Goal: Contribute content: Contribute content

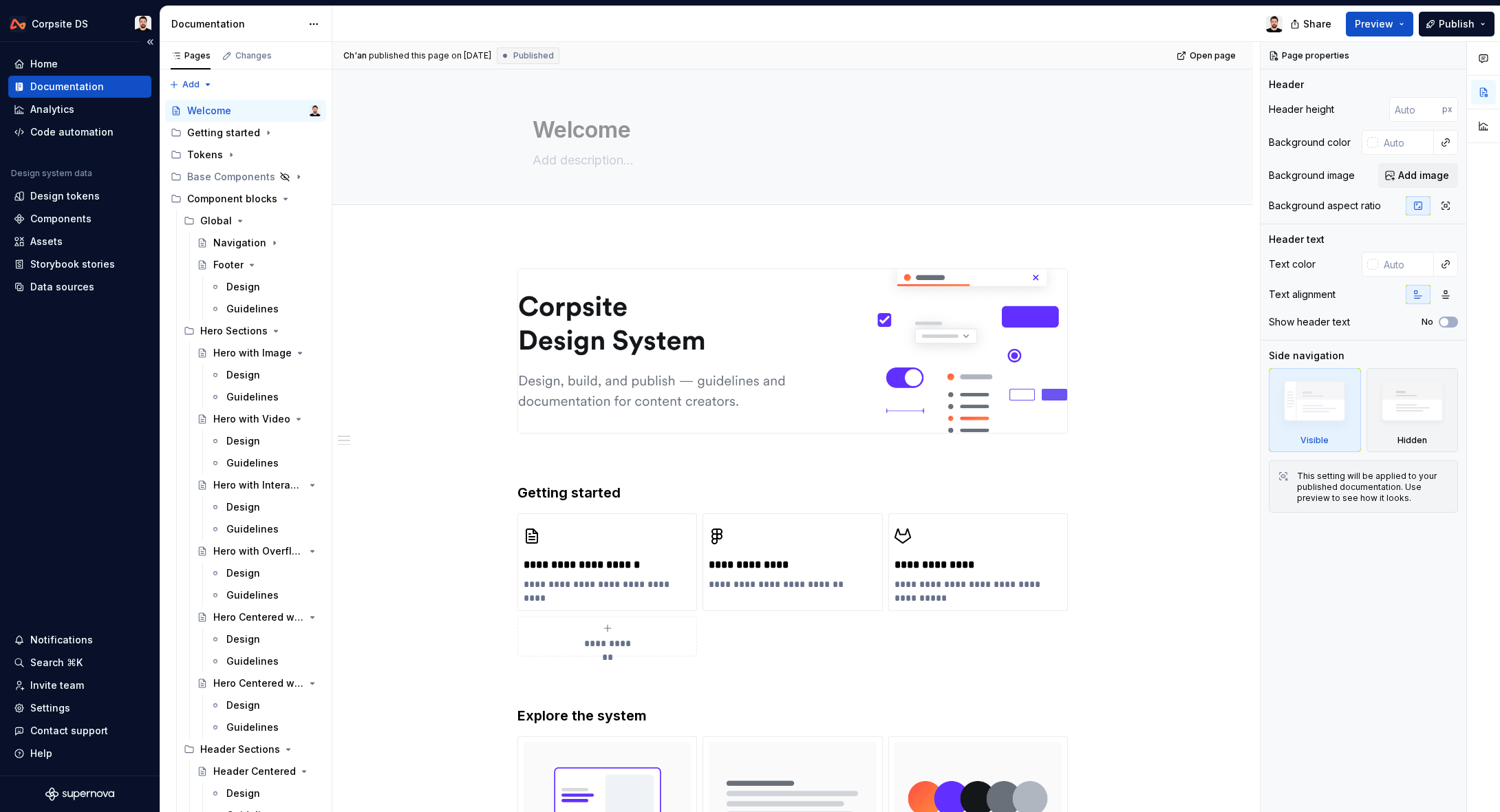
type textarea "*"
click at [79, 681] on div "Invite team" at bounding box center [57, 685] width 54 height 14
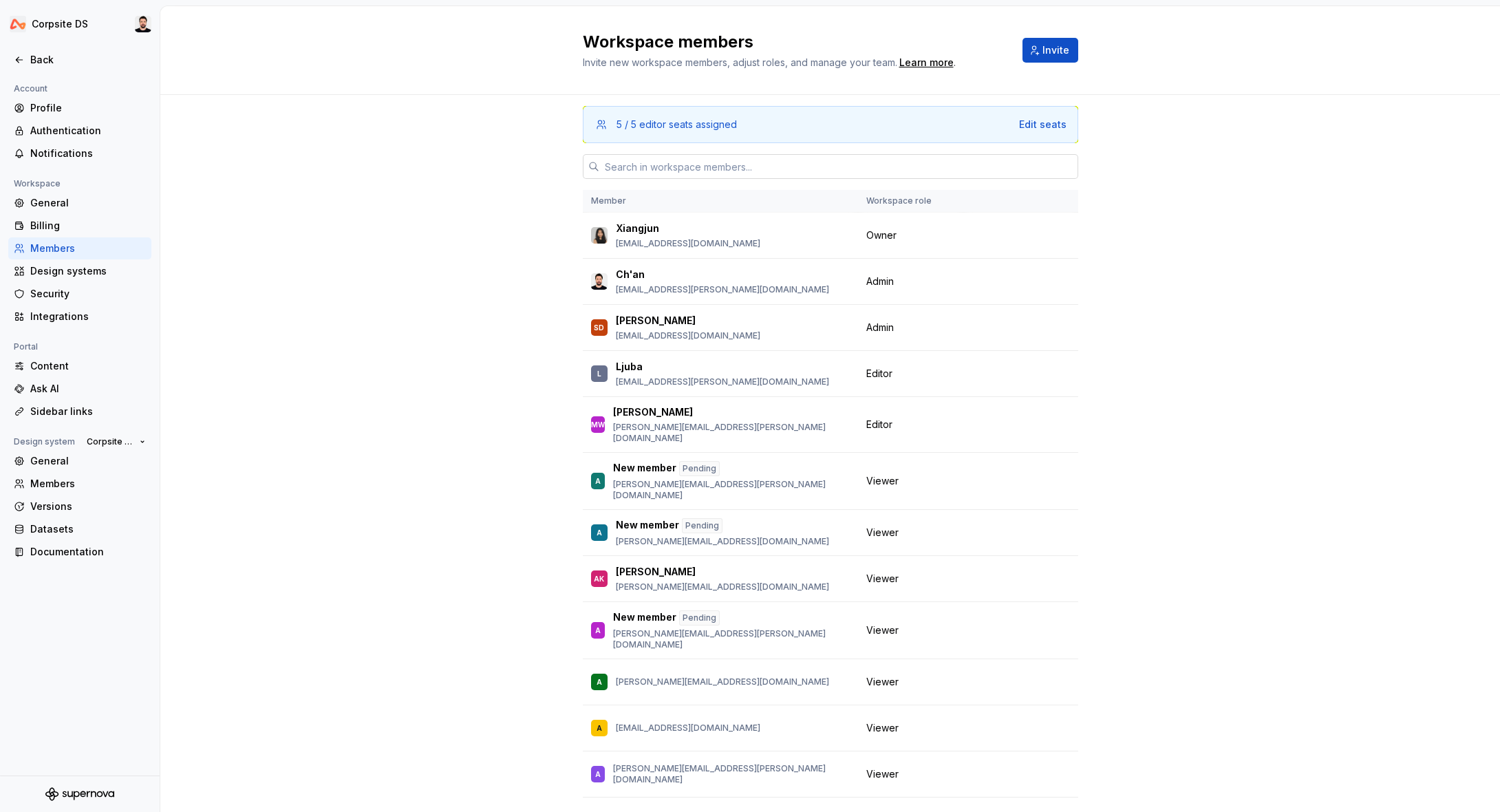
click at [731, 167] on input "text" at bounding box center [839, 167] width 479 height 25
paste input "[PERSON_NAME][EMAIL_ADDRESS][DOMAIN_NAME]"
type input "[PERSON_NAME][EMAIL_ADDRESS][DOMAIN_NAME]"
click at [1060, 47] on span "Invite" at bounding box center [1055, 50] width 27 height 14
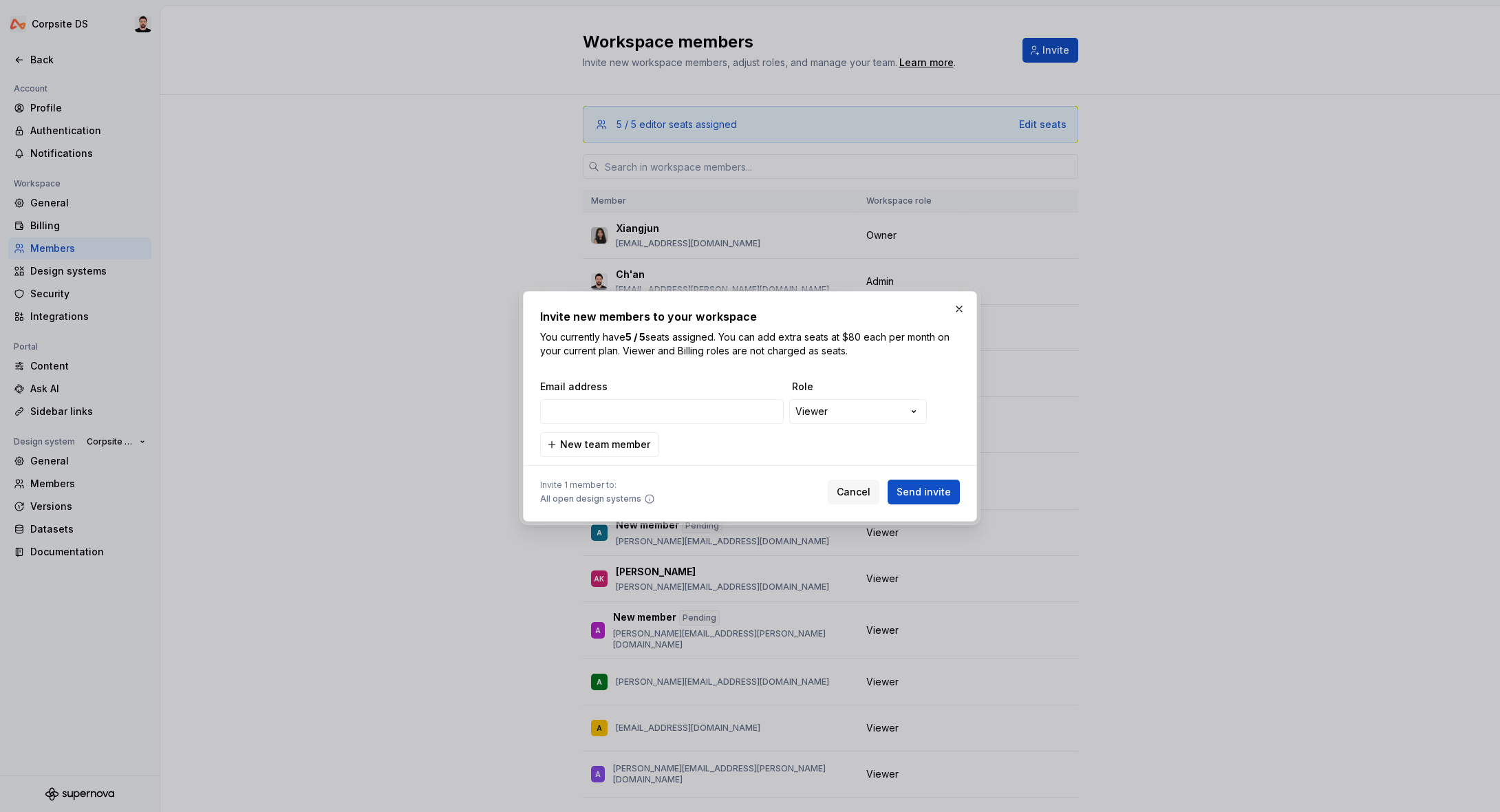
type input "[PERSON_NAME][EMAIL_ADDRESS][DOMAIN_NAME]"
click at [909, 486] on span "Send invite" at bounding box center [924, 492] width 55 height 14
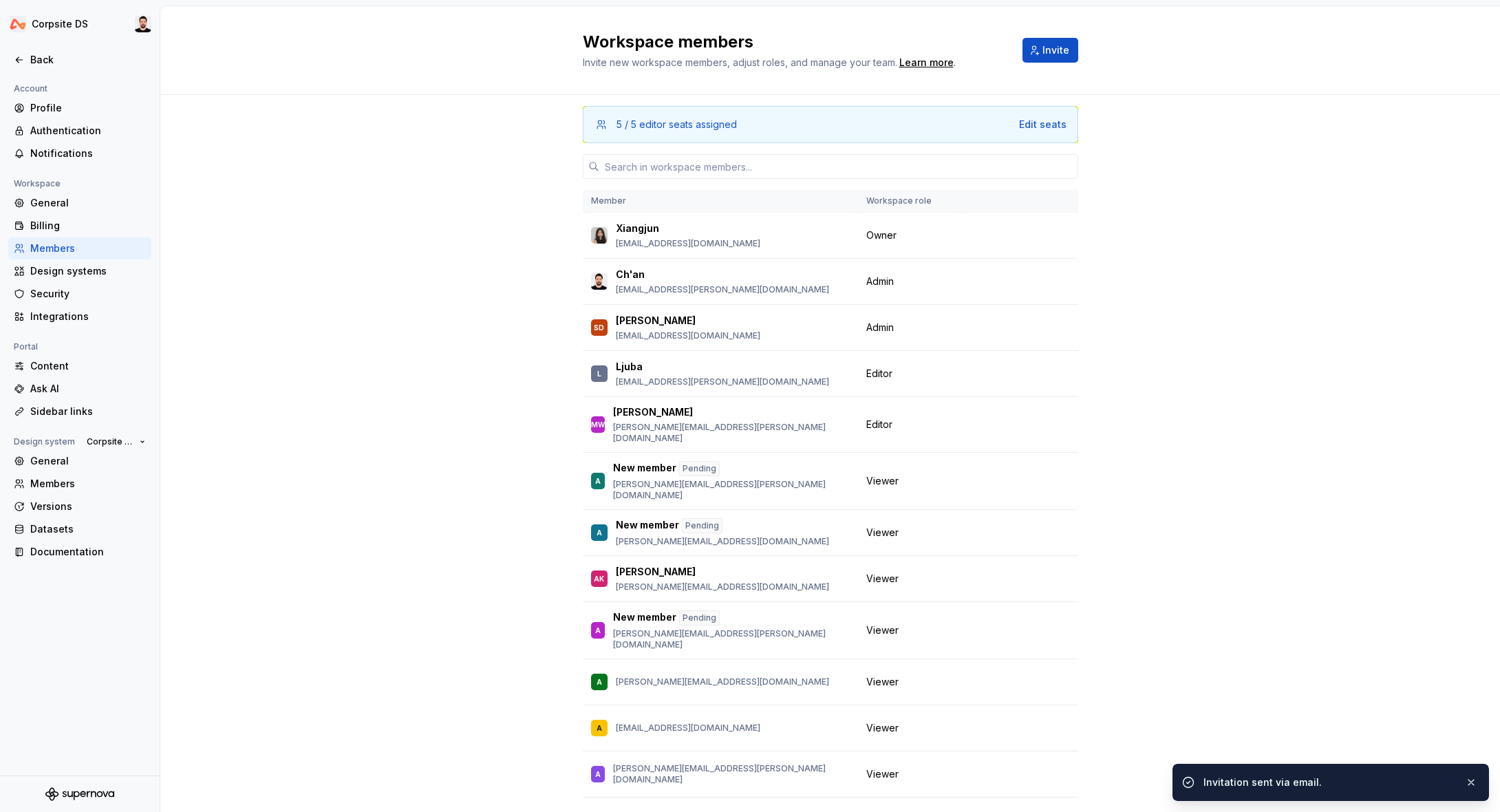
click at [1384, 90] on div "Workspace members Invite new workspace members, adjust roles, and manage your t…" at bounding box center [830, 51] width 1340 height 89
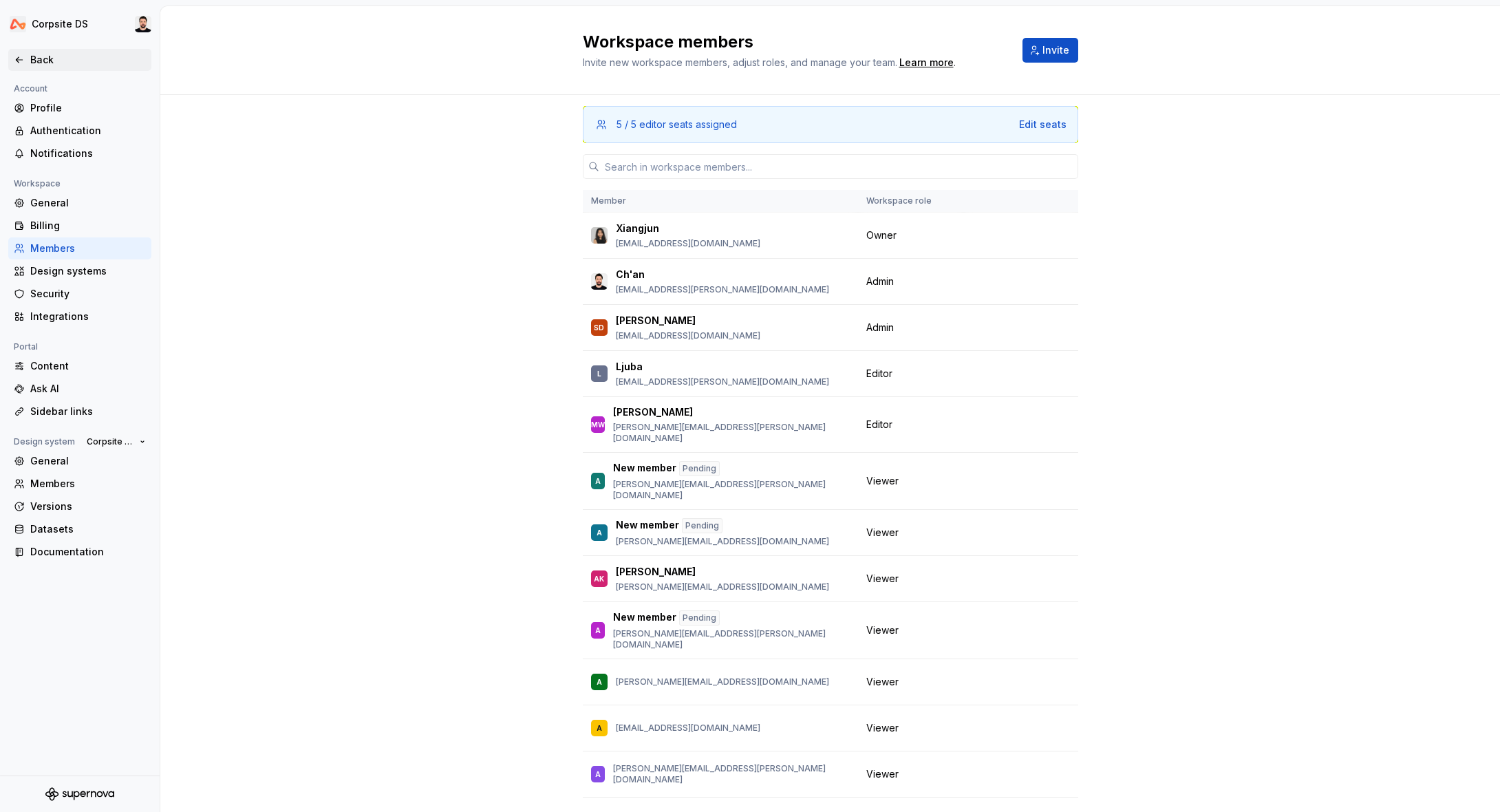
click at [18, 57] on icon at bounding box center [19, 60] width 11 height 11
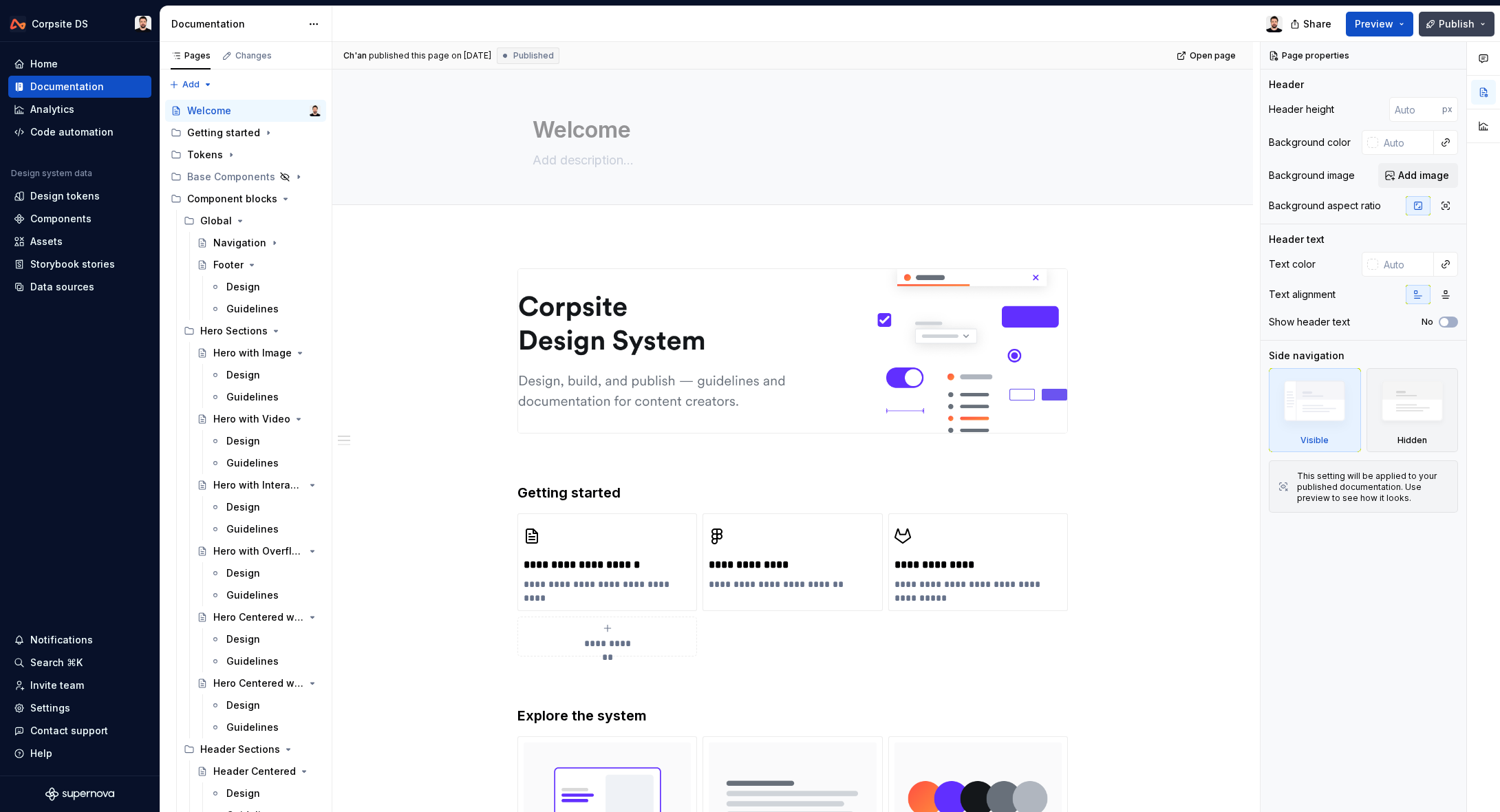
click at [1461, 25] on span "Publish" at bounding box center [1456, 24] width 36 height 14
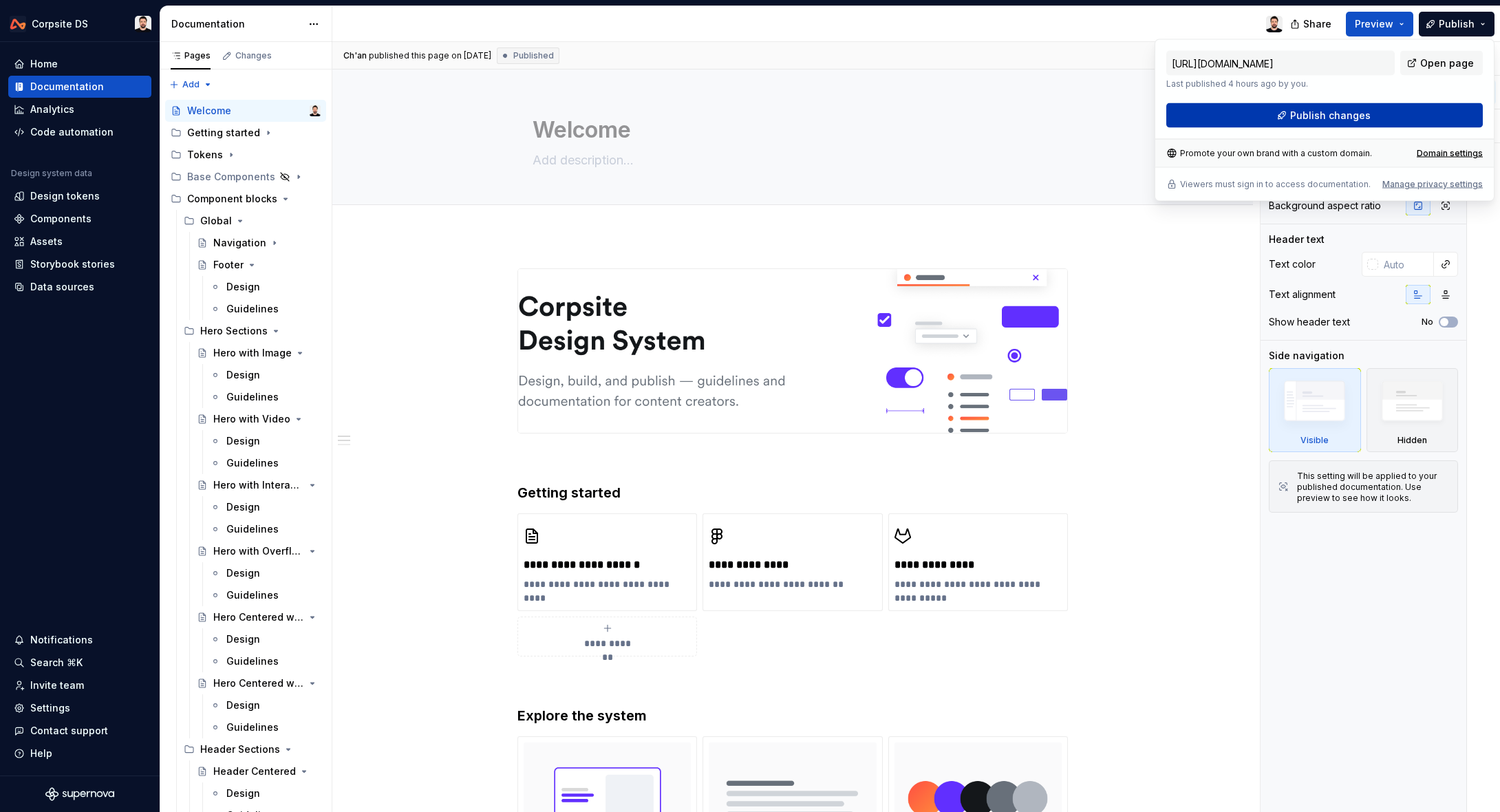
click at [1290, 127] on div "[URL][DOMAIN_NAME] Last published 4 hours ago by you. Open page Publish changes" at bounding box center [1325, 89] width 317 height 77
click at [1262, 118] on button "Publish changes" at bounding box center [1325, 116] width 317 height 25
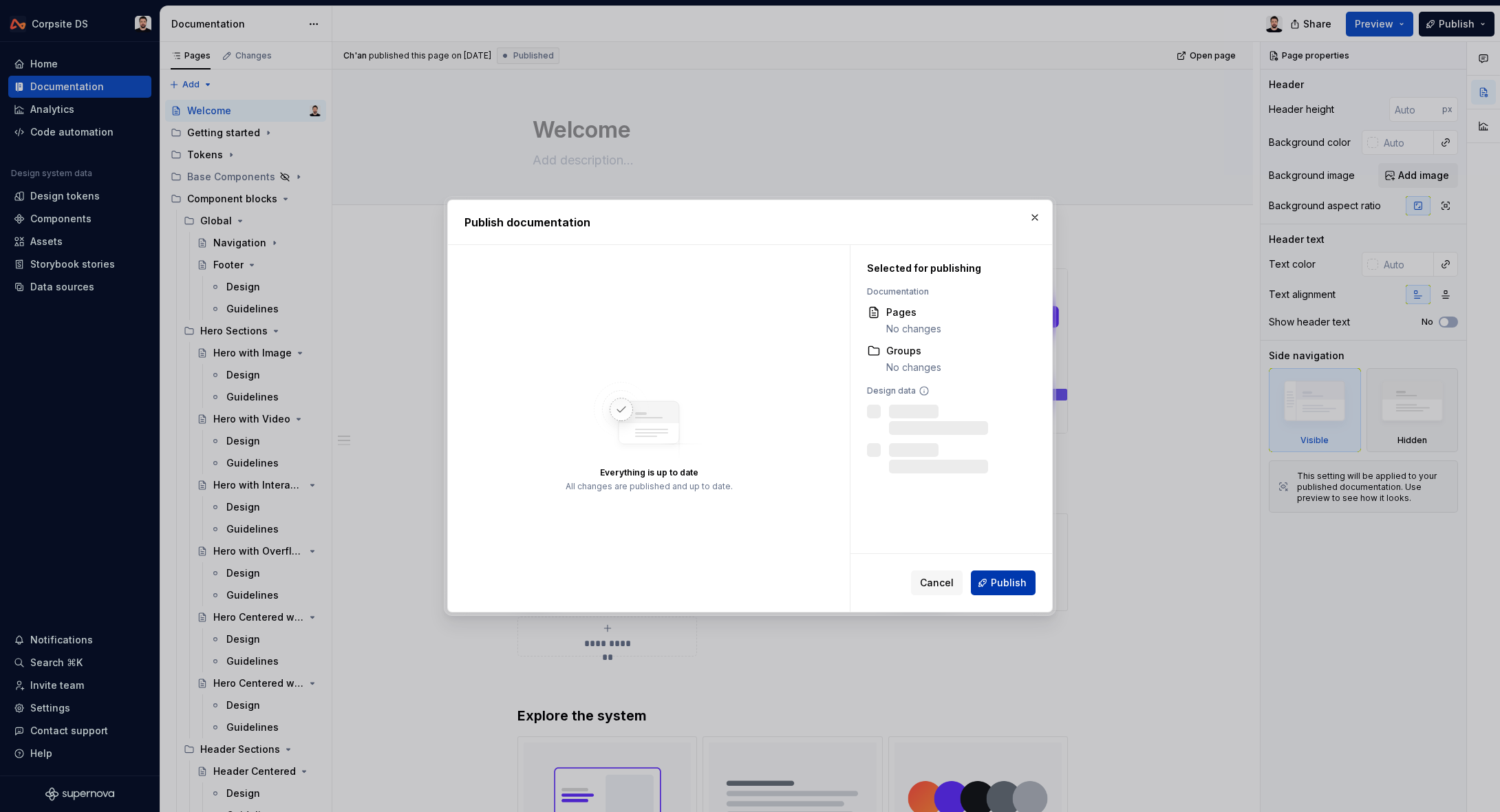
click at [989, 588] on button "Publish" at bounding box center [1003, 583] width 65 height 25
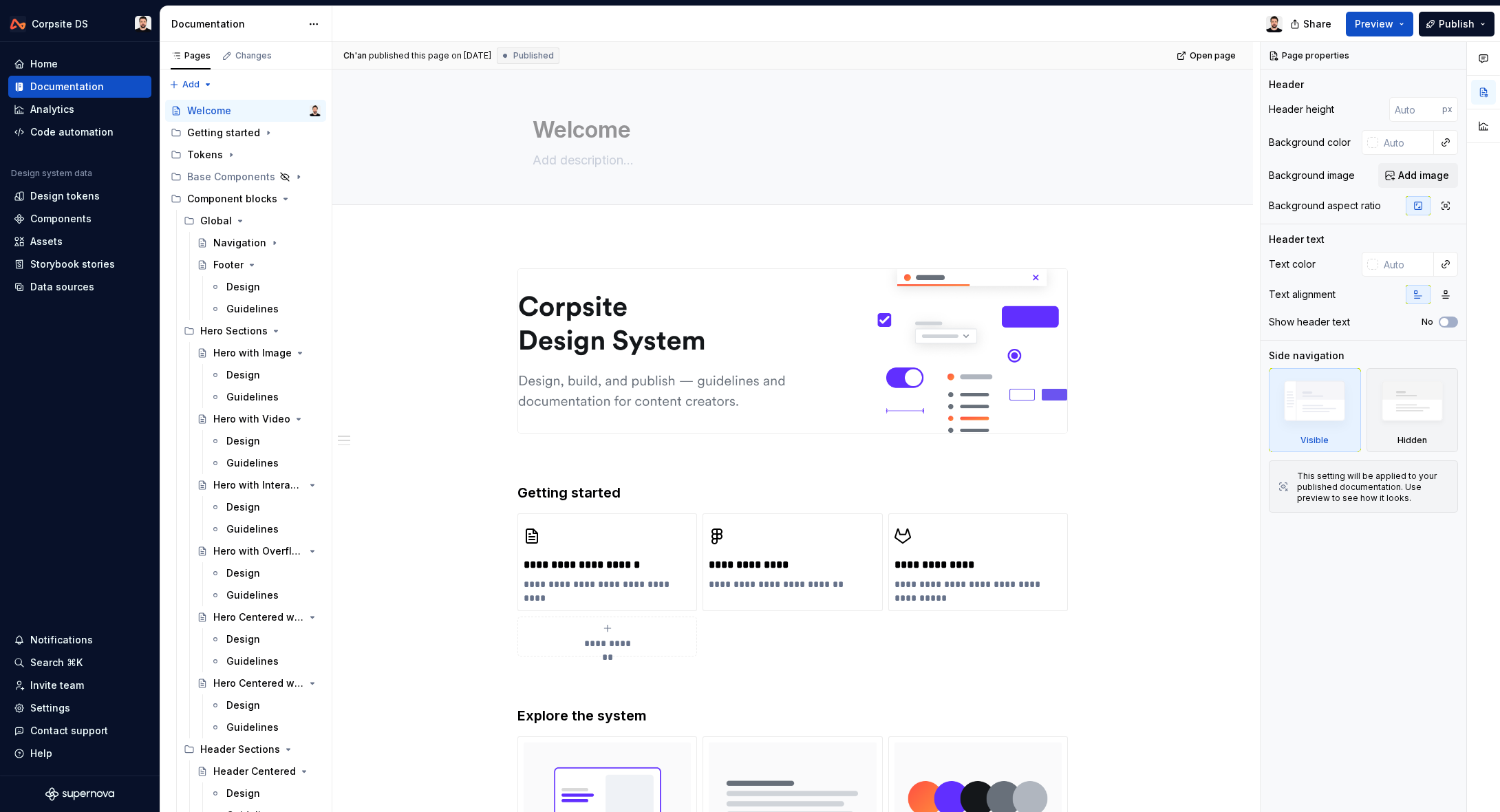
click at [699, 37] on div at bounding box center [813, 24] width 961 height 36
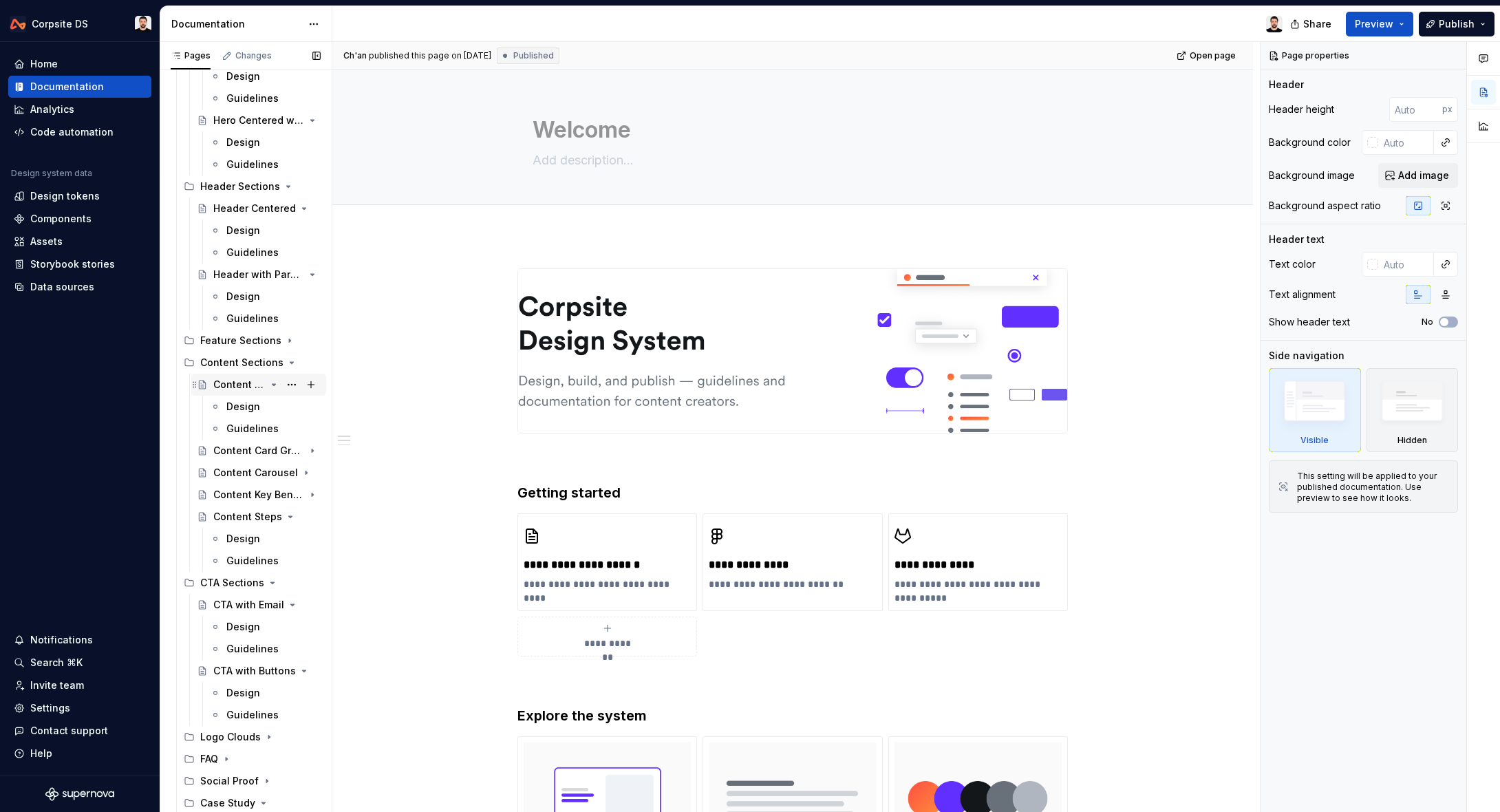
scroll to position [612, 0]
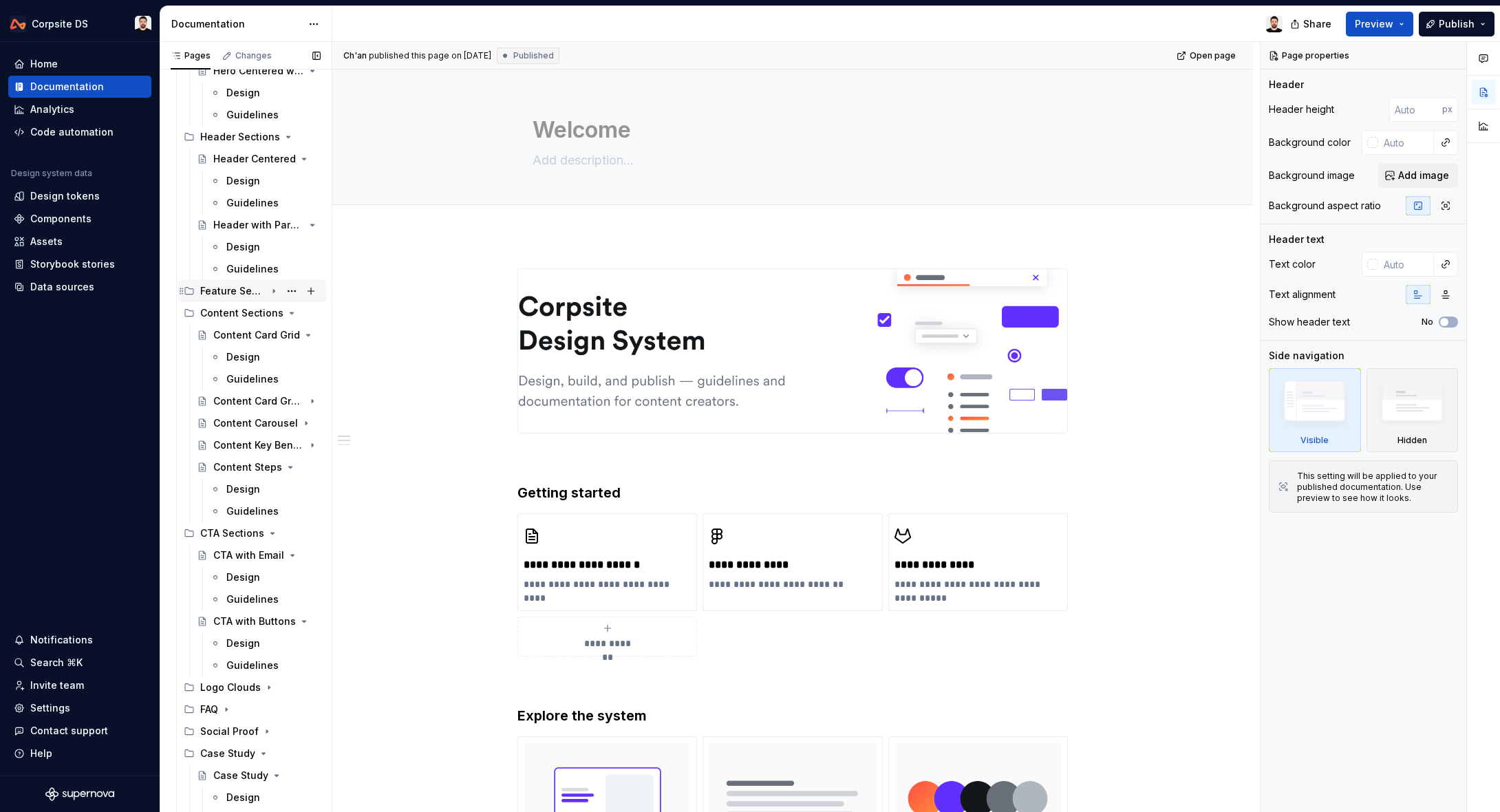
click at [247, 297] on div "Feature Sections" at bounding box center [233, 290] width 66 height 14
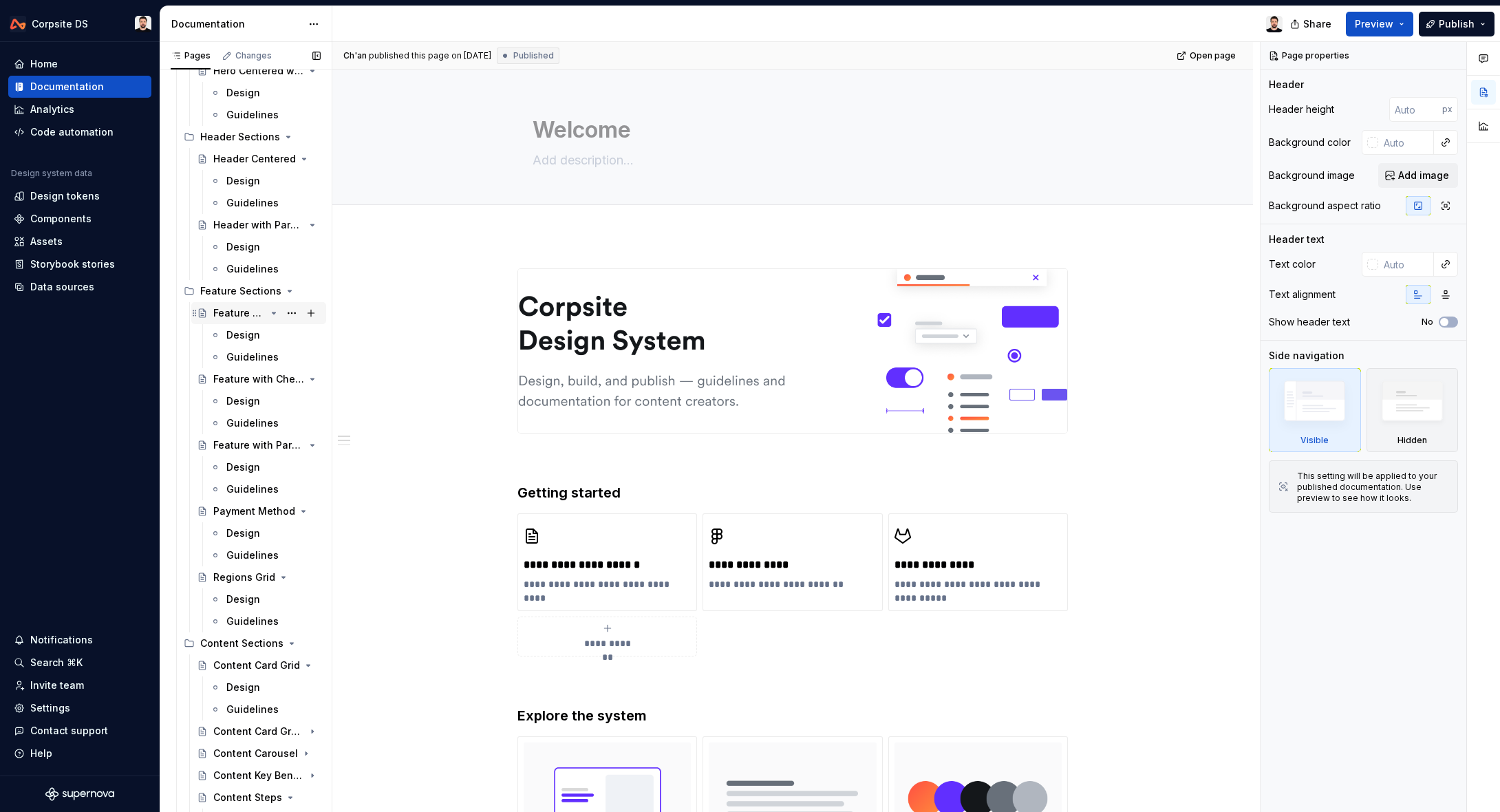
click at [251, 316] on div "Feature with Icons" at bounding box center [239, 313] width 52 height 14
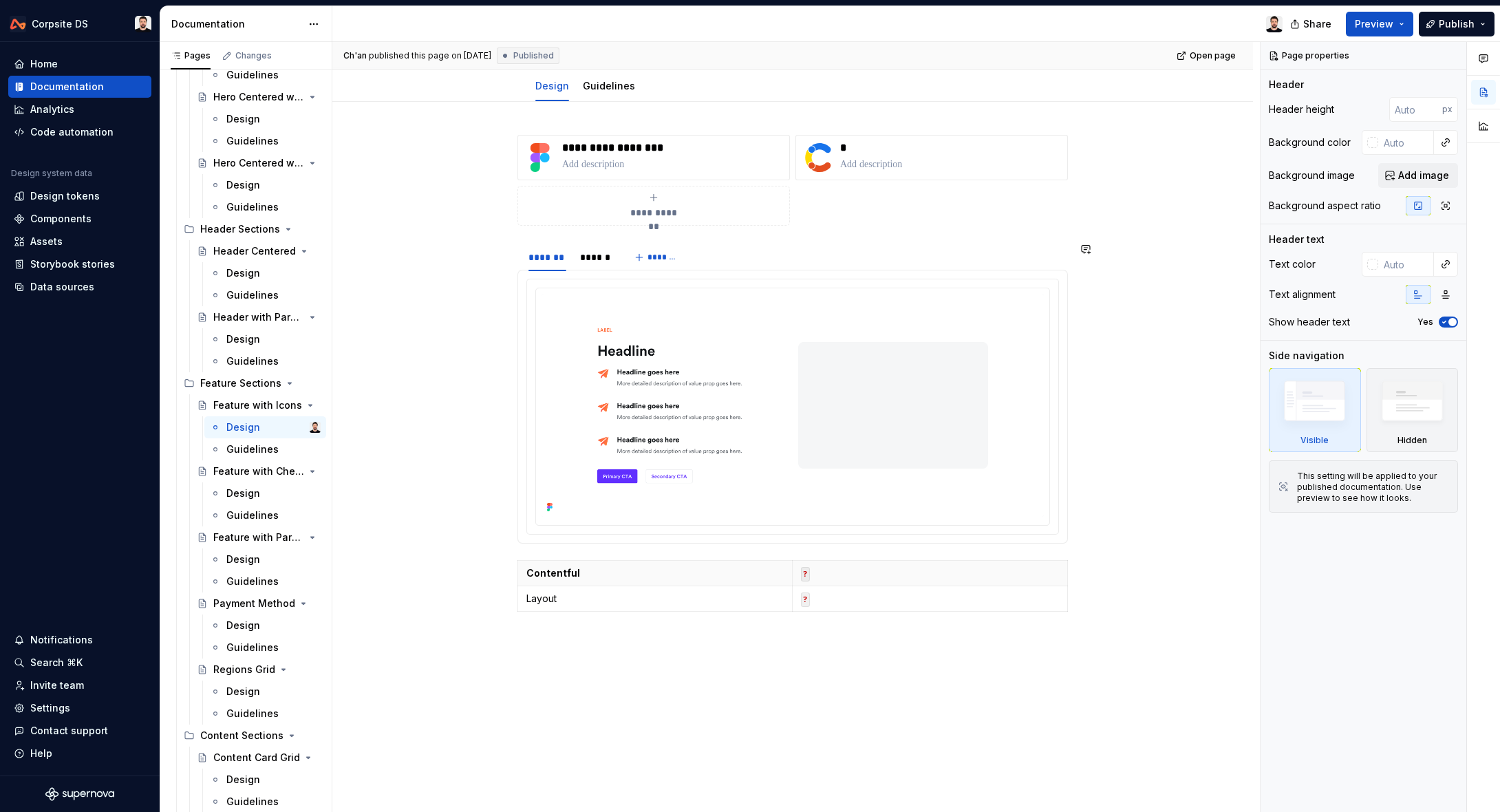
scroll to position [166, 0]
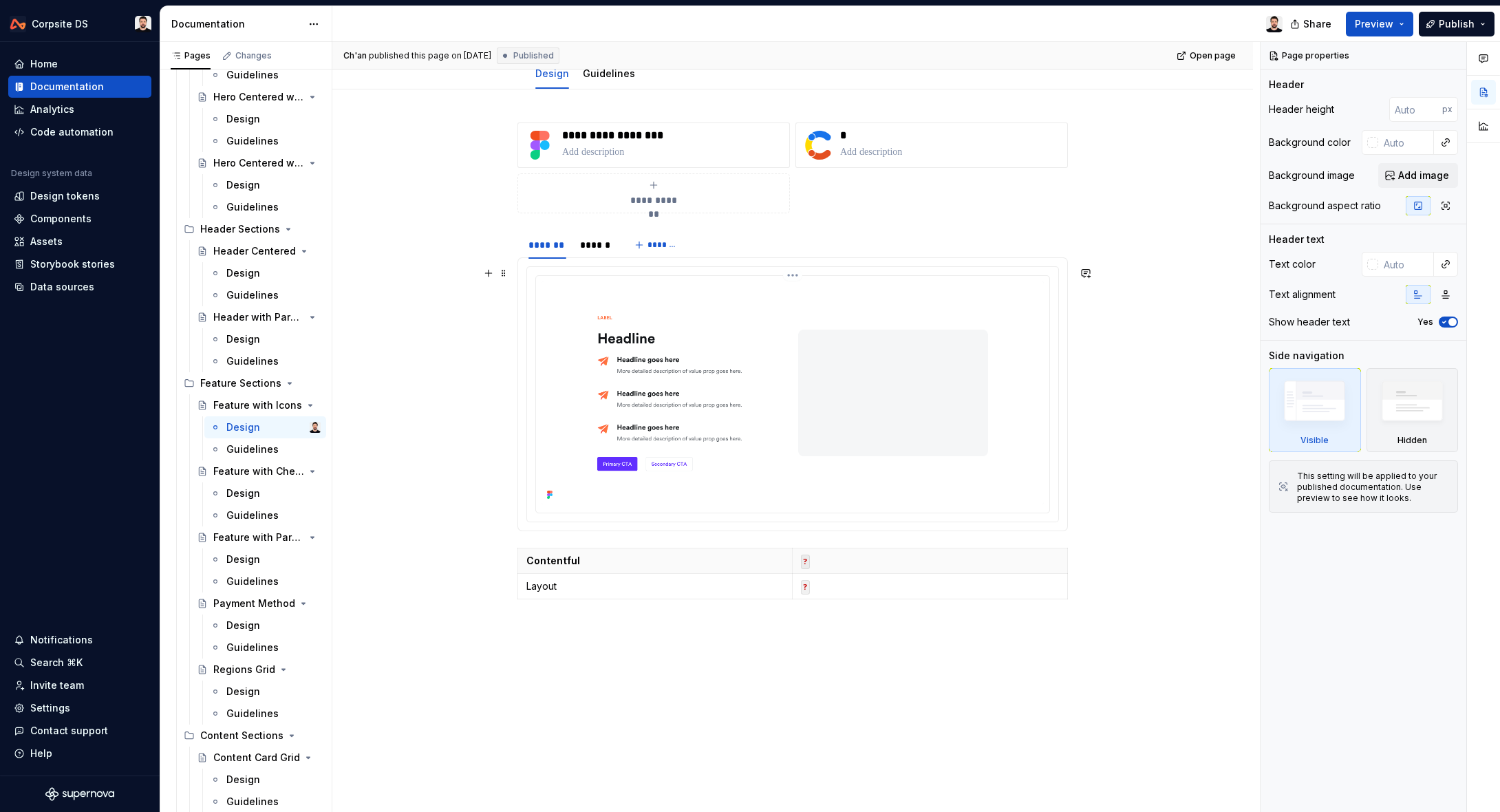
click at [811, 339] on img at bounding box center [793, 393] width 502 height 223
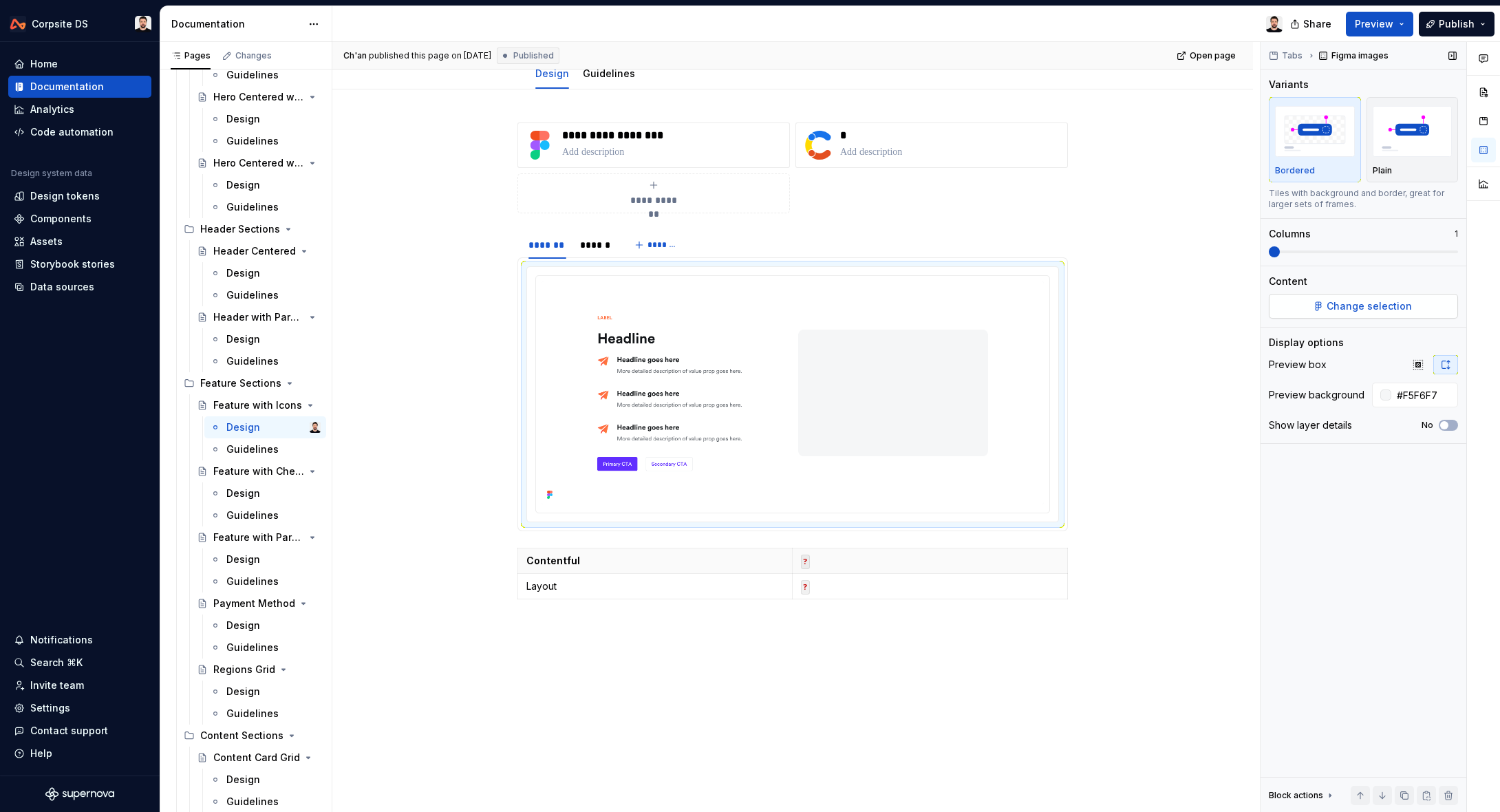
click at [1304, 304] on button "Change selection" at bounding box center [1363, 306] width 189 height 25
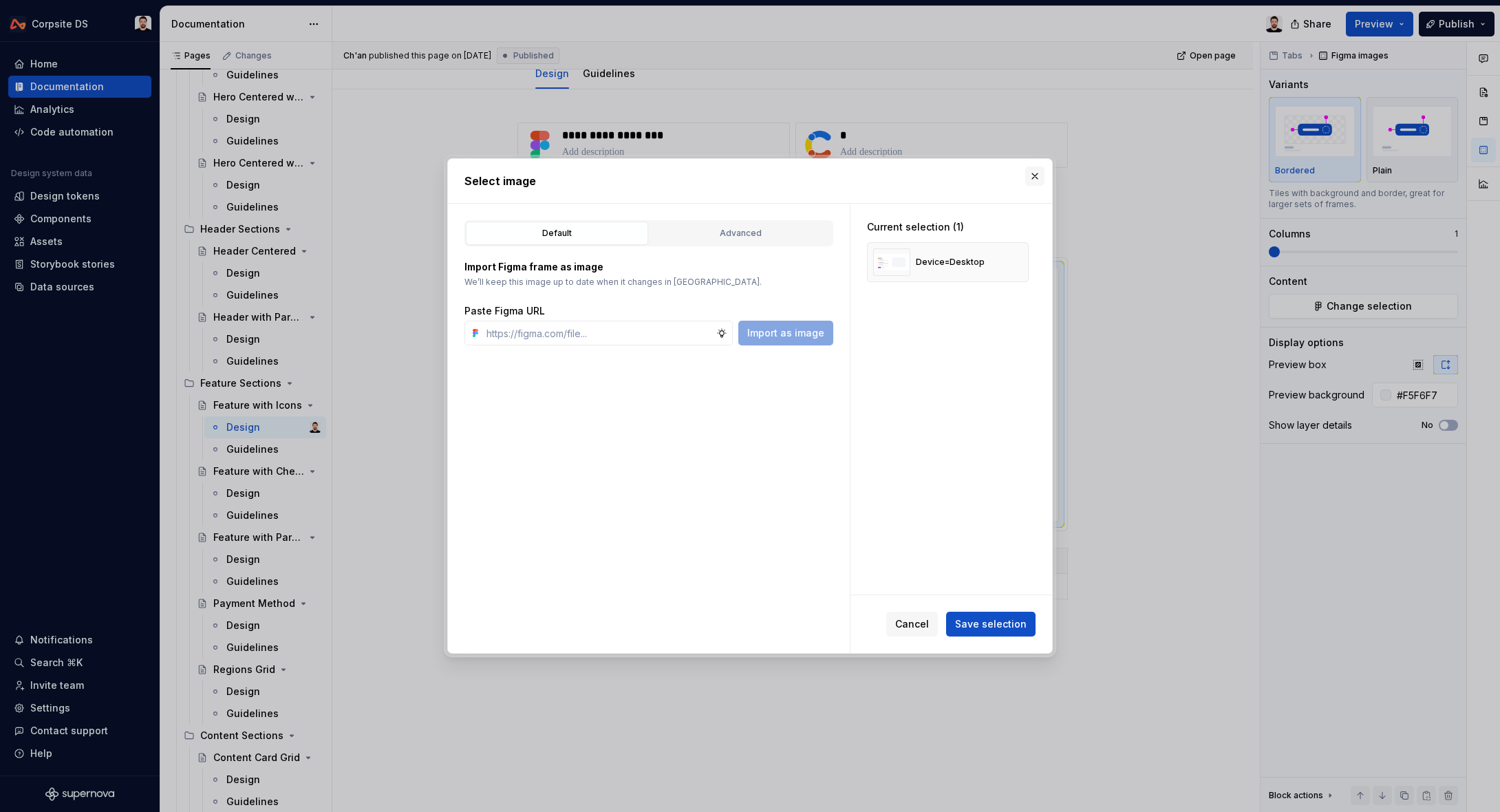
click at [1031, 180] on button "button" at bounding box center [1035, 176] width 19 height 19
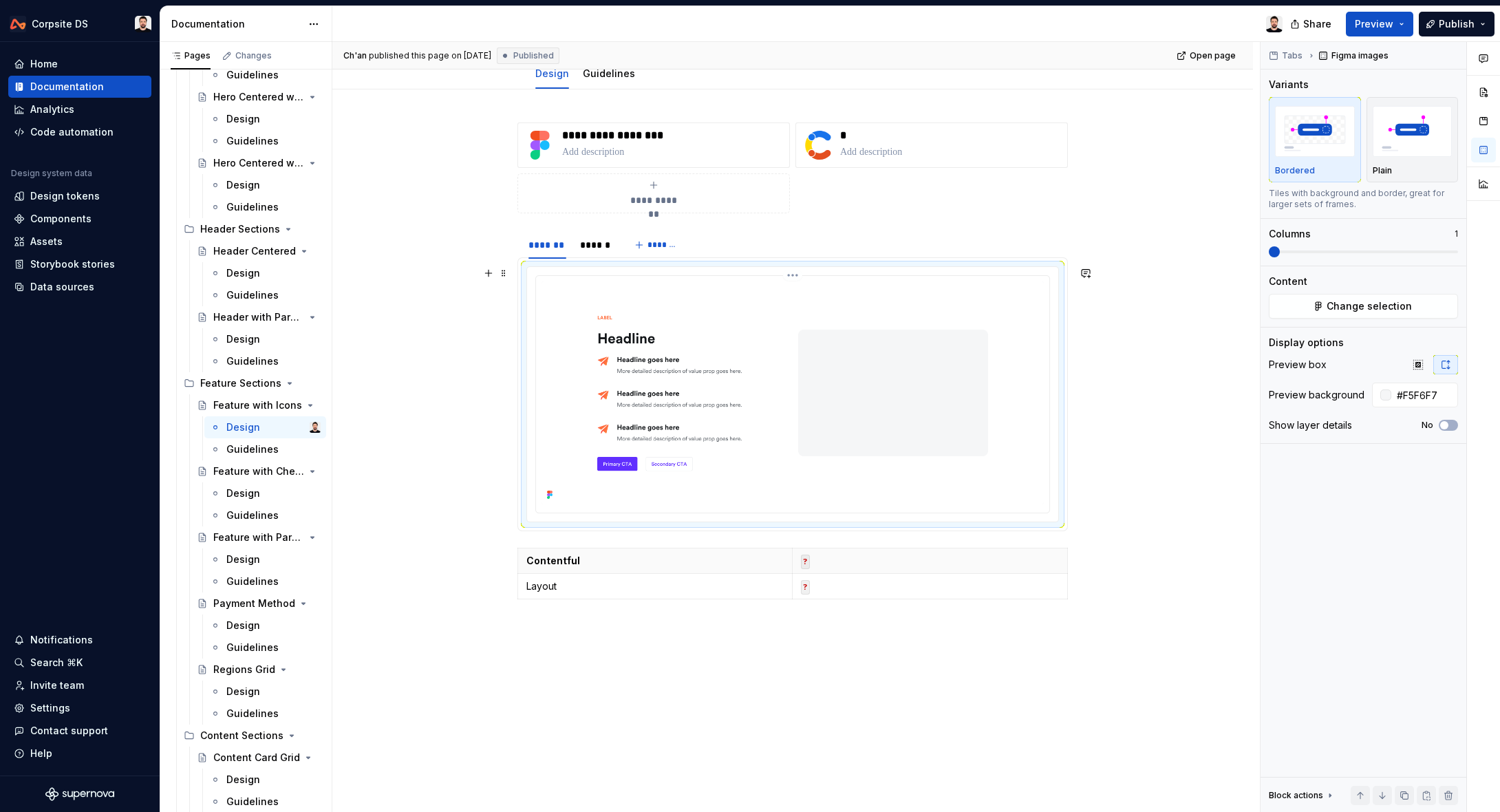
click at [788, 360] on img at bounding box center [793, 393] width 502 height 223
click at [1385, 311] on span "Change selection" at bounding box center [1369, 306] width 85 height 14
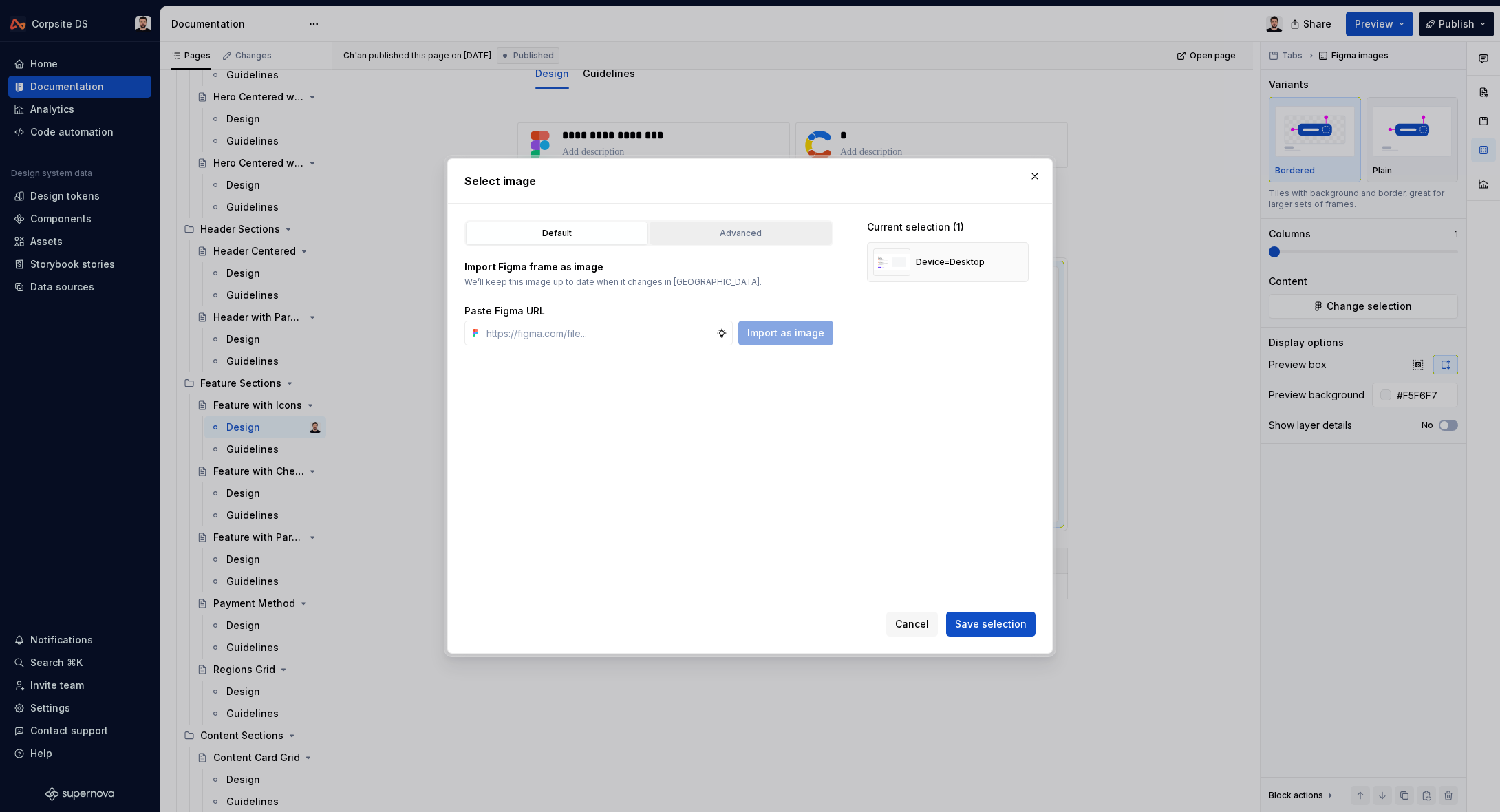
click at [713, 234] on div "Advanced" at bounding box center [740, 233] width 172 height 14
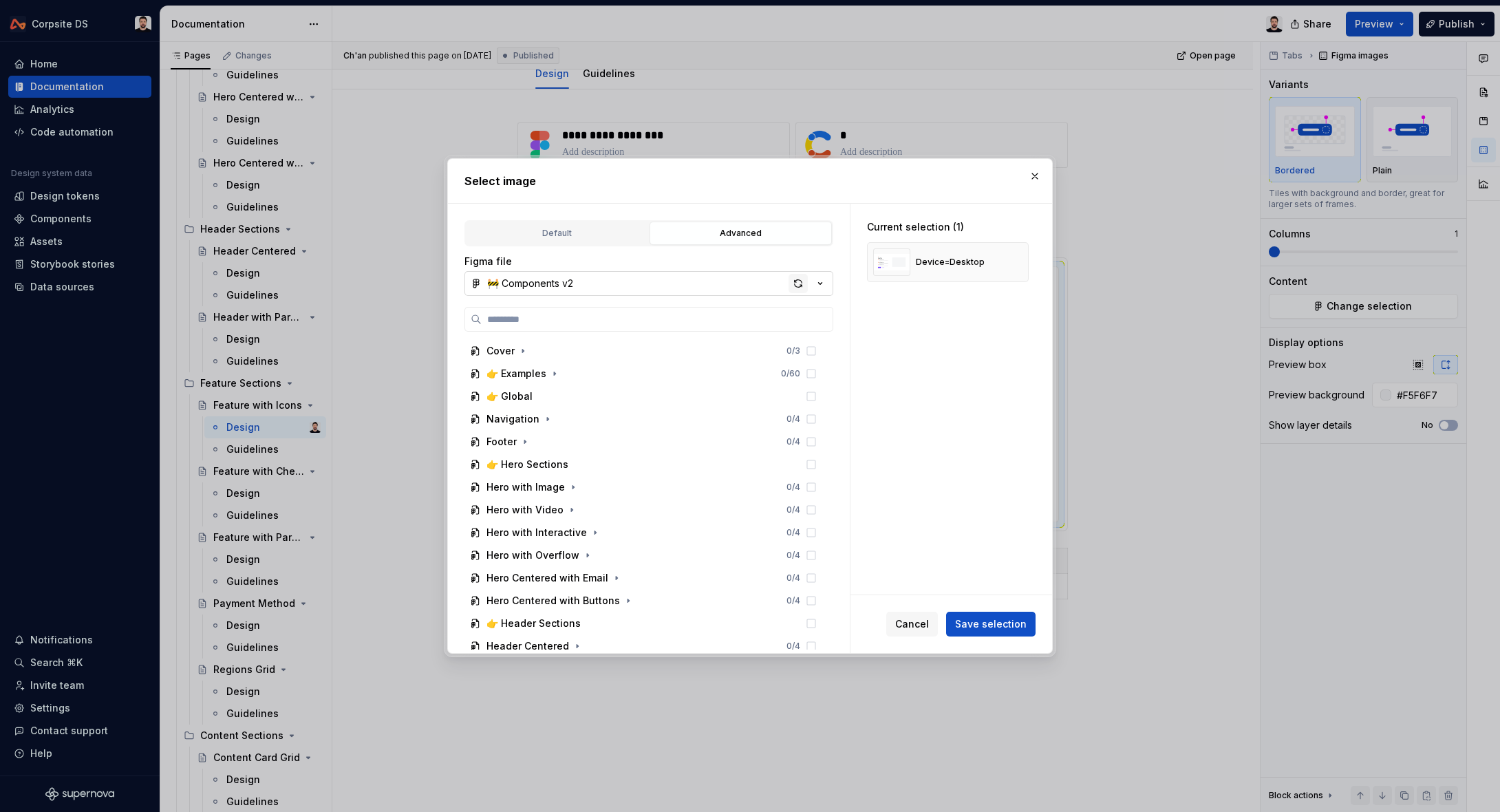
click at [795, 284] on div "button" at bounding box center [798, 283] width 19 height 19
click at [1031, 178] on button "button" at bounding box center [1035, 176] width 19 height 19
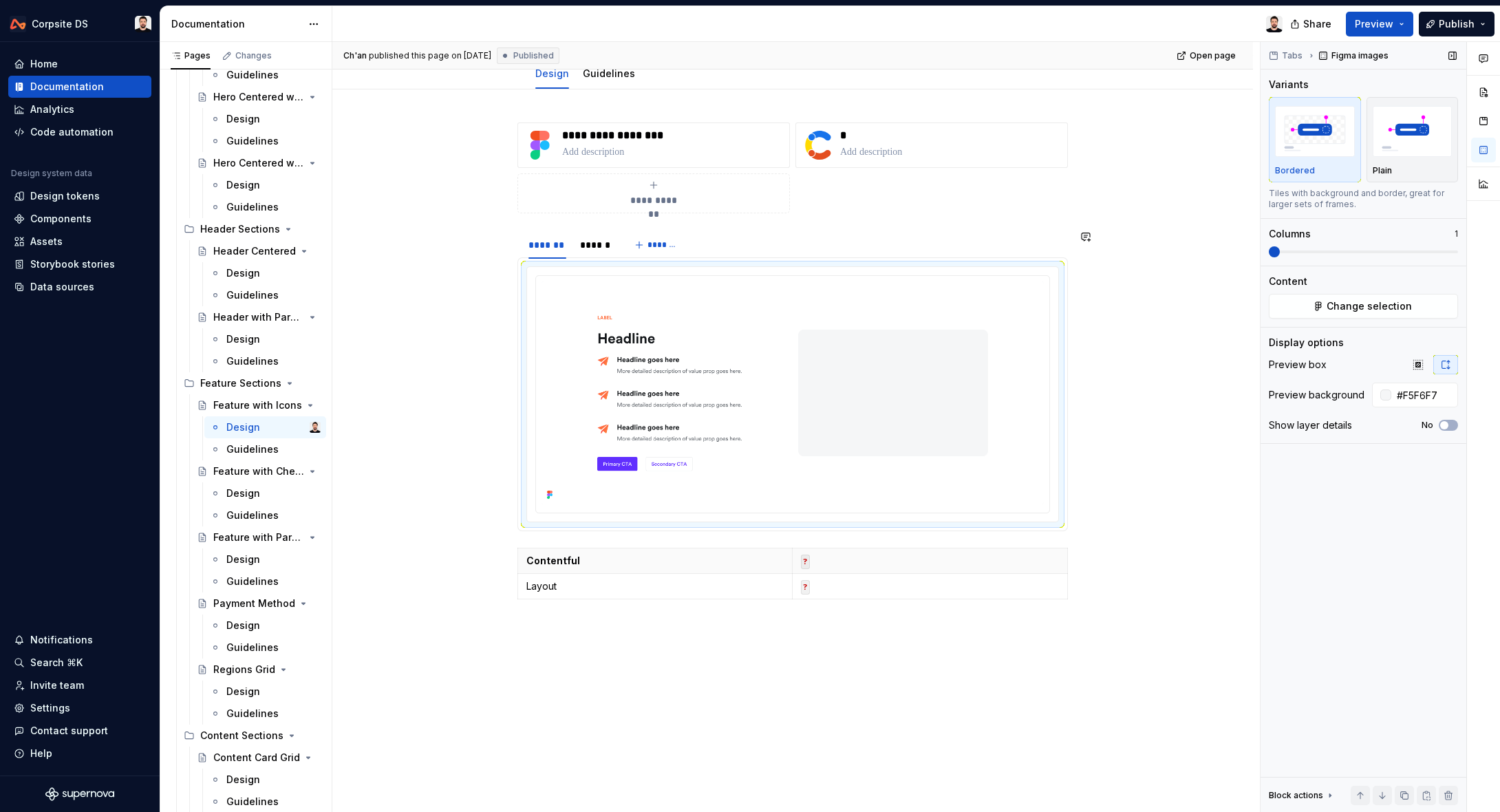
scroll to position [164, 0]
click at [247, 488] on div "Design" at bounding box center [243, 493] width 33 height 14
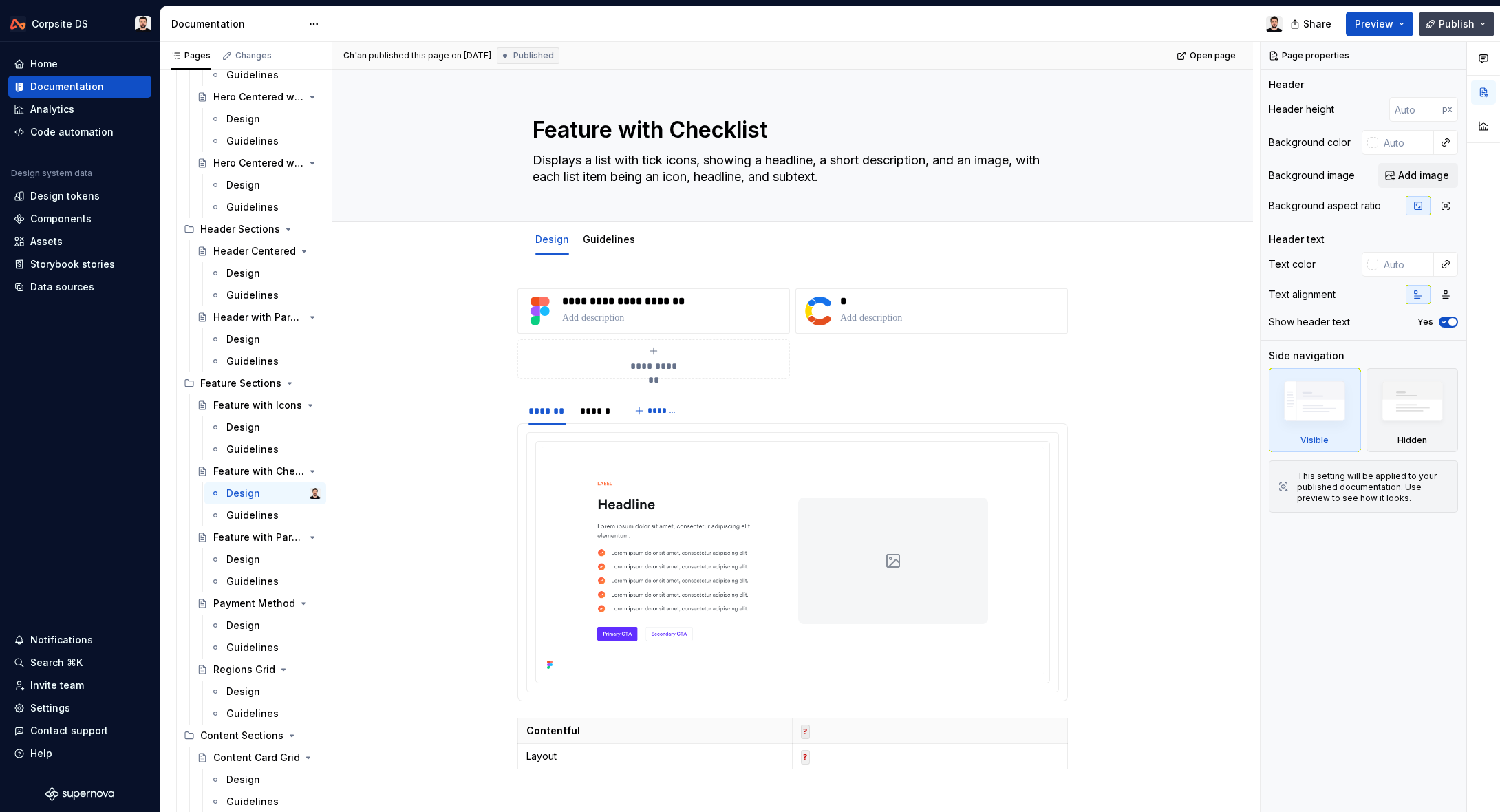
click at [1448, 34] on button "Publish" at bounding box center [1457, 24] width 76 height 25
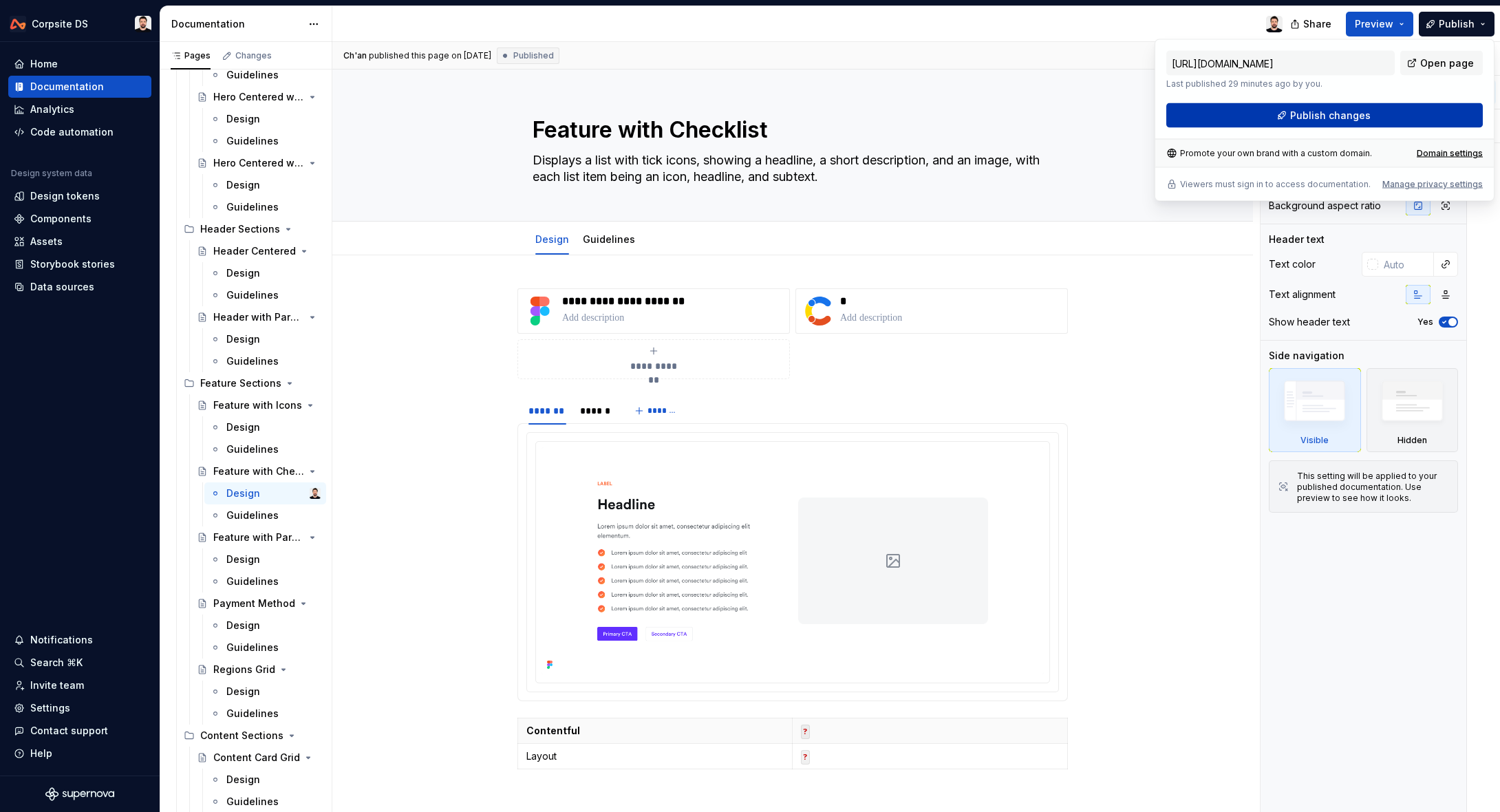
click at [1269, 121] on button "Publish changes" at bounding box center [1325, 116] width 317 height 25
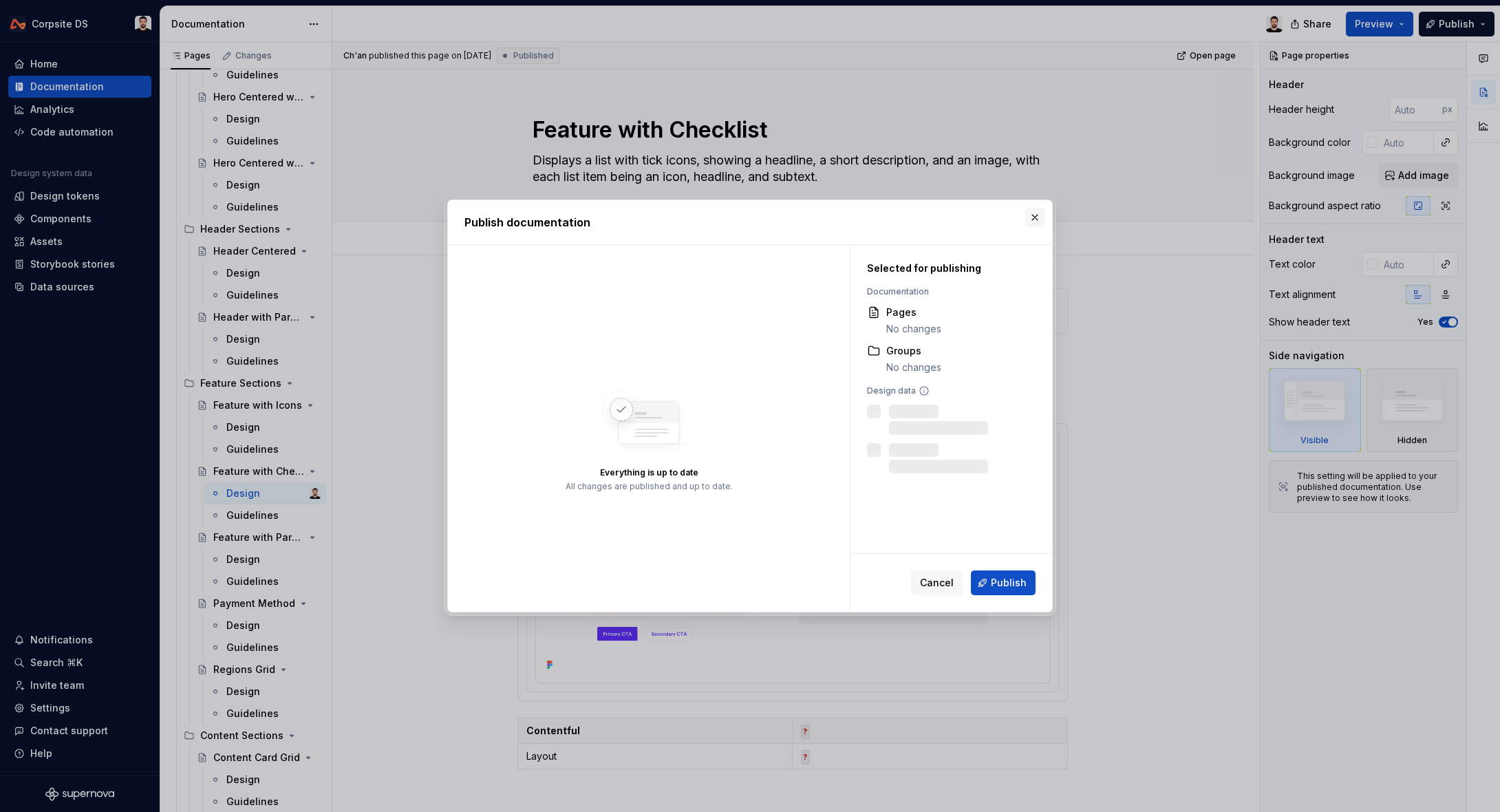
click at [1036, 218] on button "button" at bounding box center [1035, 218] width 19 height 19
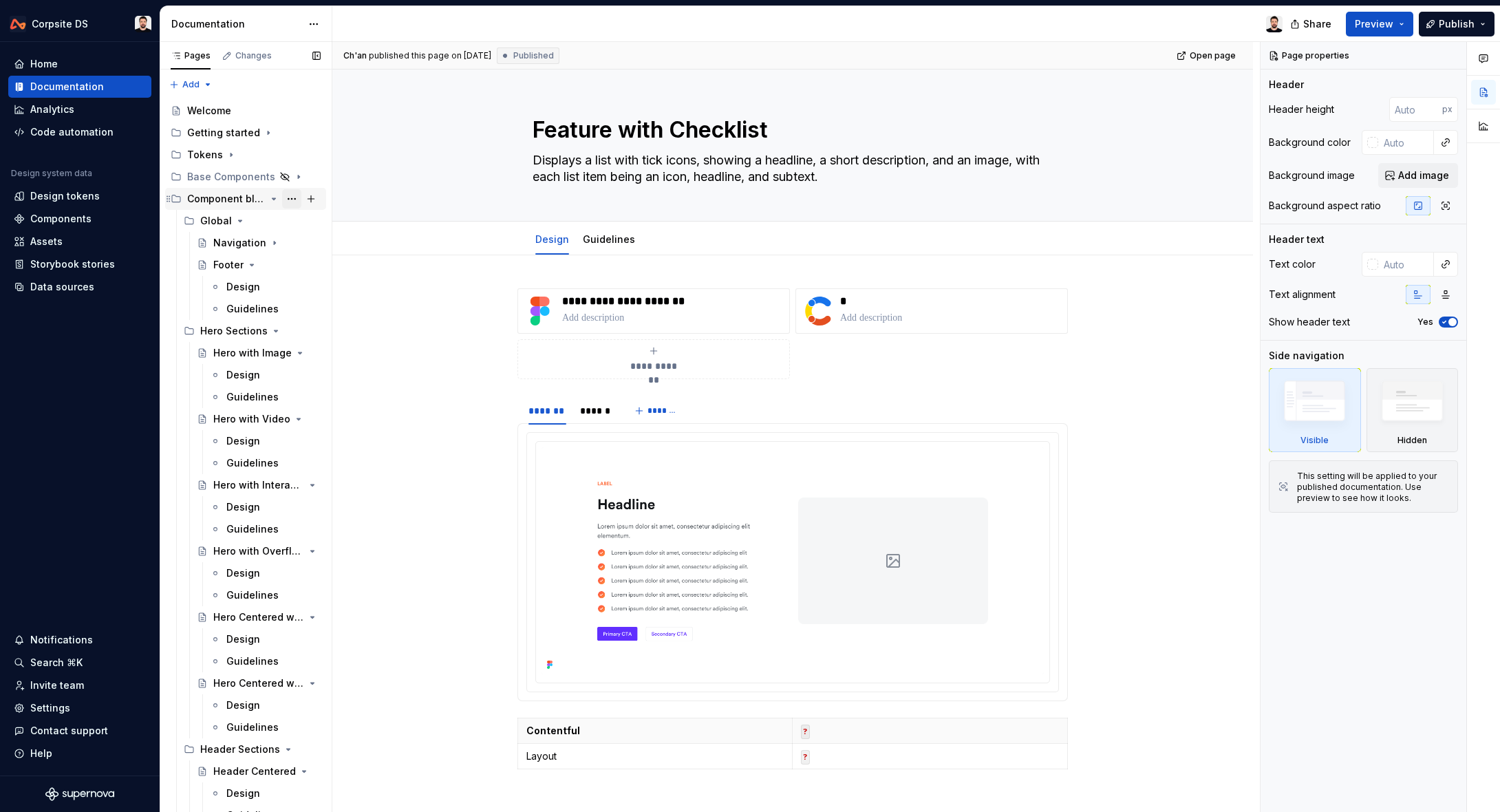
click at [290, 199] on button "Page tree" at bounding box center [292, 199] width 19 height 19
click at [290, 199] on div "Pages Changes Add Accessibility guide for tree Page tree. Navigate the tree wit…" at bounding box center [245, 430] width 172 height 776
click at [276, 200] on icon "Page tree" at bounding box center [274, 199] width 11 height 11
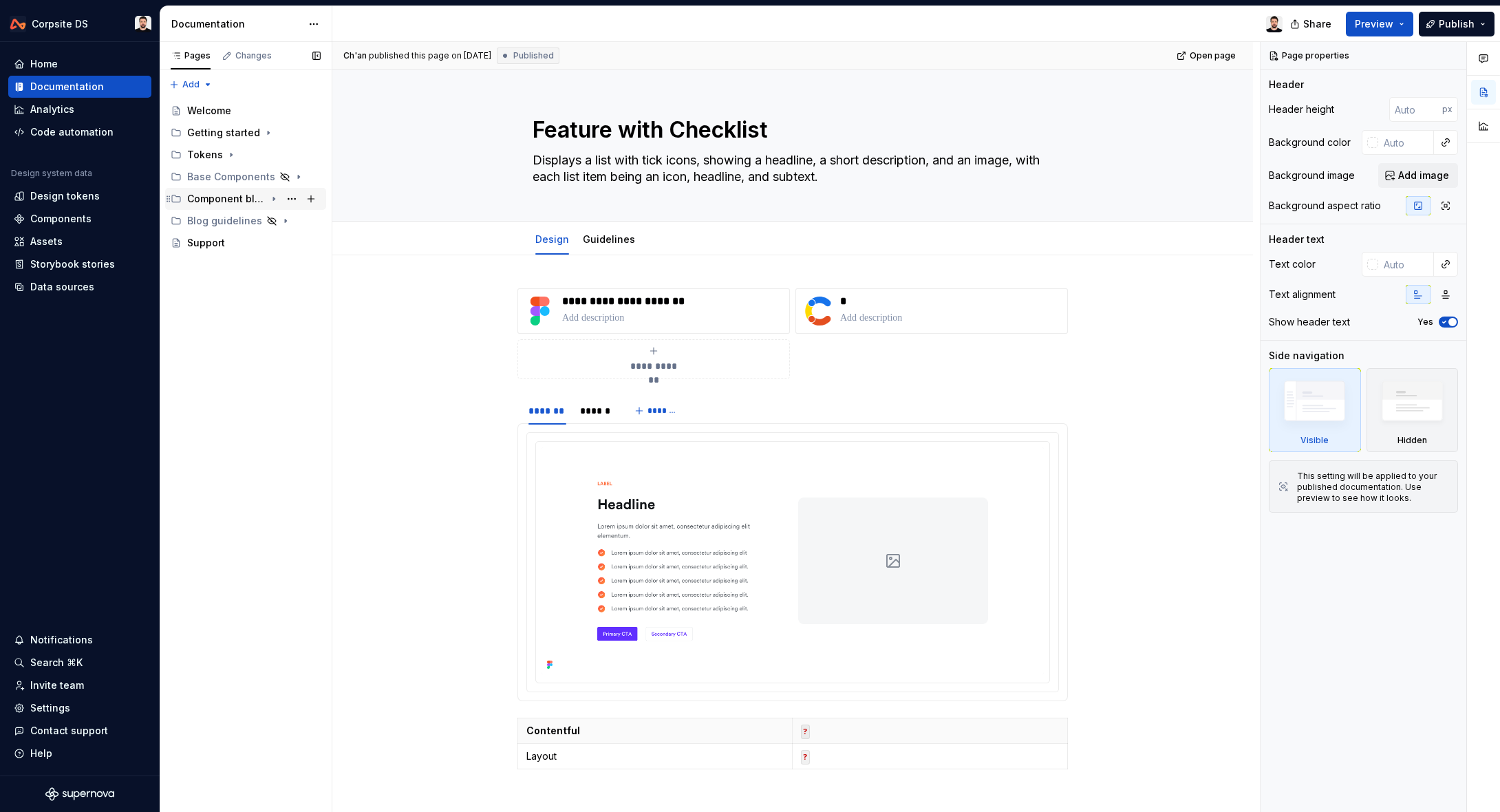
click at [276, 200] on icon "Page tree" at bounding box center [274, 199] width 11 height 11
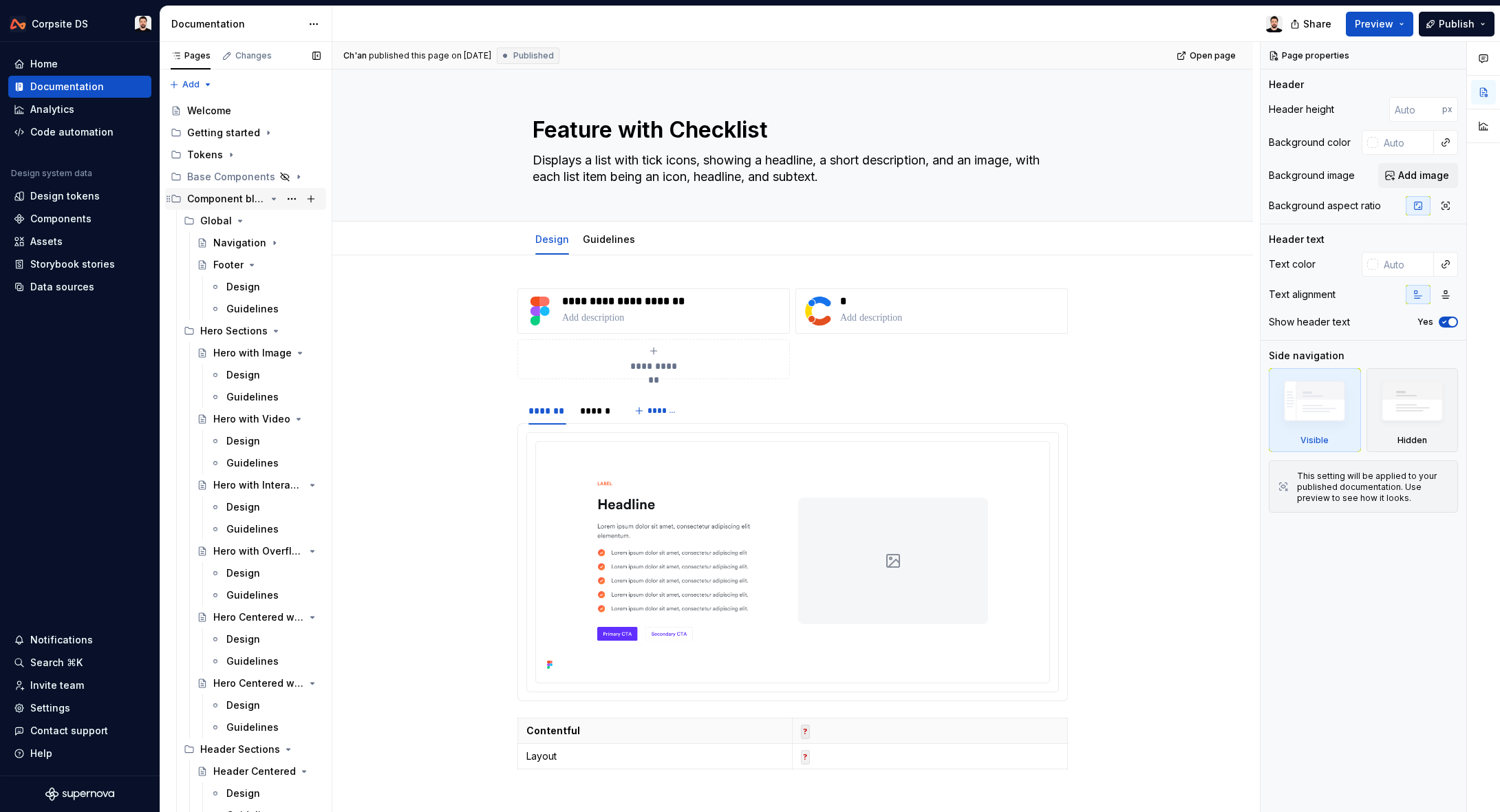
click at [275, 200] on icon "Page tree" at bounding box center [274, 199] width 11 height 11
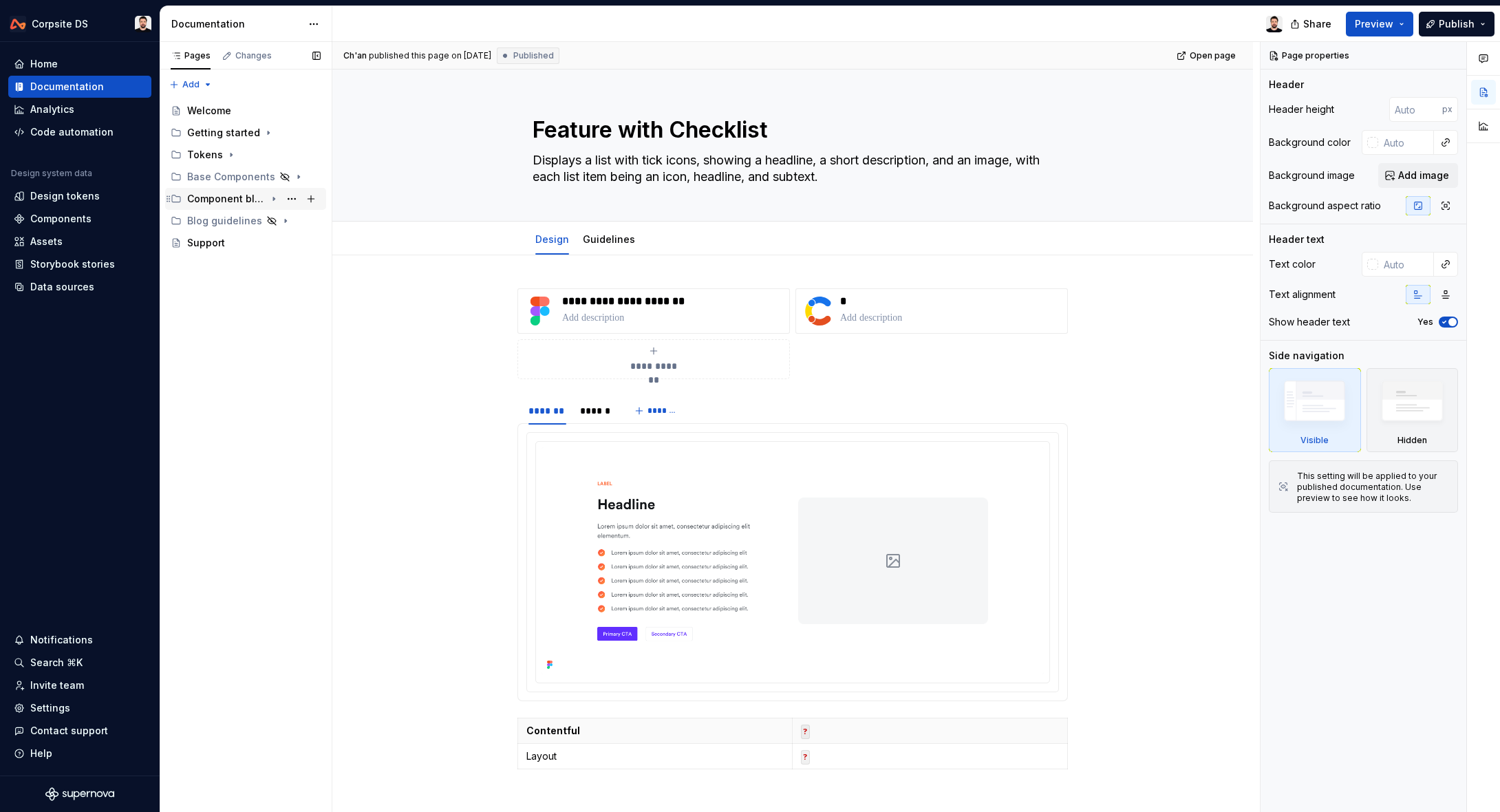
click at [275, 200] on icon "Page tree" at bounding box center [274, 199] width 11 height 11
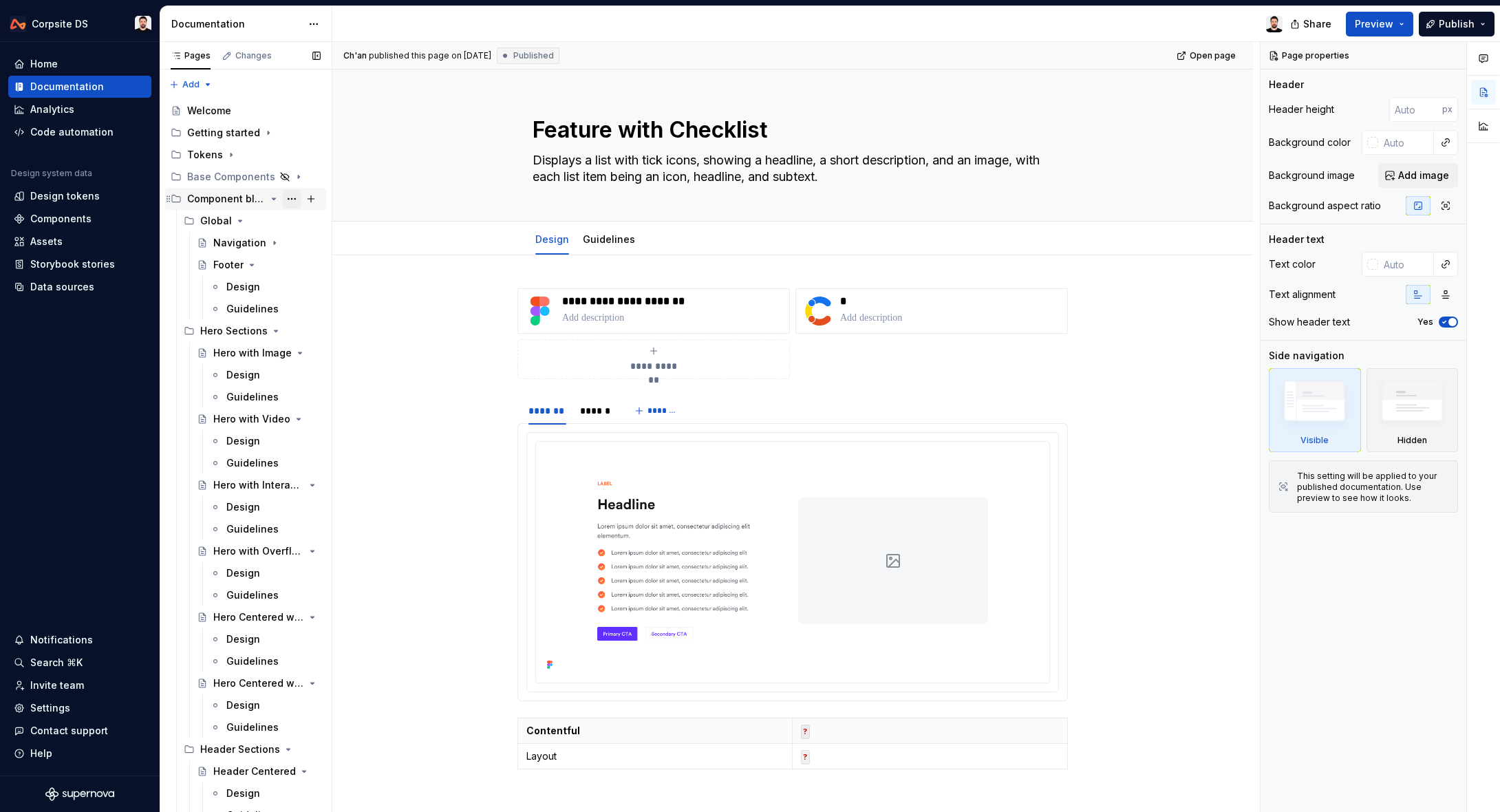
click at [290, 199] on button "Page tree" at bounding box center [292, 199] width 19 height 19
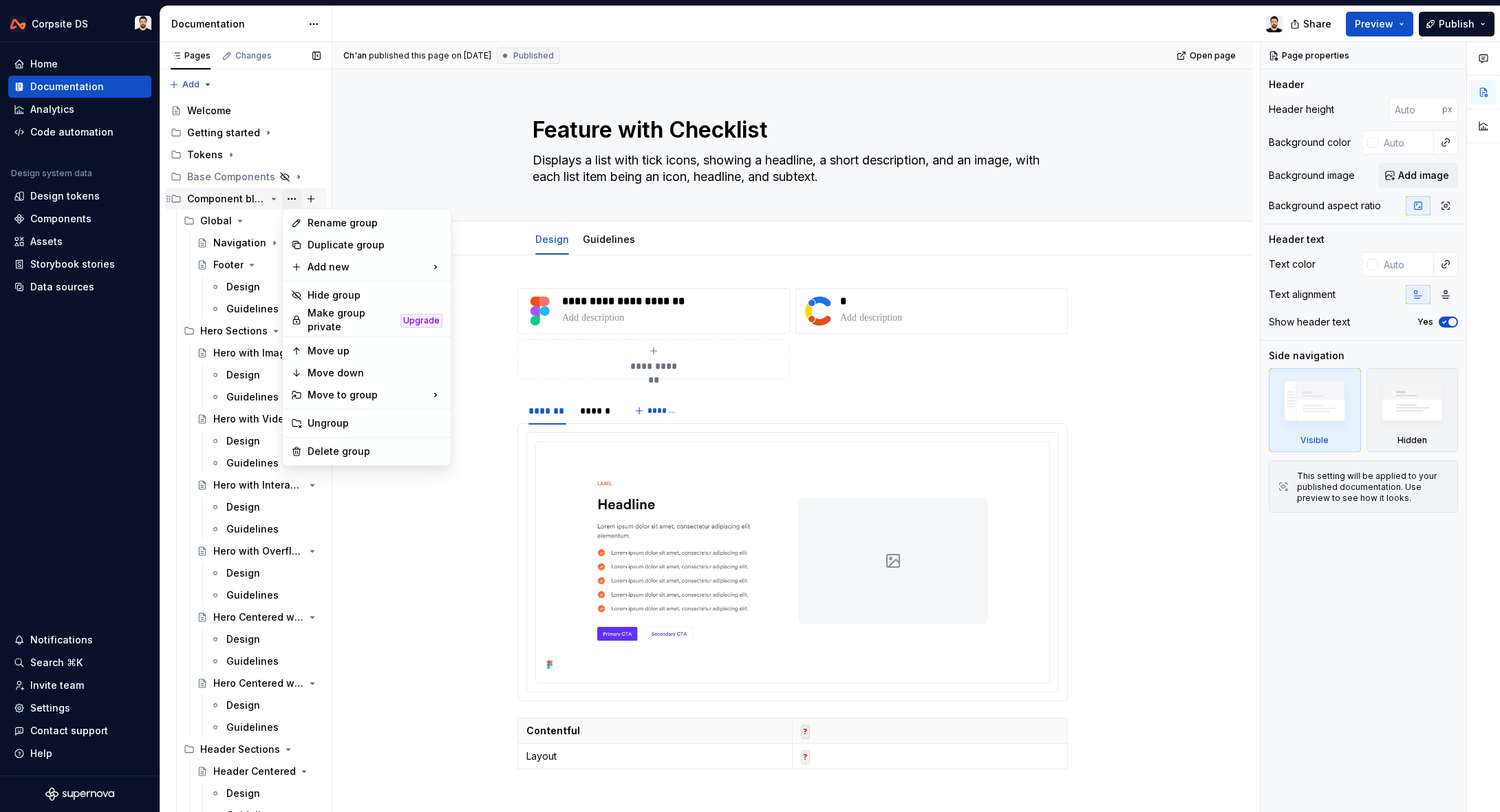
click at [290, 199] on div "Pages Changes Add Accessibility guide for tree Page tree. Navigate the tree wit…" at bounding box center [245, 430] width 172 height 776
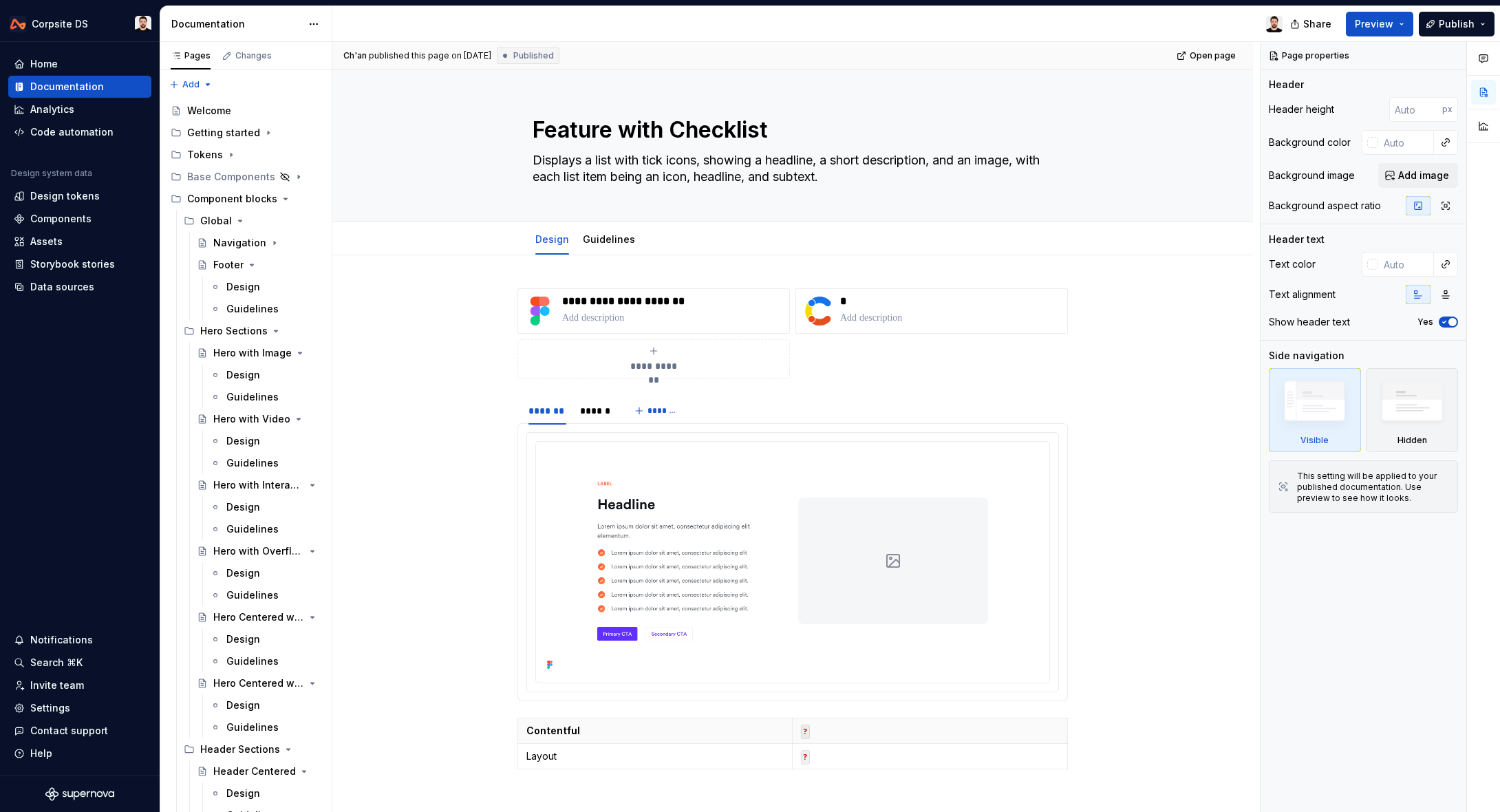
click at [1244, 18] on div at bounding box center [813, 24] width 961 height 36
click at [240, 222] on icon "Page tree" at bounding box center [239, 220] width 11 height 11
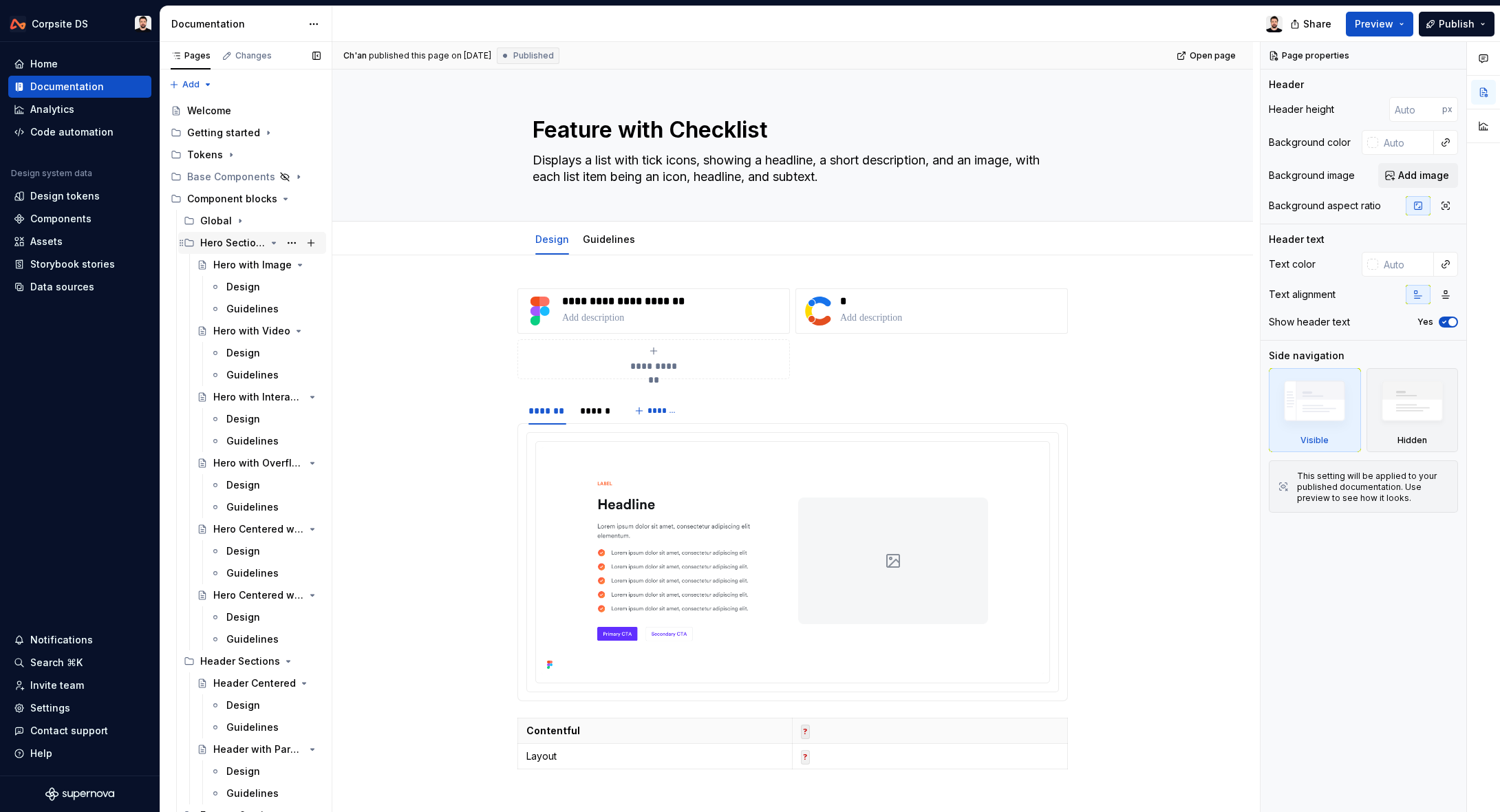
click at [271, 242] on icon "Page tree" at bounding box center [274, 242] width 11 height 11
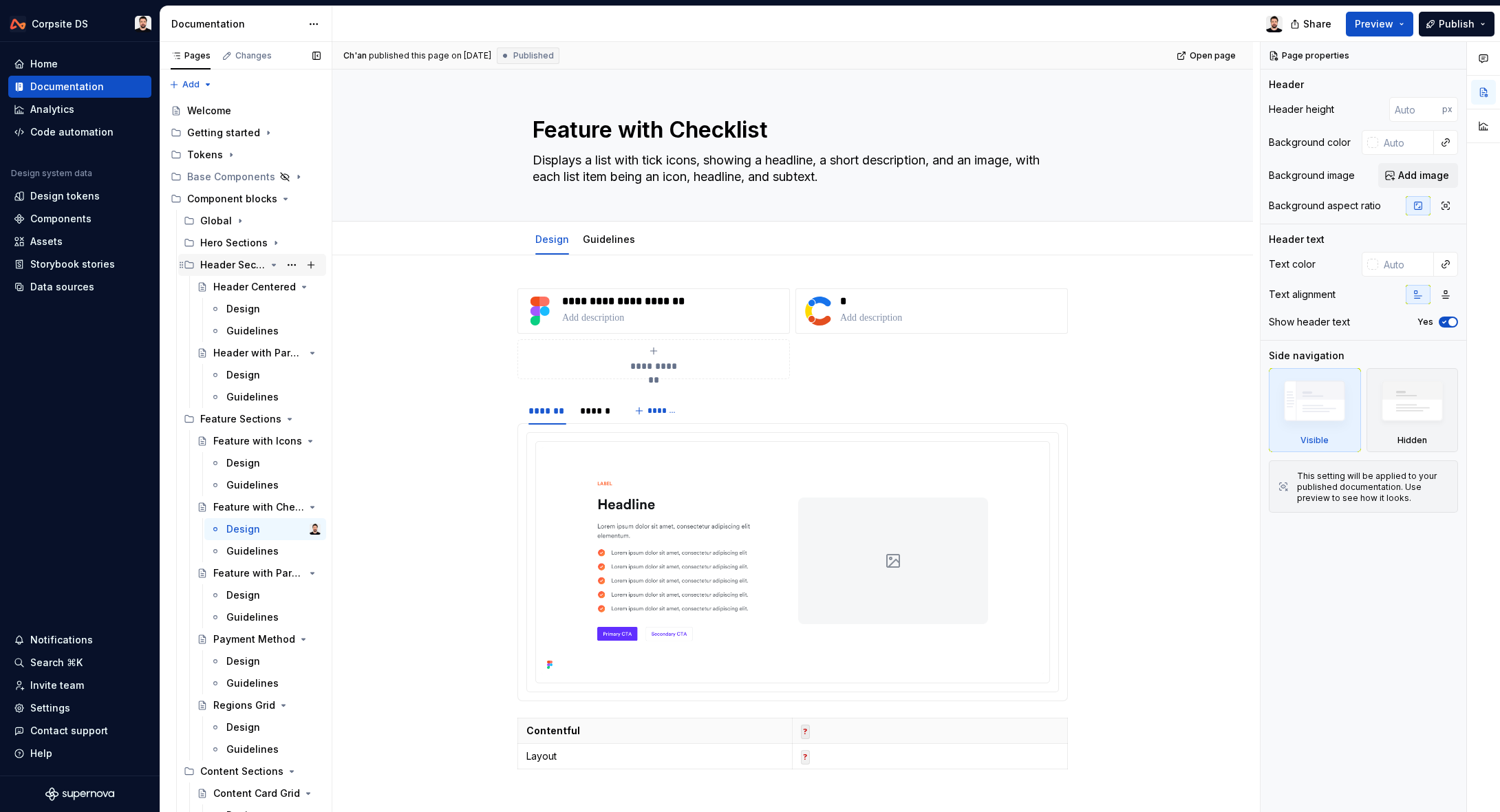
click at [273, 266] on icon "Page tree" at bounding box center [274, 265] width 4 height 1
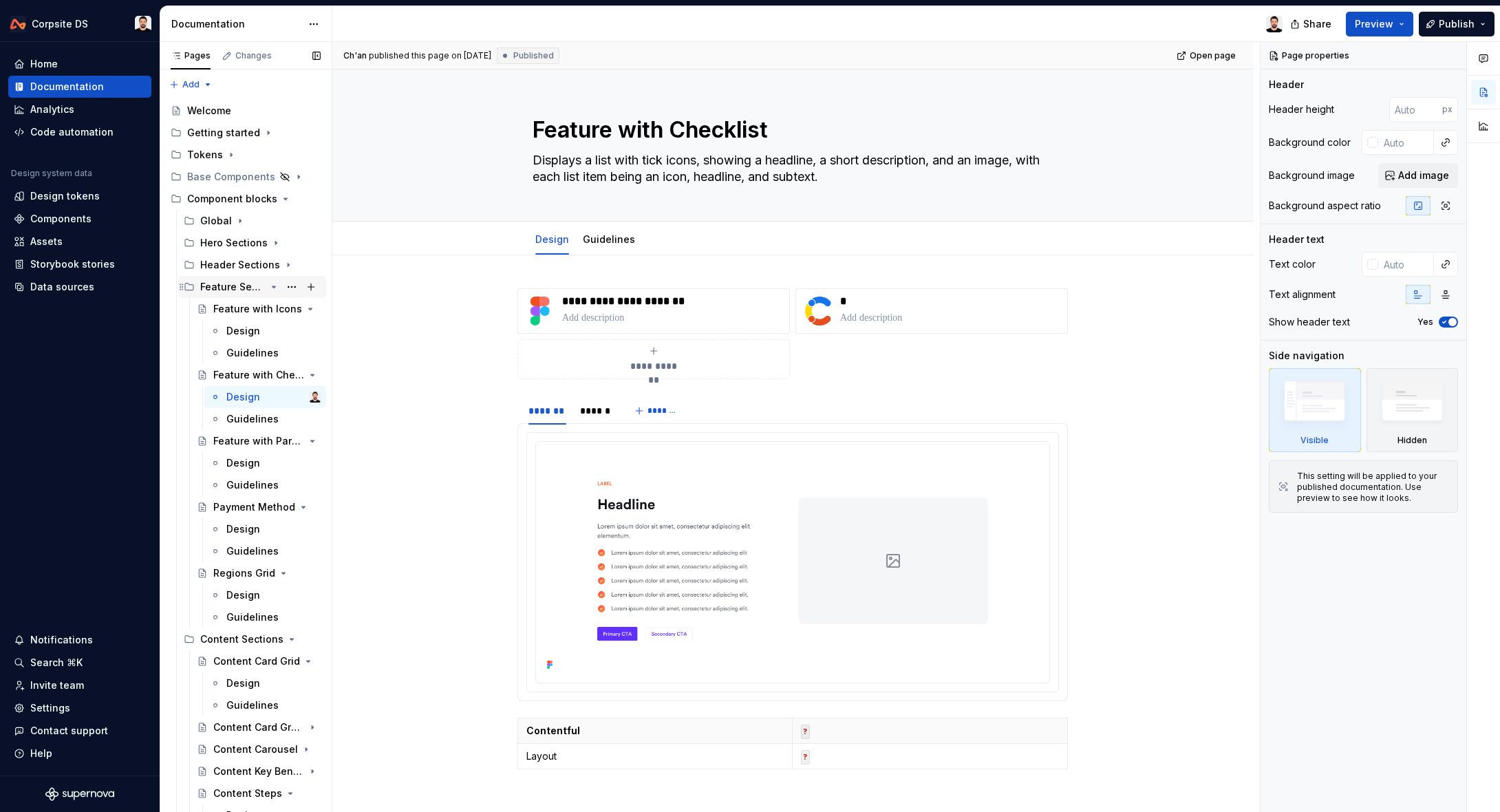
click at [274, 287] on icon "Page tree" at bounding box center [274, 287] width 11 height 11
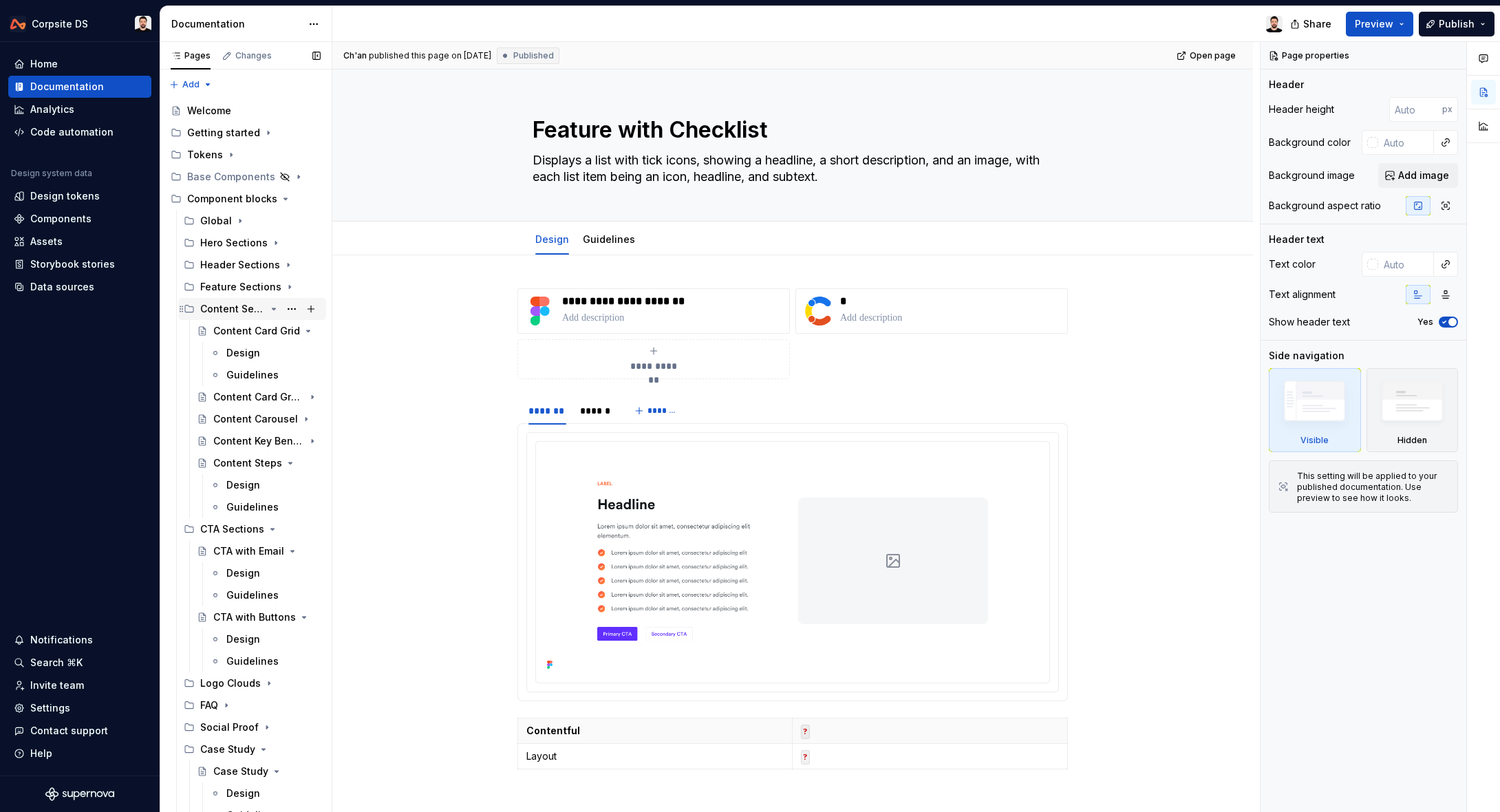
click at [275, 311] on icon "Page tree" at bounding box center [274, 309] width 11 height 11
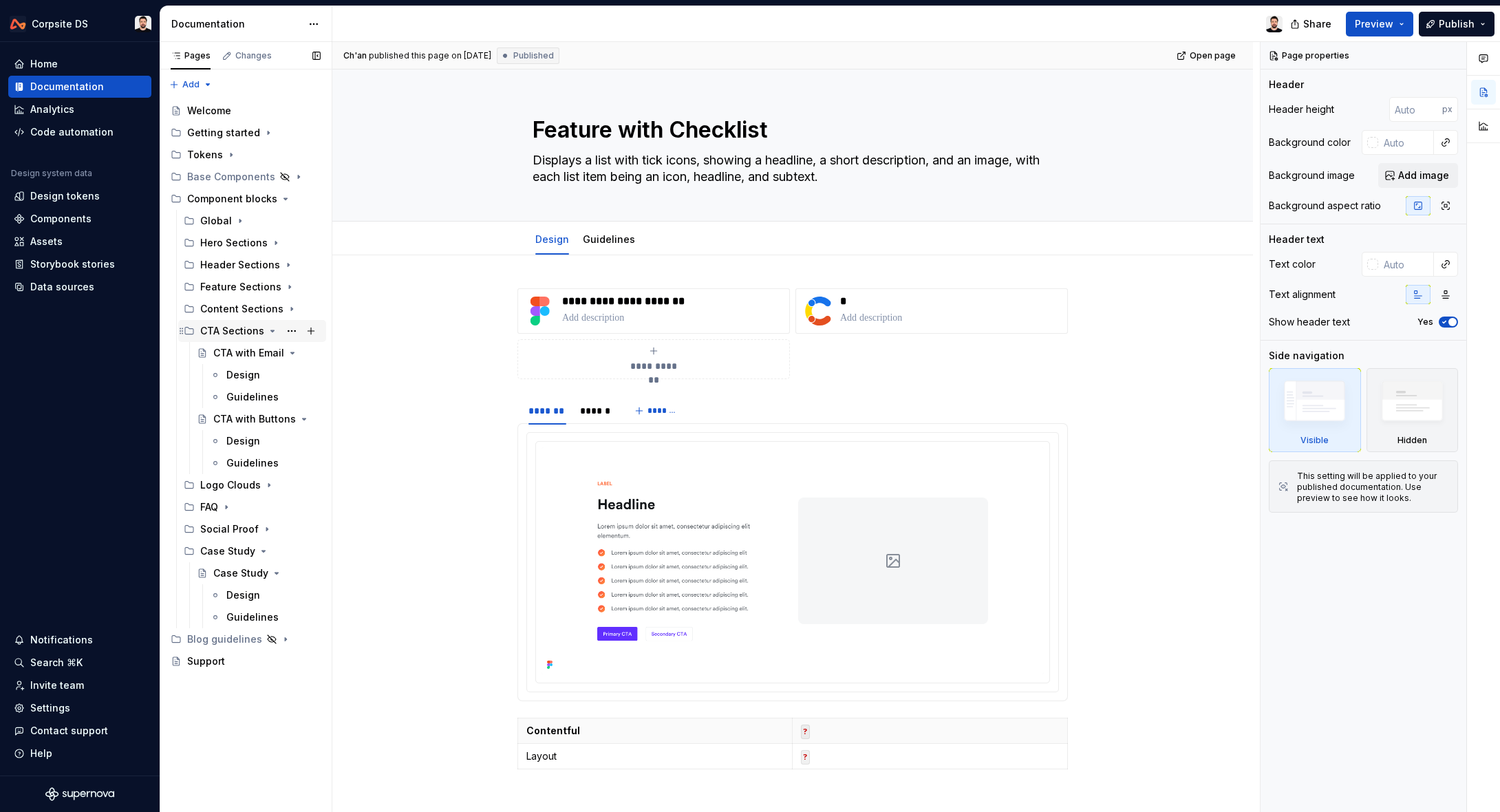
click at [271, 330] on icon "Page tree" at bounding box center [273, 331] width 4 height 1
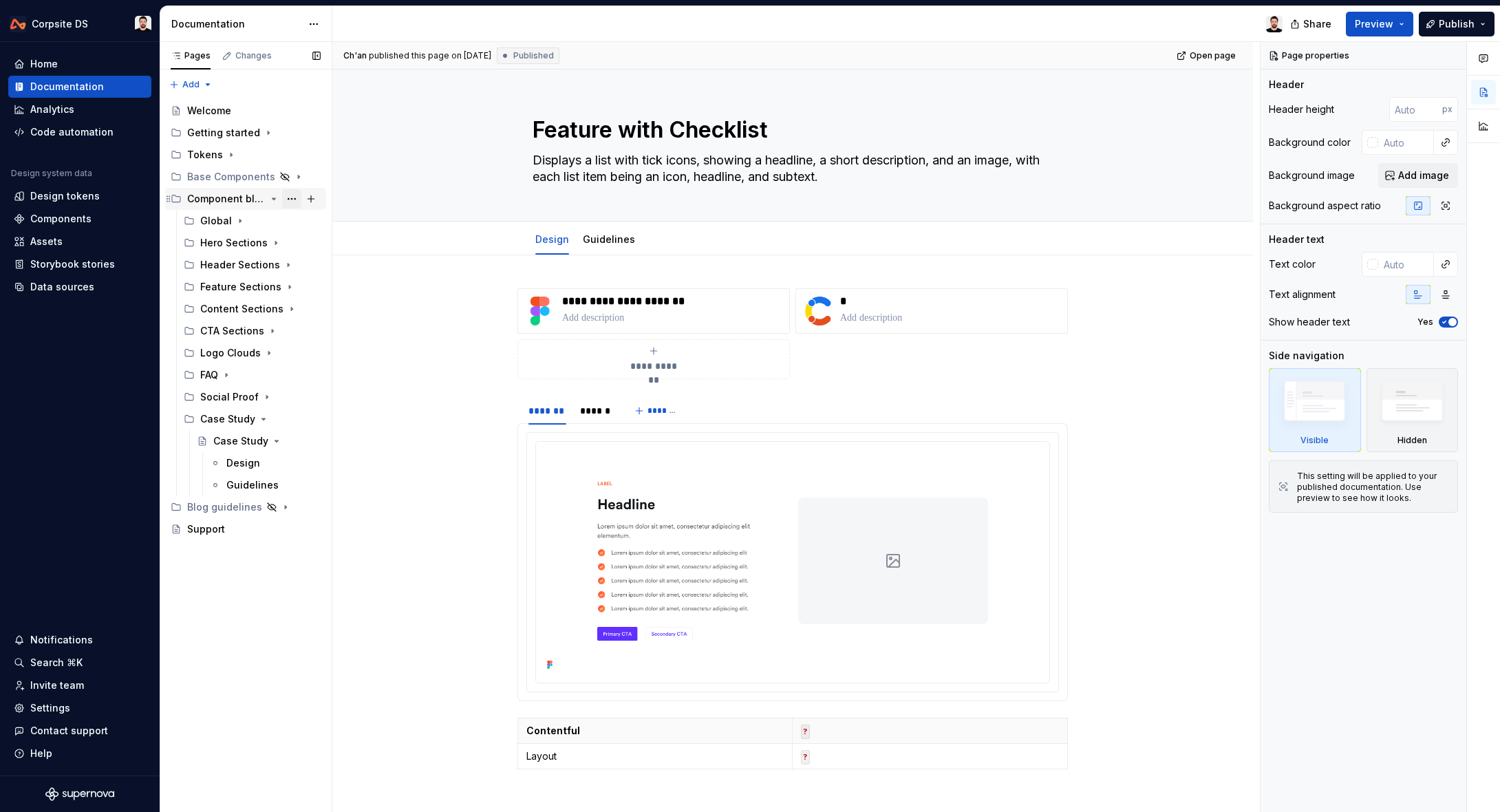
click at [295, 201] on button "Page tree" at bounding box center [292, 199] width 19 height 19
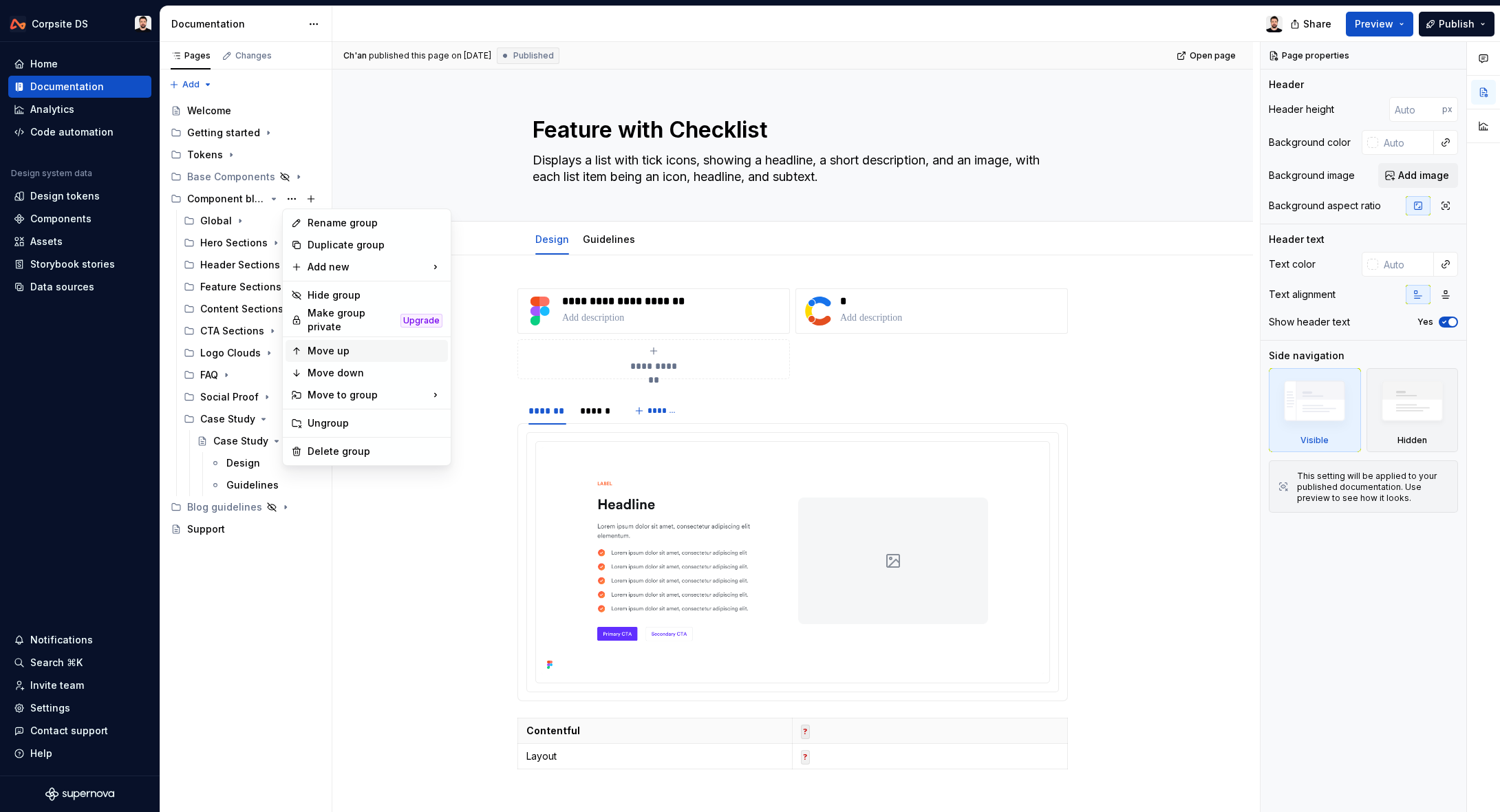
type textarea "*"
click at [524, 291] on div "New group" at bounding box center [517, 293] width 90 height 14
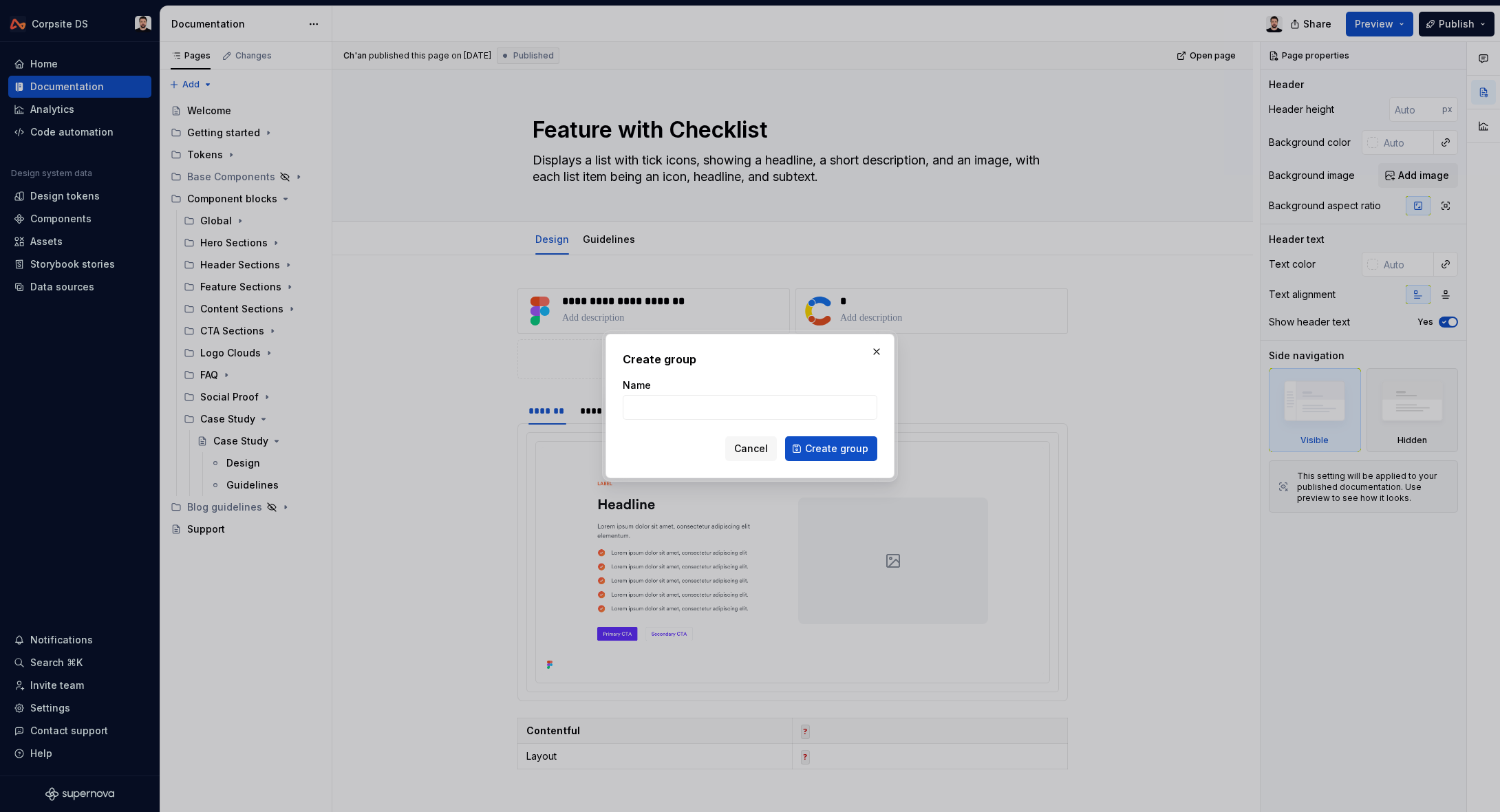
type input "R"
type input "Promo Banner"
click at [822, 452] on span "Create group" at bounding box center [836, 448] width 63 height 14
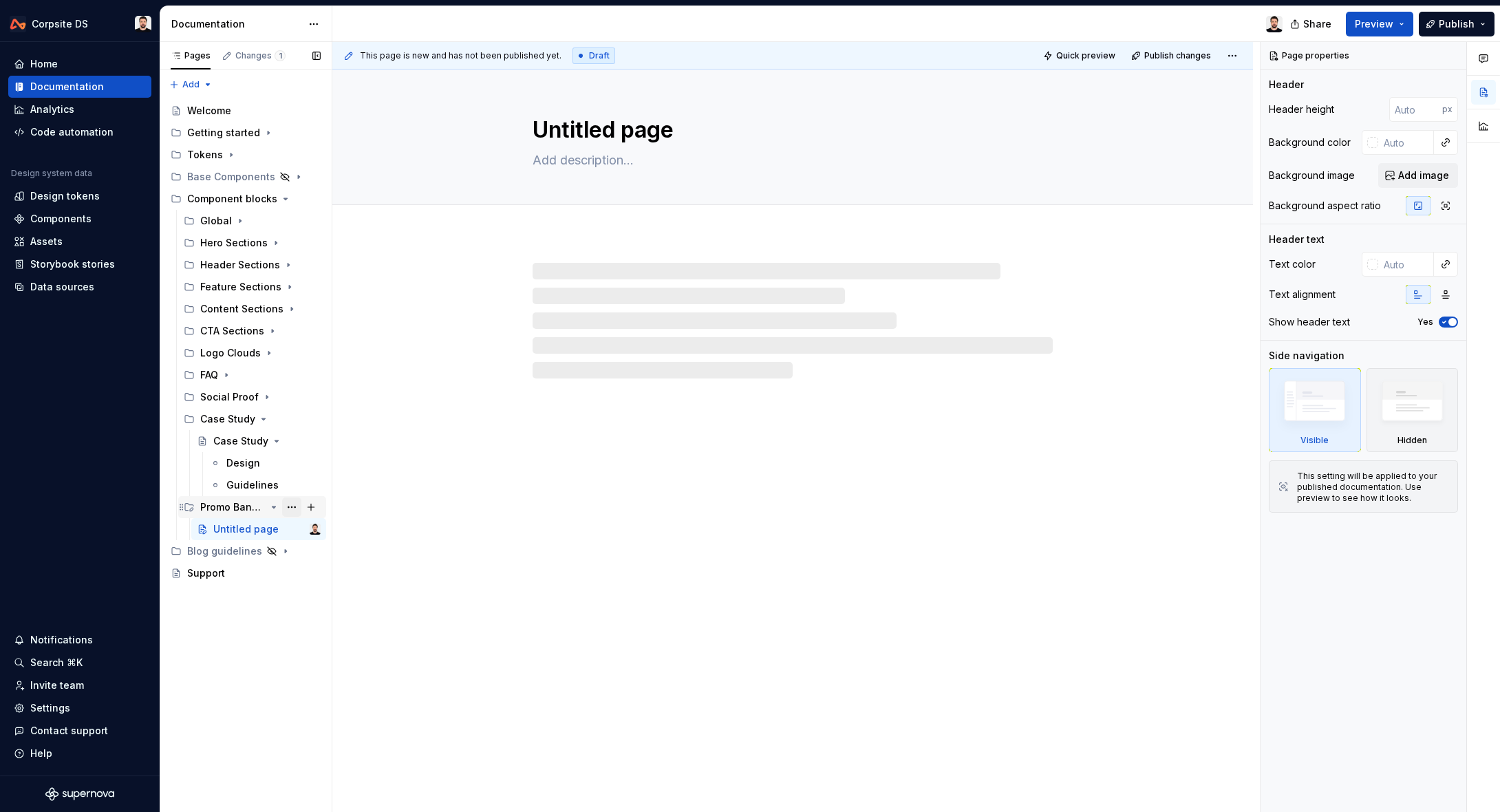
click at [288, 509] on button "Page tree" at bounding box center [292, 507] width 19 height 19
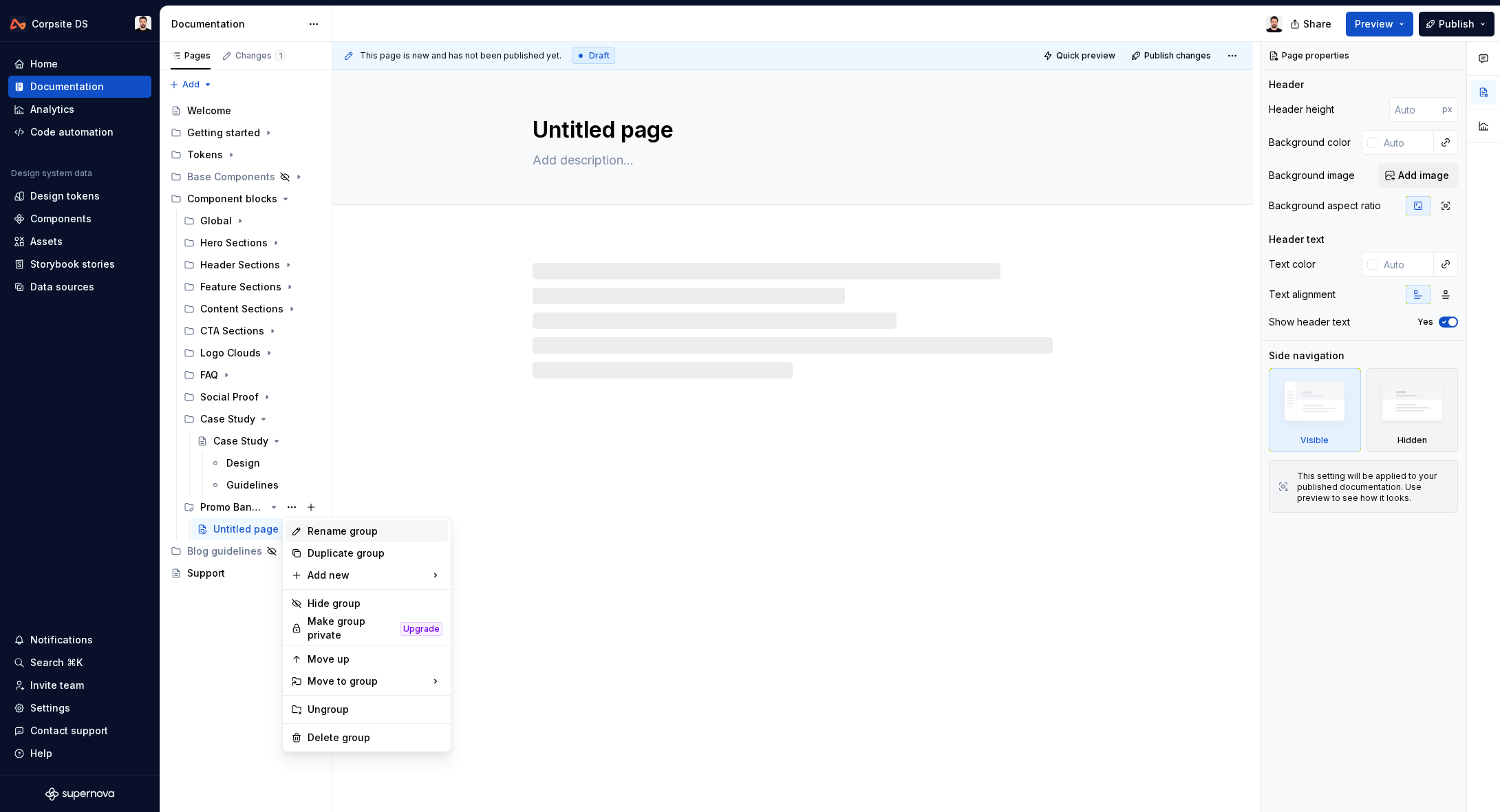
click at [367, 532] on div "Rename group" at bounding box center [375, 530] width 135 height 14
type textarea "*"
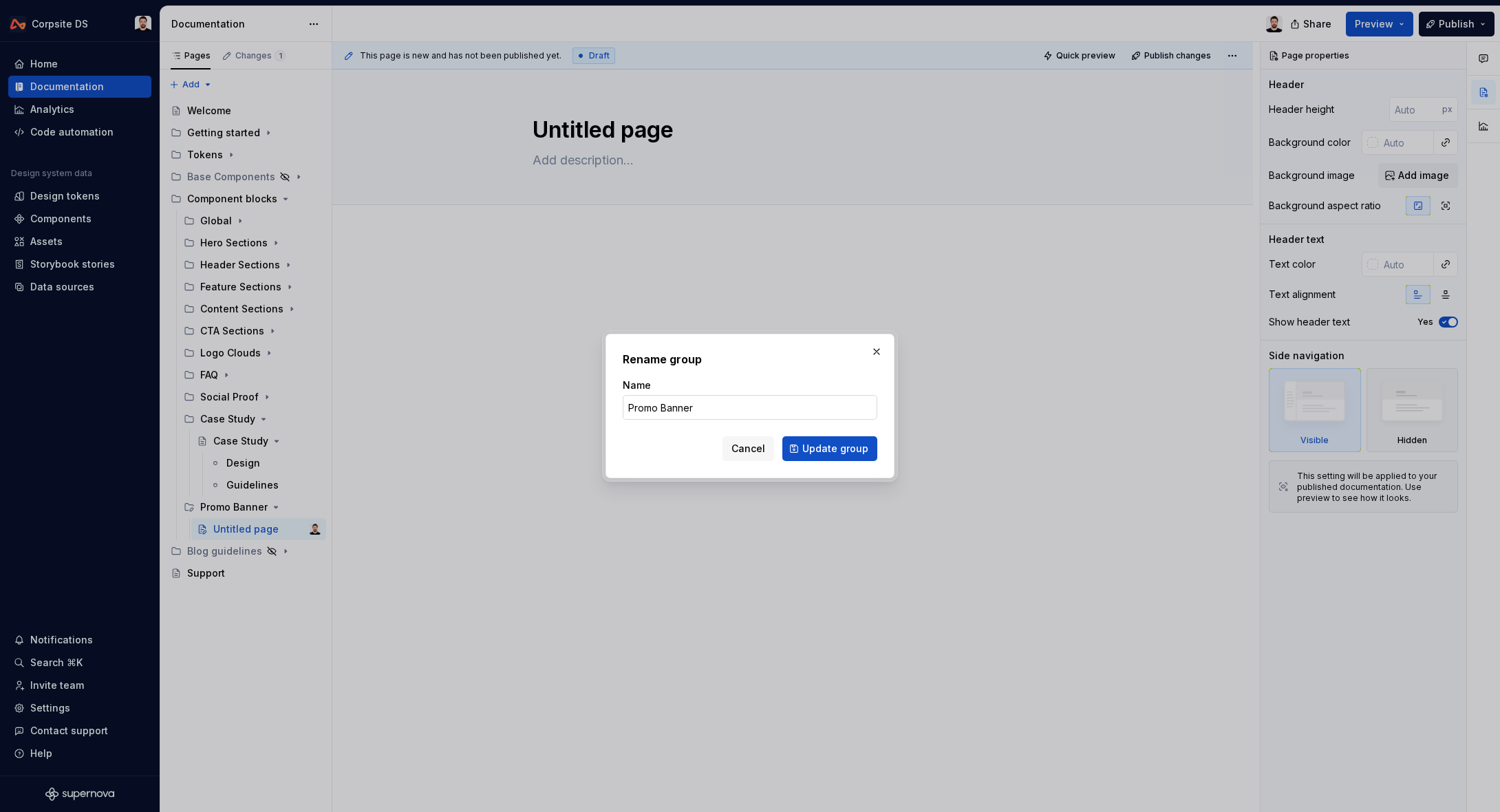
click at [693, 407] on input "Promo Banner" at bounding box center [750, 407] width 255 height 25
type input "Banners"
click button "Update group" at bounding box center [830, 448] width 95 height 25
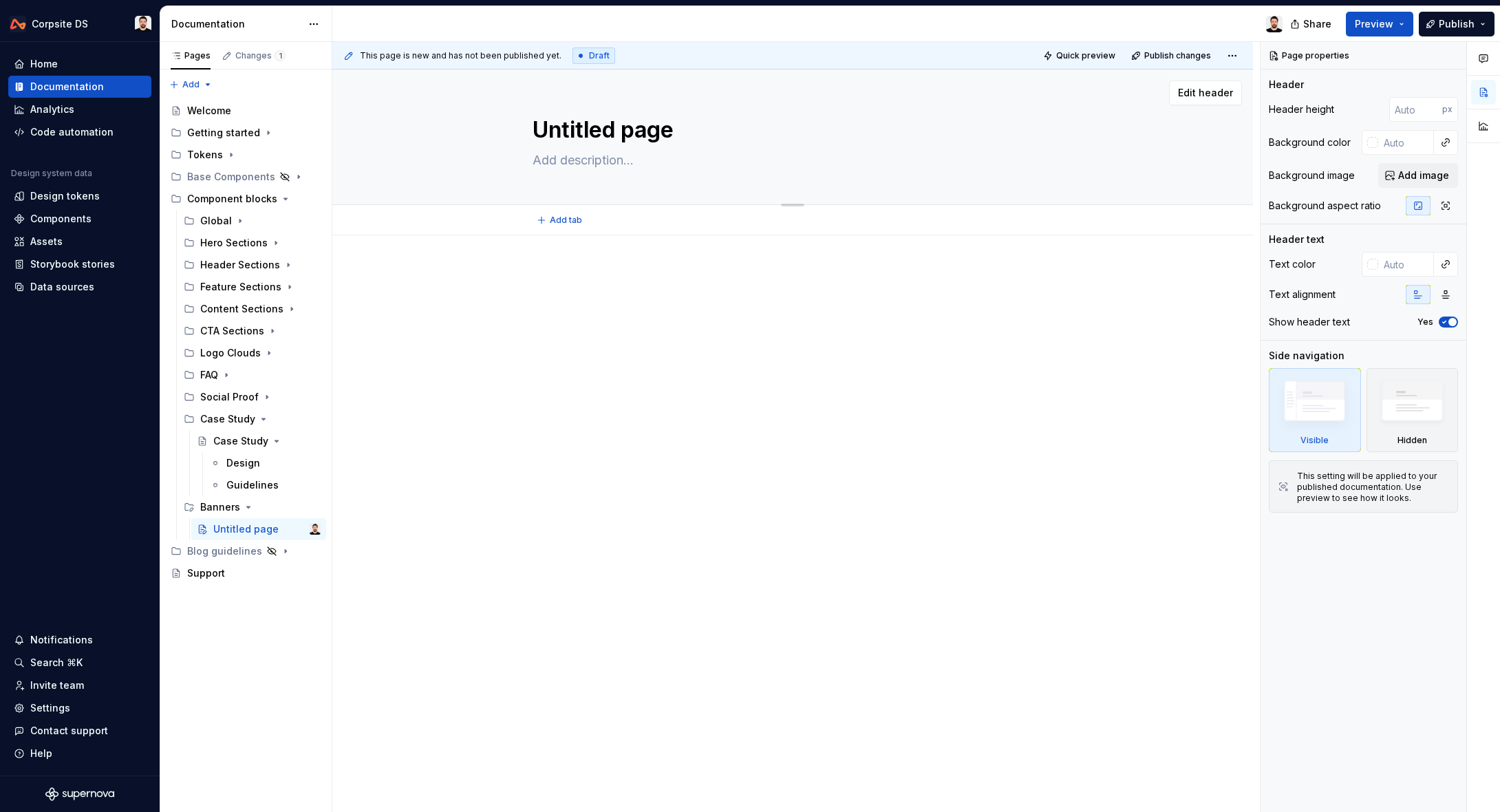
click at [566, 132] on textarea "Untitled page" at bounding box center [790, 130] width 520 height 33
paste textarea "Banner Promo"
type textarea "*"
type textarea "Banner Promo"
type textarea "*"
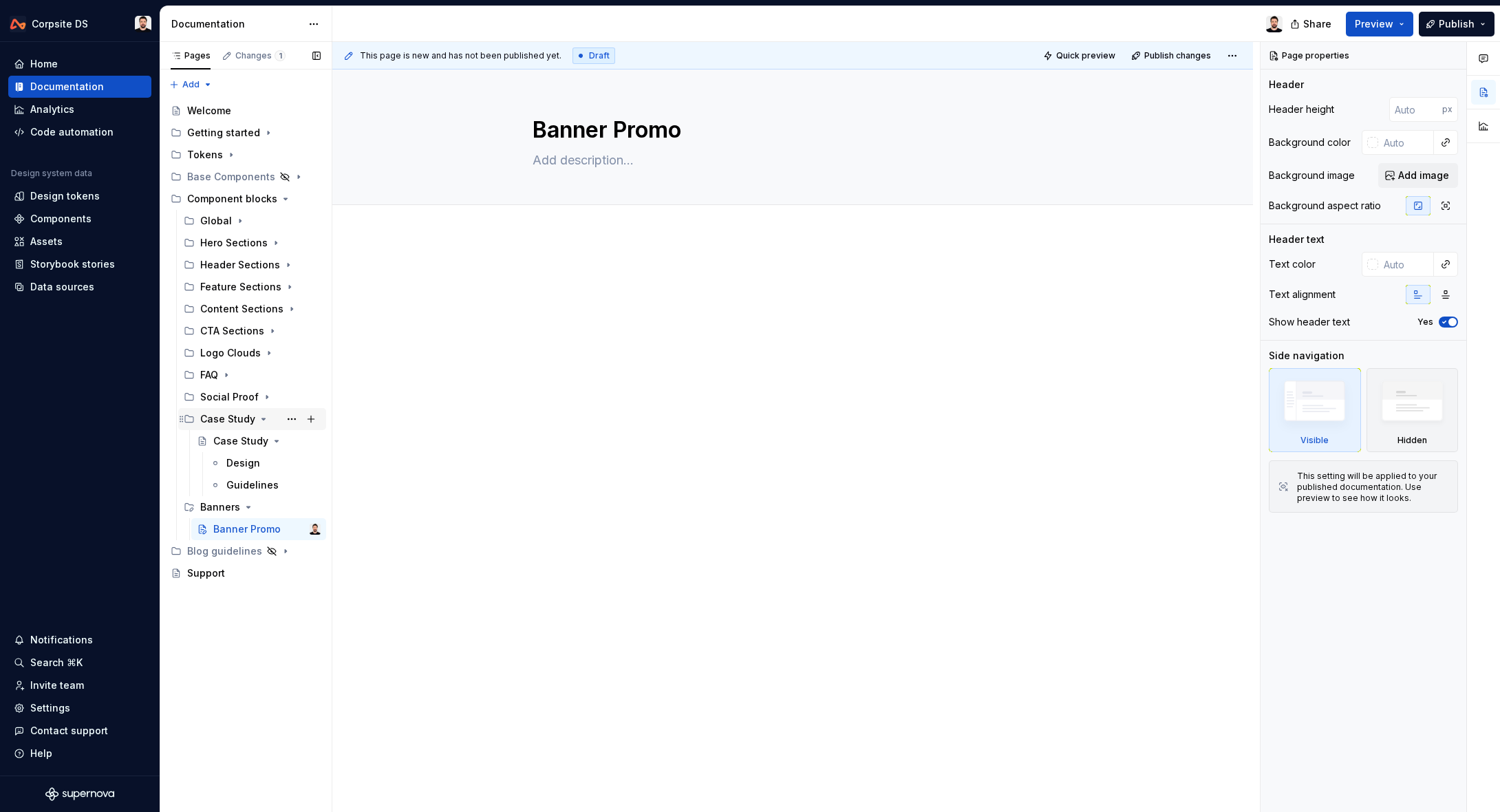
type textarea "Banner Promo"
click at [264, 420] on icon "Page tree" at bounding box center [263, 418] width 11 height 11
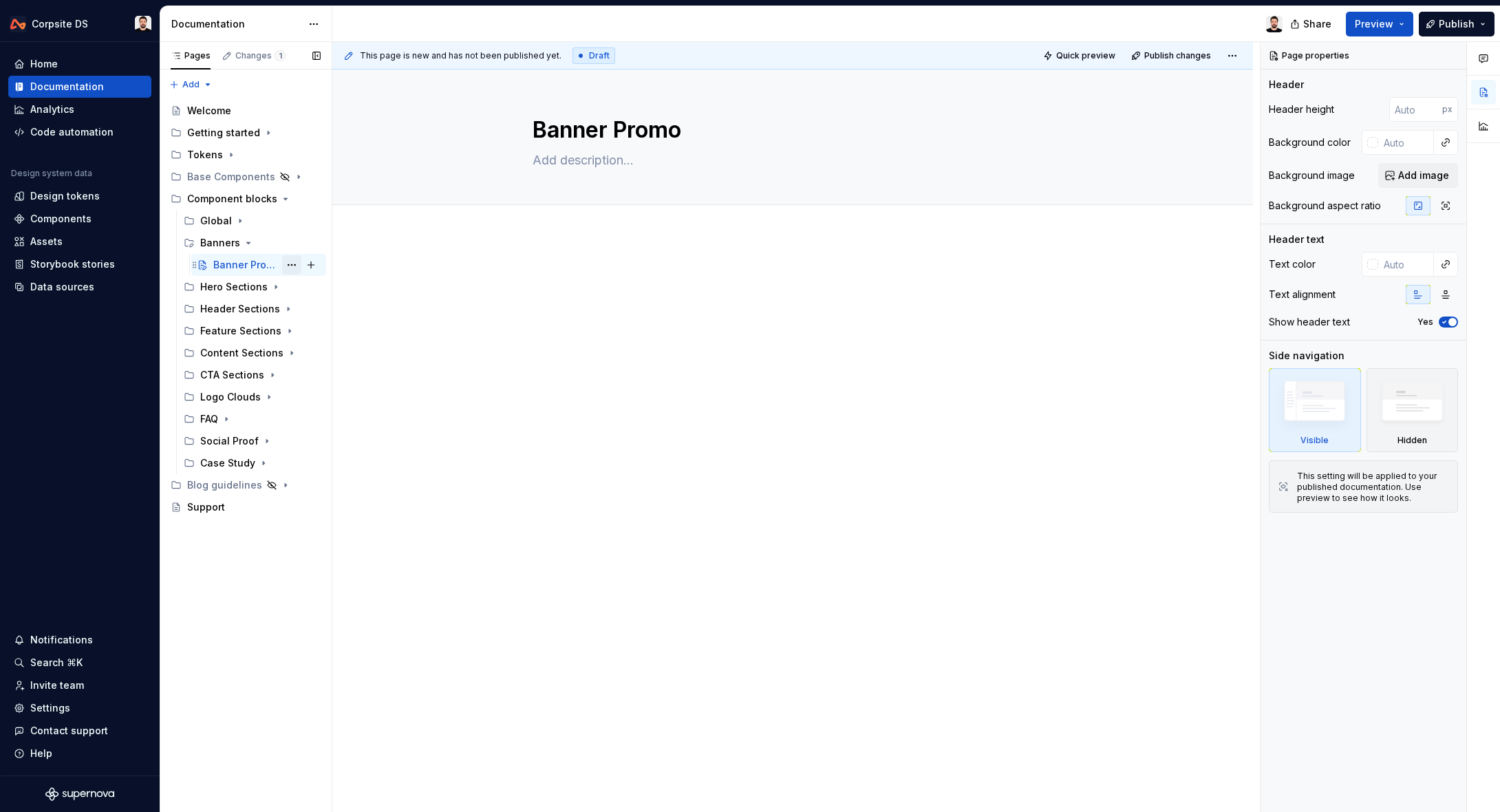
click at [293, 265] on button "Page tree" at bounding box center [292, 265] width 19 height 19
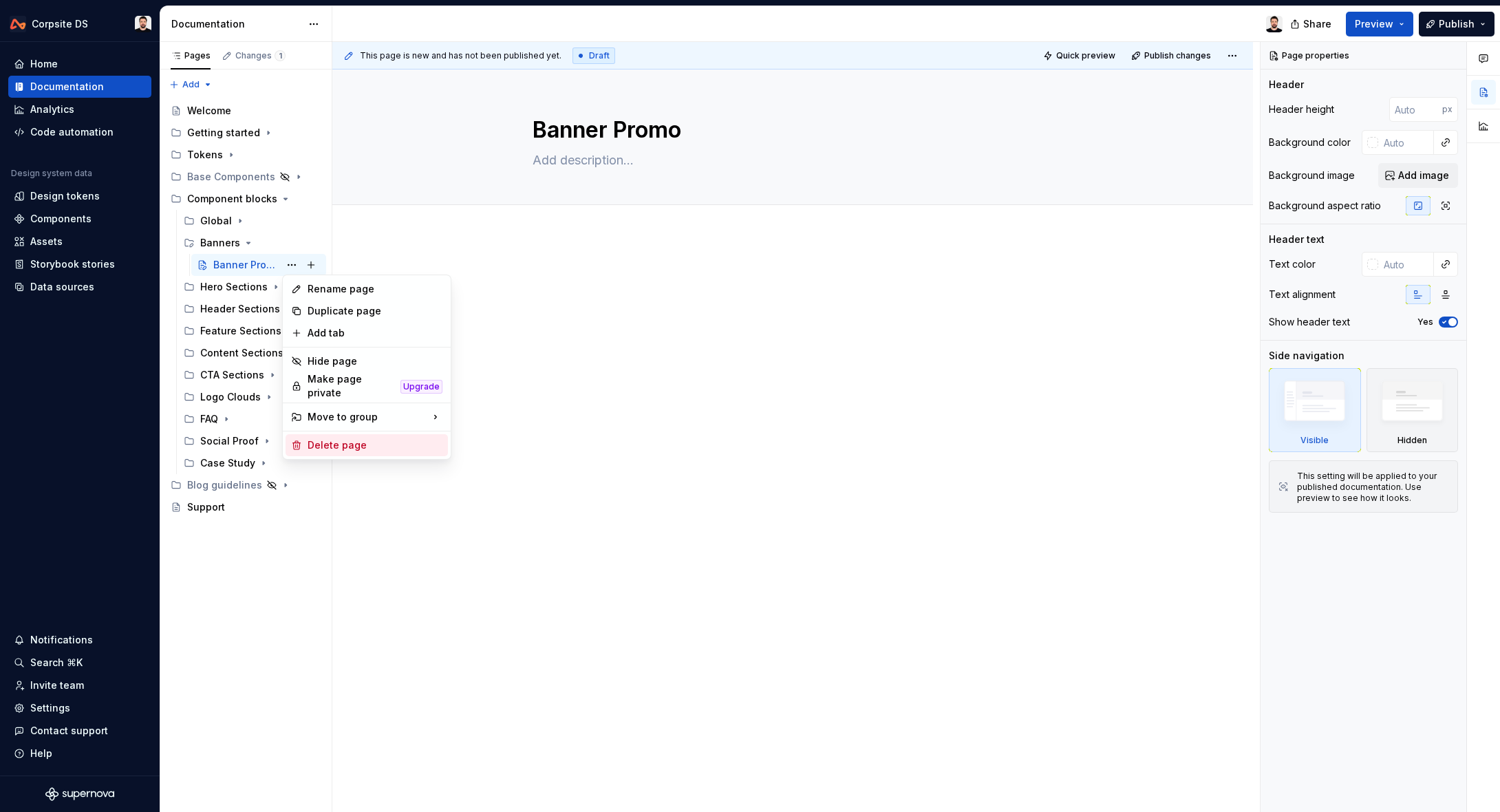
click at [355, 438] on div "Delete page" at bounding box center [375, 445] width 135 height 14
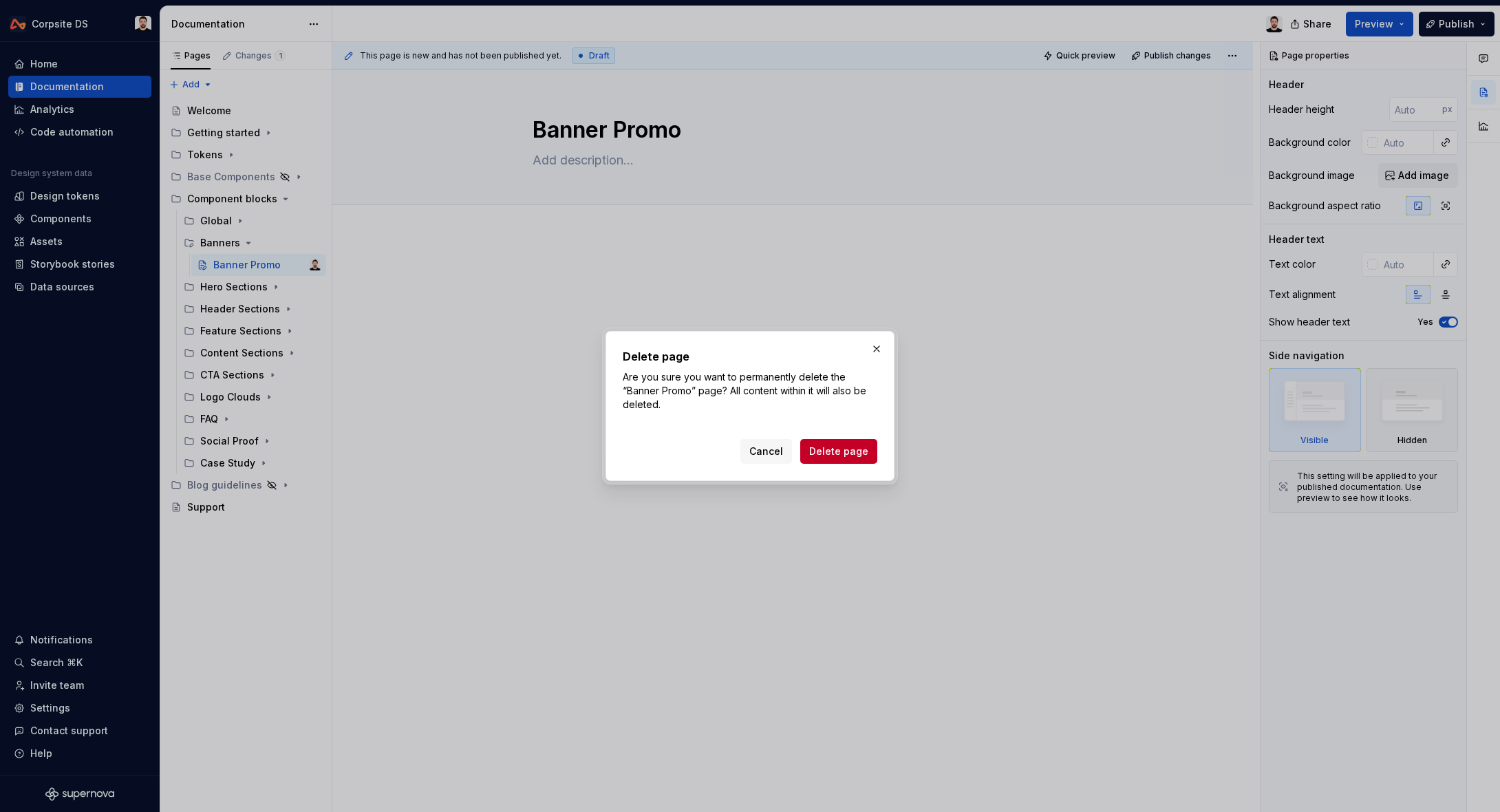
drag, startPoint x: 822, startPoint y: 446, endPoint x: 787, endPoint y: 351, distance: 101.2
click at [811, 431] on div "Delete page Are you sure you want to permanently delete the “Banner Promo” page…" at bounding box center [750, 405] width 255 height 116
click at [856, 458] on button "Delete page" at bounding box center [839, 451] width 77 height 25
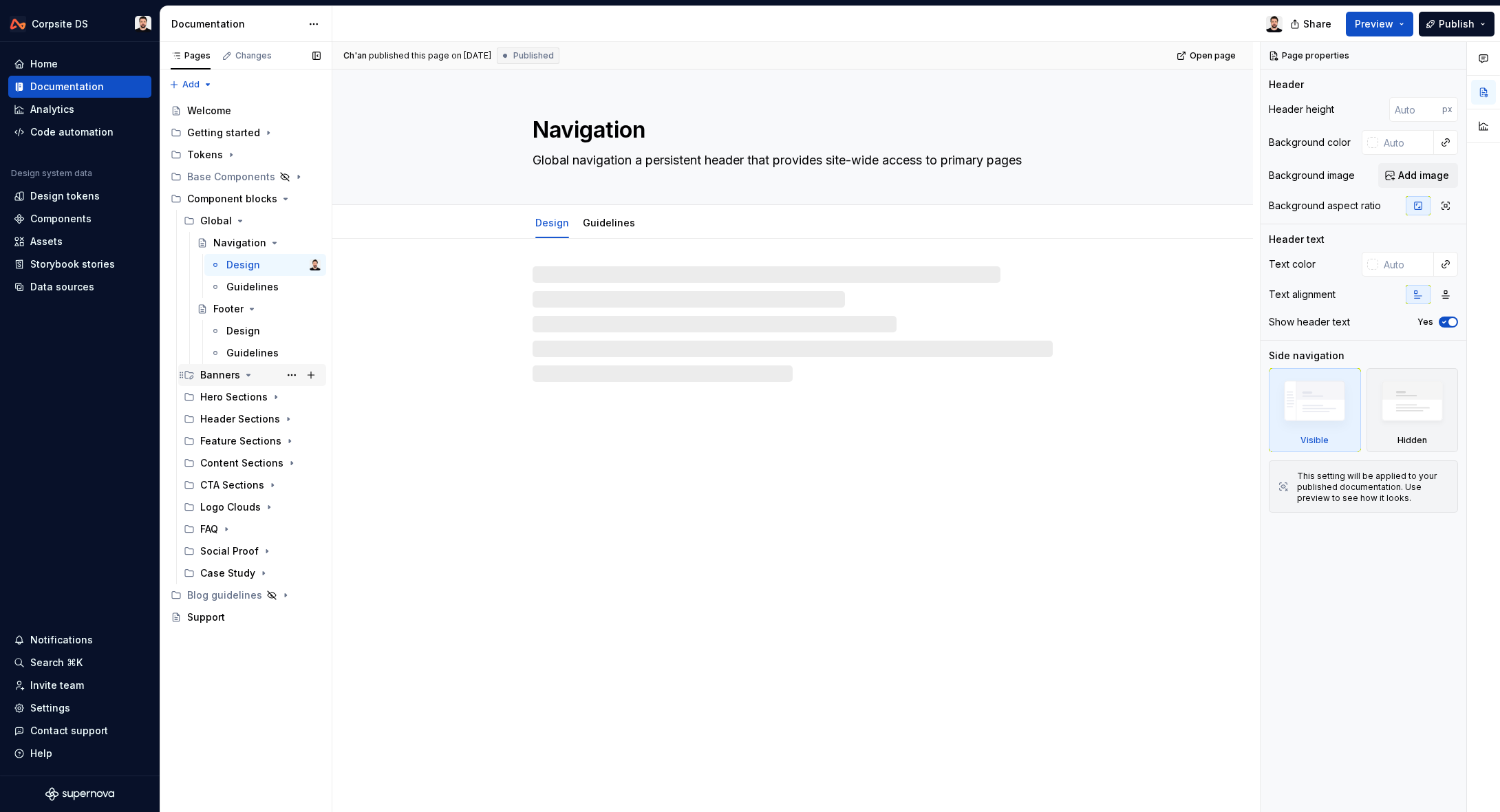
click at [245, 373] on icon "Page tree" at bounding box center [248, 375] width 11 height 11
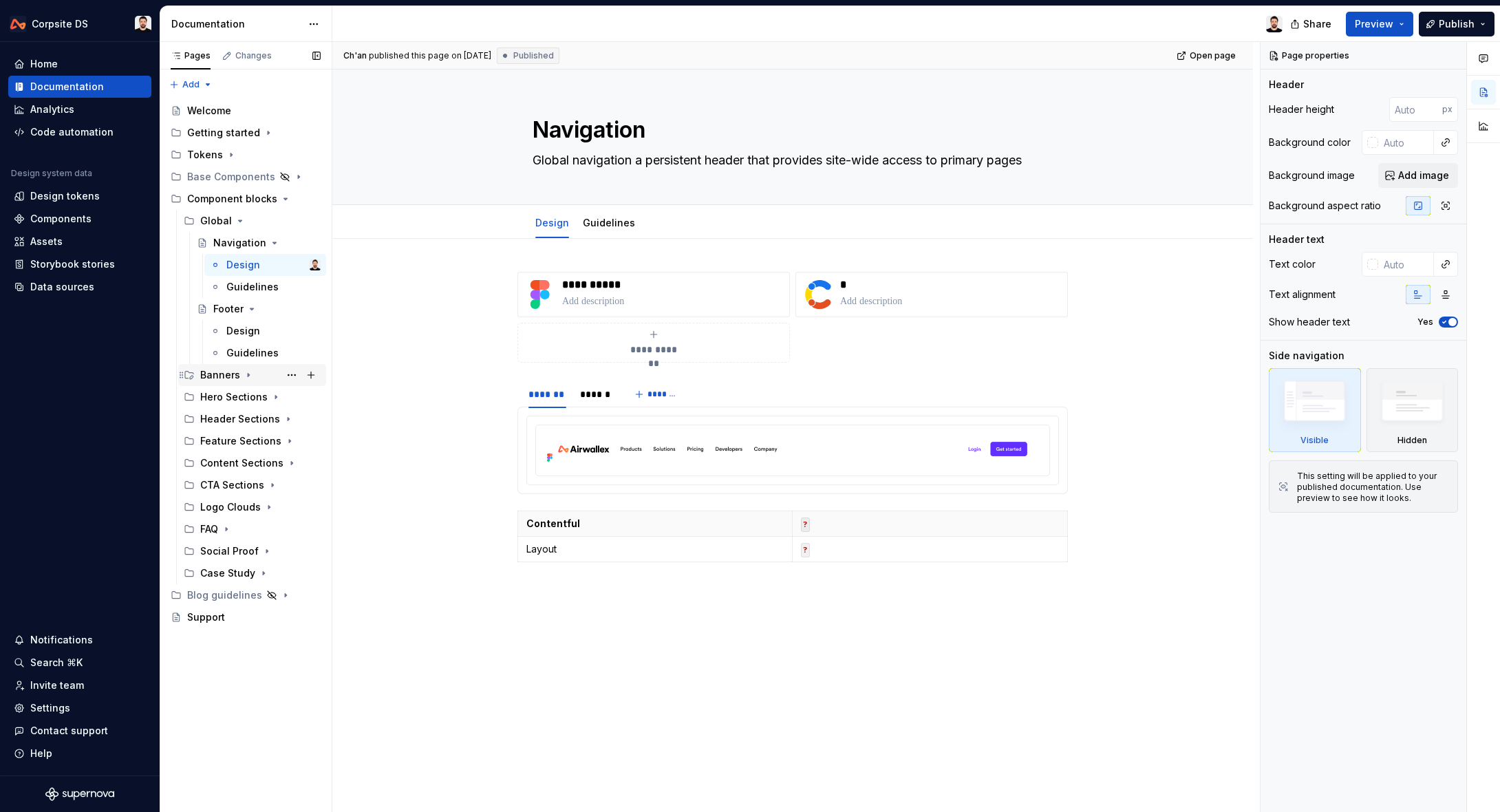
click at [247, 375] on icon "Page tree" at bounding box center [248, 375] width 11 height 11
click at [291, 242] on button "Page tree" at bounding box center [292, 243] width 19 height 19
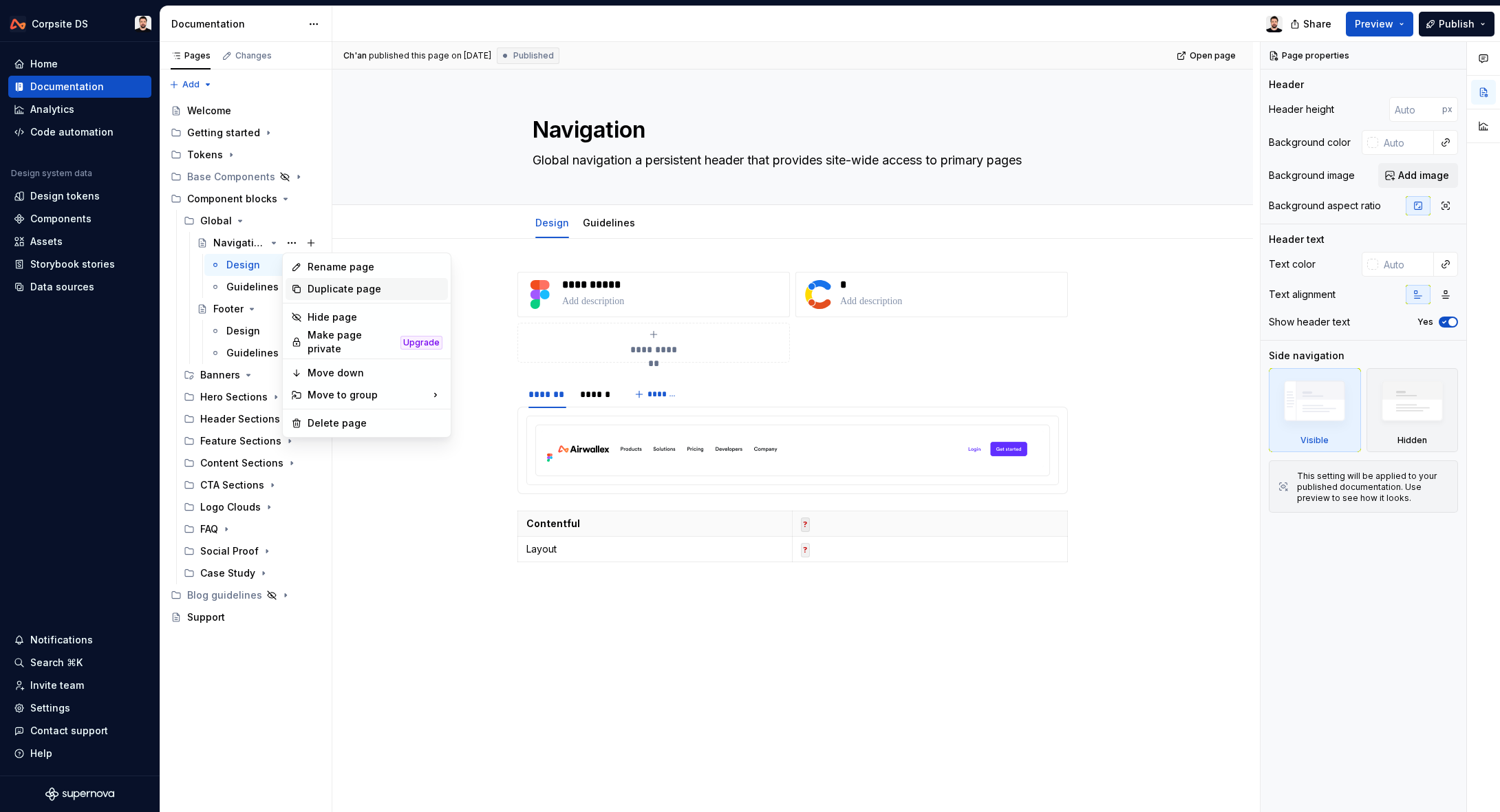
click at [379, 295] on div "Duplicate page" at bounding box center [375, 289] width 135 height 14
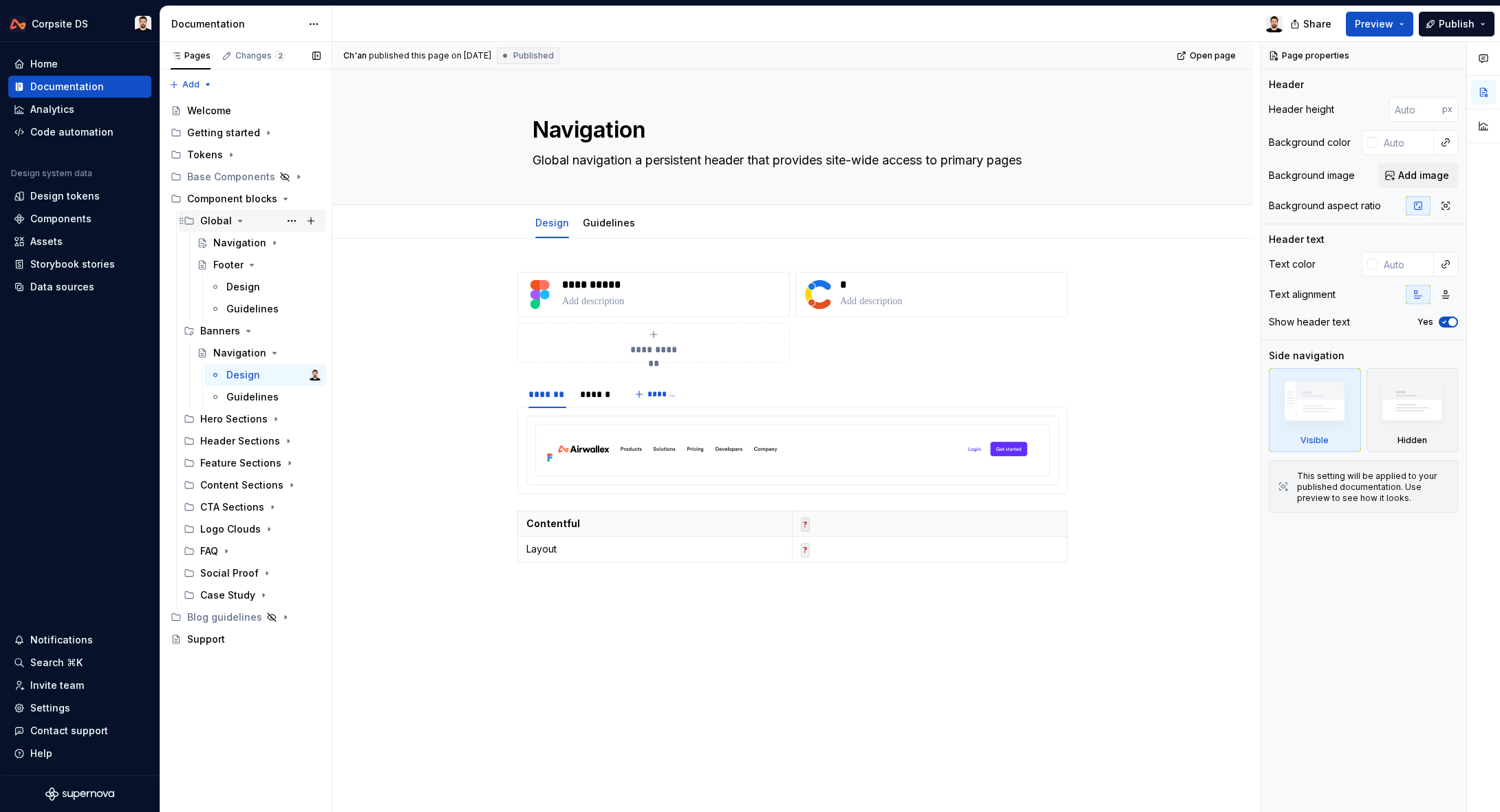
click at [239, 222] on icon "Page tree" at bounding box center [239, 220] width 11 height 11
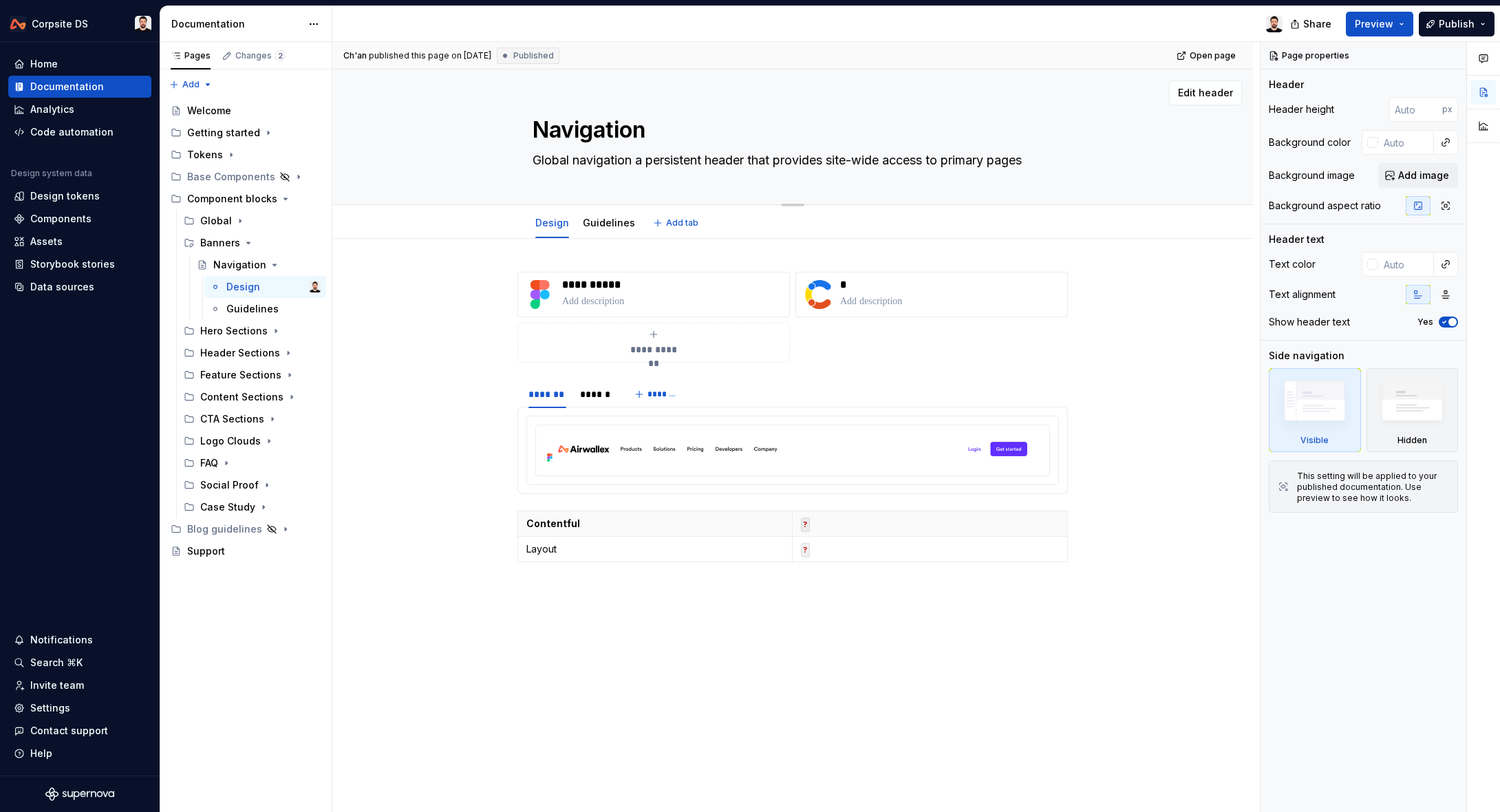
click at [619, 135] on textarea "Navigation" at bounding box center [790, 130] width 520 height 33
paste textarea "Banner Promo"
type textarea "*"
type textarea "Banner Promo"
type textarea "*"
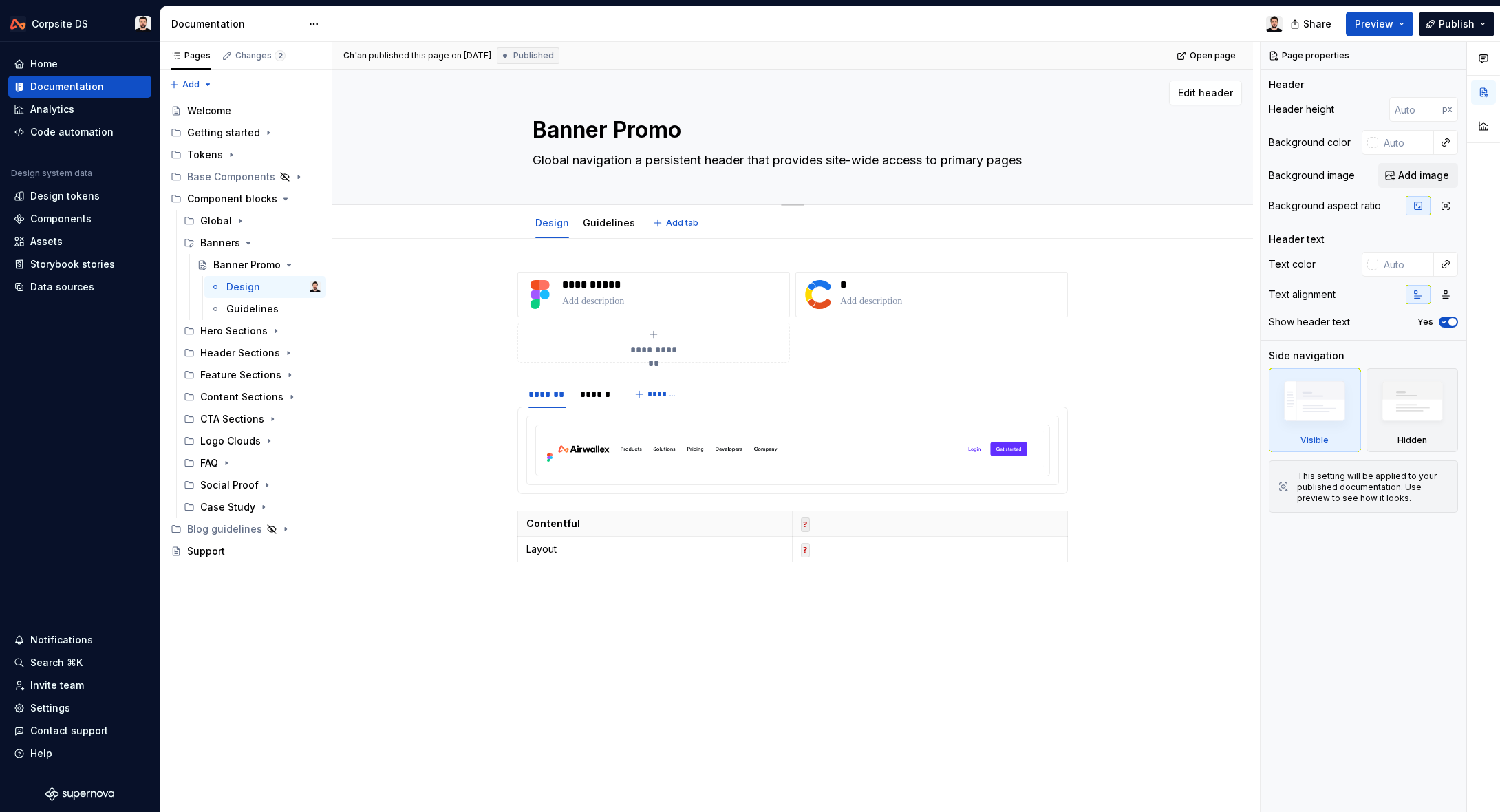
type textarea "Banner Promo"
click at [570, 161] on textarea "Global navigation a persistent header that provides site-wide access to primary…" at bounding box center [790, 160] width 520 height 22
click at [1107, 220] on div "Design Guidelines Add tab" at bounding box center [793, 223] width 811 height 31
click at [585, 282] on p "**********" at bounding box center [672, 284] width 221 height 14
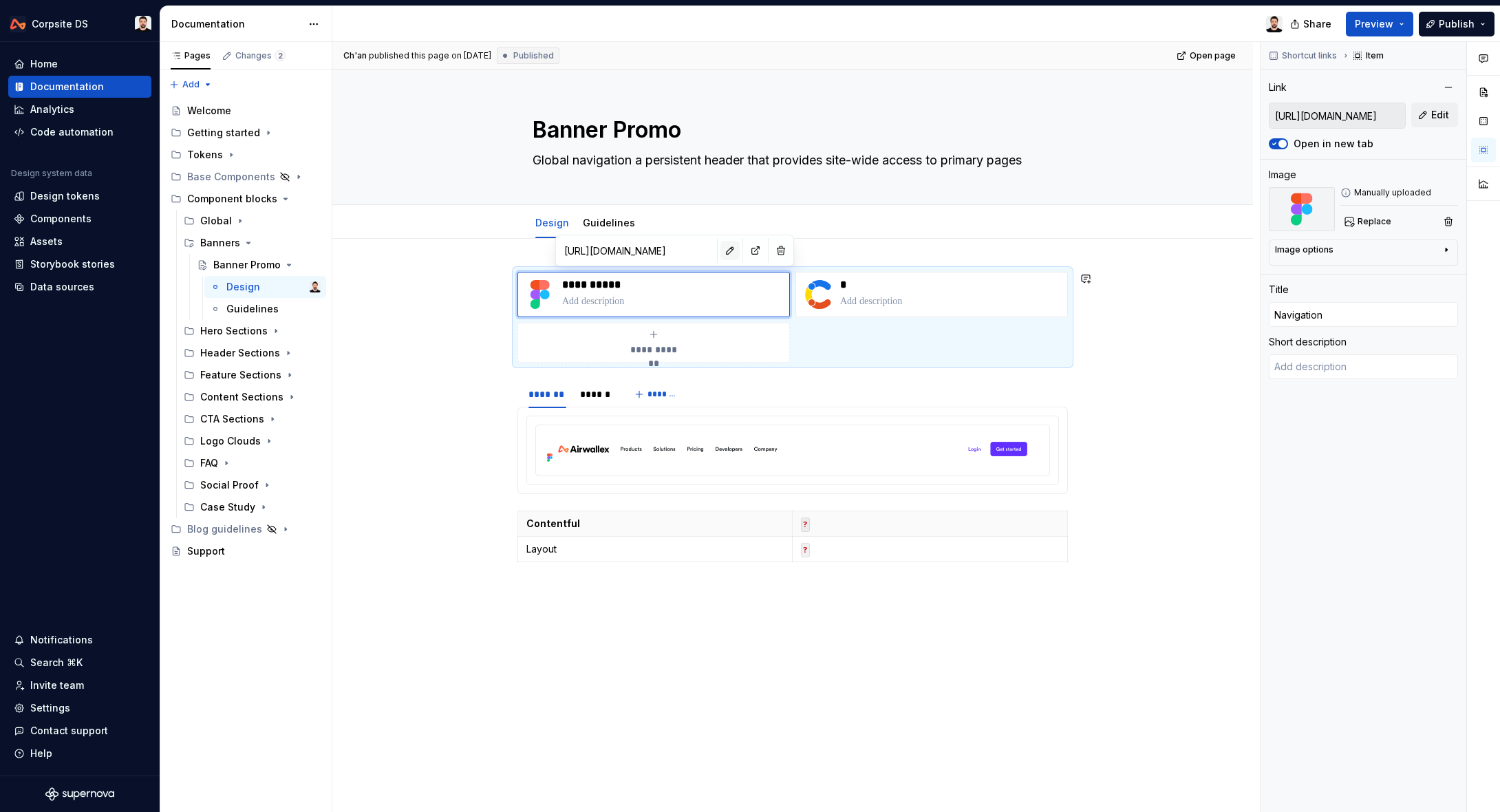
click at [721, 252] on button "button" at bounding box center [730, 250] width 19 height 19
type textarea "*"
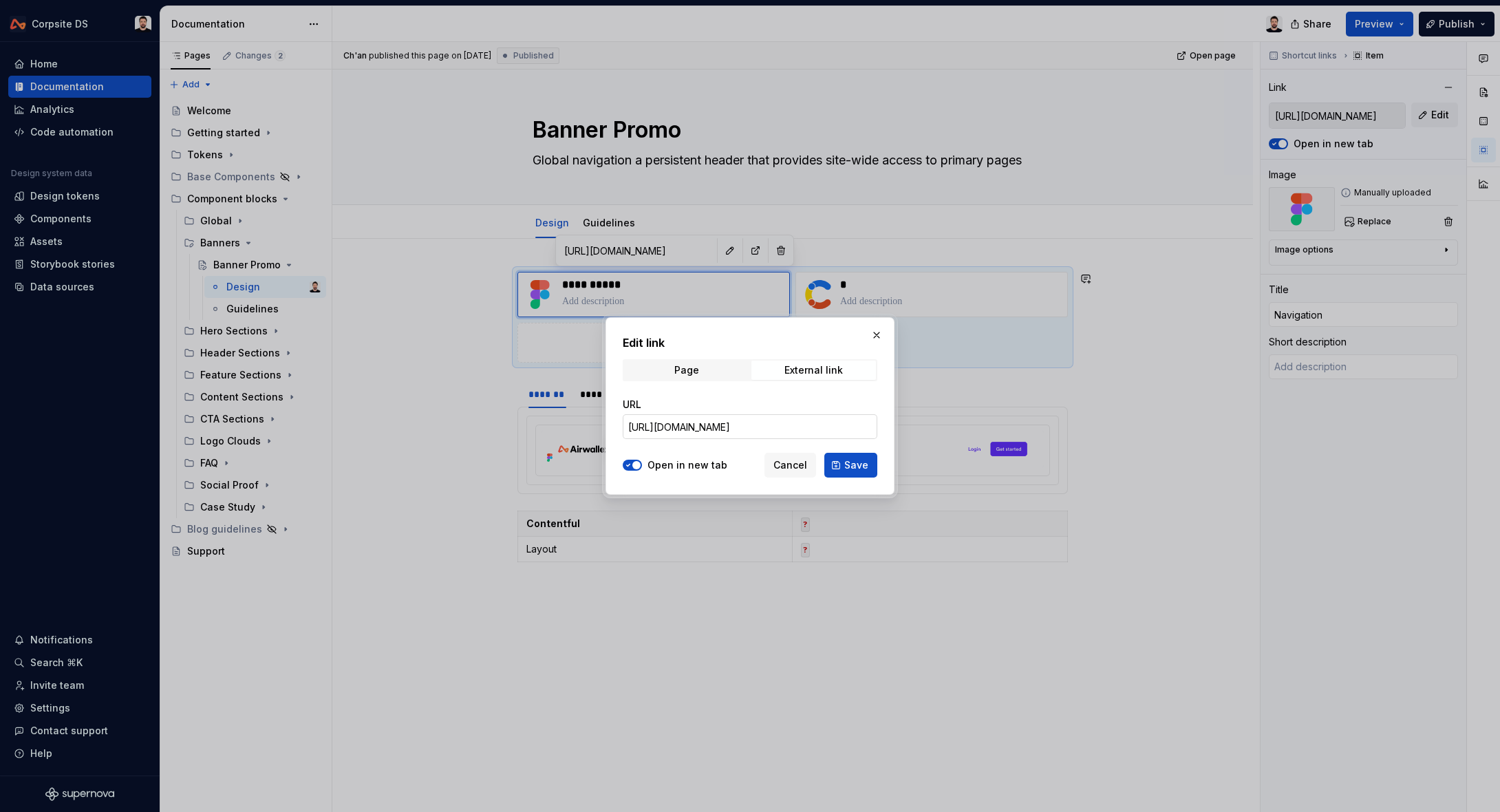
click at [726, 428] on input "[URL][DOMAIN_NAME]" at bounding box center [750, 426] width 255 height 25
paste input "2638-1184&t=LbPDszC0Qgcg8sXx"
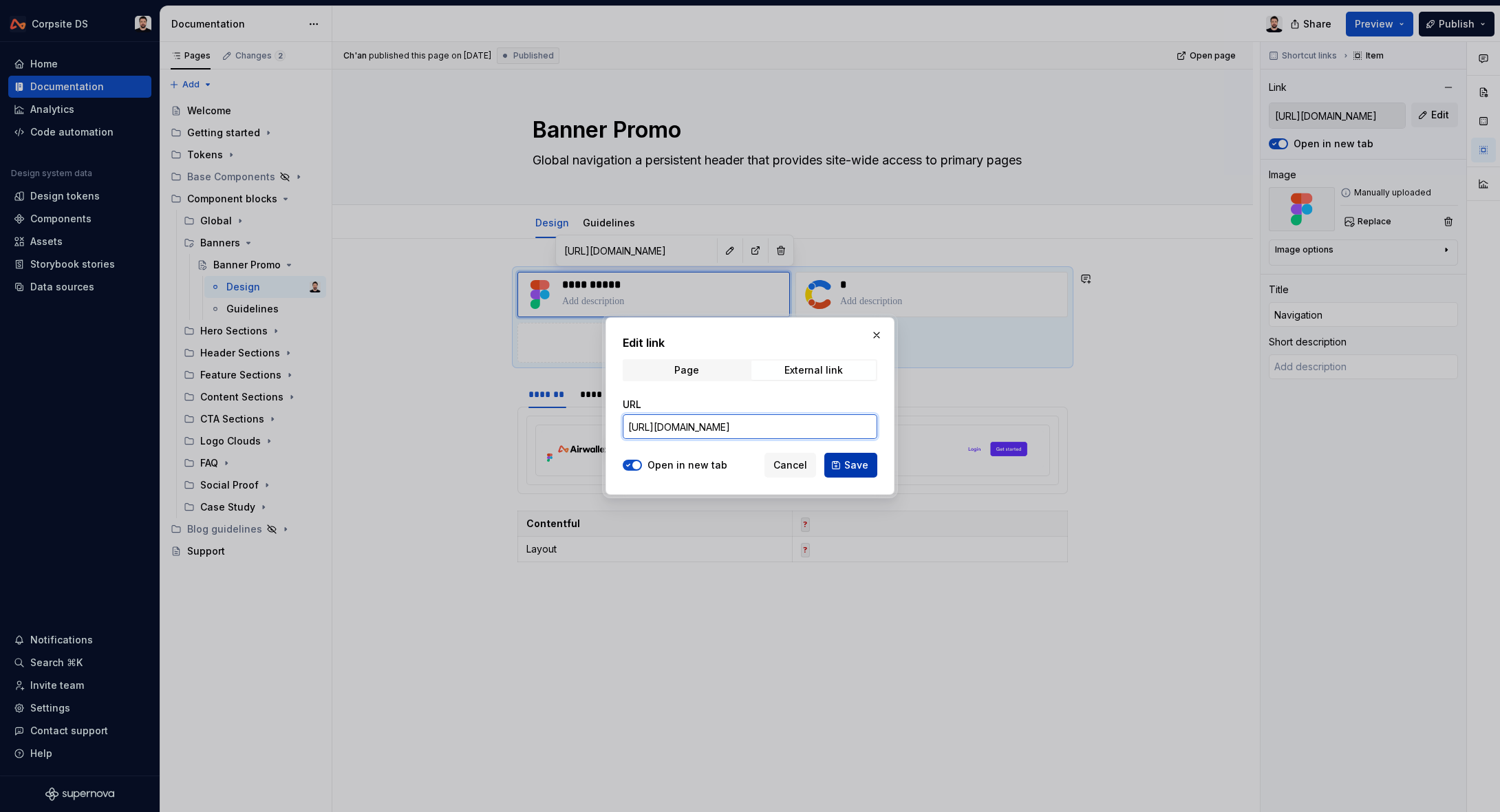
type input "[URL][DOMAIN_NAME]"
click at [846, 461] on span "Save" at bounding box center [856, 465] width 24 height 14
type textarea "*"
type input "[URL][DOMAIN_NAME]"
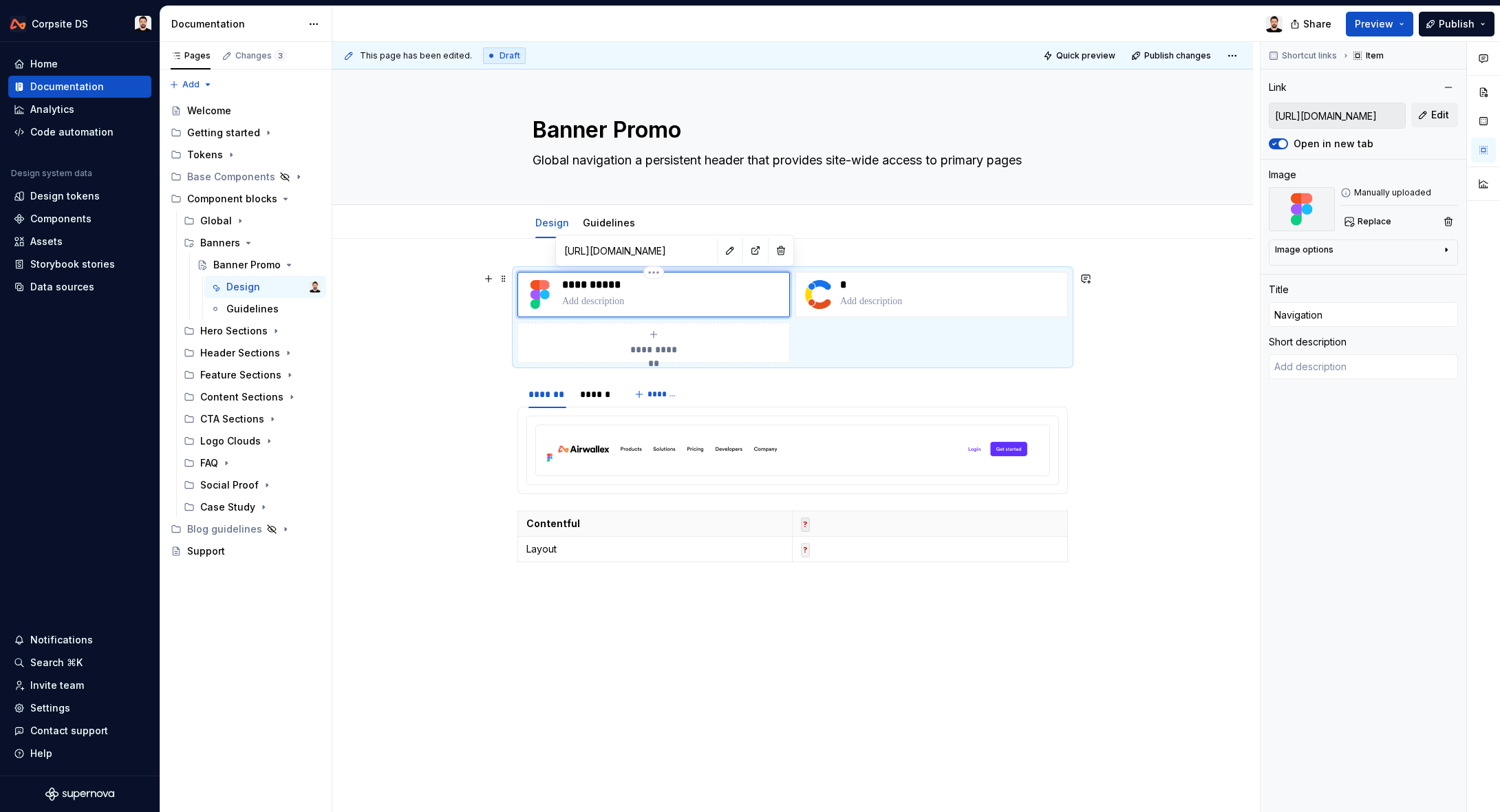
click at [608, 284] on p "**********" at bounding box center [672, 284] width 221 height 14
type textarea "*"
type input "B"
type textarea "*"
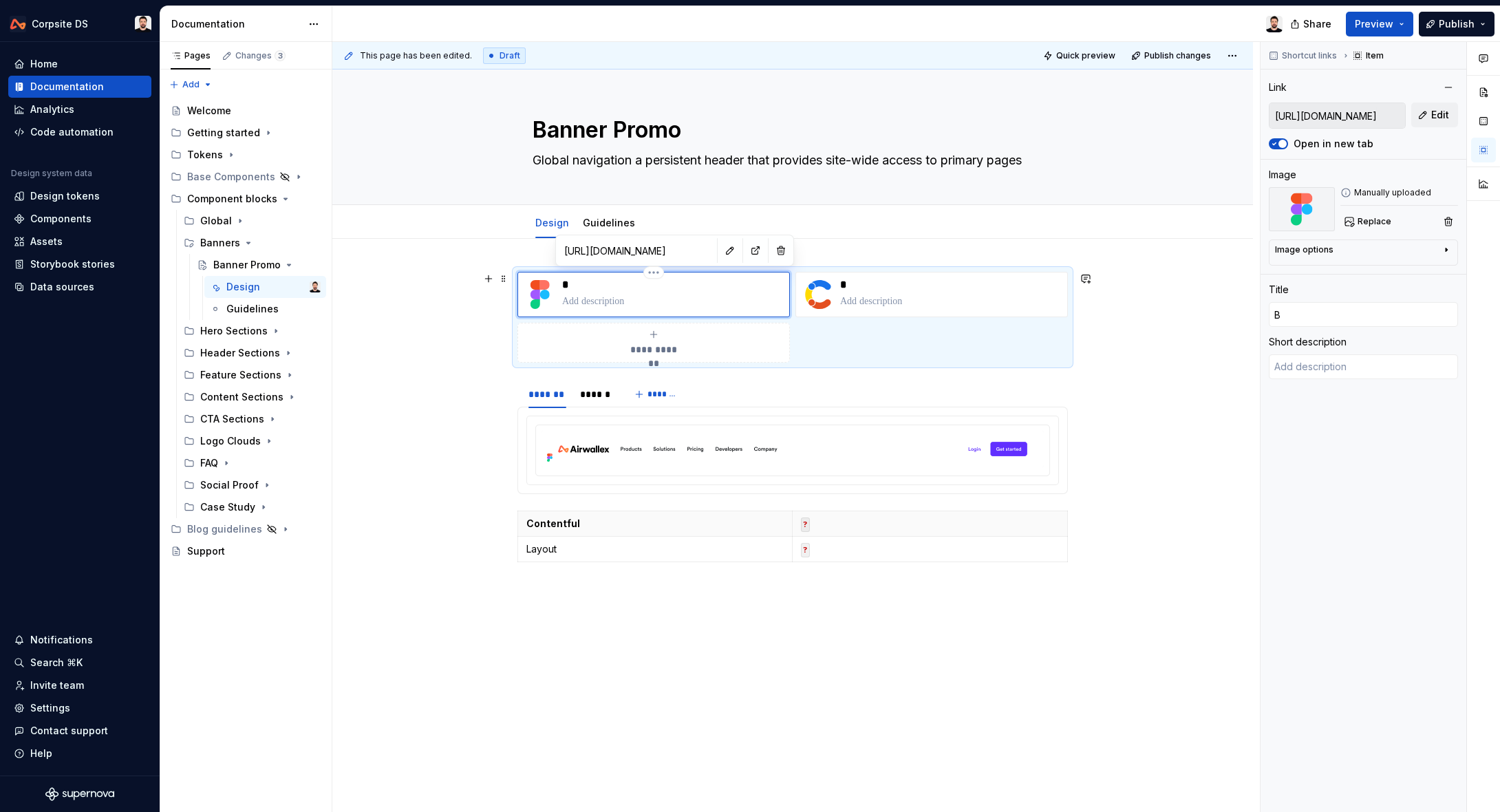
type input "Ba"
type textarea "*"
type input "Ban"
type textarea "*"
type input "Bann"
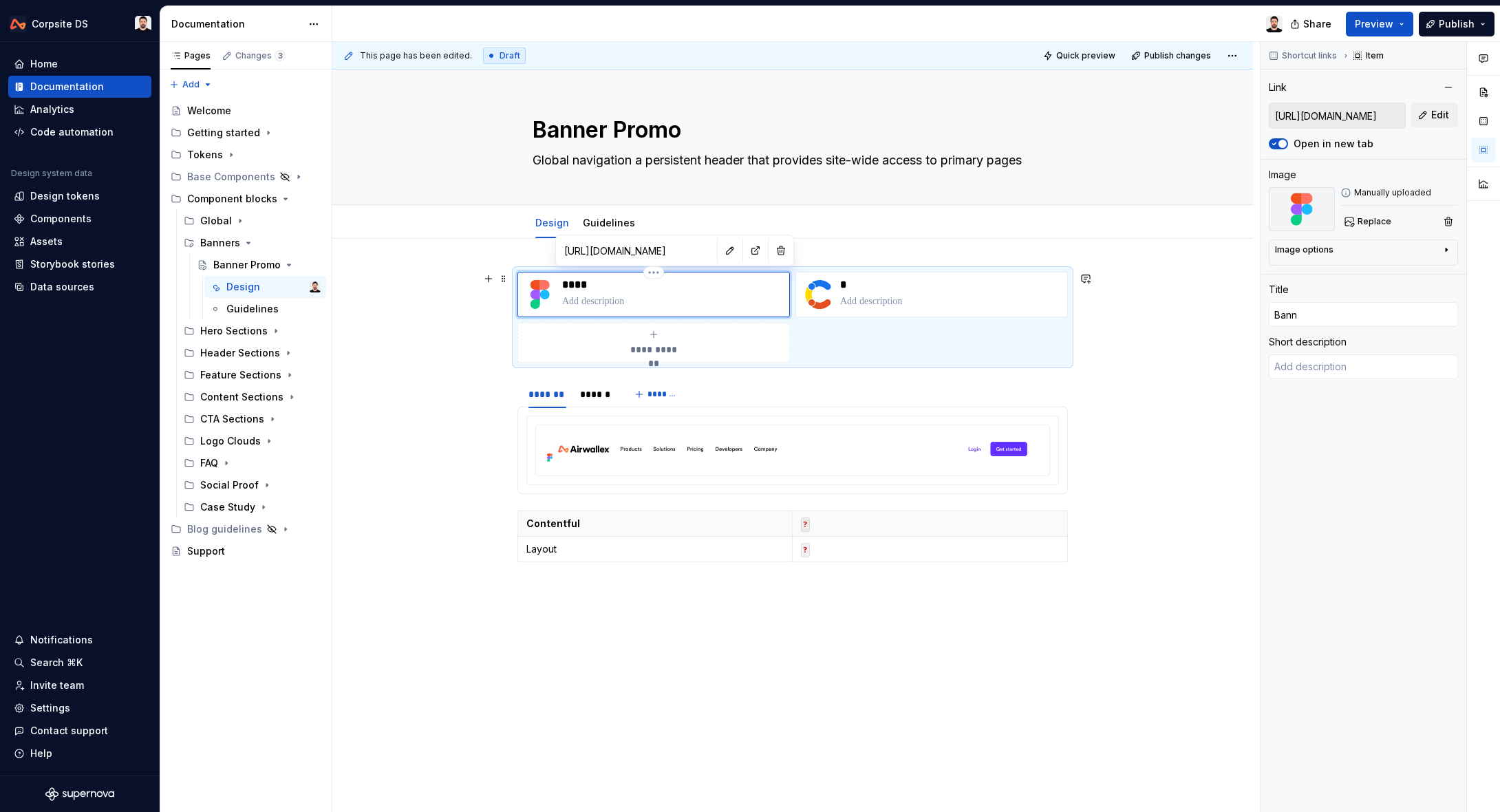
type textarea "*"
type input "Banne"
type textarea "*"
type input "Banner"
type textarea "*"
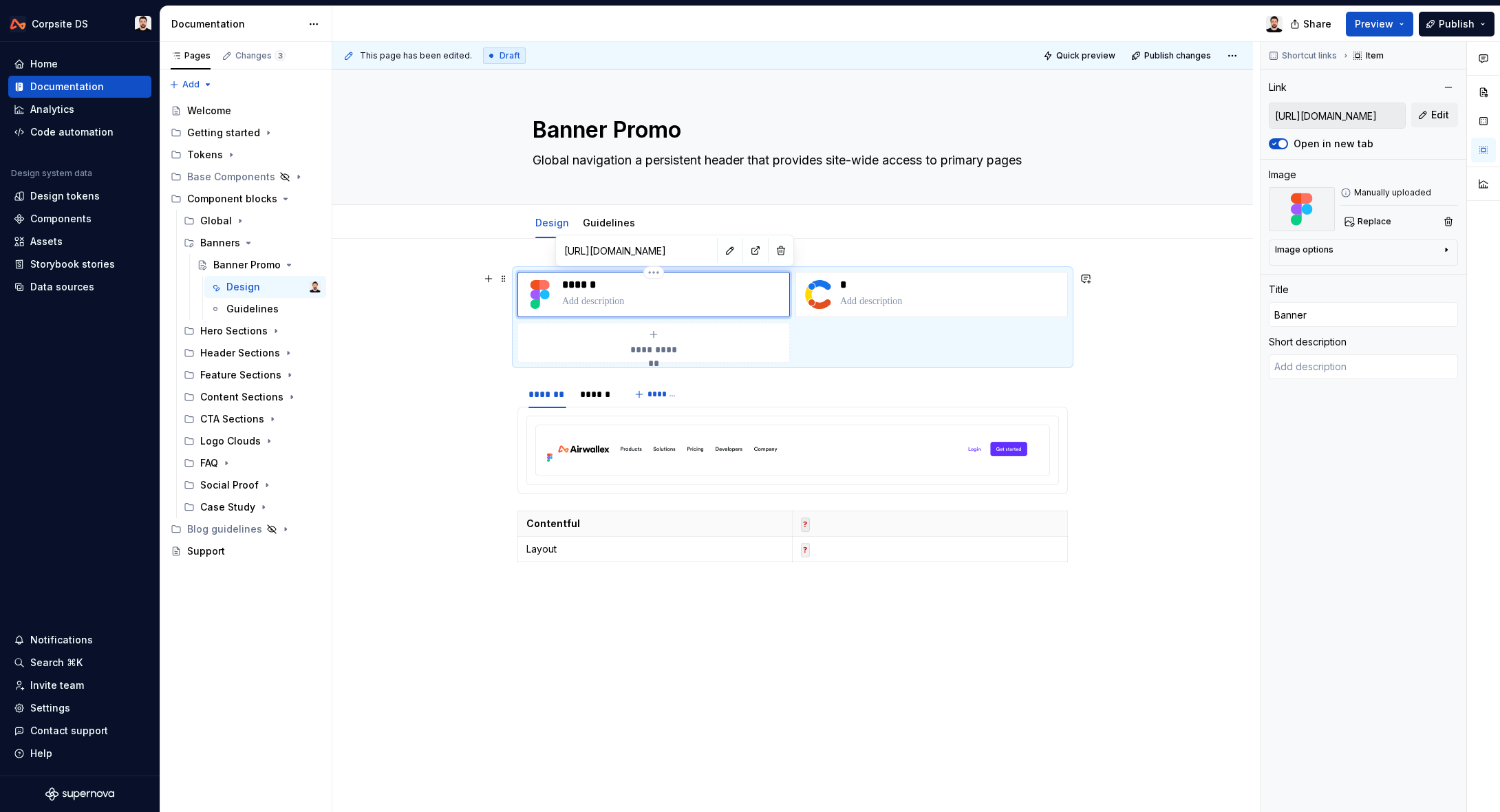
type input "Banner"
type textarea "*"
type input "Banner P"
type textarea "*"
type input "Banner Pr"
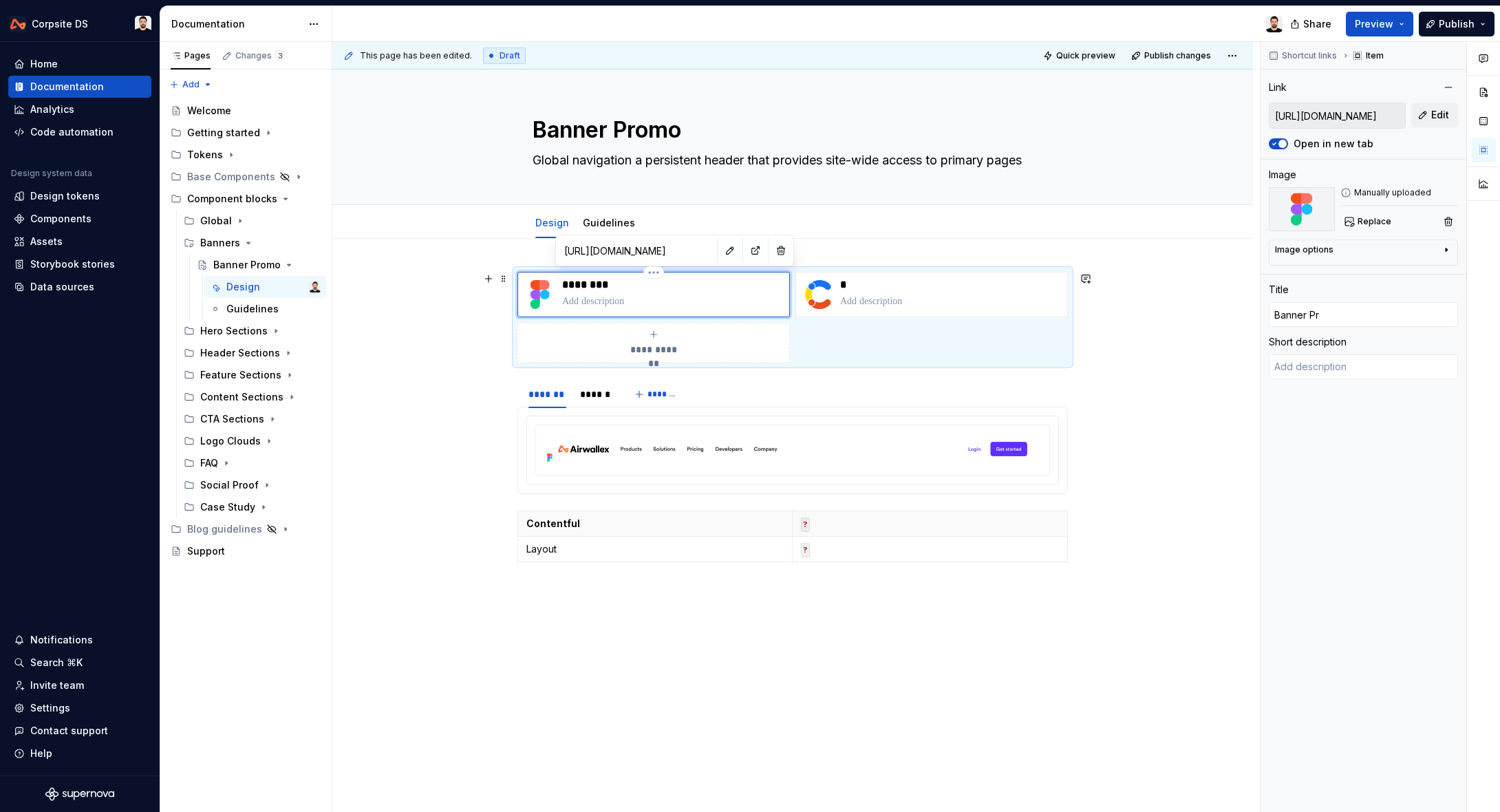
type textarea "*"
type input "Banner Pro"
type textarea "*"
type input "Banner Prom"
type textarea "*"
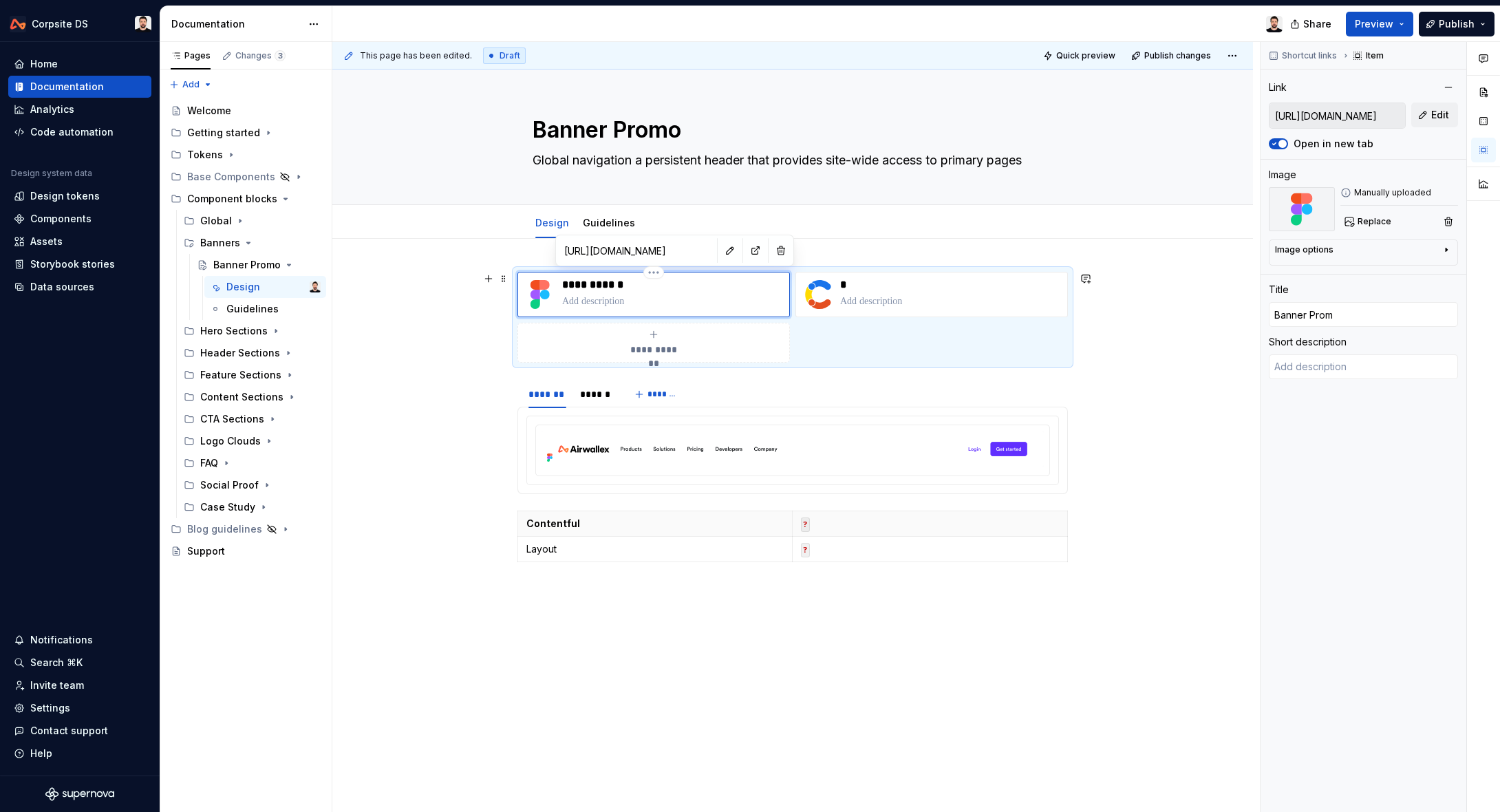
type input "Banner Promo"
click at [415, 315] on div "**********" at bounding box center [793, 533] width 921 height 589
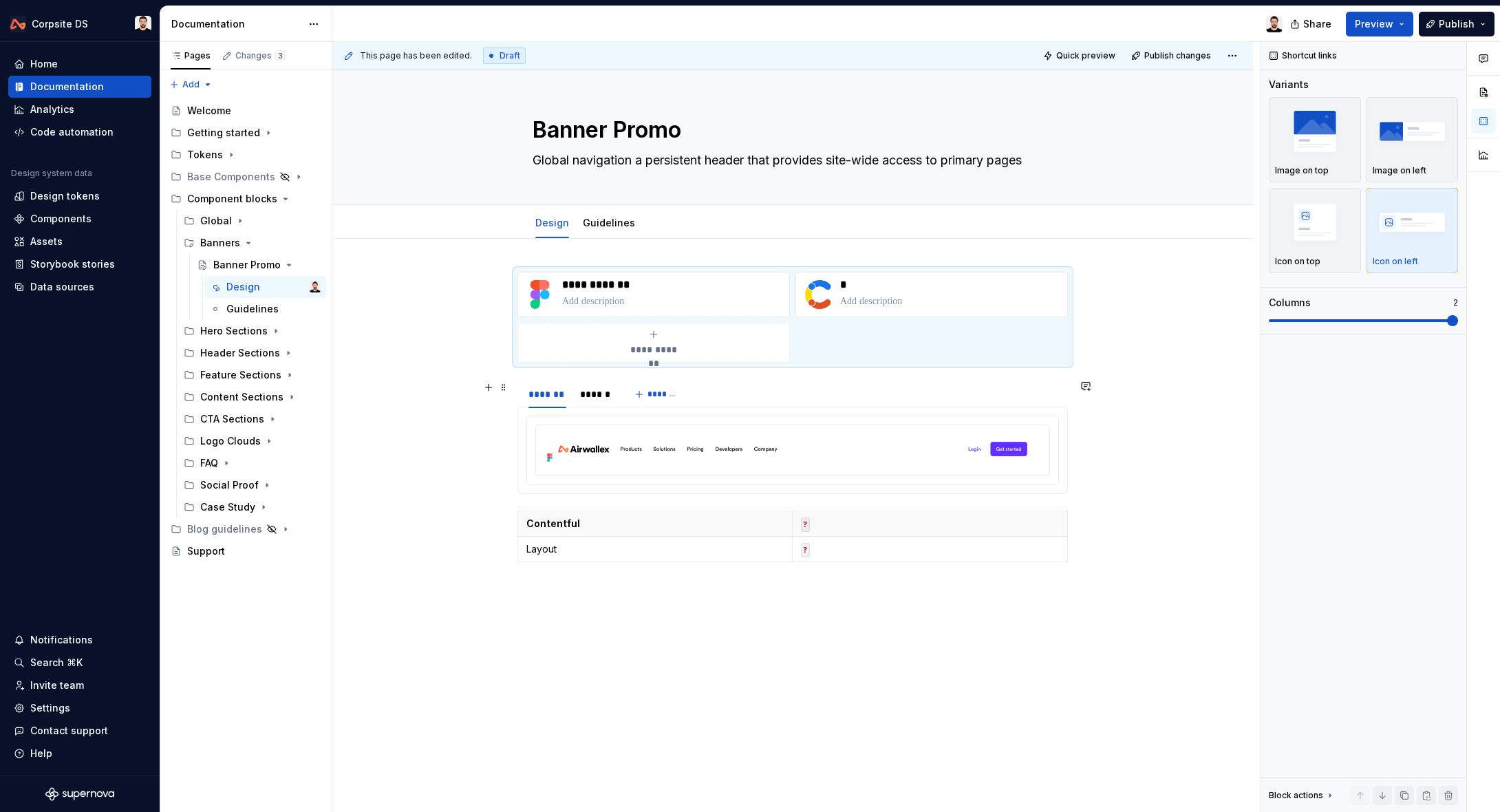
type textarea "*"
click at [830, 464] on img at bounding box center [793, 449] width 502 height 36
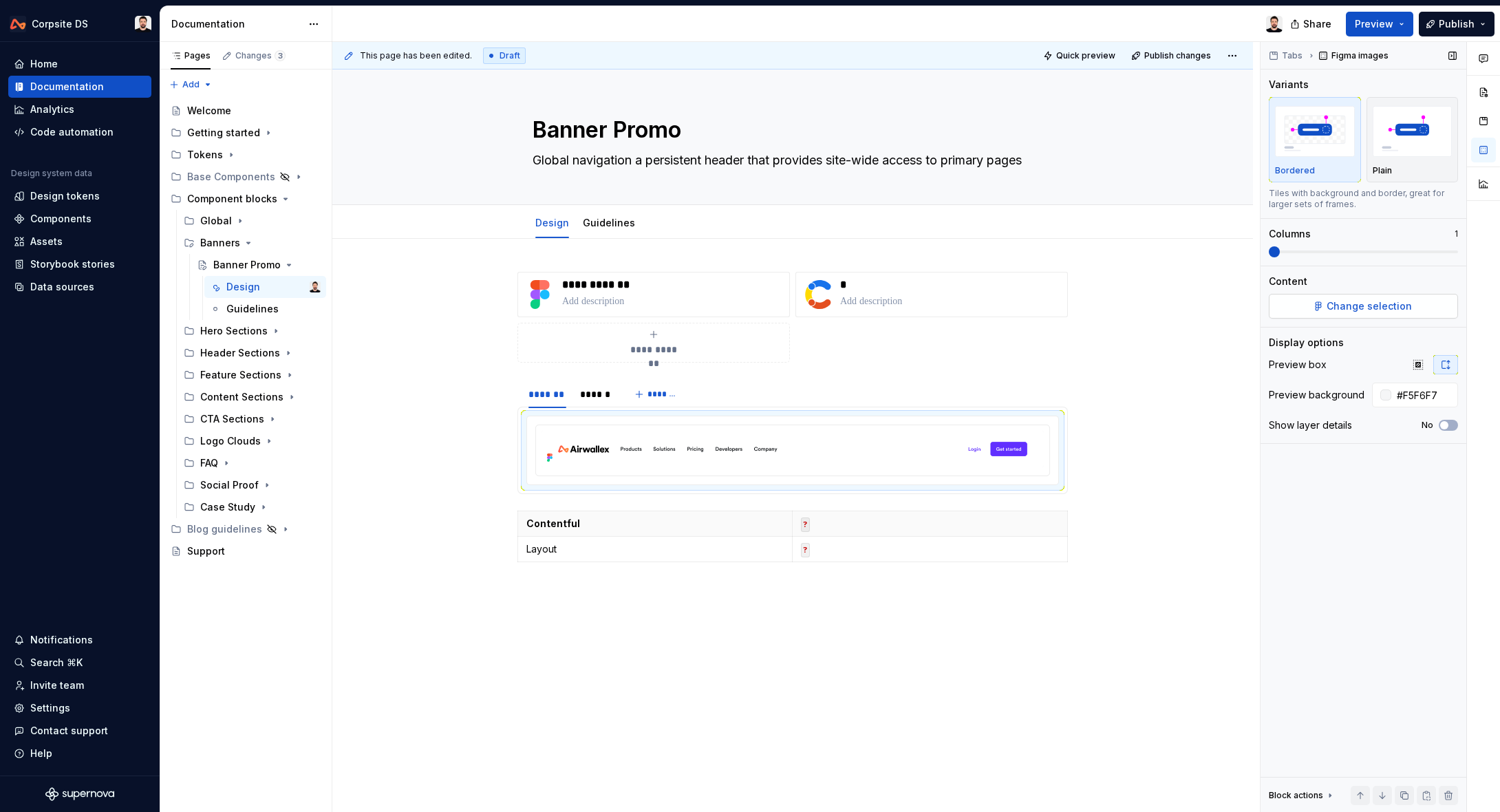
click at [1396, 302] on span "Change selection" at bounding box center [1369, 306] width 85 height 14
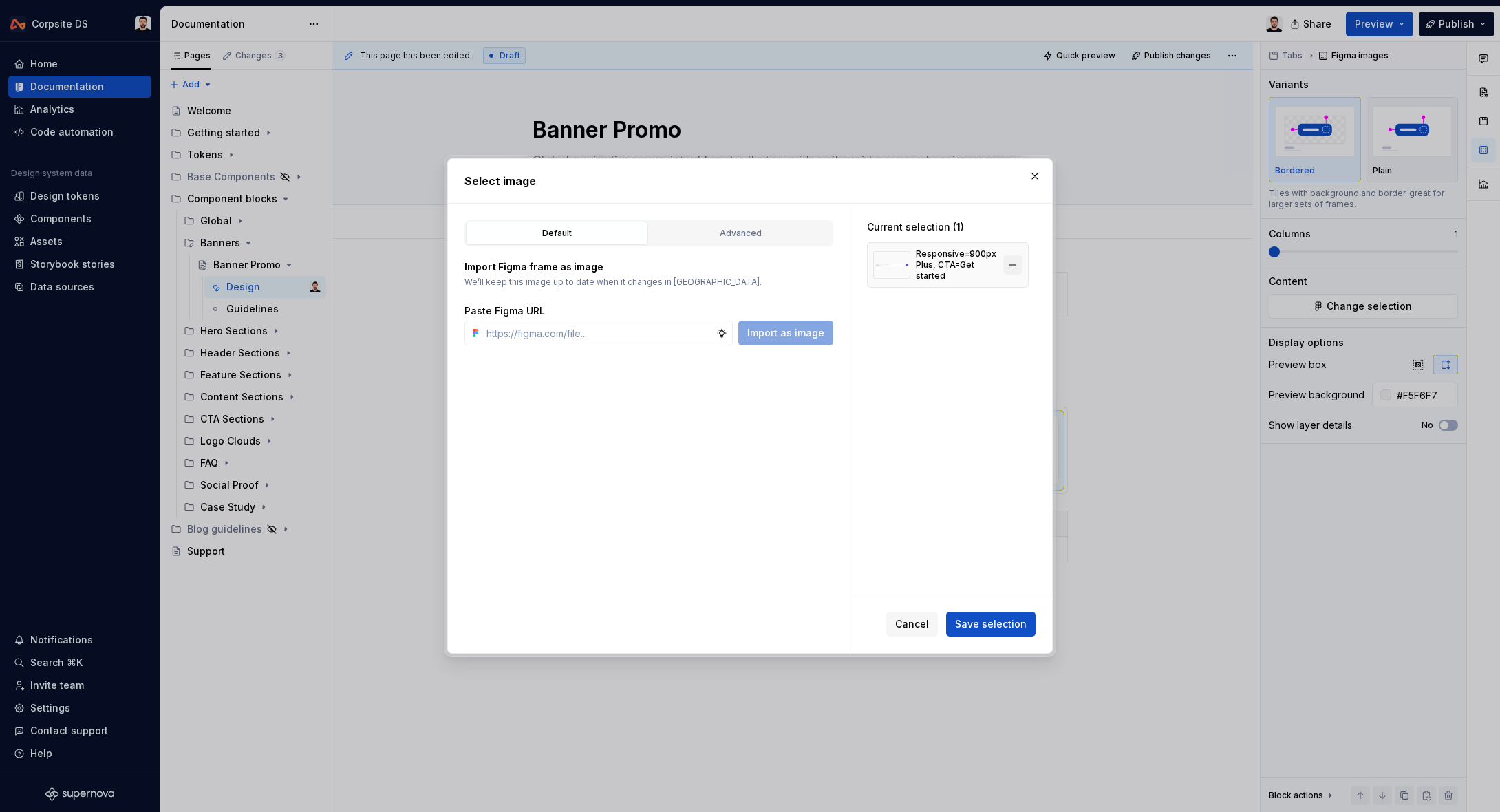
click at [1018, 264] on button "button" at bounding box center [1013, 265] width 19 height 19
click at [639, 330] on input "text" at bounding box center [598, 333] width 235 height 25
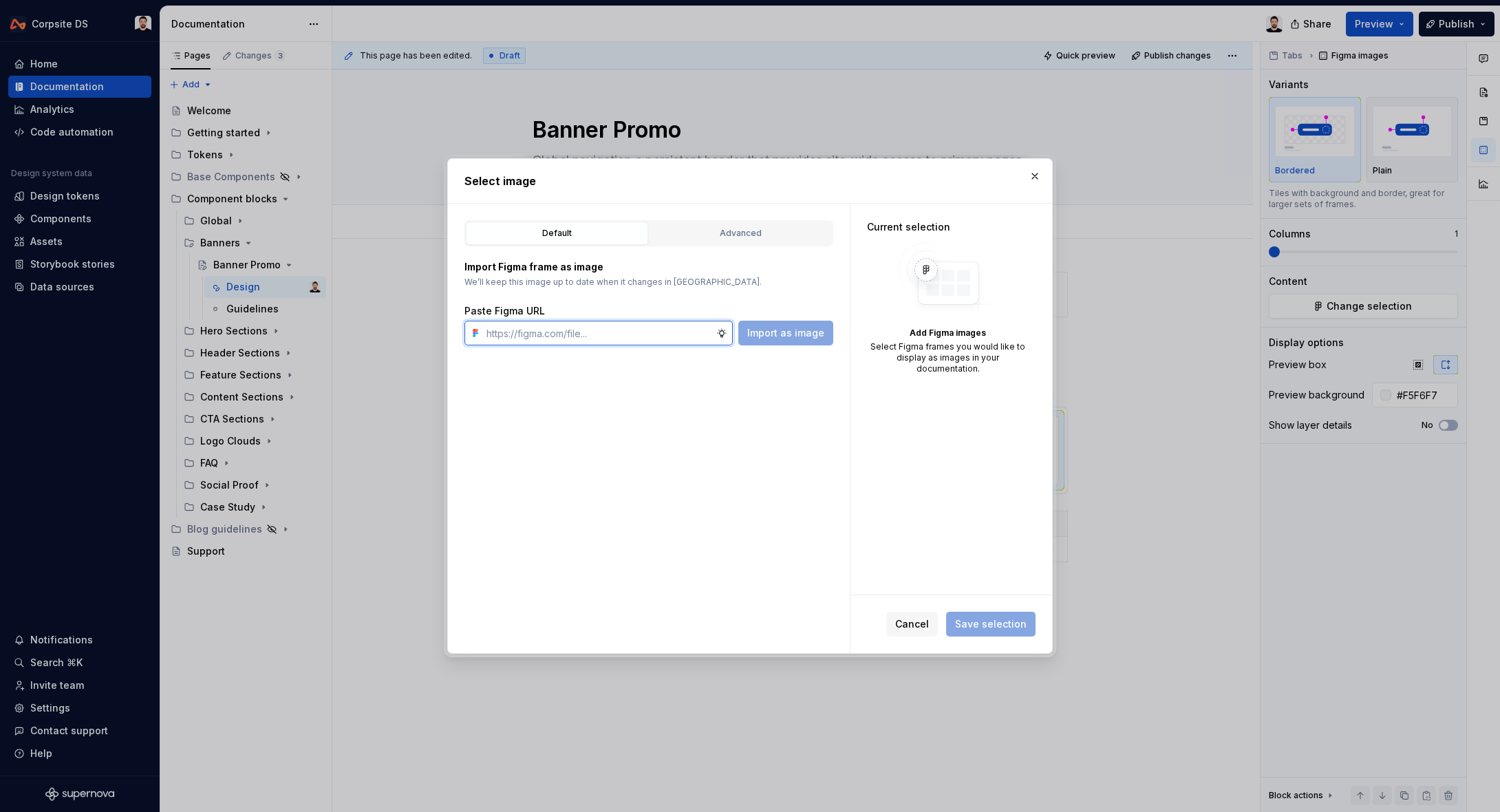
paste input "[URL][DOMAIN_NAME]"
type input "[URL][DOMAIN_NAME]"
click at [755, 333] on span "Import as image" at bounding box center [786, 333] width 77 height 14
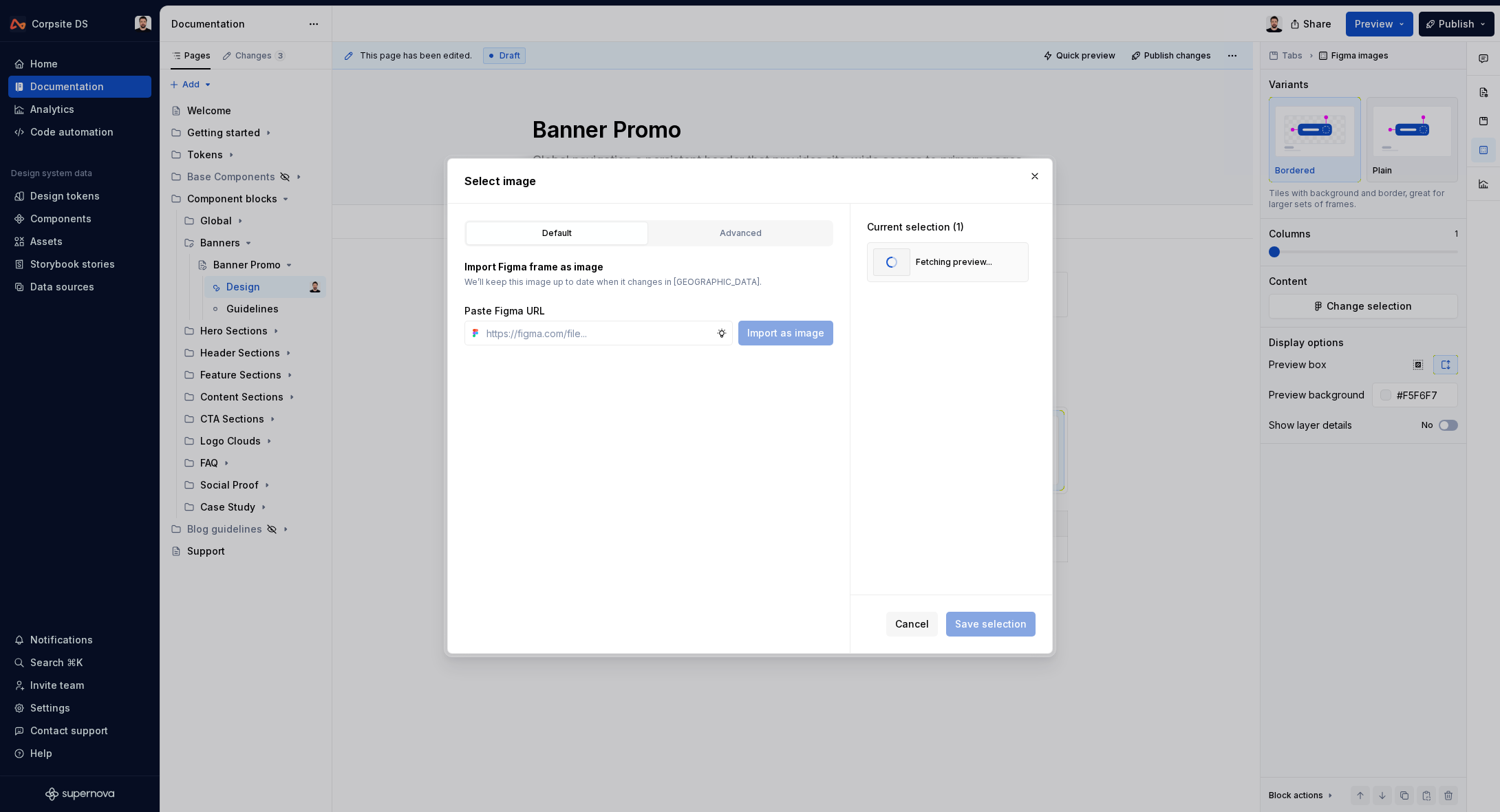
click at [929, 477] on div "Current selection (1) Fetching preview..." at bounding box center [951, 399] width 202 height 391
click at [974, 618] on span "Save selection" at bounding box center [991, 624] width 71 height 14
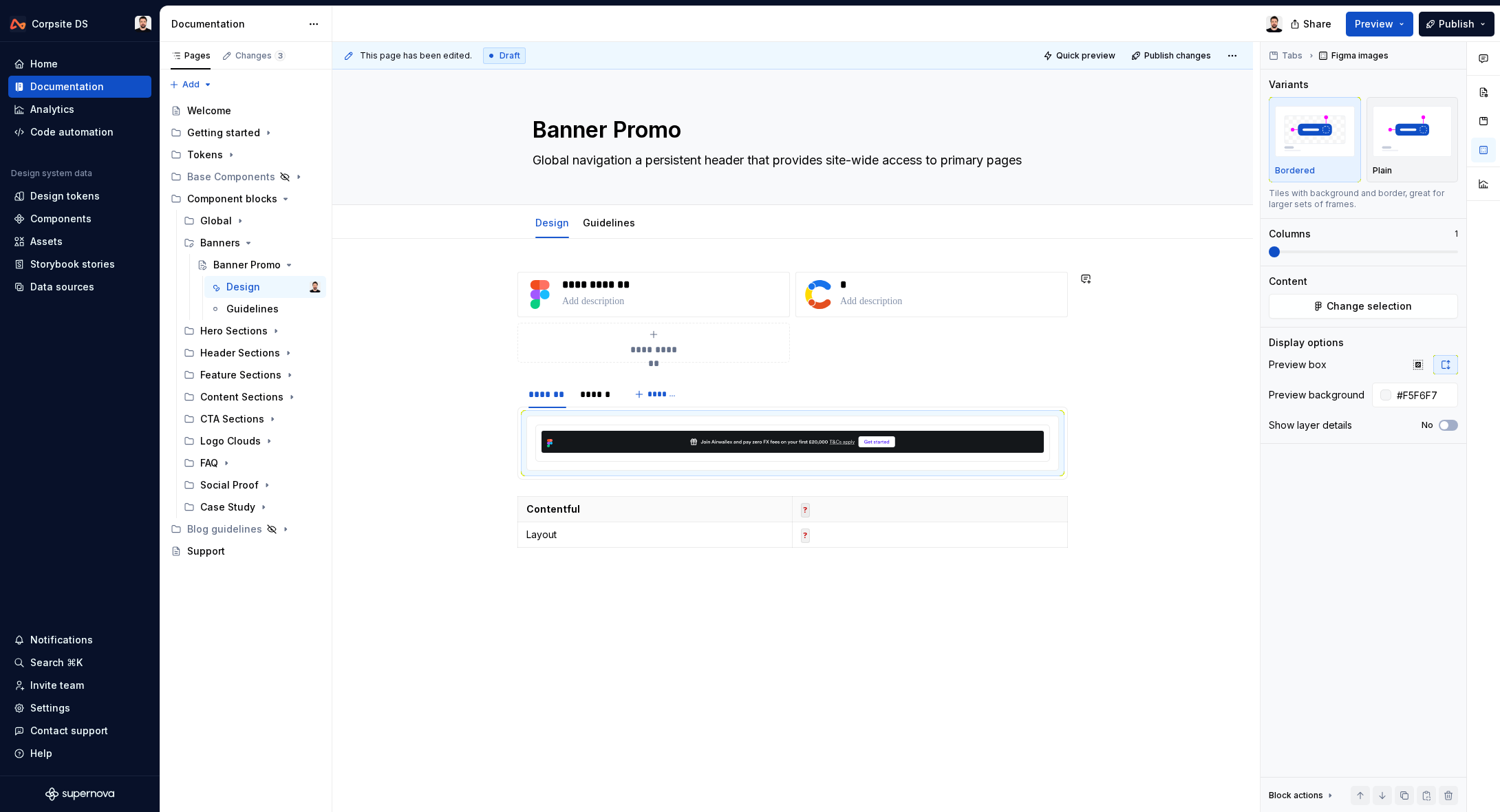
type textarea "*"
click at [548, 379] on section "******* ****** *******" at bounding box center [793, 429] width 550 height 100
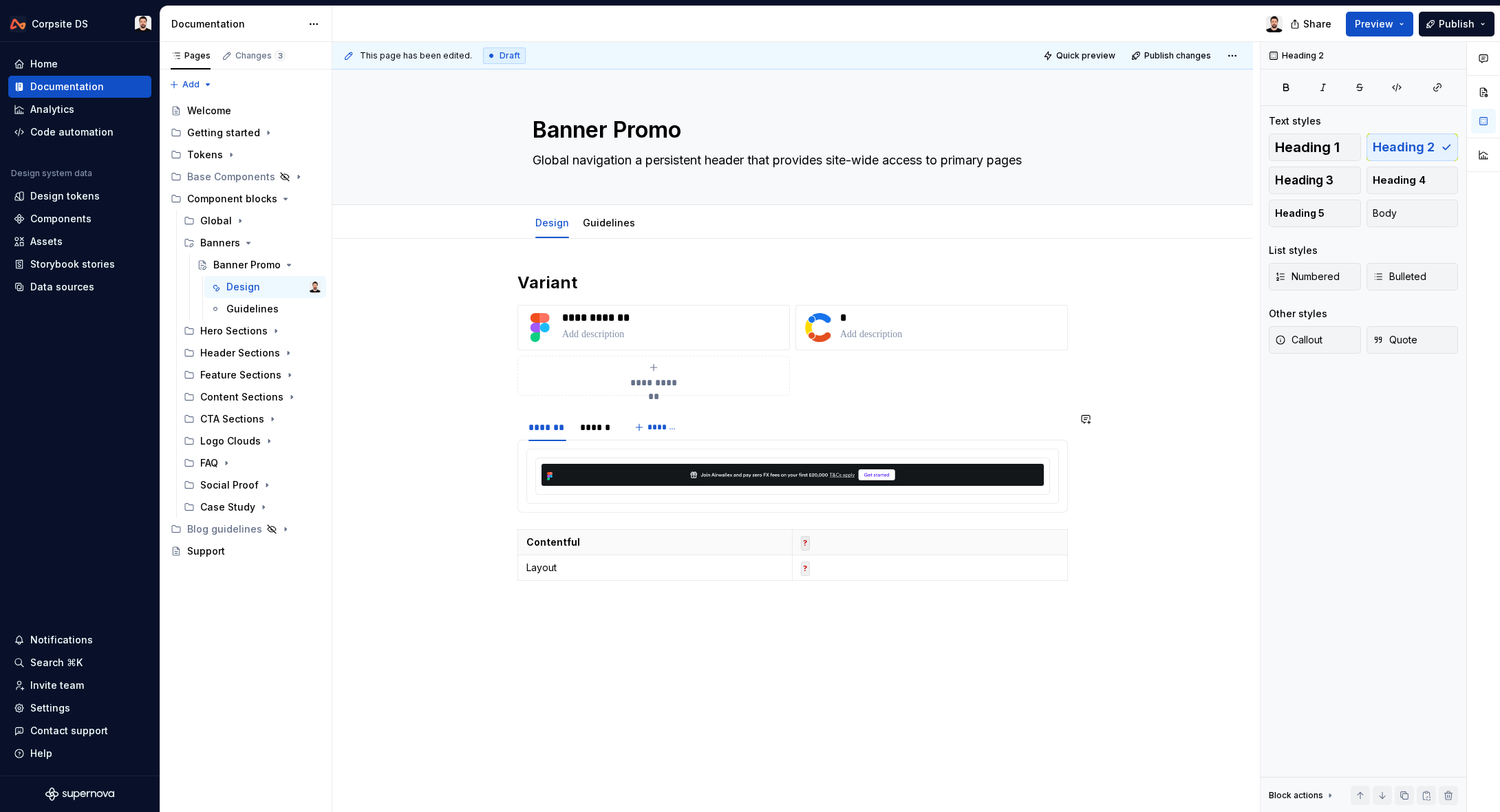
drag, startPoint x: 512, startPoint y: 328, endPoint x: 521, endPoint y: 359, distance: 32.3
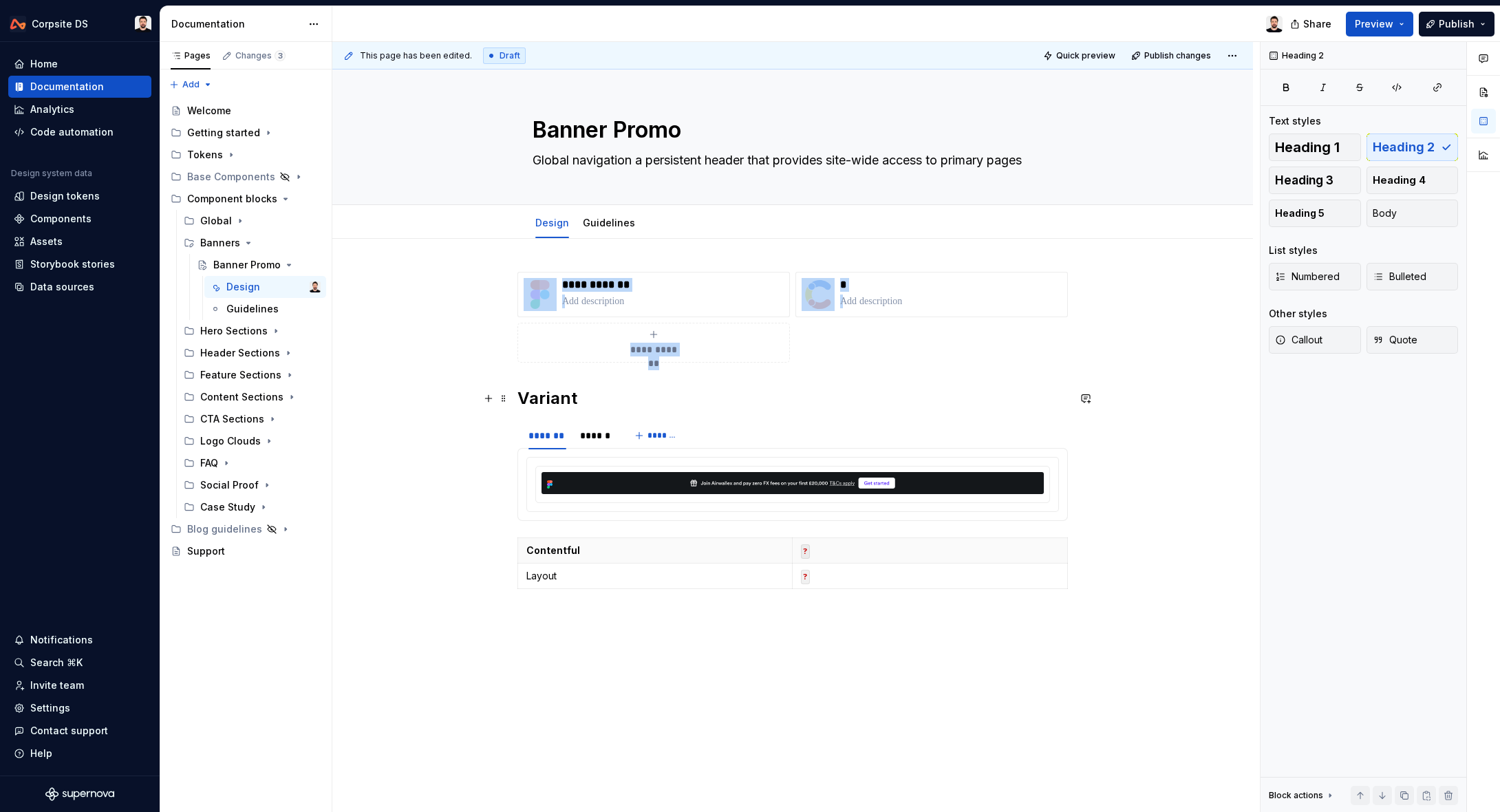
drag, startPoint x: 640, startPoint y: 397, endPoint x: 652, endPoint y: 397, distance: 12.0
click at [640, 398] on h2 "Variant" at bounding box center [793, 398] width 550 height 22
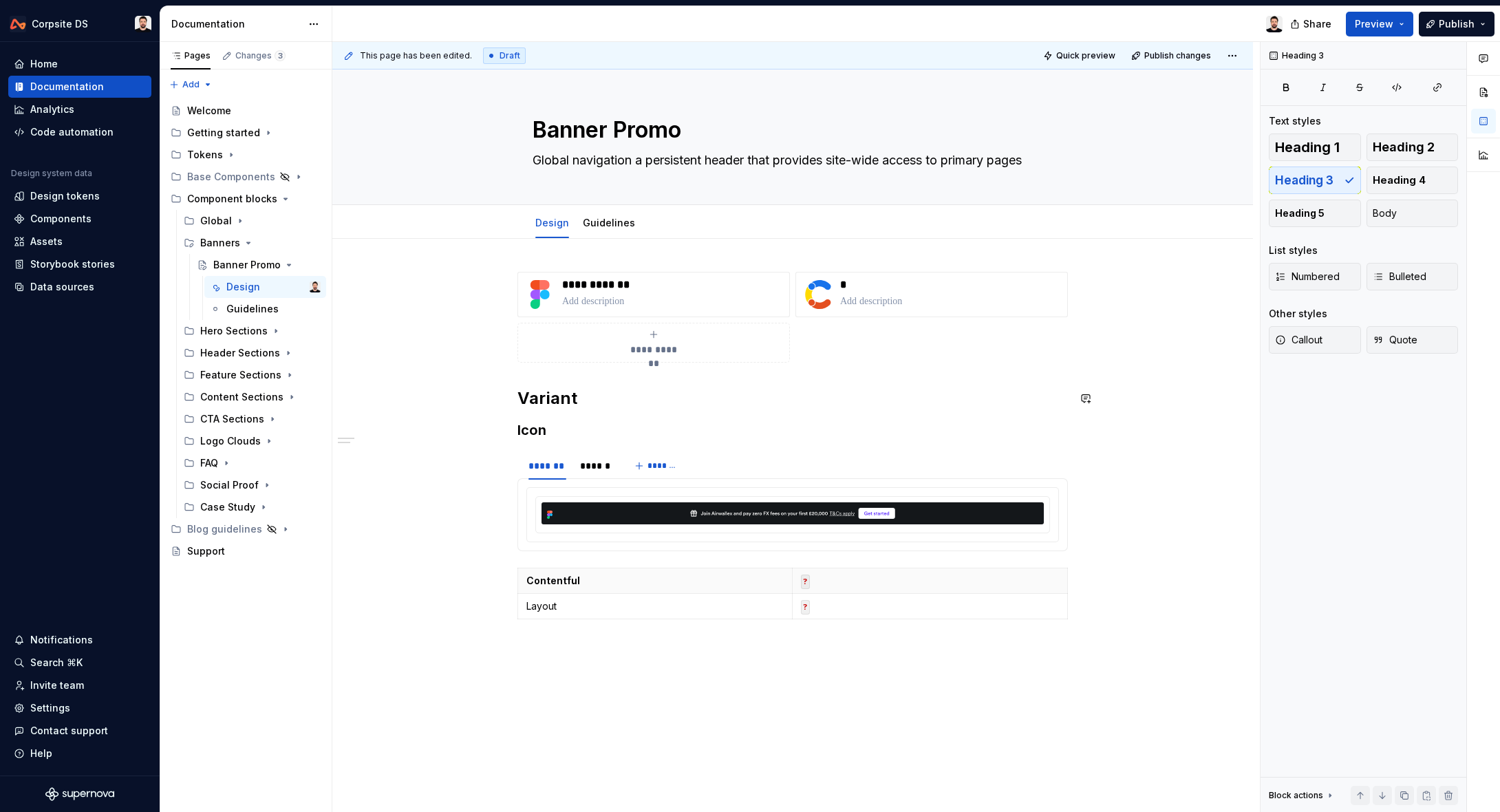
scroll to position [72, 0]
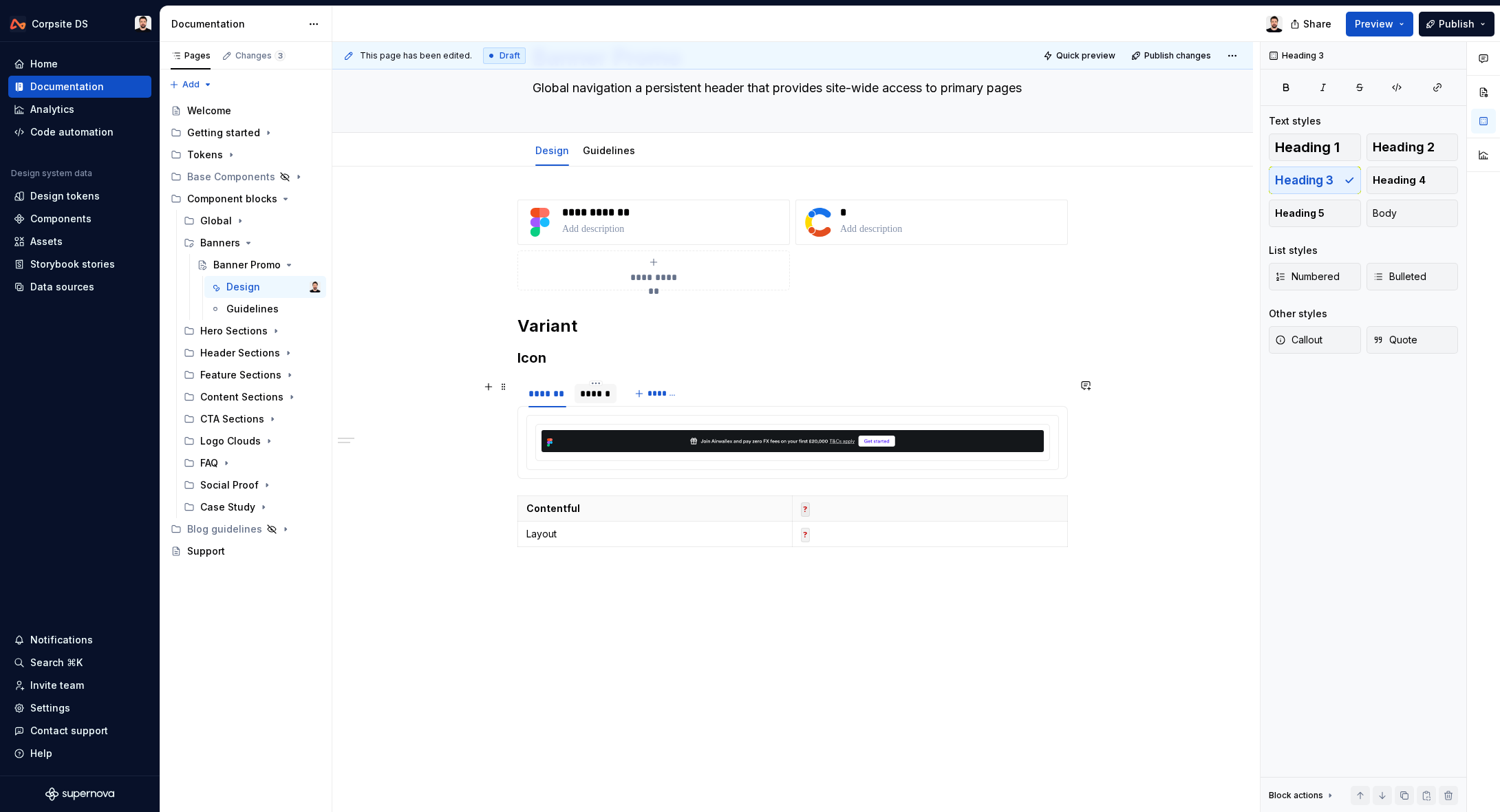
click at [600, 392] on div "******" at bounding box center [595, 393] width 31 height 14
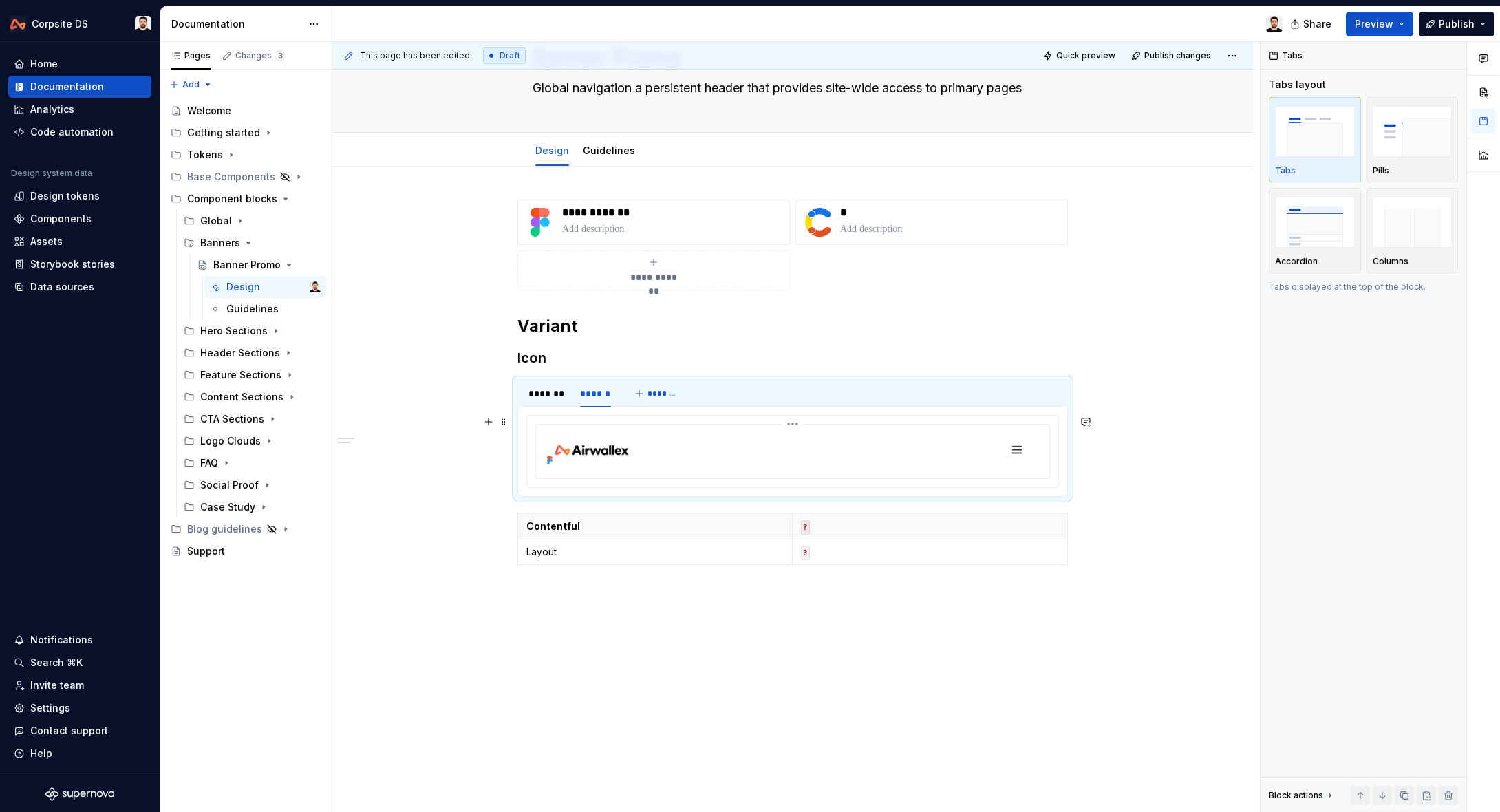
click at [758, 449] on img at bounding box center [793, 450] width 502 height 40
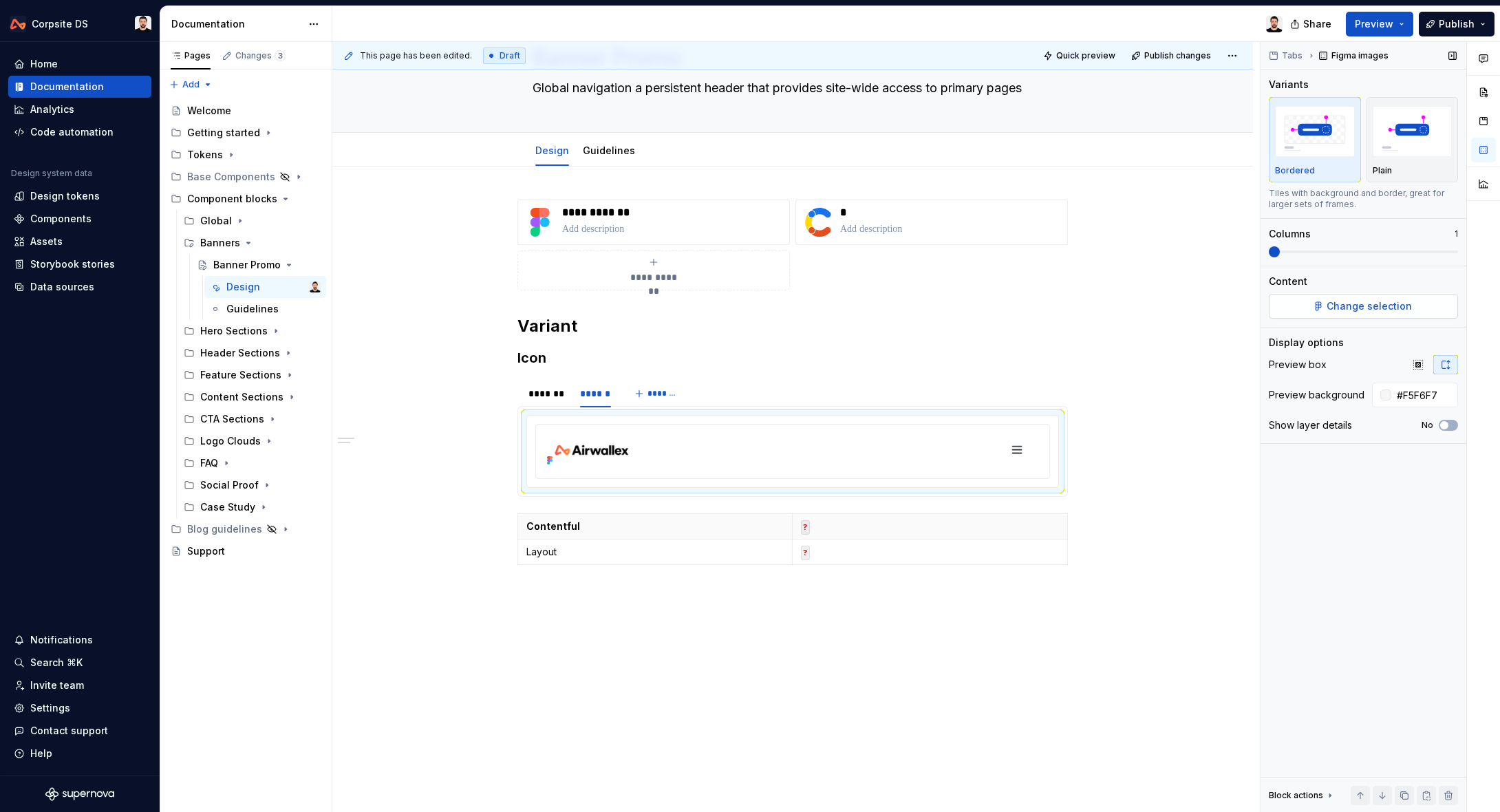
click at [1414, 310] on button "Change selection" at bounding box center [1363, 306] width 189 height 25
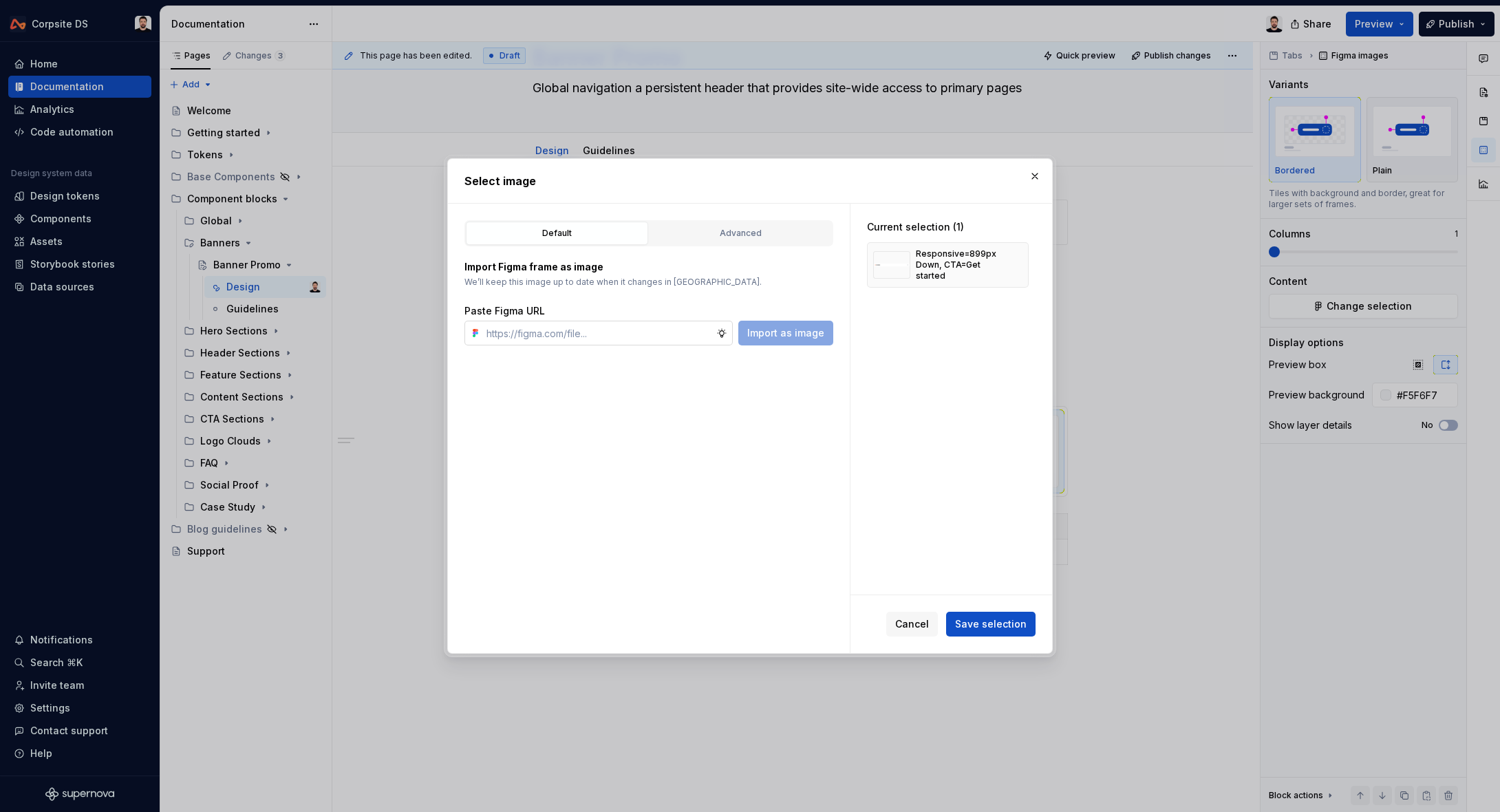
type textarea "*"
click at [1019, 263] on button "button" at bounding box center [1013, 265] width 19 height 19
click at [632, 327] on input "text" at bounding box center [598, 333] width 235 height 25
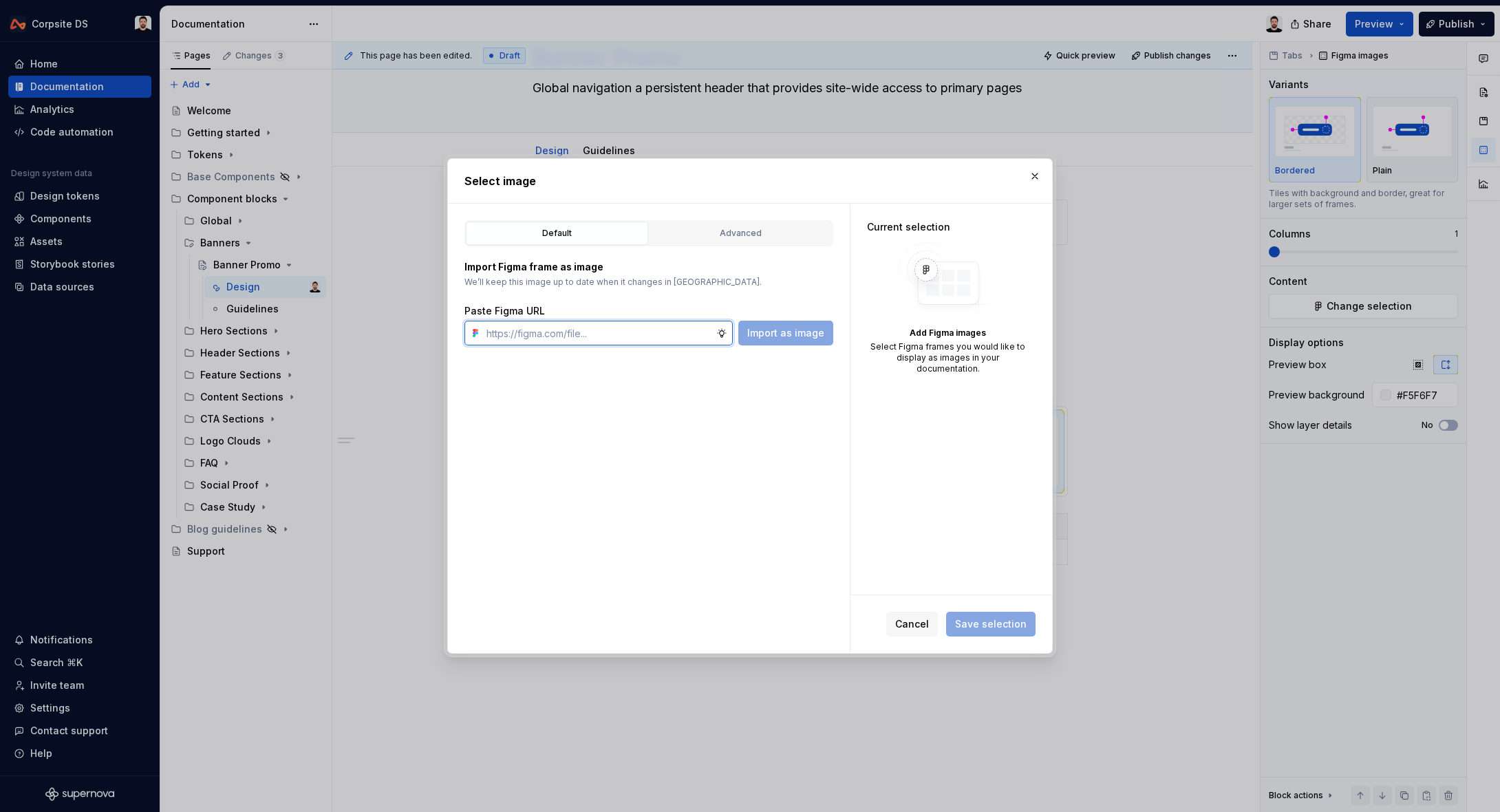
paste input "[URL][DOMAIN_NAME]"
type input "[URL][DOMAIN_NAME]"
click at [798, 333] on span "Import as image" at bounding box center [786, 333] width 77 height 14
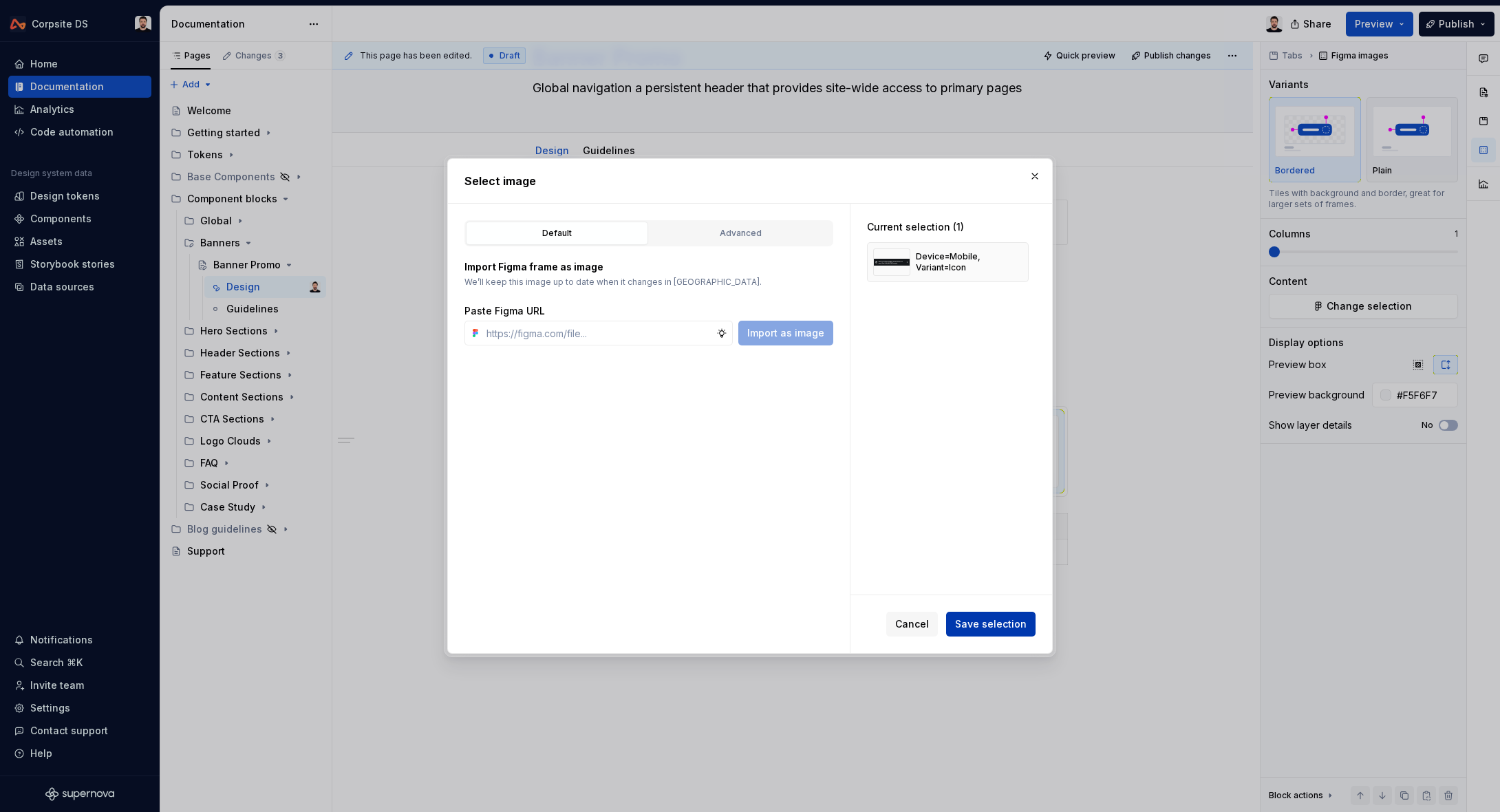
click at [1015, 625] on span "Save selection" at bounding box center [991, 624] width 71 height 14
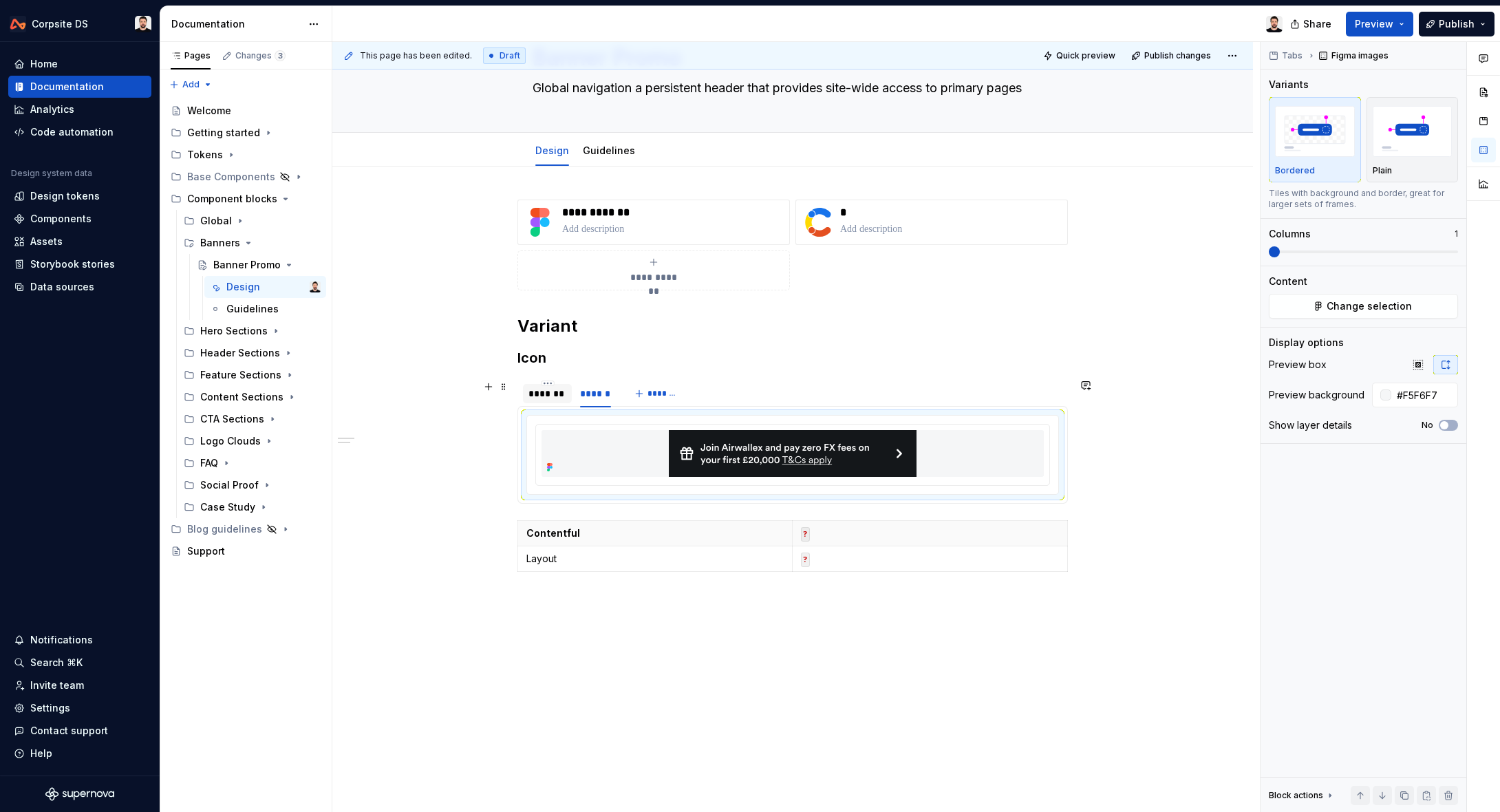
click at [558, 397] on div "*******" at bounding box center [547, 393] width 38 height 14
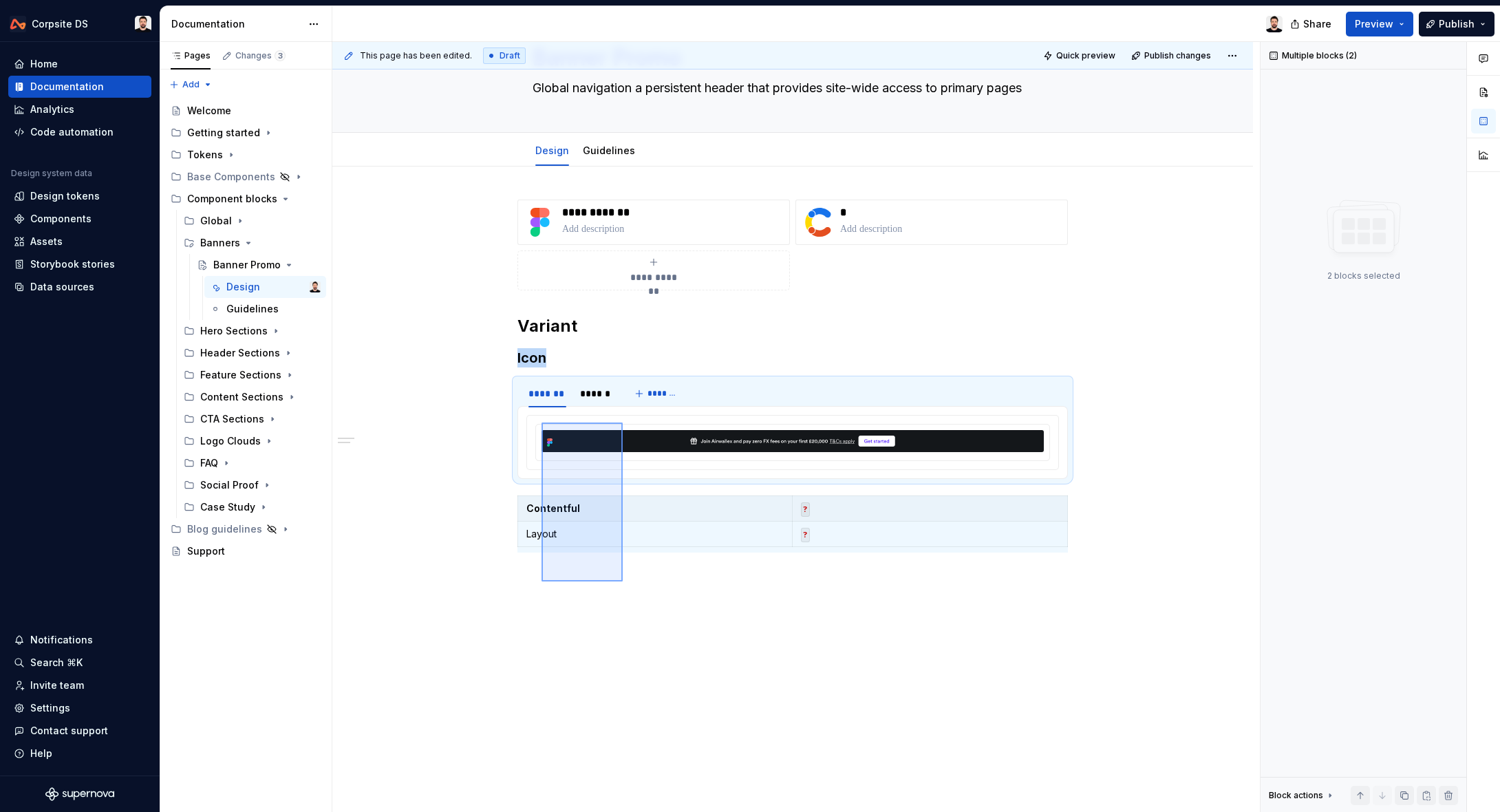
drag, startPoint x: 623, startPoint y: 581, endPoint x: 541, endPoint y: 423, distance: 178.0
click at [541, 423] on div "**********" at bounding box center [796, 427] width 928 height 771
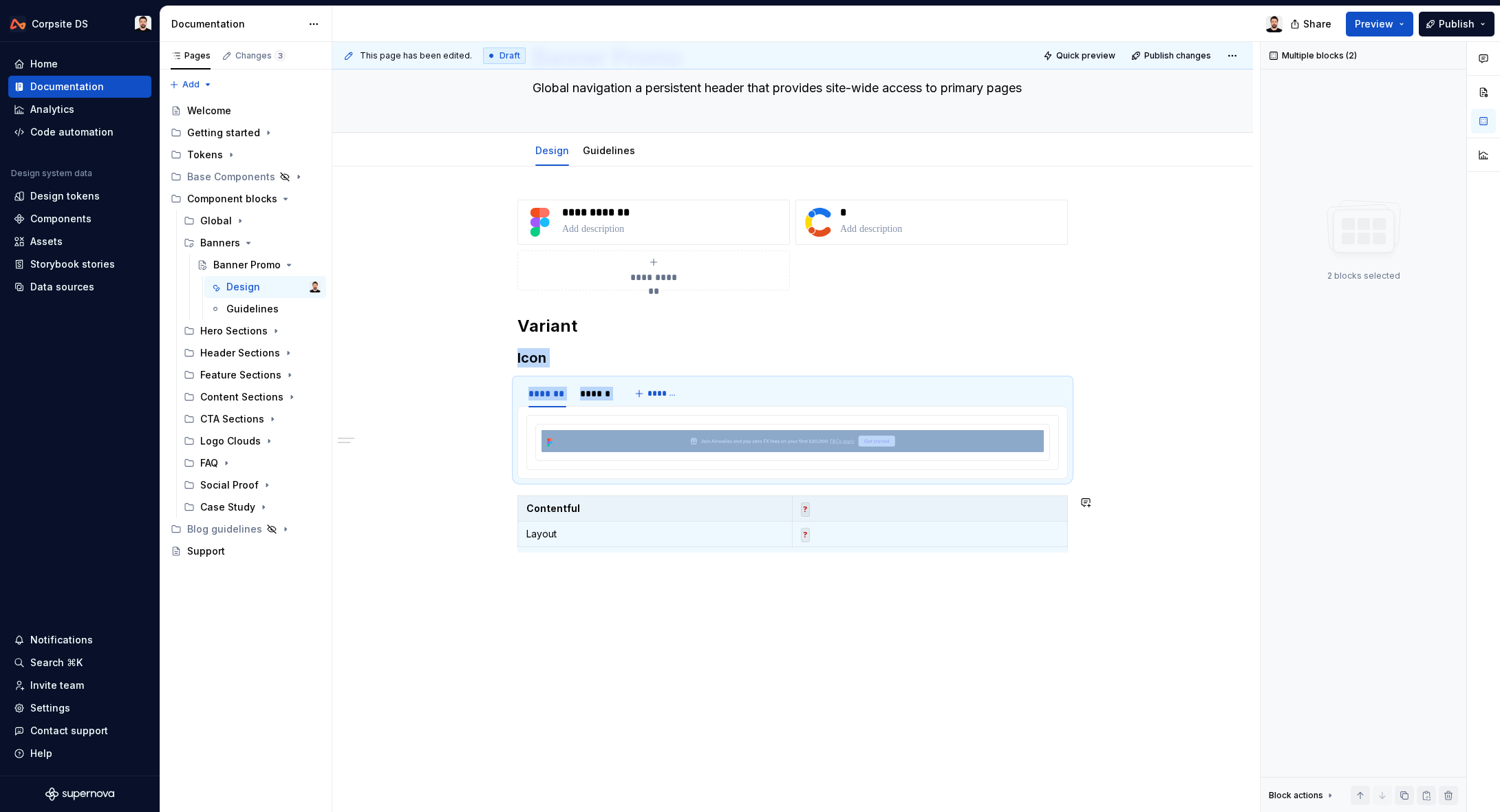
copy div "Icon ******* ****** *******"
click at [578, 616] on div "**********" at bounding box center [793, 490] width 921 height 646
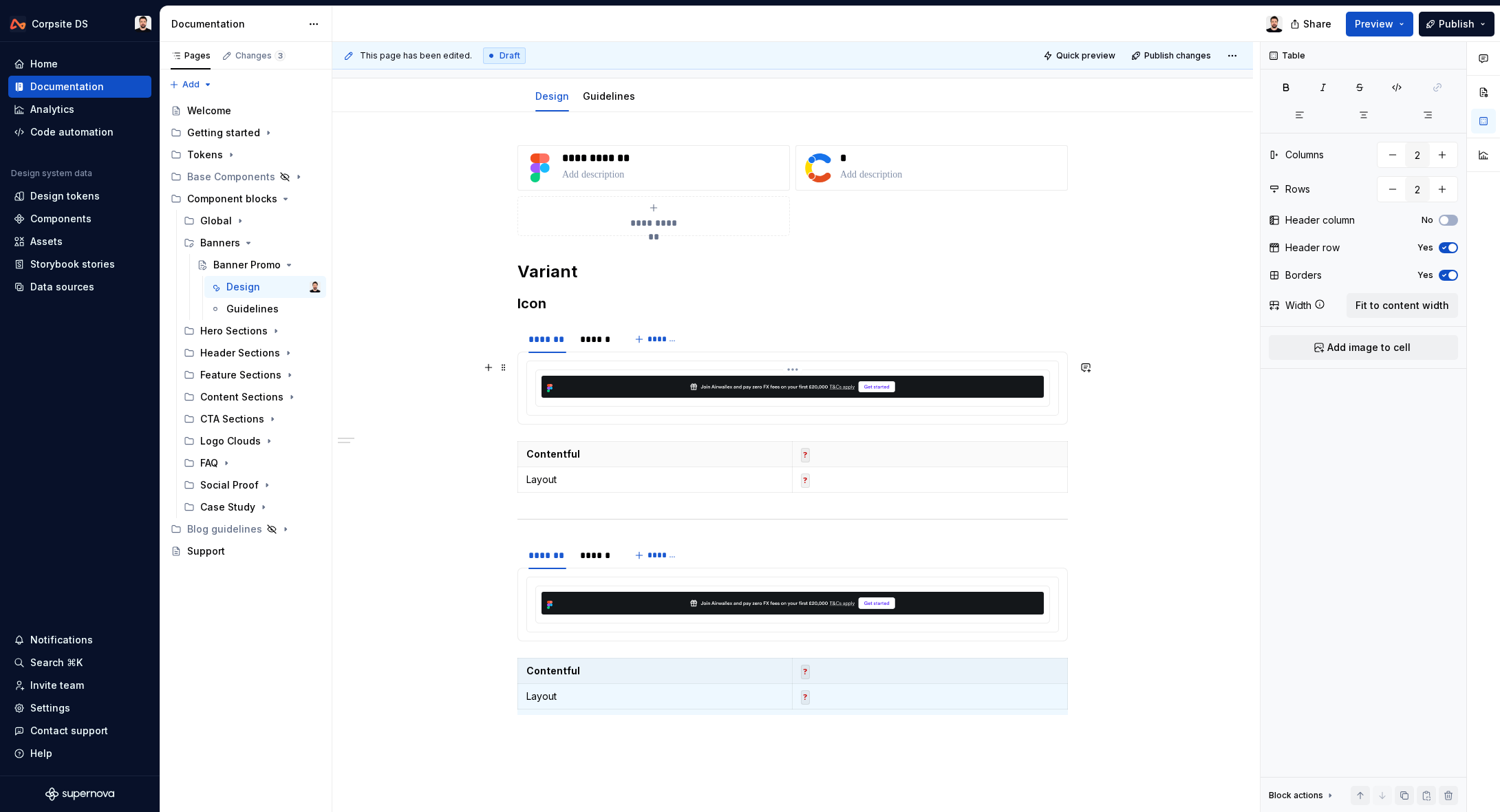
scroll to position [128, 0]
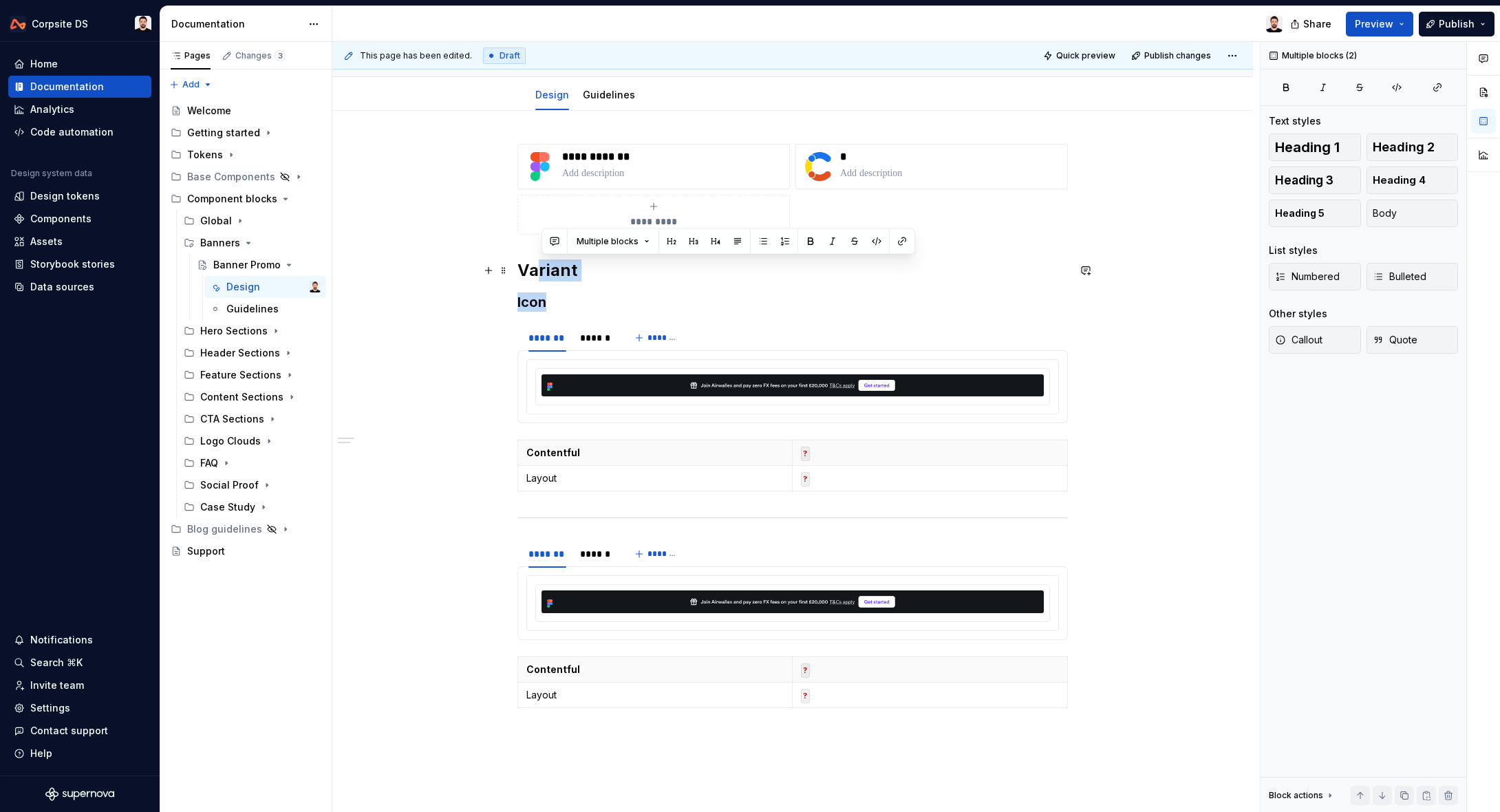
drag, startPoint x: 568, startPoint y: 305, endPoint x: 535, endPoint y: 271, distance: 47.4
click at [517, 271] on div "**********" at bounding box center [793, 437] width 550 height 586
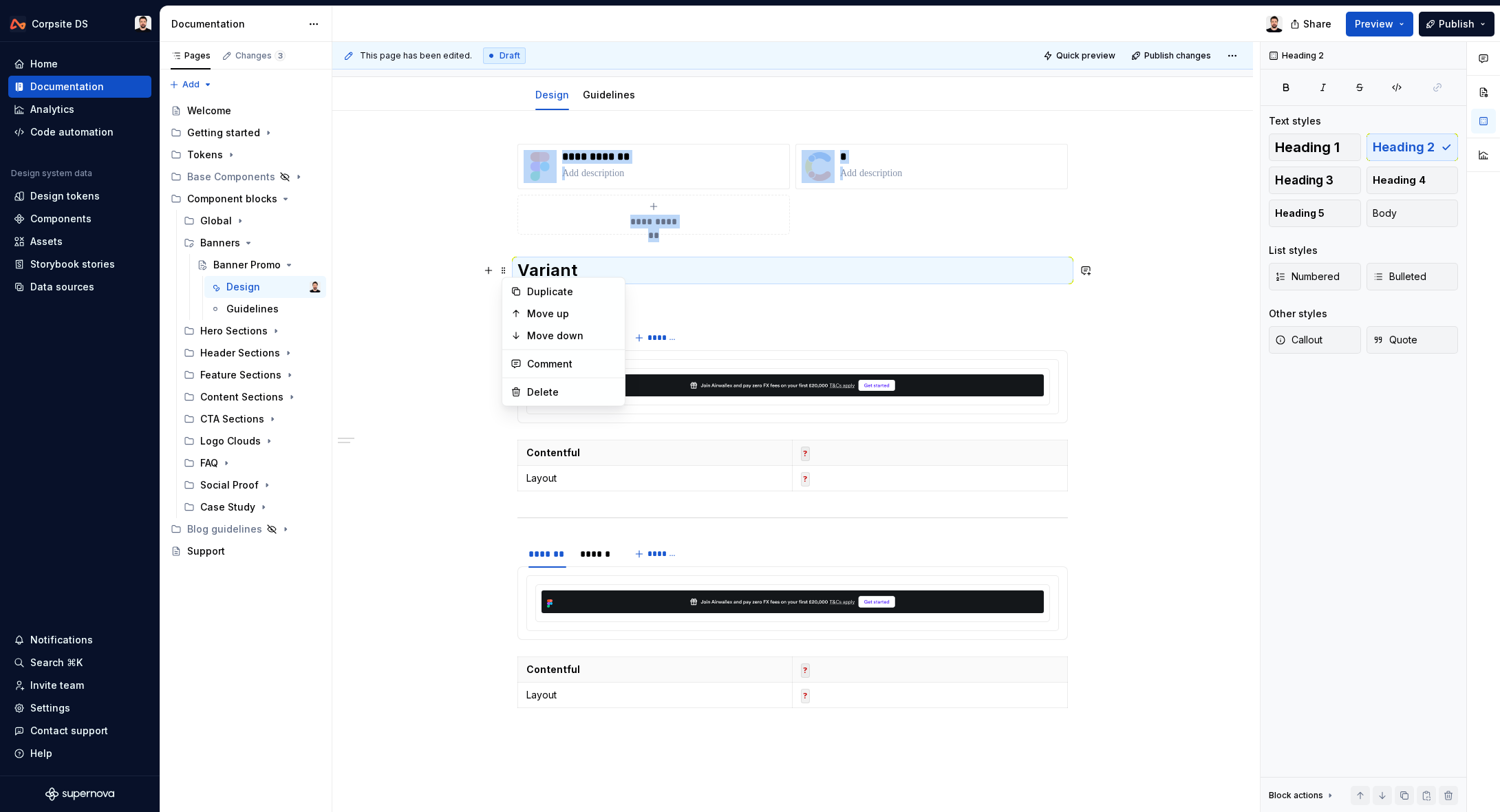
click at [544, 270] on h2 "Variant" at bounding box center [793, 270] width 550 height 22
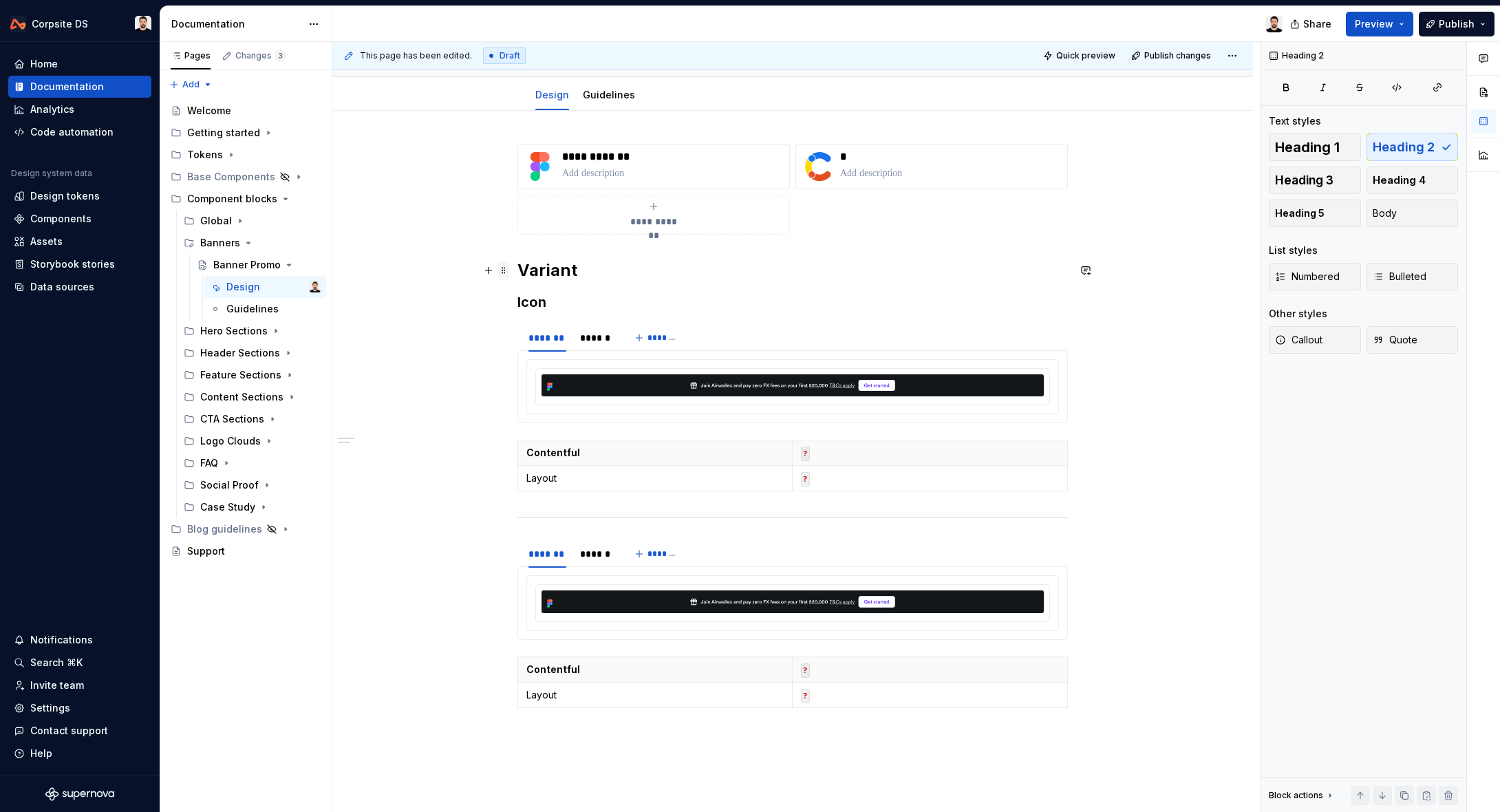
click at [509, 273] on span at bounding box center [504, 270] width 11 height 19
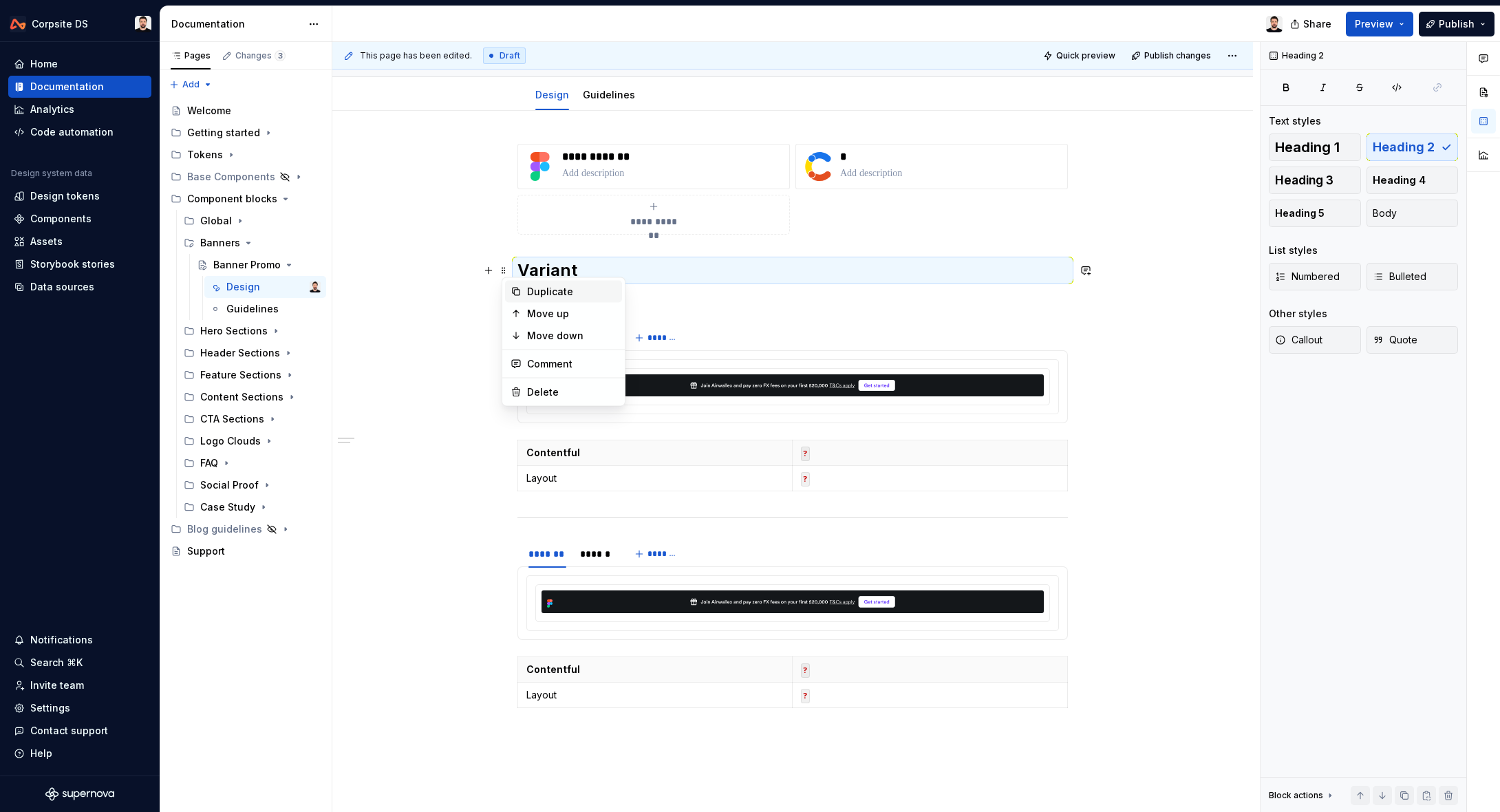
click at [526, 295] on div "Duplicate" at bounding box center [563, 292] width 117 height 22
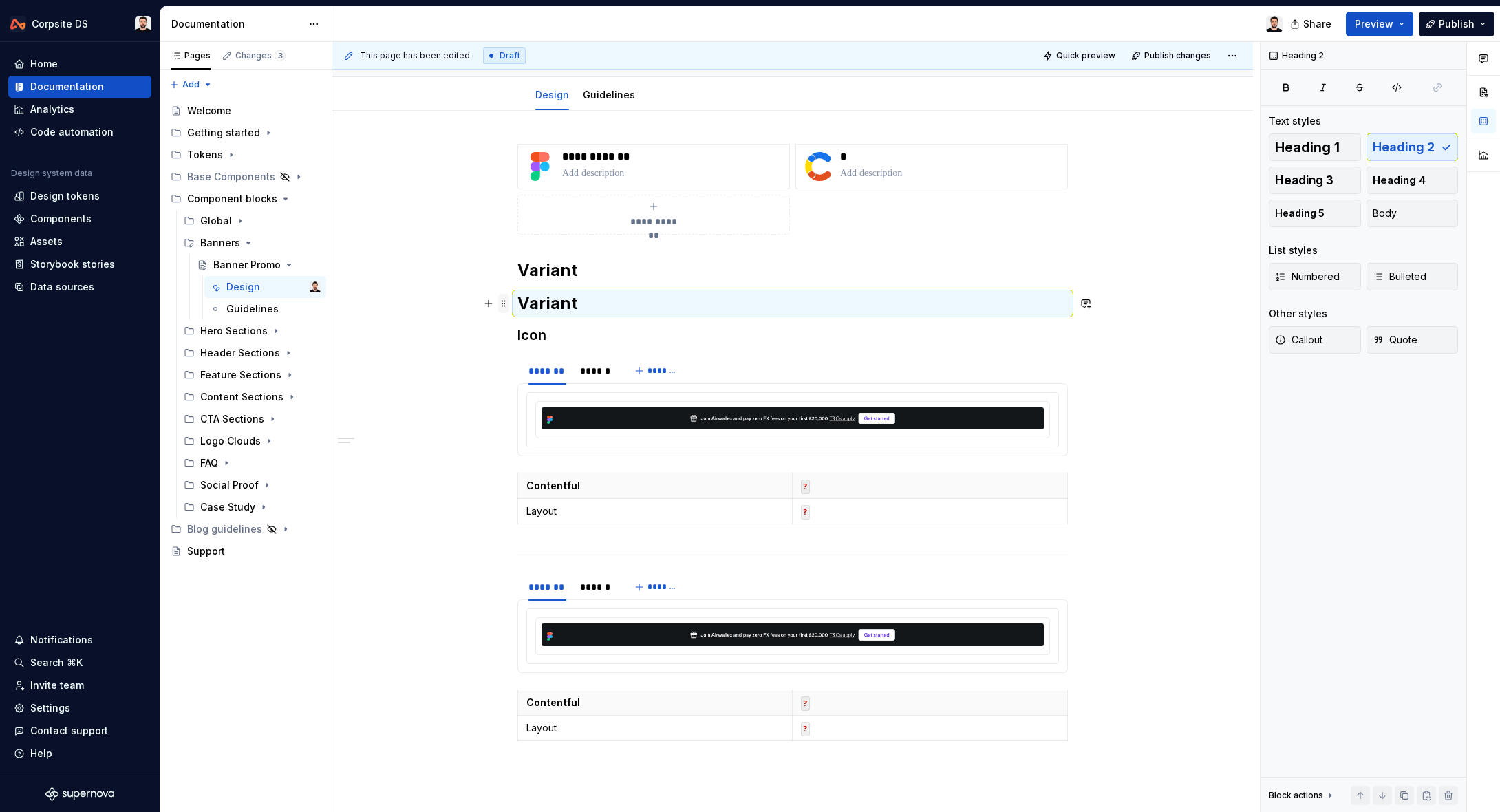
click at [509, 307] on span at bounding box center [504, 303] width 11 height 19
click at [552, 422] on div "Delete" at bounding box center [571, 425] width 90 height 14
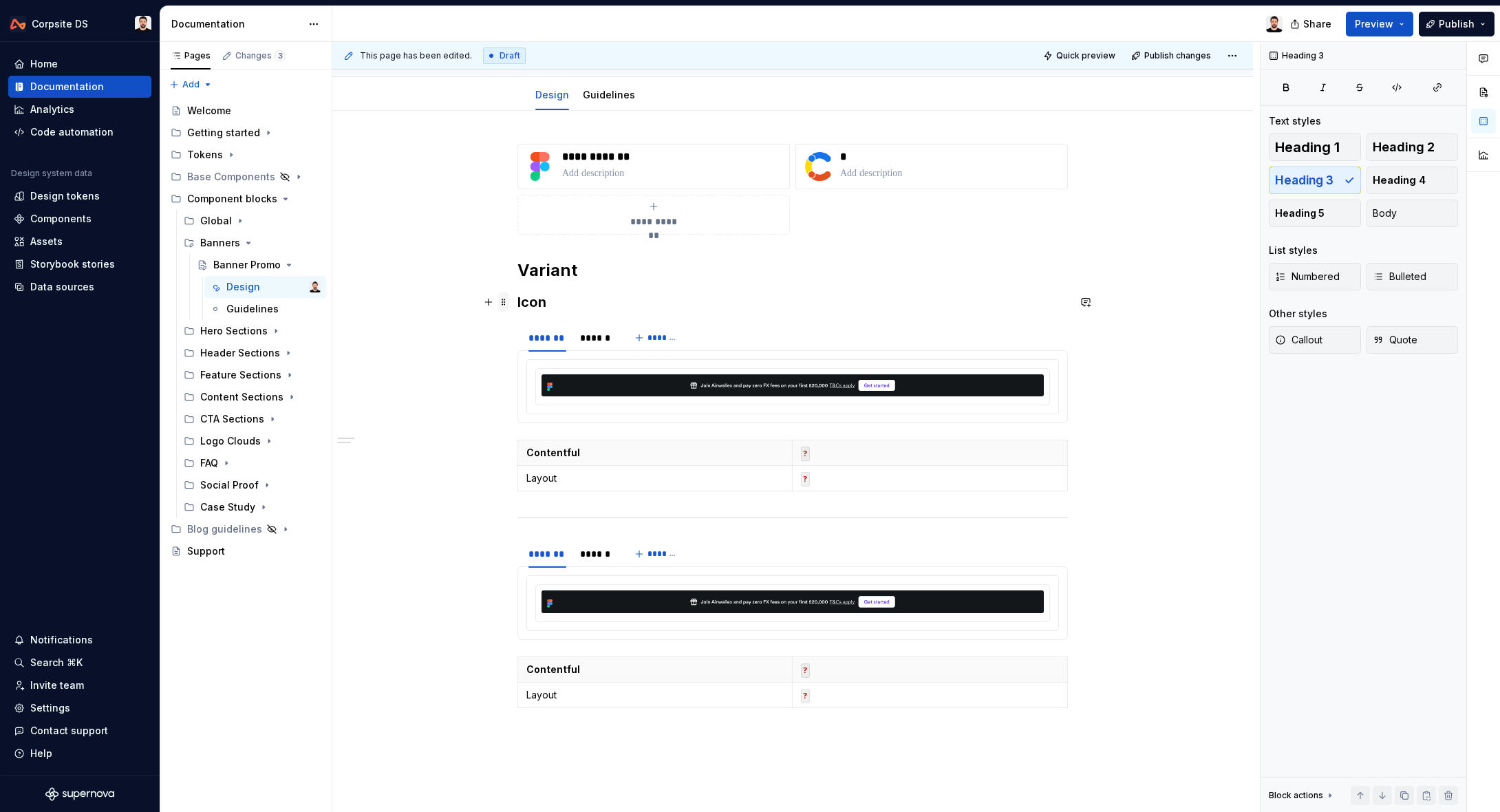
click at [509, 303] on span at bounding box center [504, 302] width 11 height 19
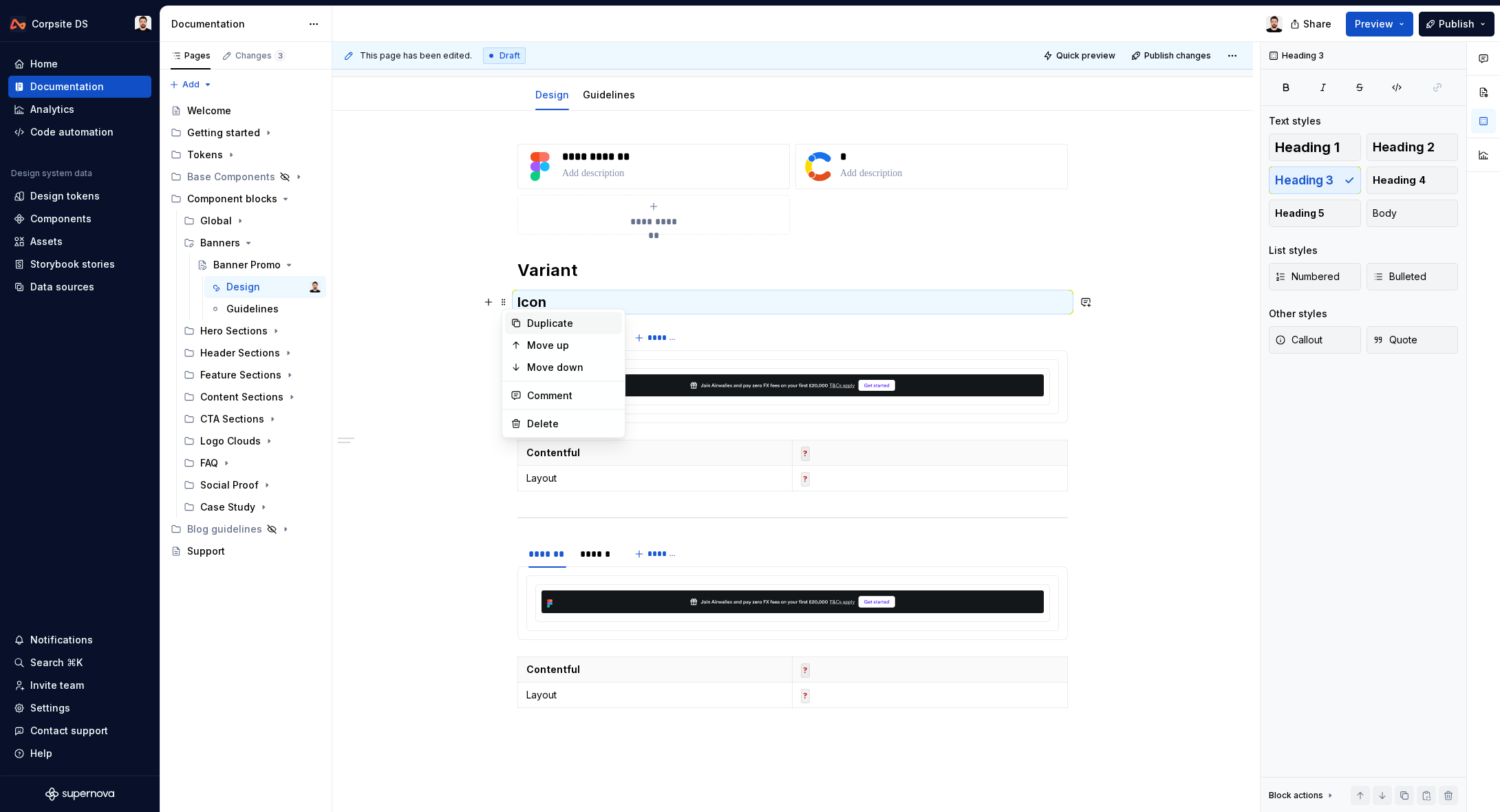
click at [563, 325] on div "Duplicate" at bounding box center [571, 323] width 90 height 14
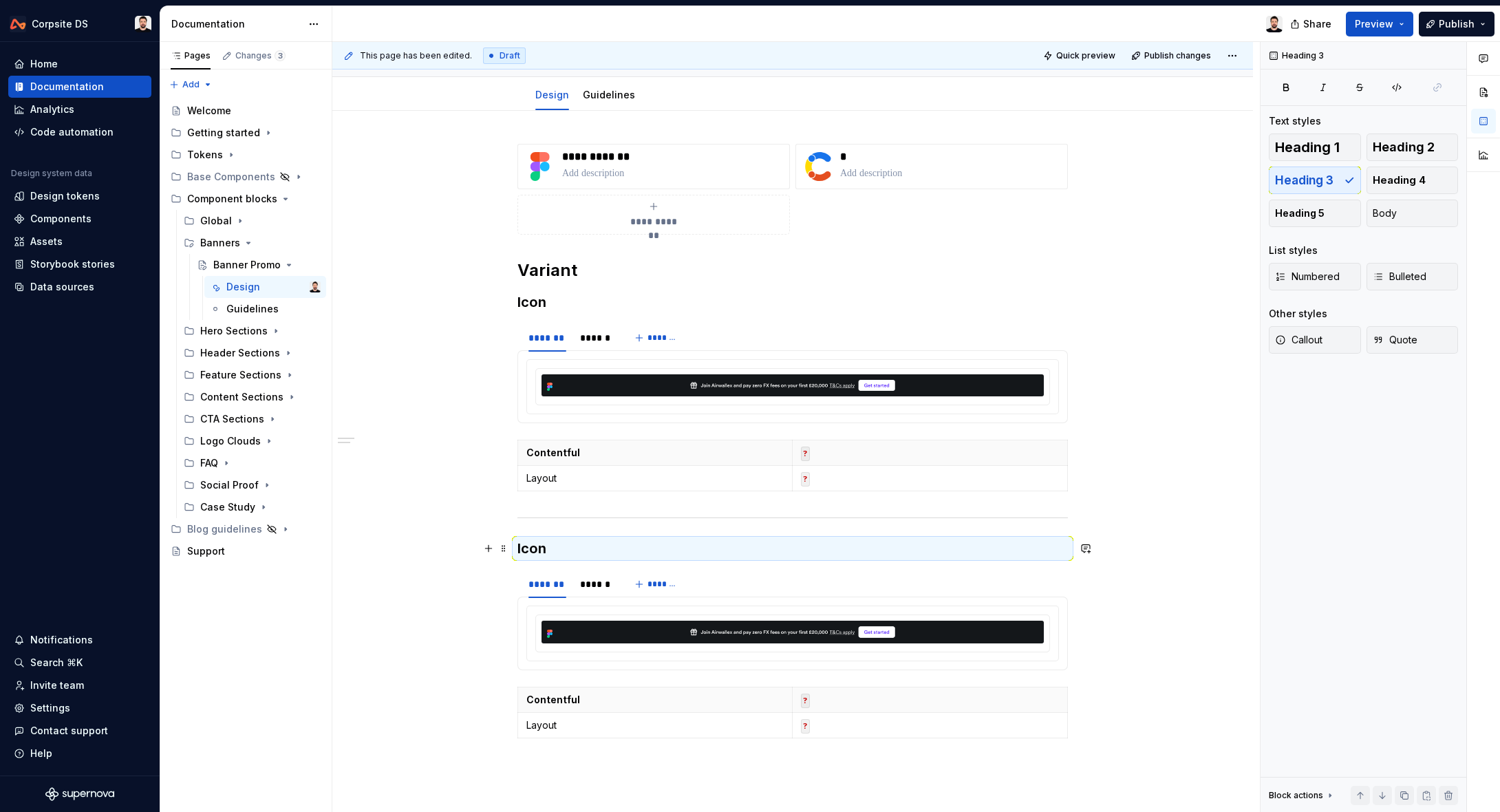
click at [537, 551] on h3 "Icon" at bounding box center [793, 548] width 550 height 19
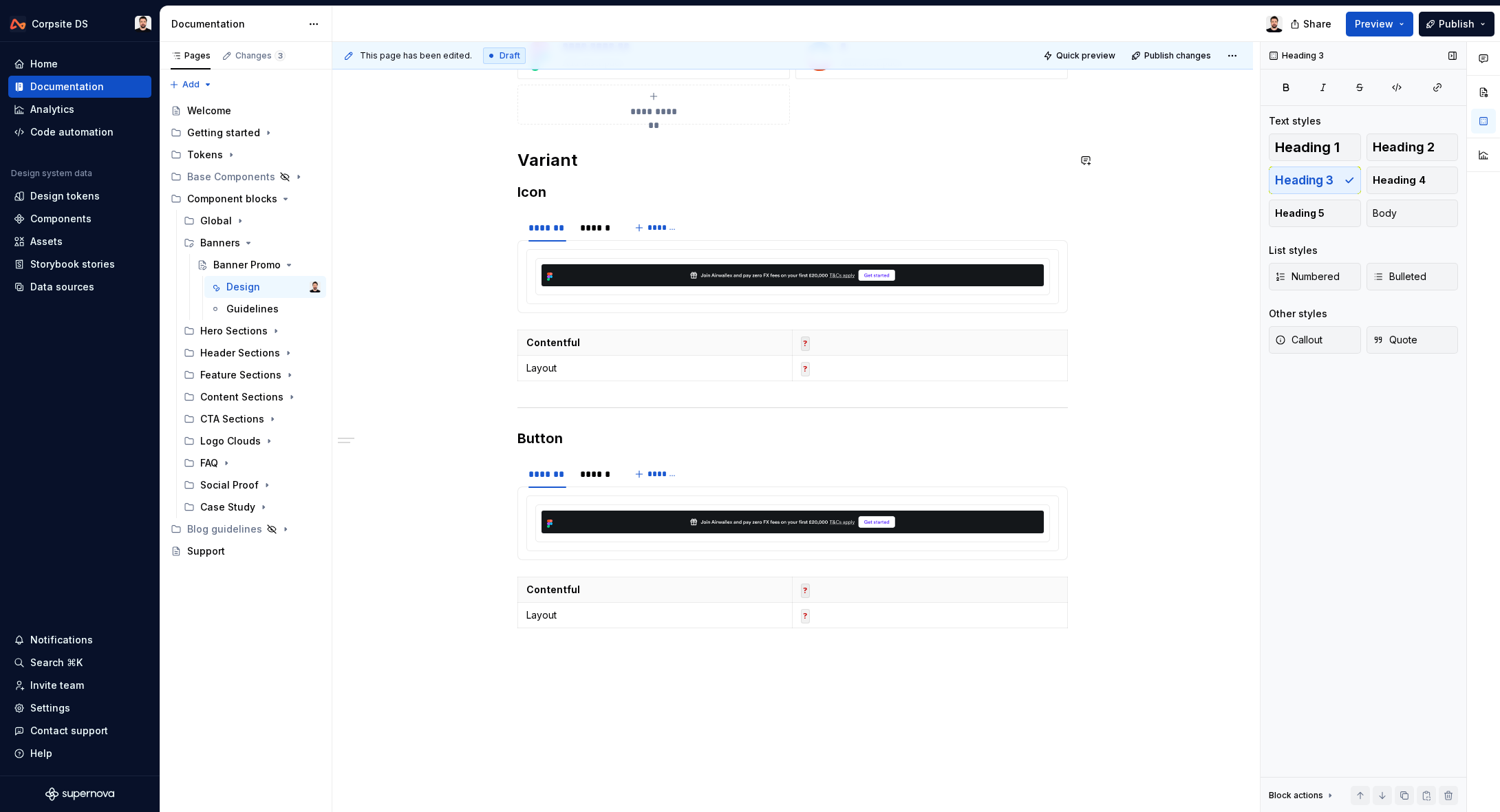
scroll to position [239, 0]
click at [535, 439] on h3 "Button" at bounding box center [793, 437] width 550 height 19
click at [536, 439] on h3 "Button" at bounding box center [793, 437] width 550 height 19
click at [715, 519] on img at bounding box center [793, 521] width 502 height 22
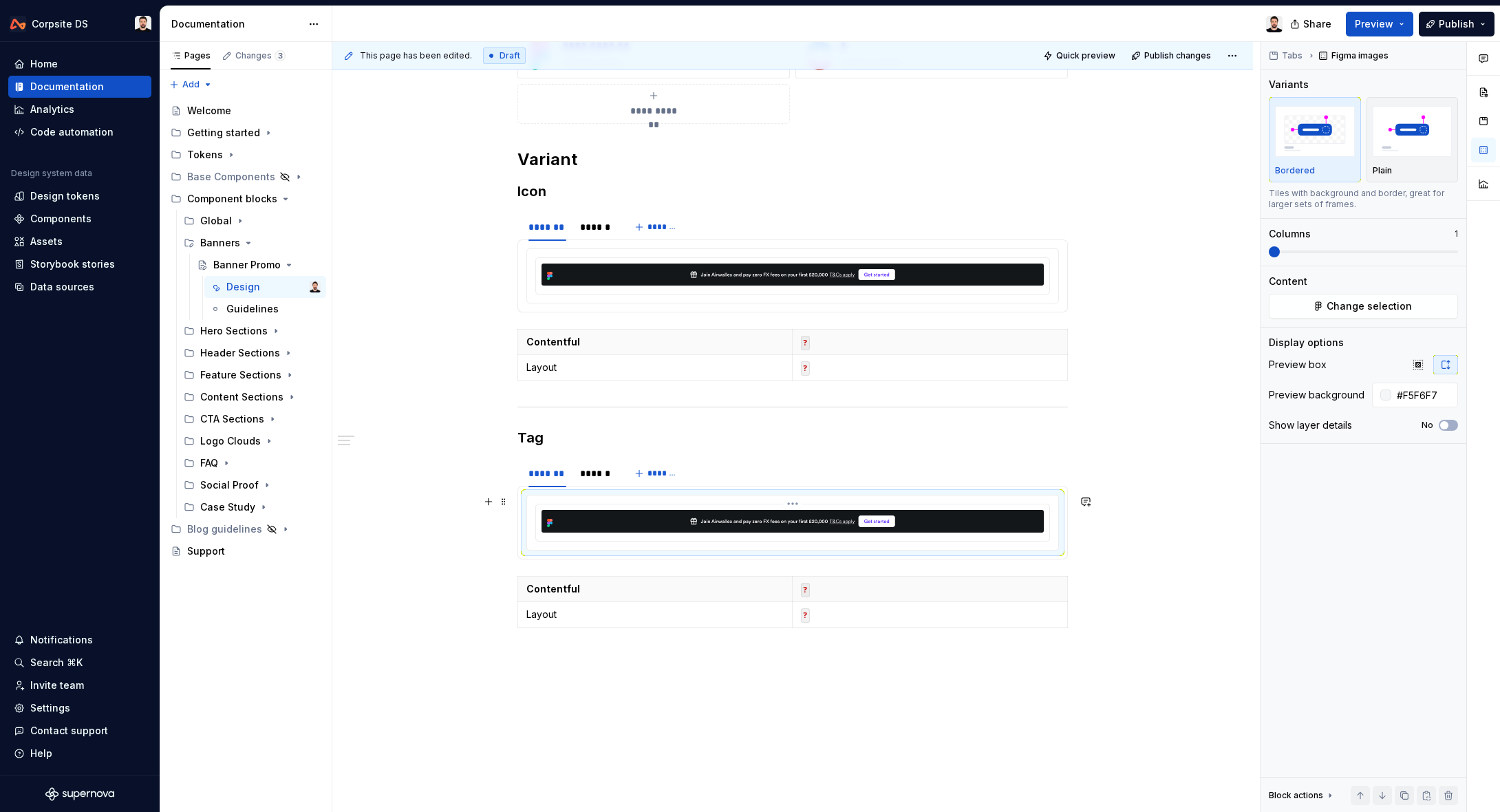
drag, startPoint x: 637, startPoint y: 522, endPoint x: 744, endPoint y: 487, distance: 112.6
click at [638, 522] on img at bounding box center [793, 521] width 502 height 22
click at [1318, 303] on button "Change selection" at bounding box center [1363, 306] width 189 height 25
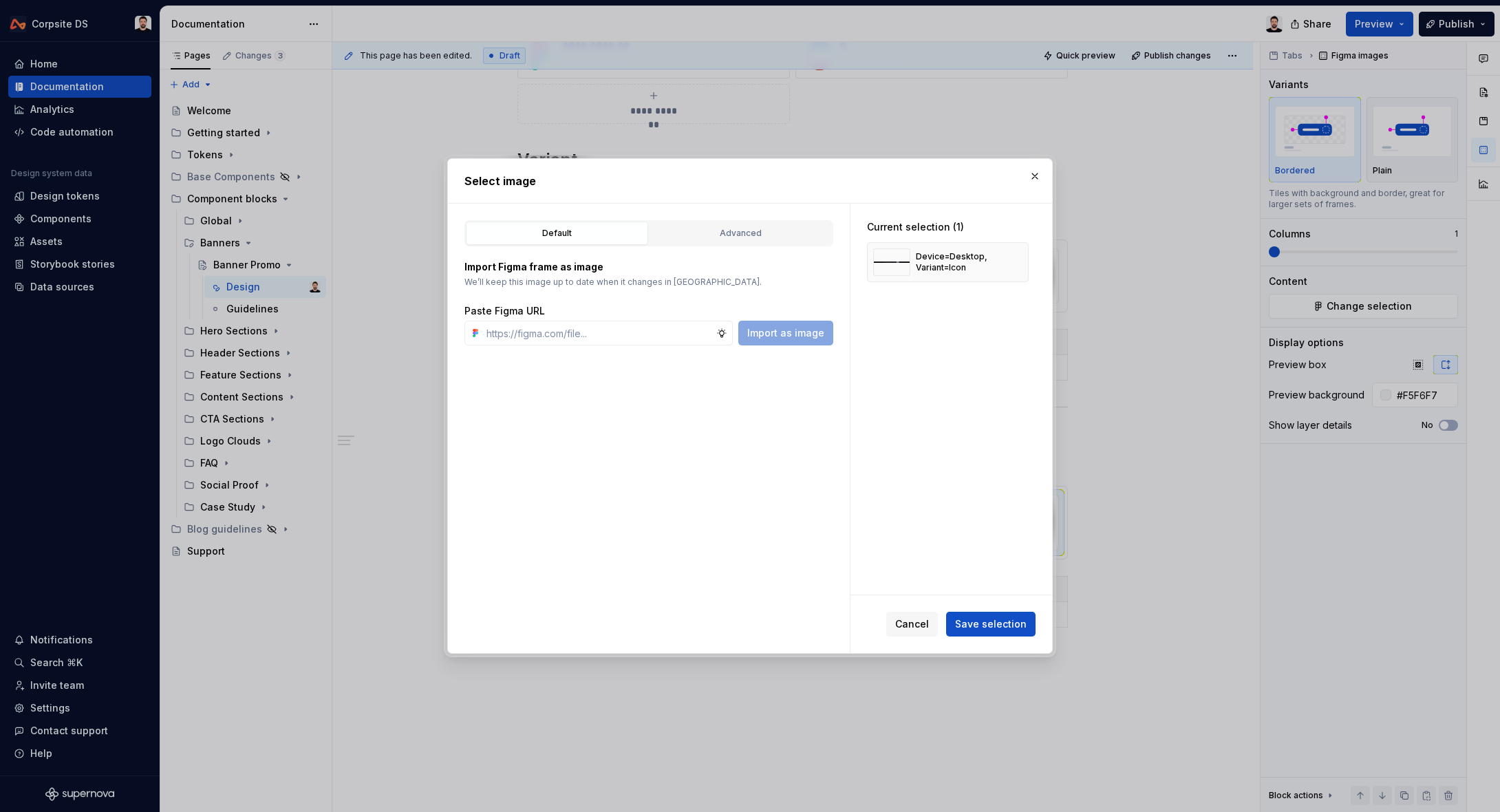
type textarea "*"
type input "[URL][DOMAIN_NAME]"
type textarea "*"
type input "[URL][DOMAIN_NAME]"
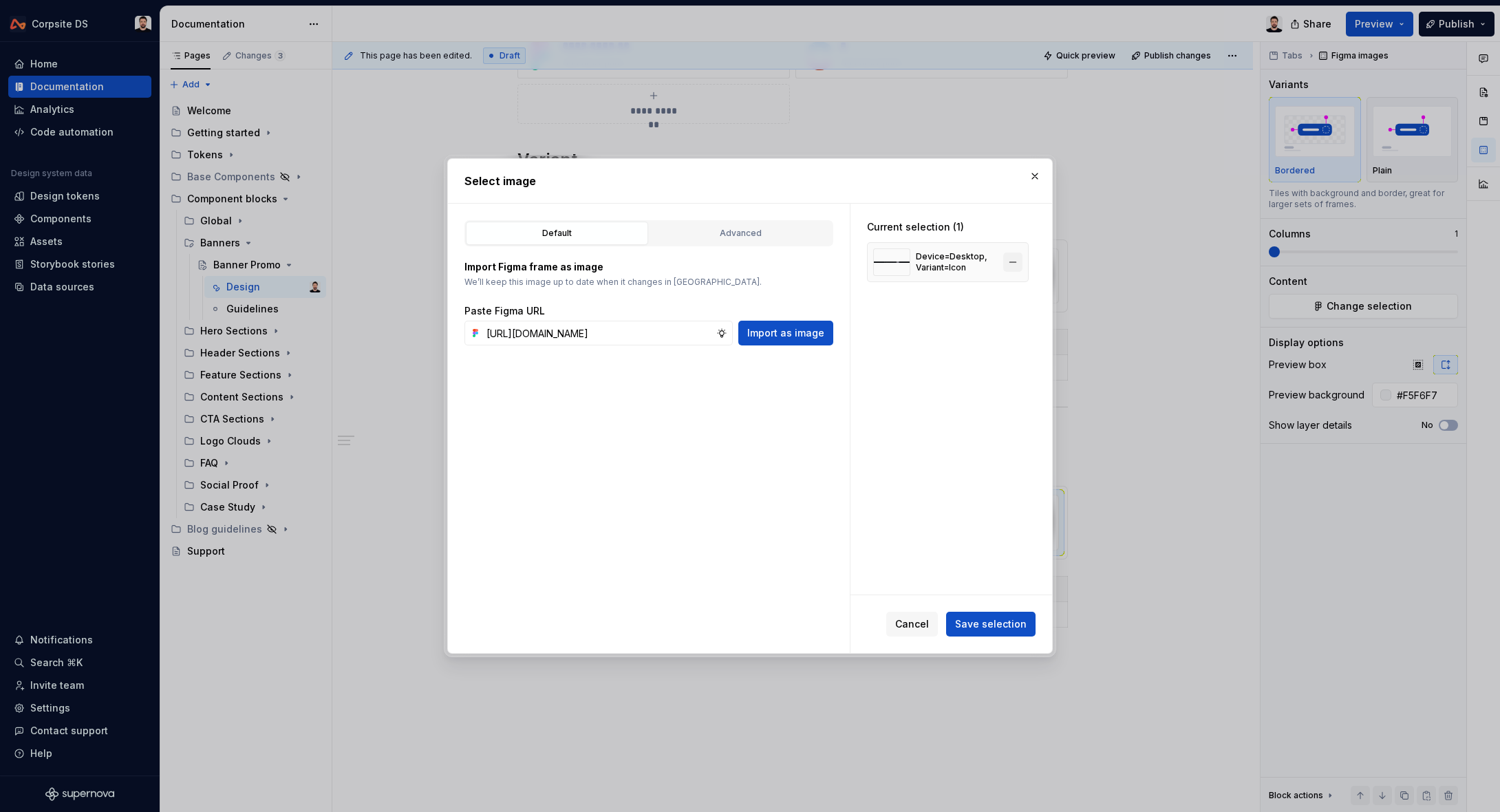
click at [1023, 263] on button "button" at bounding box center [1013, 262] width 19 height 19
click at [791, 331] on span "Import as image" at bounding box center [786, 333] width 77 height 14
click at [988, 629] on span "Save selection" at bounding box center [991, 624] width 71 height 14
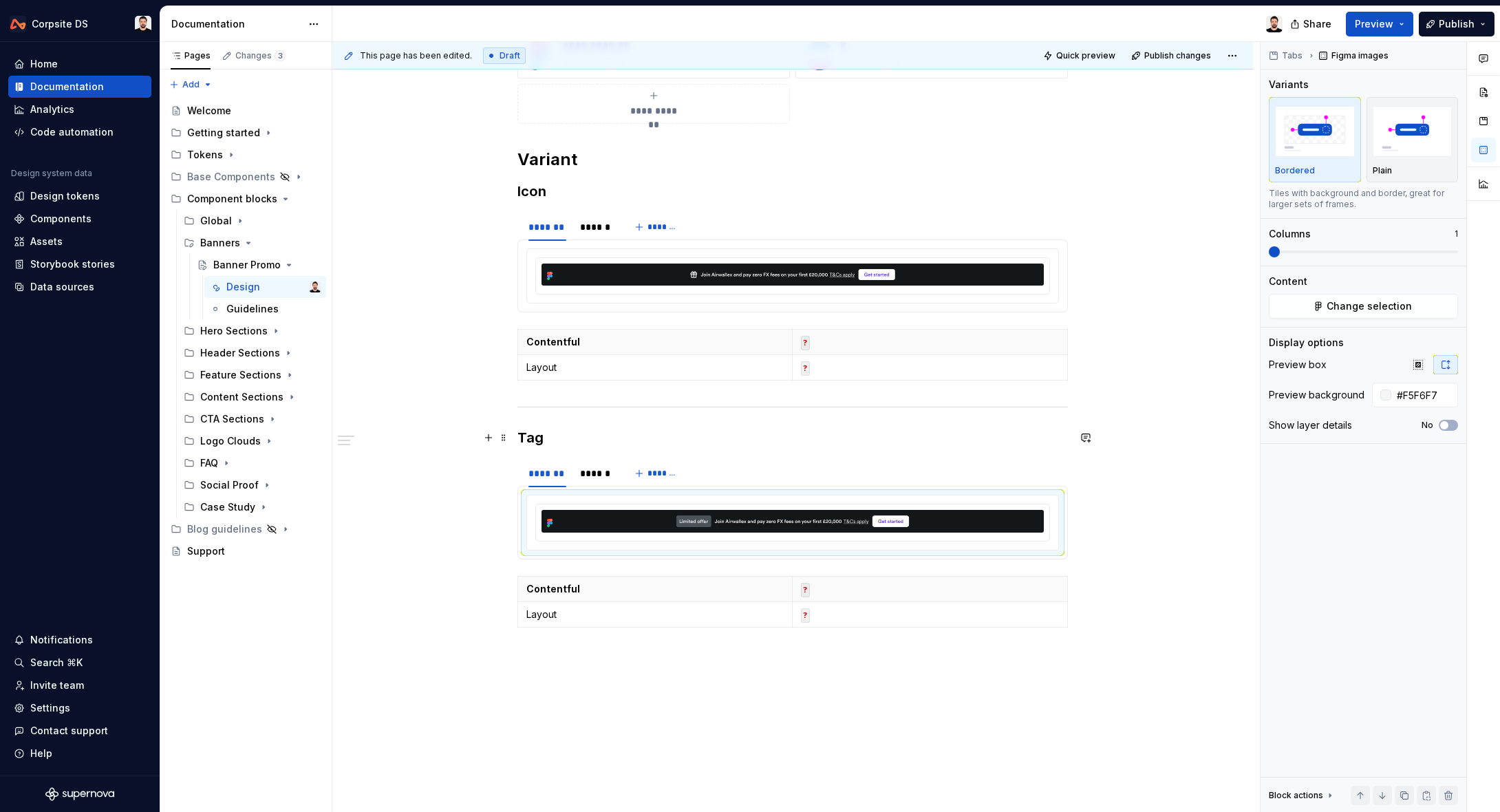
scroll to position [319, 0]
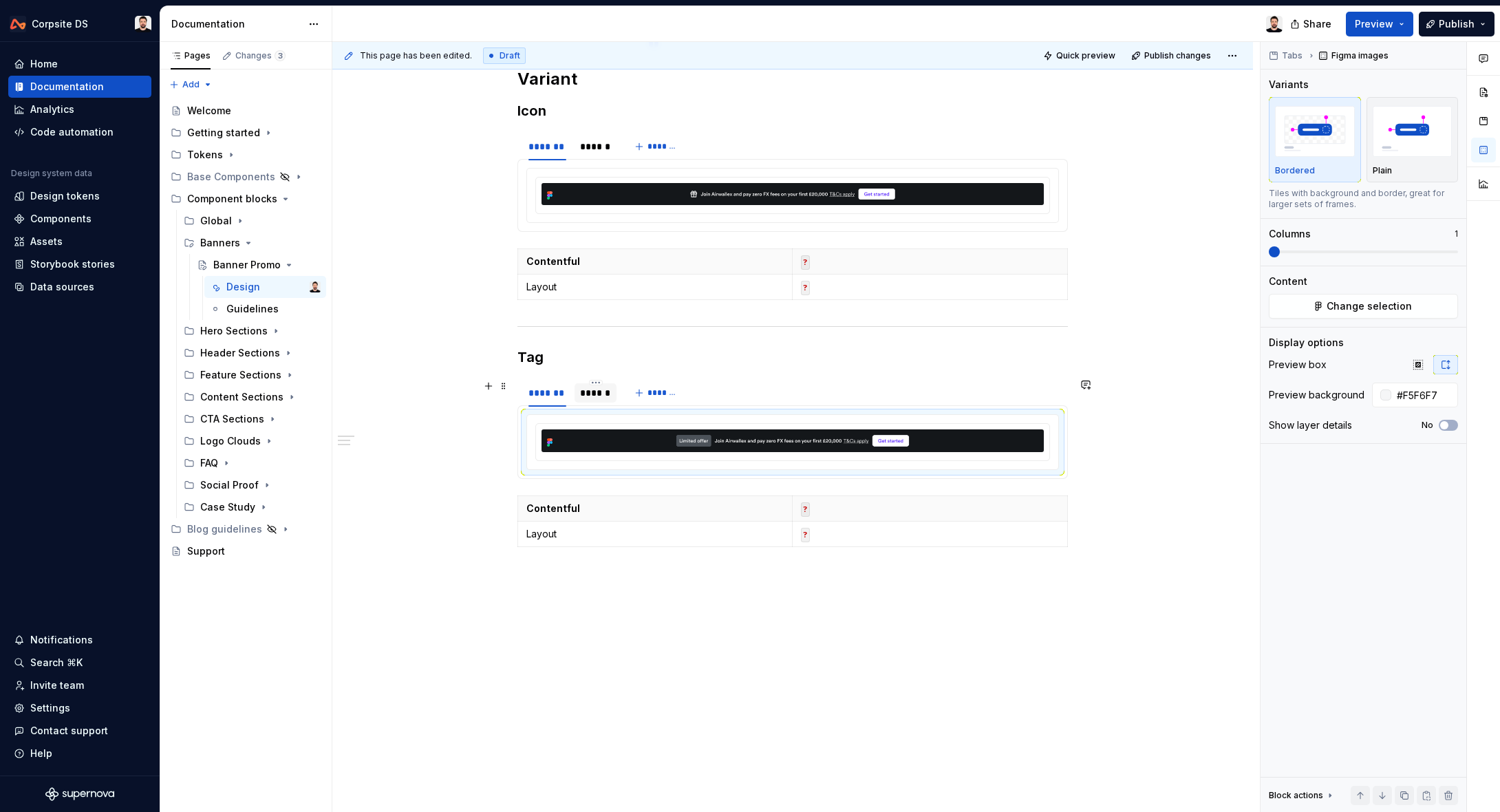
click at [611, 395] on div "******" at bounding box center [595, 392] width 31 height 14
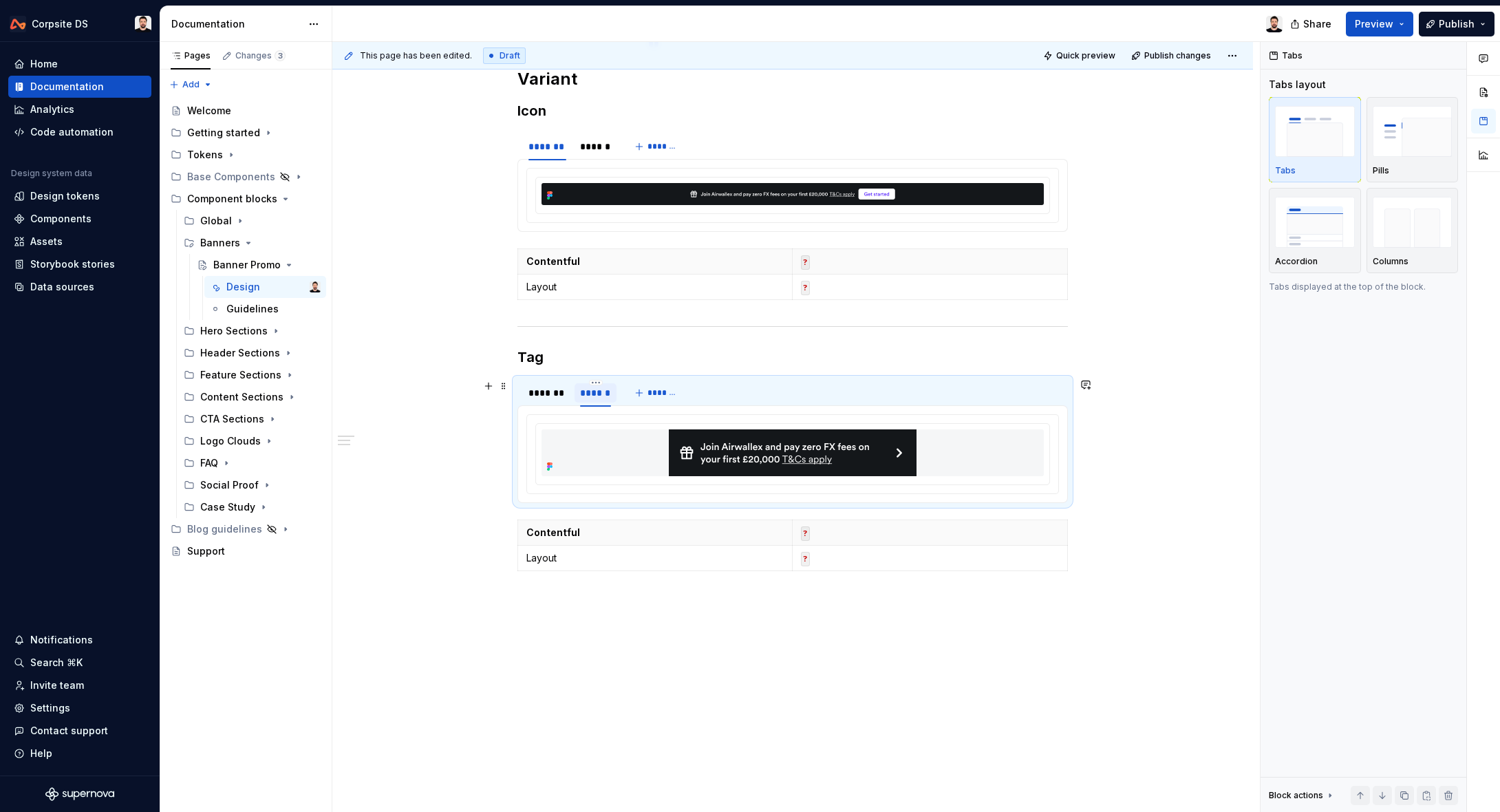
type textarea "*"
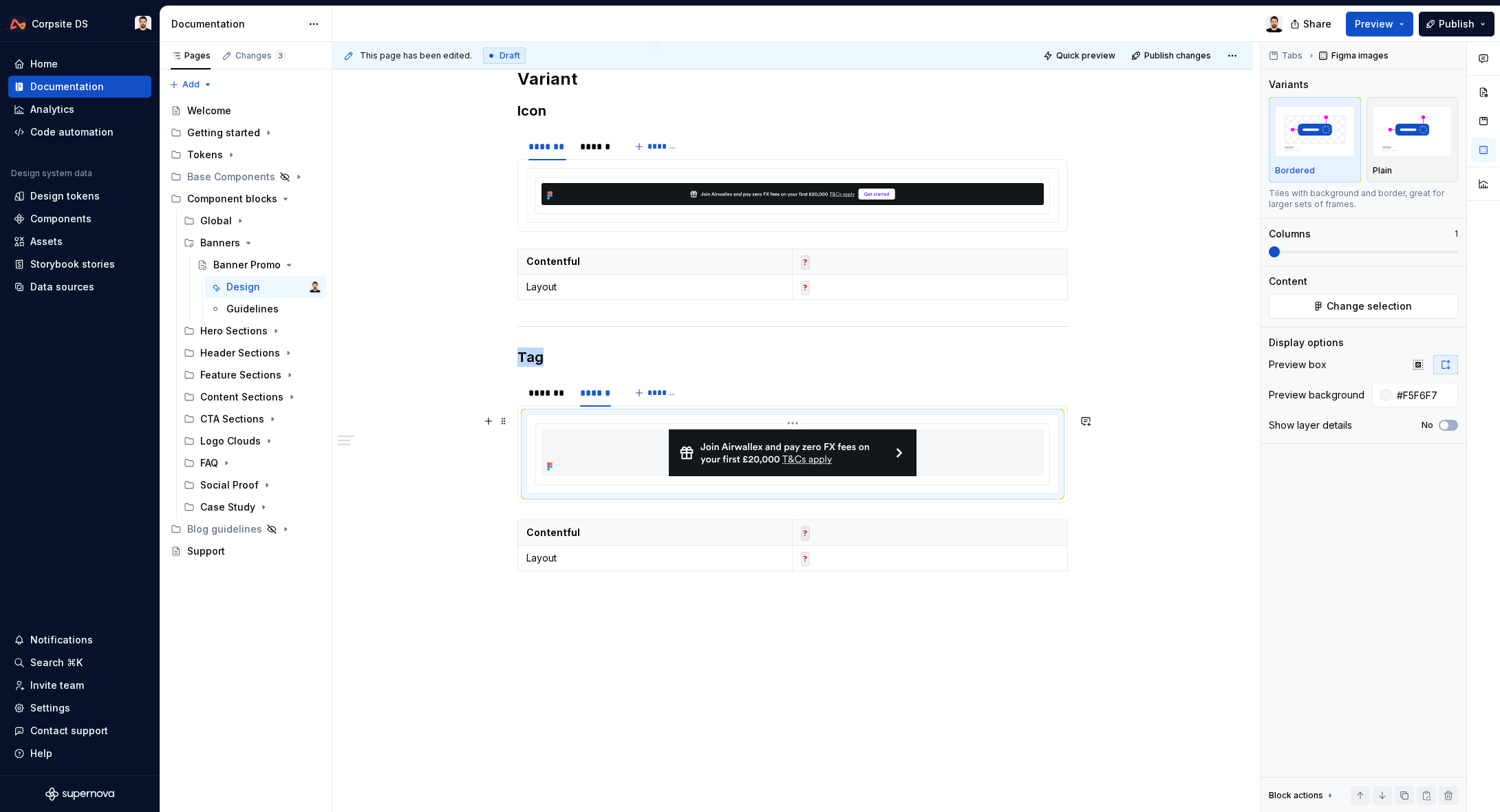
click at [710, 465] on img at bounding box center [793, 453] width 247 height 47
click at [1405, 309] on span "Change selection" at bounding box center [1369, 306] width 85 height 14
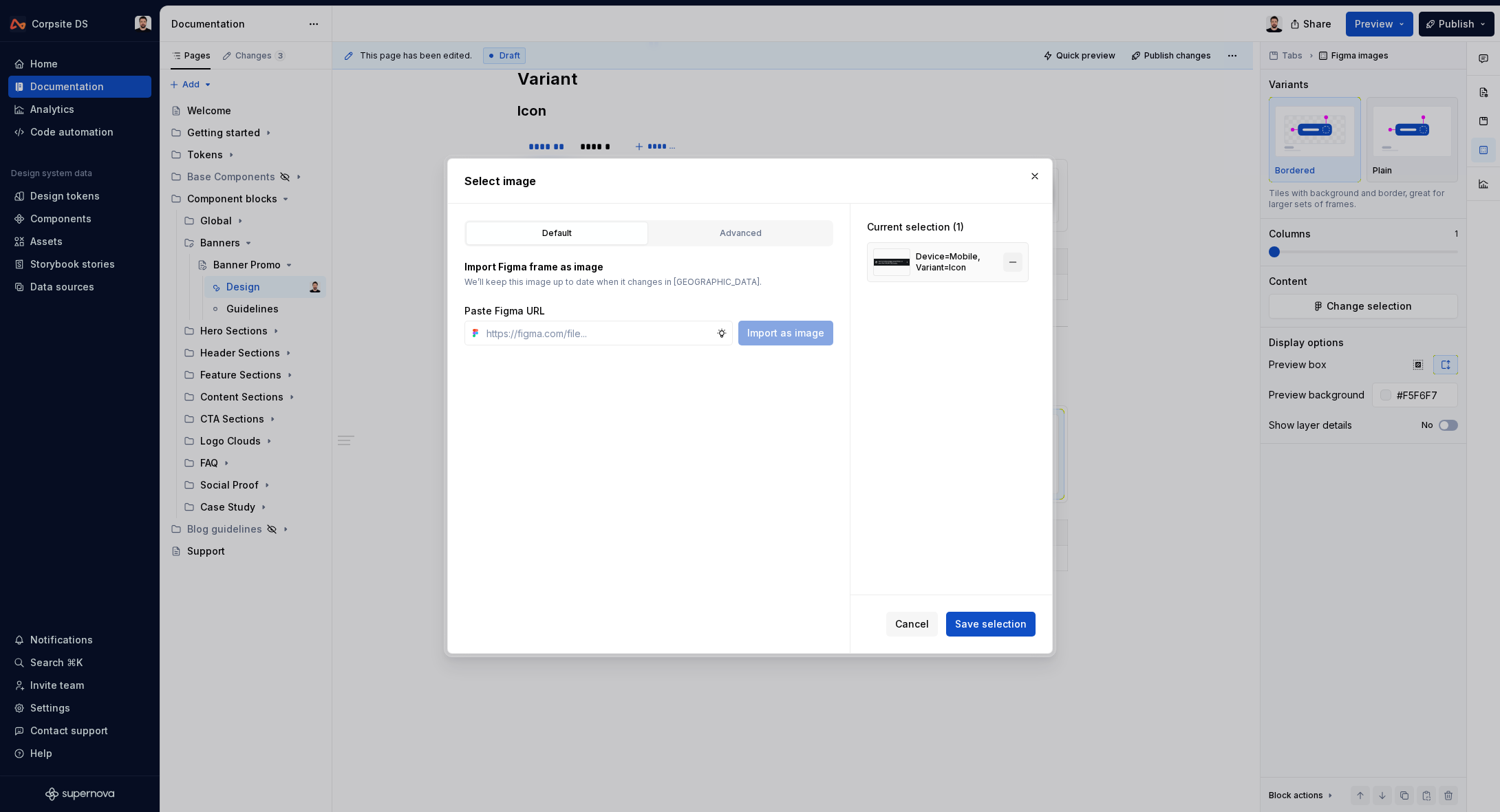
click at [1023, 263] on span at bounding box center [1013, 262] width 19 height 19
click at [694, 327] on input "text" at bounding box center [598, 333] width 235 height 25
paste input "[URL][DOMAIN_NAME]"
type input "[URL][DOMAIN_NAME]"
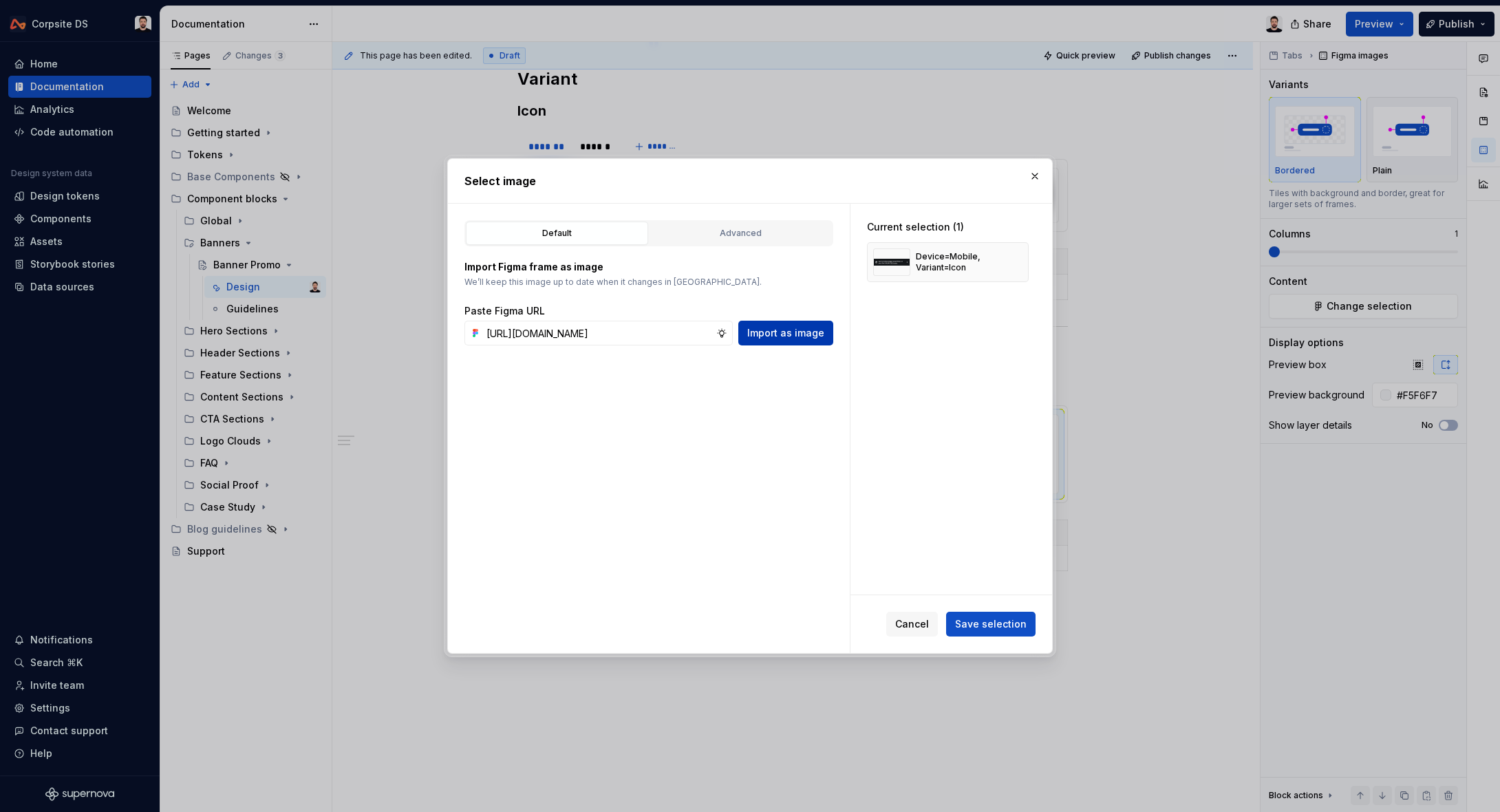
scroll to position [0, 0]
click at [762, 330] on span "Import as image" at bounding box center [786, 333] width 77 height 14
click at [1016, 261] on button "button" at bounding box center [1013, 262] width 19 height 19
click at [992, 624] on span "Save selection" at bounding box center [991, 624] width 71 height 14
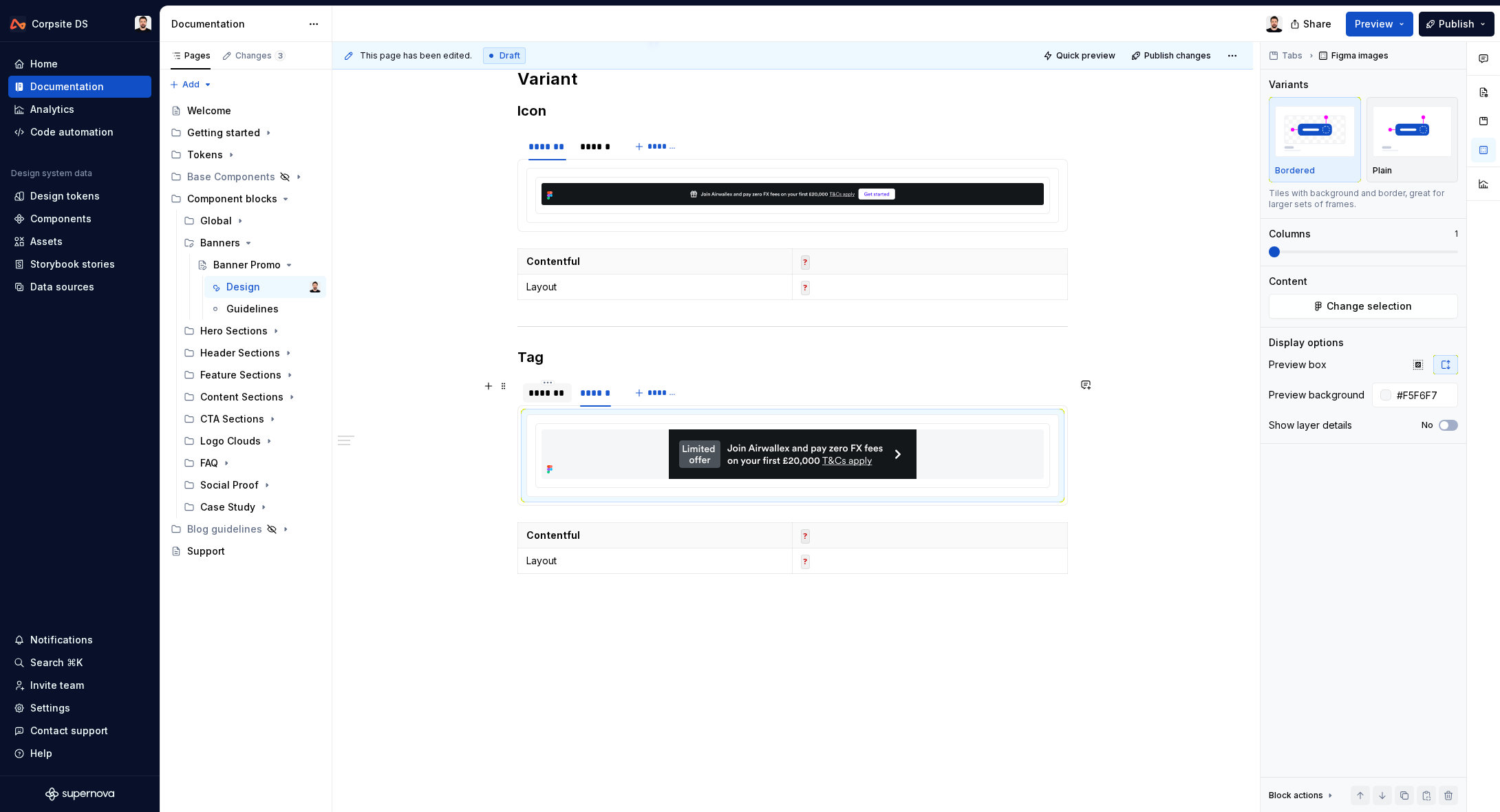
click at [557, 390] on div "*******" at bounding box center [547, 392] width 38 height 14
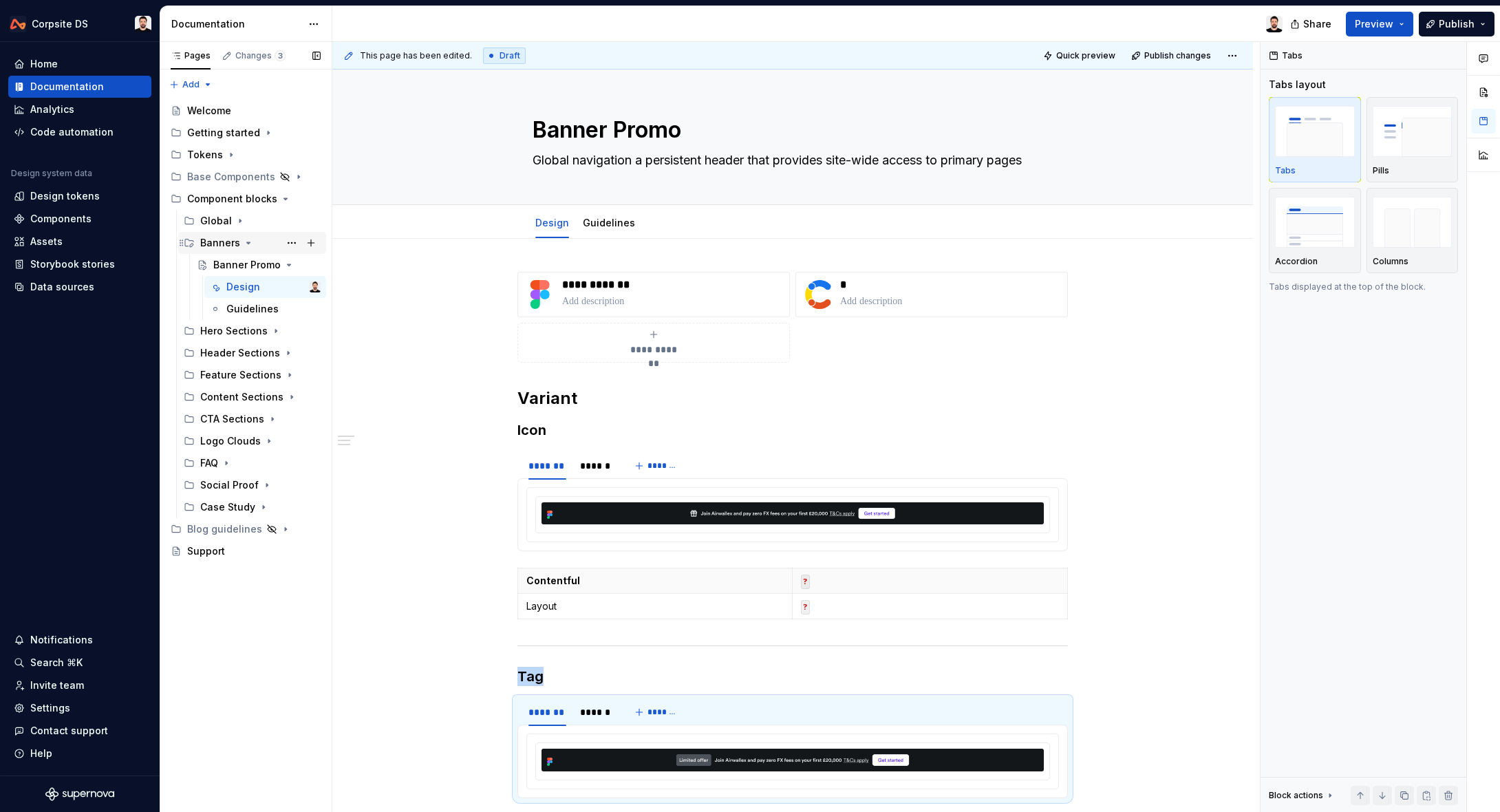
click at [249, 244] on icon "Page tree" at bounding box center [248, 242] width 11 height 11
click at [274, 266] on icon "Page tree" at bounding box center [274, 264] width 11 height 11
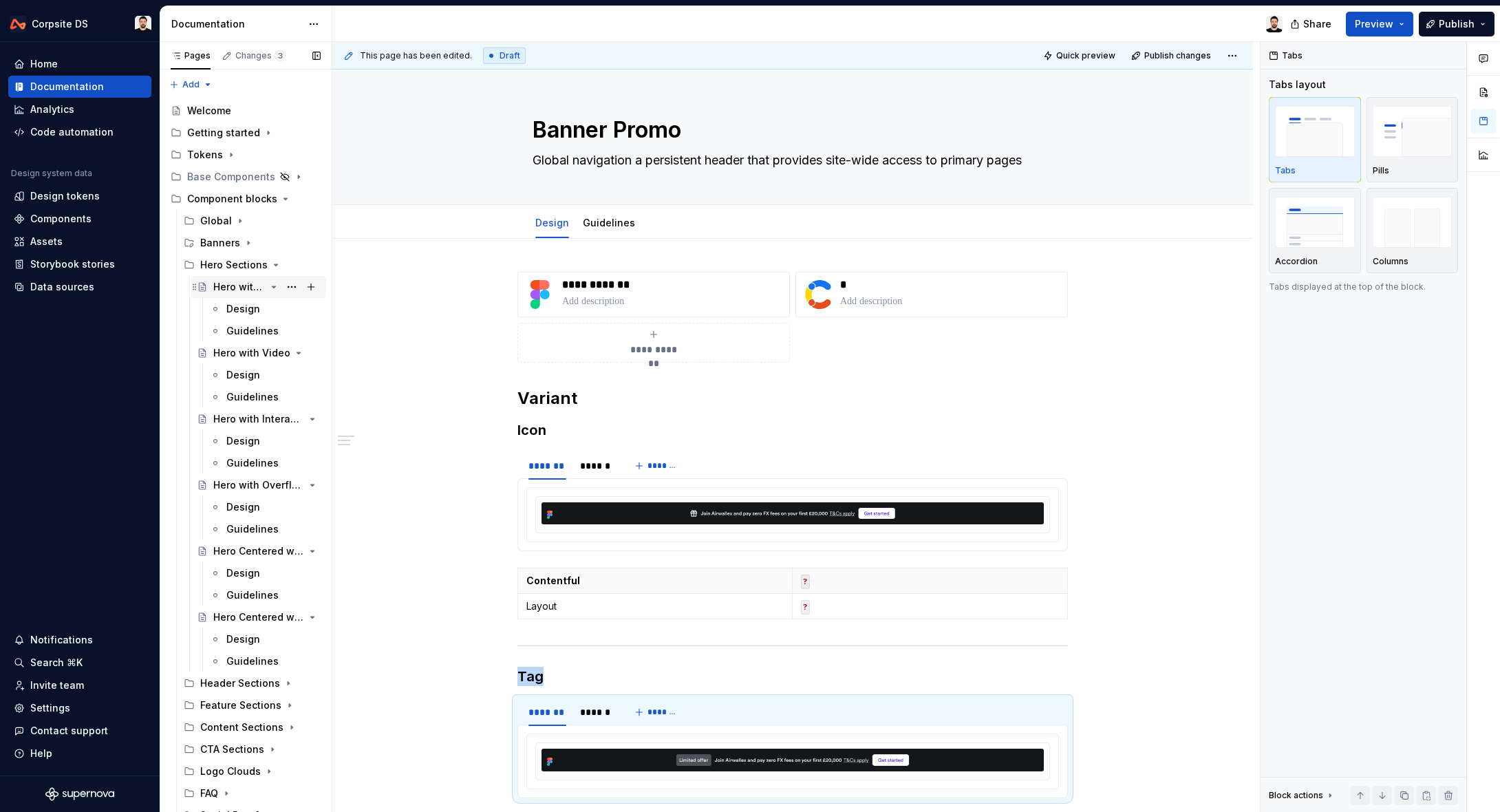
click at [277, 287] on icon "Page tree" at bounding box center [274, 287] width 11 height 11
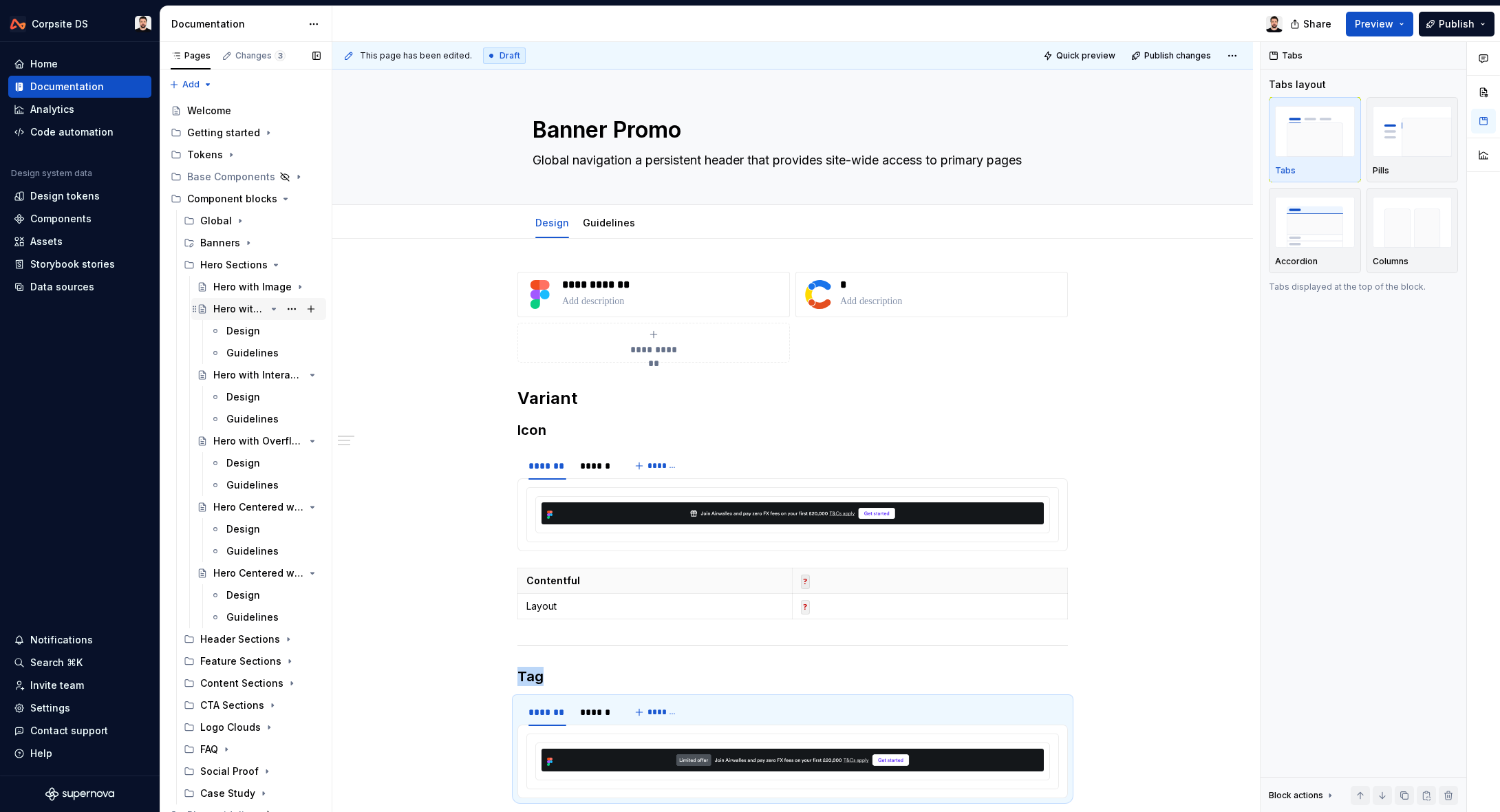
click at [273, 309] on icon "Page tree" at bounding box center [274, 309] width 4 height 1
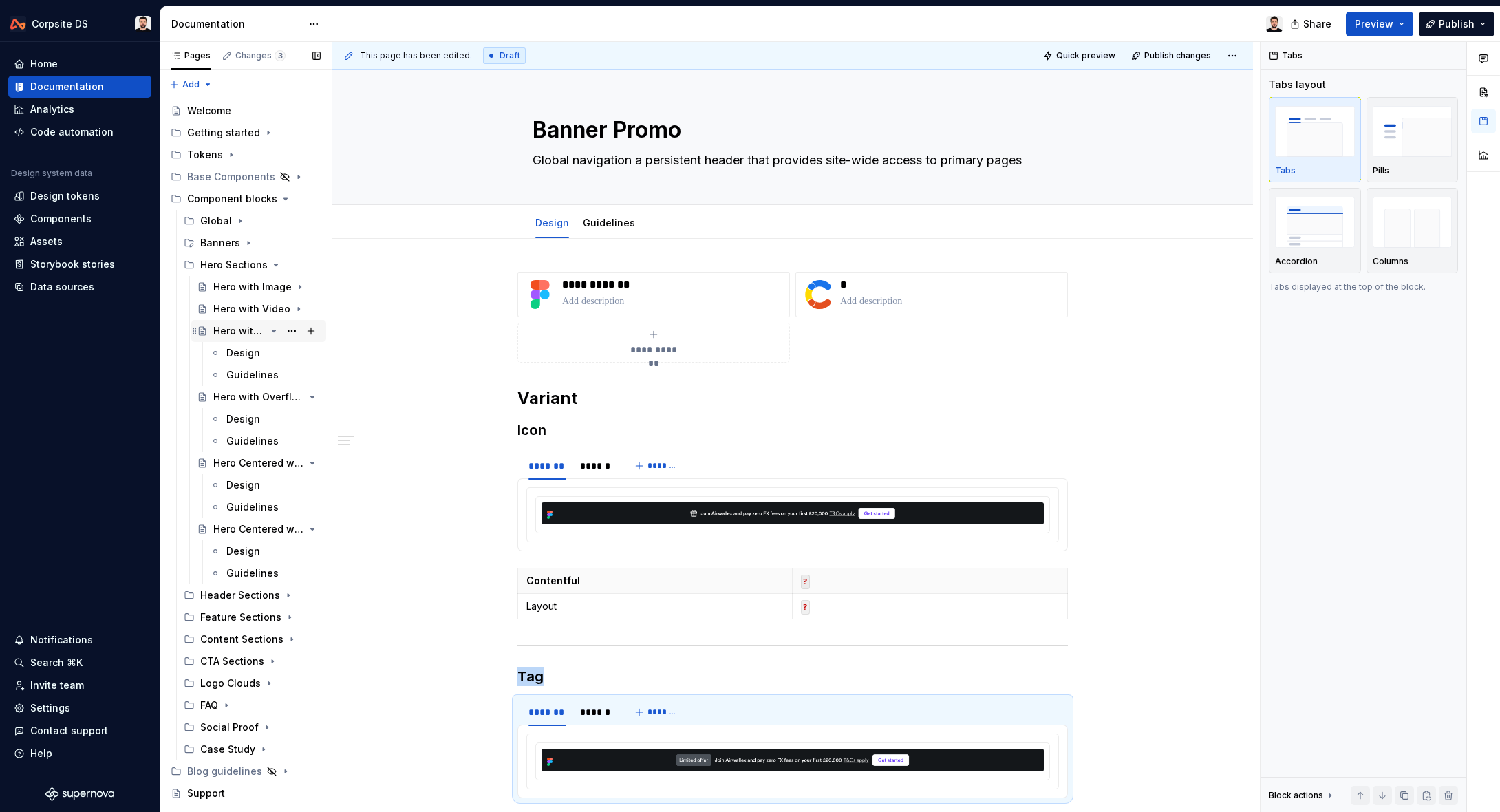
click at [275, 333] on icon "Page tree" at bounding box center [274, 330] width 11 height 11
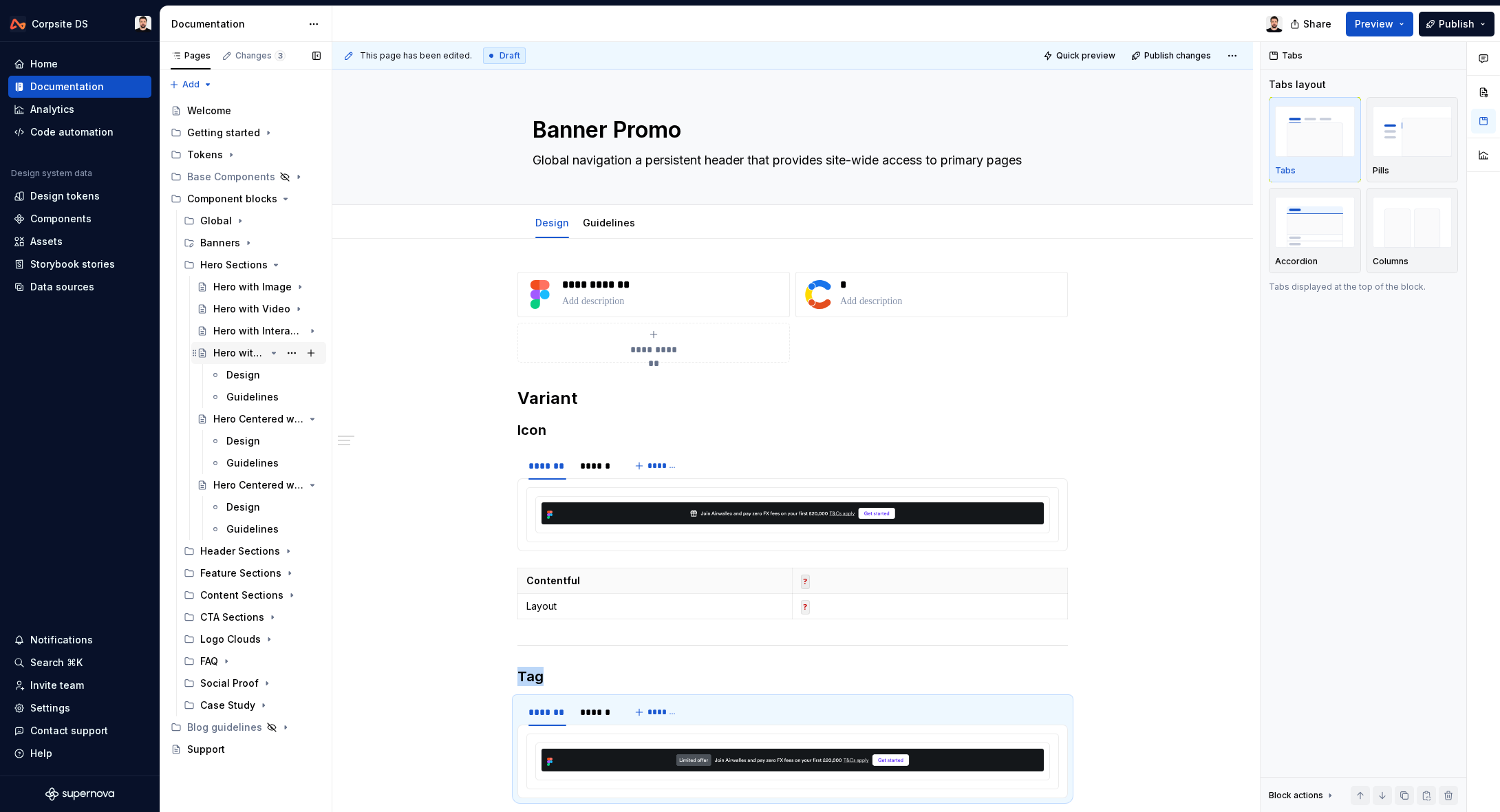
click at [272, 354] on icon "Page tree" at bounding box center [274, 352] width 11 height 11
click at [276, 375] on icon "Page tree" at bounding box center [274, 375] width 11 height 11
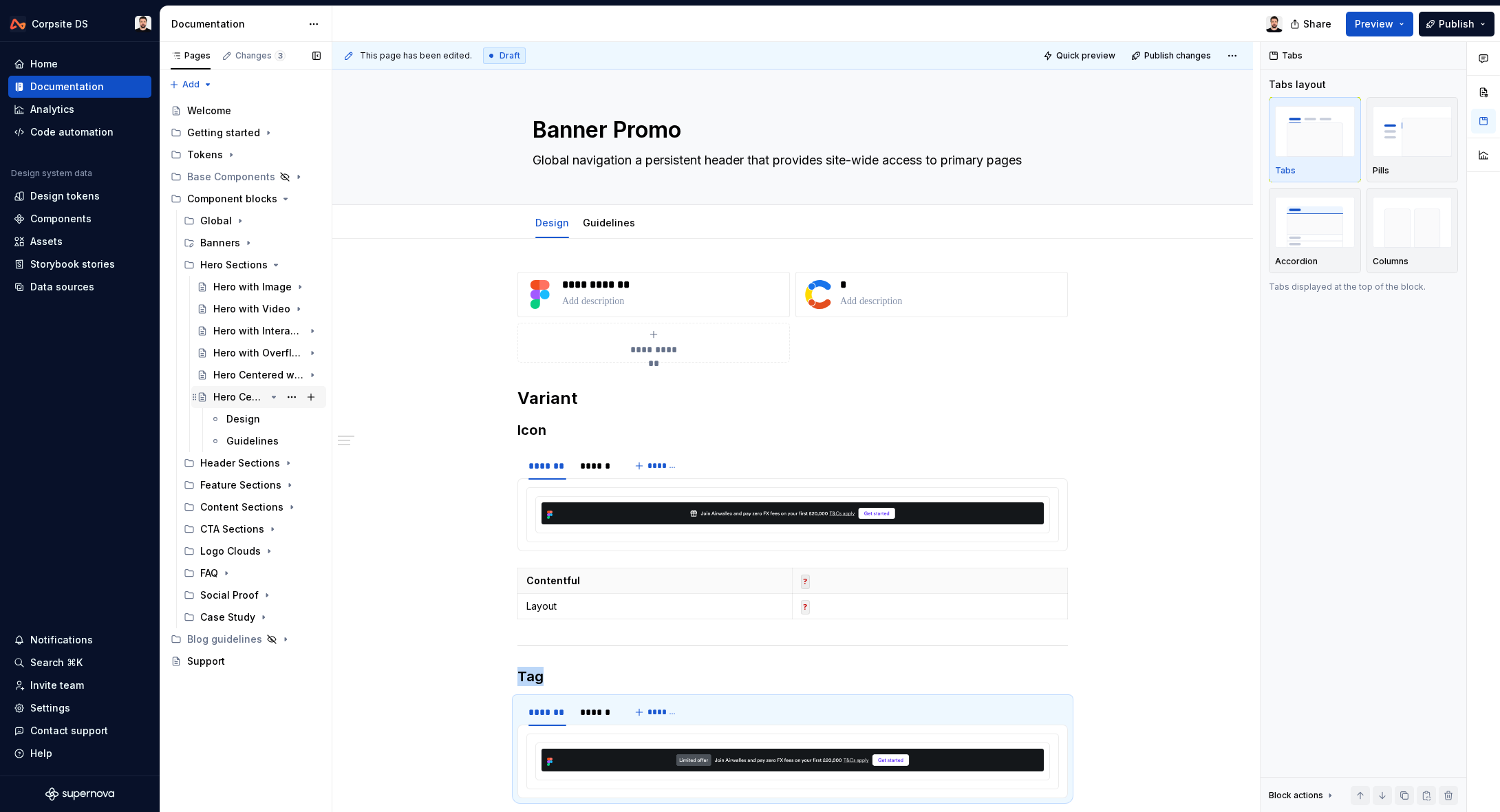
click at [277, 397] on icon "Page tree" at bounding box center [274, 397] width 11 height 11
click at [290, 285] on button "Page tree" at bounding box center [292, 287] width 19 height 19
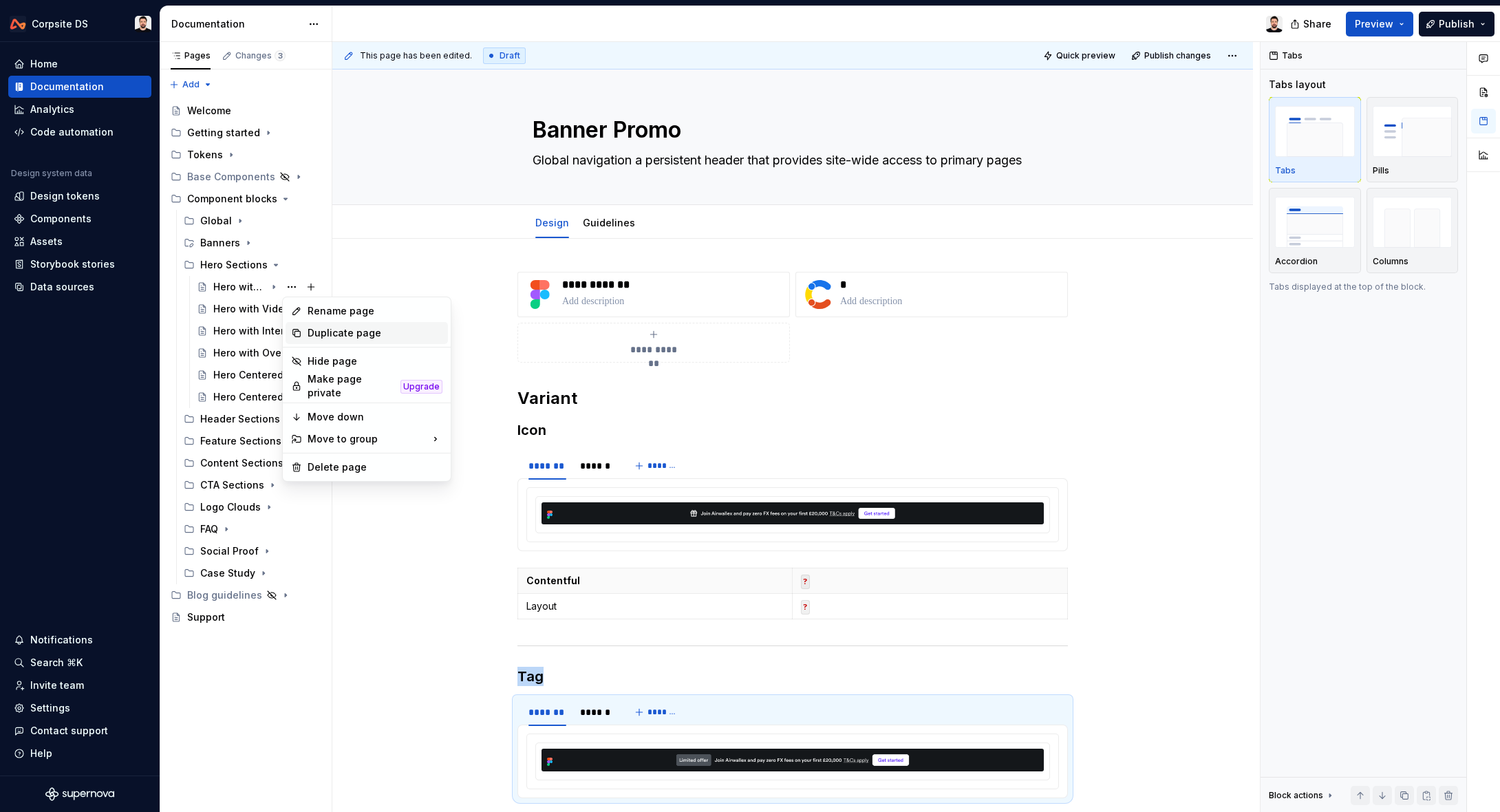
click at [385, 328] on div "Duplicate page" at bounding box center [375, 333] width 135 height 14
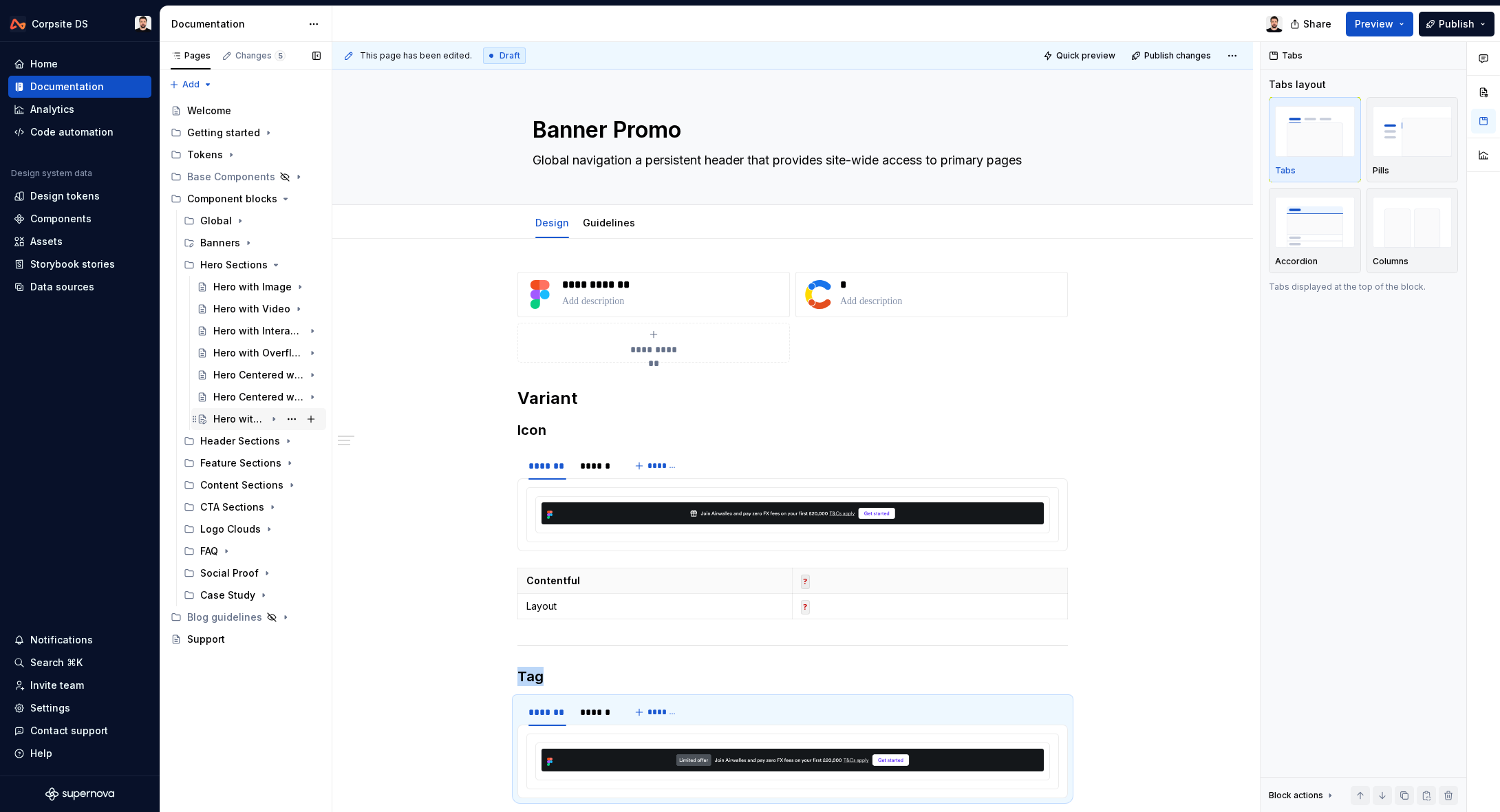
click at [244, 420] on div "Hero with Image" at bounding box center [239, 418] width 52 height 14
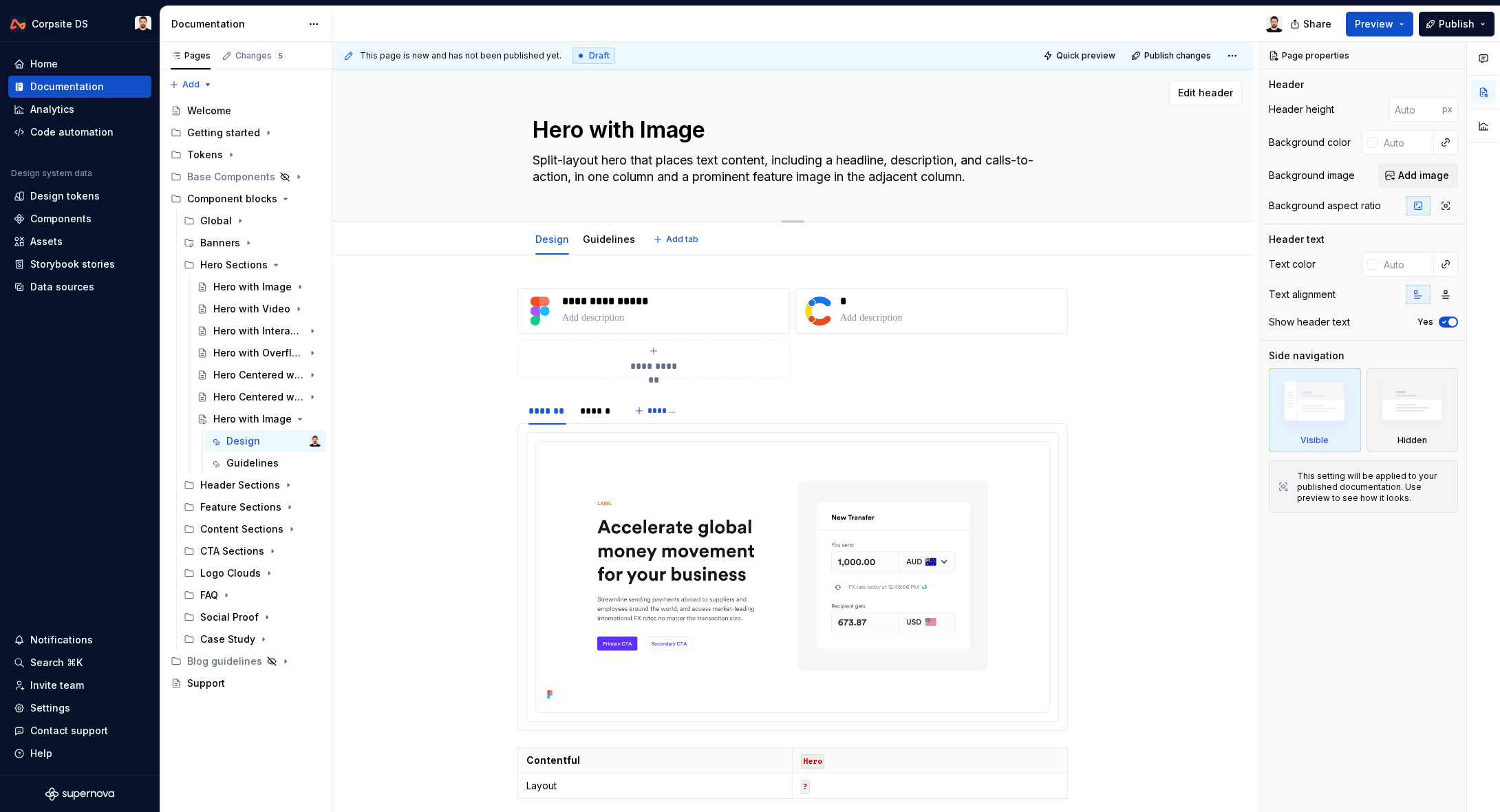
click at [663, 130] on textarea "Hero with Image" at bounding box center [790, 130] width 520 height 33
paste textarea "Rewards"
type textarea "*"
type textarea "Hero Rewards with Image"
type textarea "*"
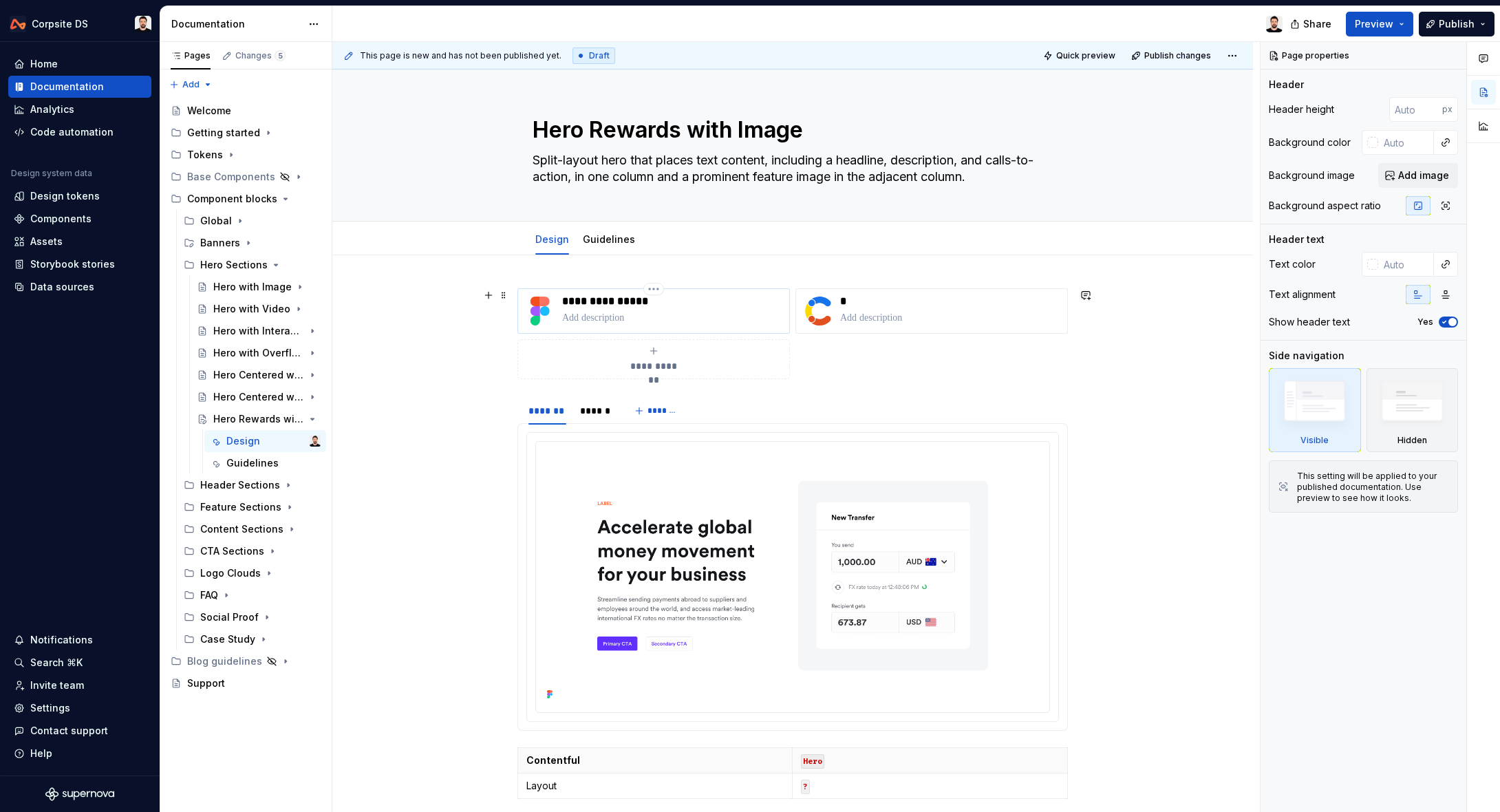
type textarea "Hero Rewards with Image"
click at [591, 303] on p "**********" at bounding box center [672, 301] width 221 height 14
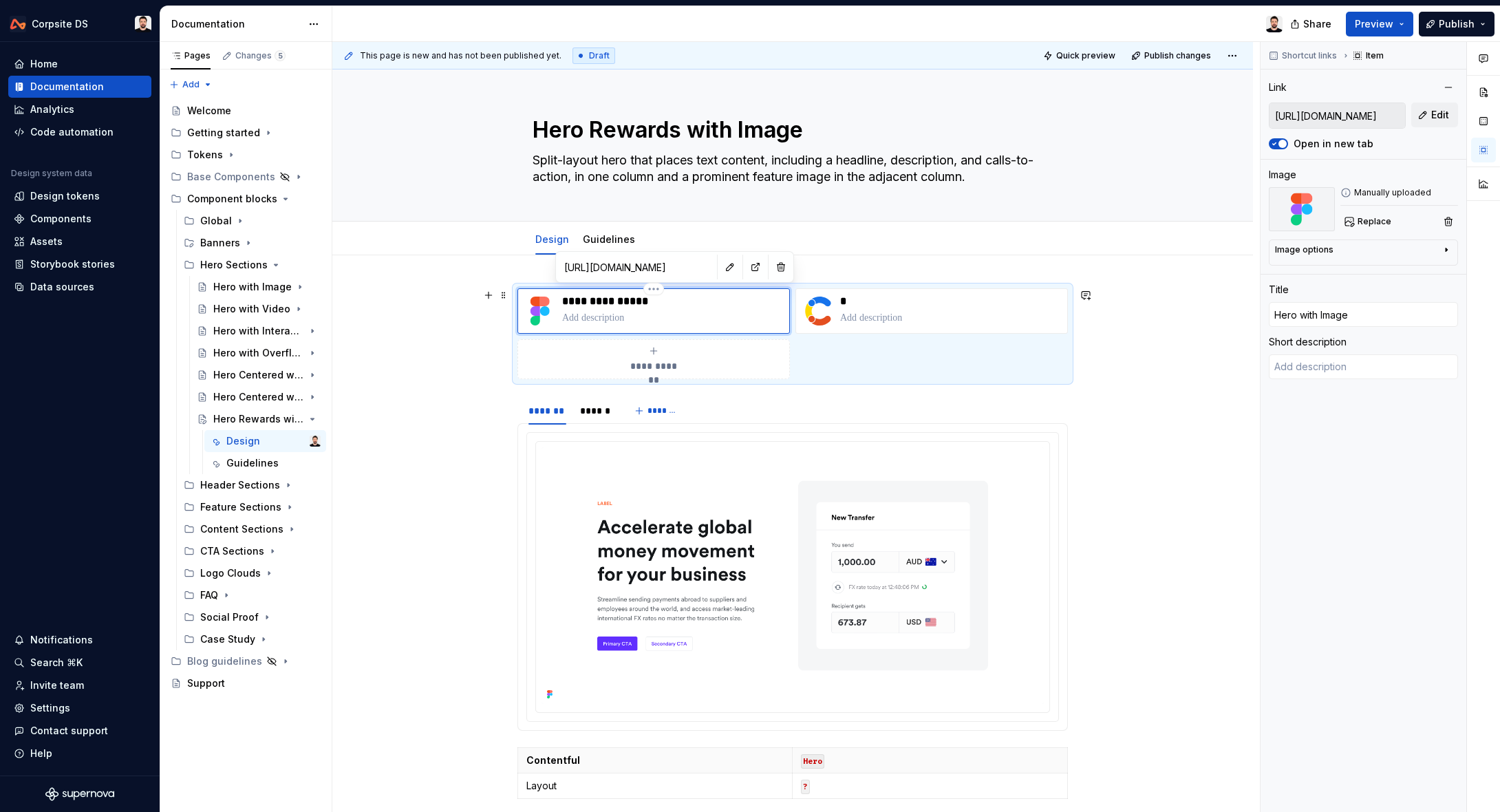
click at [591, 303] on p "**********" at bounding box center [672, 301] width 221 height 14
drag, startPoint x: 653, startPoint y: 302, endPoint x: 561, endPoint y: 298, distance: 92.1
click at [561, 298] on div "**********" at bounding box center [654, 311] width 260 height 33
type textarea "*"
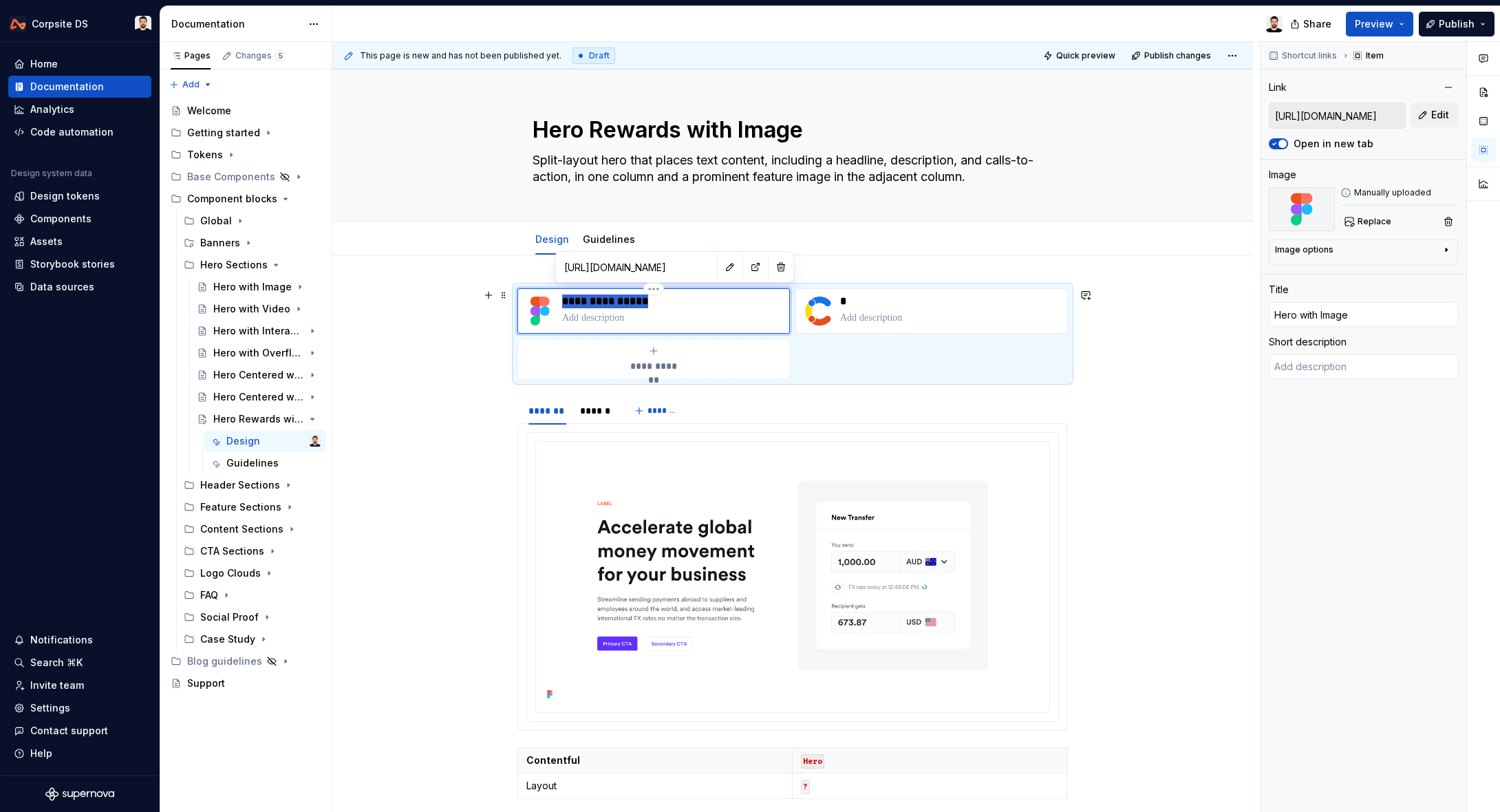
type input "Hero Rewards with Image"
click at [721, 266] on button "button" at bounding box center [730, 267] width 19 height 19
type textarea "*"
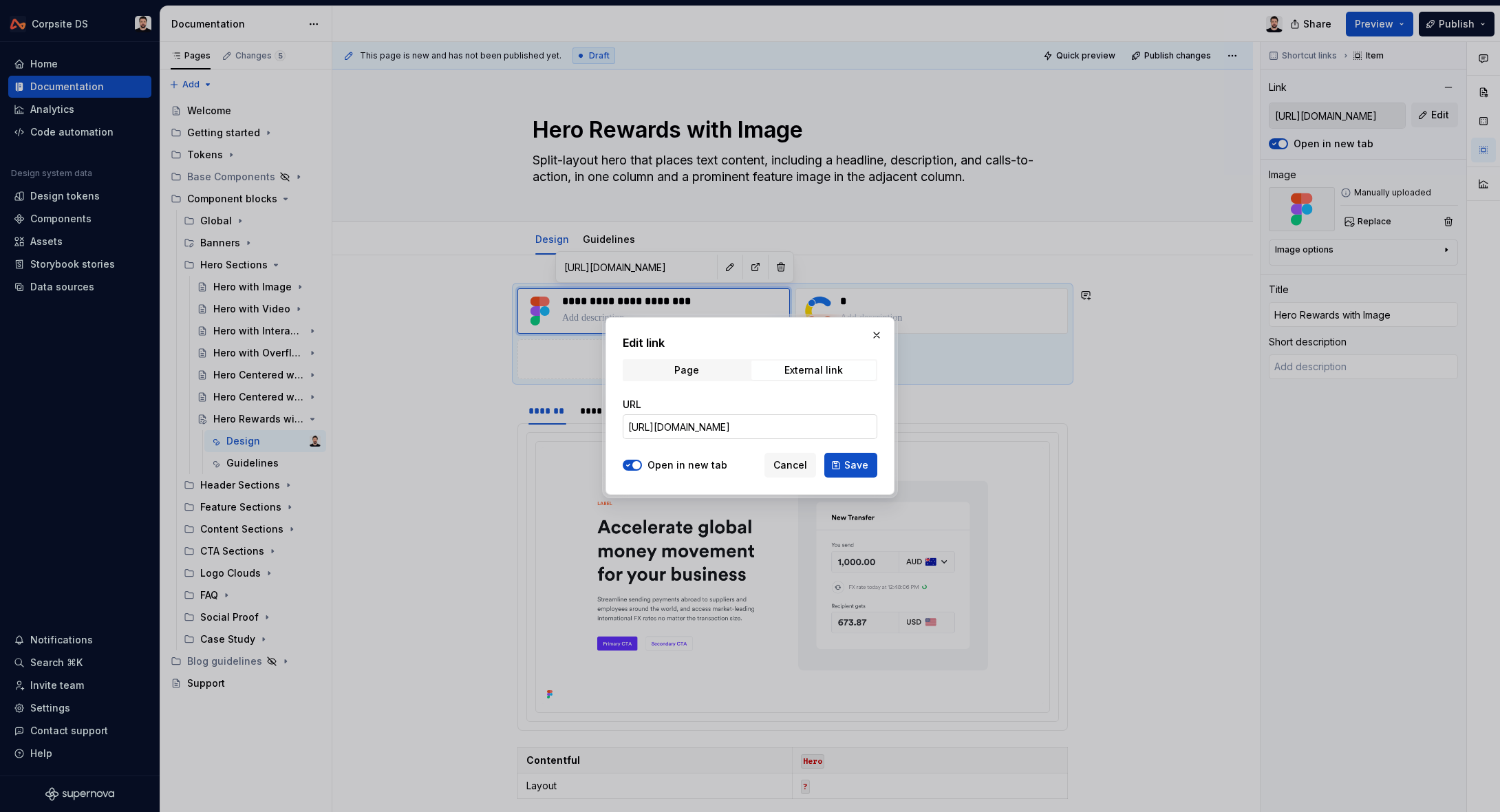
click at [706, 423] on input "[URL][DOMAIN_NAME]" at bounding box center [750, 426] width 255 height 25
paste input "2638-3940&t=LbPDszC0Qgcg8sXx"
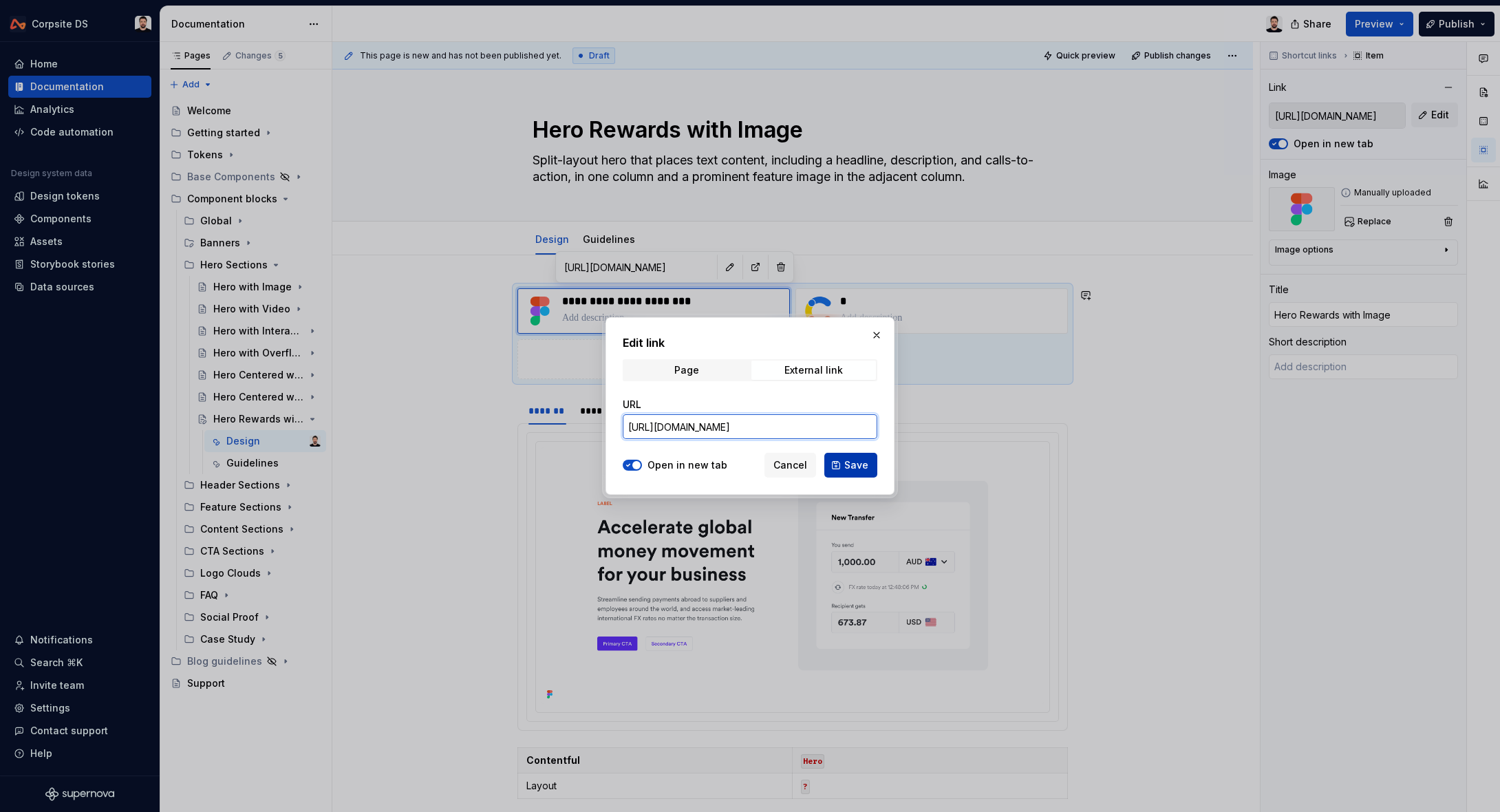
type input "[URL][DOMAIN_NAME]"
click at [846, 467] on span "Save" at bounding box center [856, 465] width 24 height 14
type textarea "*"
type input "[URL][DOMAIN_NAME]"
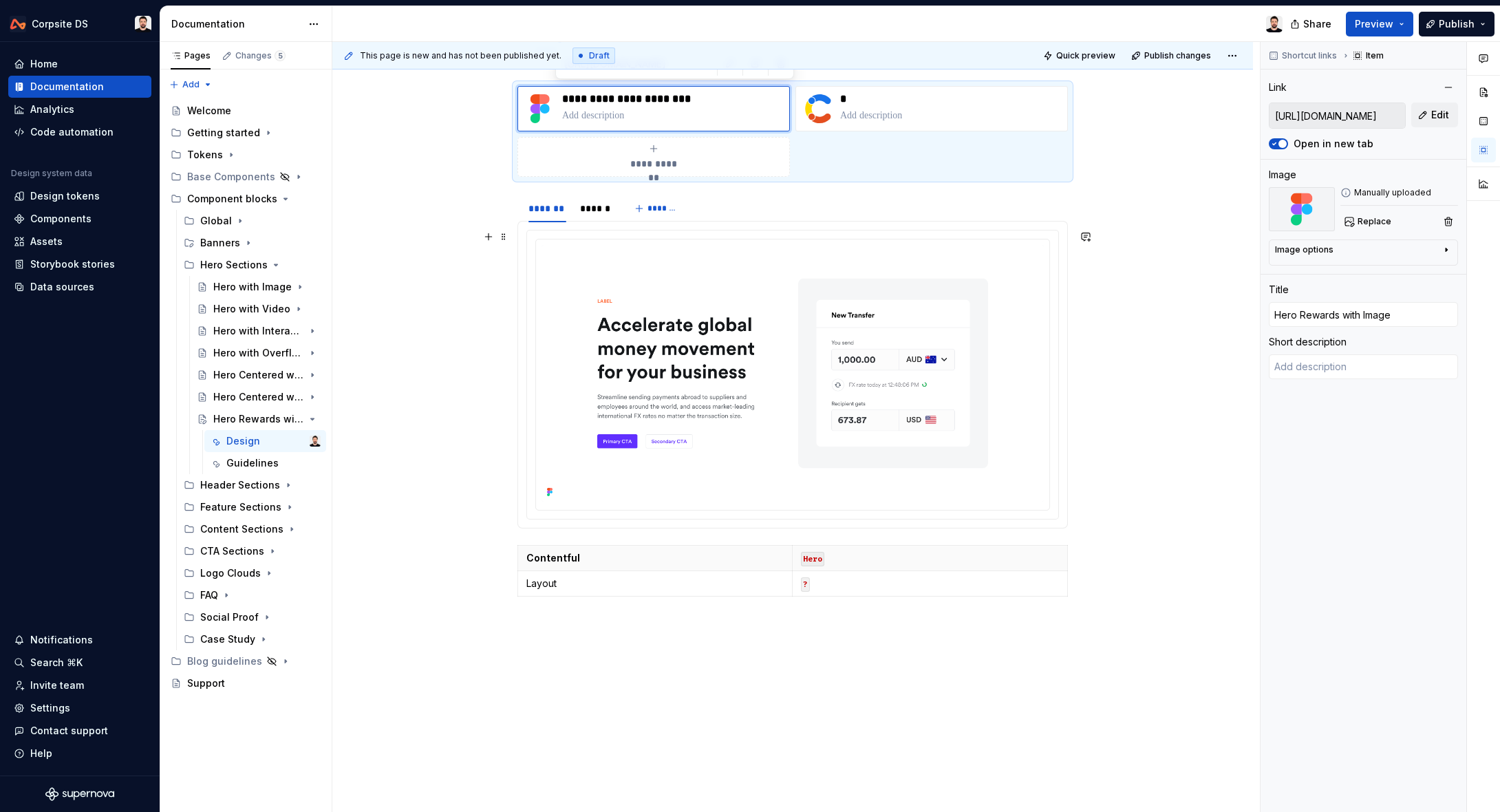
scroll to position [205, 0]
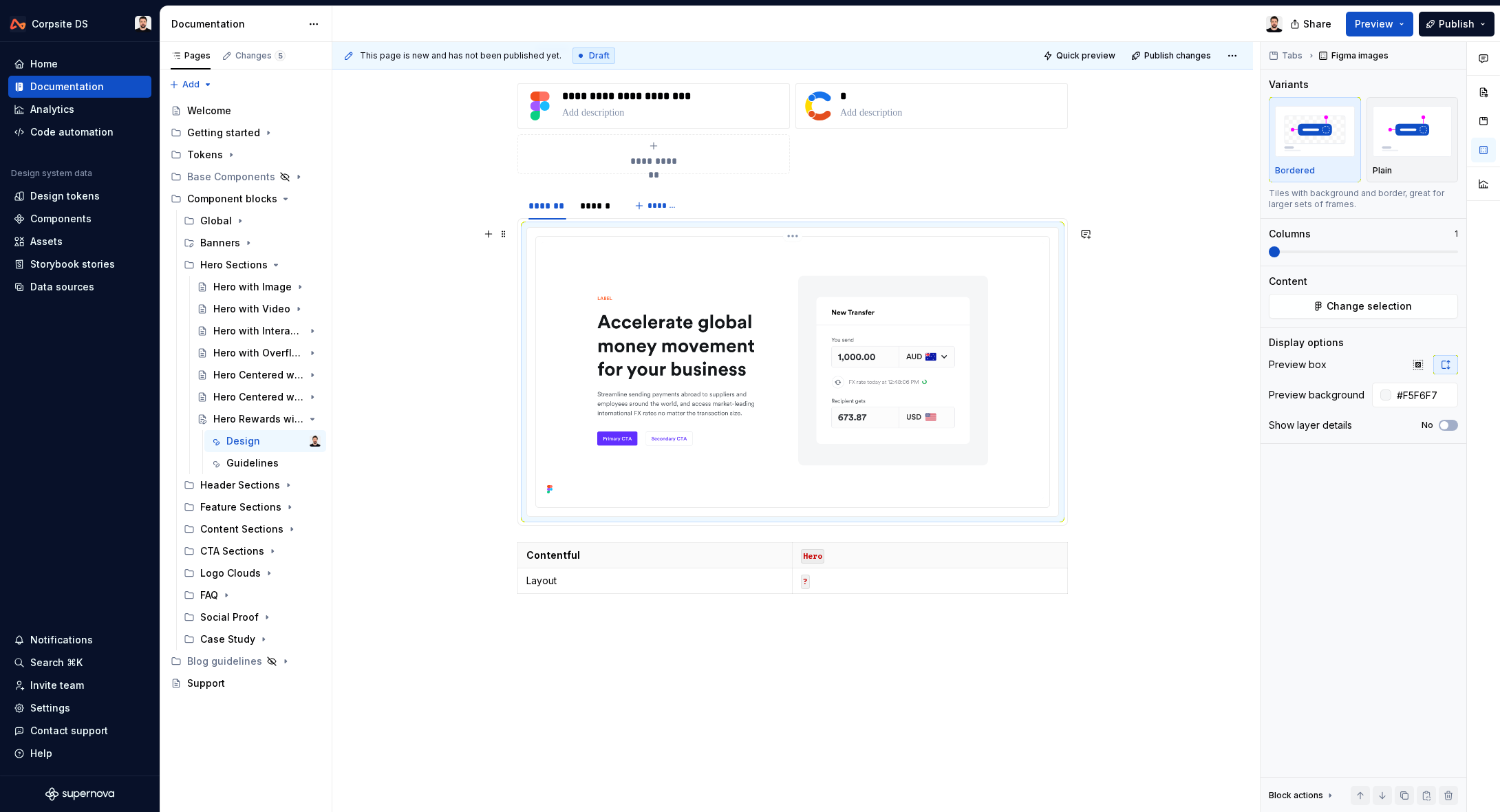
click at [697, 272] on img at bounding box center [793, 370] width 502 height 257
click at [1326, 296] on button "Change selection" at bounding box center [1363, 306] width 189 height 25
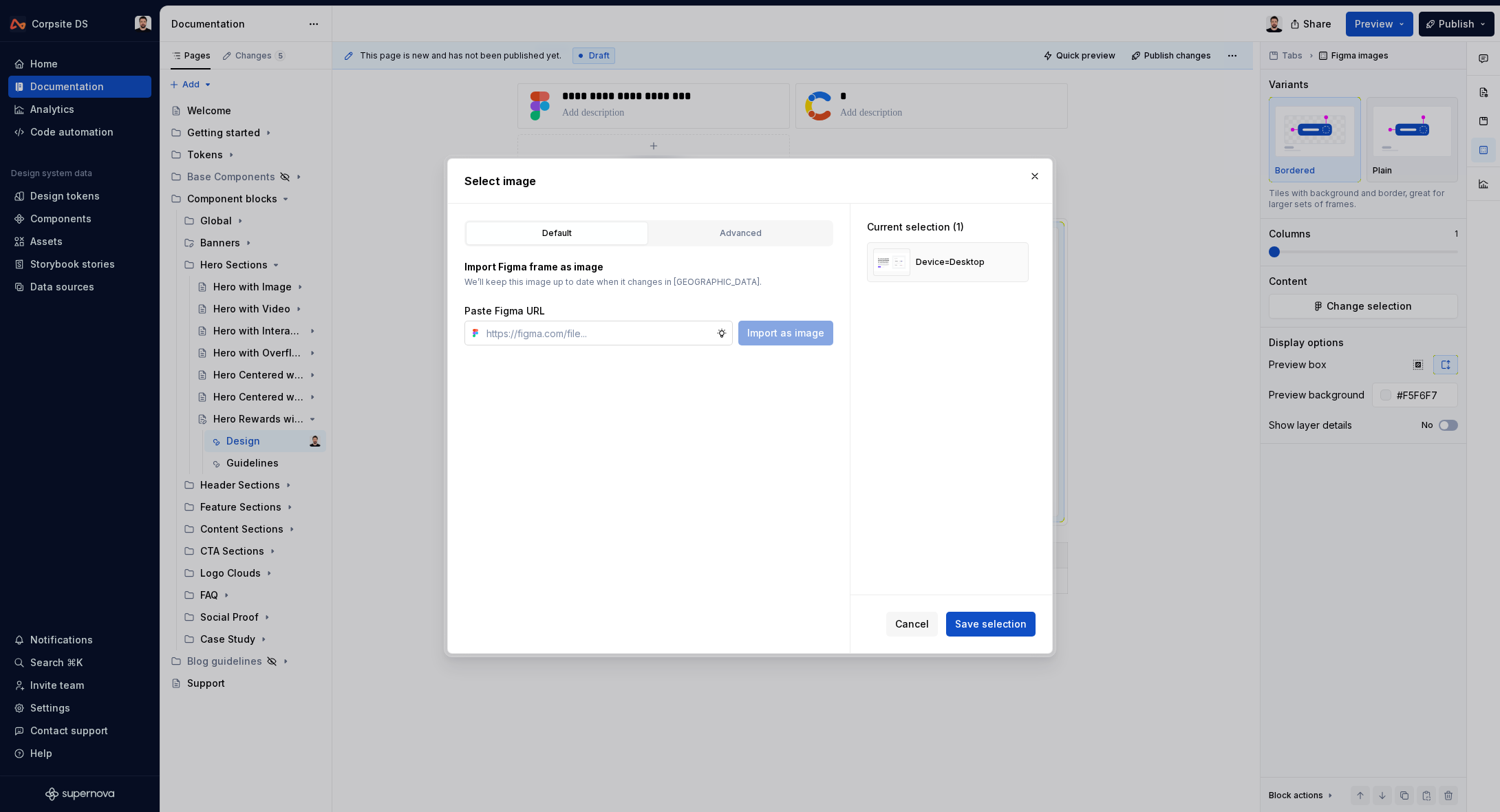
type textarea "*"
click at [658, 336] on input "text" at bounding box center [598, 333] width 235 height 25
click at [1016, 259] on button "button" at bounding box center [1013, 262] width 19 height 19
click at [645, 327] on input "text" at bounding box center [598, 333] width 235 height 25
paste input "[URL][DOMAIN_NAME]"
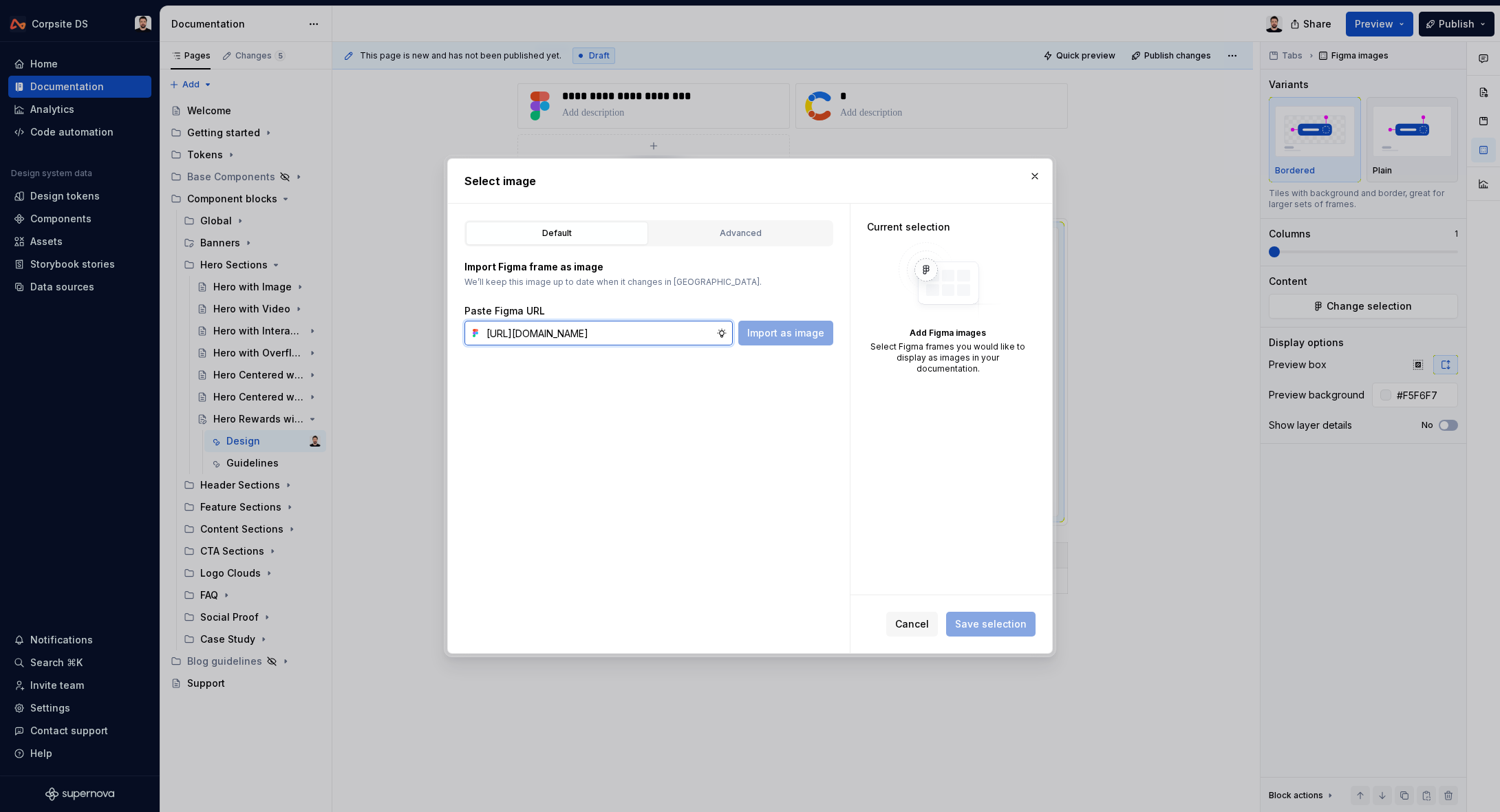
scroll to position [0, 435]
type input "[URL][DOMAIN_NAME]"
click at [774, 327] on span "Import as image" at bounding box center [786, 333] width 77 height 14
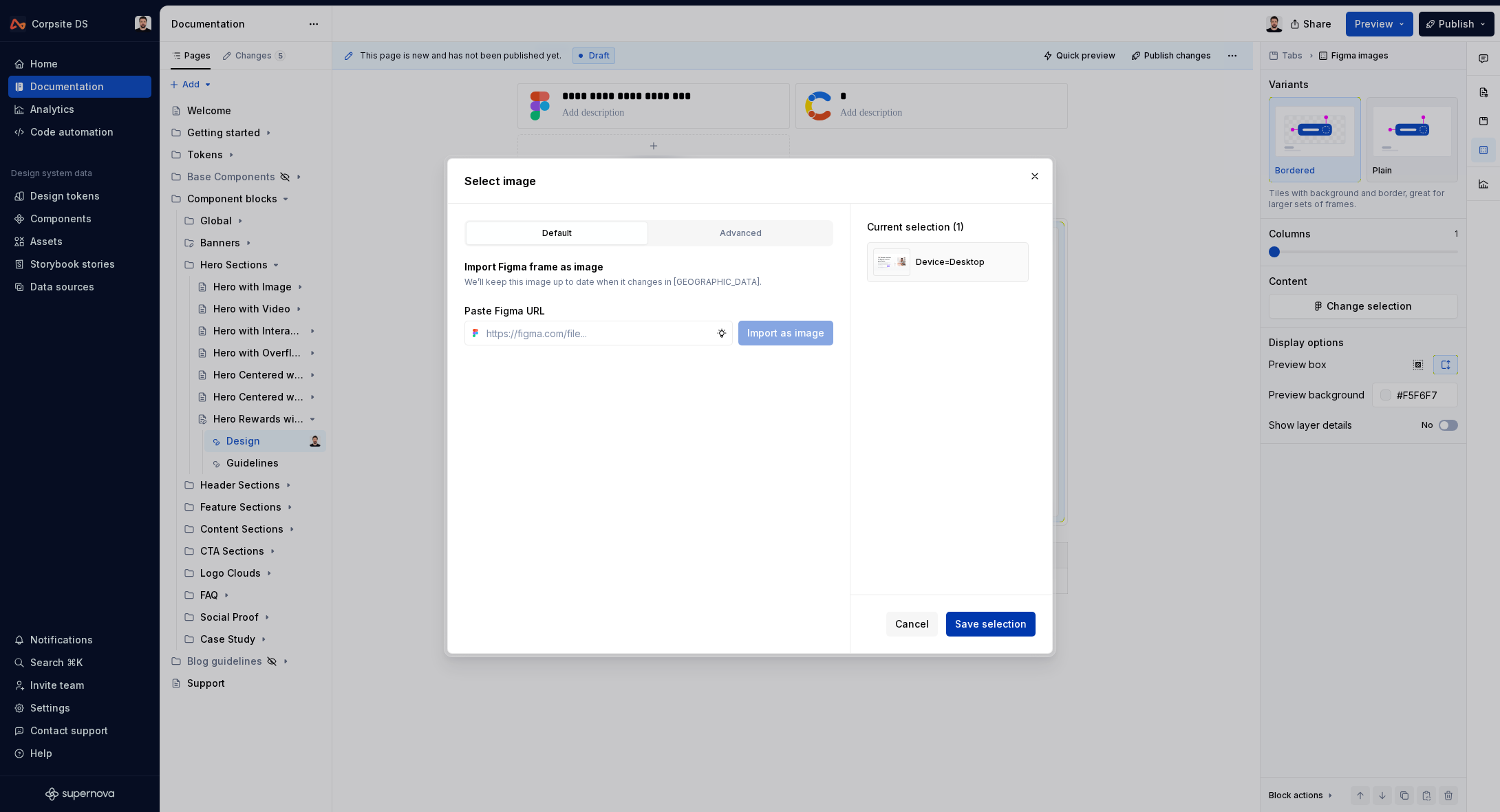
click at [985, 621] on span "Save selection" at bounding box center [991, 624] width 71 height 14
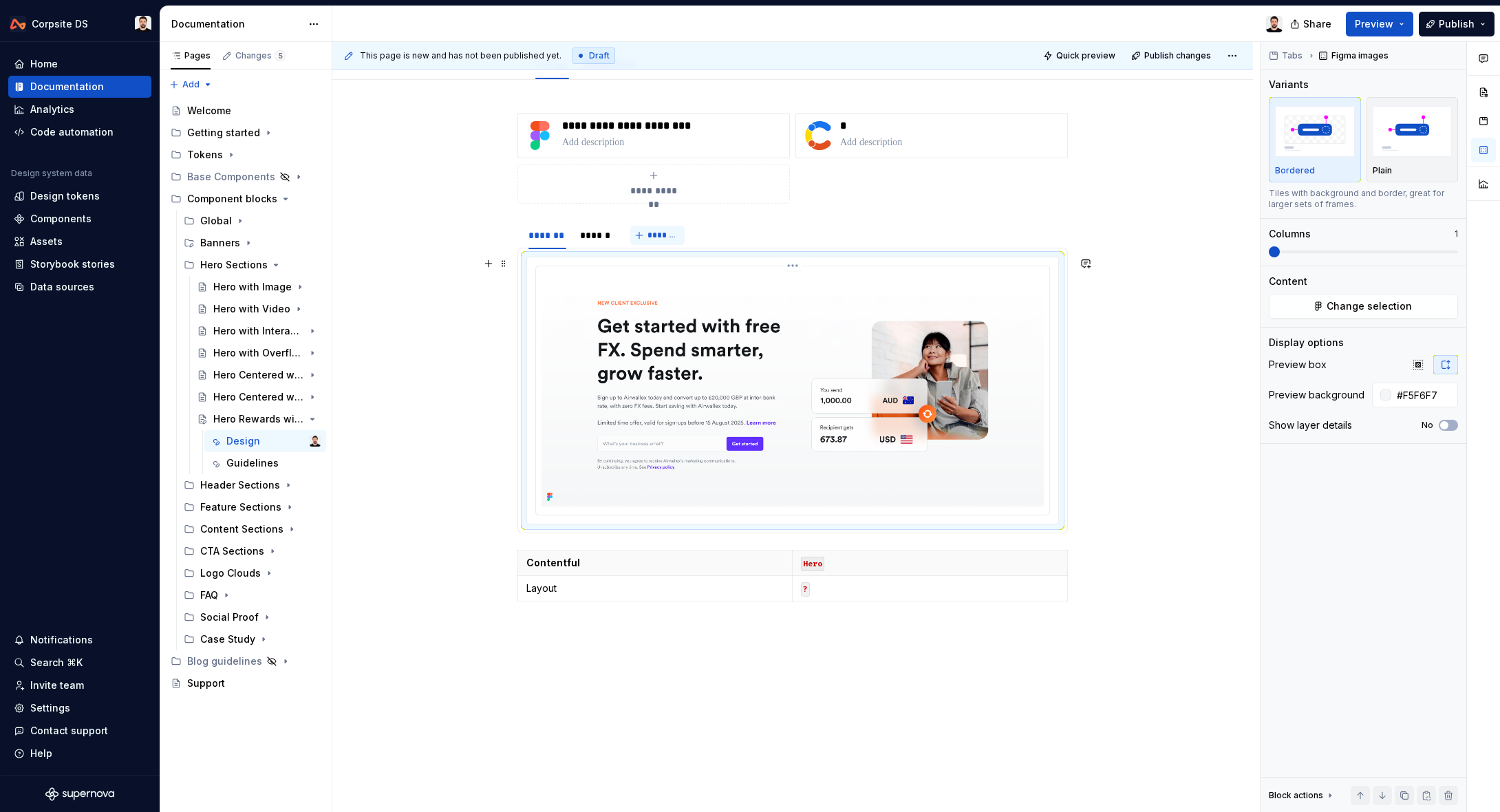
scroll to position [173, 0]
click at [597, 233] on div "******" at bounding box center [595, 237] width 31 height 14
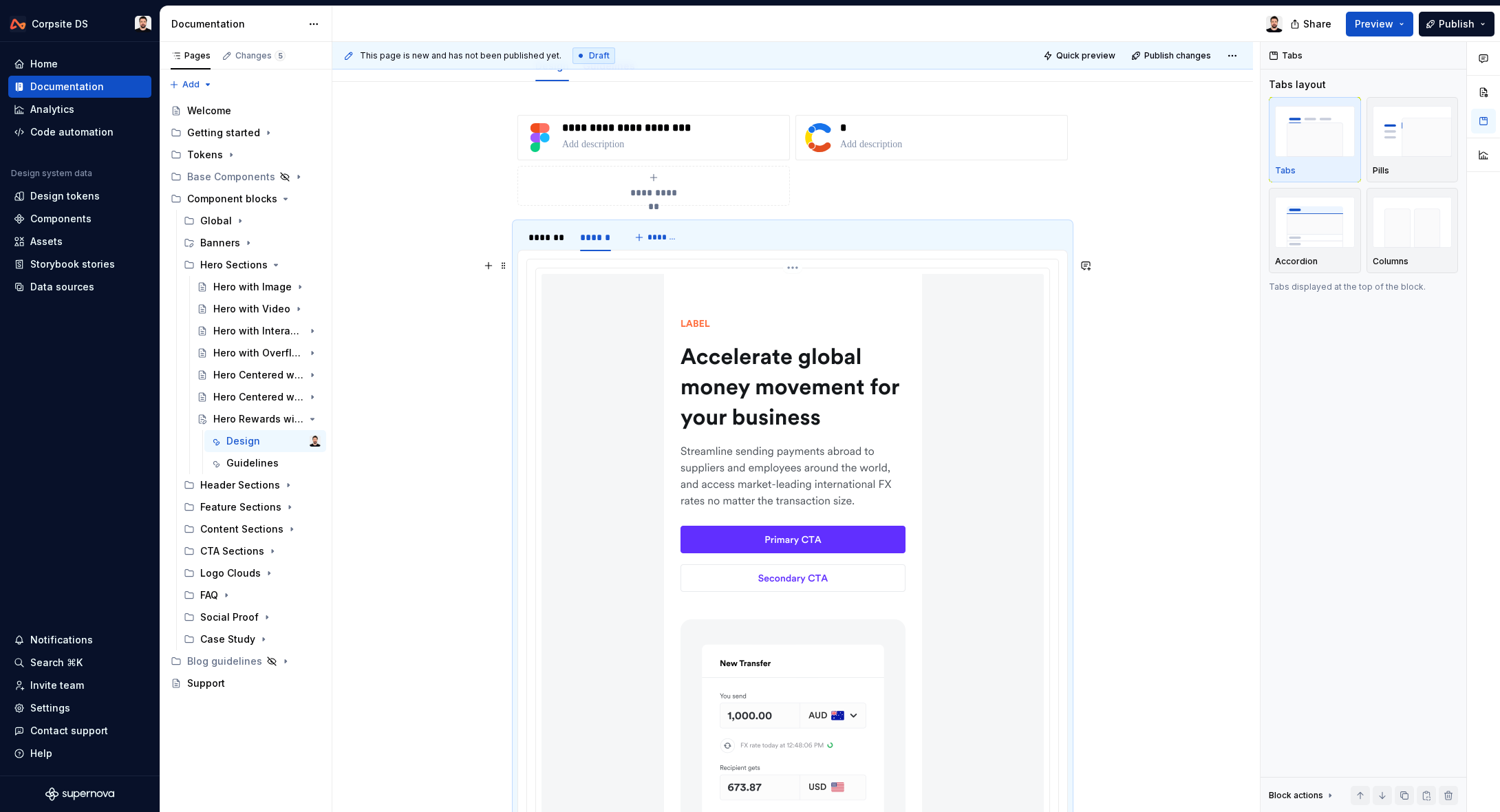
click at [885, 417] on img at bounding box center [793, 581] width 258 height 614
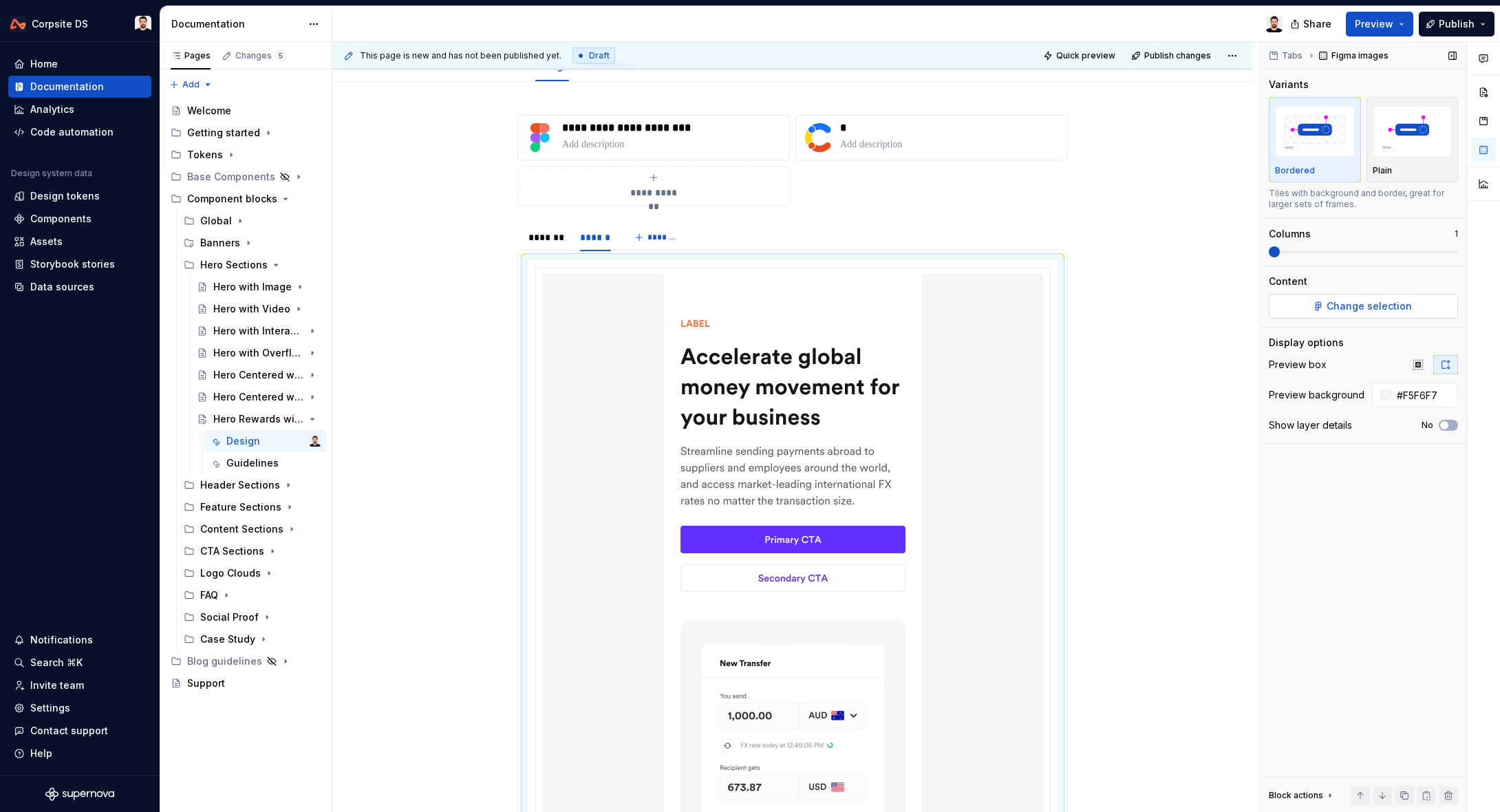
click at [1380, 303] on span "Change selection" at bounding box center [1369, 306] width 85 height 14
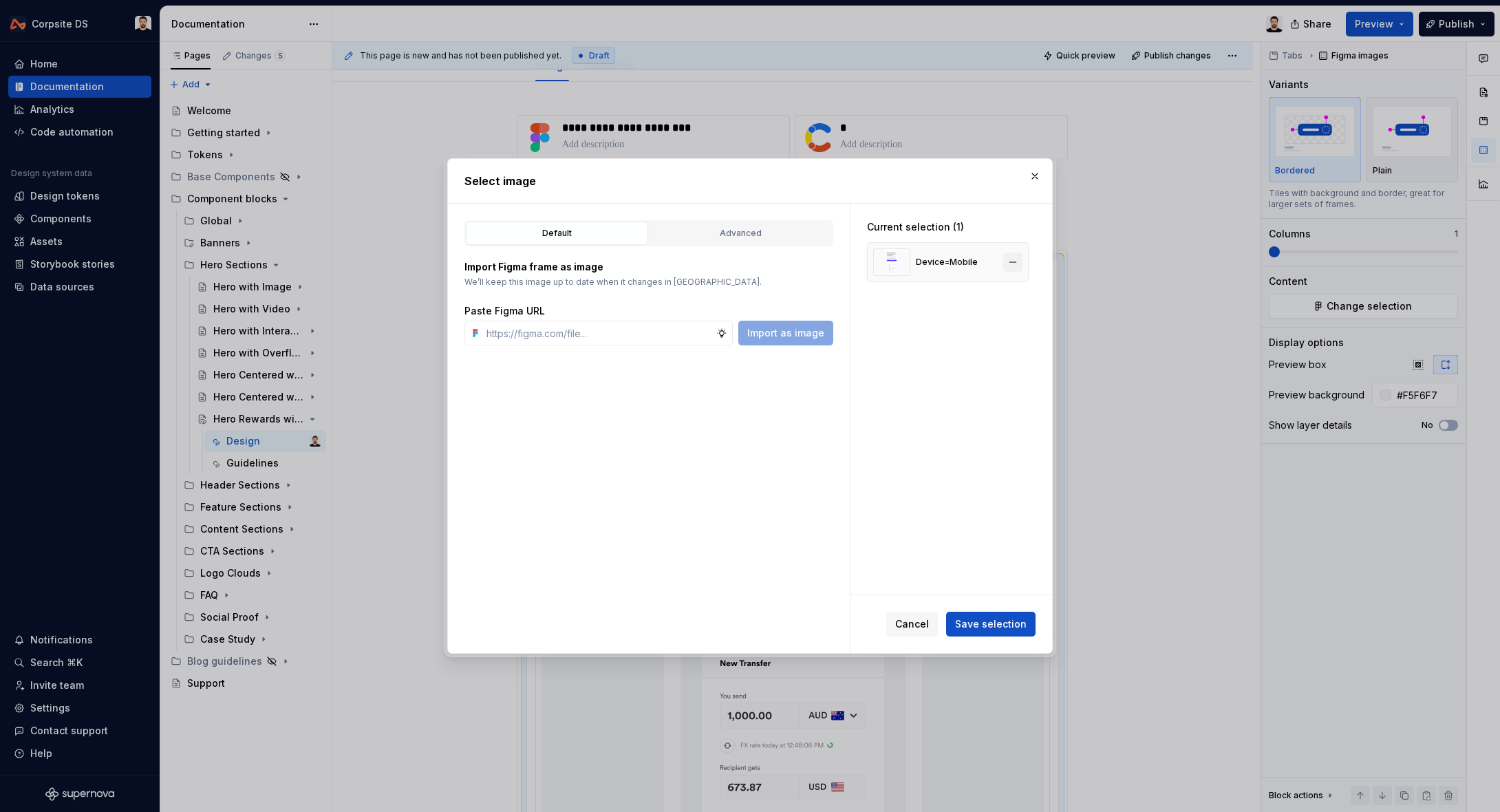
type textarea "*"
drag, startPoint x: 1018, startPoint y: 263, endPoint x: 757, endPoint y: 315, distance: 266.1
click at [1015, 263] on button "button" at bounding box center [1013, 262] width 19 height 19
click at [658, 328] on input "text" at bounding box center [598, 333] width 235 height 25
paste input "[URL][DOMAIN_NAME]"
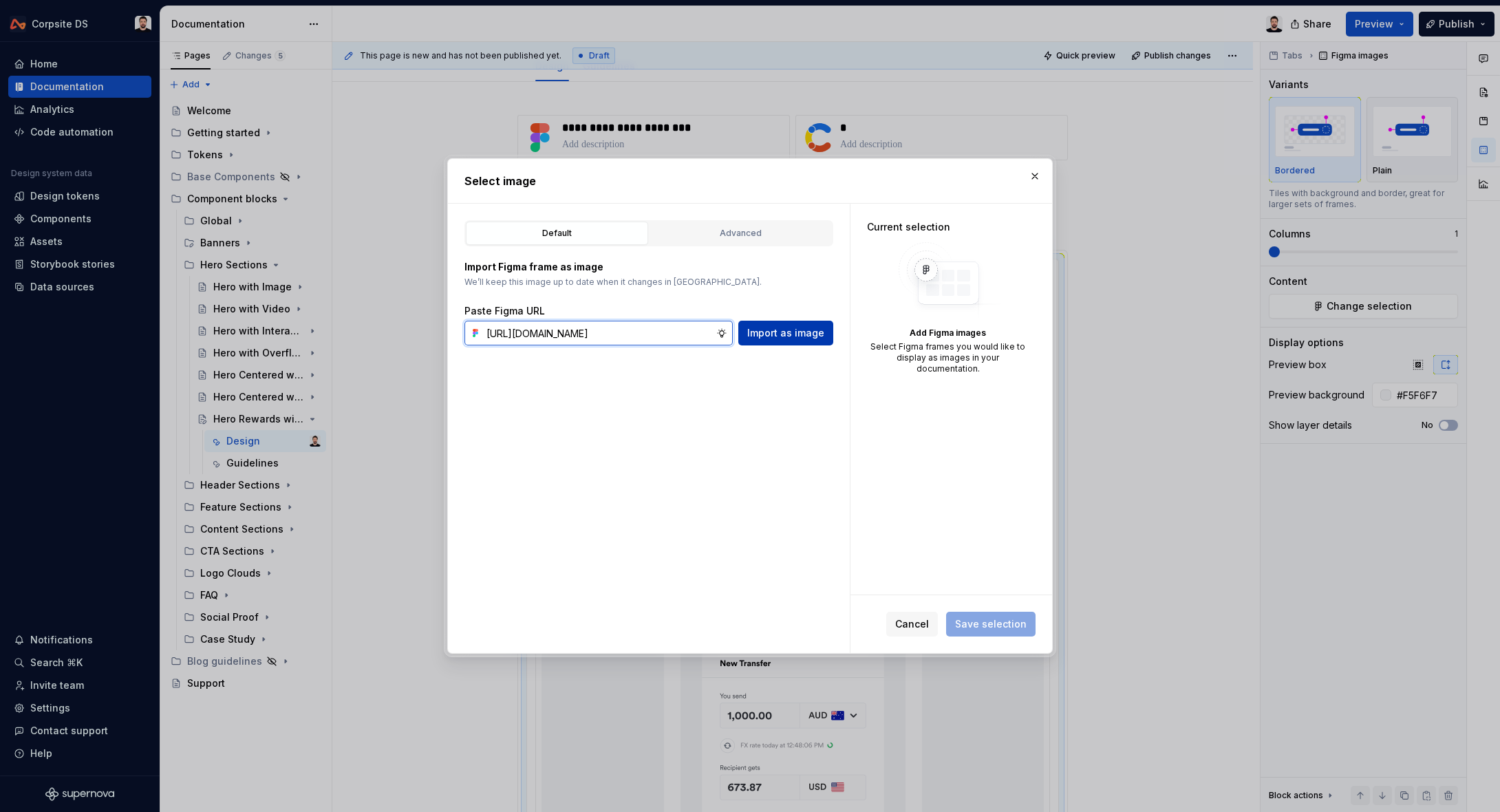
scroll to position [0, 434]
type input "[URL][DOMAIN_NAME]"
click at [789, 331] on span "Import as image" at bounding box center [786, 333] width 77 height 14
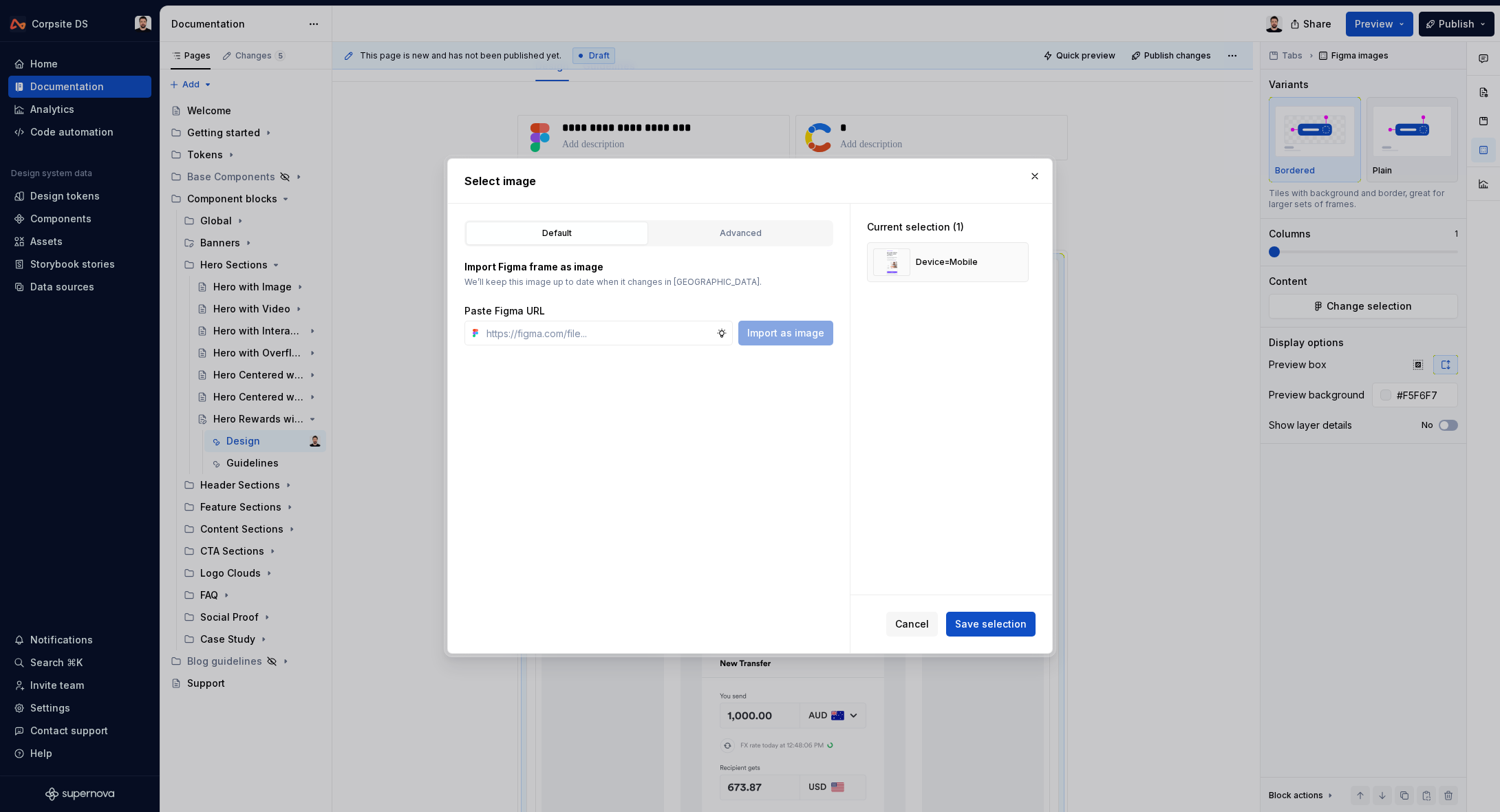
drag, startPoint x: 1014, startPoint y: 623, endPoint x: 1068, endPoint y: 574, distance: 72.9
click at [1015, 623] on span "Save selection" at bounding box center [991, 624] width 71 height 14
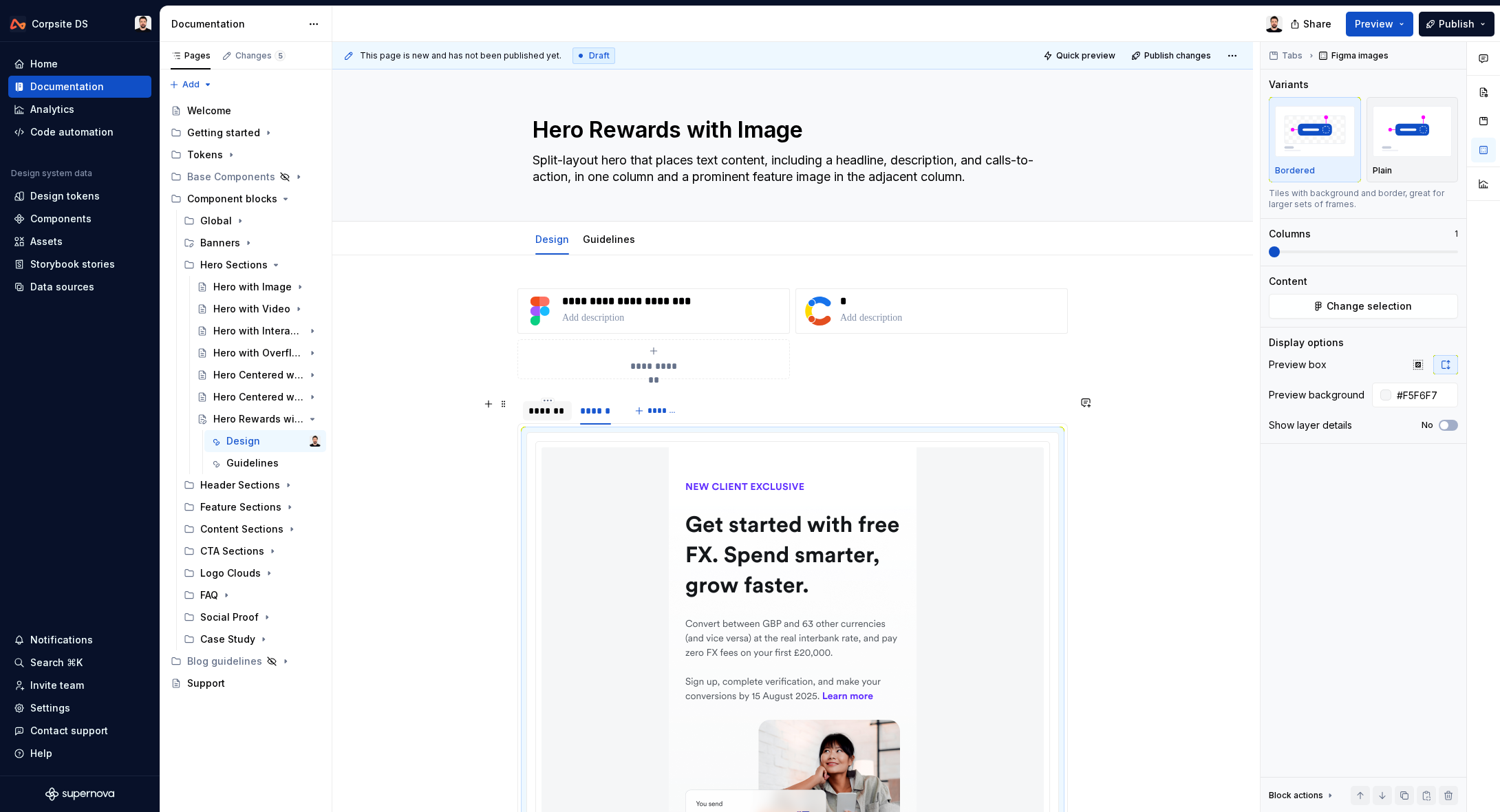
click at [541, 417] on div "*******" at bounding box center [547, 410] width 38 height 14
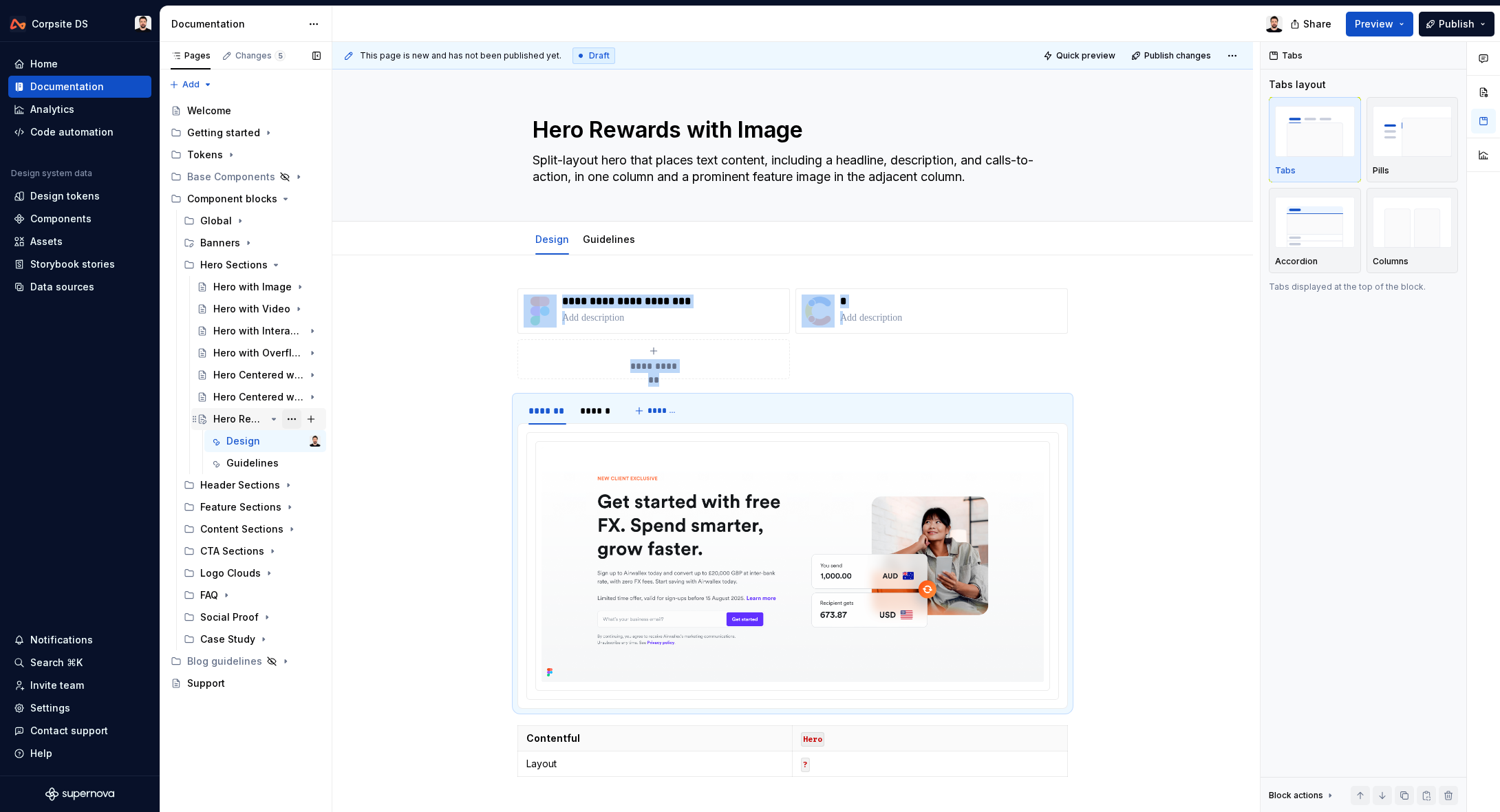
click at [290, 421] on button "Page tree" at bounding box center [292, 419] width 19 height 19
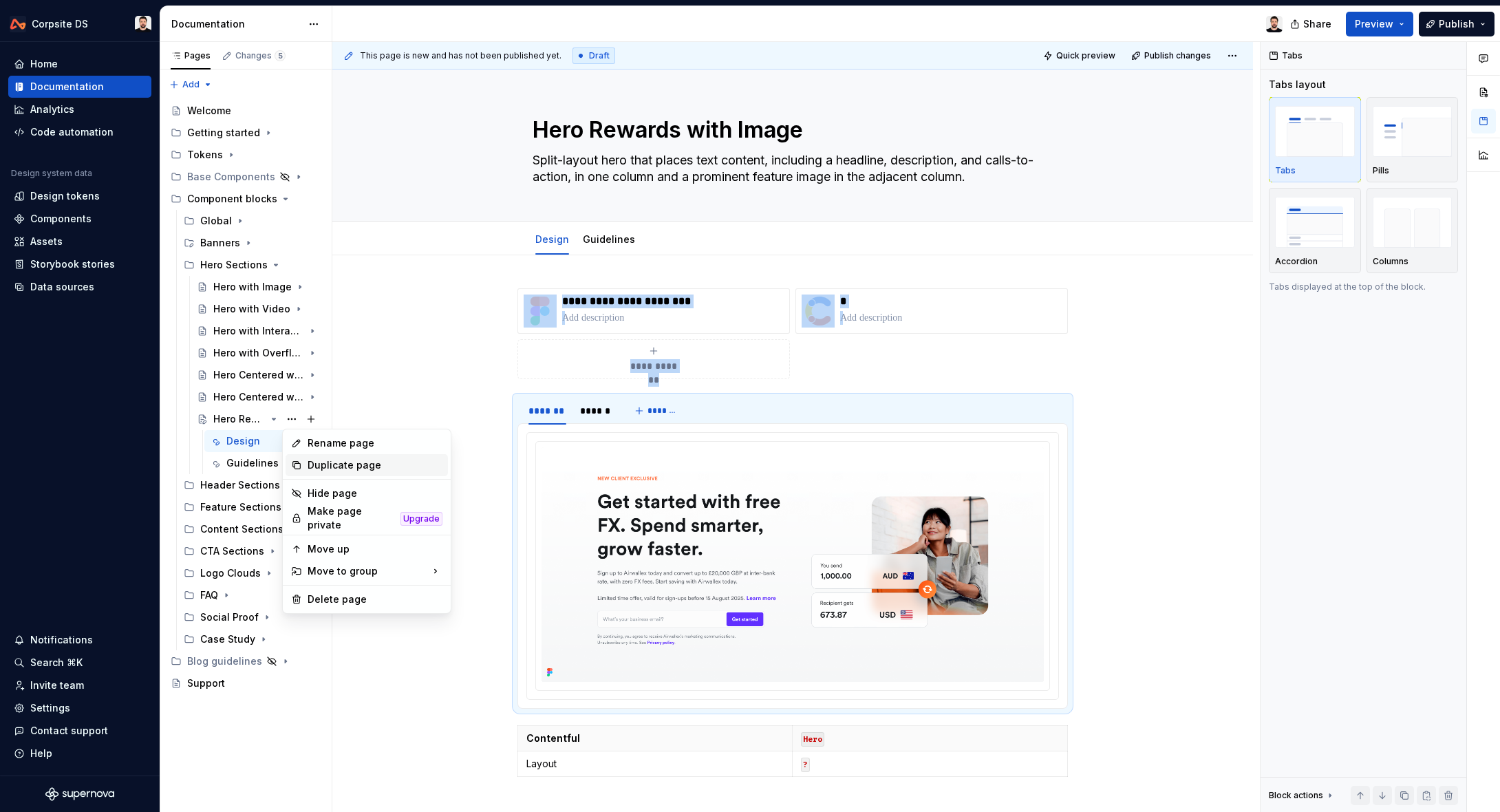
click at [391, 469] on div "Duplicate page" at bounding box center [375, 465] width 135 height 14
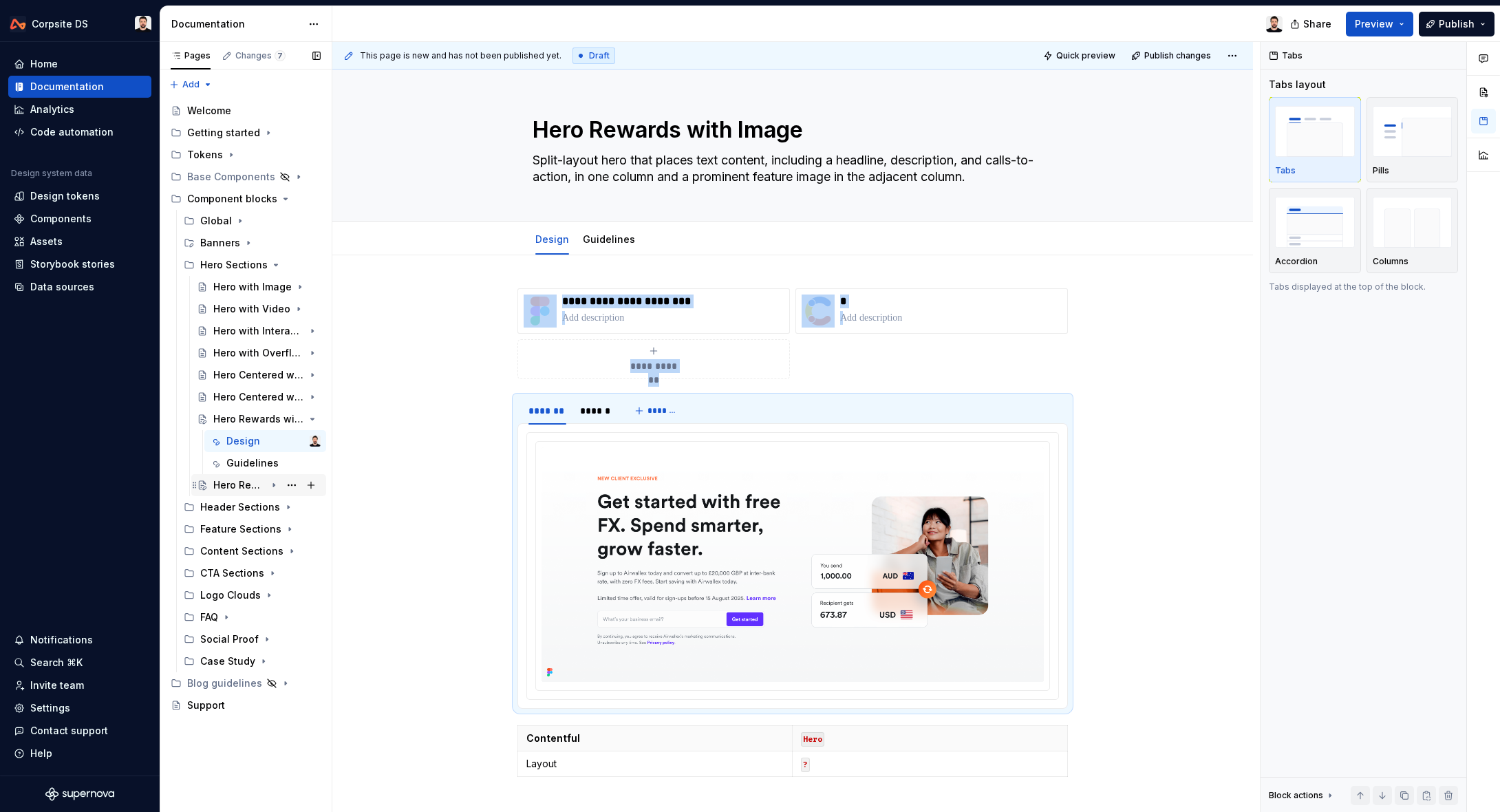
click at [234, 487] on div "Hero Rewards with Image" at bounding box center [239, 485] width 52 height 14
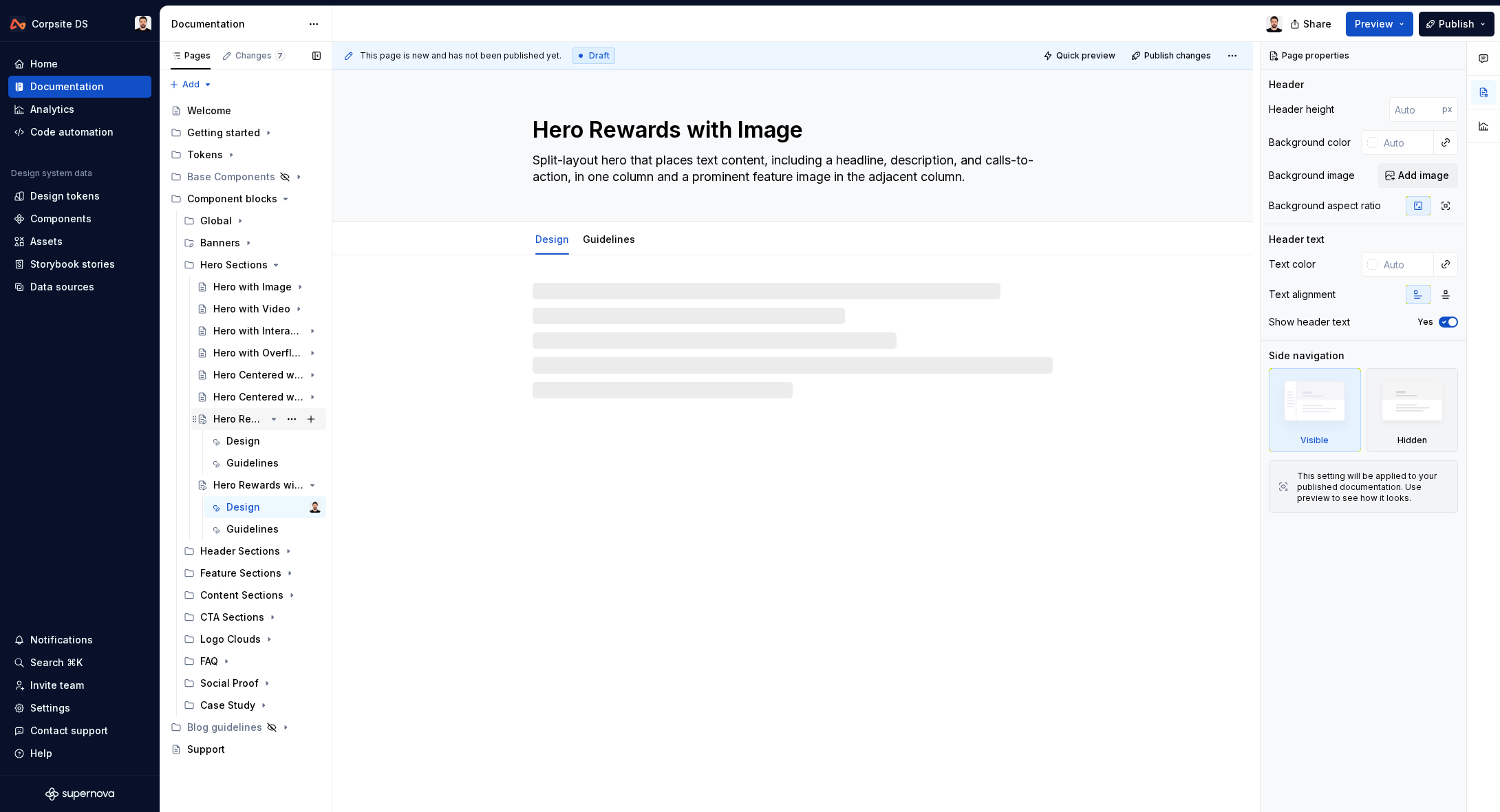
click at [274, 419] on icon "Page tree" at bounding box center [274, 419] width 4 height 1
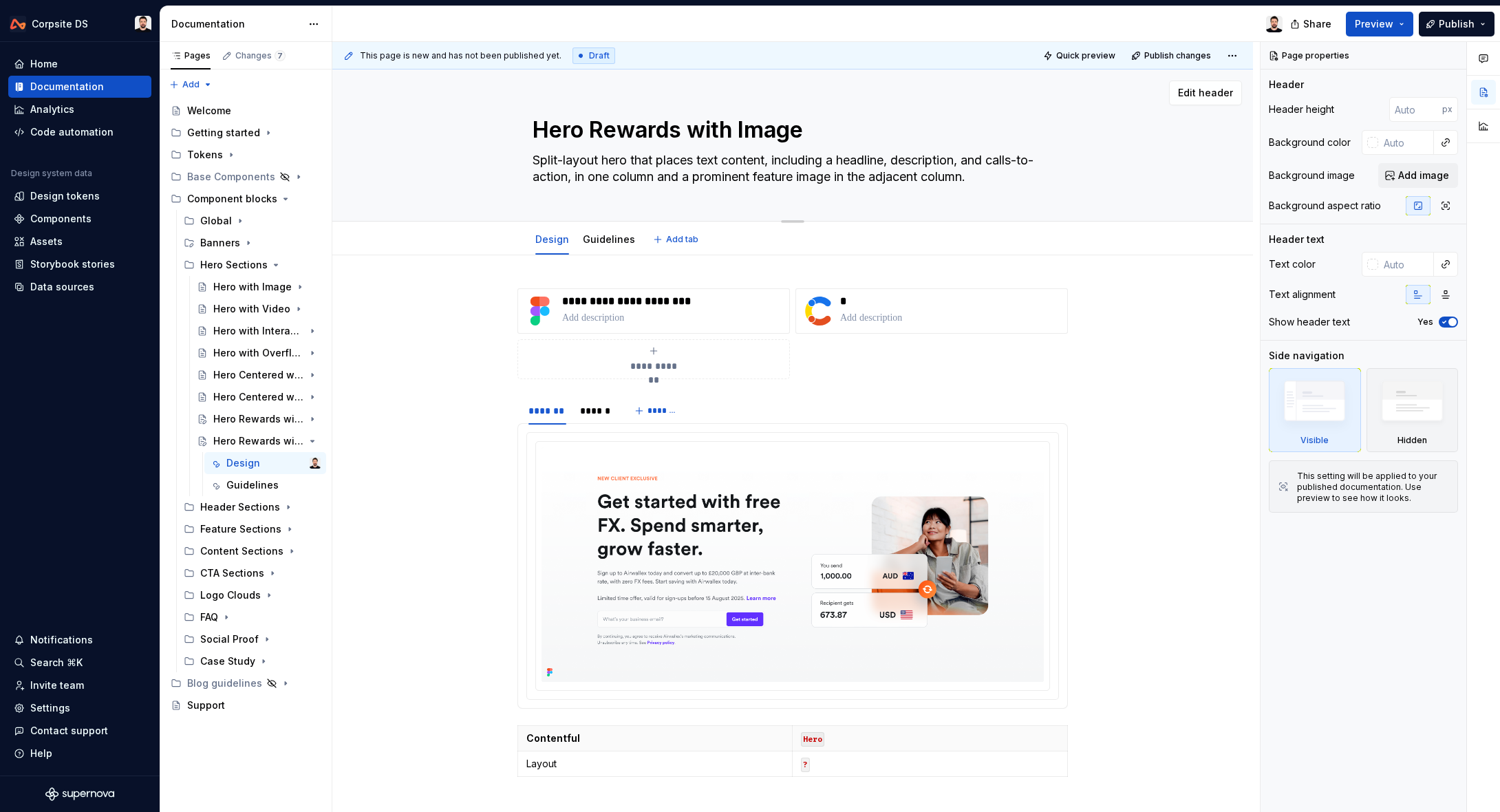
click at [624, 131] on textarea "Hero Rewards with Image" at bounding box center [790, 130] width 520 height 33
paste textarea "gradient background"
type textarea "*"
type textarea "Hero Rewards with gradient background"
type textarea "*"
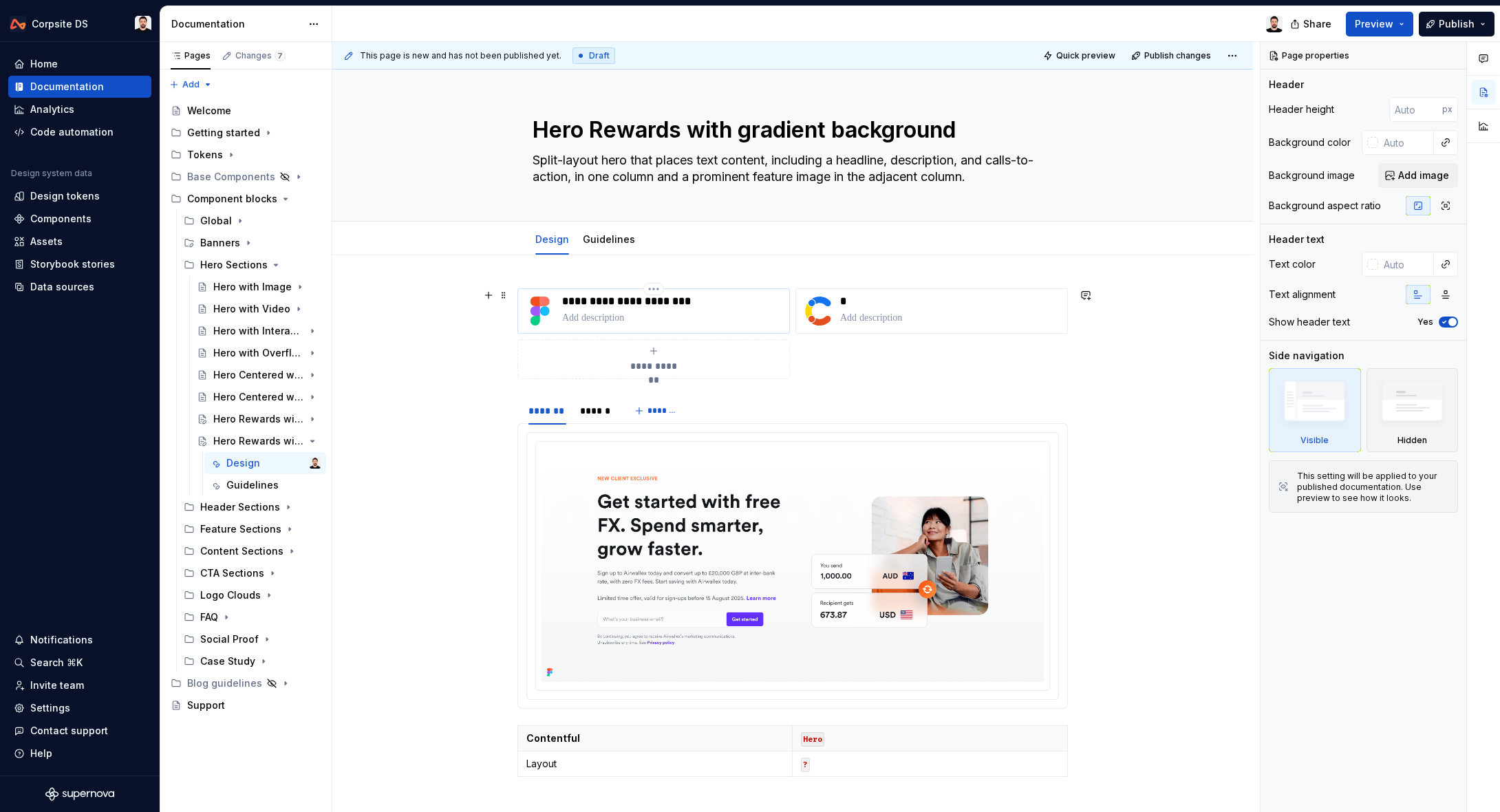
type textarea "Hero Rewards with gradient background"
click at [625, 297] on p "**********" at bounding box center [672, 301] width 221 height 14
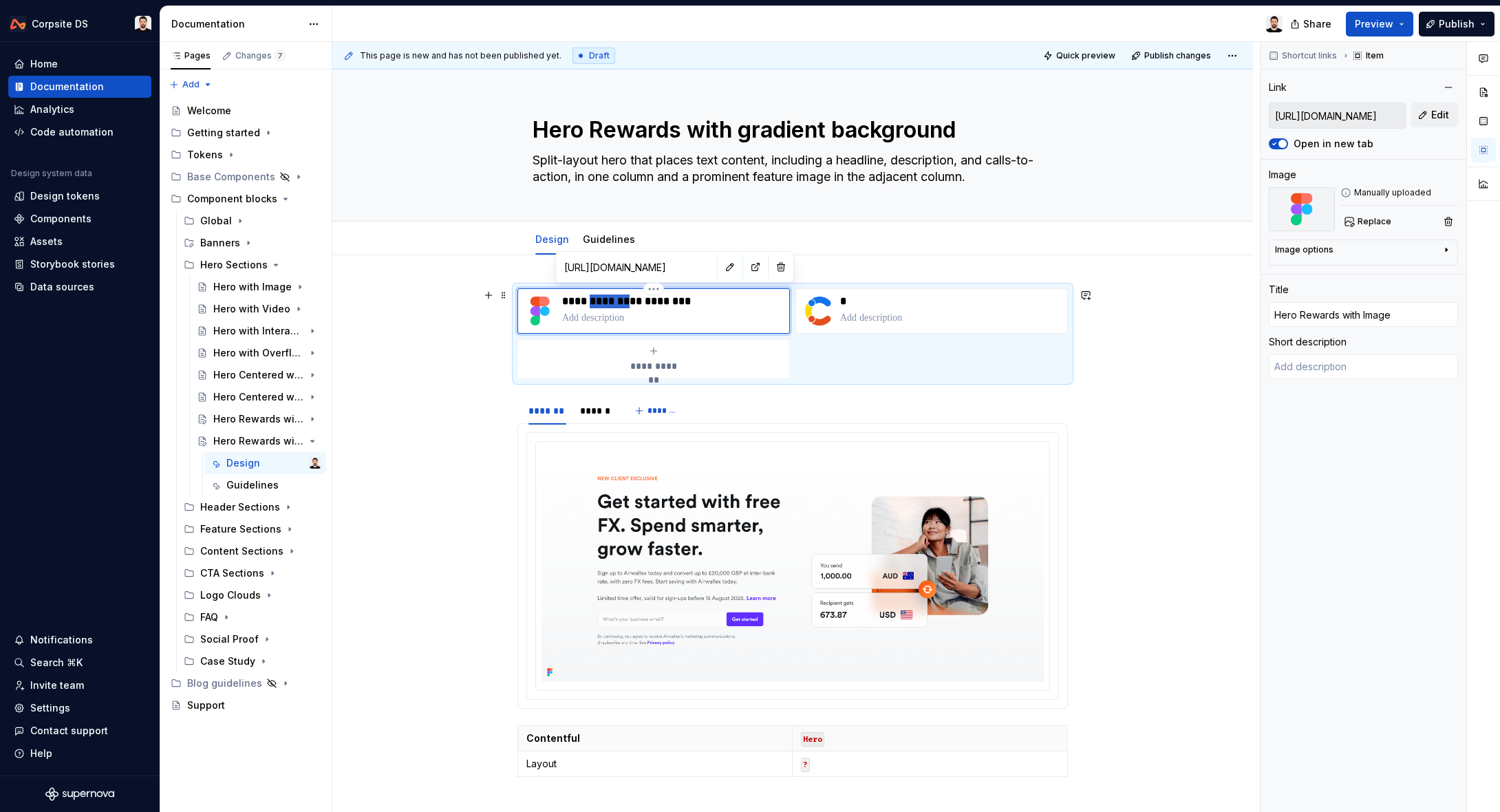
click at [625, 297] on p "**********" at bounding box center [672, 301] width 221 height 14
type textarea "*"
type input "Hero Rewards with gradient background"
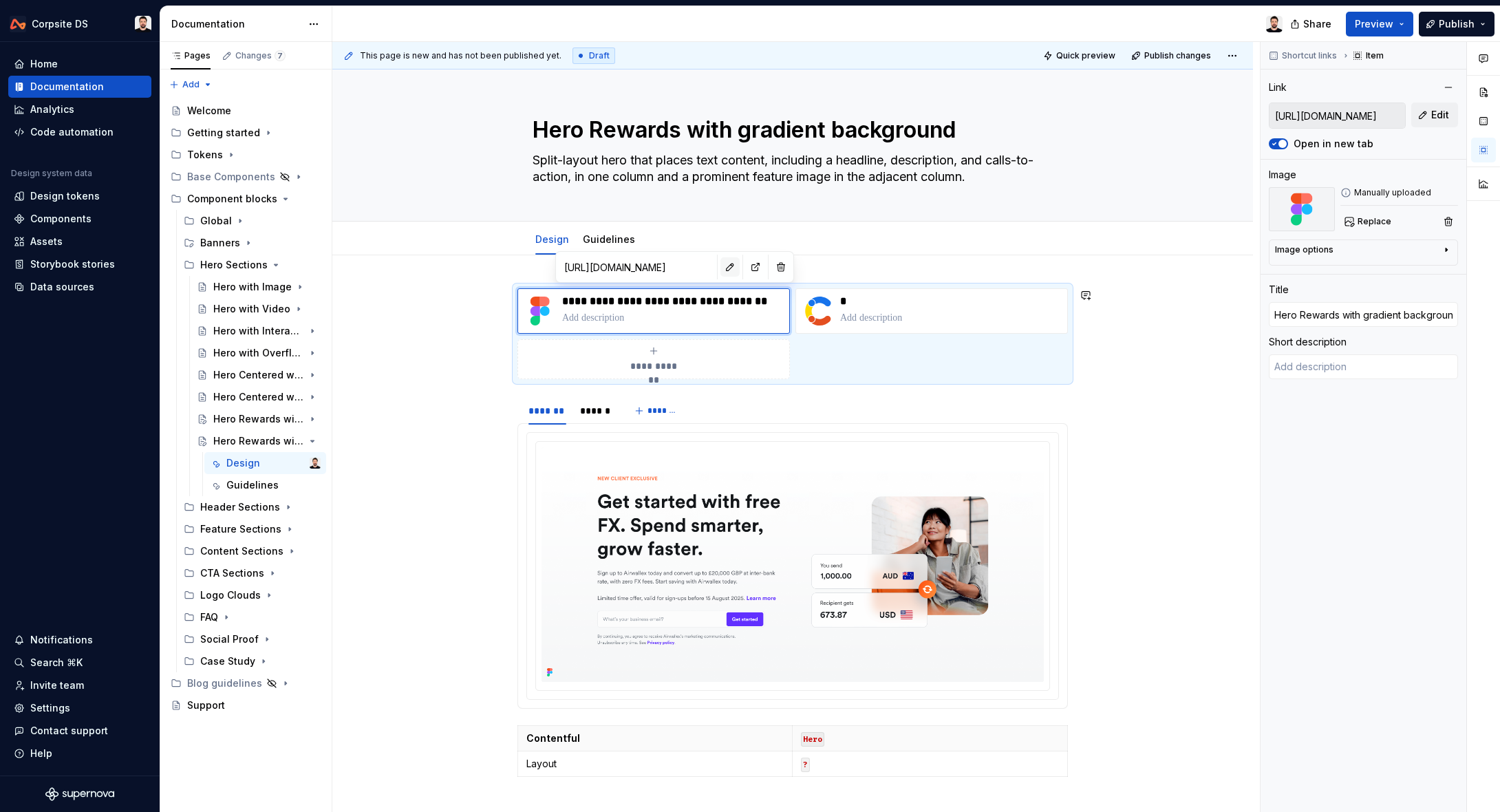
click at [721, 268] on button "button" at bounding box center [730, 267] width 19 height 19
type textarea "*"
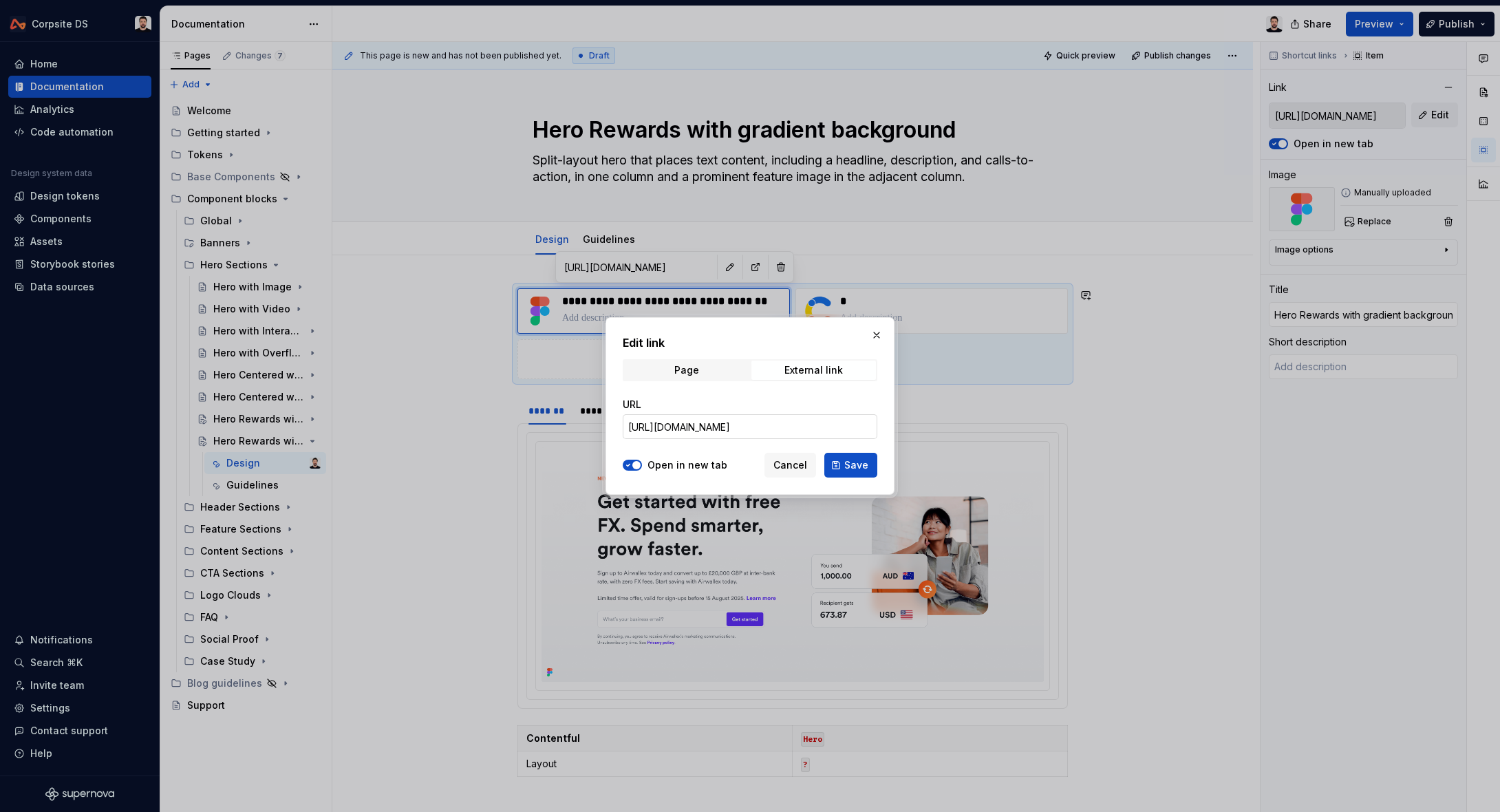
click at [711, 428] on input "[URL][DOMAIN_NAME]" at bounding box center [750, 426] width 255 height 25
paste input "4403"
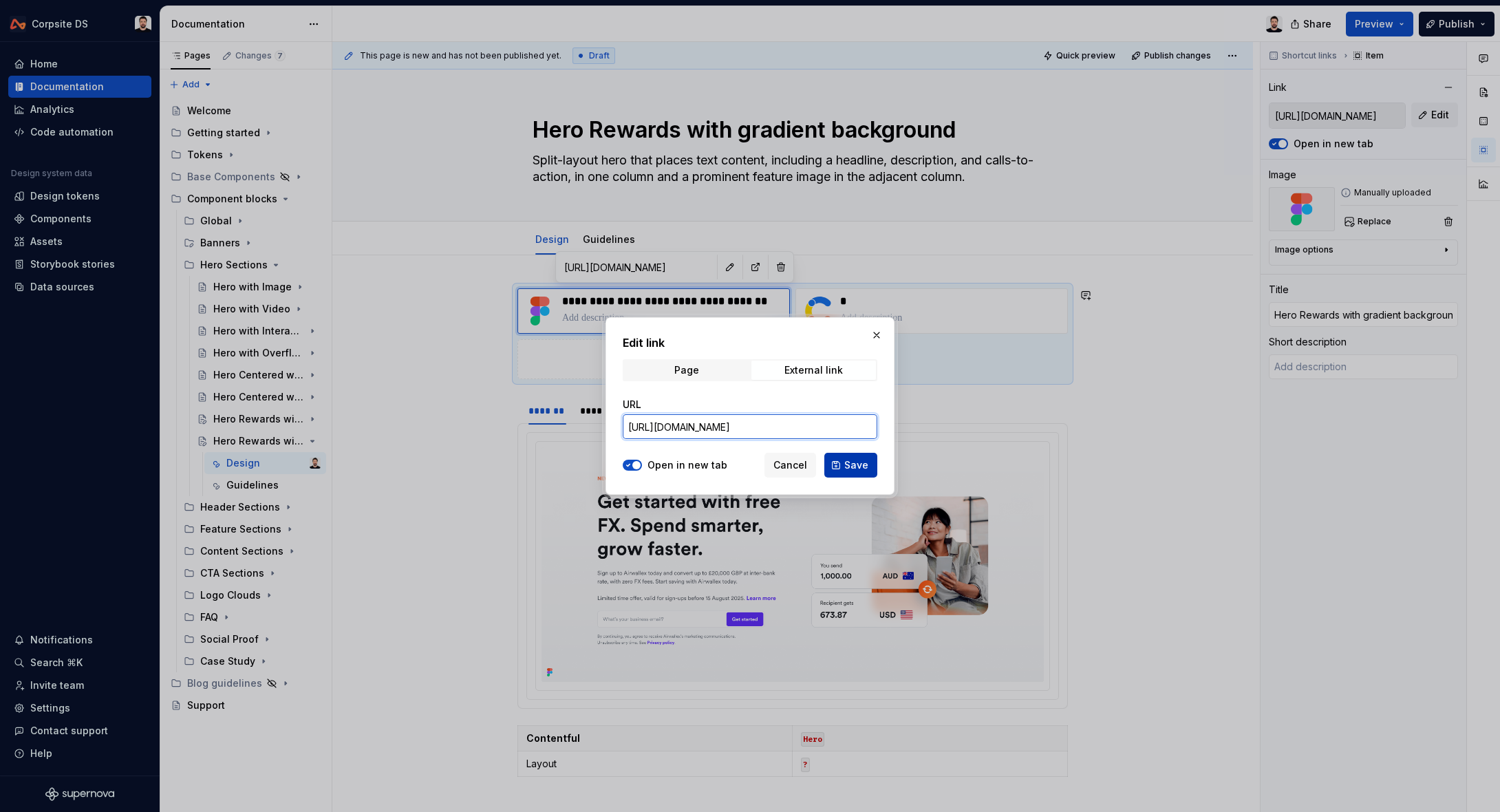
type input "[URL][DOMAIN_NAME]"
click at [860, 466] on span "Save" at bounding box center [856, 465] width 24 height 14
type textarea "*"
type input "[URL][DOMAIN_NAME]"
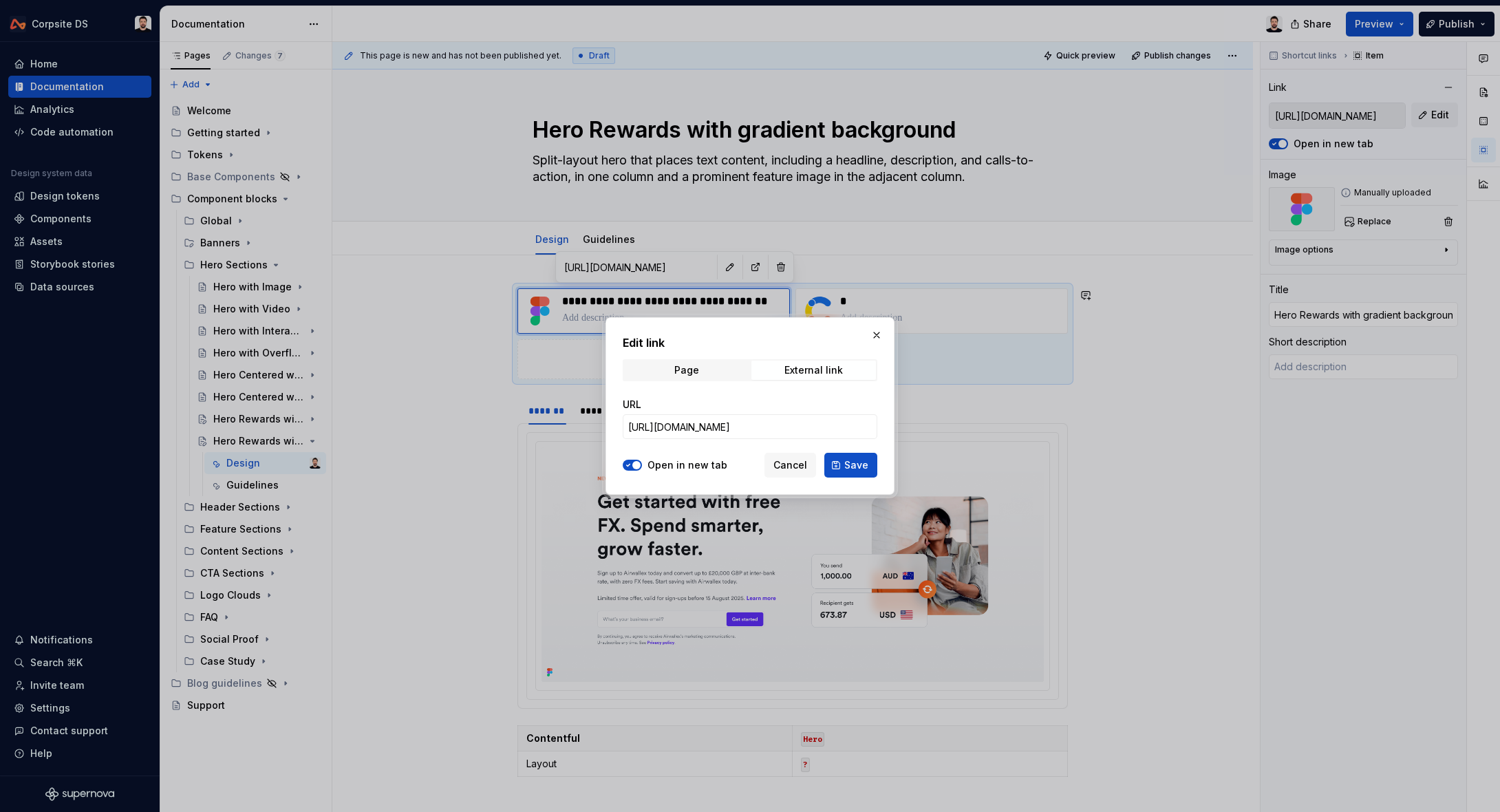
scroll to position [0, 0]
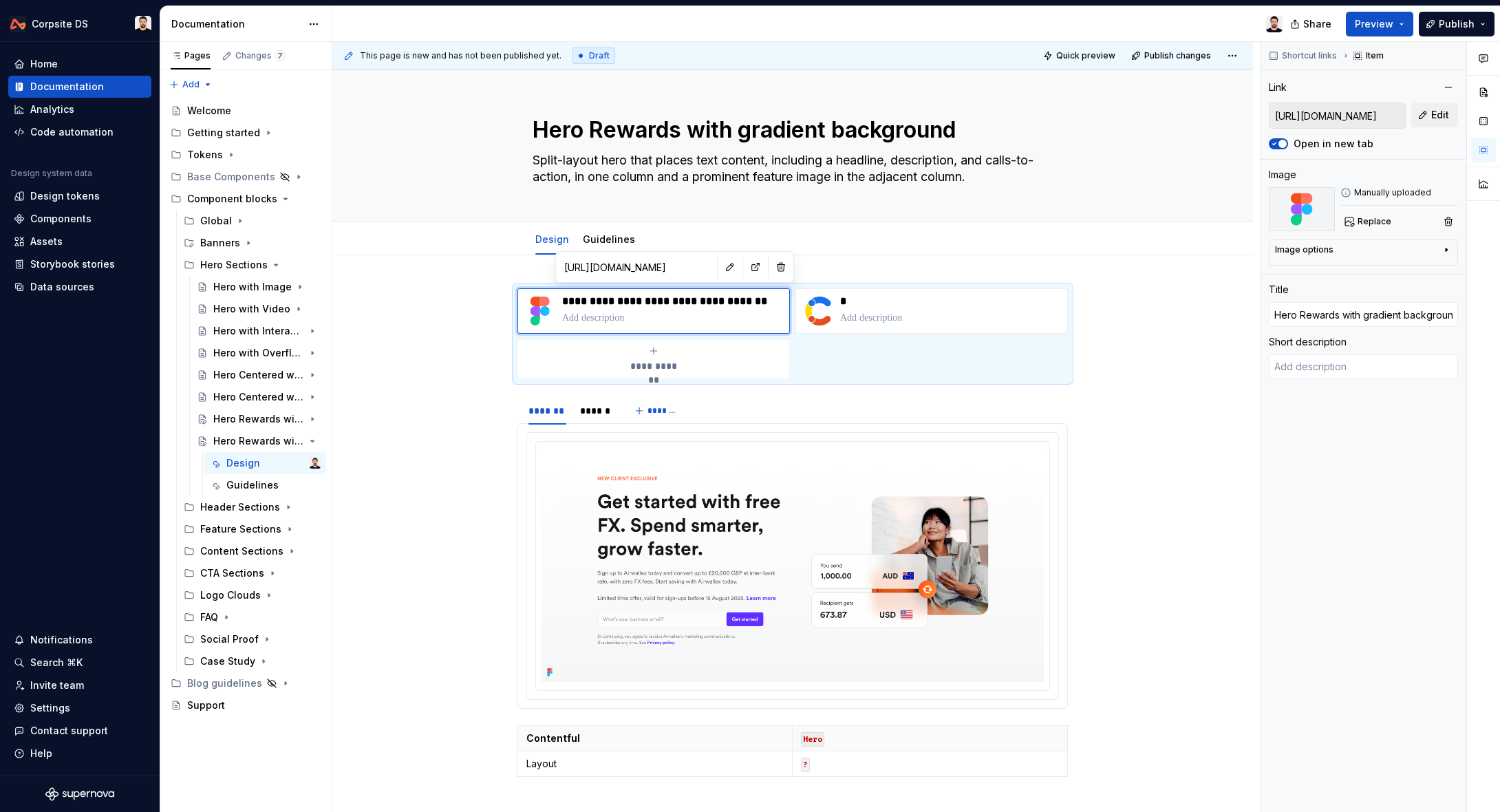
type textarea "*"
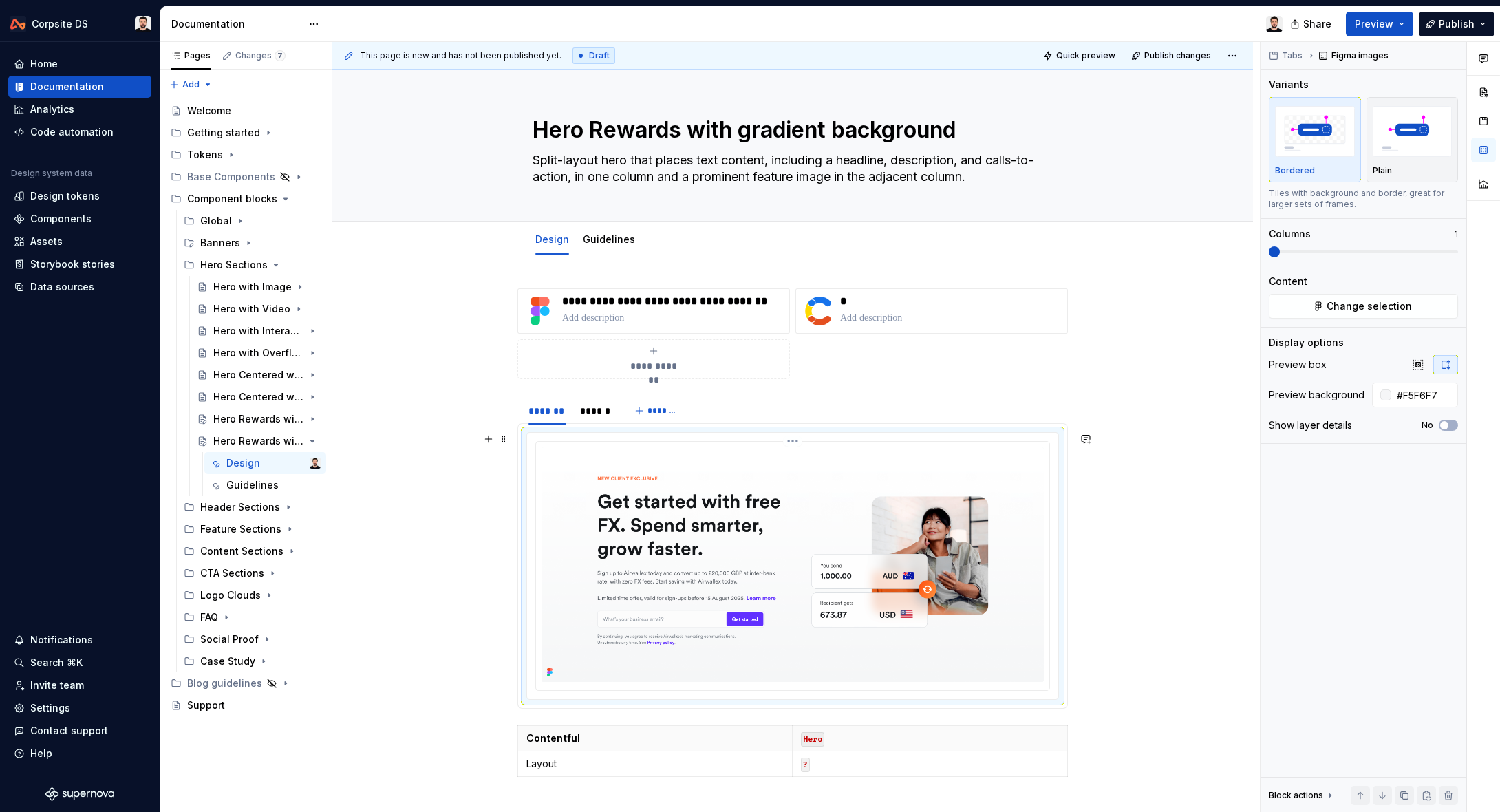
click at [574, 465] on img at bounding box center [793, 565] width 502 height 234
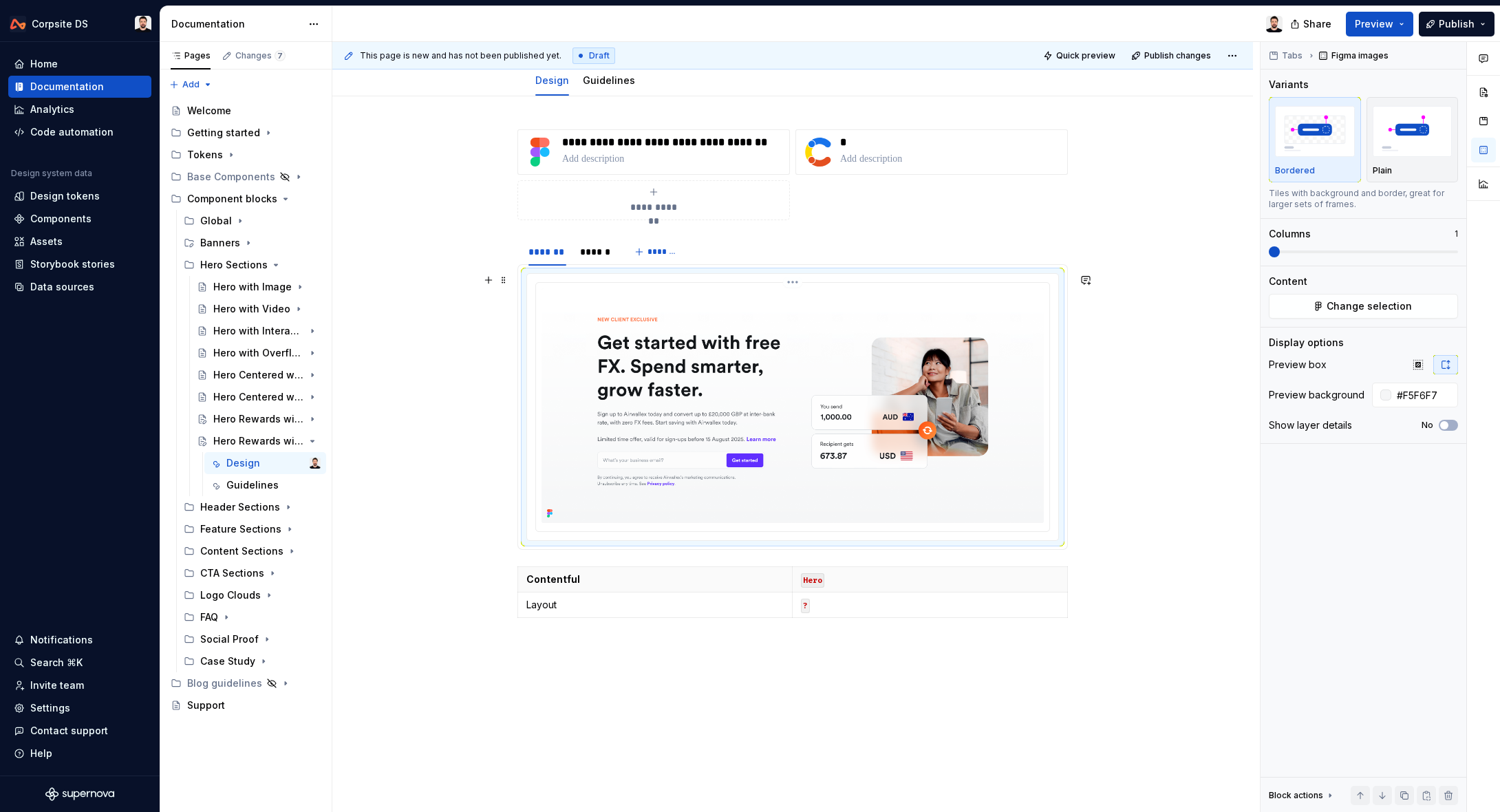
scroll to position [161, 0]
click at [1345, 310] on span "Change selection" at bounding box center [1369, 306] width 85 height 14
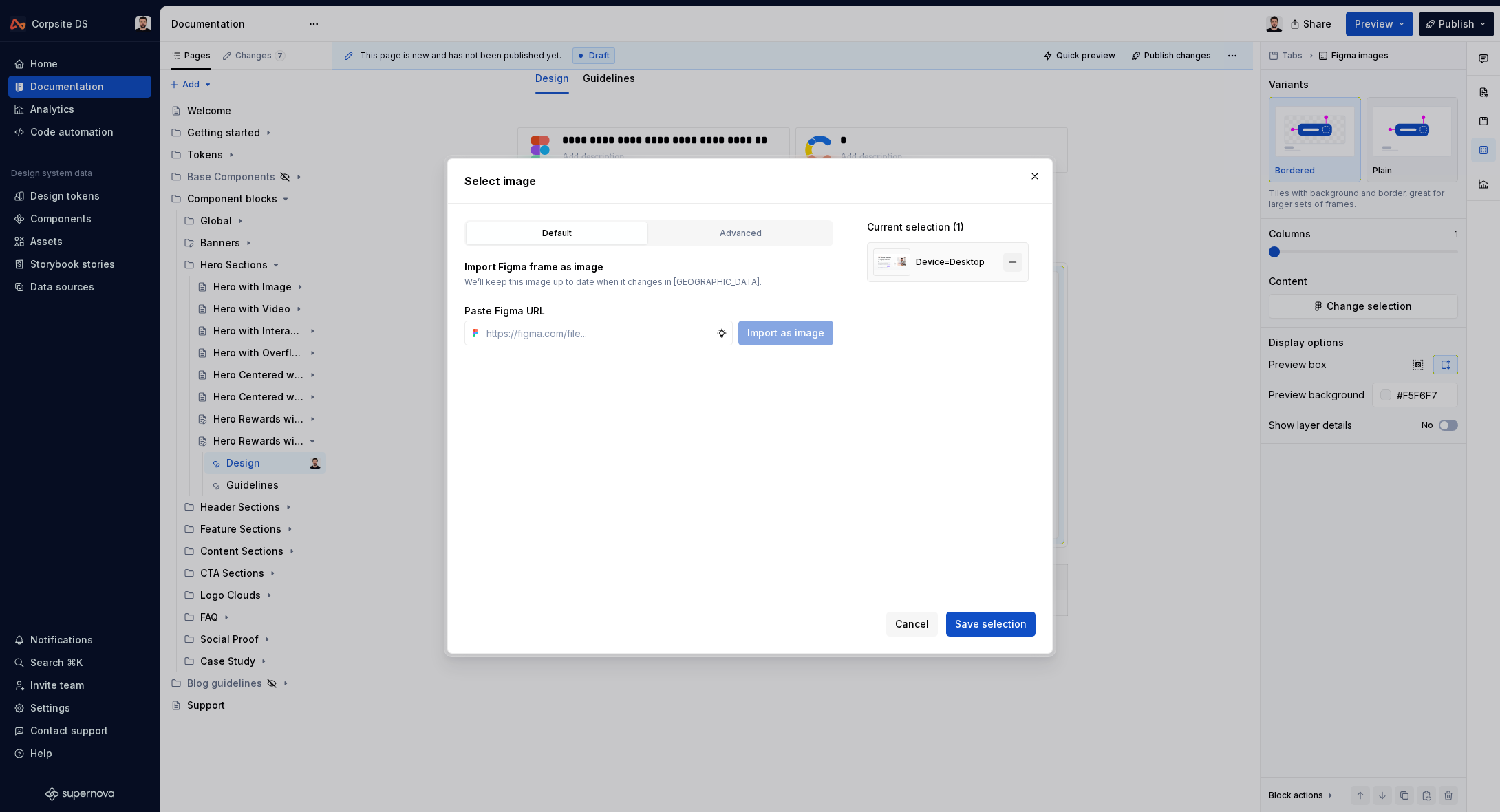
click at [1020, 259] on button "button" at bounding box center [1013, 262] width 19 height 19
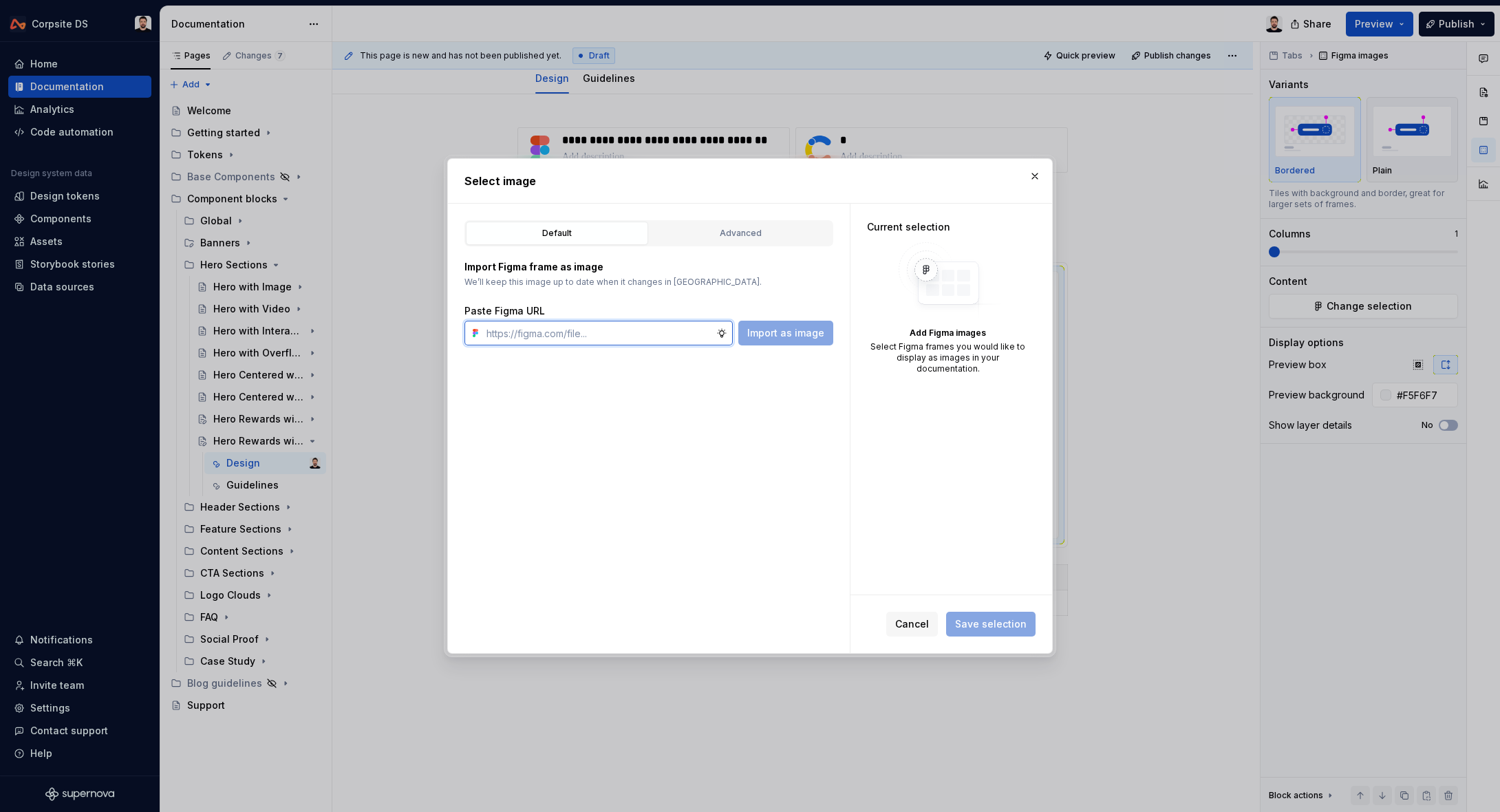
click at [642, 327] on input "text" at bounding box center [598, 333] width 235 height 25
paste input "[URL][DOMAIN_NAME]"
type input "[URL][DOMAIN_NAME]"
click at [766, 343] on button "Import as image" at bounding box center [786, 333] width 95 height 25
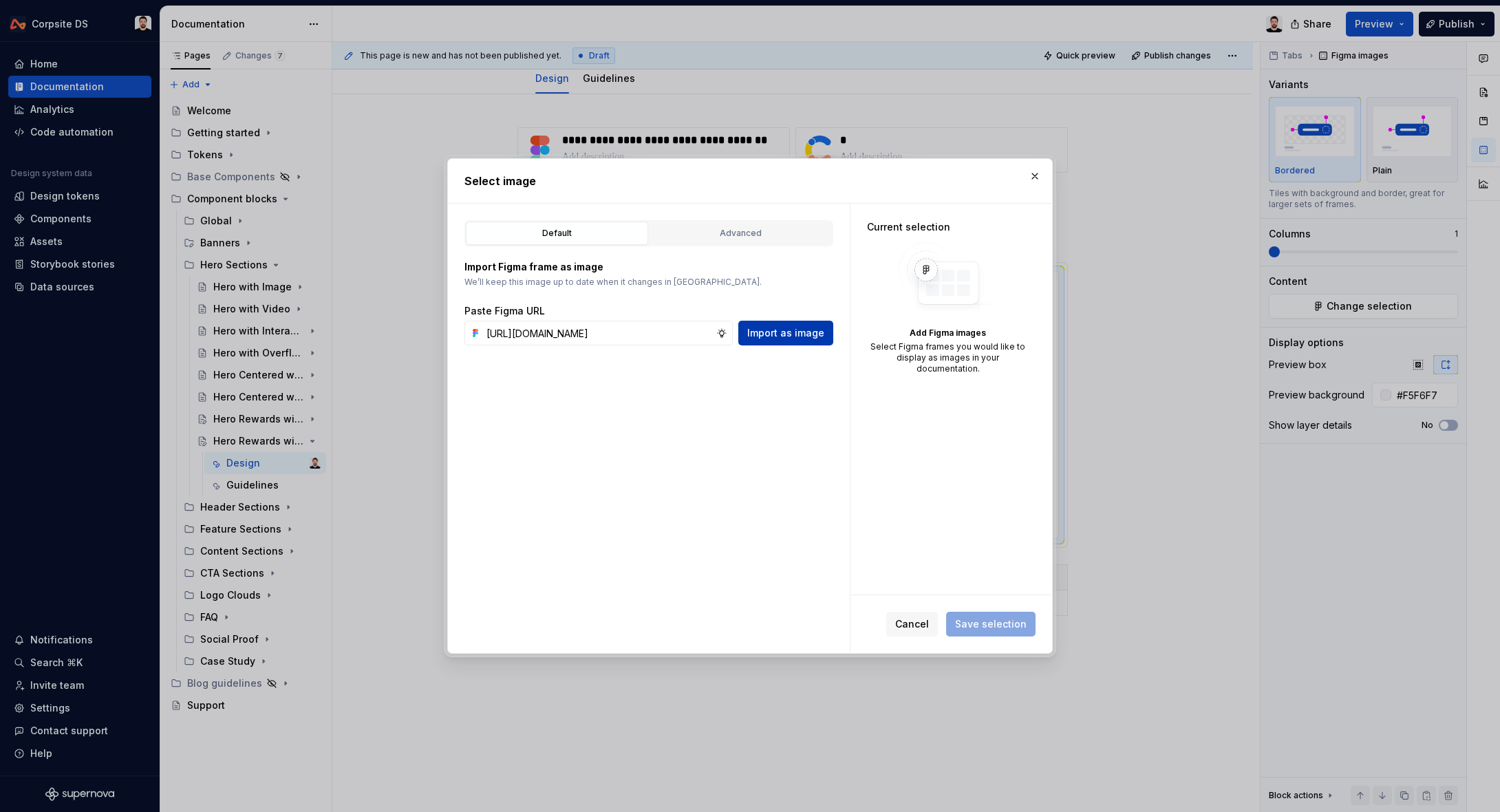
scroll to position [0, 0]
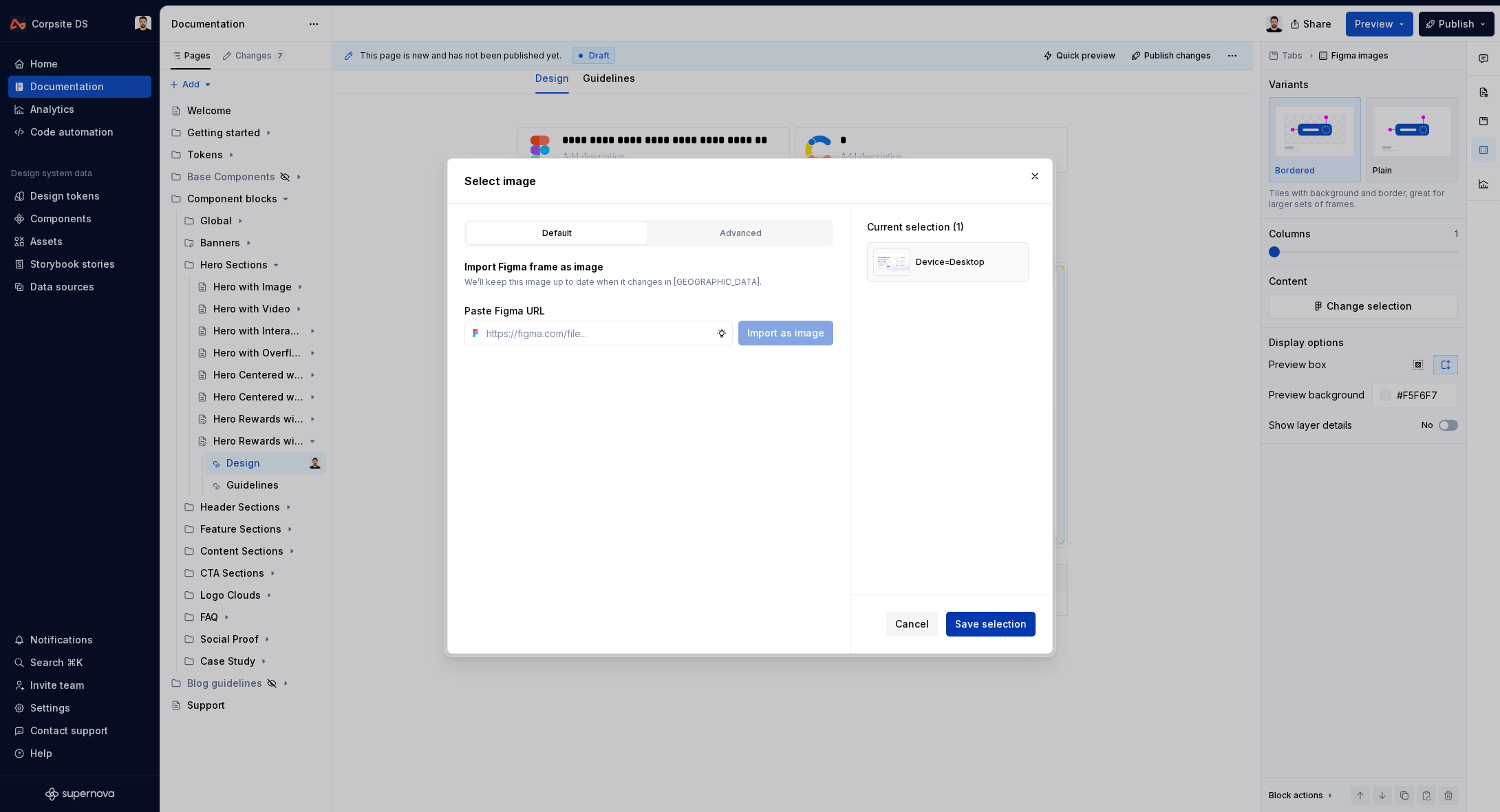
click at [1020, 626] on span "Save selection" at bounding box center [991, 624] width 71 height 14
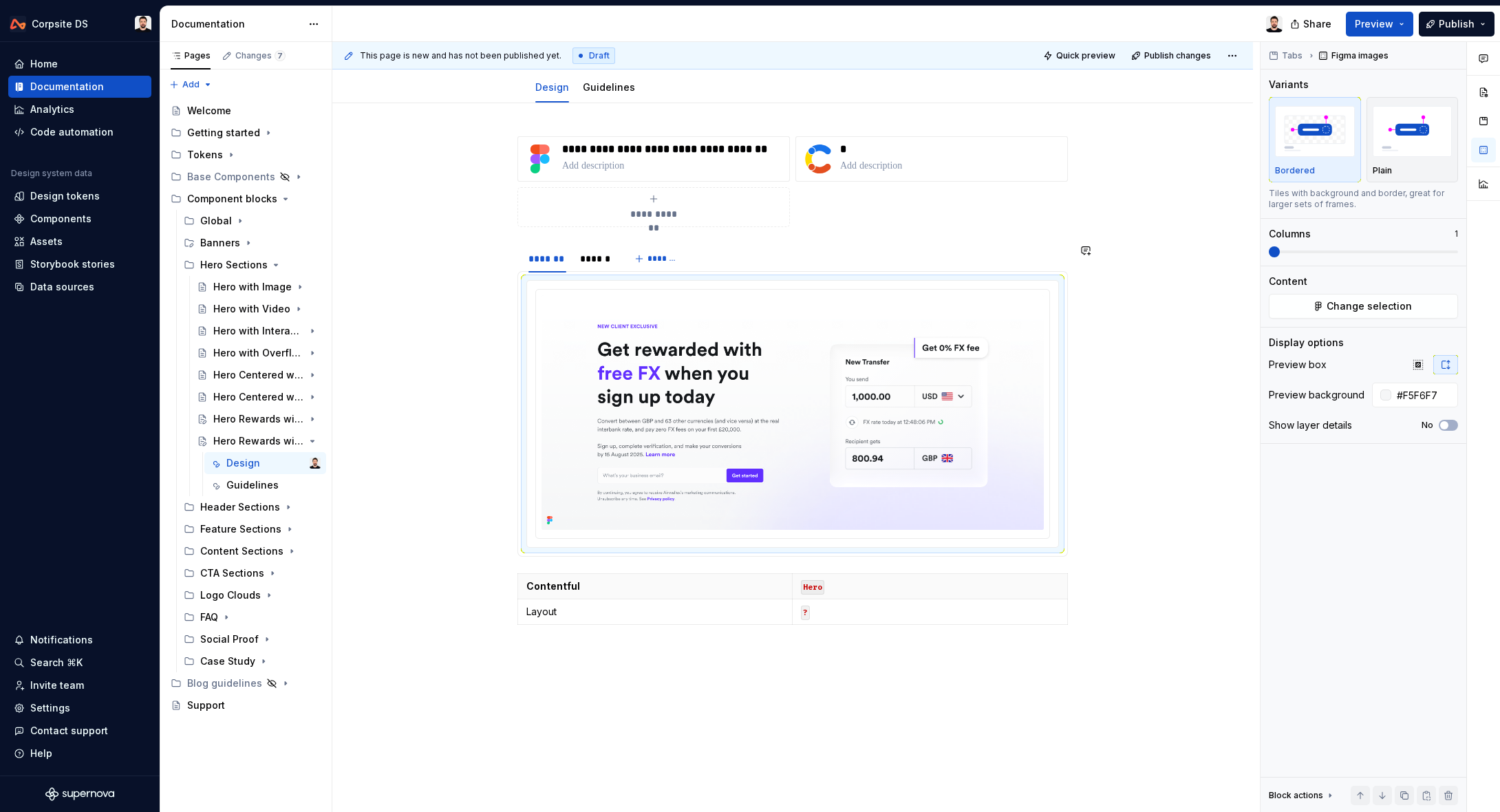
scroll to position [137, 0]
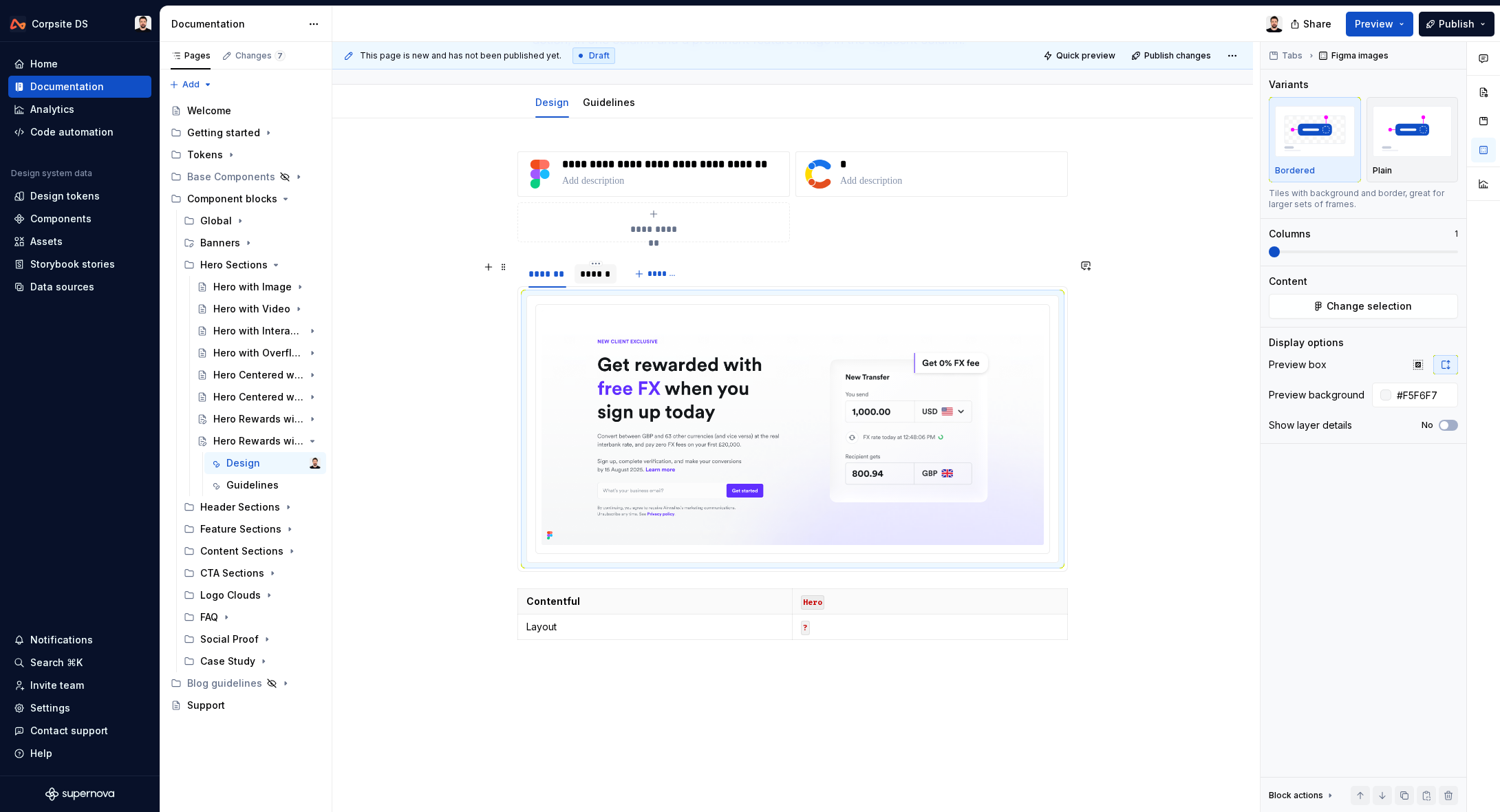
drag, startPoint x: 602, startPoint y: 274, endPoint x: 610, endPoint y: 268, distance: 10.0
click at [601, 274] on div "******" at bounding box center [595, 274] width 31 height 14
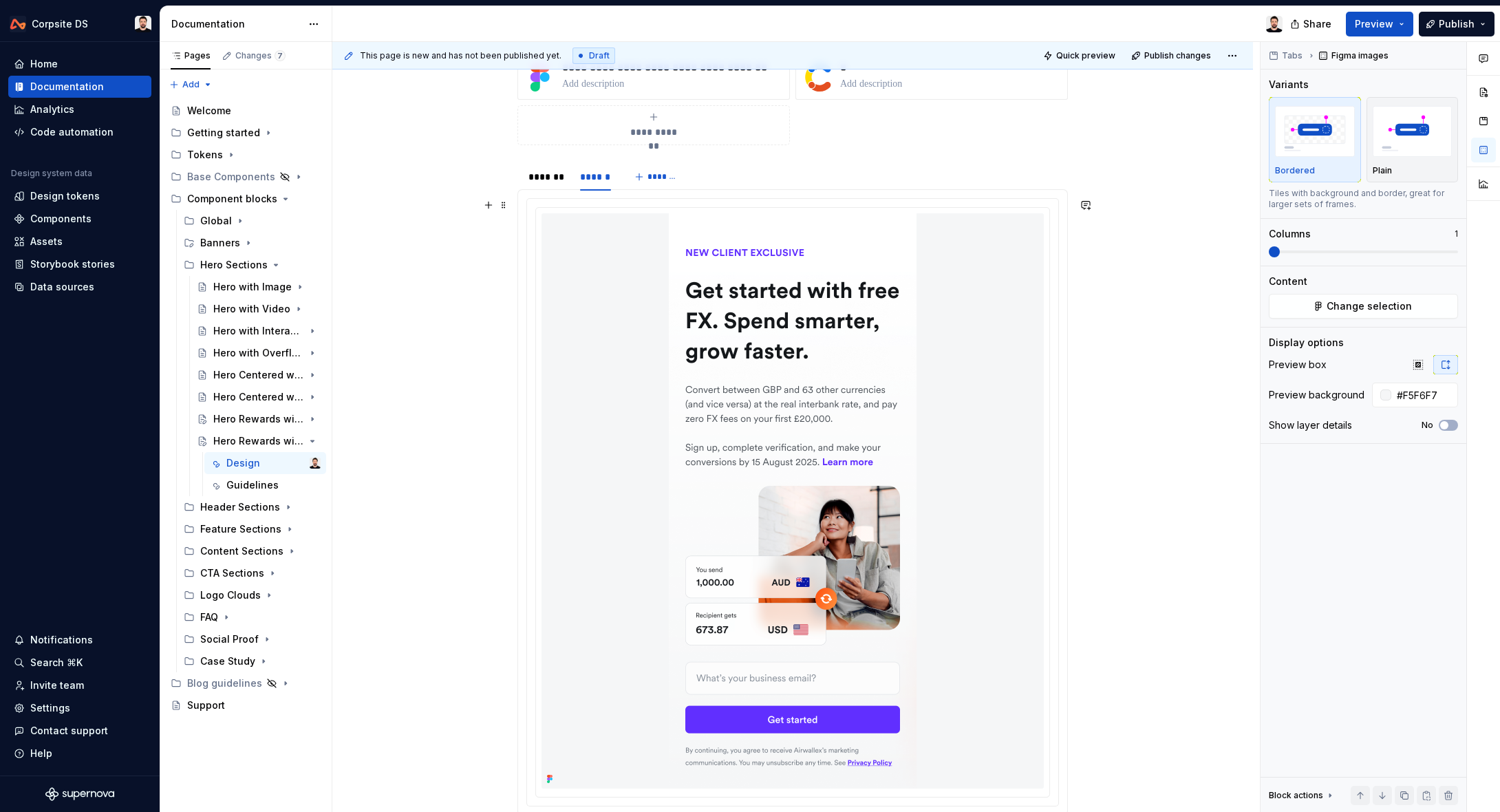
scroll to position [236, 0]
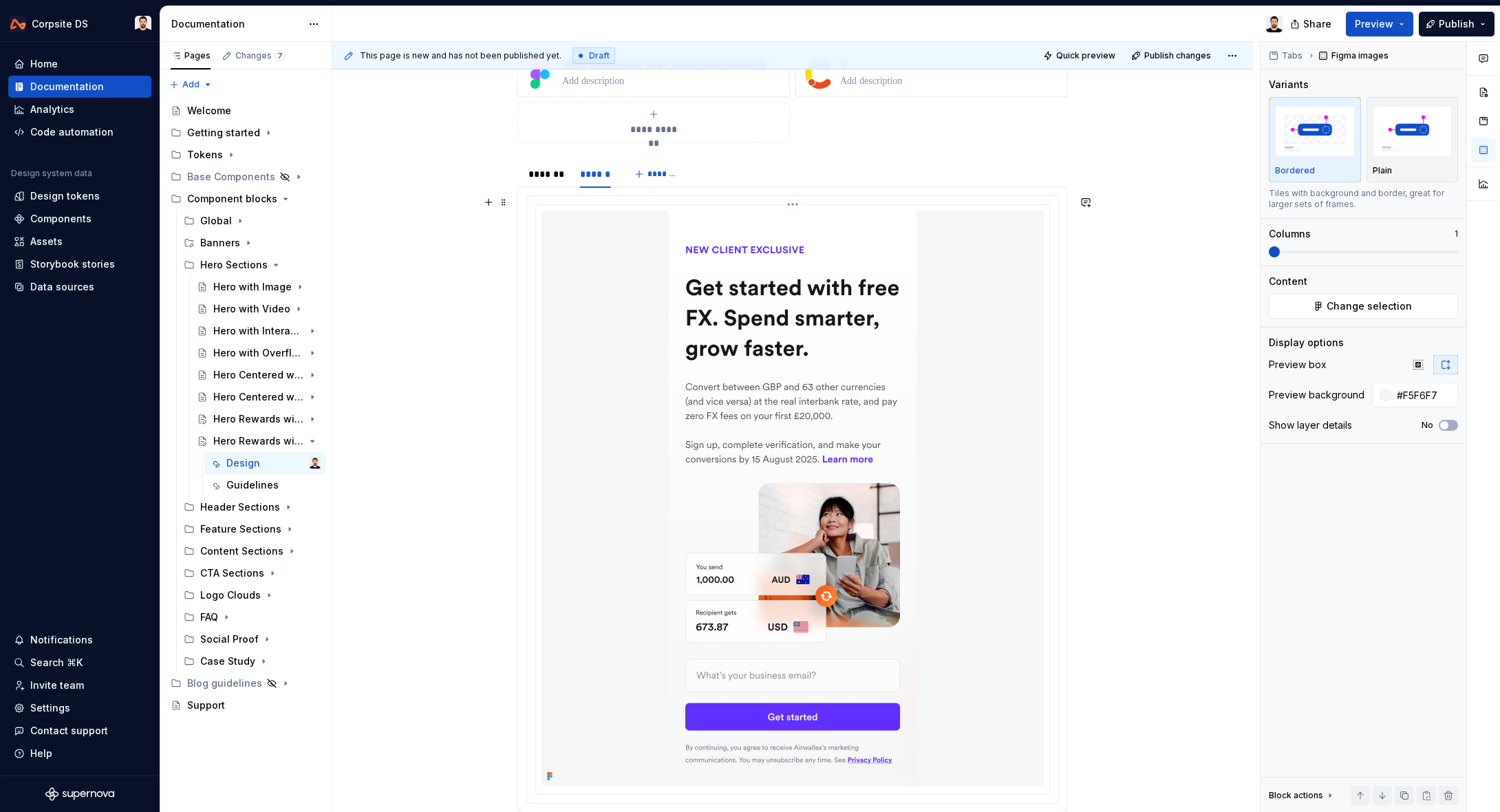
click at [710, 303] on img at bounding box center [793, 498] width 247 height 575
click at [1336, 303] on span "Change selection" at bounding box center [1369, 306] width 85 height 14
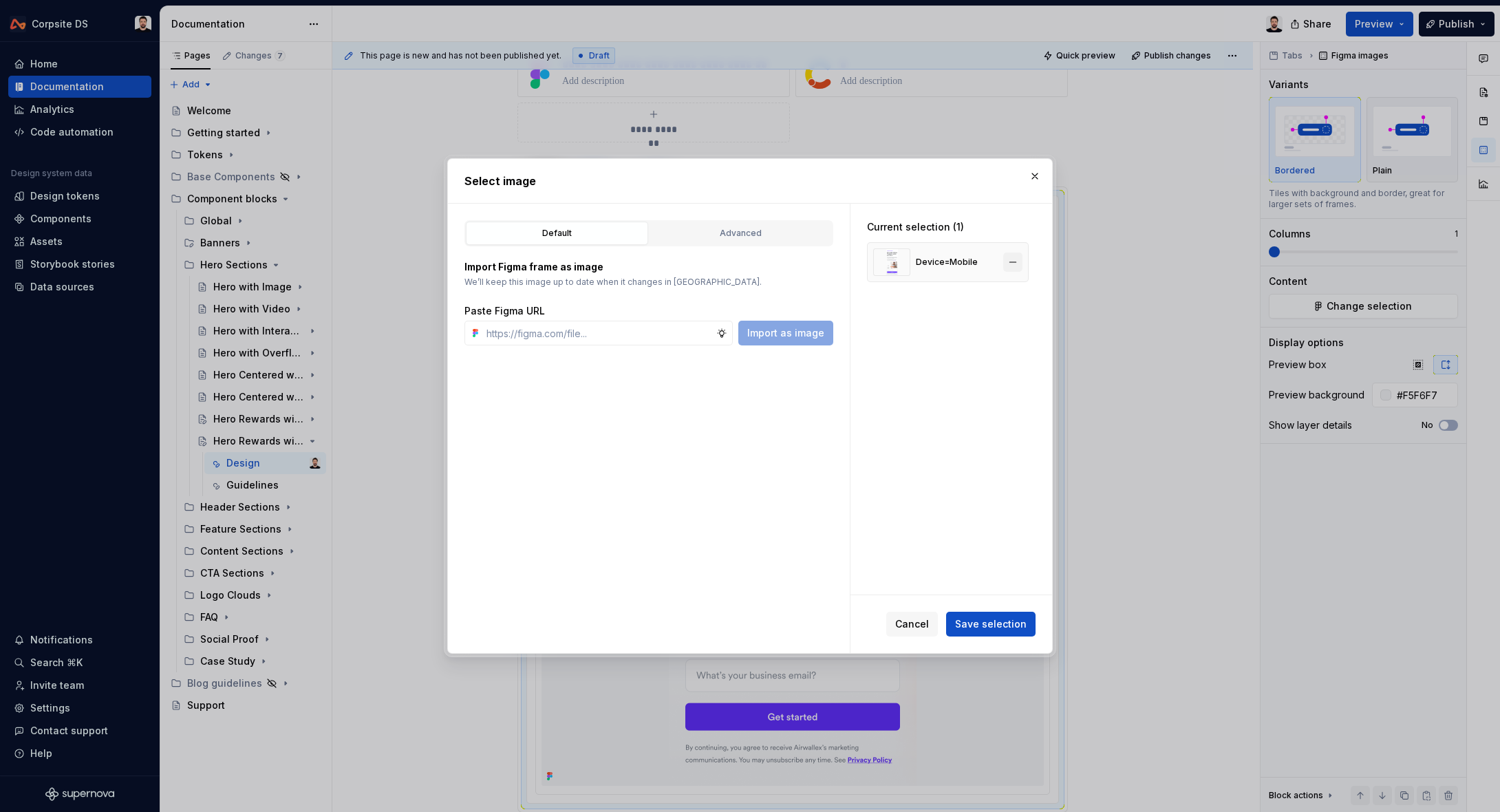
type textarea "*"
click at [1023, 262] on button "button" at bounding box center [1013, 262] width 19 height 19
click at [647, 332] on input "text" at bounding box center [598, 333] width 235 height 25
paste input "[URL][DOMAIN_NAME]"
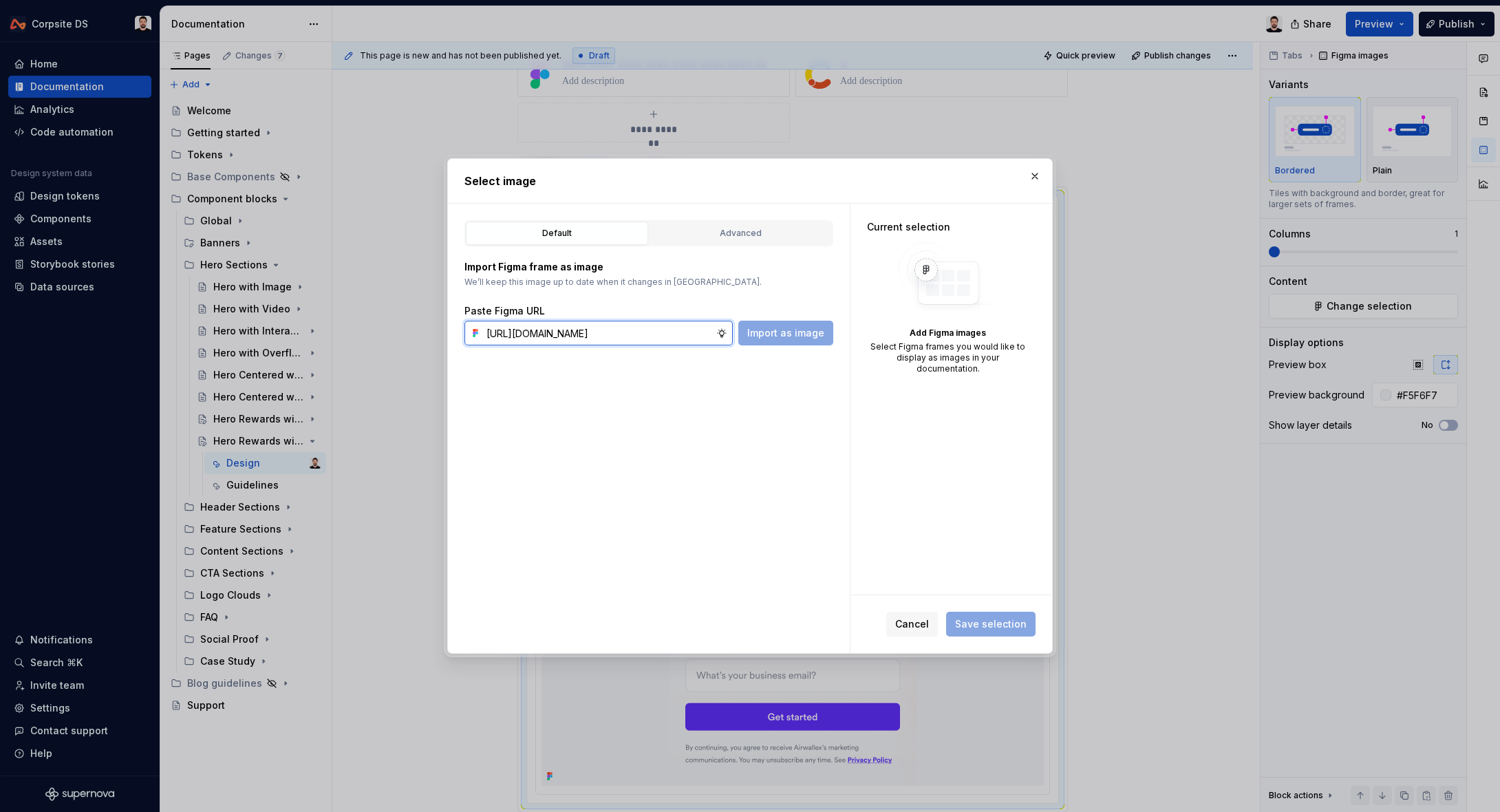
scroll to position [0, 436]
type input "[URL][DOMAIN_NAME]"
click at [807, 335] on span "Import as image" at bounding box center [786, 333] width 77 height 14
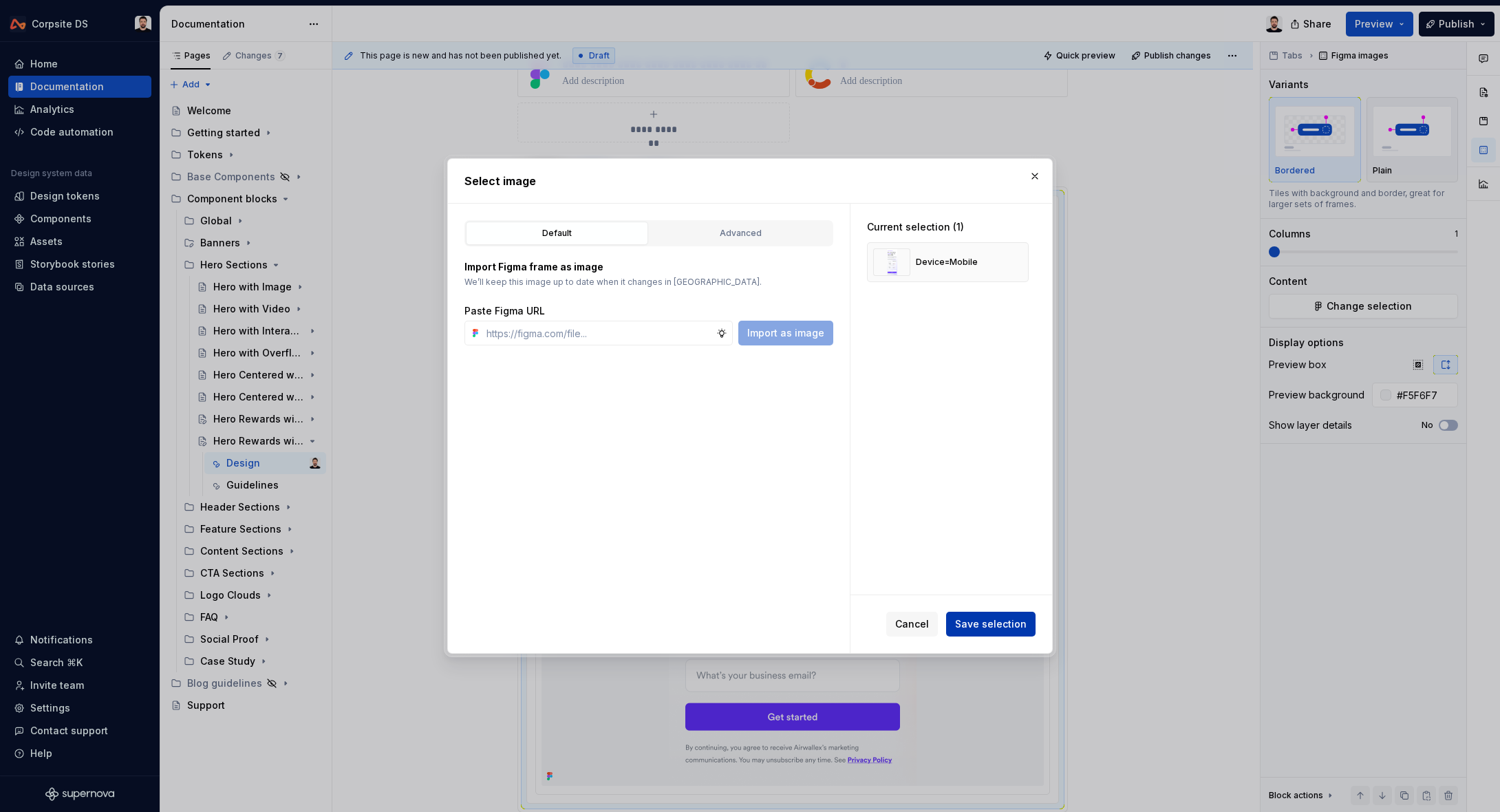
click at [980, 621] on span "Save selection" at bounding box center [991, 624] width 71 height 14
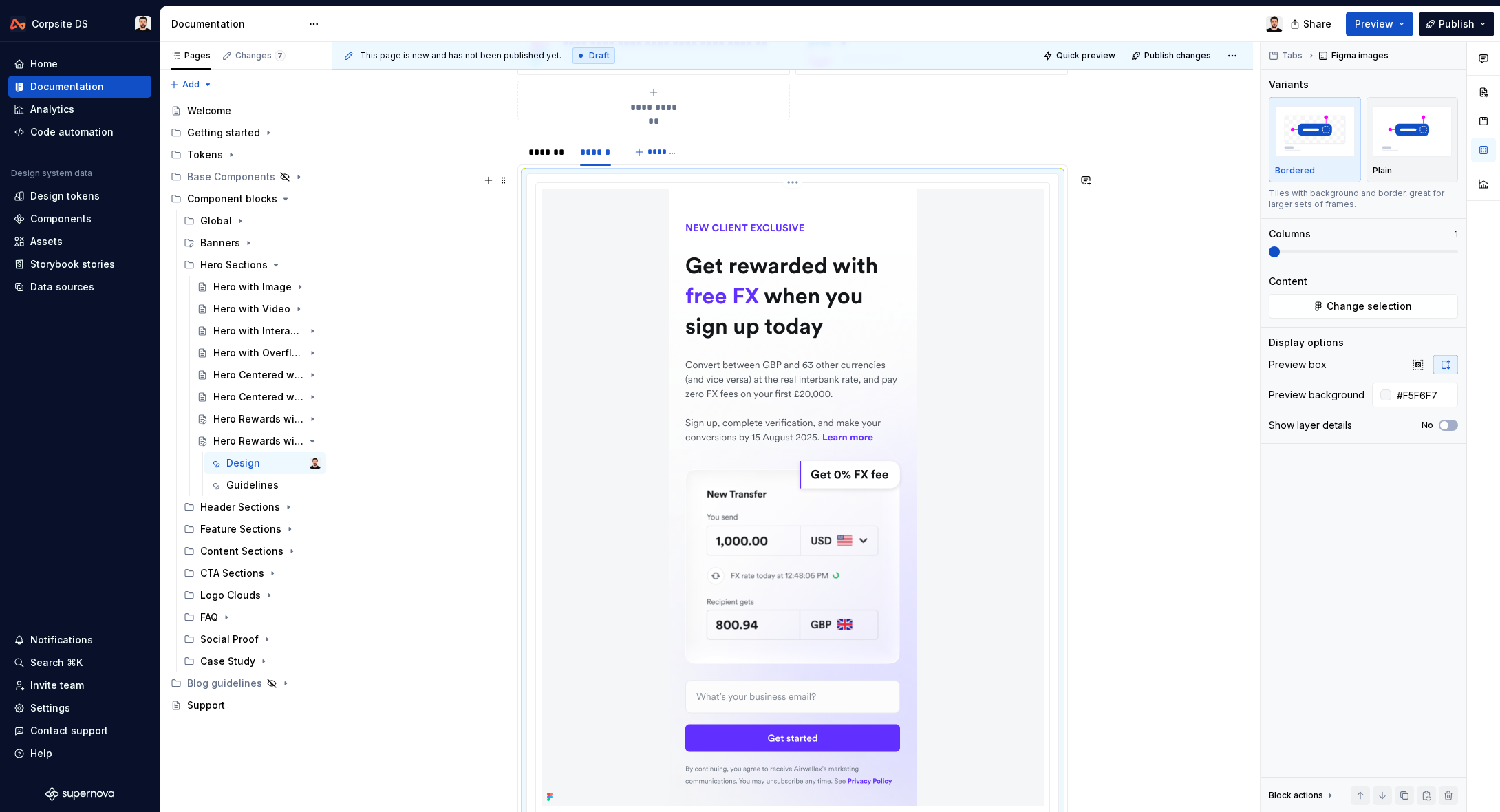
scroll to position [258, 0]
click at [554, 152] on div "*******" at bounding box center [547, 152] width 38 height 14
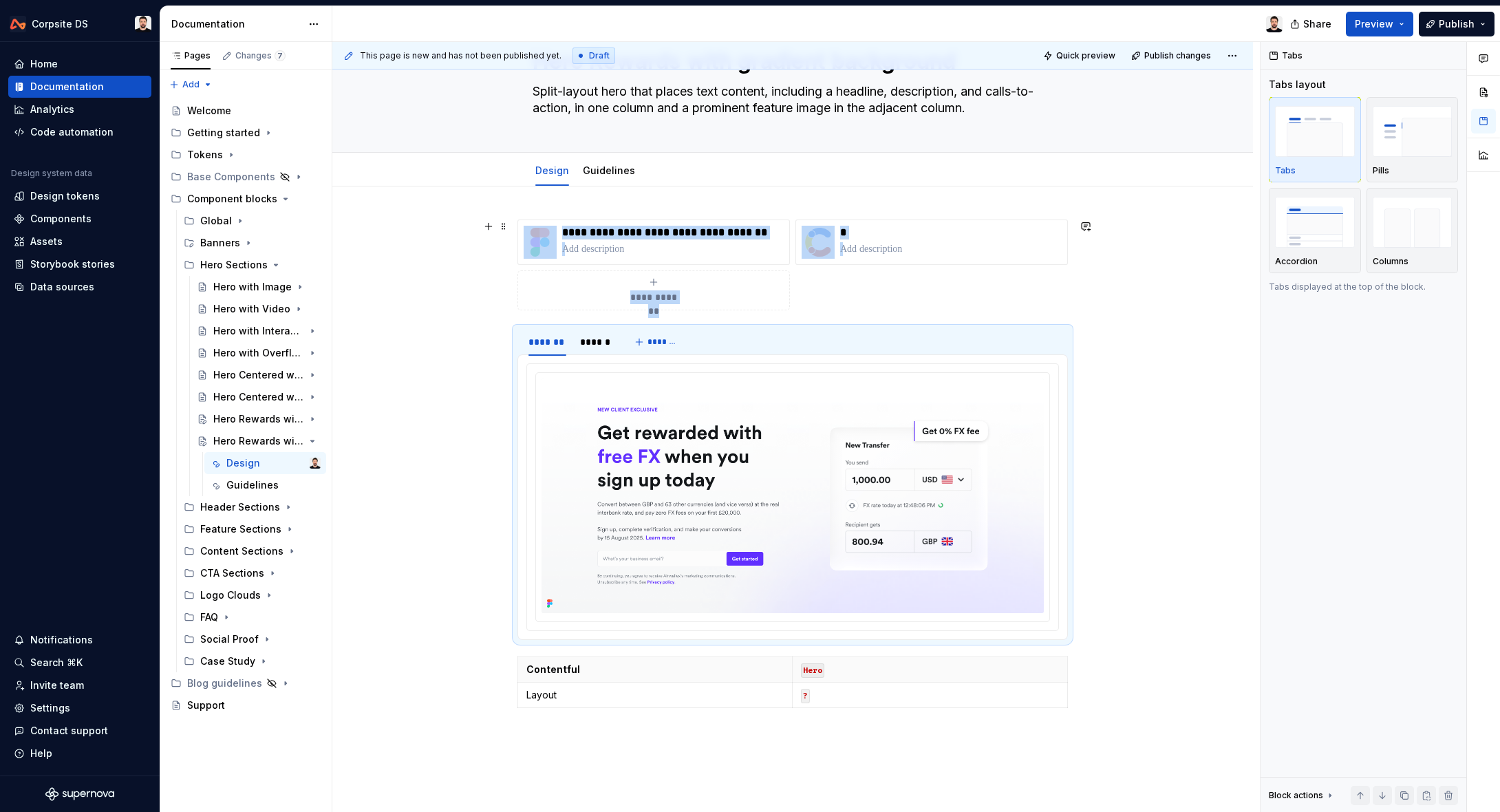
scroll to position [0, 0]
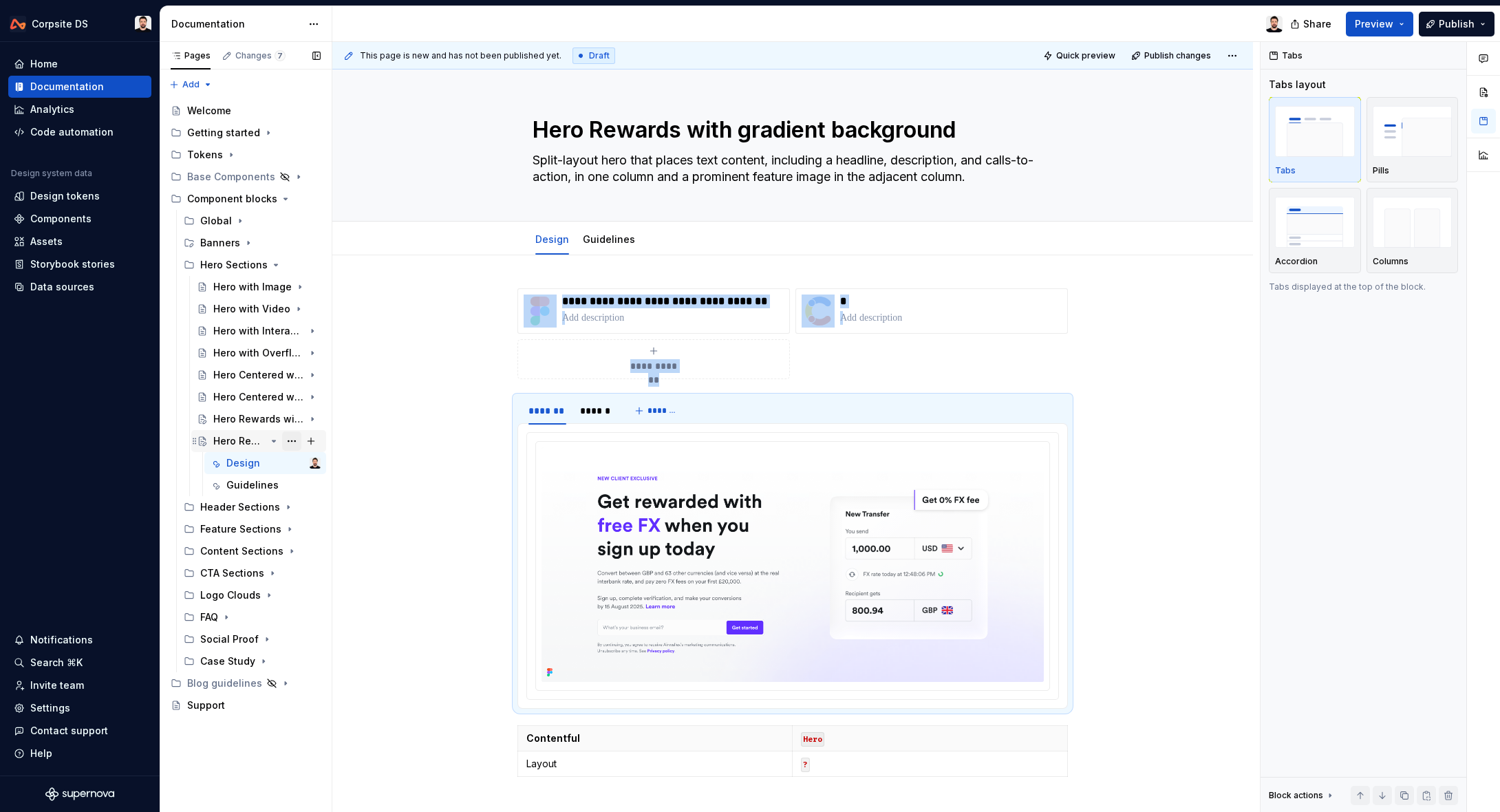
click at [290, 442] on button "Page tree" at bounding box center [292, 441] width 19 height 19
click at [384, 487] on div "Duplicate page" at bounding box center [375, 487] width 135 height 14
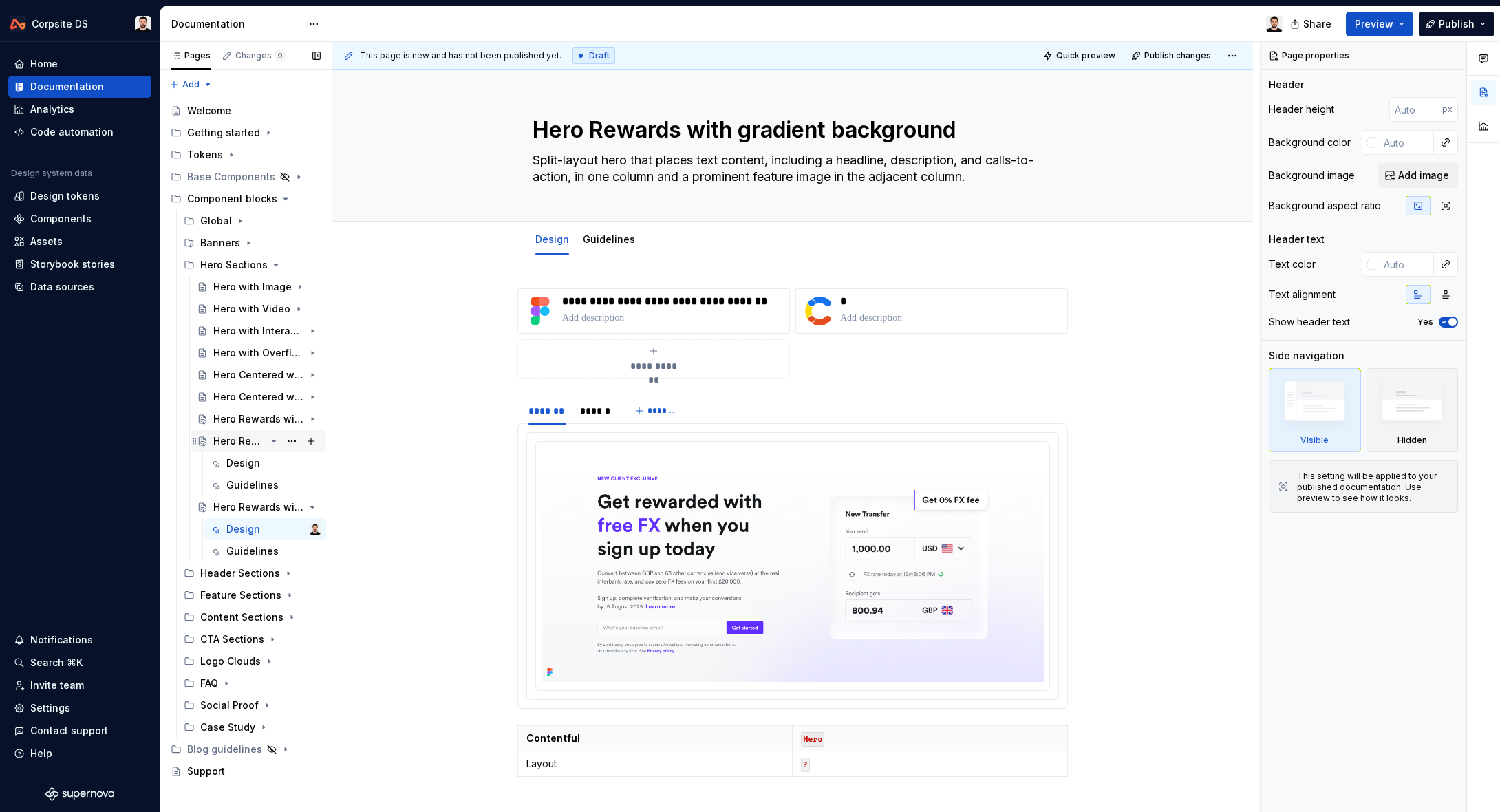
click at [274, 441] on icon "Page tree" at bounding box center [274, 441] width 4 height 1
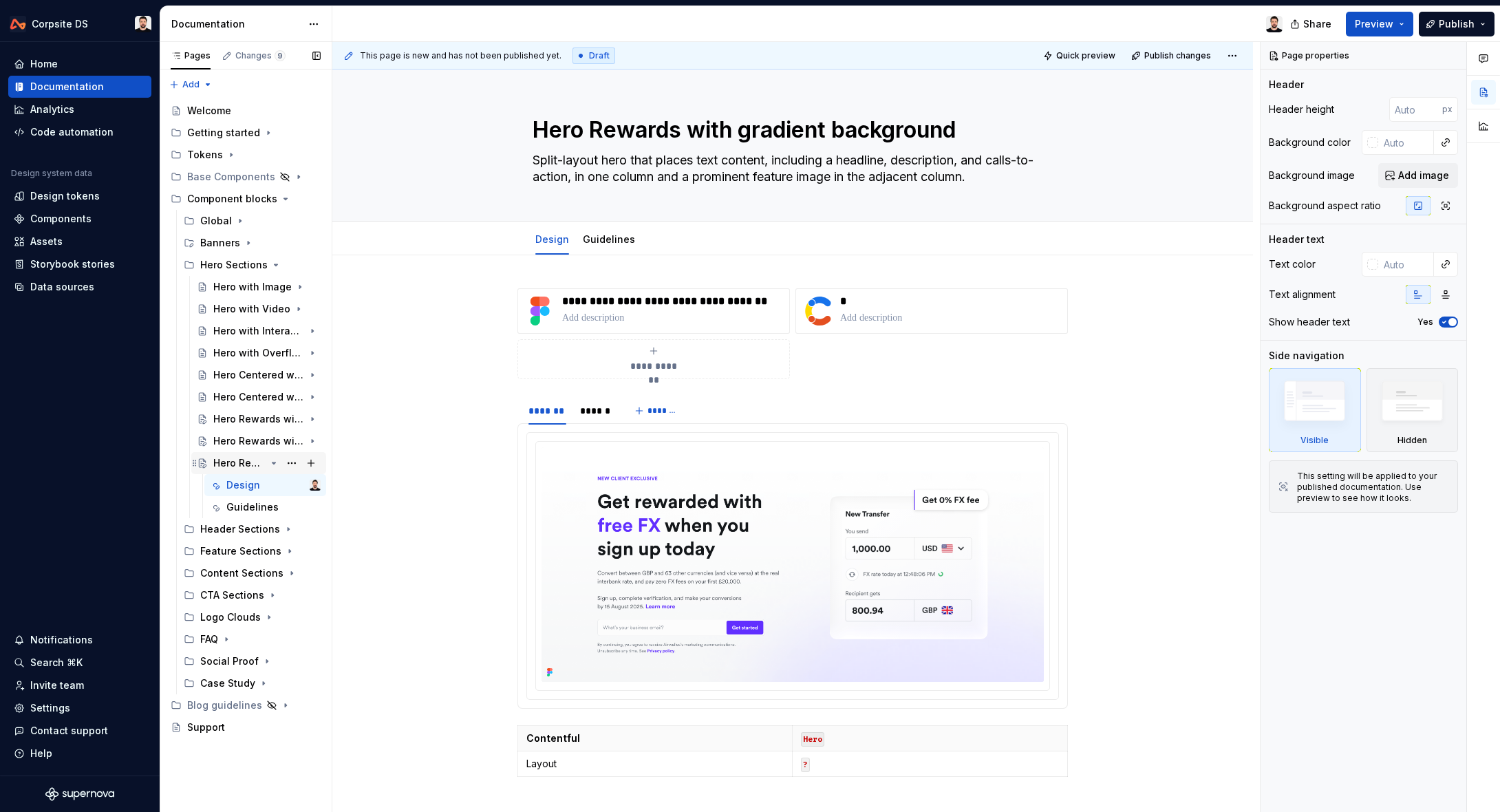
click at [234, 463] on div "Hero Rewards with gradient background" at bounding box center [239, 463] width 52 height 14
click at [700, 127] on textarea "Hero Rewards with gradient background" at bounding box center [790, 130] width 520 height 33
paste textarea "abstrac"
type textarea "*"
type textarea "Hero Rewards with abstract background"
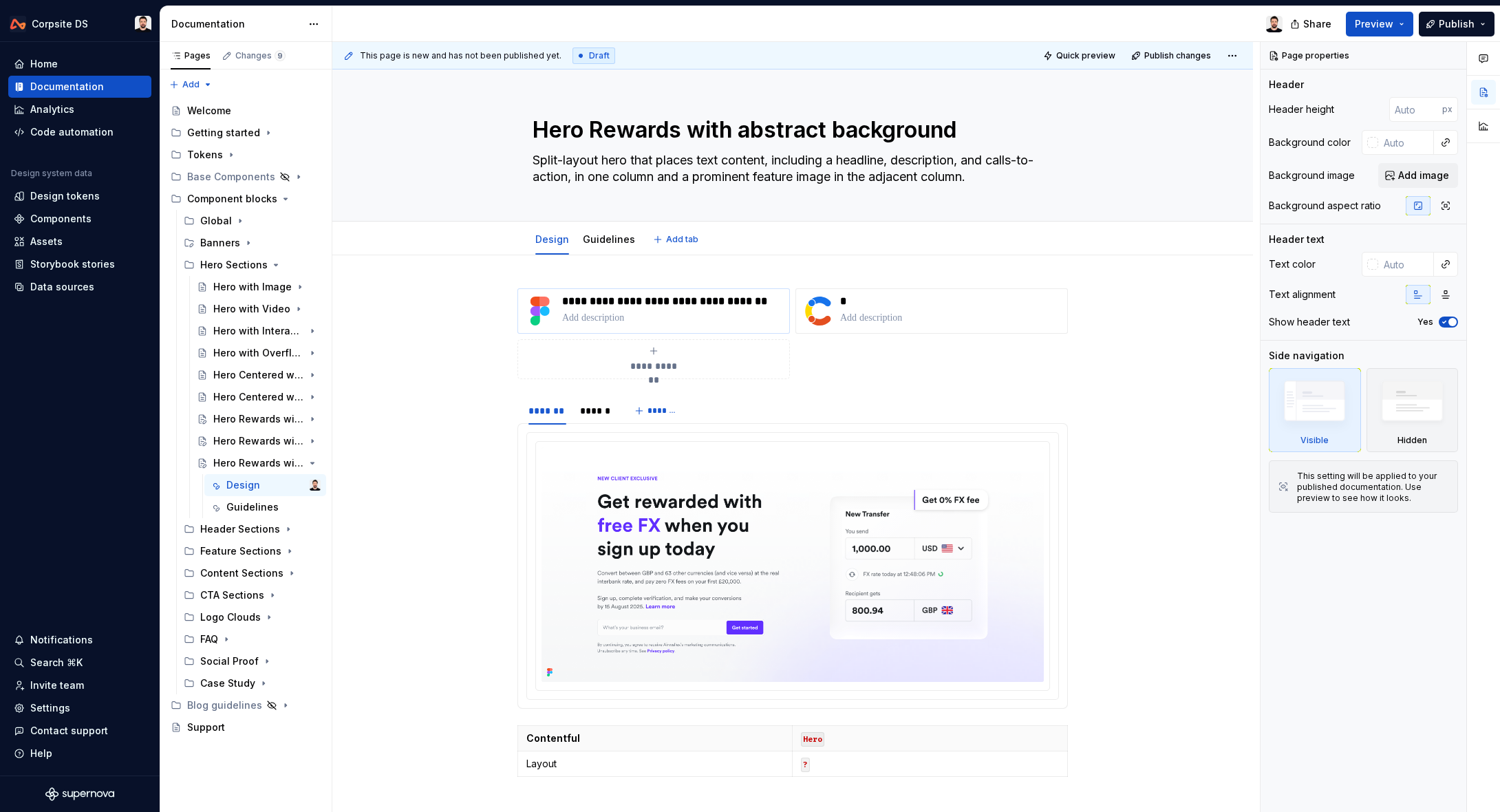
type textarea "*"
type textarea "Hero Rewards with abstract background"
click at [611, 296] on p "**********" at bounding box center [672, 301] width 221 height 14
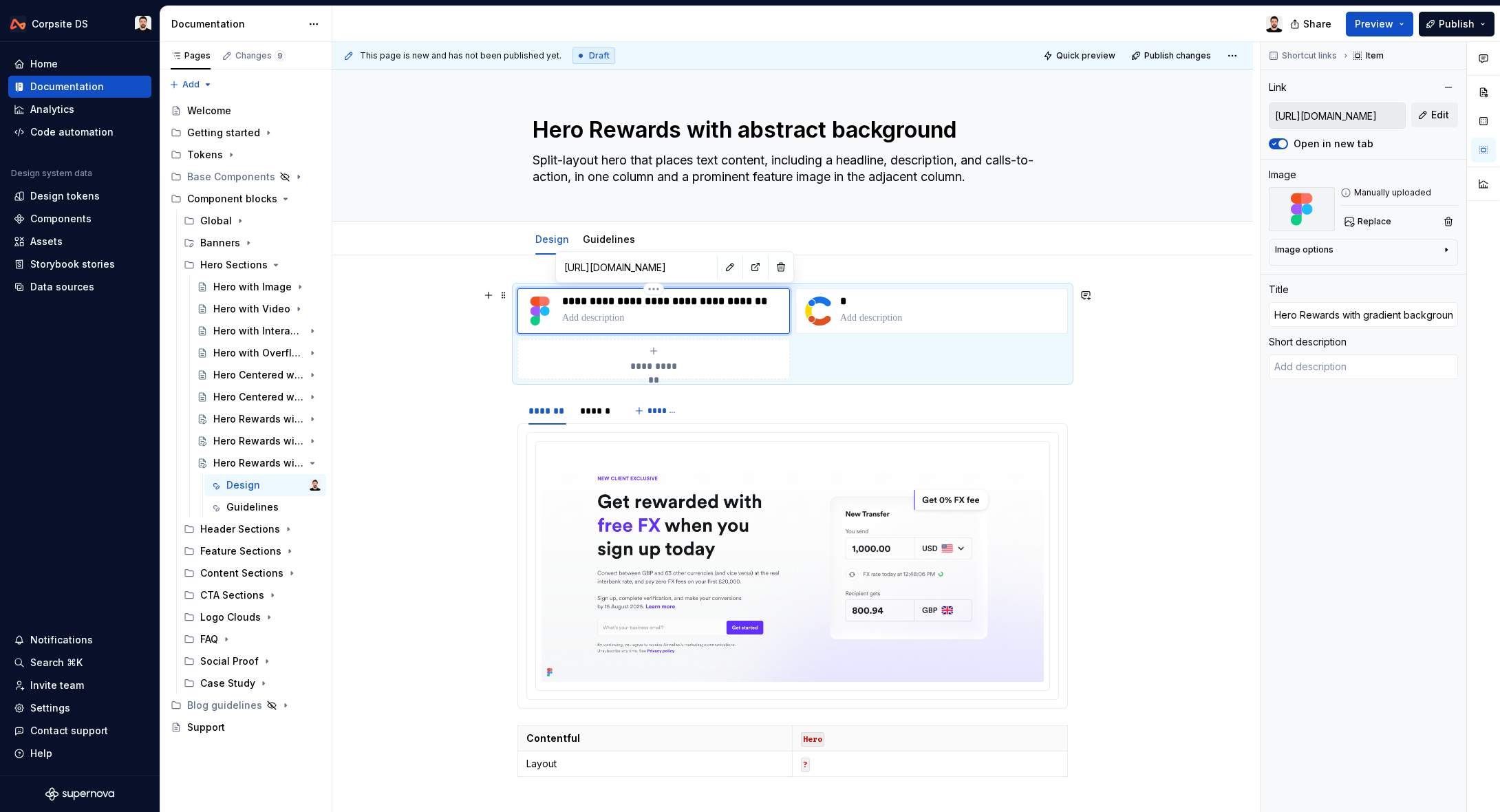
click at [612, 290] on div "**********" at bounding box center [654, 311] width 272 height 45
click at [608, 295] on p "**********" at bounding box center [672, 301] width 221 height 14
type textarea "*"
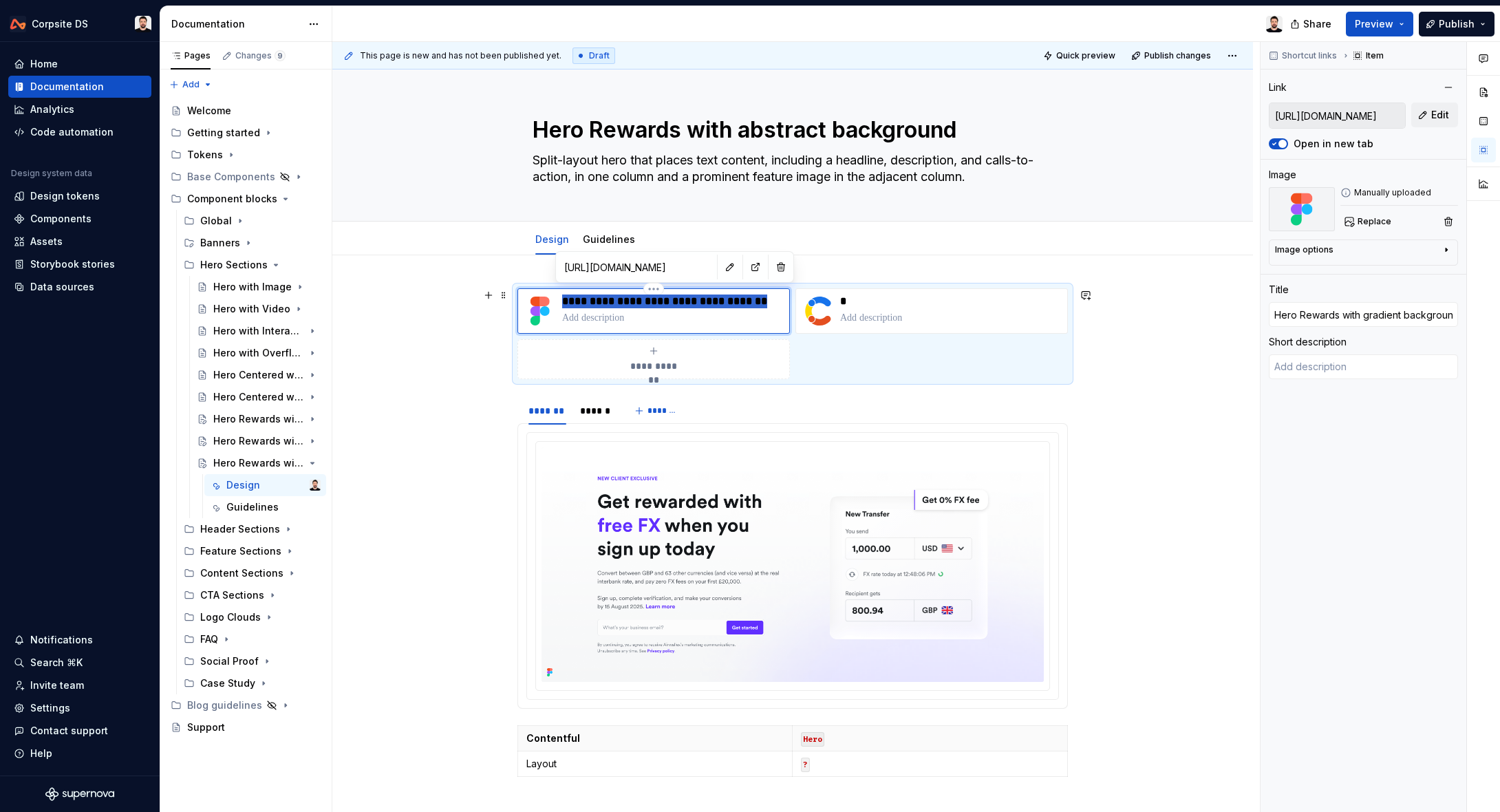
type input "Hero Rewards with abstract background"
click at [721, 270] on button "button" at bounding box center [730, 267] width 19 height 19
type textarea "*"
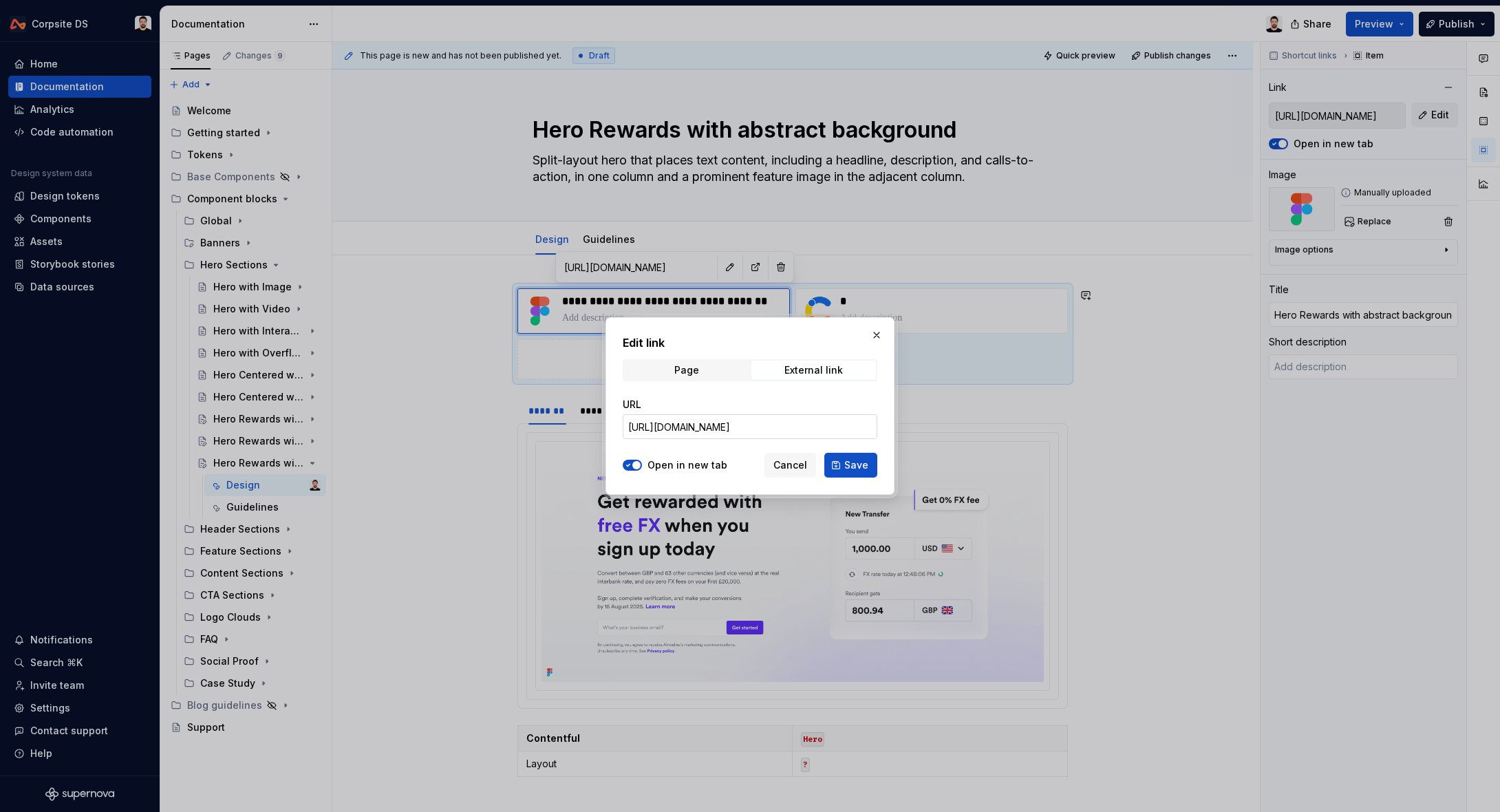
click at [729, 418] on input "[URL][DOMAIN_NAME]" at bounding box center [750, 426] width 255 height 25
paste input "5152"
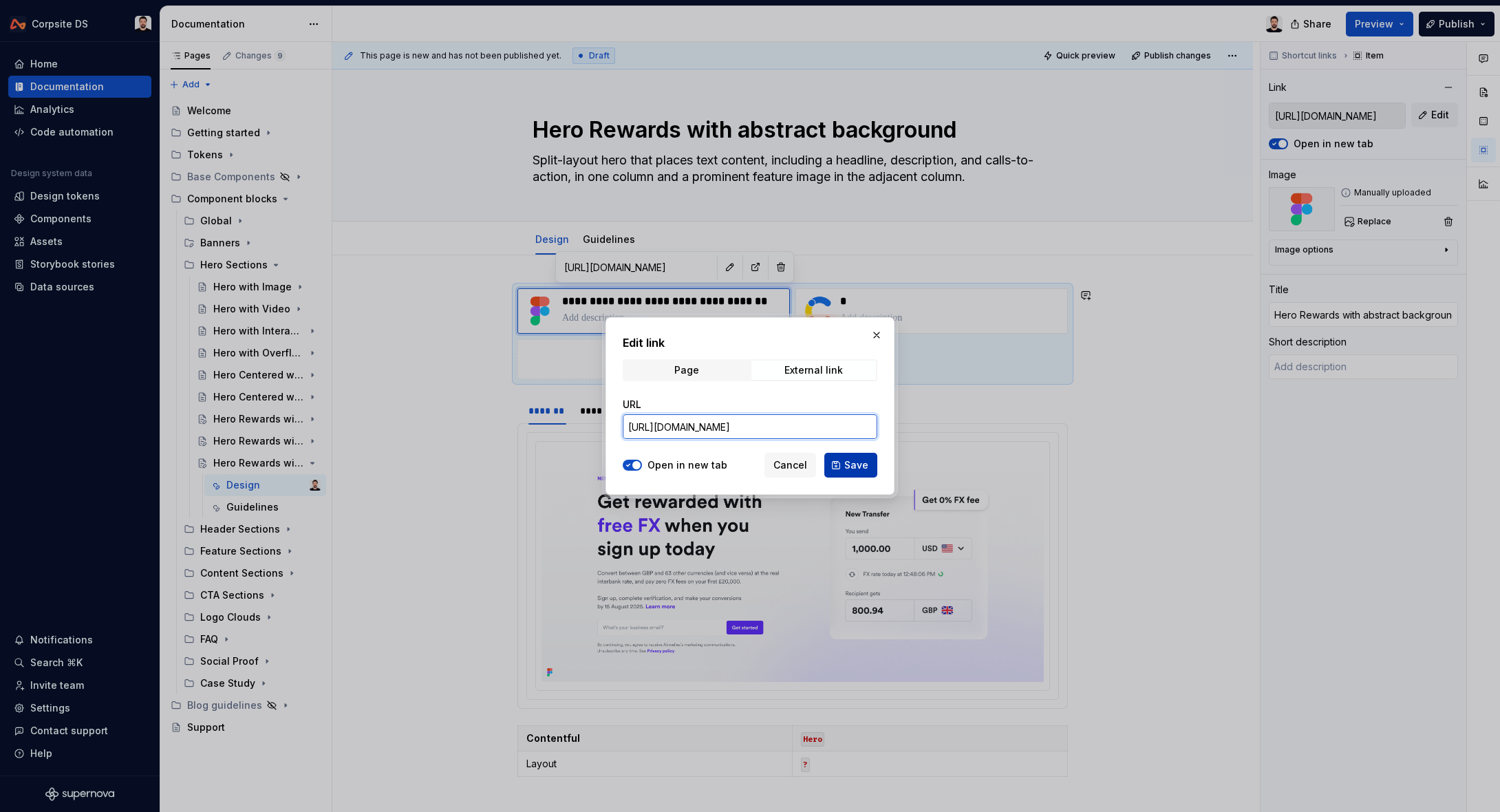
type input "[URL][DOMAIN_NAME]"
click at [836, 464] on button "Save" at bounding box center [851, 465] width 53 height 25
type textarea "*"
type input "[URL][DOMAIN_NAME]"
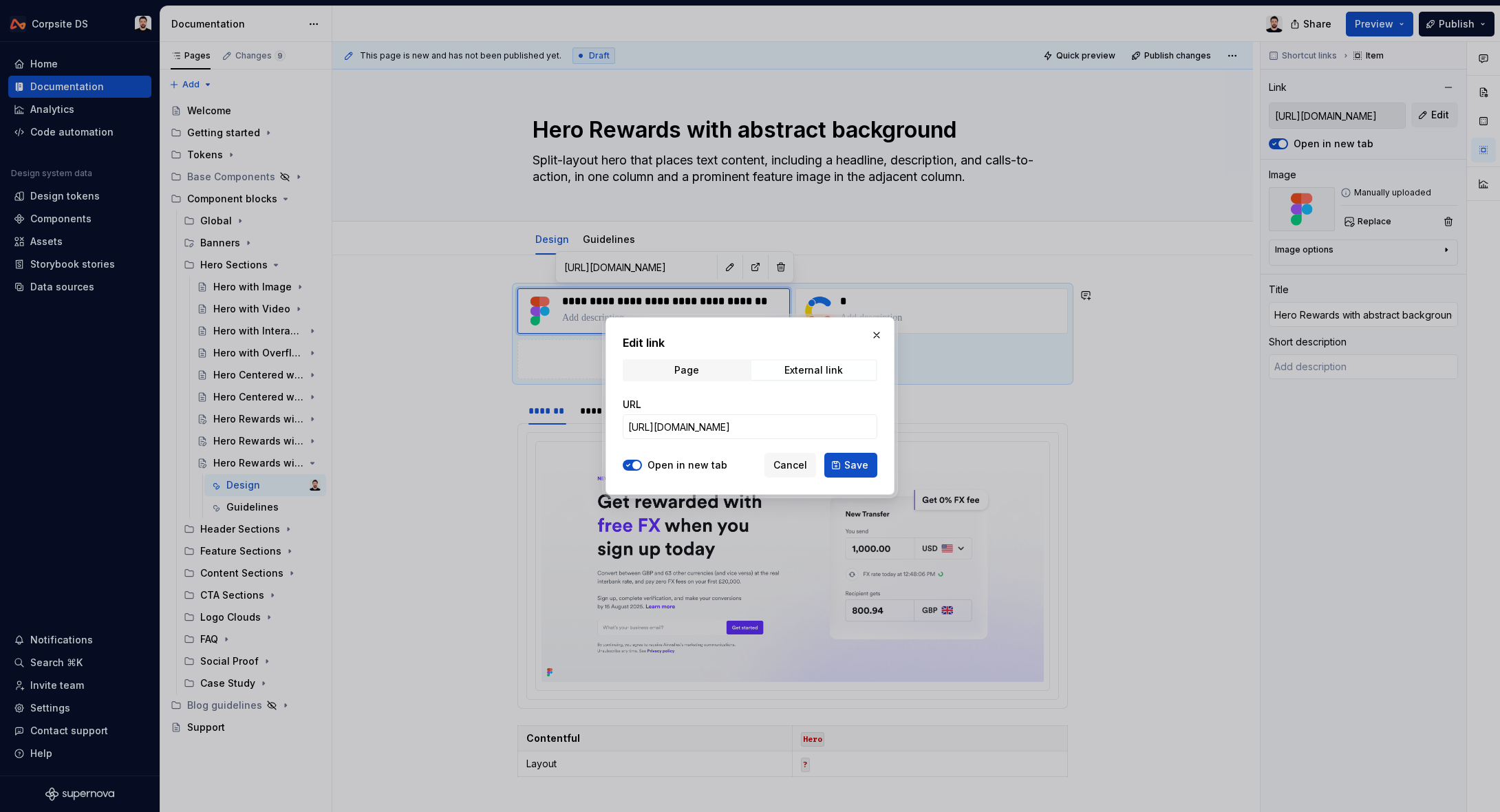
type input "[URL][DOMAIN_NAME]"
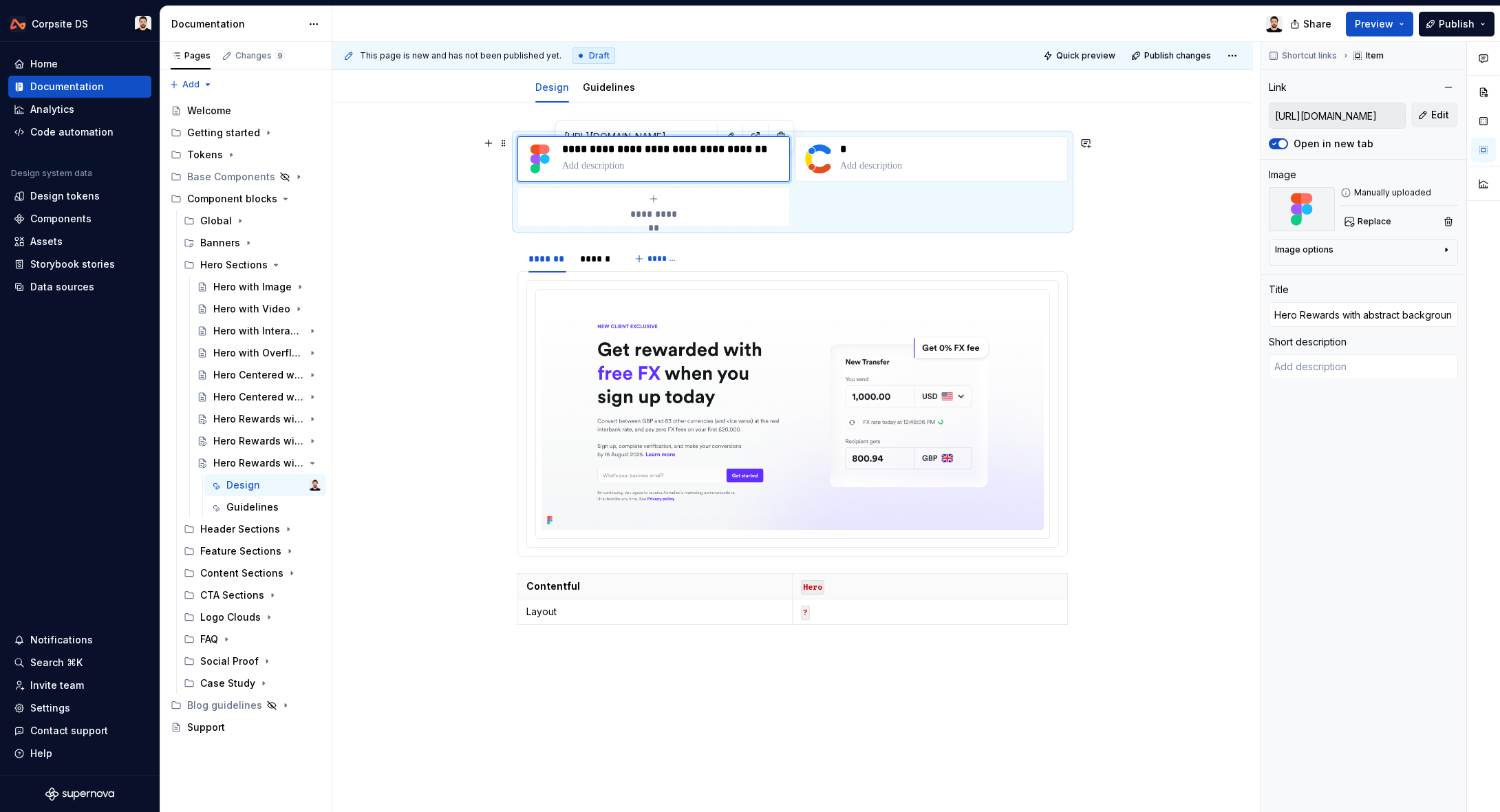
scroll to position [153, 0]
click at [732, 386] on img at bounding box center [793, 412] width 502 height 234
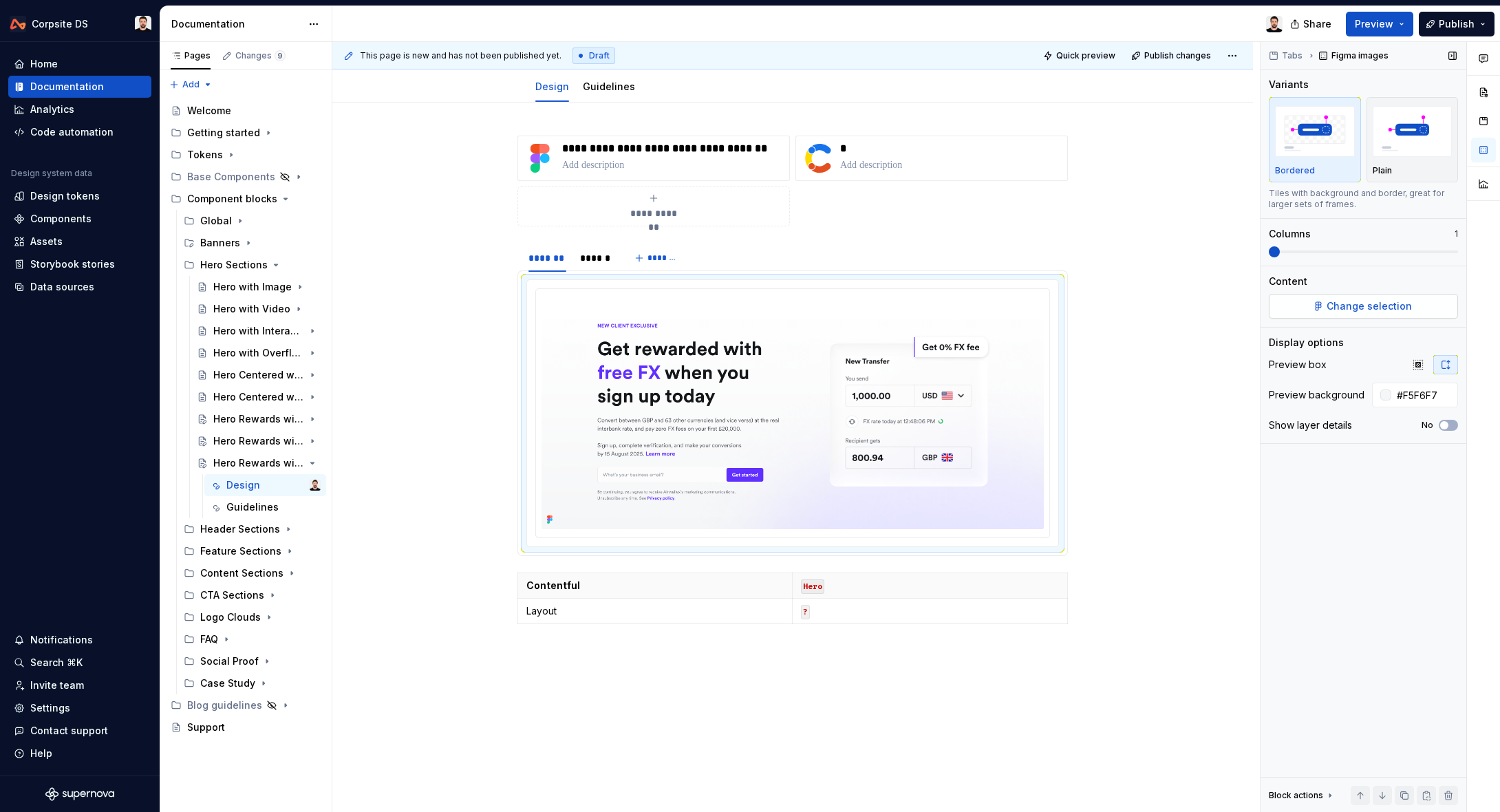
click at [1363, 309] on span "Change selection" at bounding box center [1369, 306] width 85 height 14
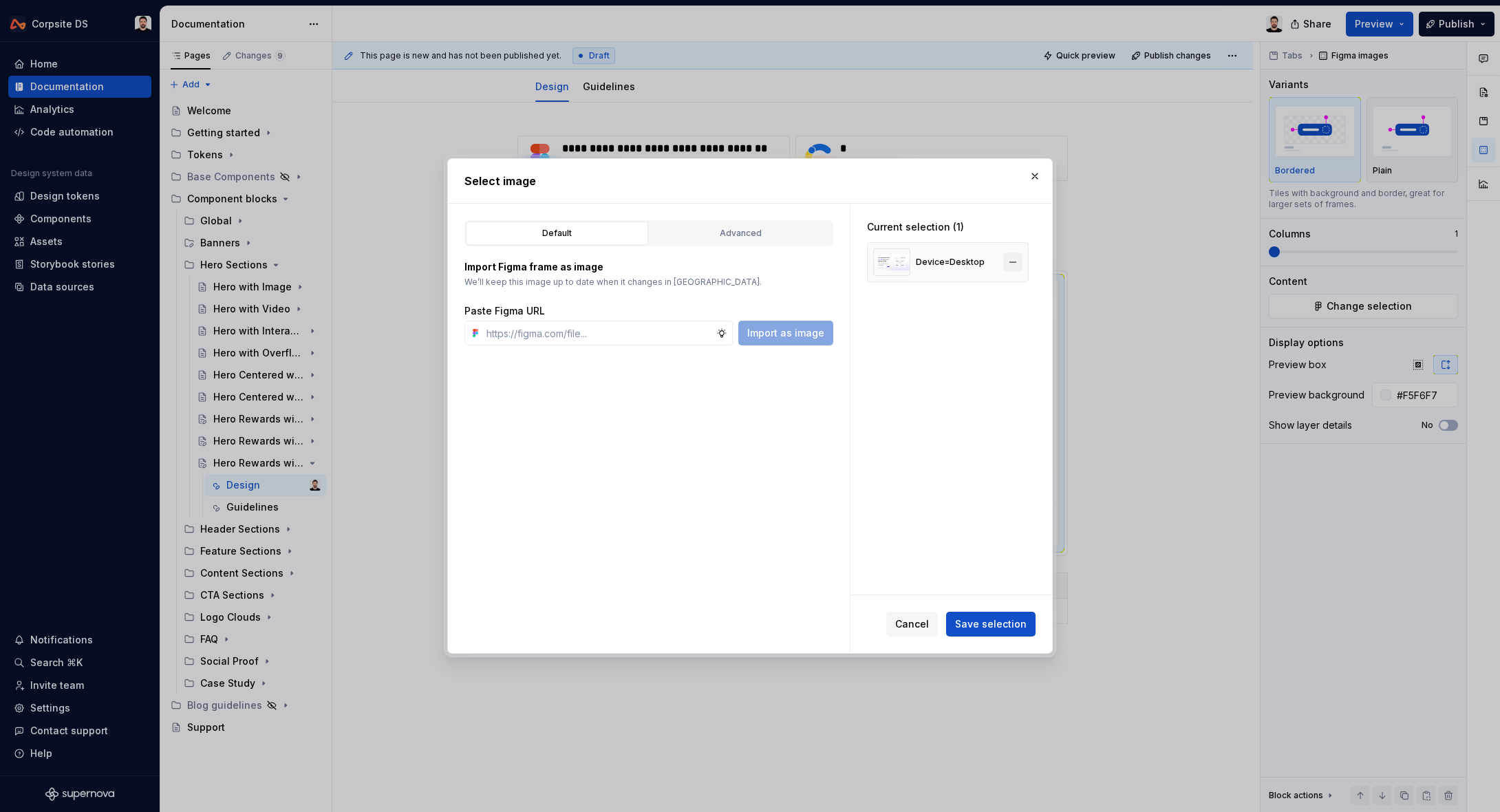
type textarea "*"
drag, startPoint x: 1025, startPoint y: 263, endPoint x: 807, endPoint y: 322, distance: 225.8
click at [1023, 264] on button "button" at bounding box center [1013, 262] width 19 height 19
click at [691, 332] on input "text" at bounding box center [598, 333] width 235 height 25
paste input "[URL][DOMAIN_NAME]"
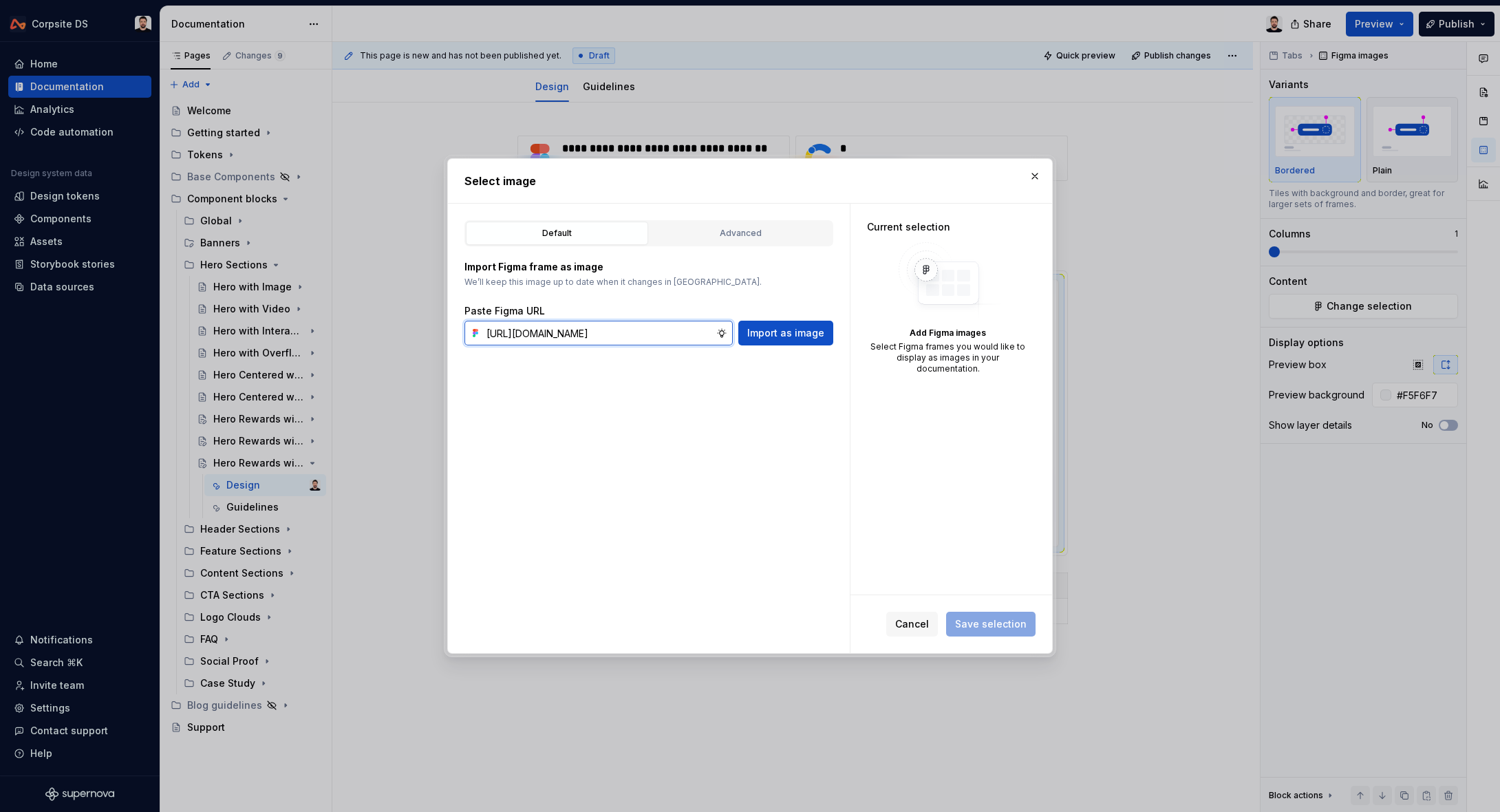
scroll to position [0, 433]
type input "[URL][DOMAIN_NAME]"
click at [778, 327] on span "Import as image" at bounding box center [786, 333] width 77 height 14
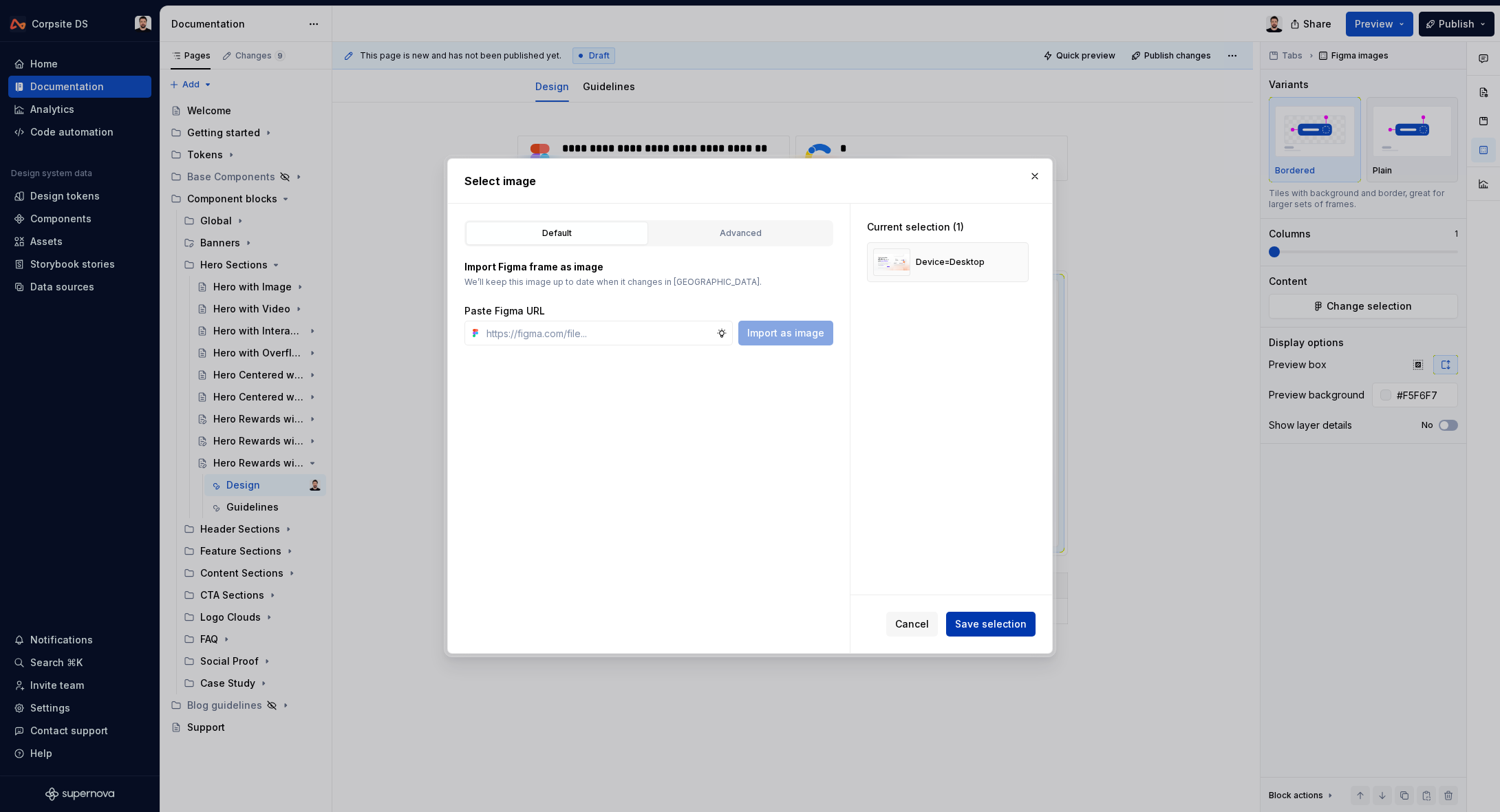
click at [994, 626] on span "Save selection" at bounding box center [991, 624] width 71 height 14
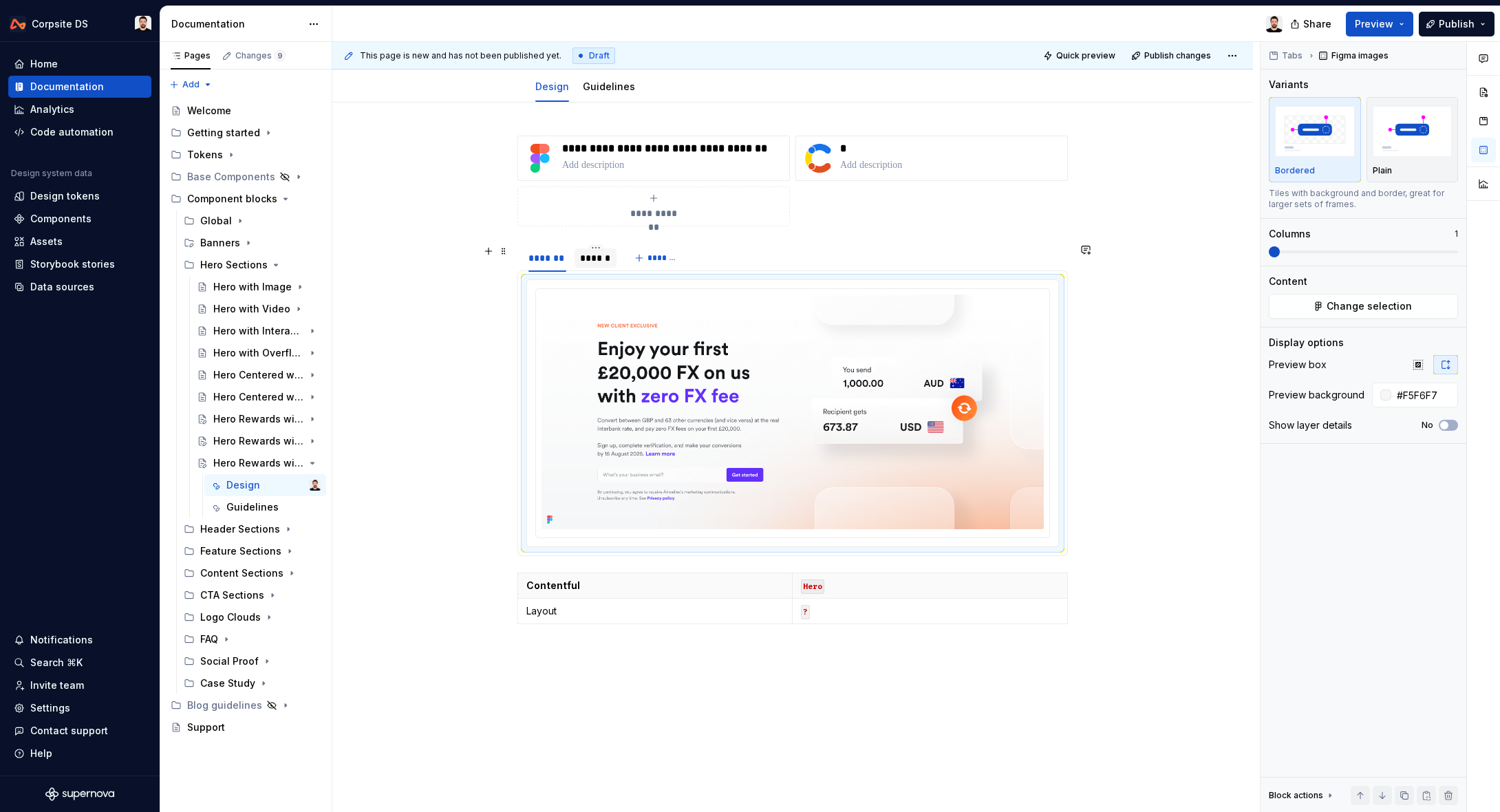
click at [592, 258] on div "******" at bounding box center [595, 258] width 31 height 14
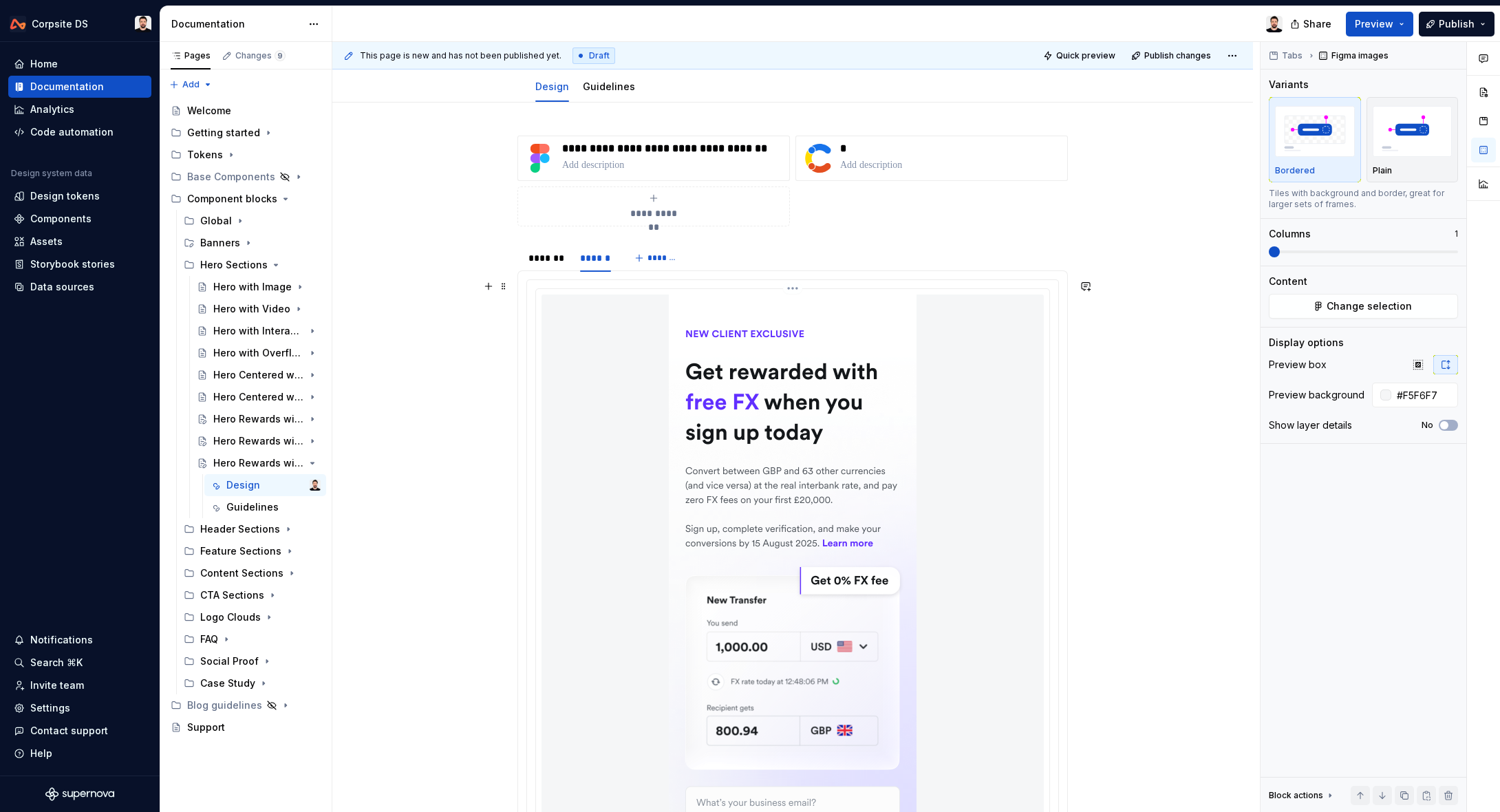
click at [833, 337] on img at bounding box center [793, 603] width 247 height 618
click at [1373, 297] on button "Change selection" at bounding box center [1363, 306] width 189 height 25
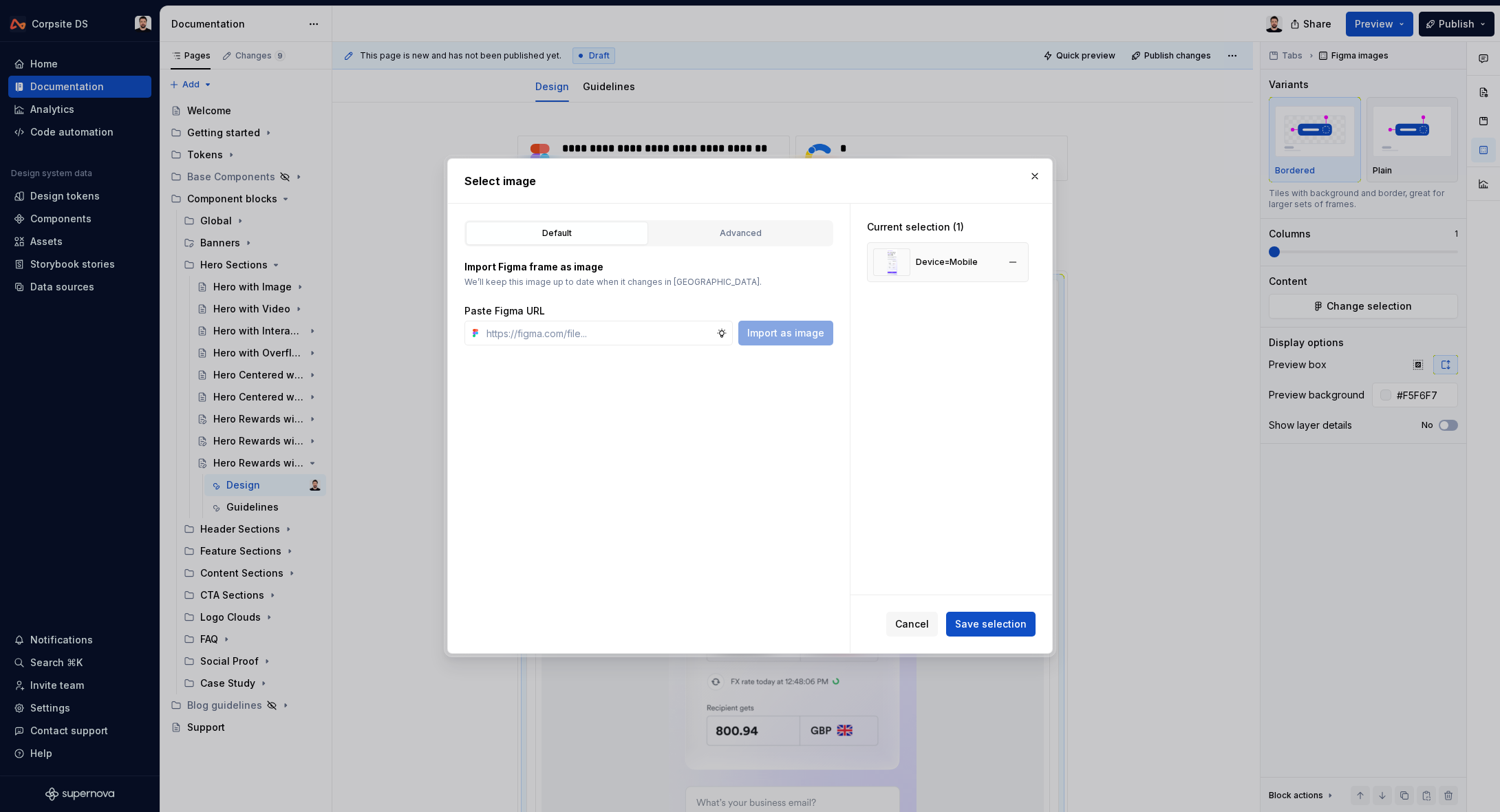
type textarea "*"
click at [1015, 259] on button "button" at bounding box center [1013, 262] width 19 height 19
click at [668, 333] on input "text" at bounding box center [598, 333] width 235 height 25
paste input "[URL][DOMAIN_NAME]"
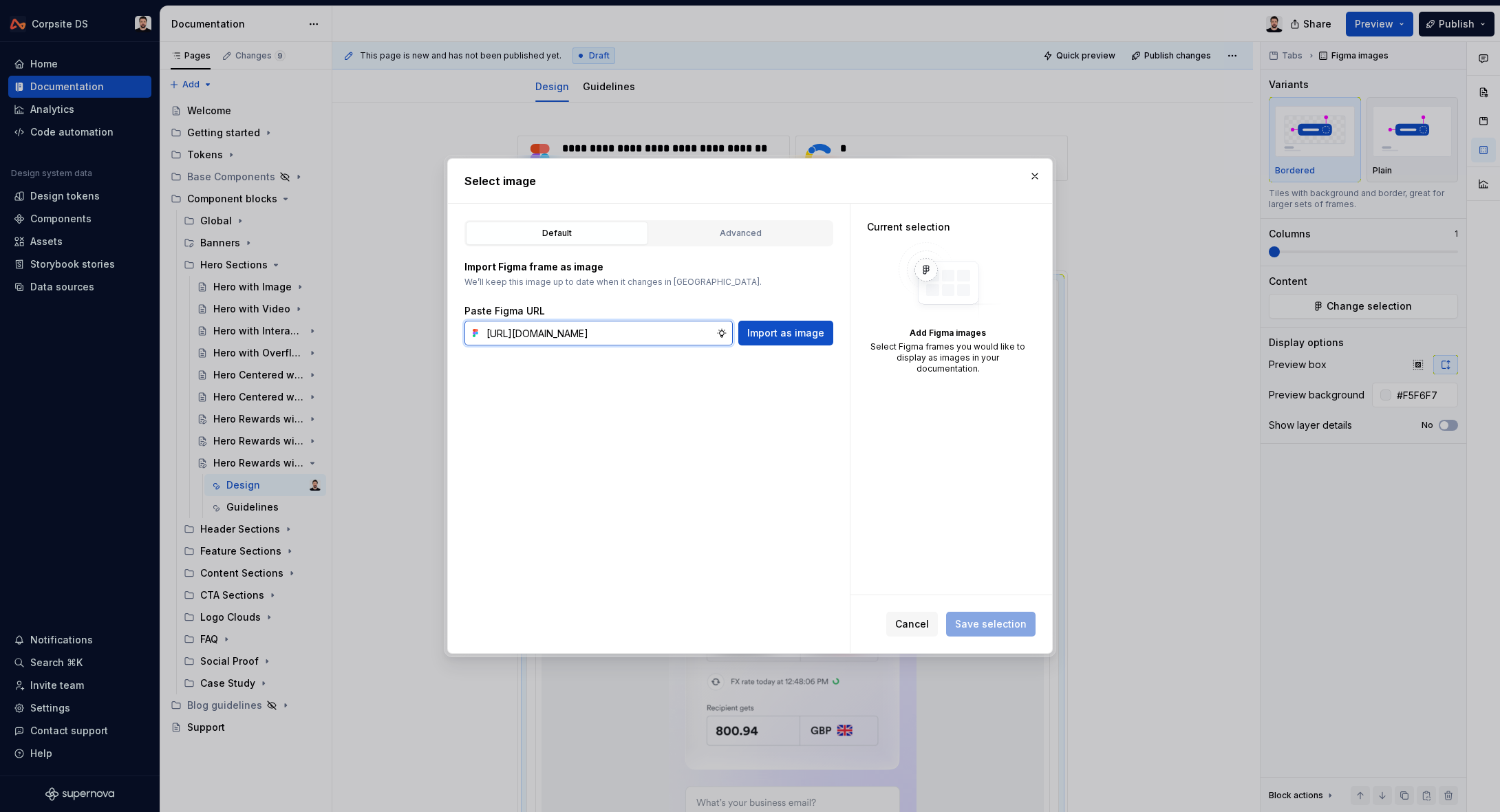
scroll to position [0, 435]
type input "[URL][DOMAIN_NAME]"
click at [782, 338] on span "Import as image" at bounding box center [786, 333] width 77 height 14
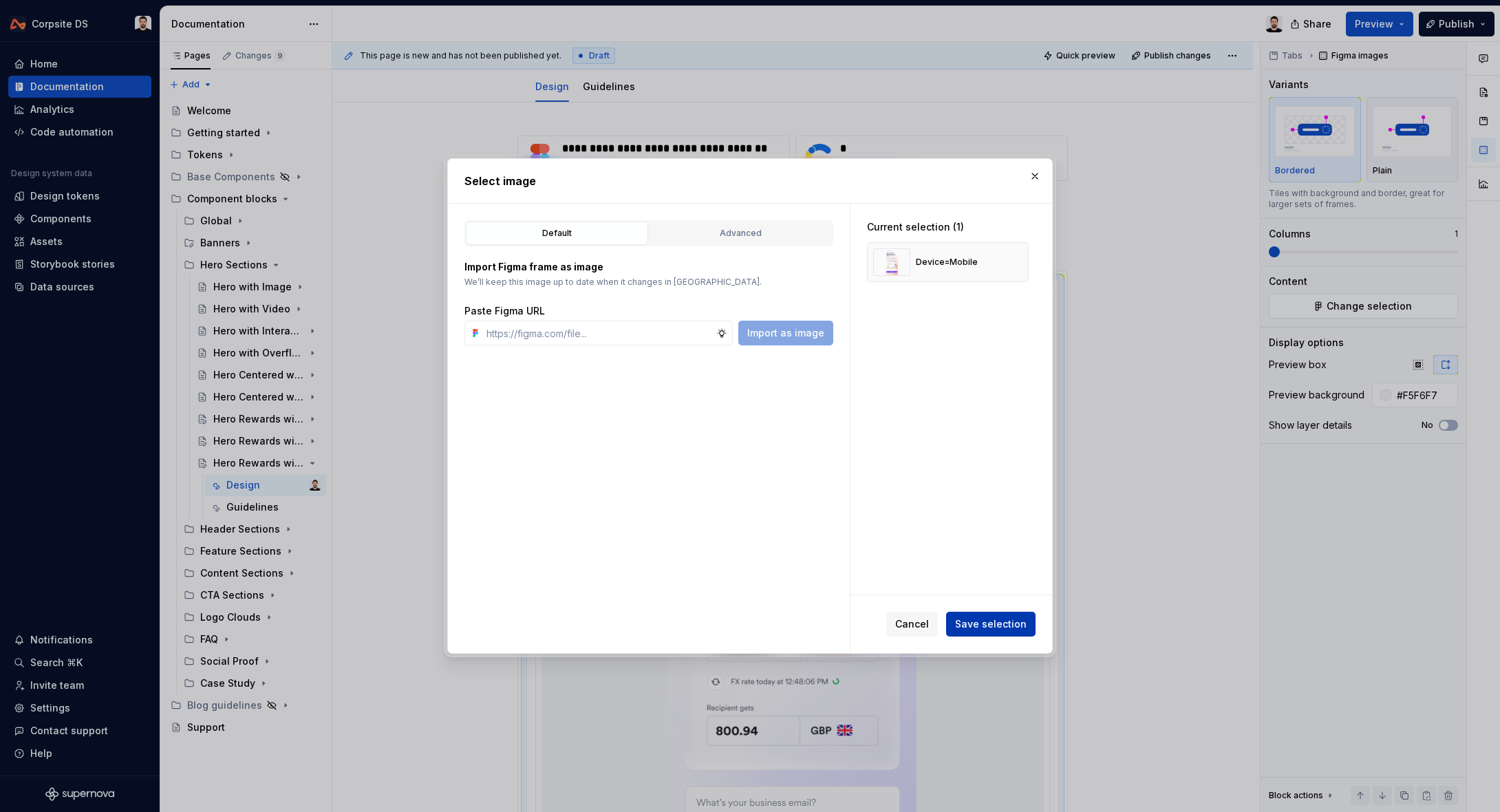
click at [967, 625] on span "Save selection" at bounding box center [991, 624] width 71 height 14
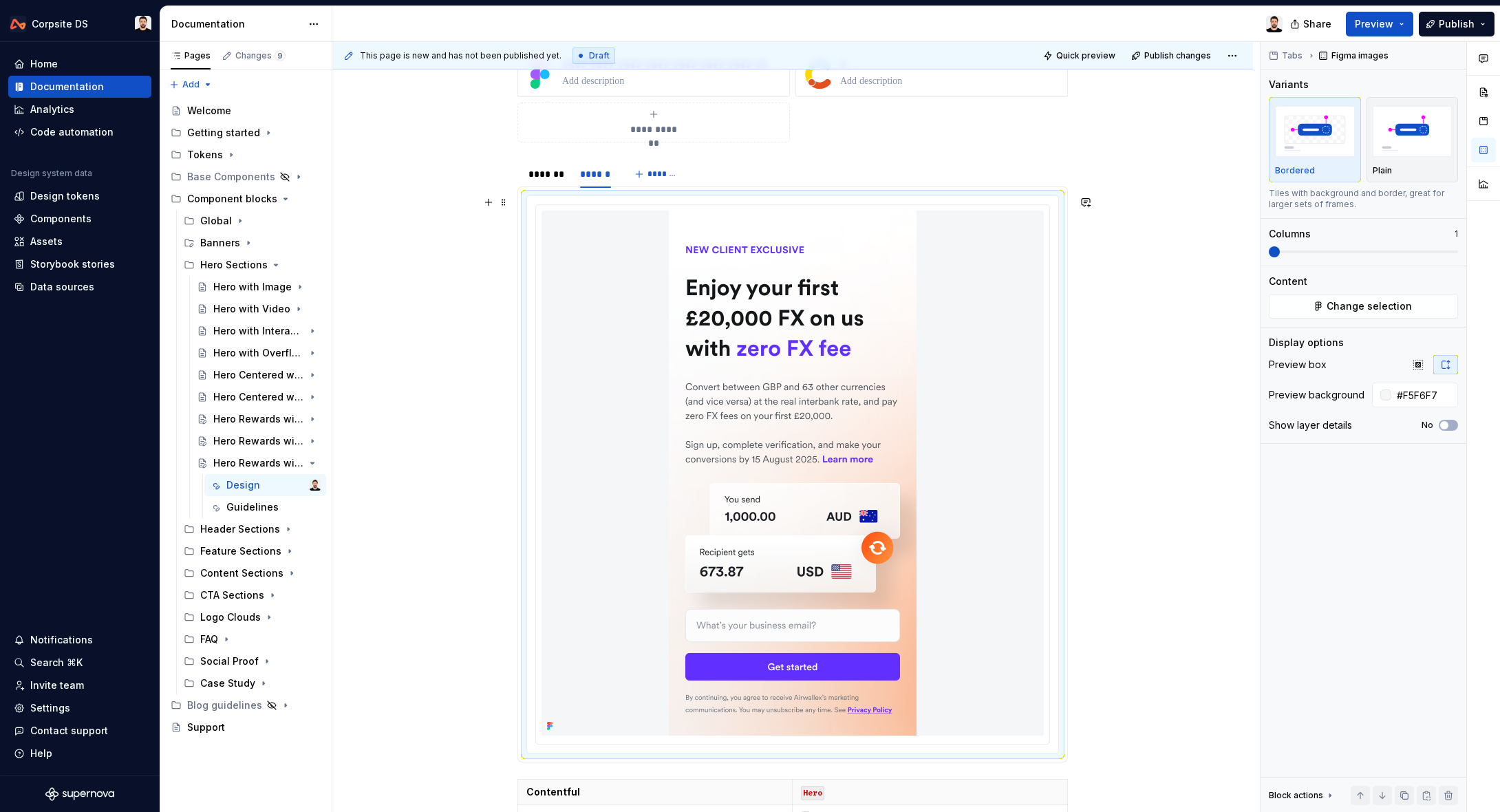
scroll to position [207, 0]
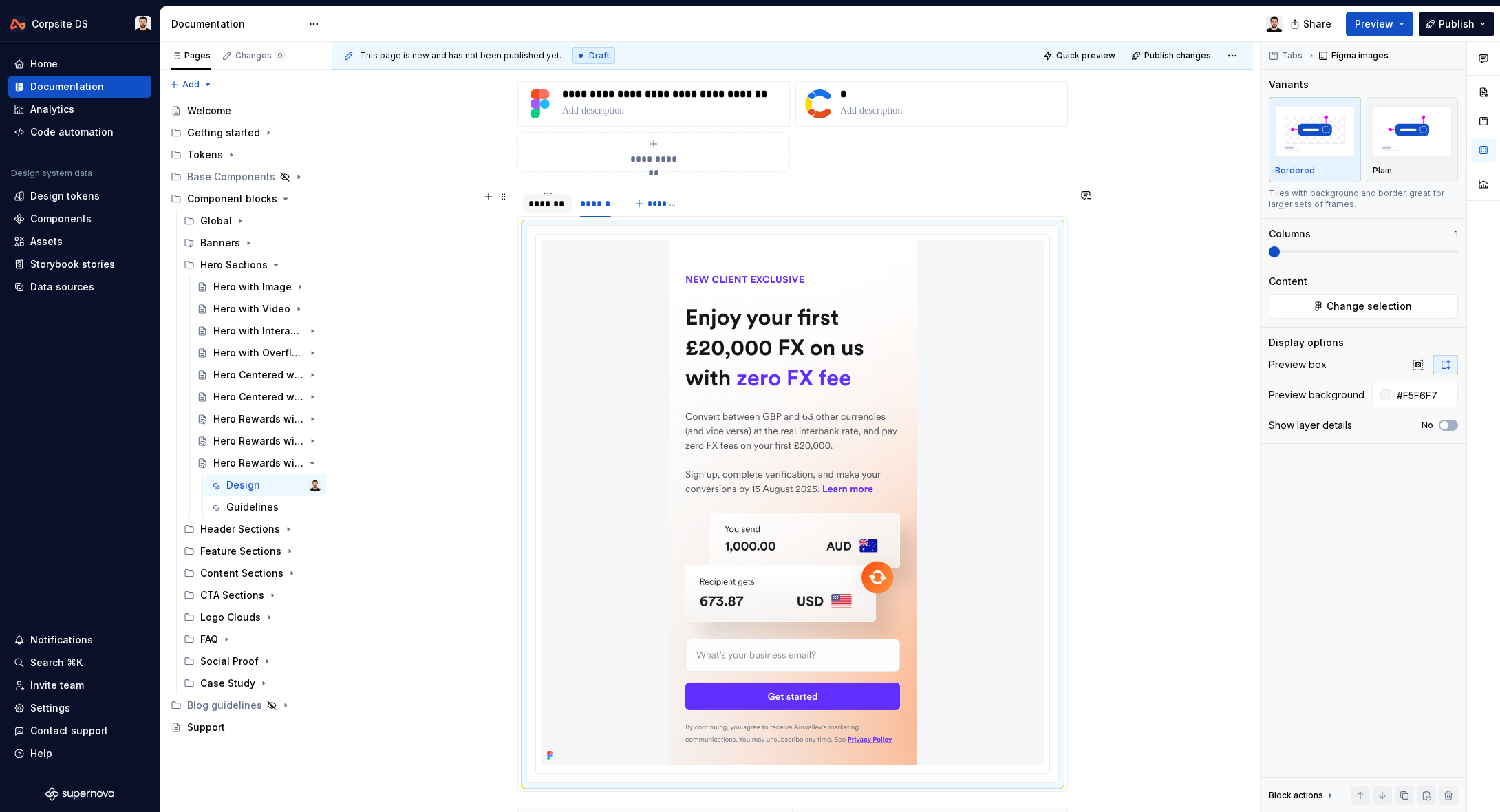
click at [552, 208] on div "*******" at bounding box center [547, 203] width 38 height 14
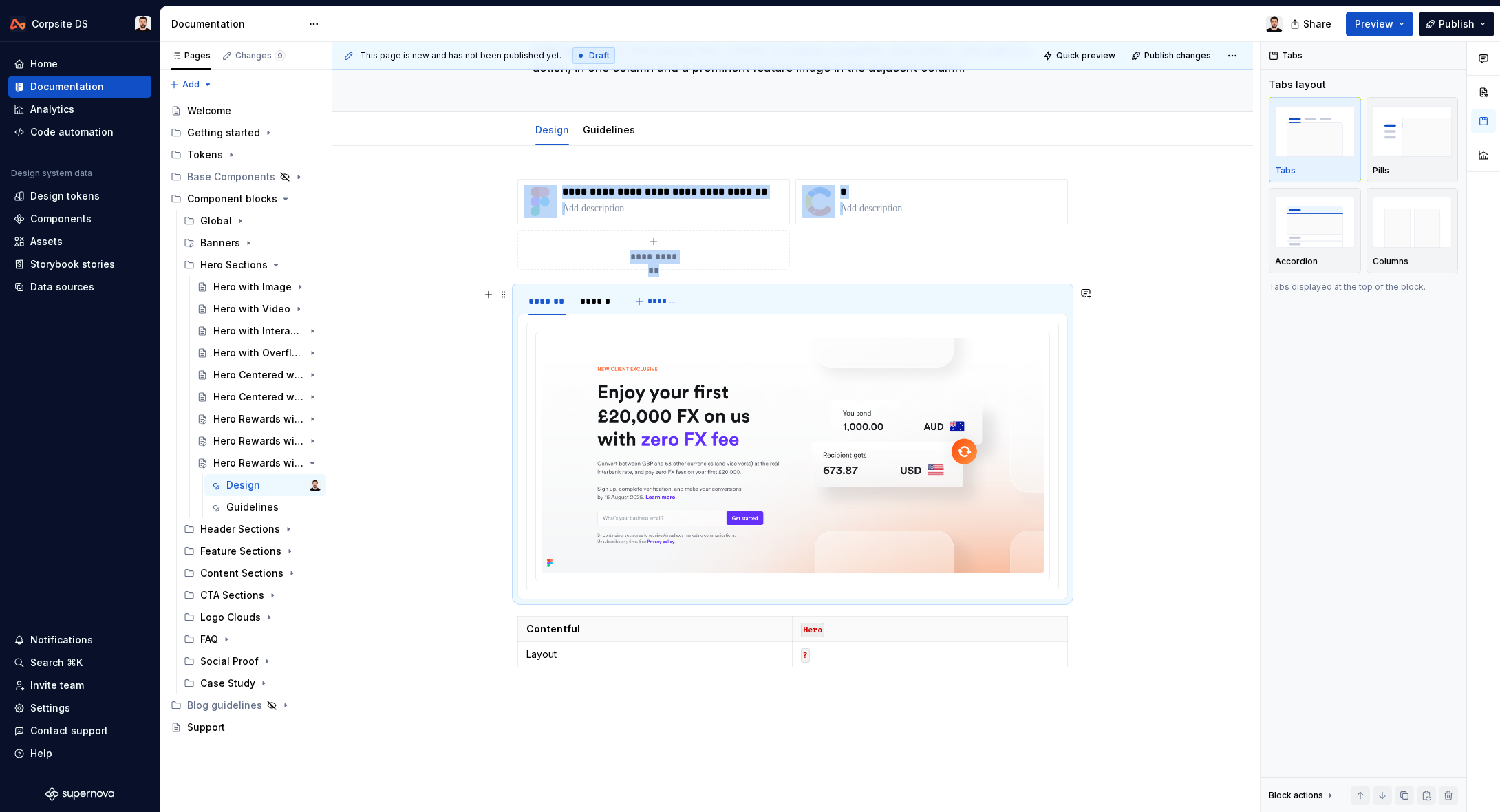
scroll to position [0, 0]
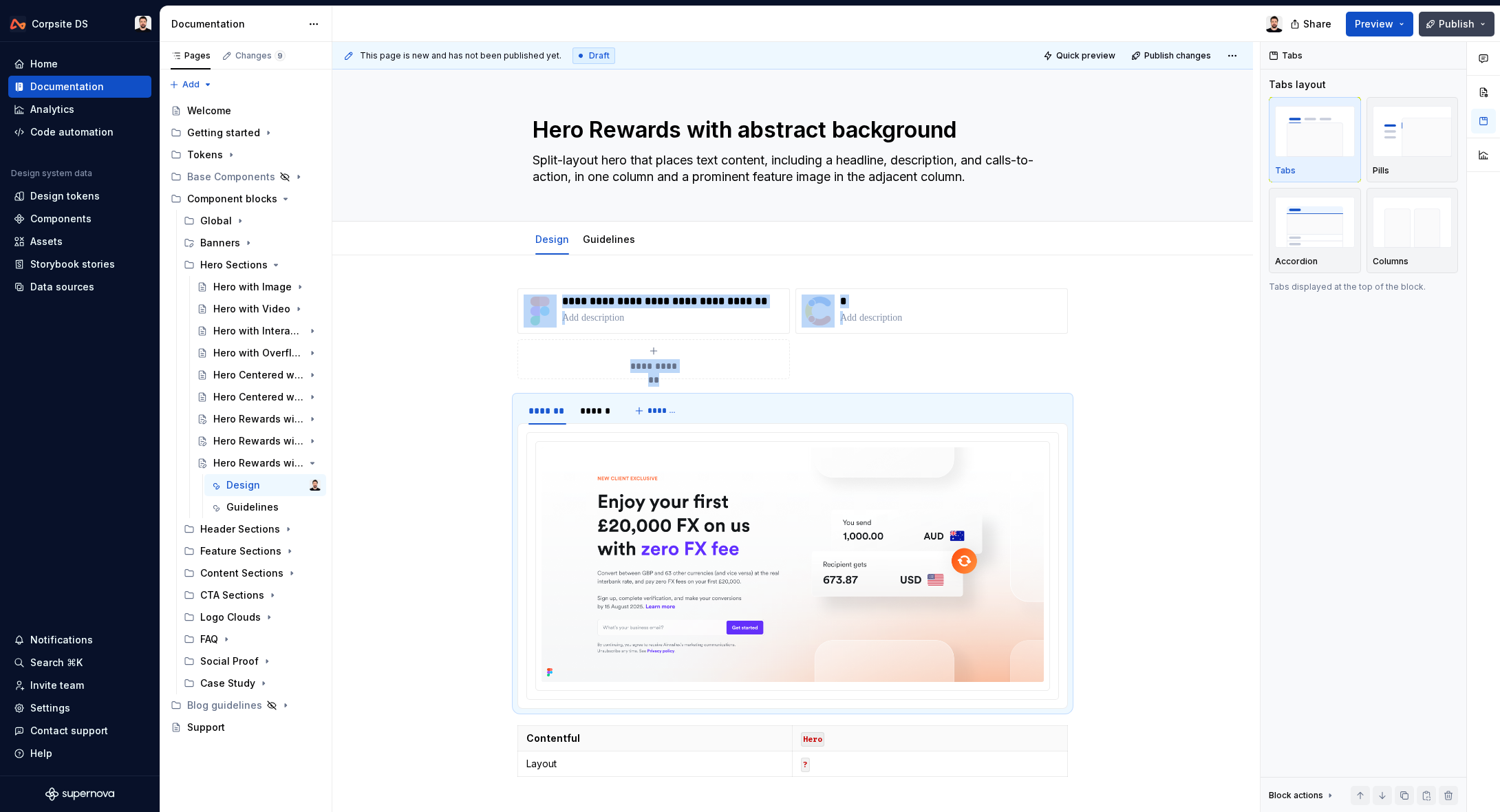
click at [1442, 25] on span "Publish" at bounding box center [1456, 24] width 36 height 14
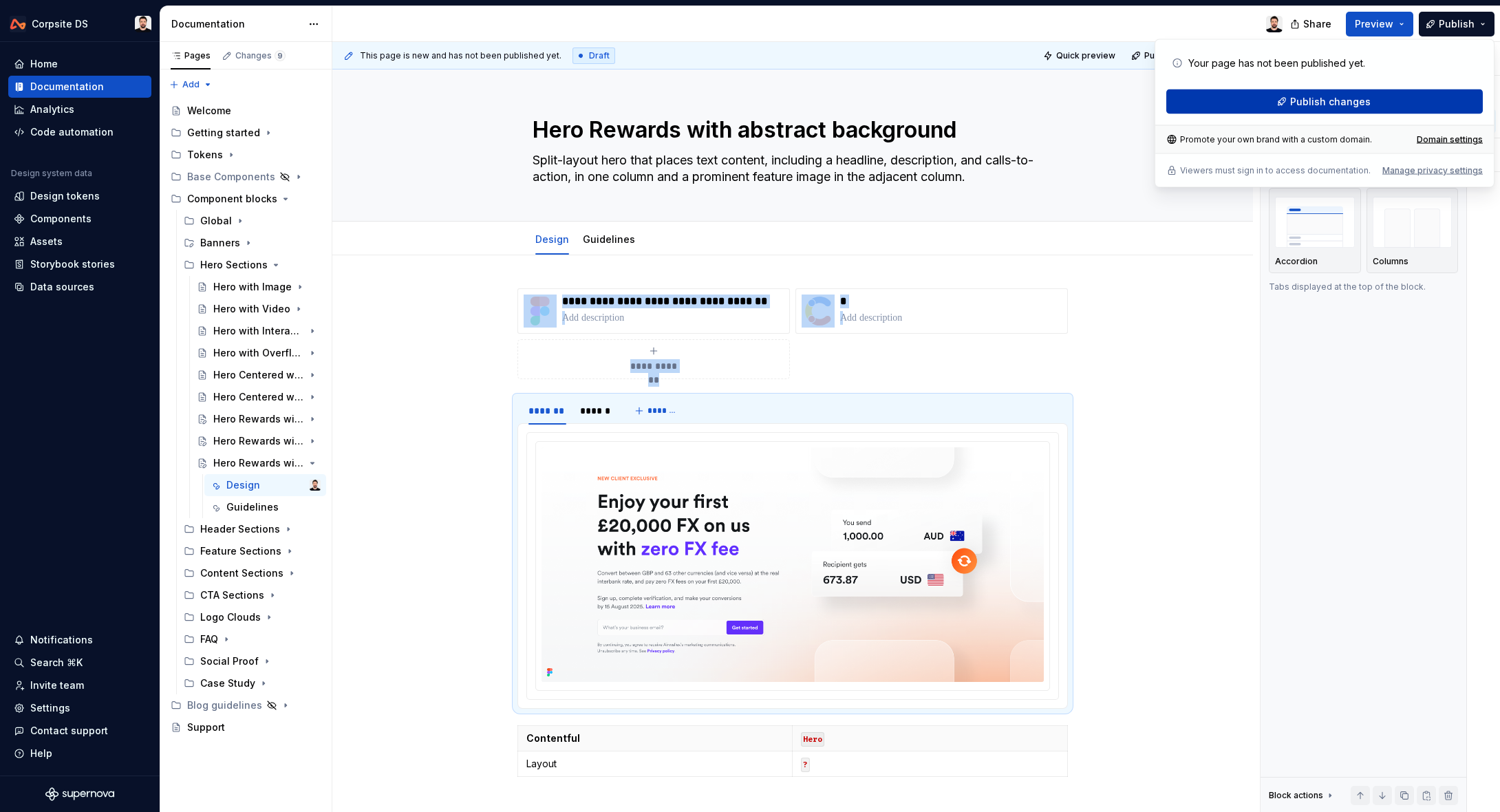
click at [1346, 106] on span "Publish changes" at bounding box center [1330, 101] width 81 height 14
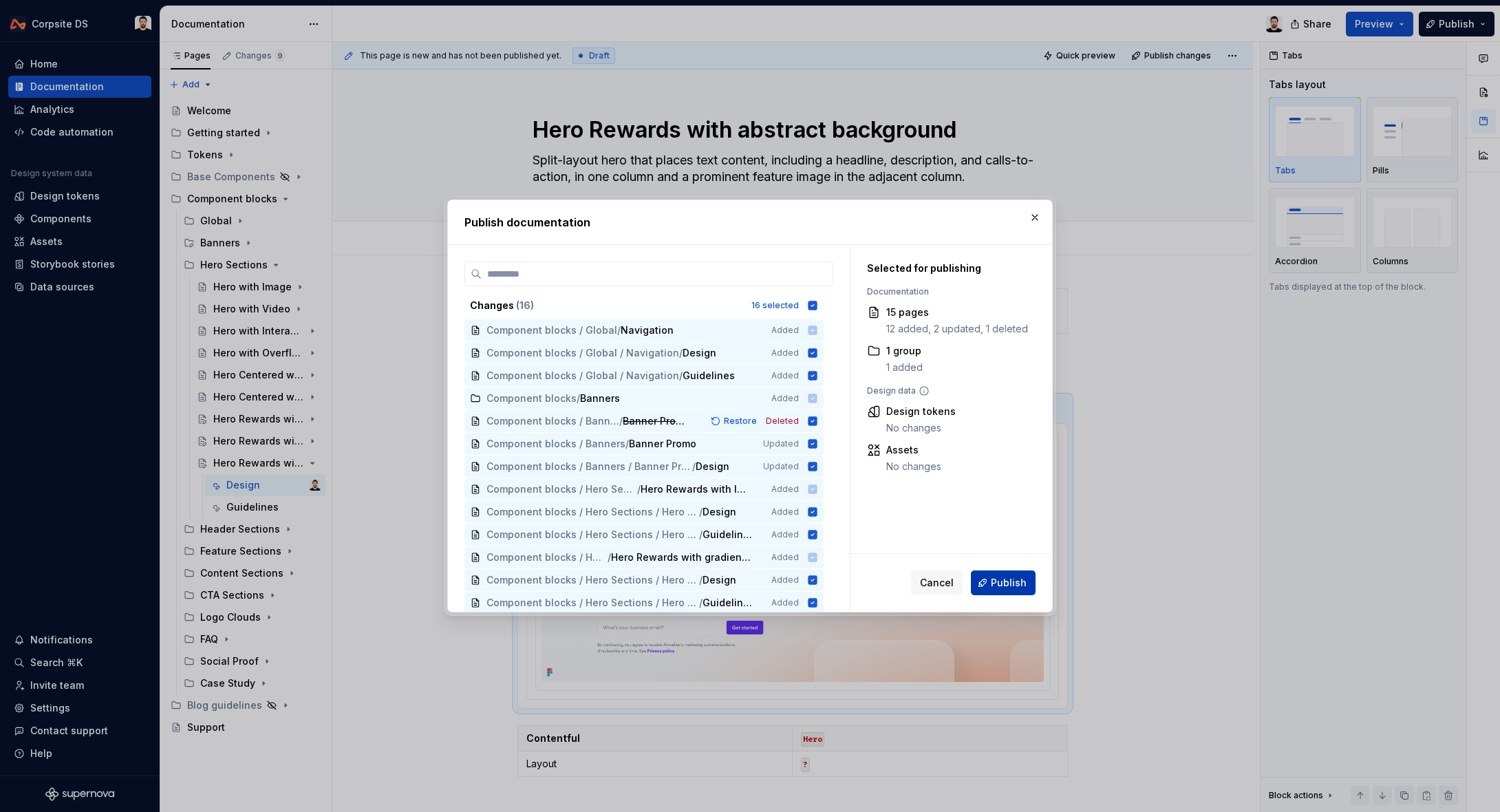
click at [996, 572] on button "Publish" at bounding box center [1003, 583] width 65 height 25
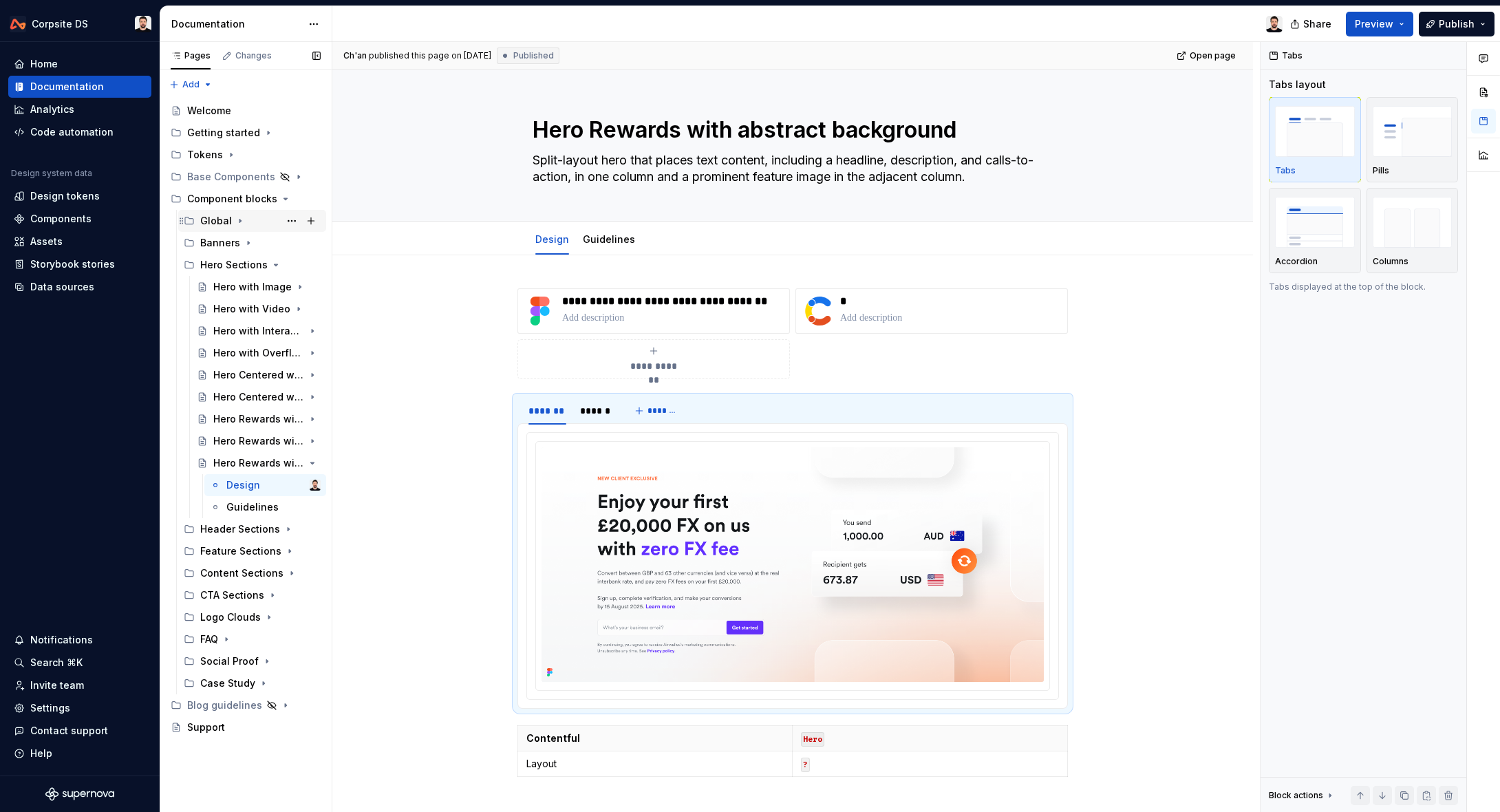
click at [234, 218] on icon "Page tree" at bounding box center [239, 220] width 11 height 11
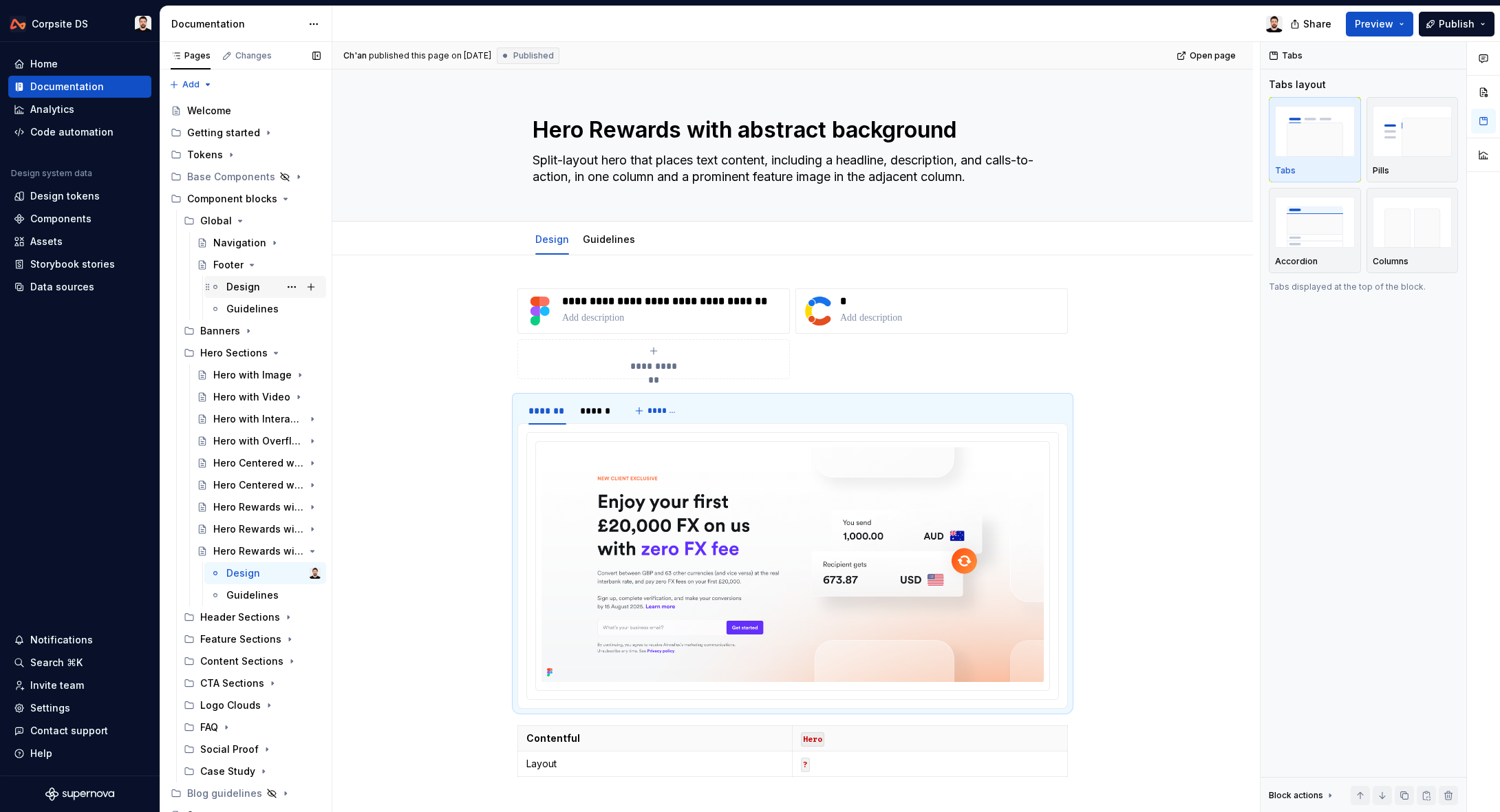
click at [234, 287] on div "Design" at bounding box center [243, 287] width 33 height 14
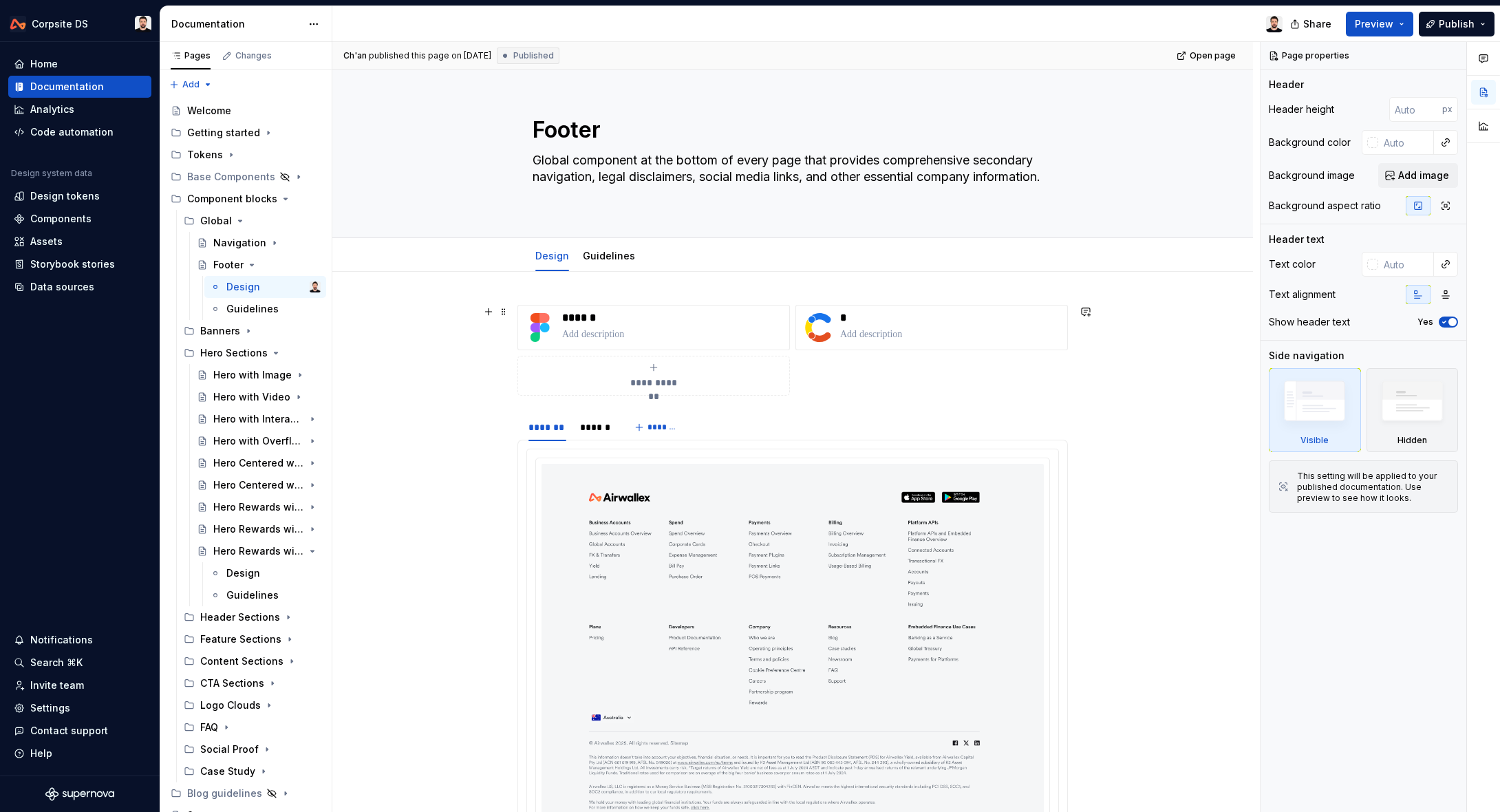
scroll to position [260, 0]
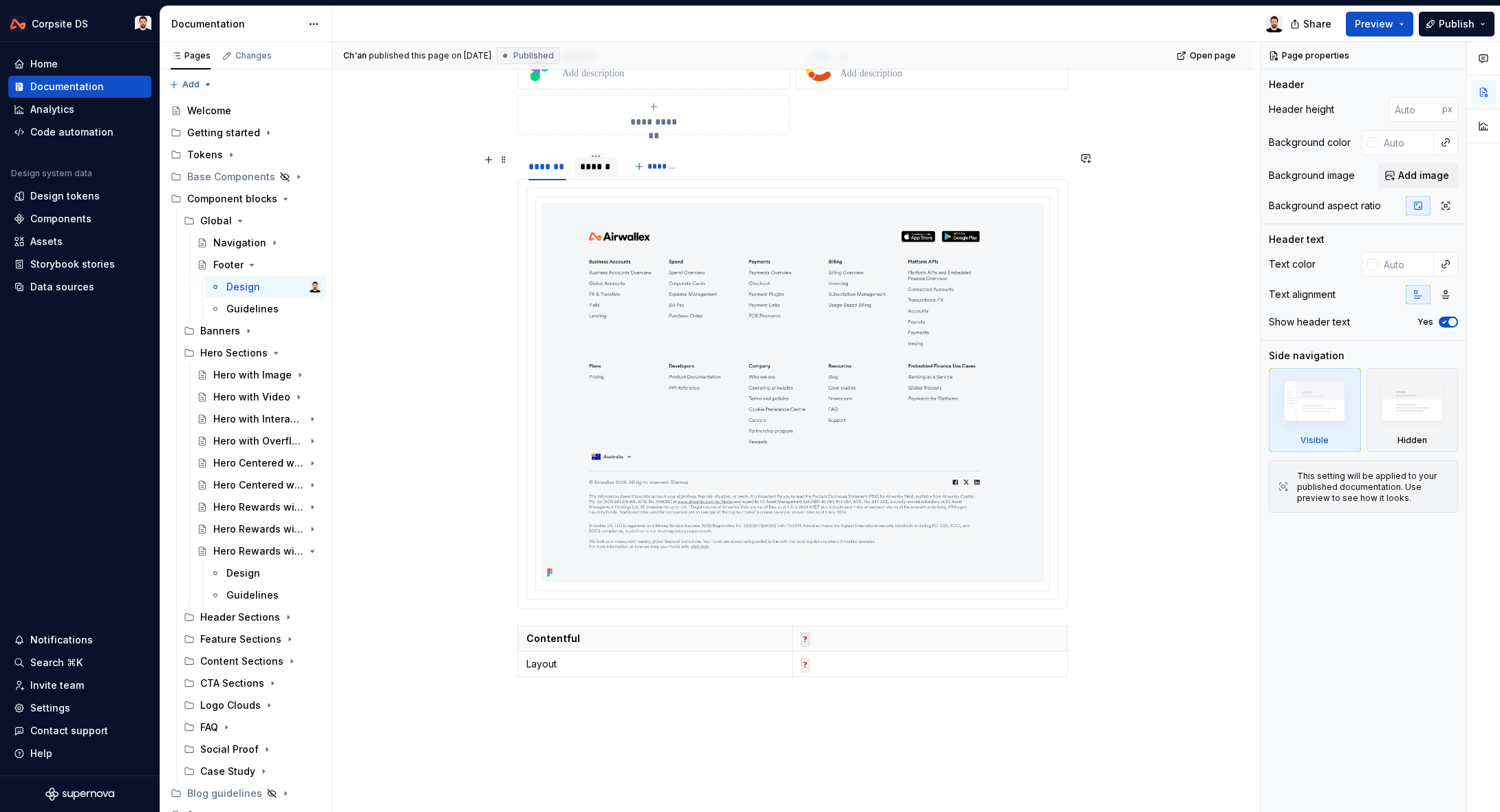
type textarea "*"
click at [600, 167] on div "******" at bounding box center [595, 166] width 31 height 14
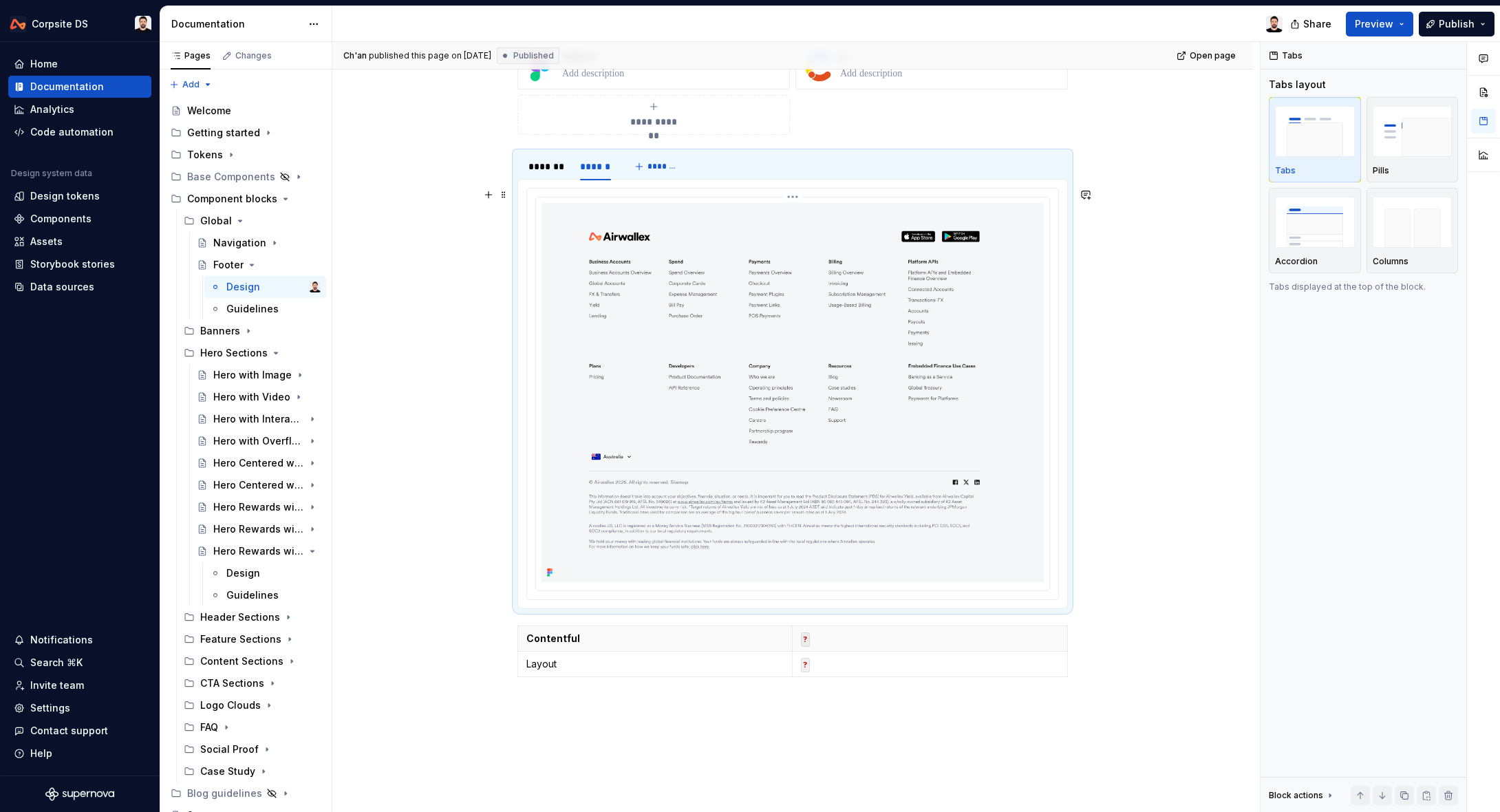
click at [829, 268] on img at bounding box center [793, 392] width 502 height 379
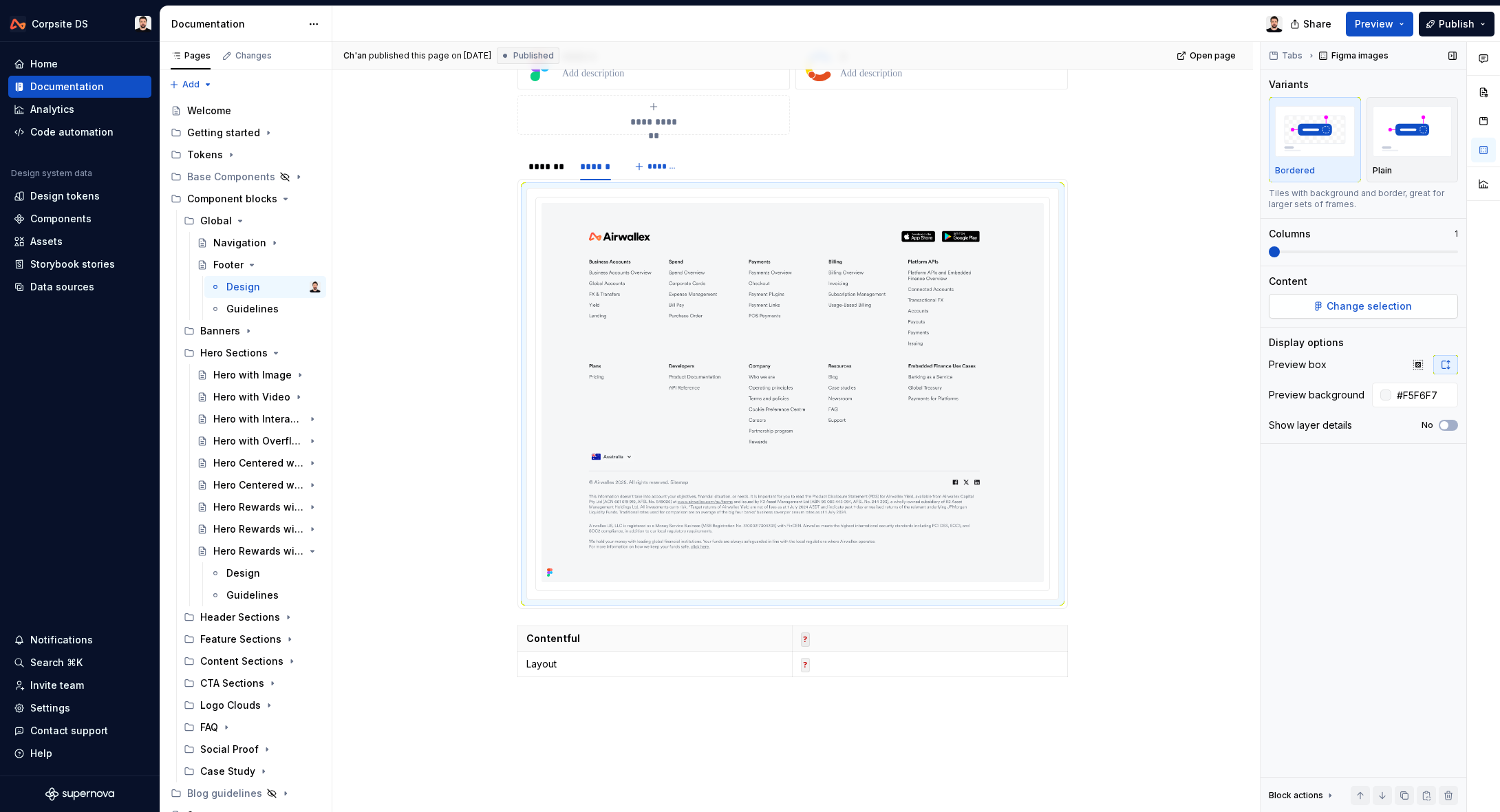
click at [1305, 303] on button "Change selection" at bounding box center [1363, 306] width 189 height 25
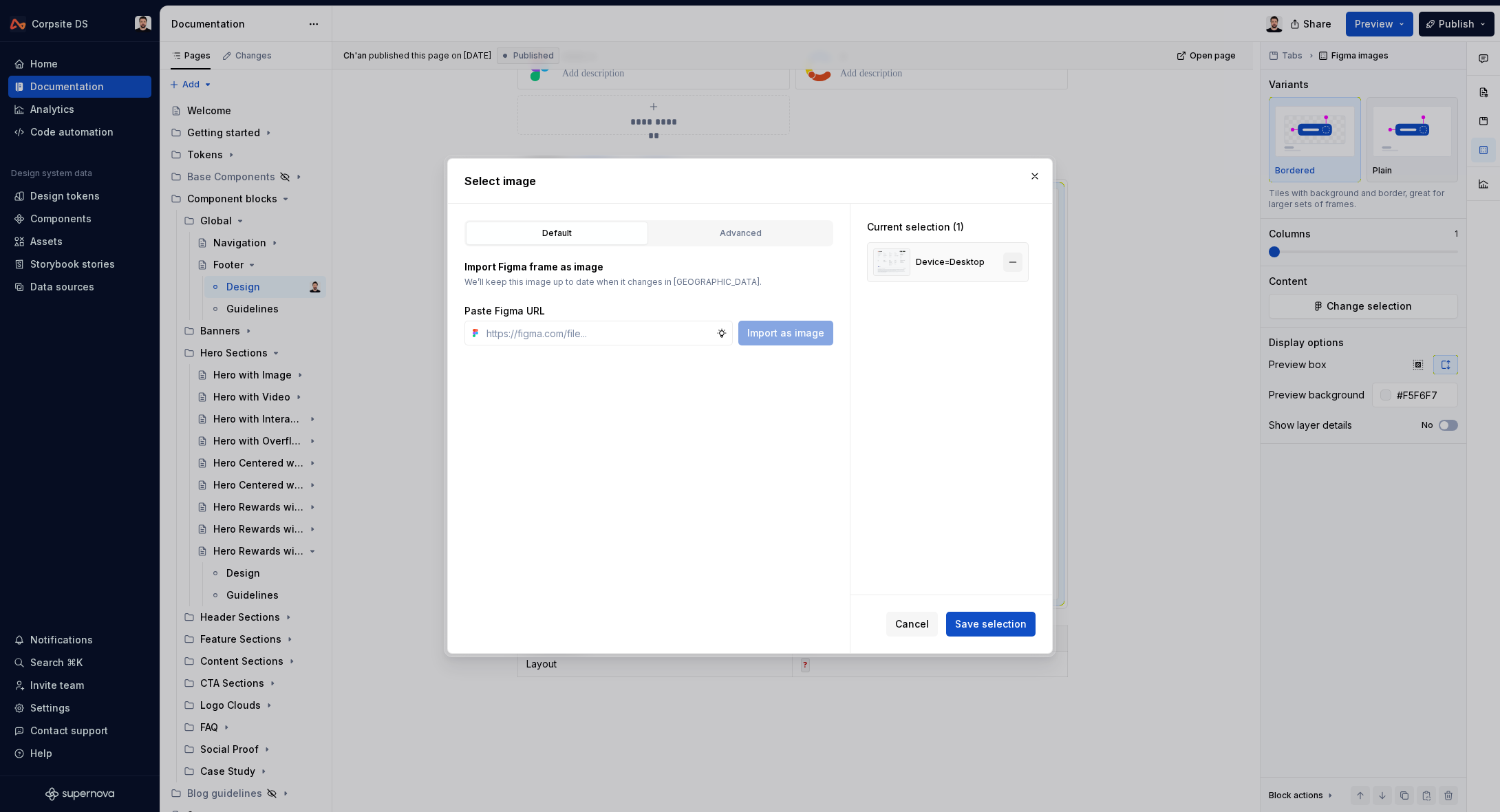
click at [1018, 262] on button "button" at bounding box center [1013, 262] width 19 height 19
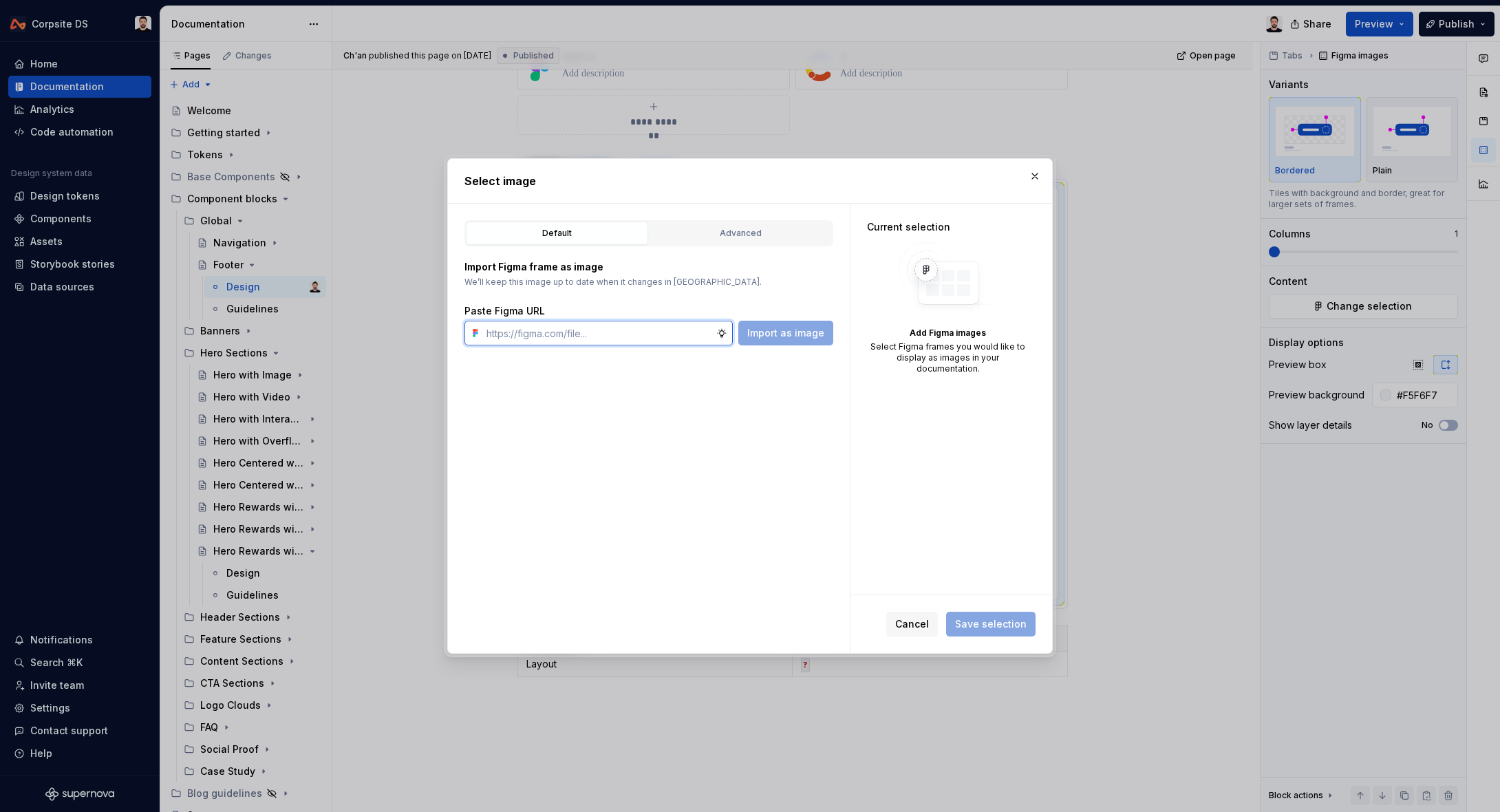
click at [646, 338] on input "text" at bounding box center [598, 333] width 235 height 25
paste input "[URL][DOMAIN_NAME]"
type input "[URL][DOMAIN_NAME]"
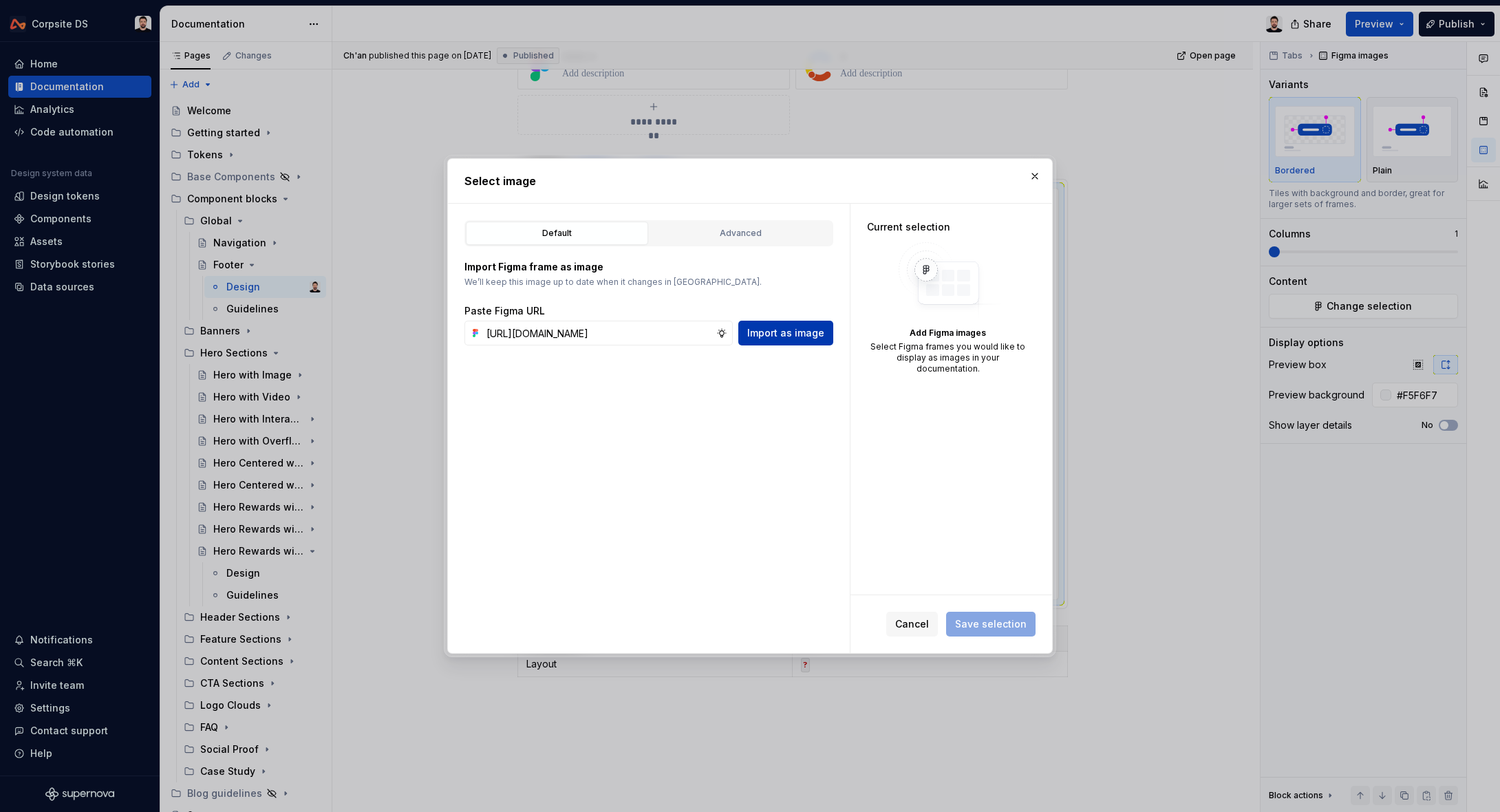
click at [806, 336] on span "Import as image" at bounding box center [786, 333] width 77 height 14
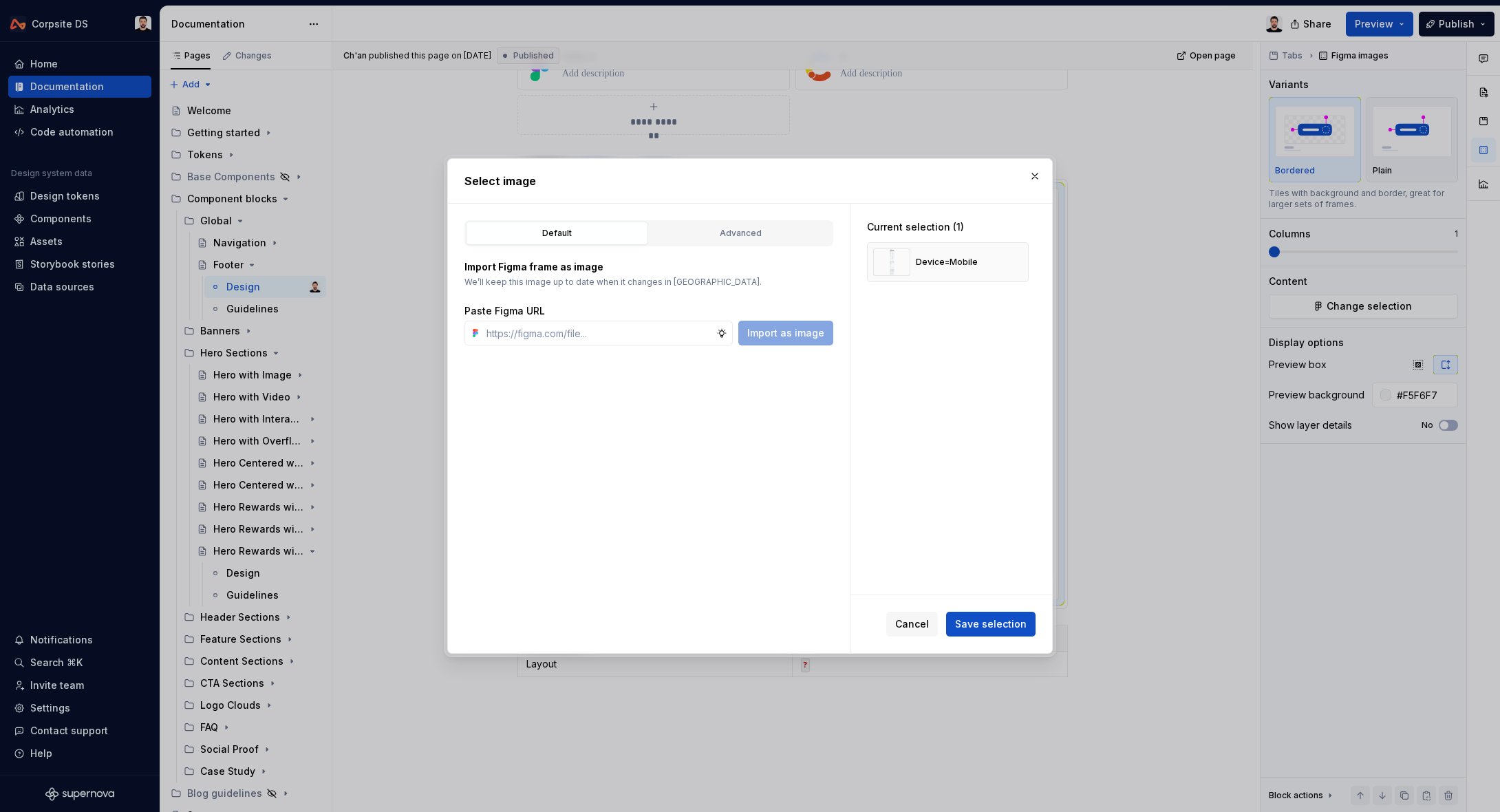
click at [990, 615] on button "Save selection" at bounding box center [991, 624] width 90 height 25
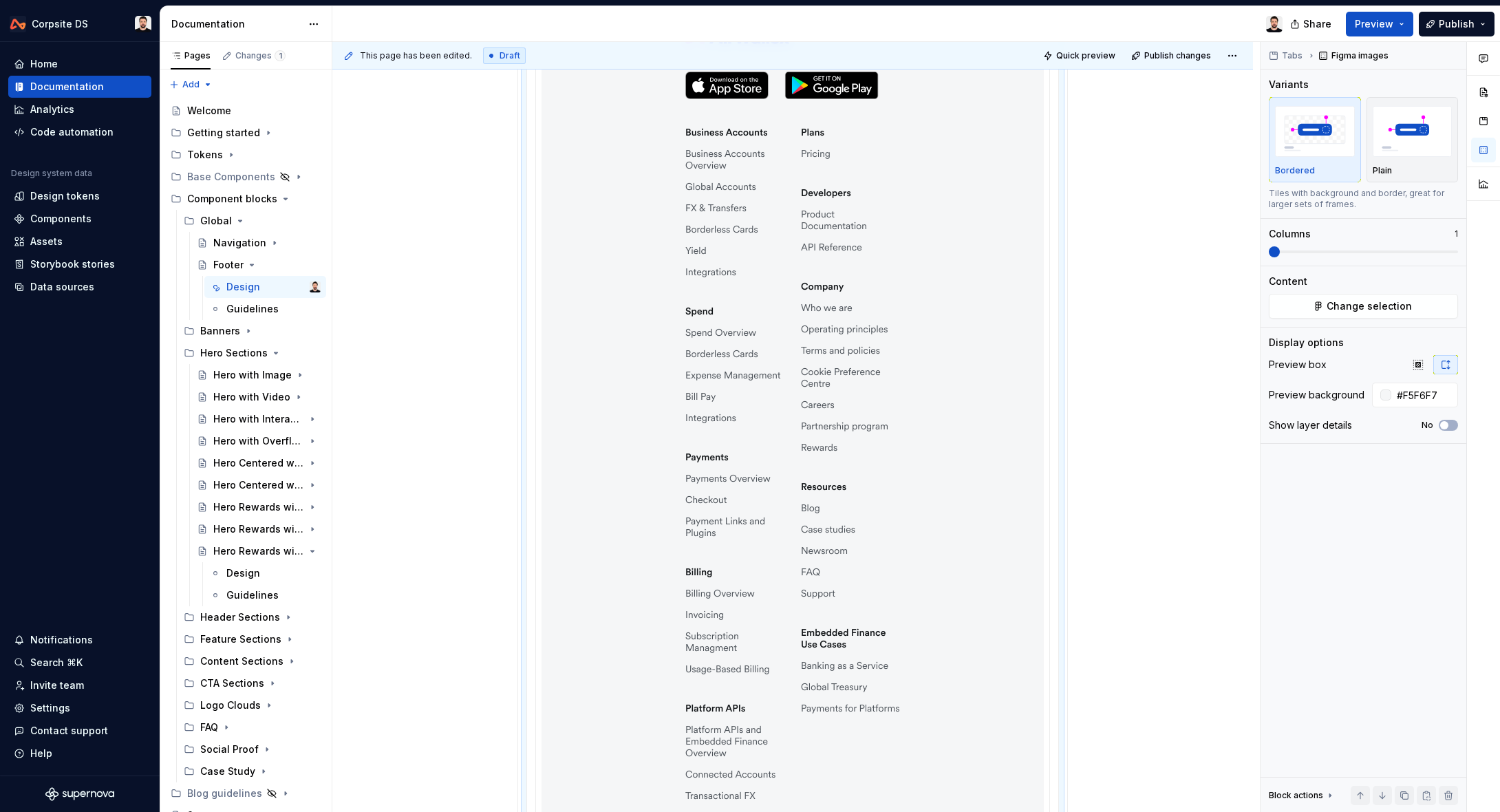
scroll to position [276, 0]
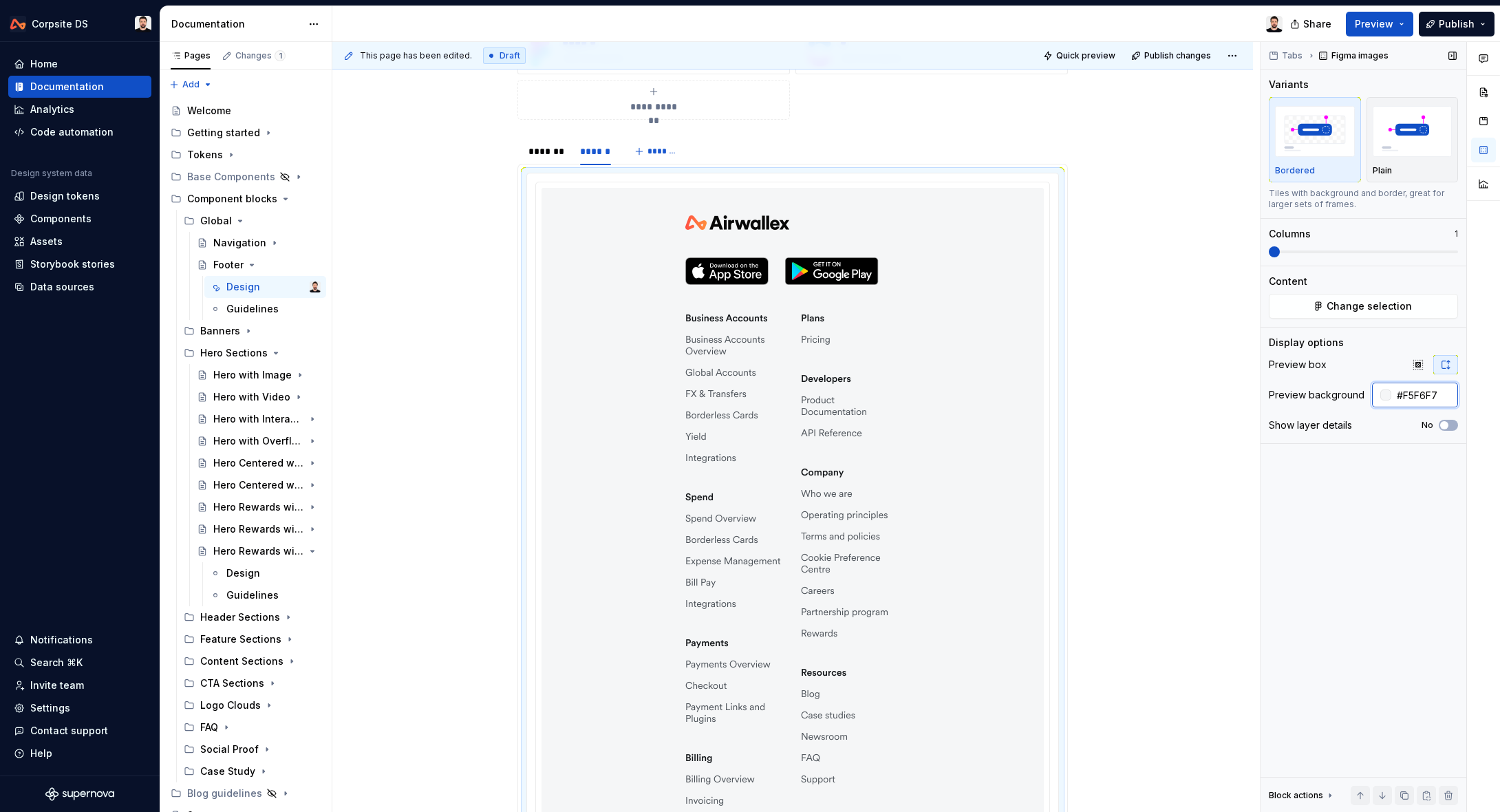
click at [1423, 396] on input "#F5F6F7" at bounding box center [1425, 395] width 67 height 25
type input "#FFFFFF"
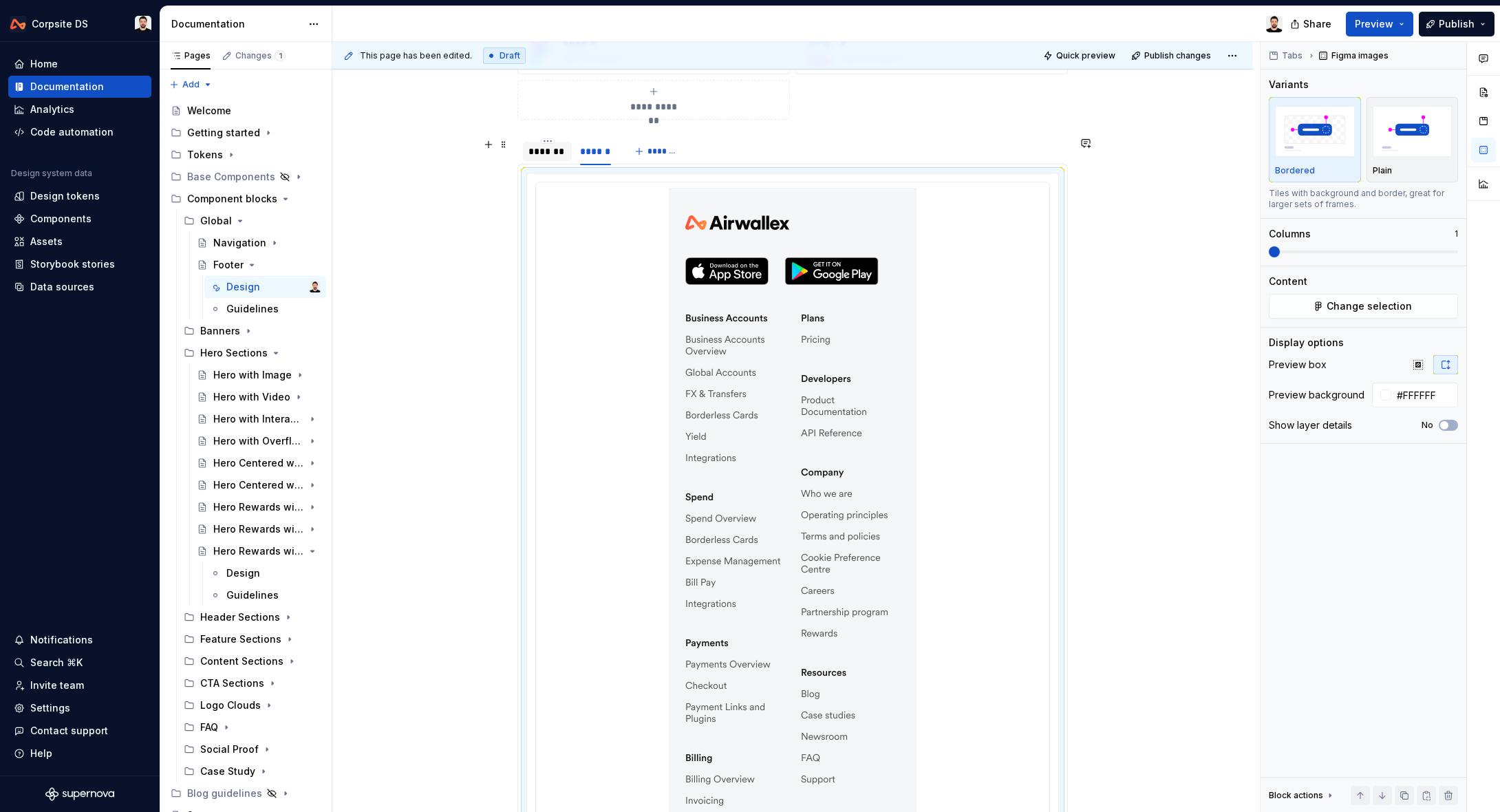
click at [533, 152] on div "*******" at bounding box center [547, 151] width 38 height 14
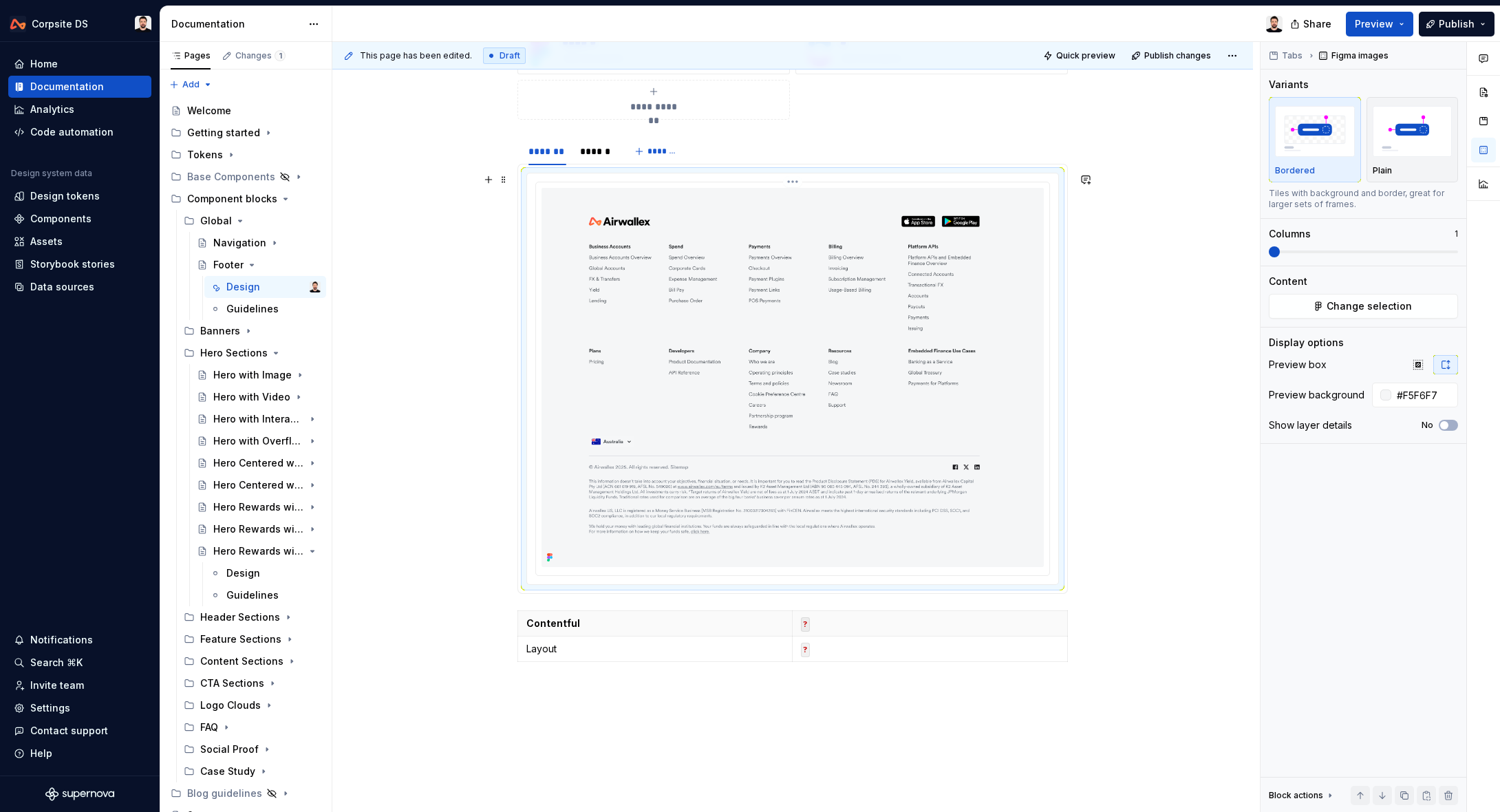
click at [903, 223] on img at bounding box center [793, 377] width 502 height 379
click at [600, 146] on div "******" at bounding box center [595, 151] width 31 height 14
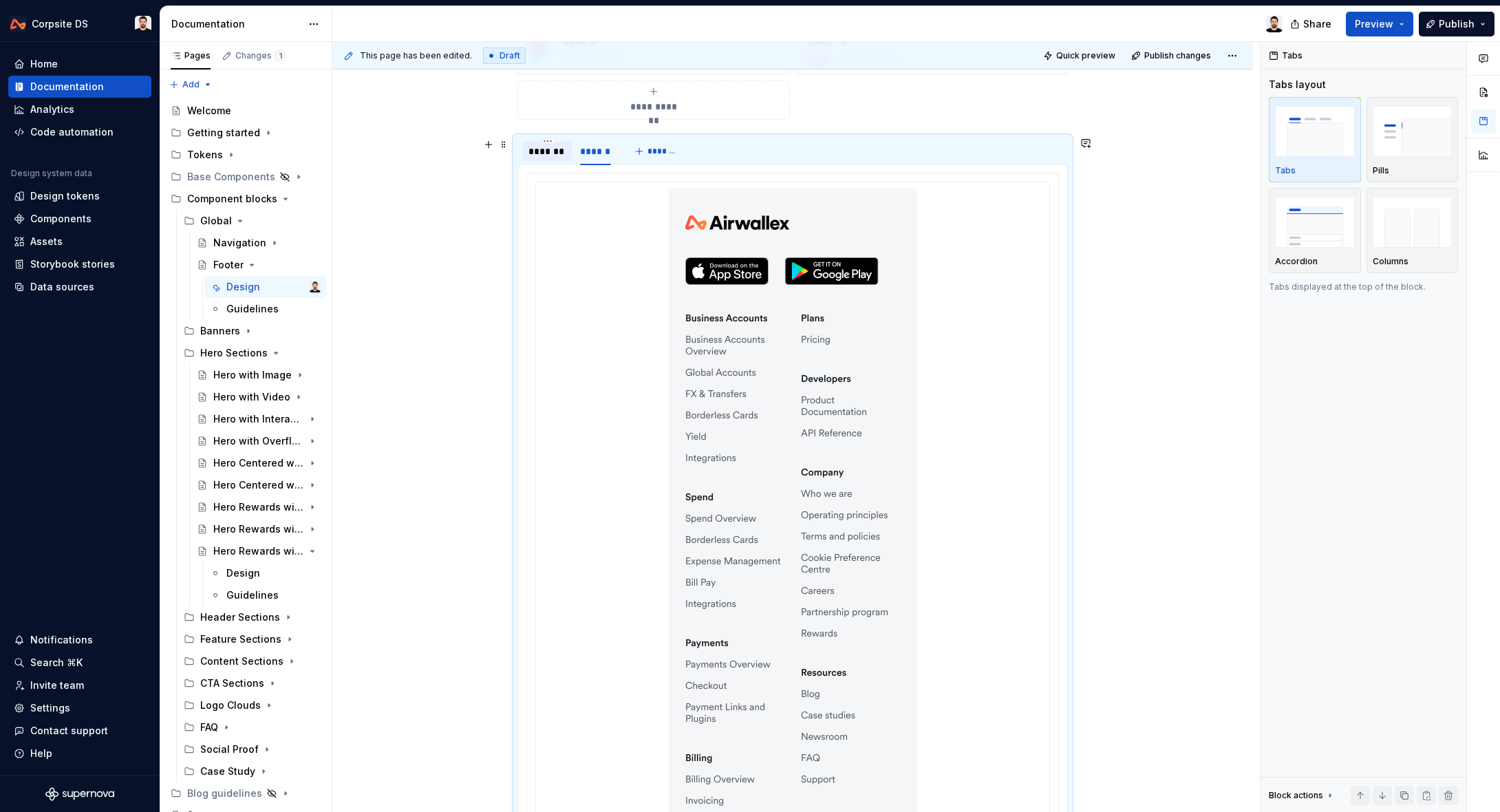
click at [540, 148] on div "*******" at bounding box center [547, 151] width 38 height 14
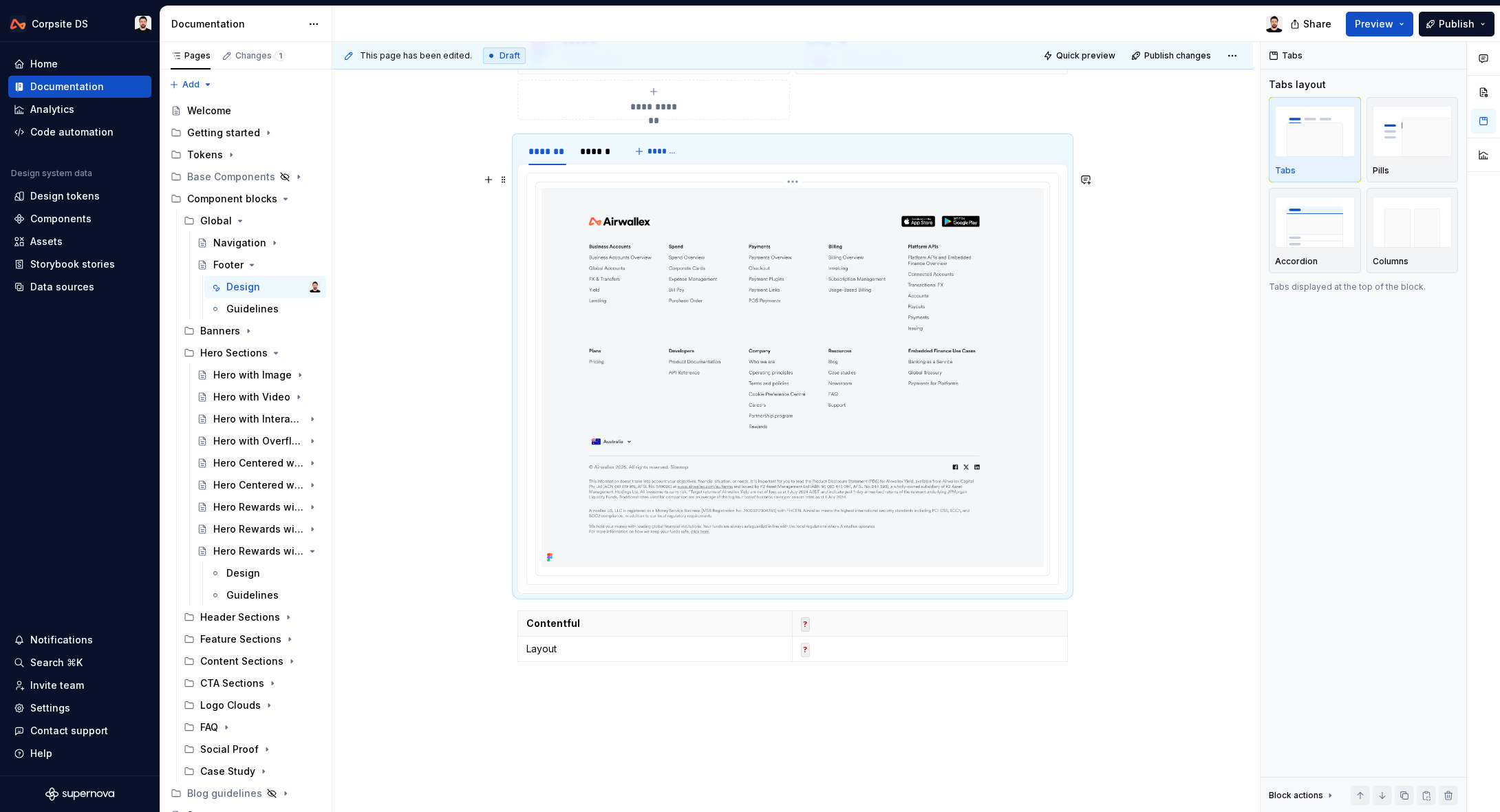
click at [616, 220] on img at bounding box center [793, 377] width 502 height 379
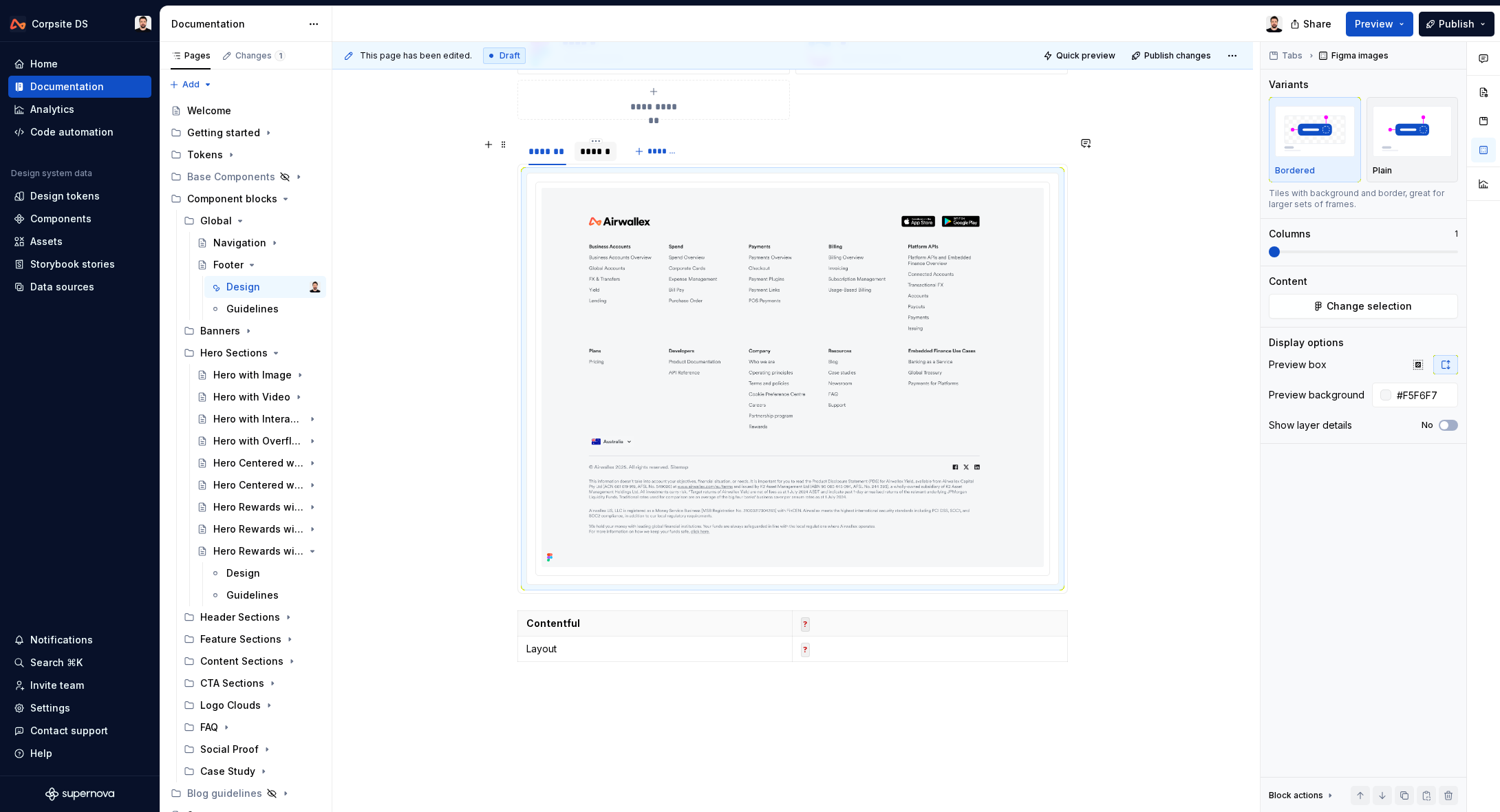
click at [601, 156] on div "******" at bounding box center [595, 151] width 31 height 14
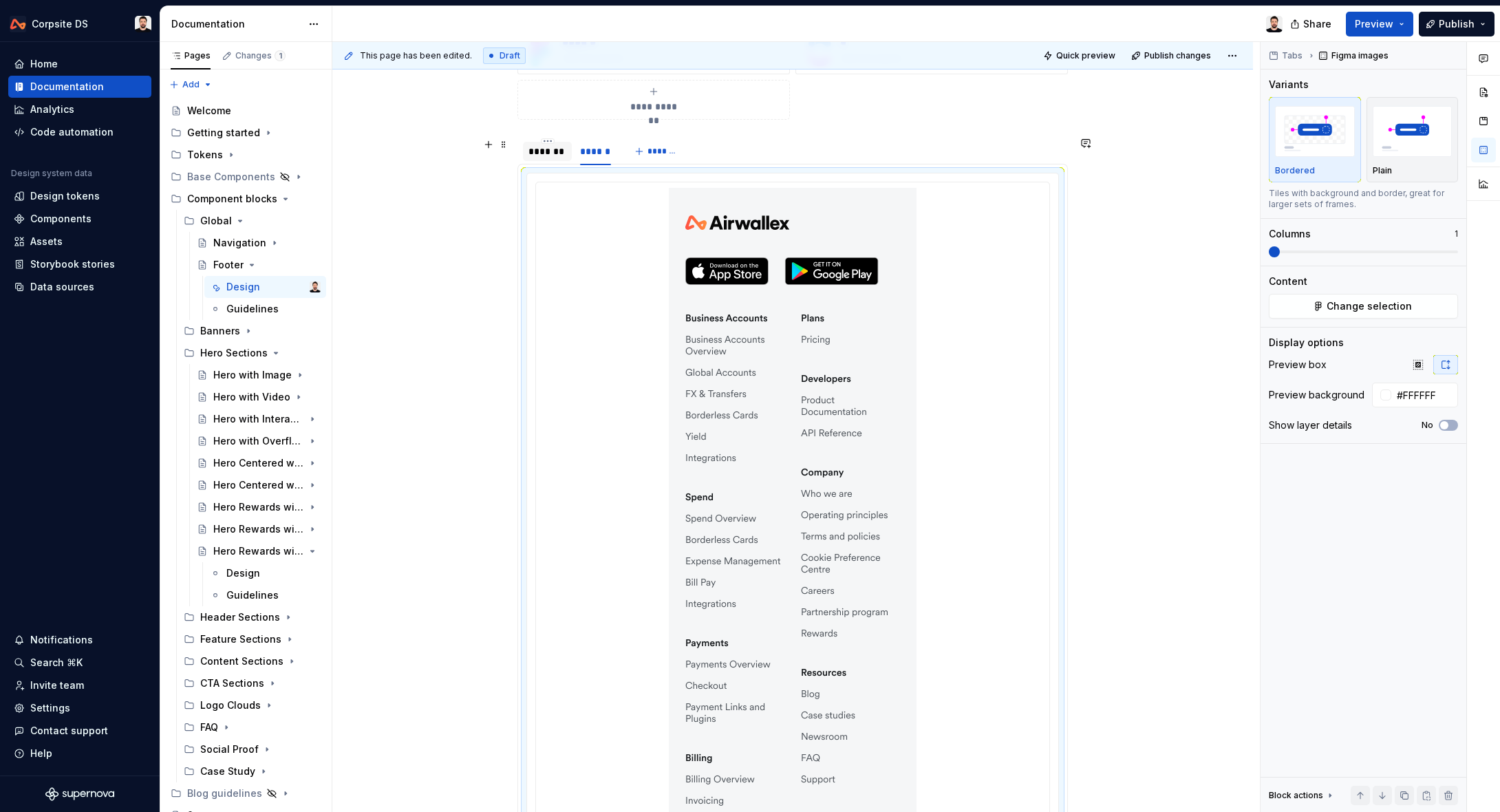
click at [556, 153] on div "*******" at bounding box center [547, 151] width 38 height 14
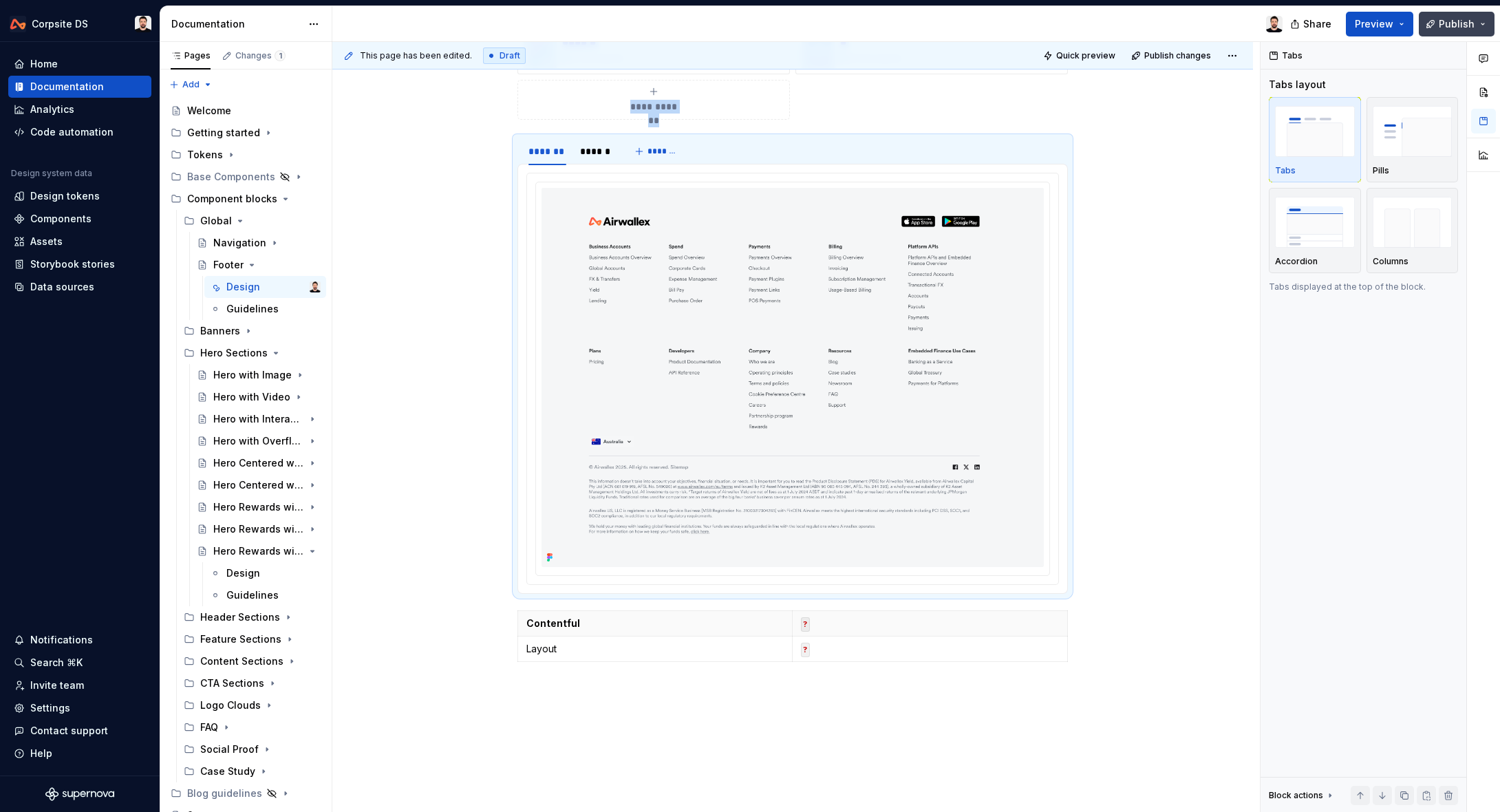
click at [1437, 24] on button "Publish" at bounding box center [1457, 24] width 76 height 25
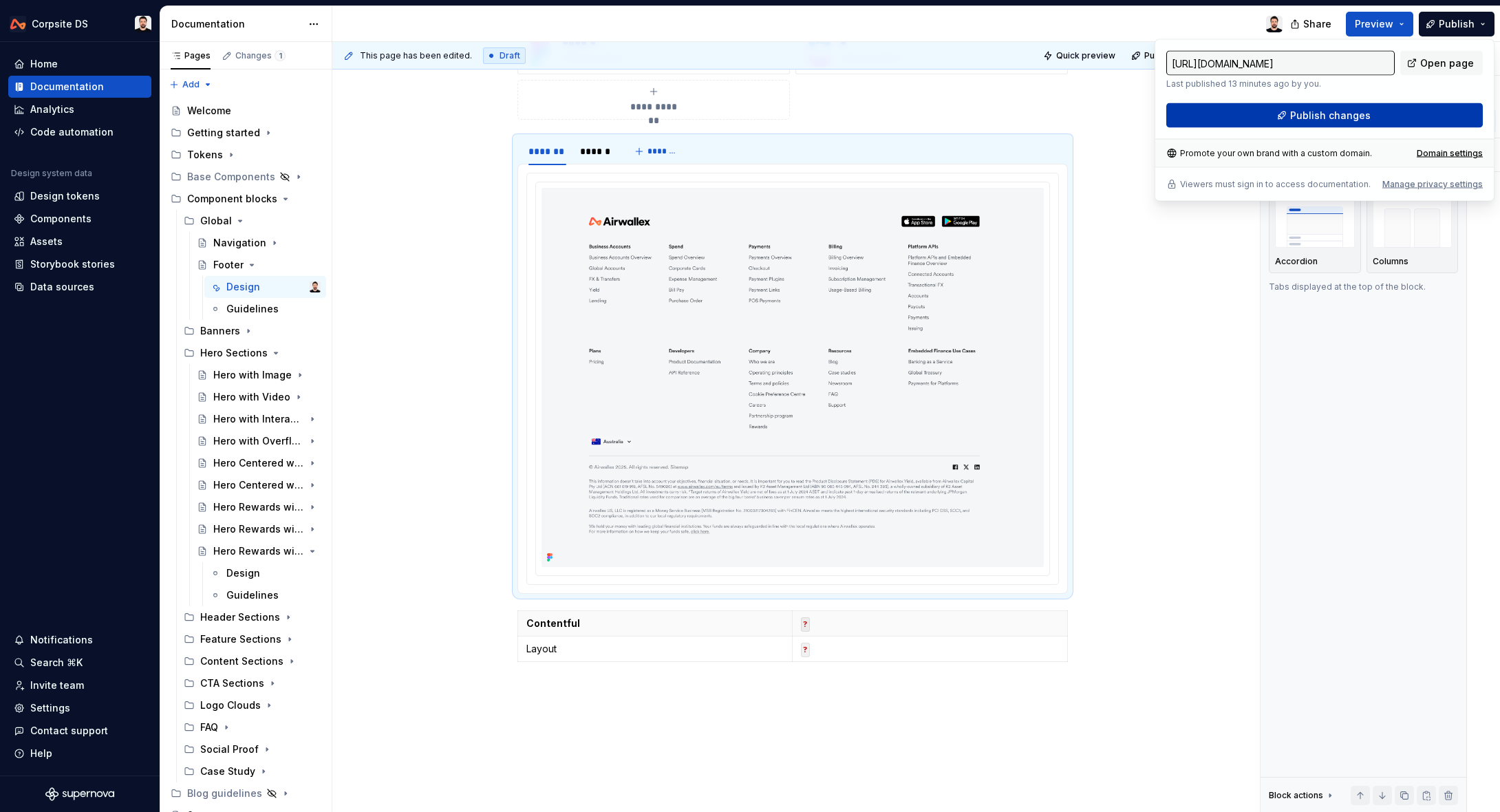
click at [1272, 119] on button "Publish changes" at bounding box center [1325, 116] width 317 height 25
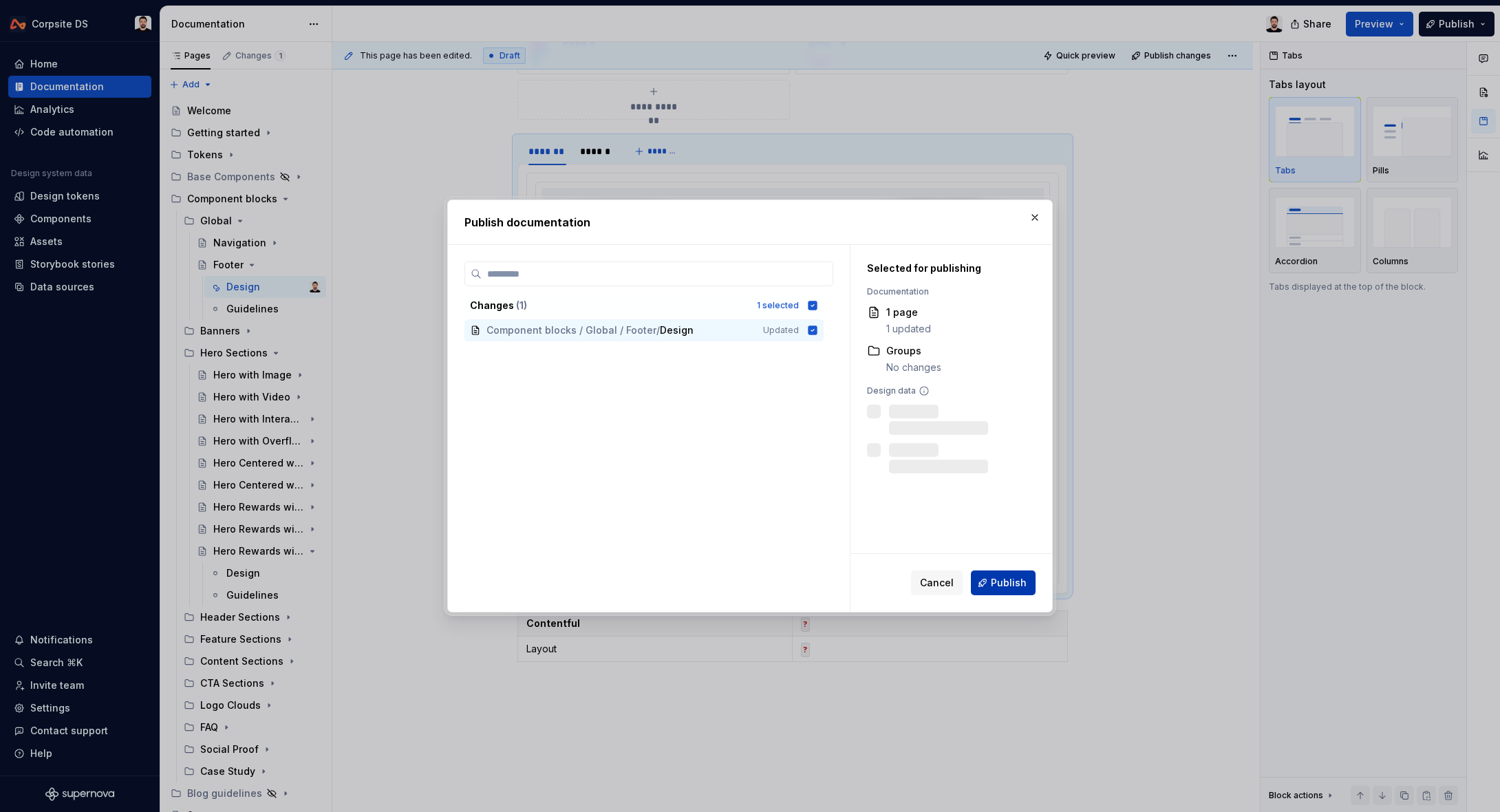
click at [1009, 574] on button "Publish" at bounding box center [1003, 583] width 65 height 25
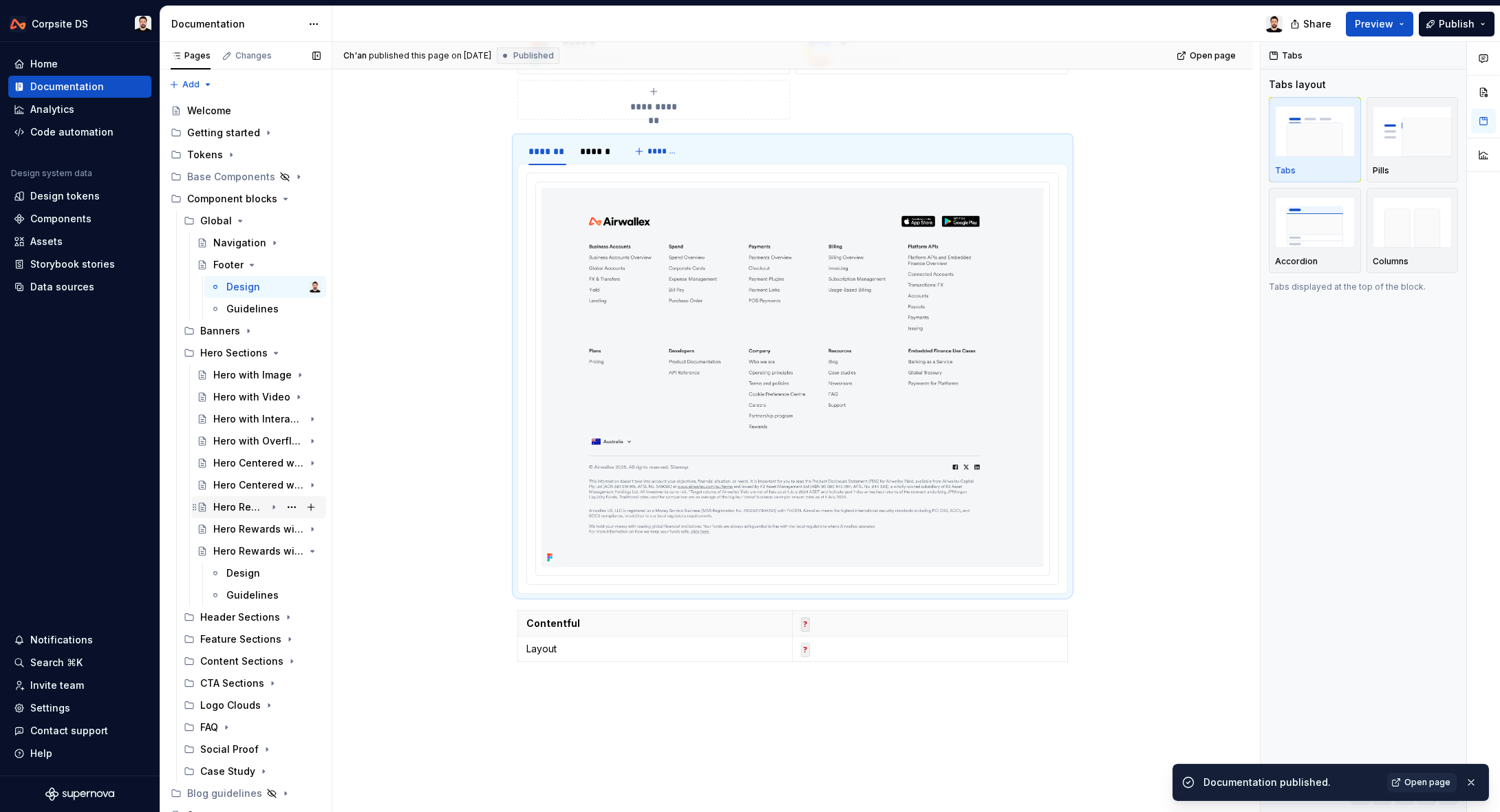
click at [246, 506] on div "Hero Rewards with Image" at bounding box center [239, 506] width 52 height 14
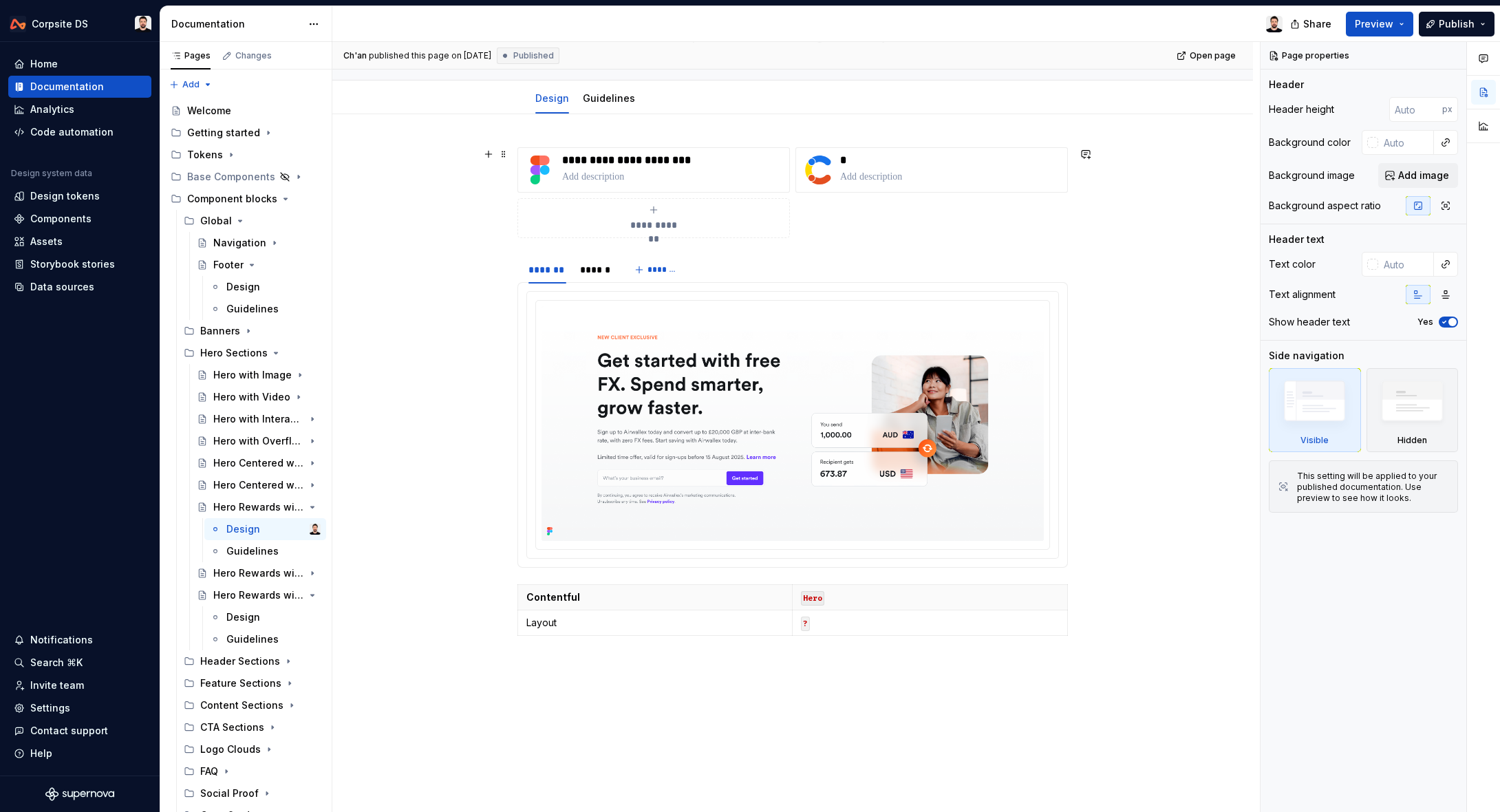
scroll to position [149, 0]
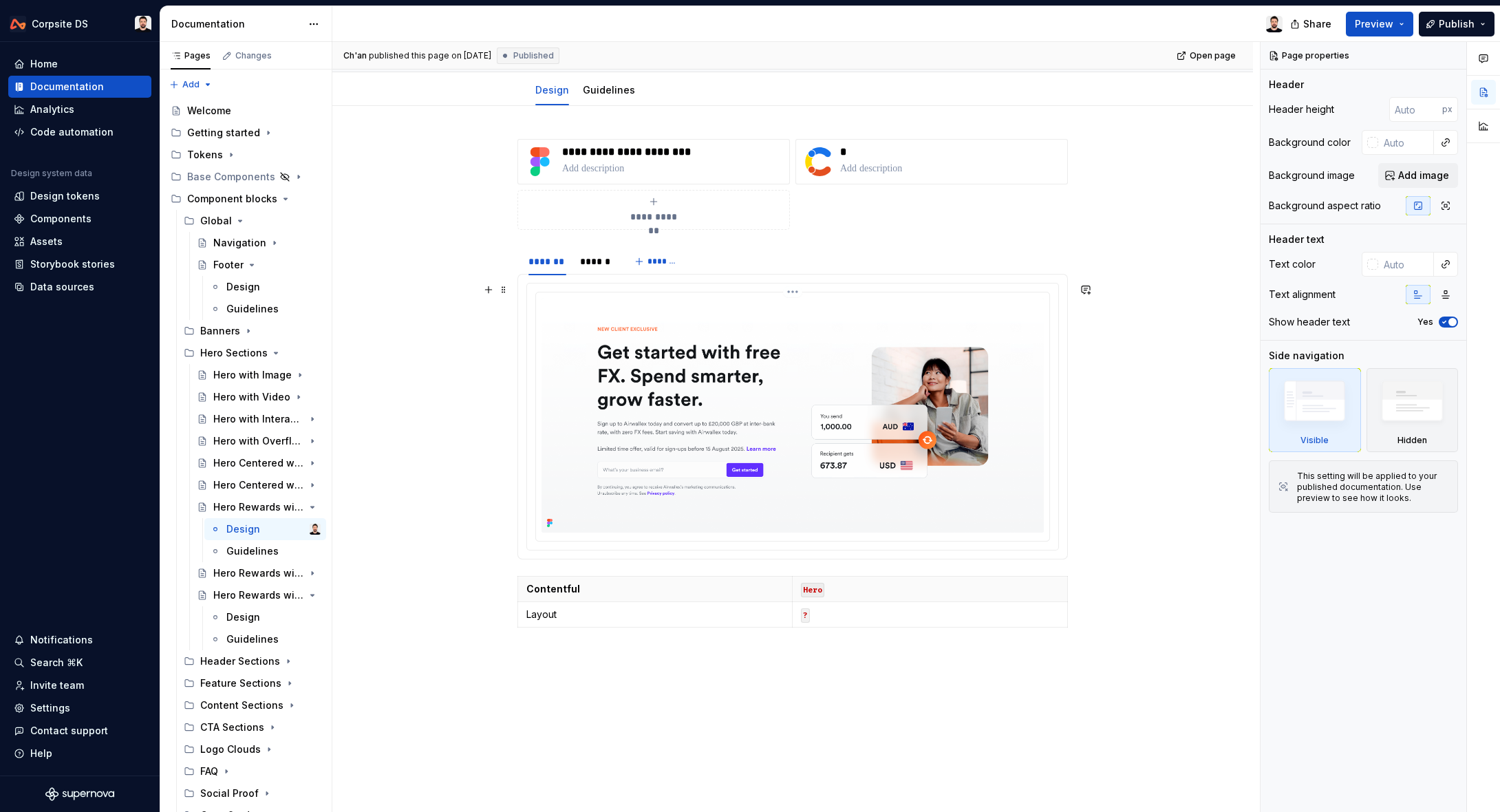
type textarea "*"
click at [731, 423] on img at bounding box center [793, 415] width 502 height 234
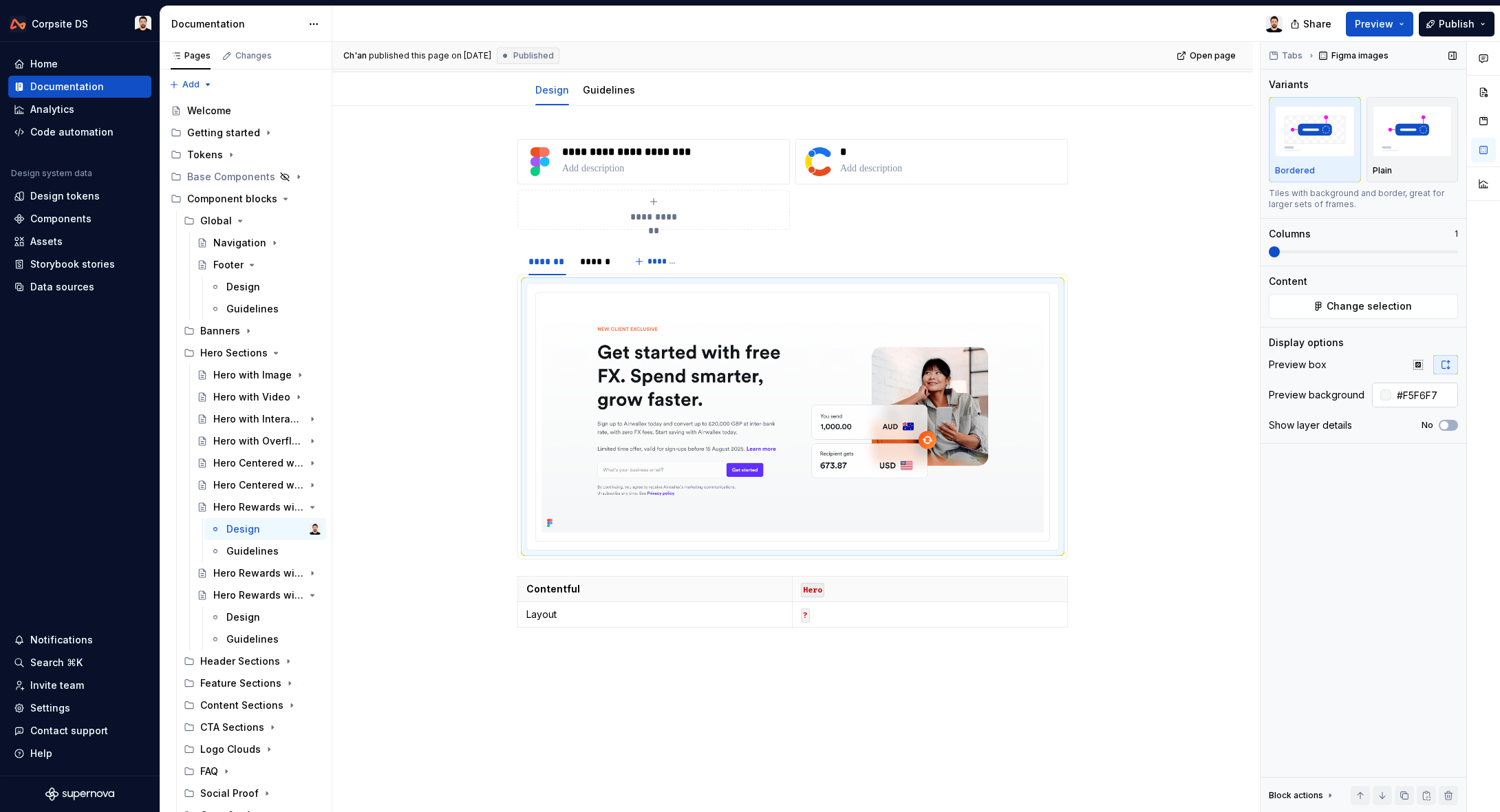
click at [1426, 399] on input "#F5F6F7" at bounding box center [1425, 395] width 67 height 25
type input "#FFFFFF"
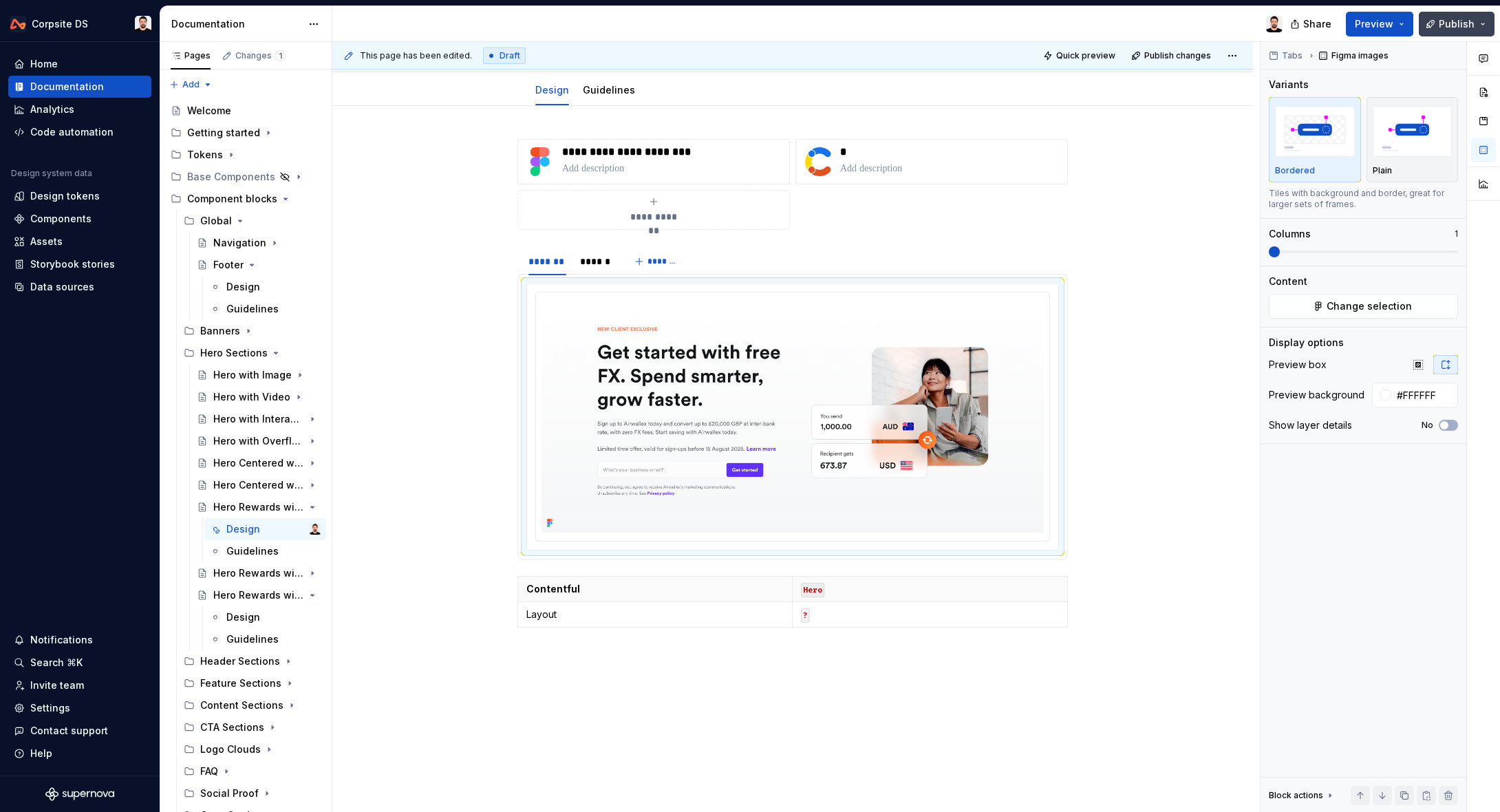
click at [1441, 24] on span "Publish" at bounding box center [1456, 24] width 36 height 14
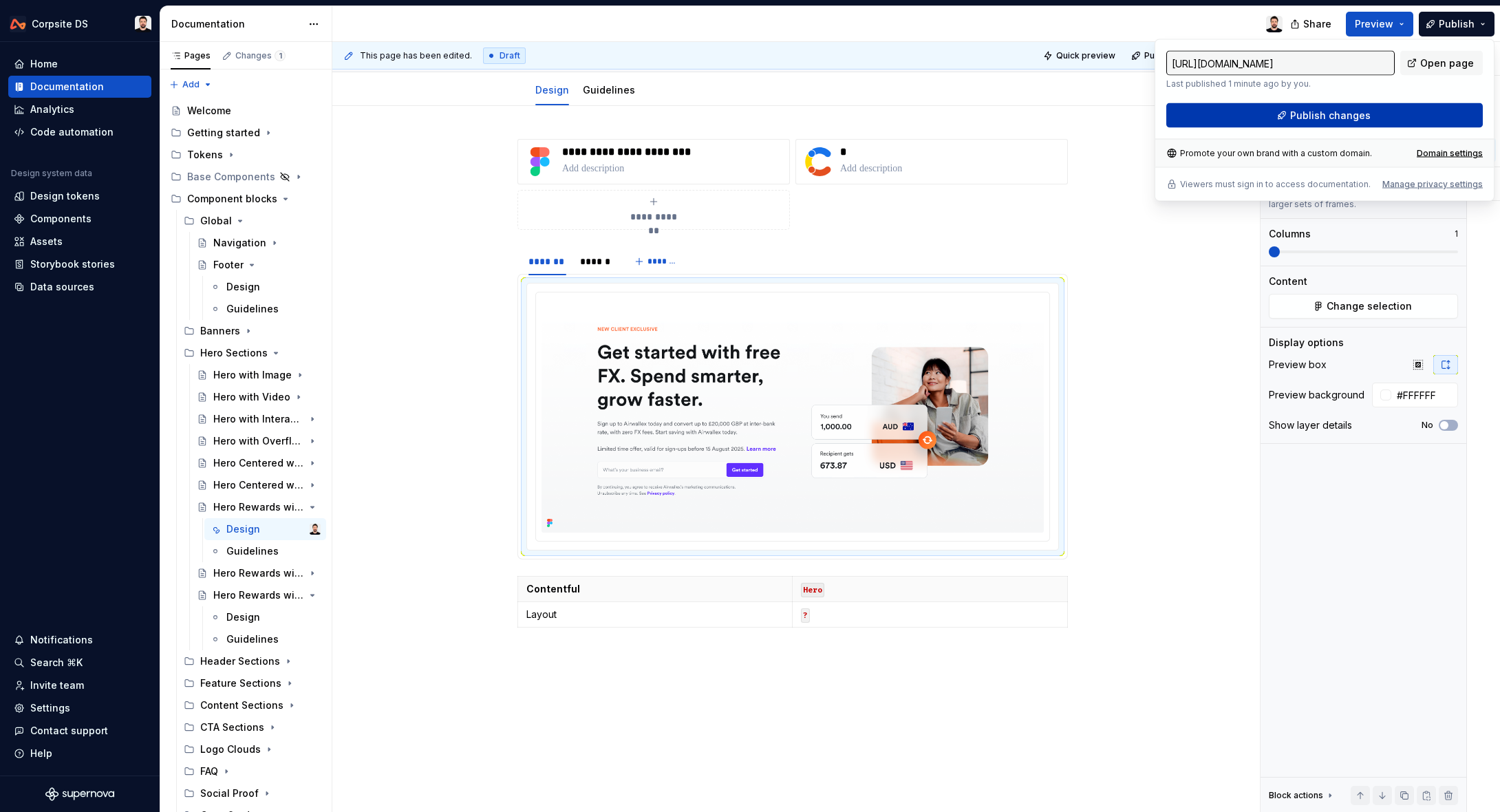
click at [1355, 119] on span "Publish changes" at bounding box center [1330, 115] width 81 height 14
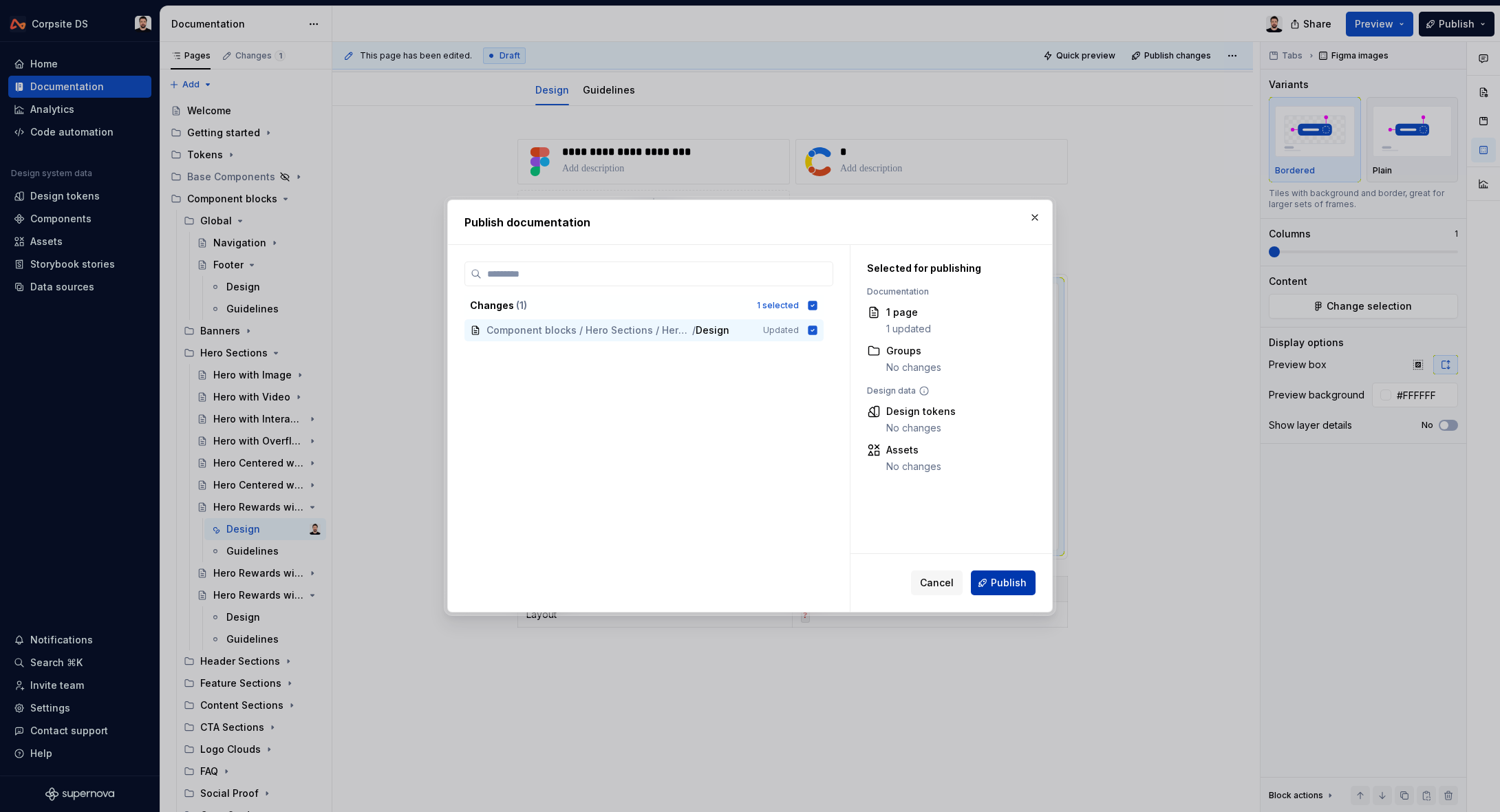
click at [1007, 584] on span "Publish" at bounding box center [1009, 582] width 36 height 14
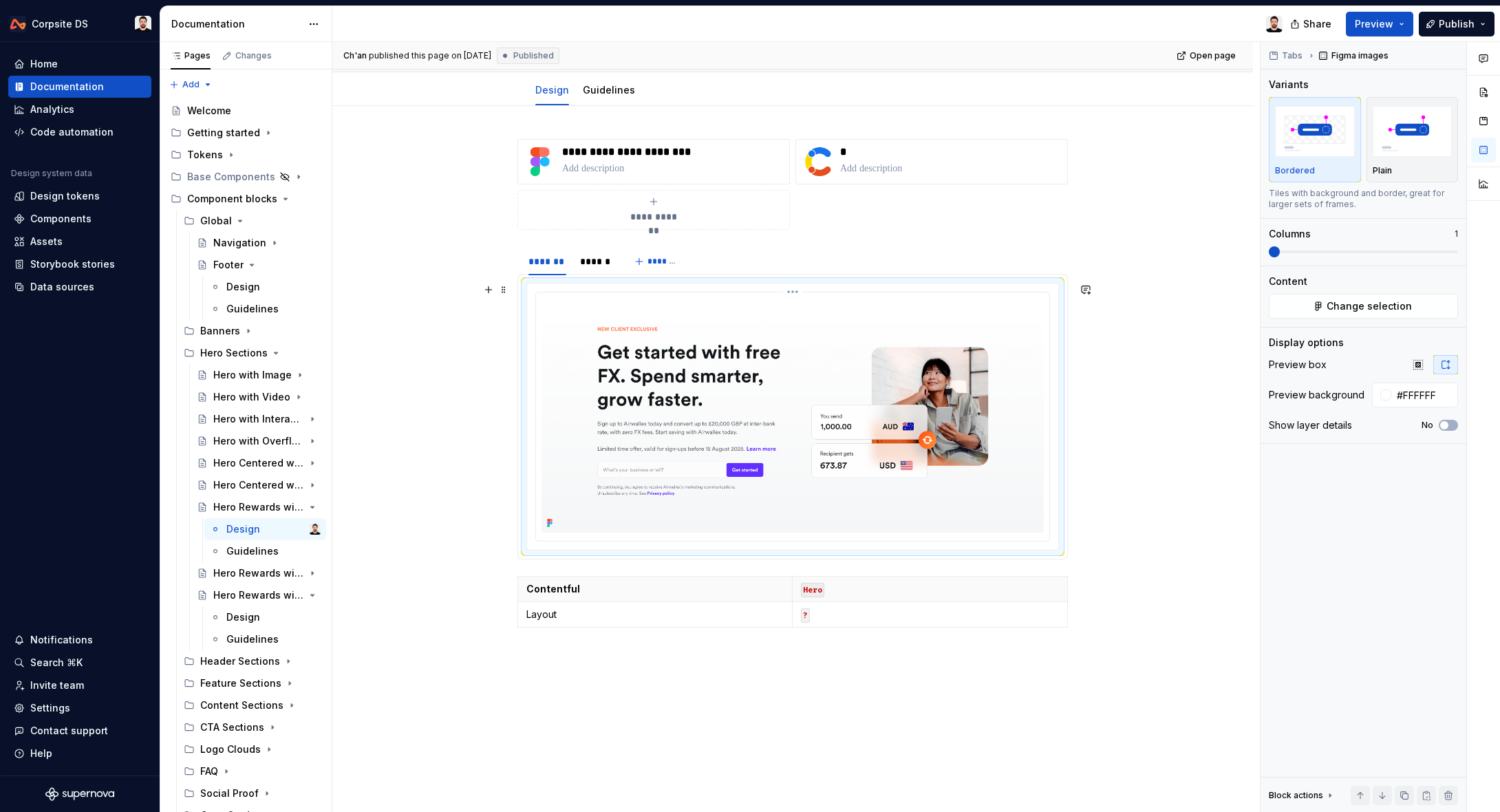
click at [794, 331] on img at bounding box center [793, 415] width 502 height 234
click at [1412, 153] on img "button" at bounding box center [1413, 131] width 80 height 50
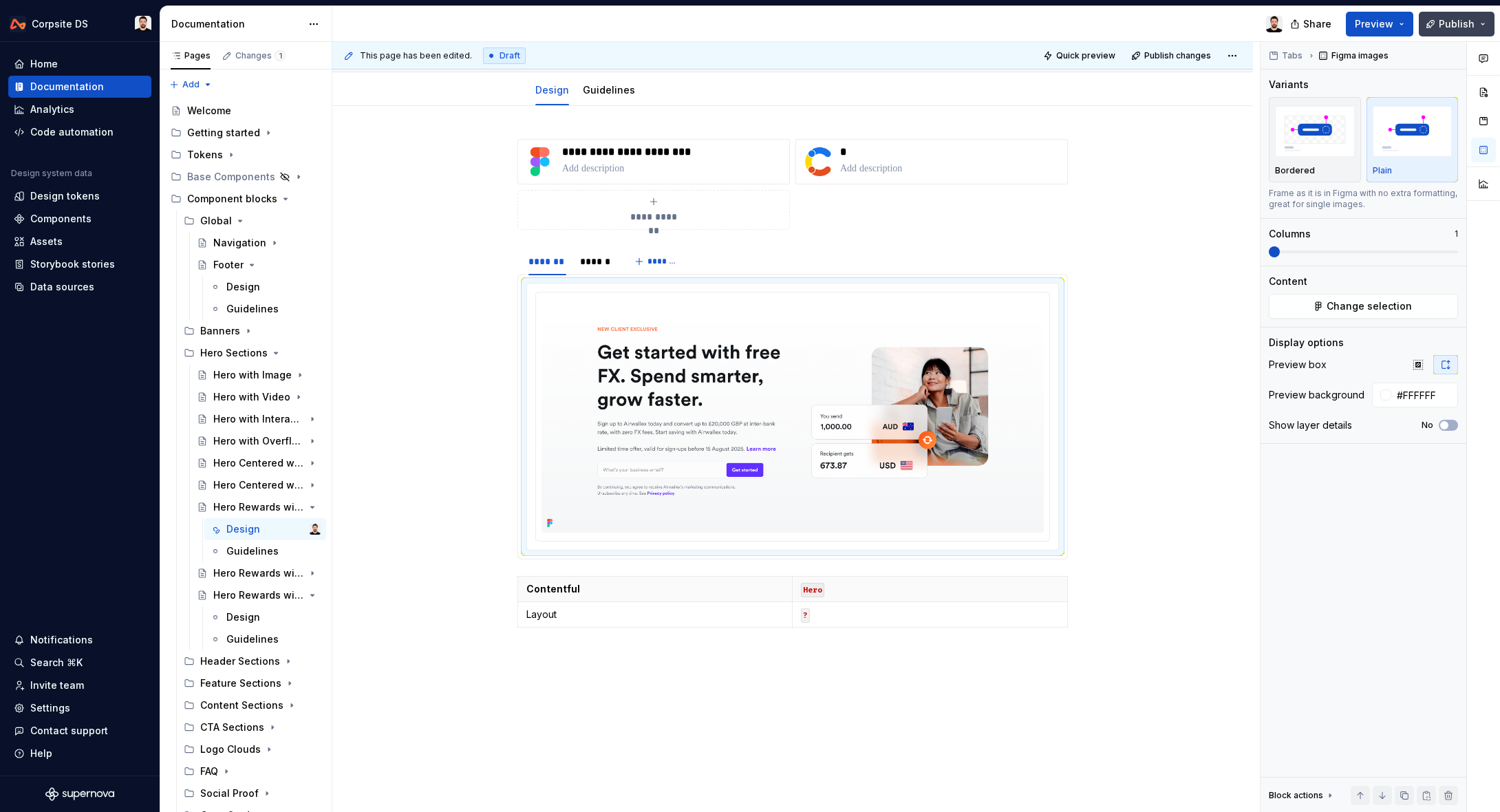
click at [1452, 23] on span "Publish" at bounding box center [1456, 24] width 36 height 14
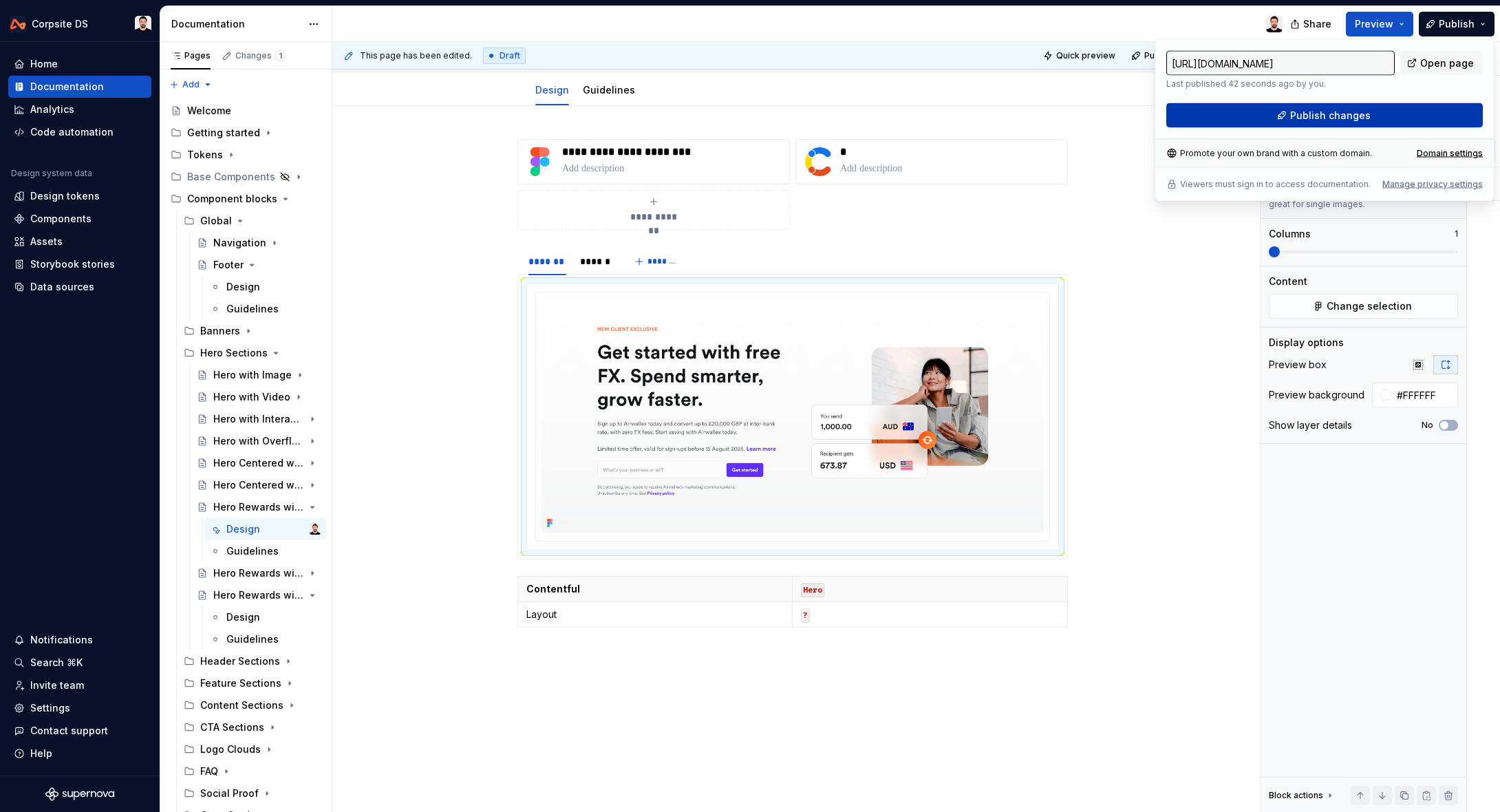
click at [1429, 121] on button "Publish changes" at bounding box center [1325, 116] width 317 height 25
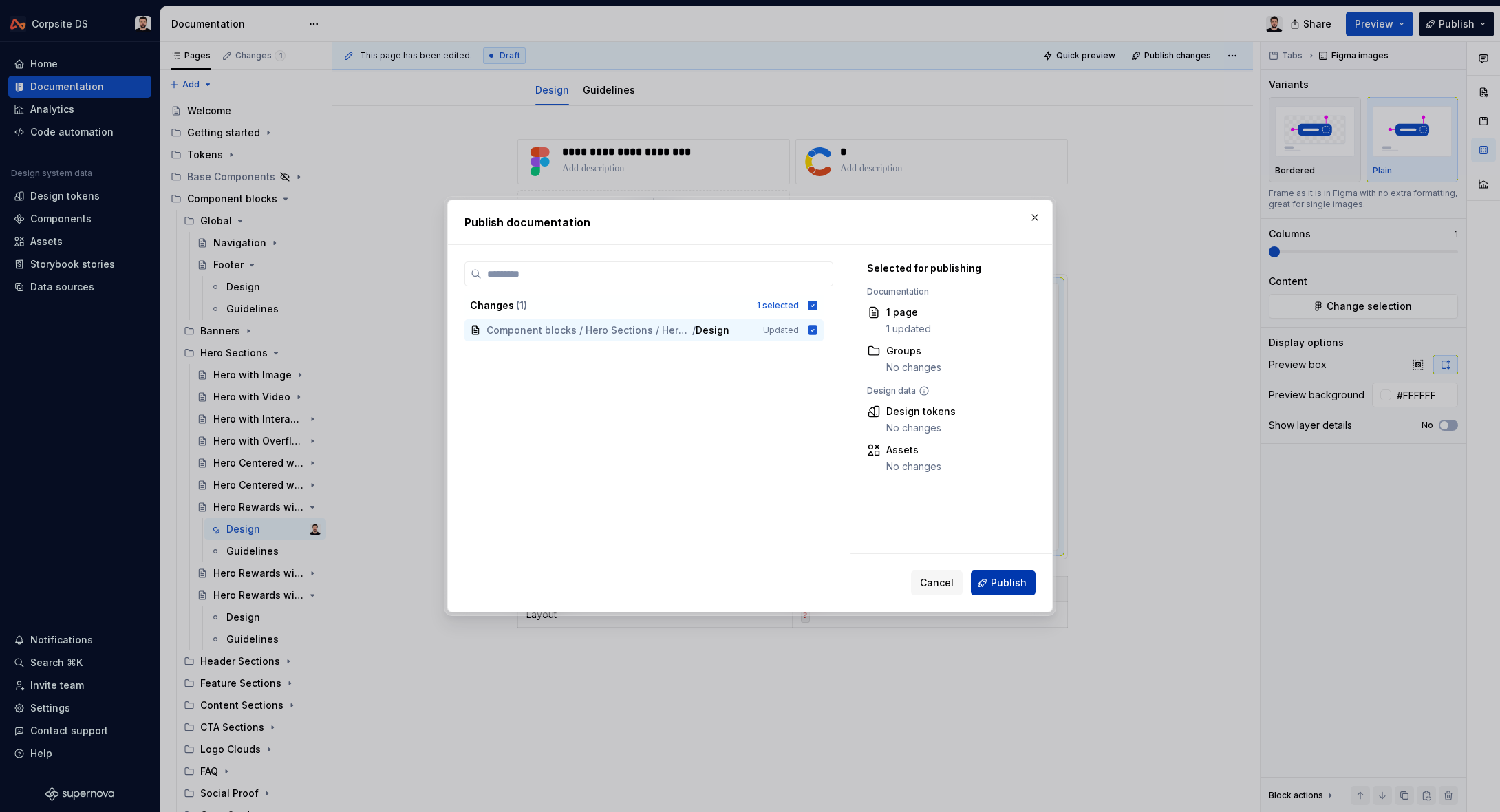
click at [1023, 586] on span "Publish" at bounding box center [1009, 582] width 36 height 14
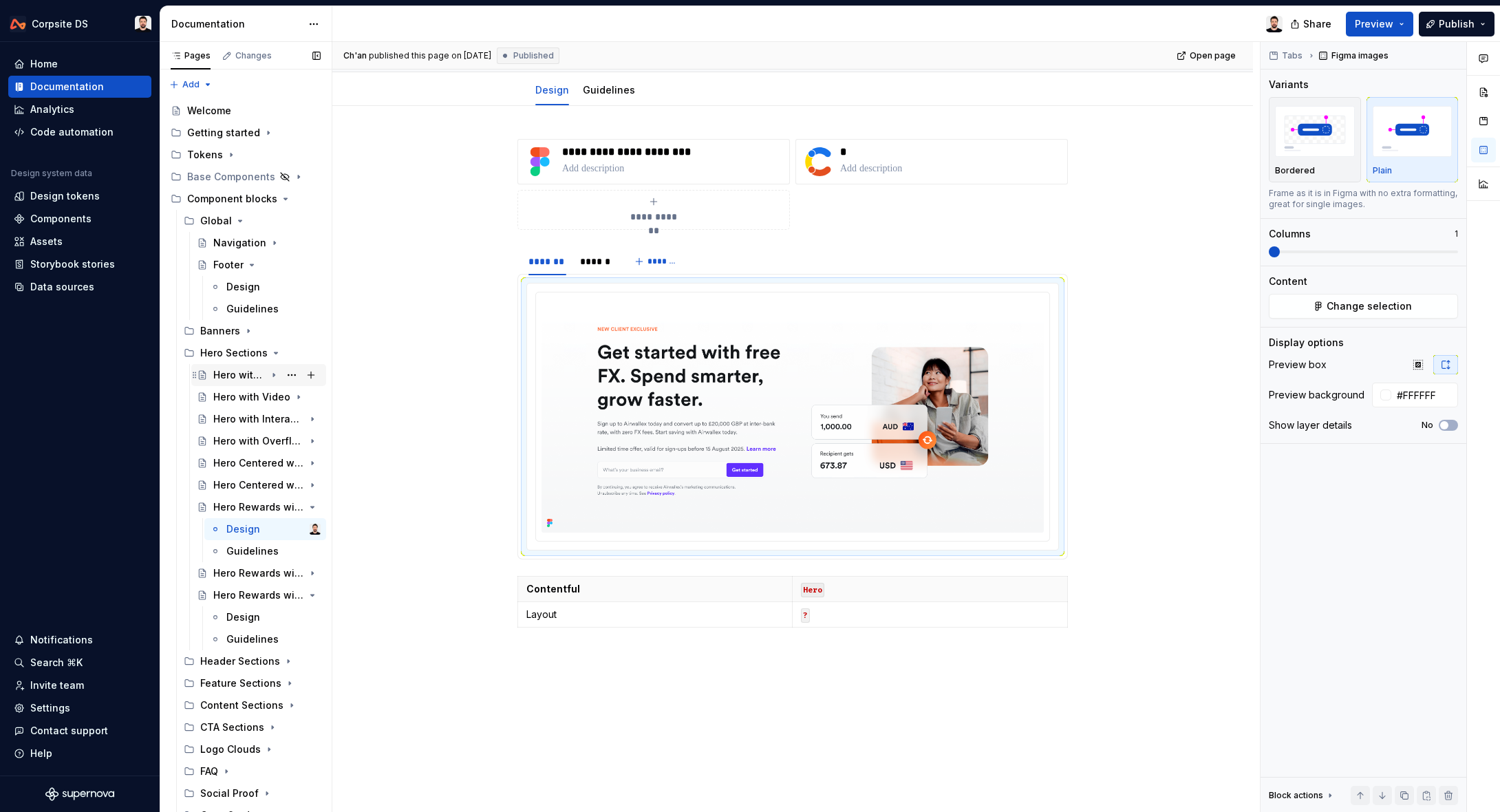
click at [239, 375] on div "Hero with Image" at bounding box center [239, 375] width 52 height 14
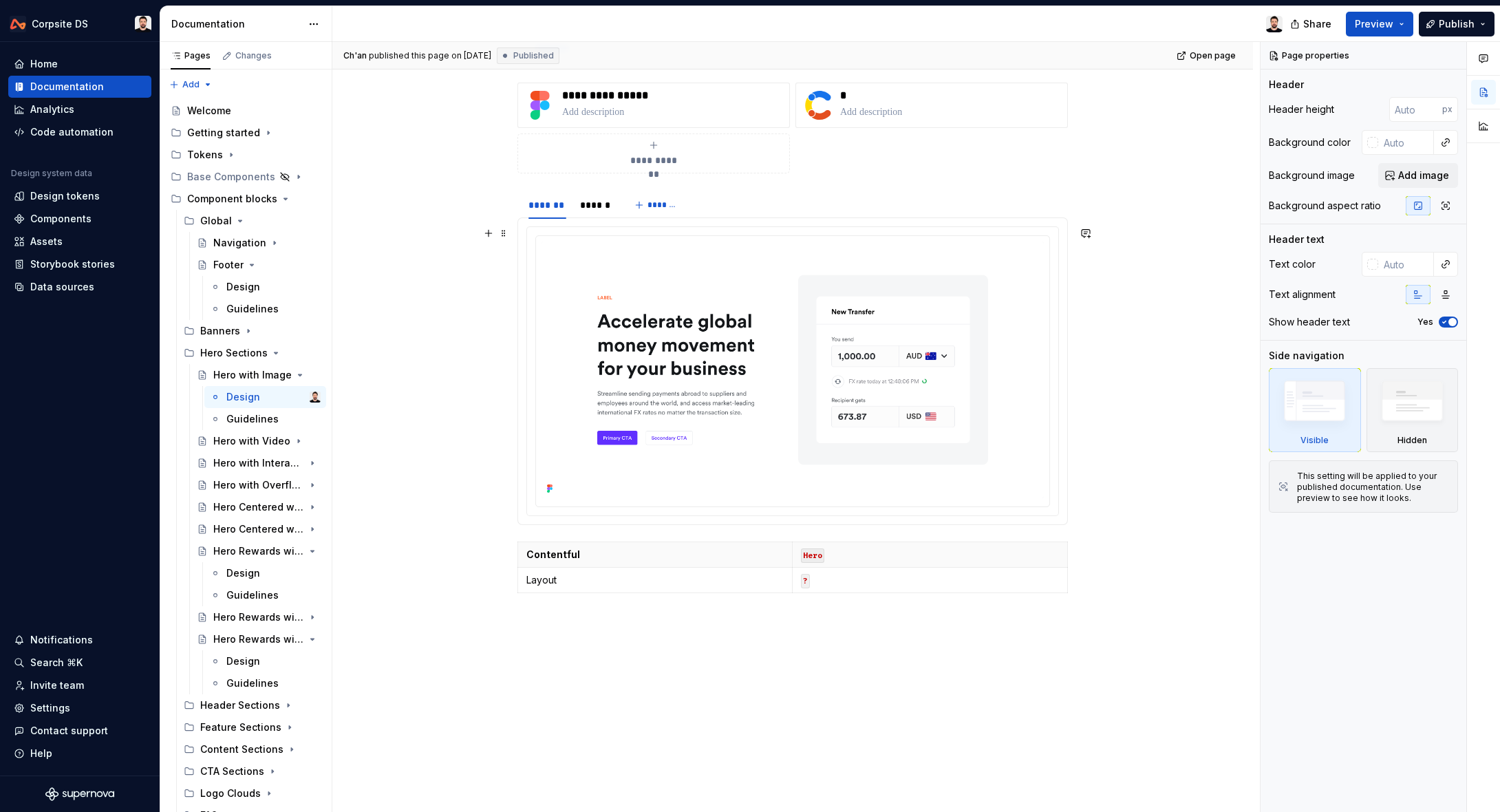
scroll to position [208, 0]
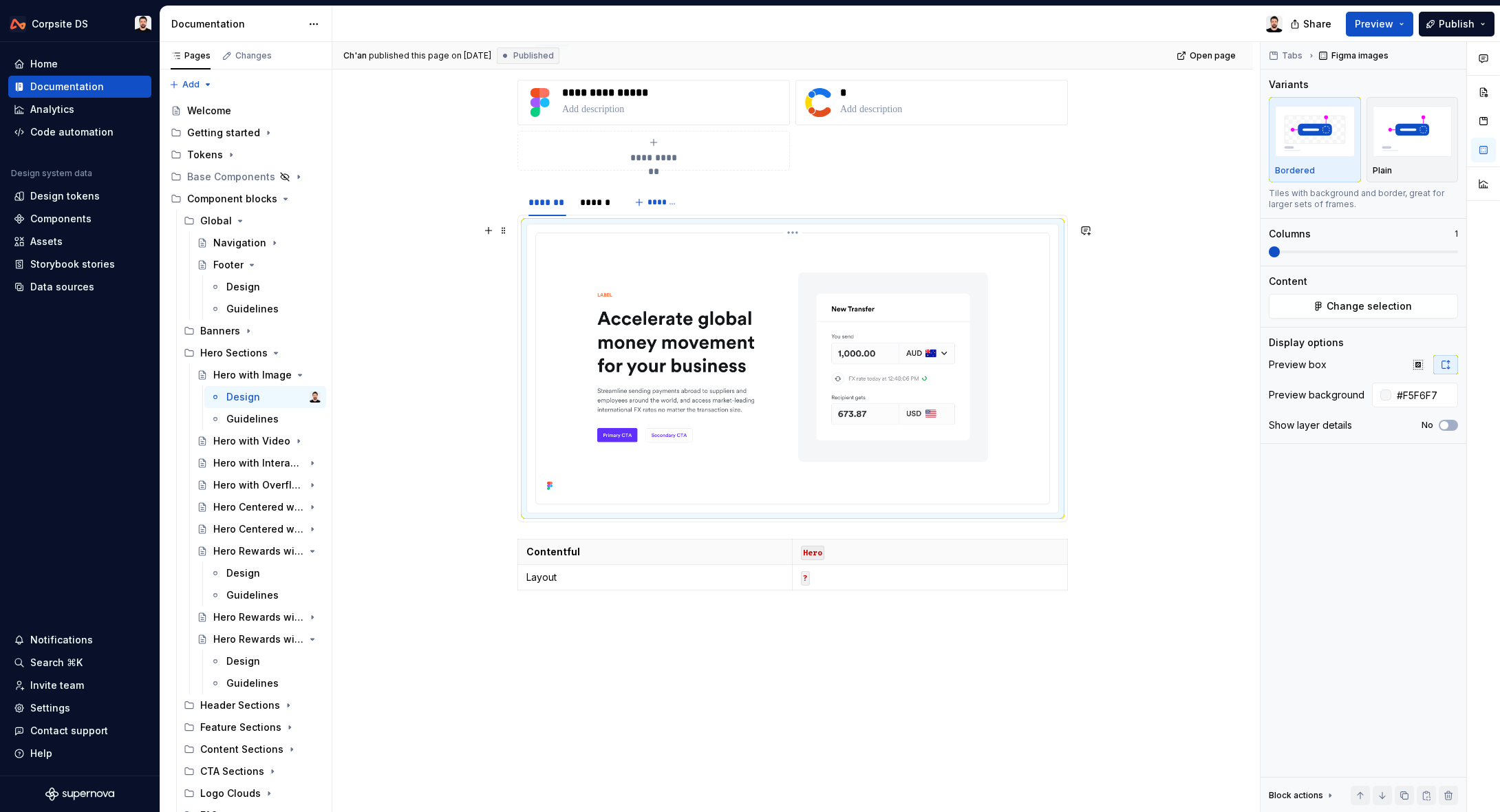
click at [666, 372] on img at bounding box center [793, 367] width 502 height 257
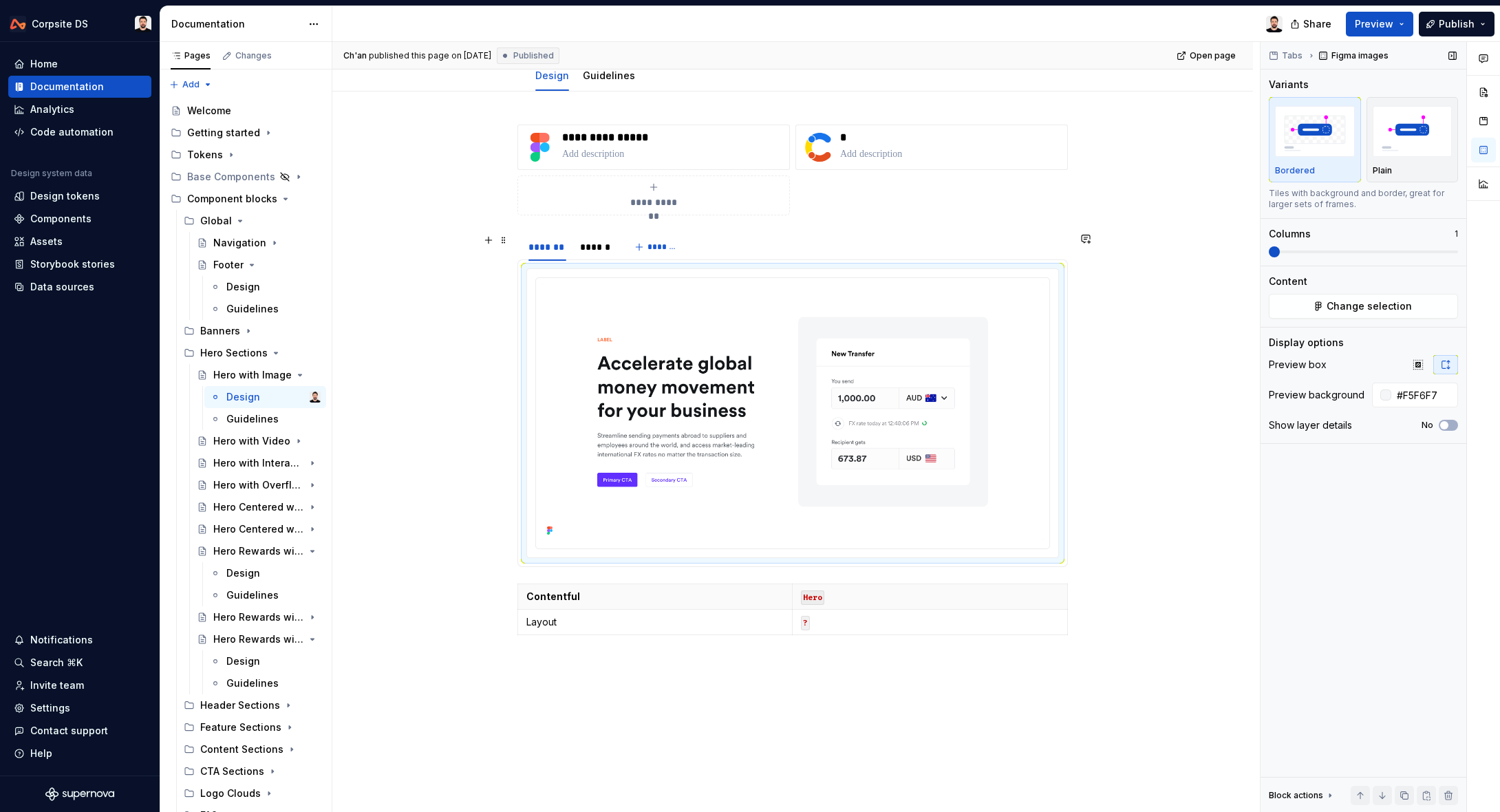
scroll to position [160, 0]
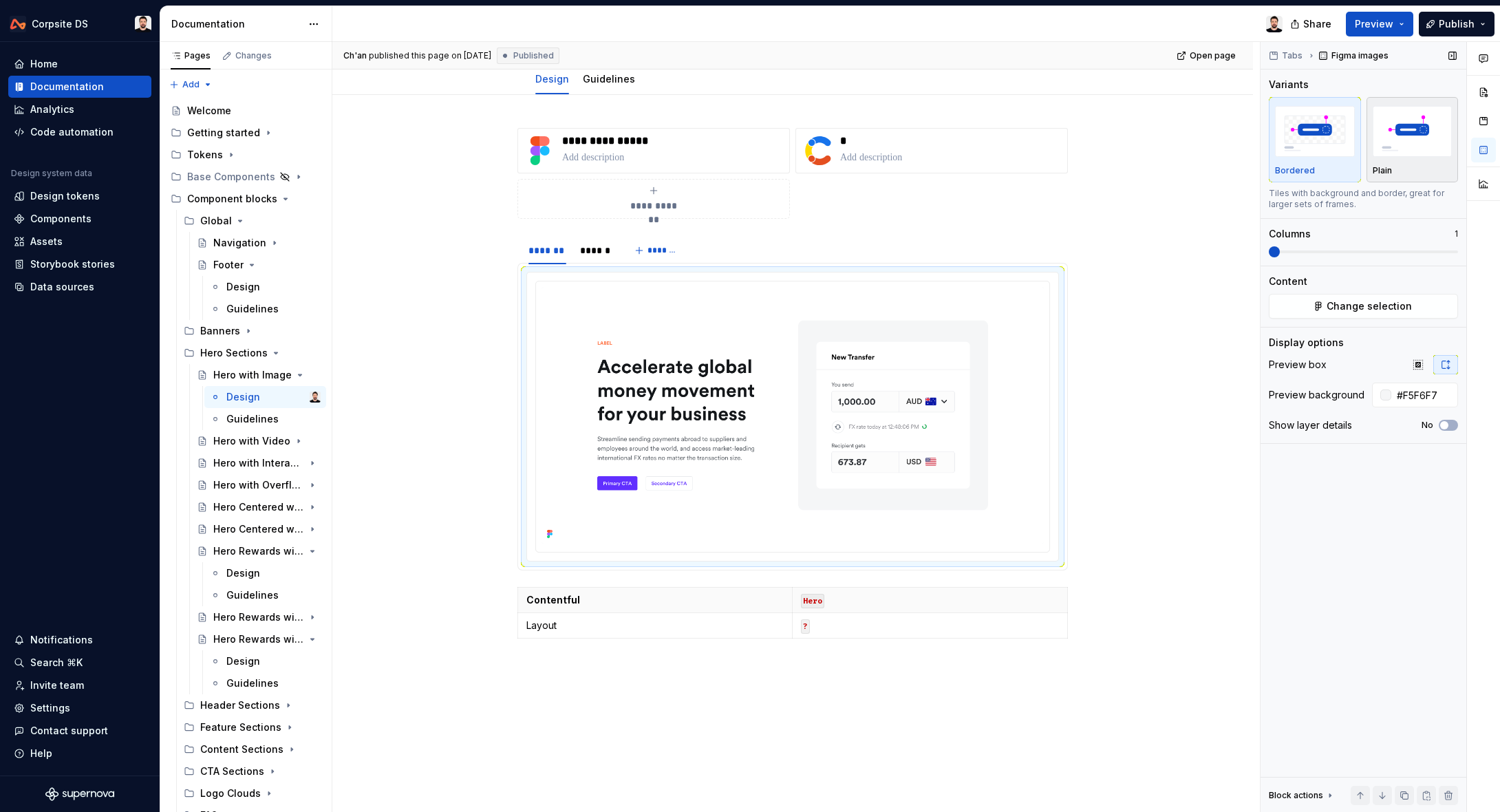
click at [1398, 149] on img "button" at bounding box center [1413, 131] width 80 height 50
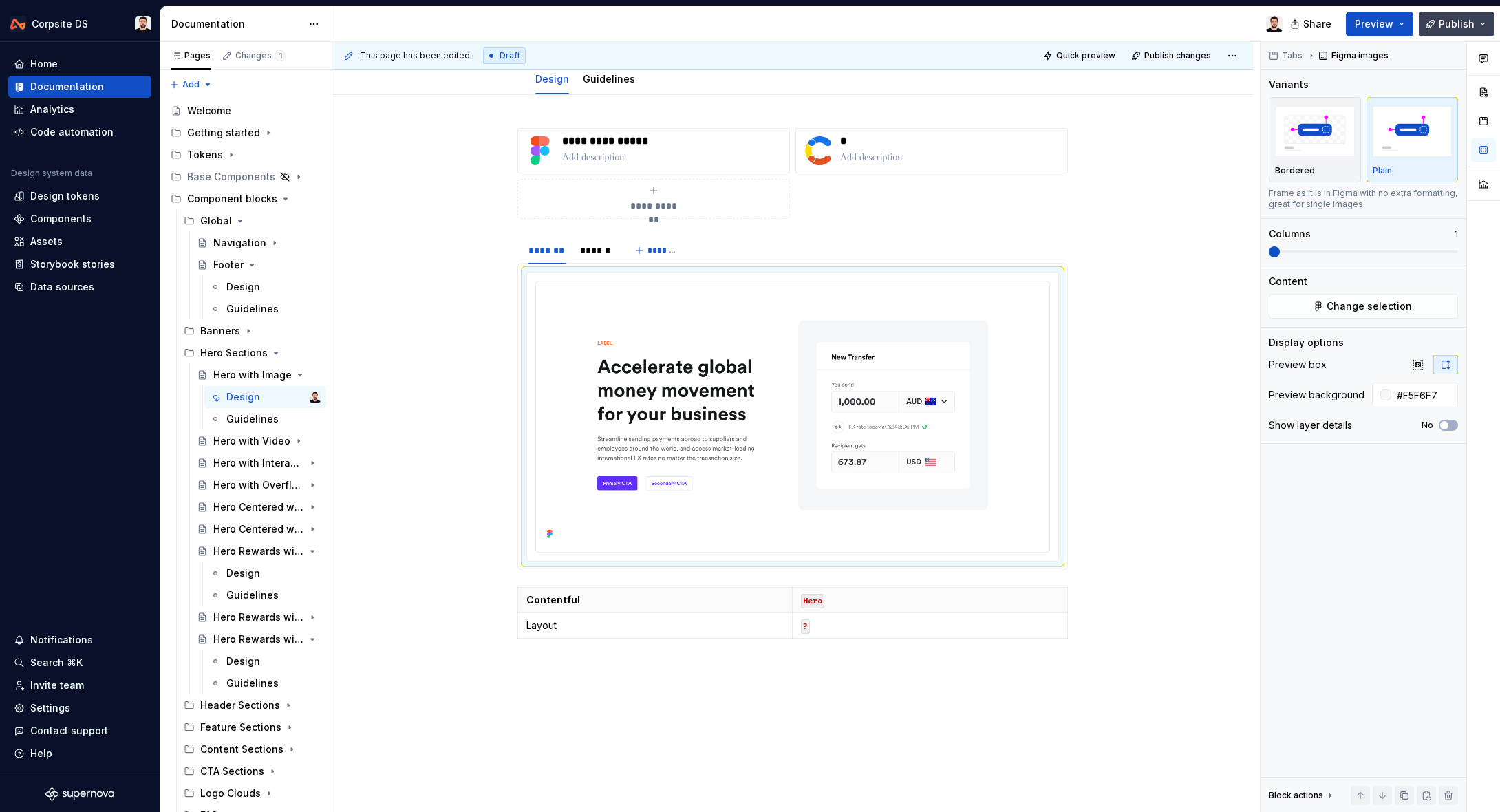
click at [1450, 27] on span "Publish" at bounding box center [1456, 24] width 36 height 14
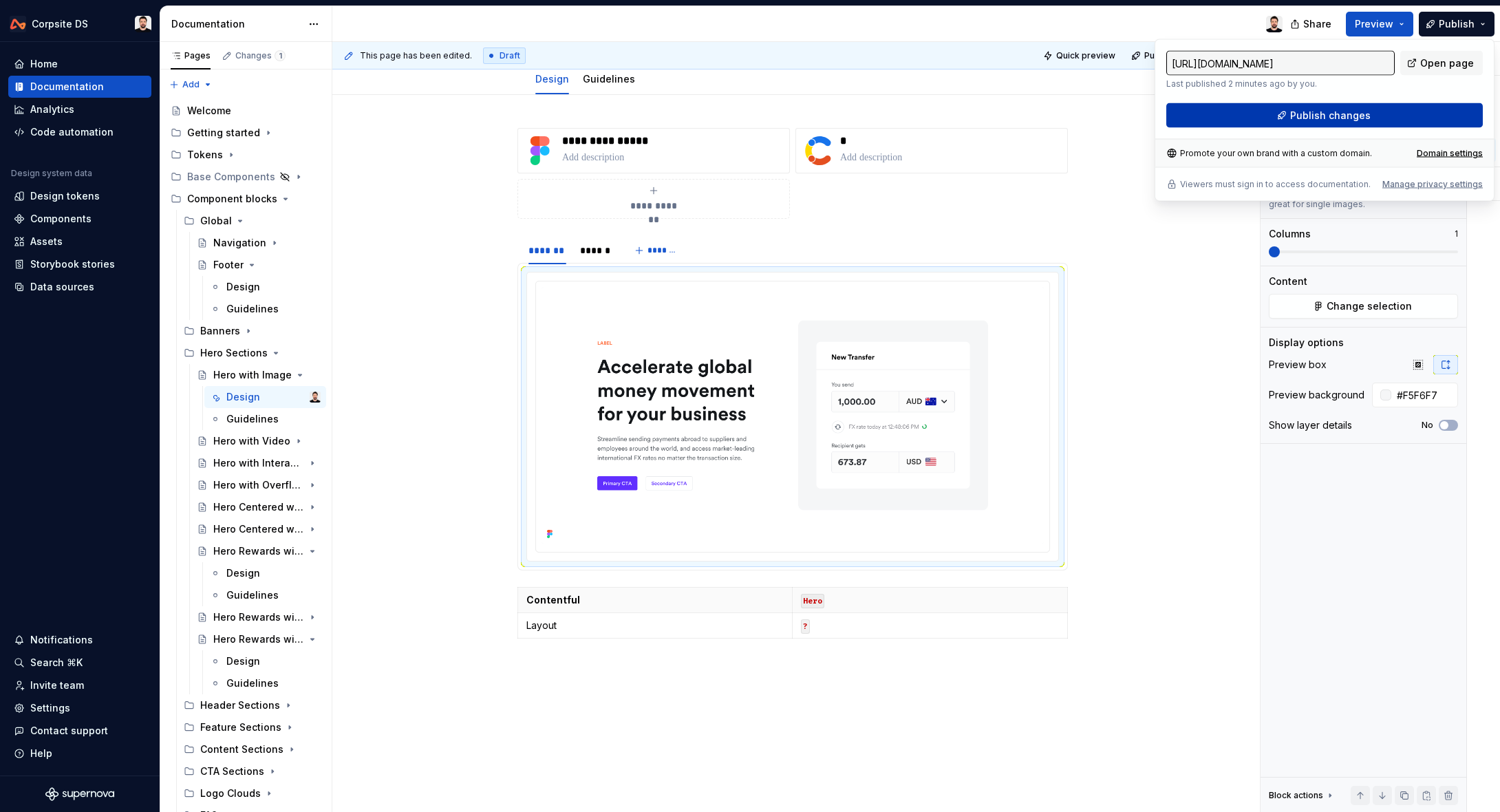
click at [1352, 114] on span "Publish changes" at bounding box center [1330, 115] width 81 height 14
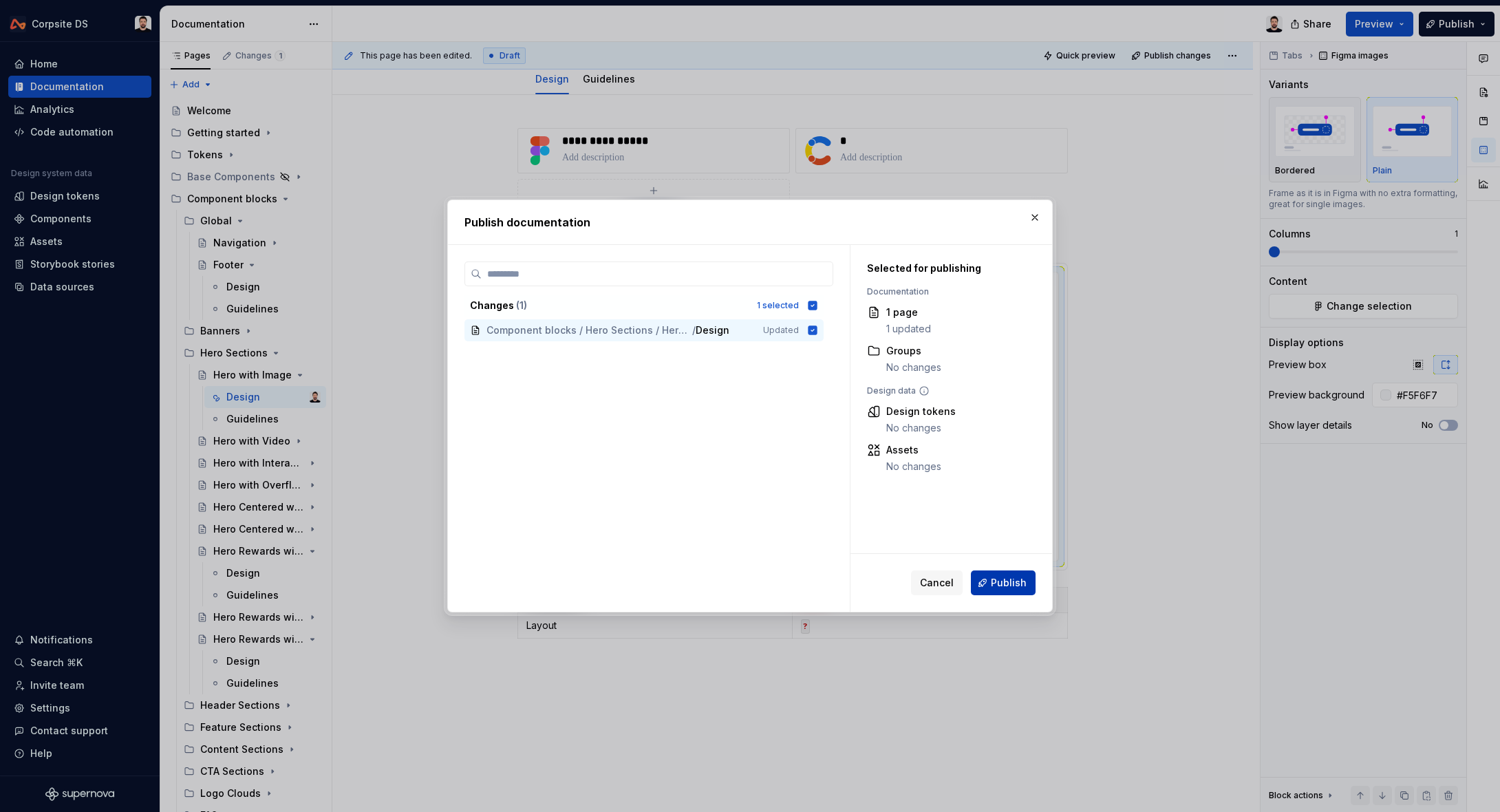
click at [1000, 574] on button "Publish" at bounding box center [1003, 583] width 65 height 25
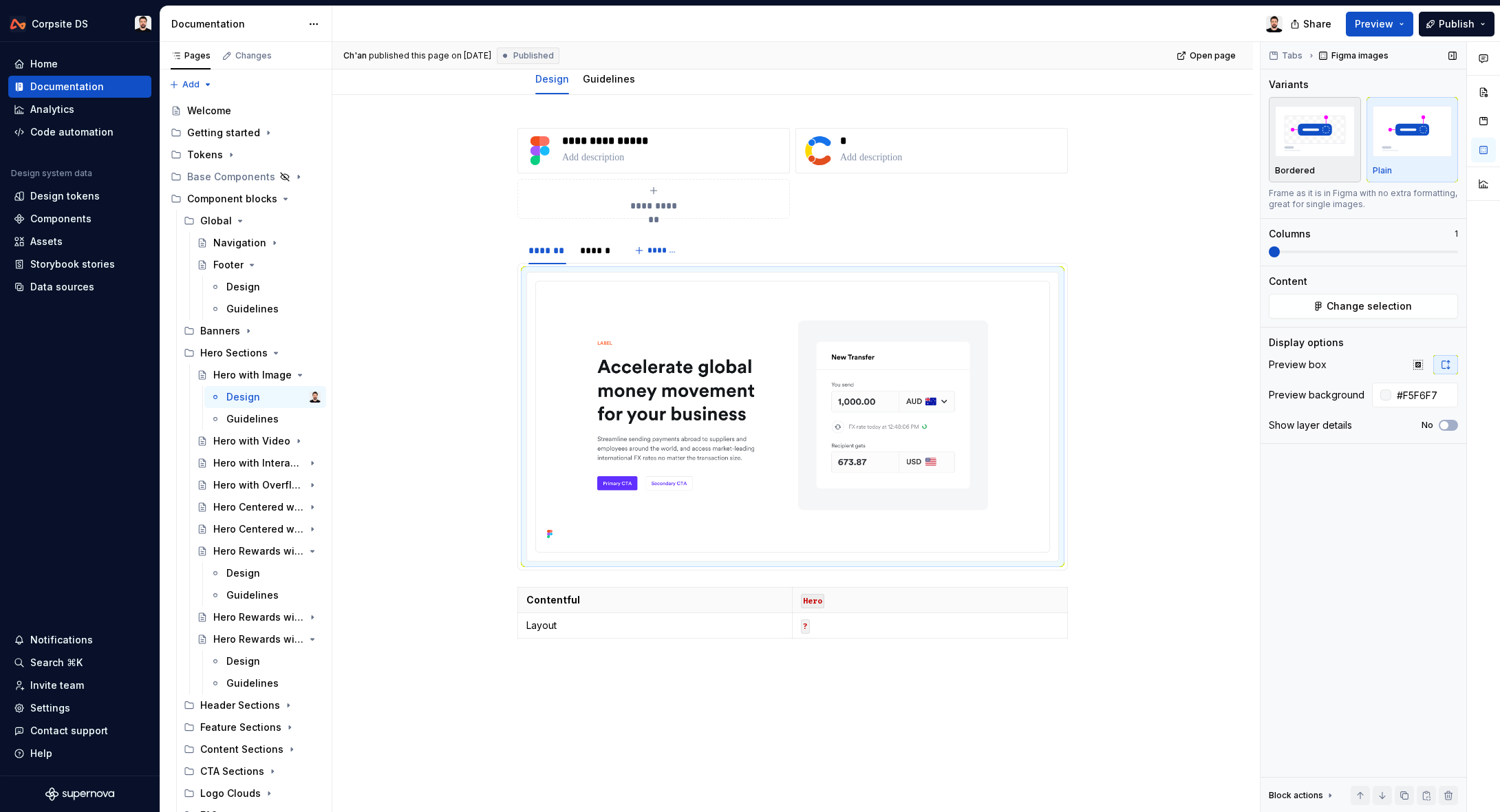
click at [1306, 143] on img "button" at bounding box center [1315, 131] width 80 height 50
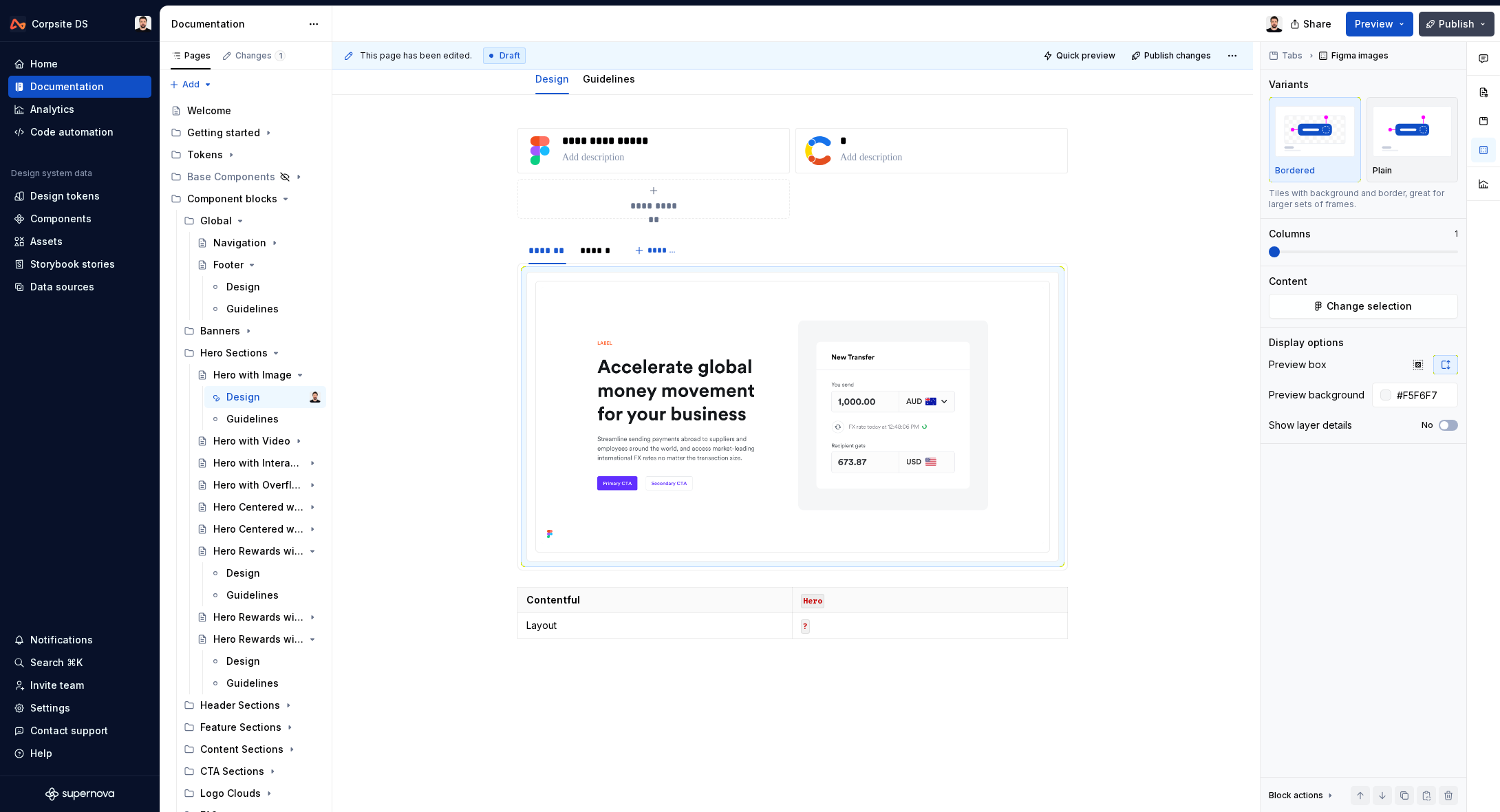
click at [1447, 25] on span "Publish" at bounding box center [1456, 24] width 36 height 14
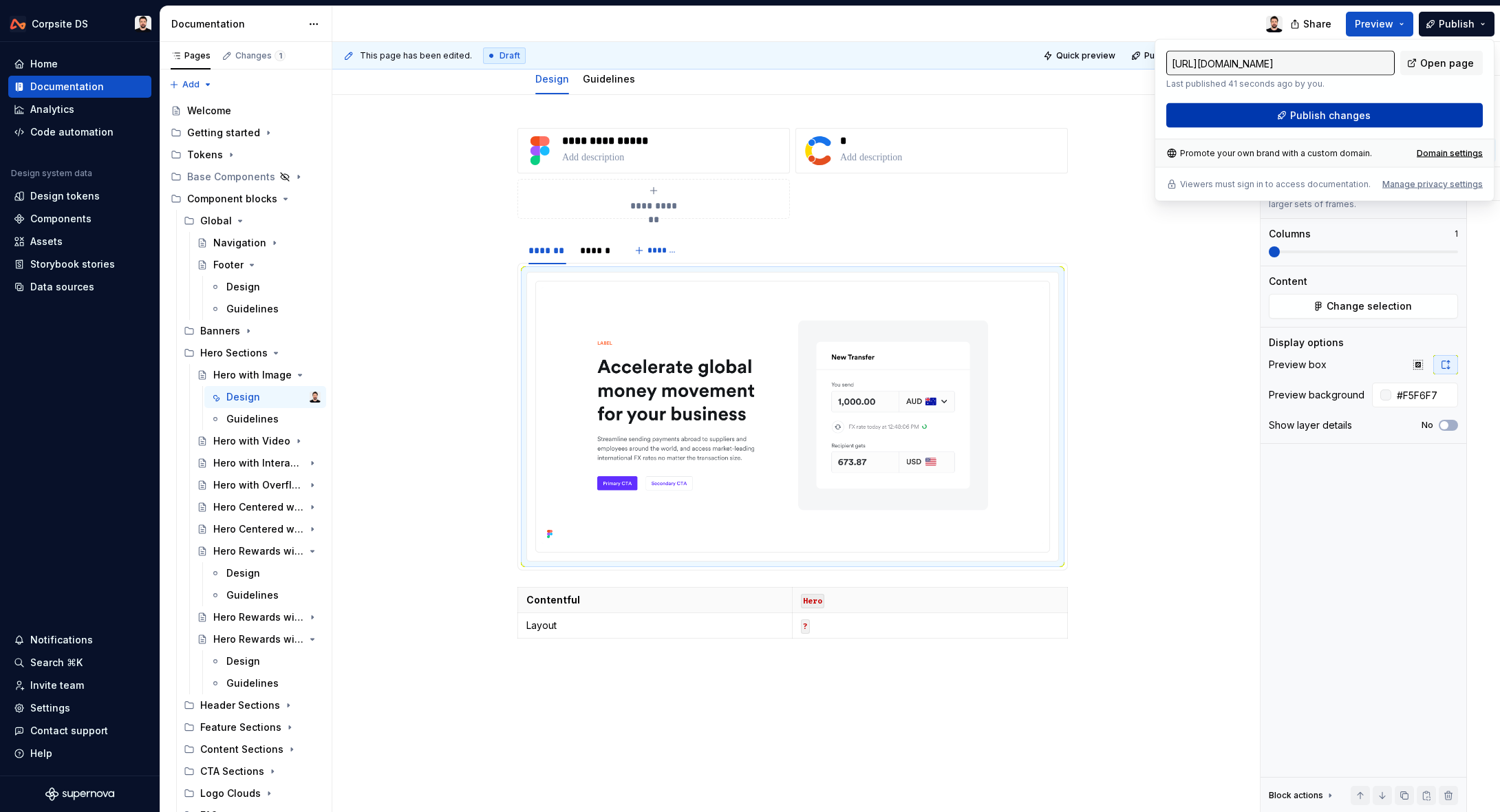
click at [1333, 124] on button "Publish changes" at bounding box center [1325, 116] width 317 height 25
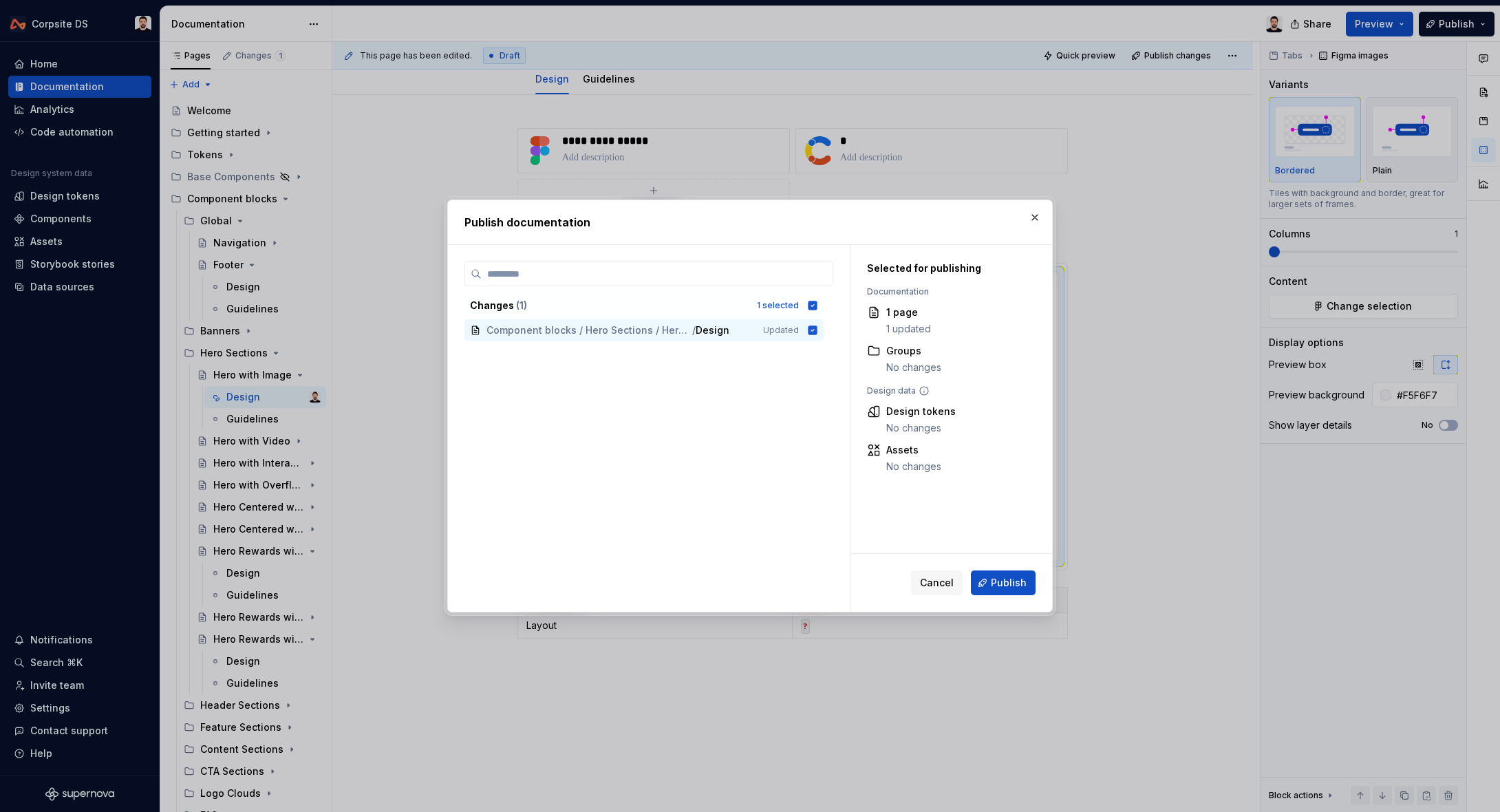
click at [991, 575] on button "Publish" at bounding box center [1003, 583] width 65 height 25
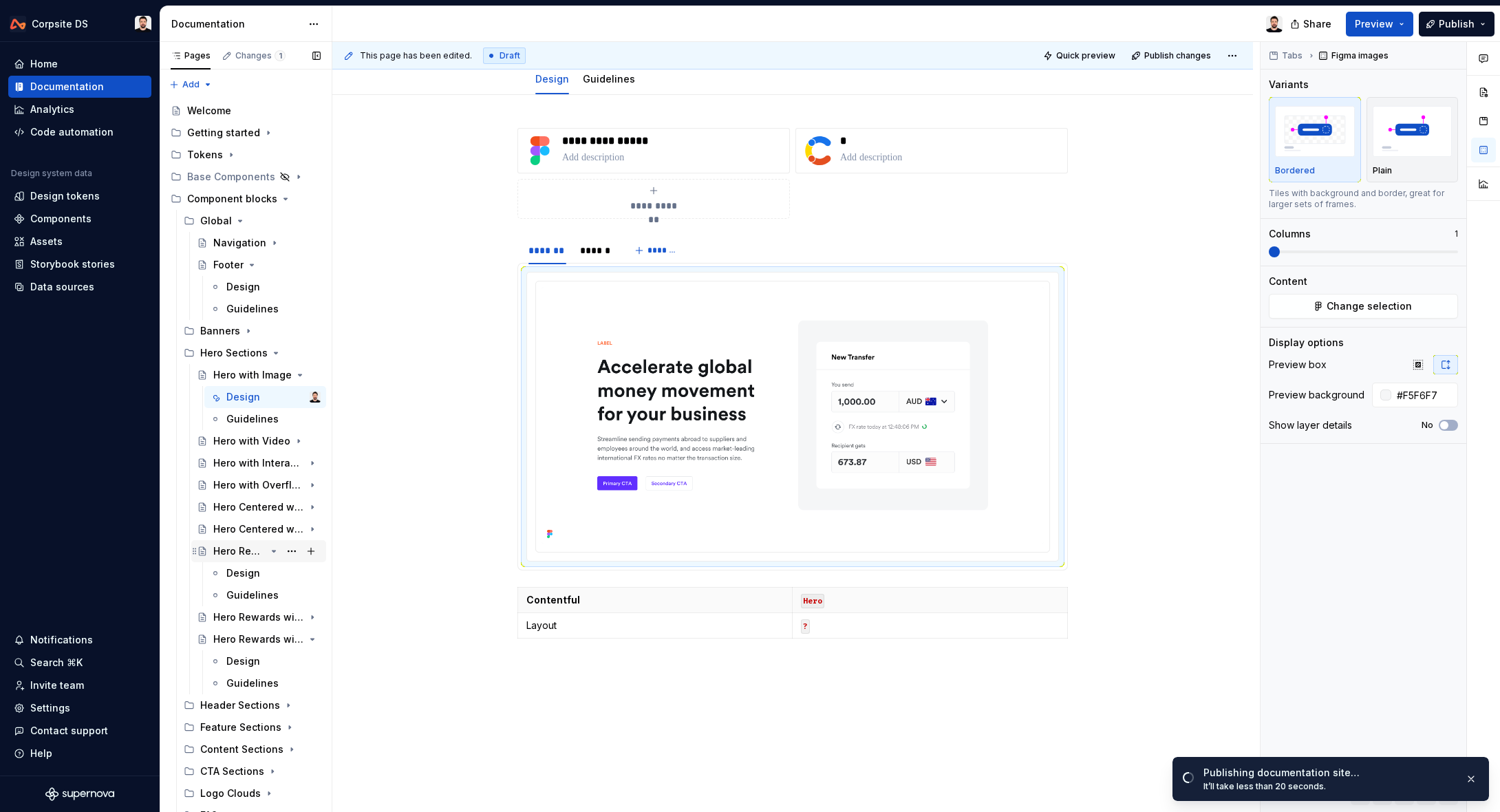
click at [242, 551] on div "Hero Rewards with Image" at bounding box center [239, 551] width 52 height 14
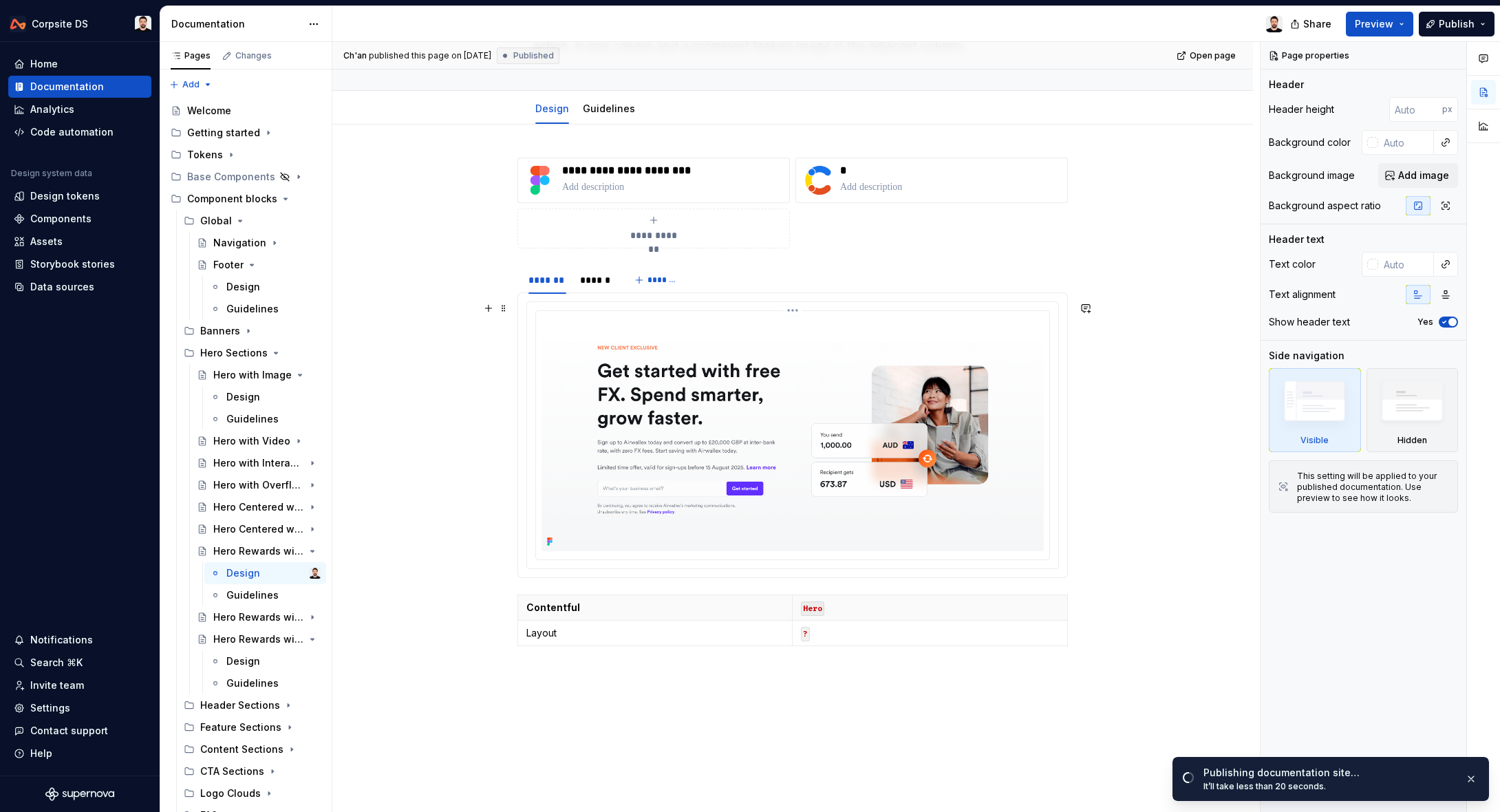
click at [798, 398] on img at bounding box center [793, 434] width 502 height 234
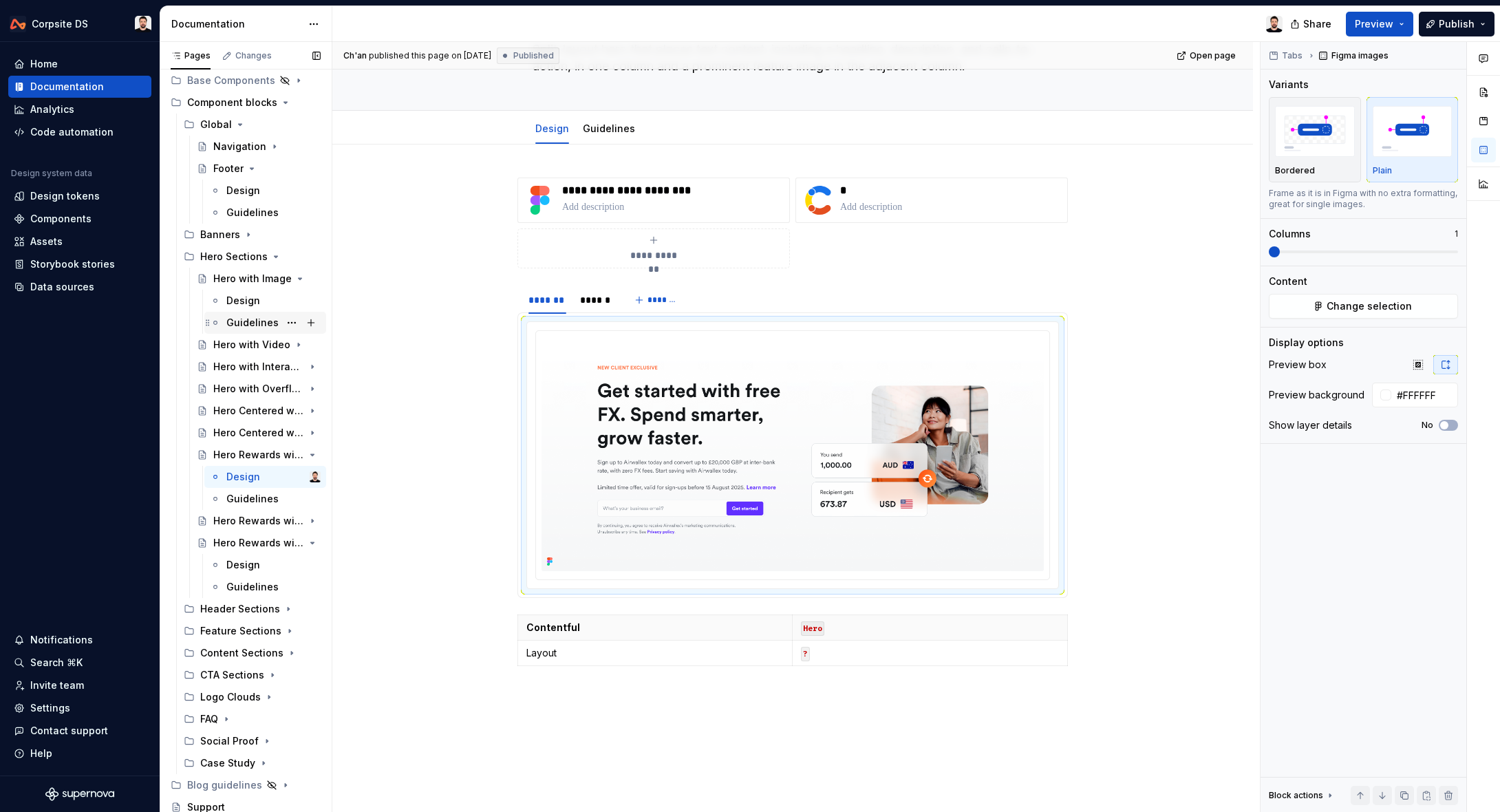
scroll to position [99, 0]
click at [238, 517] on div "Hero Rewards with gradient background" at bounding box center [239, 518] width 52 height 14
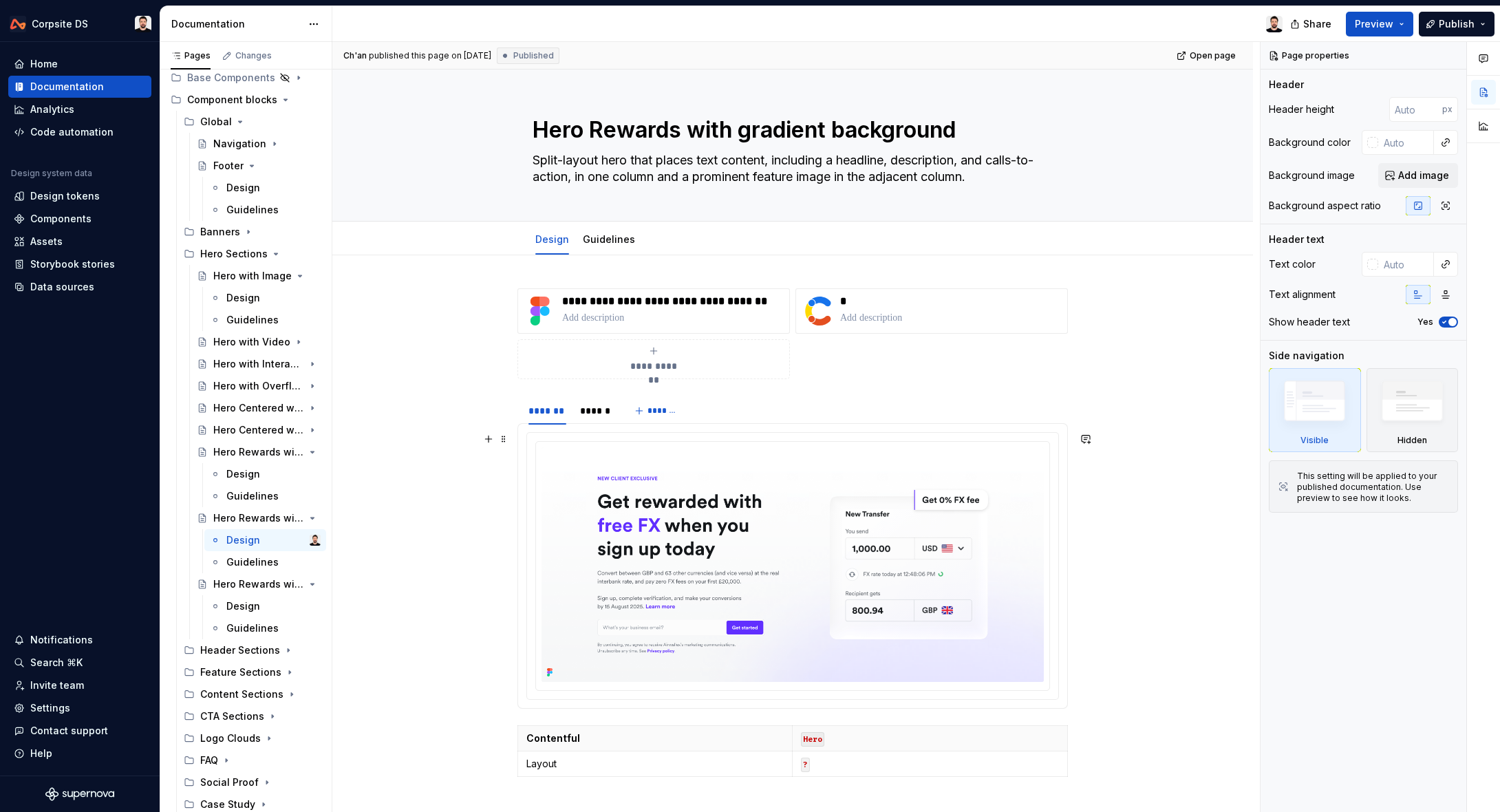
scroll to position [223, 0]
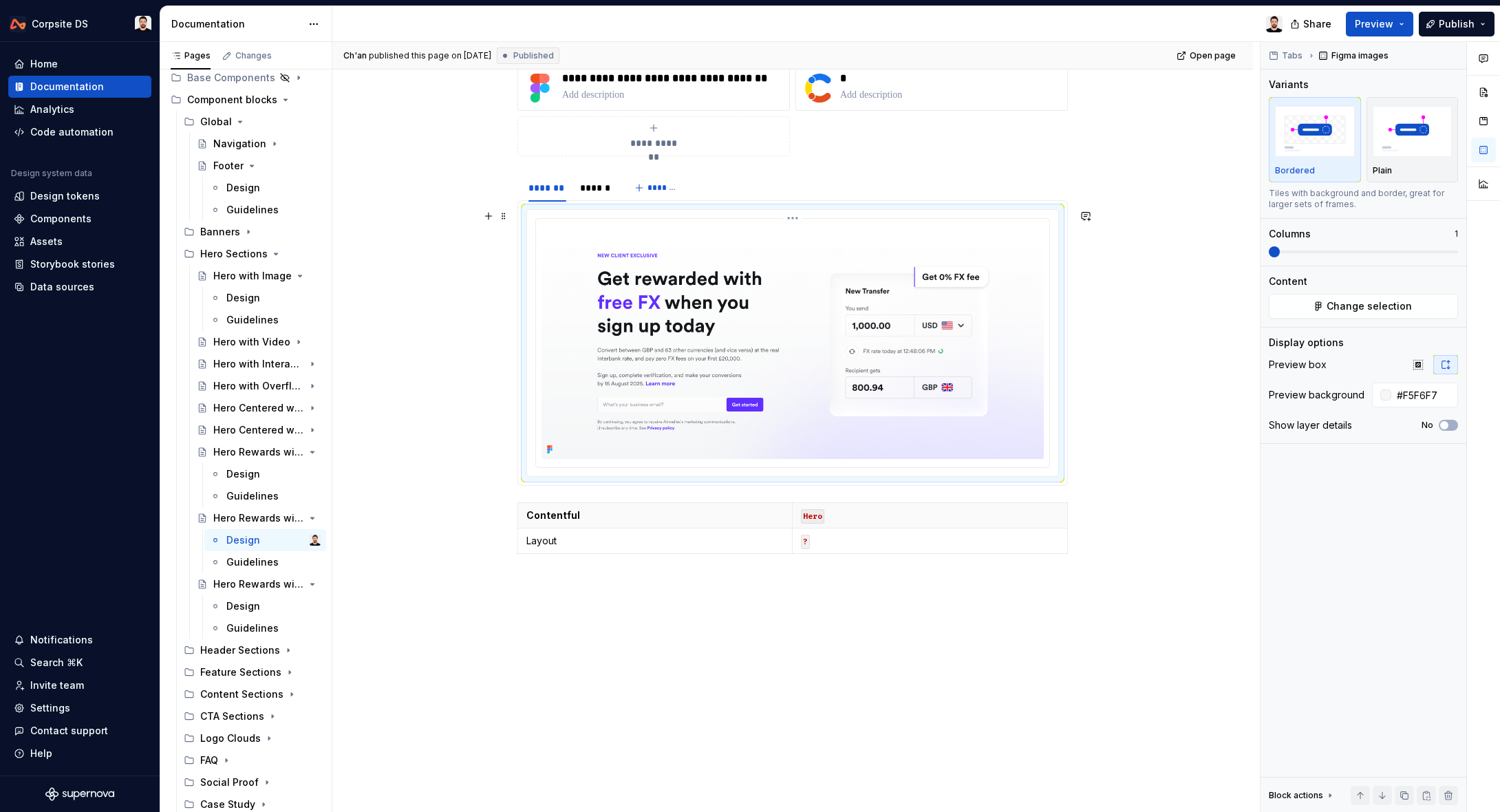
click at [773, 322] on img at bounding box center [793, 341] width 502 height 234
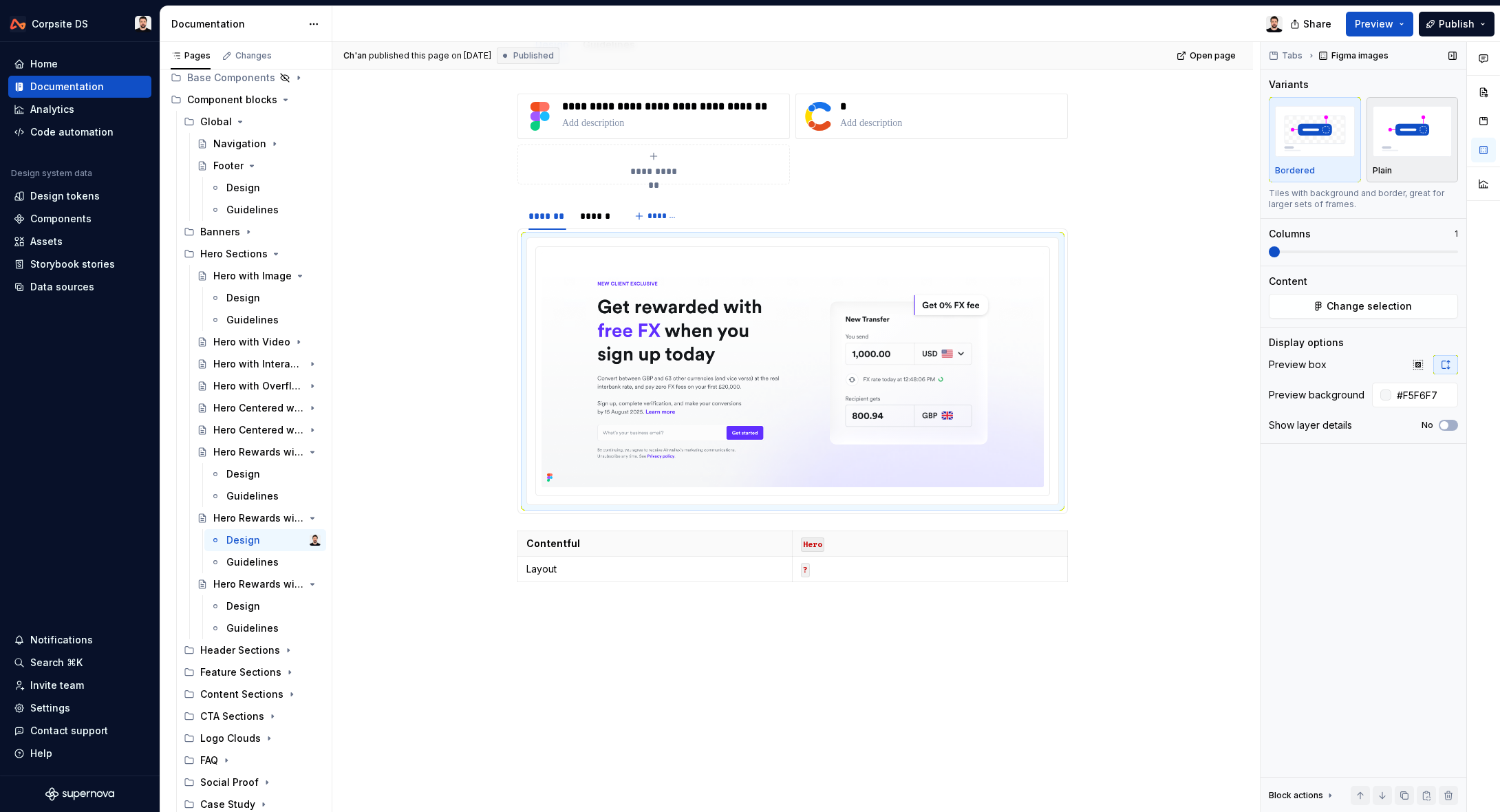
click at [1392, 117] on img "button" at bounding box center [1413, 131] width 80 height 50
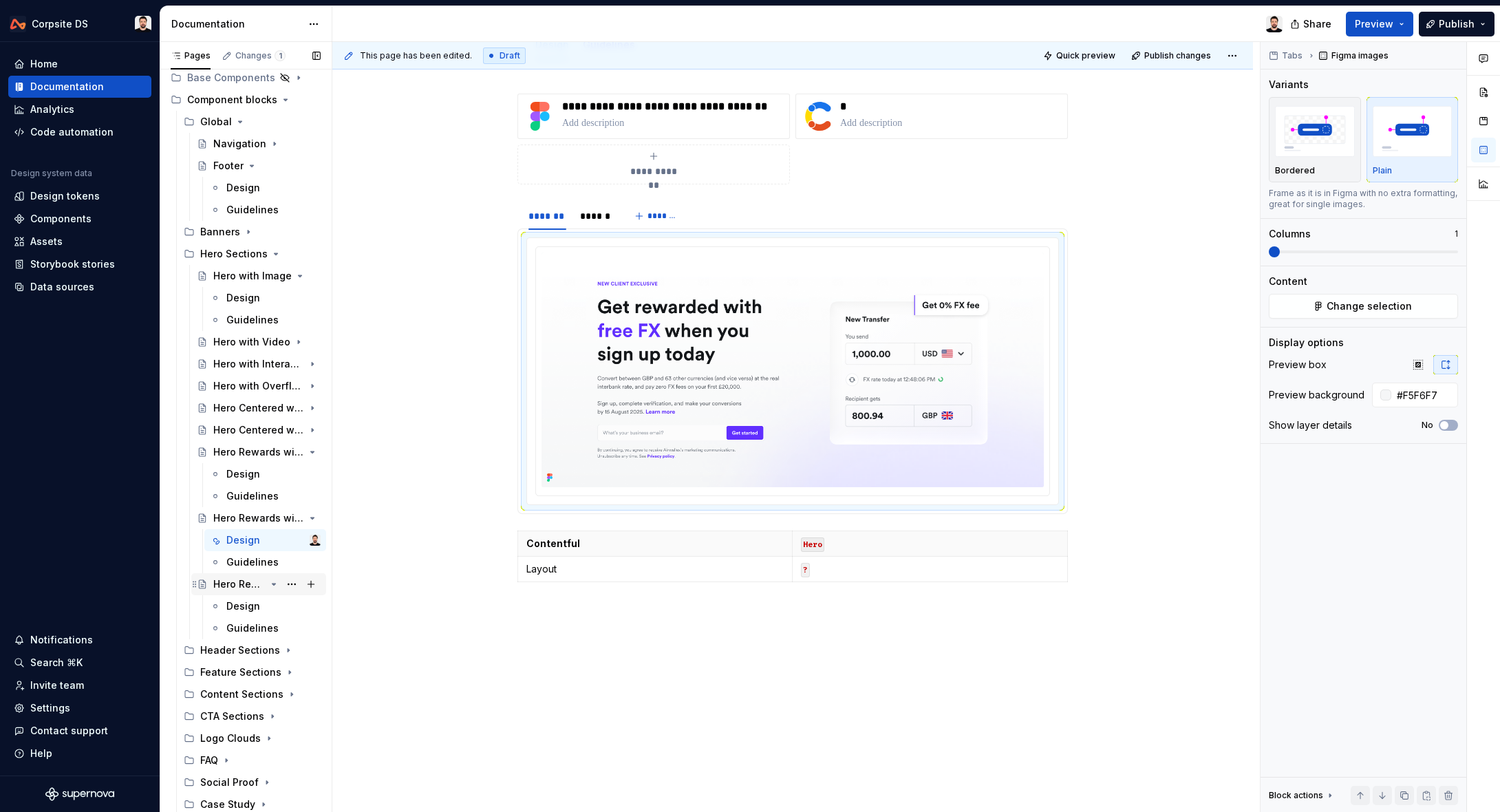
click at [236, 578] on div "Hero Rewards with abstract background" at bounding box center [239, 584] width 52 height 14
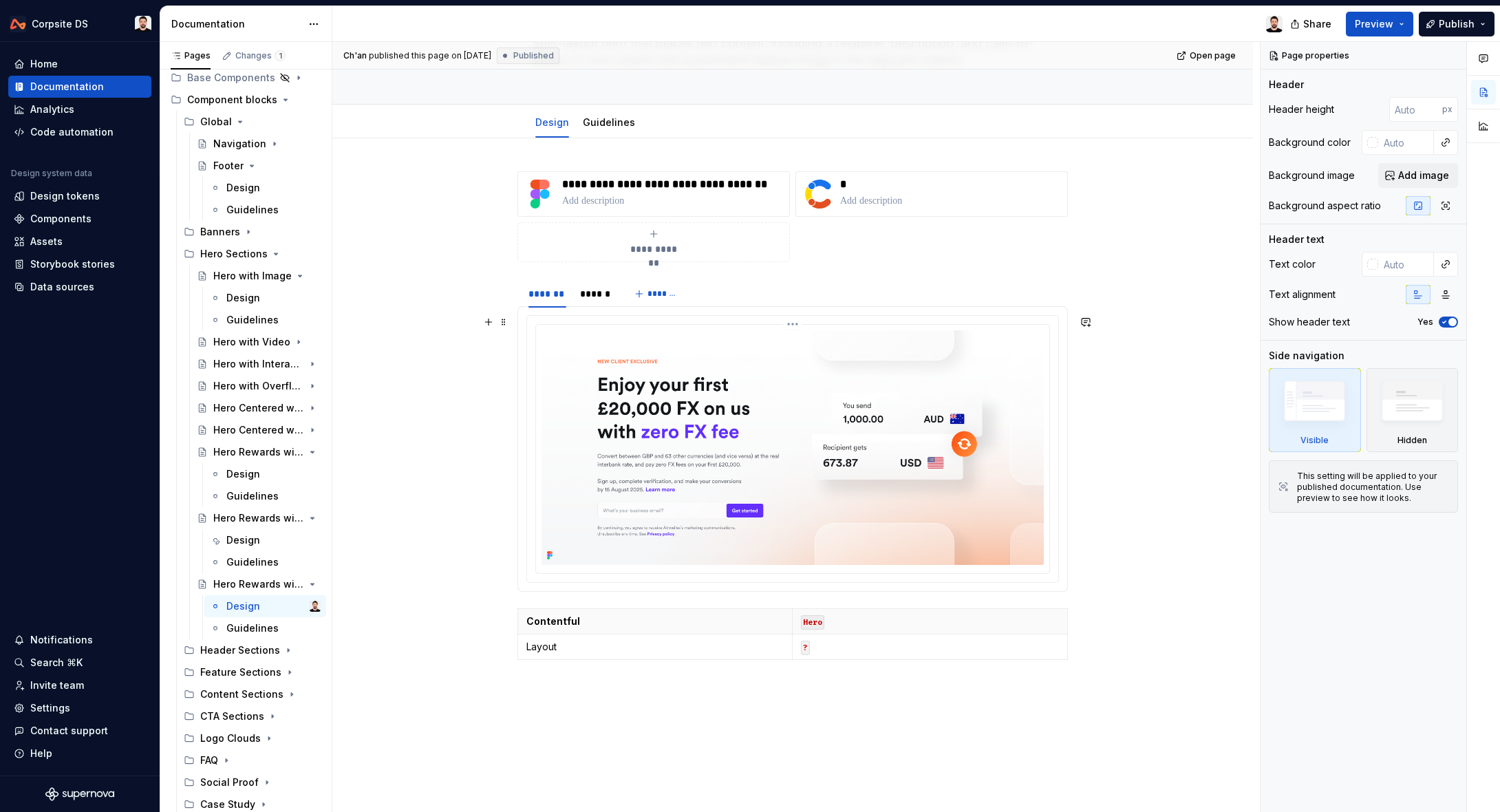
scroll to position [127, 0]
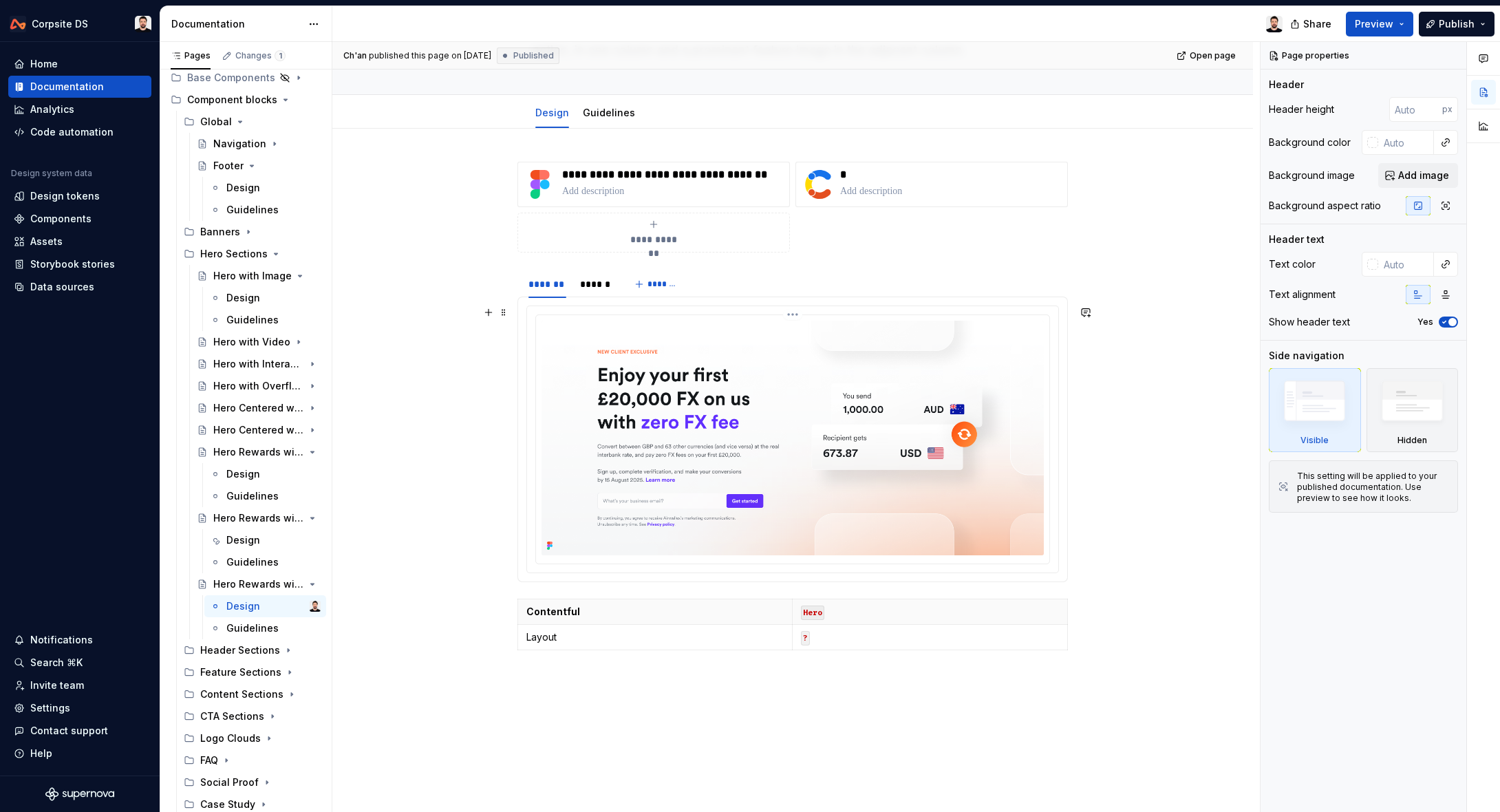
click at [651, 383] on img at bounding box center [793, 438] width 502 height 234
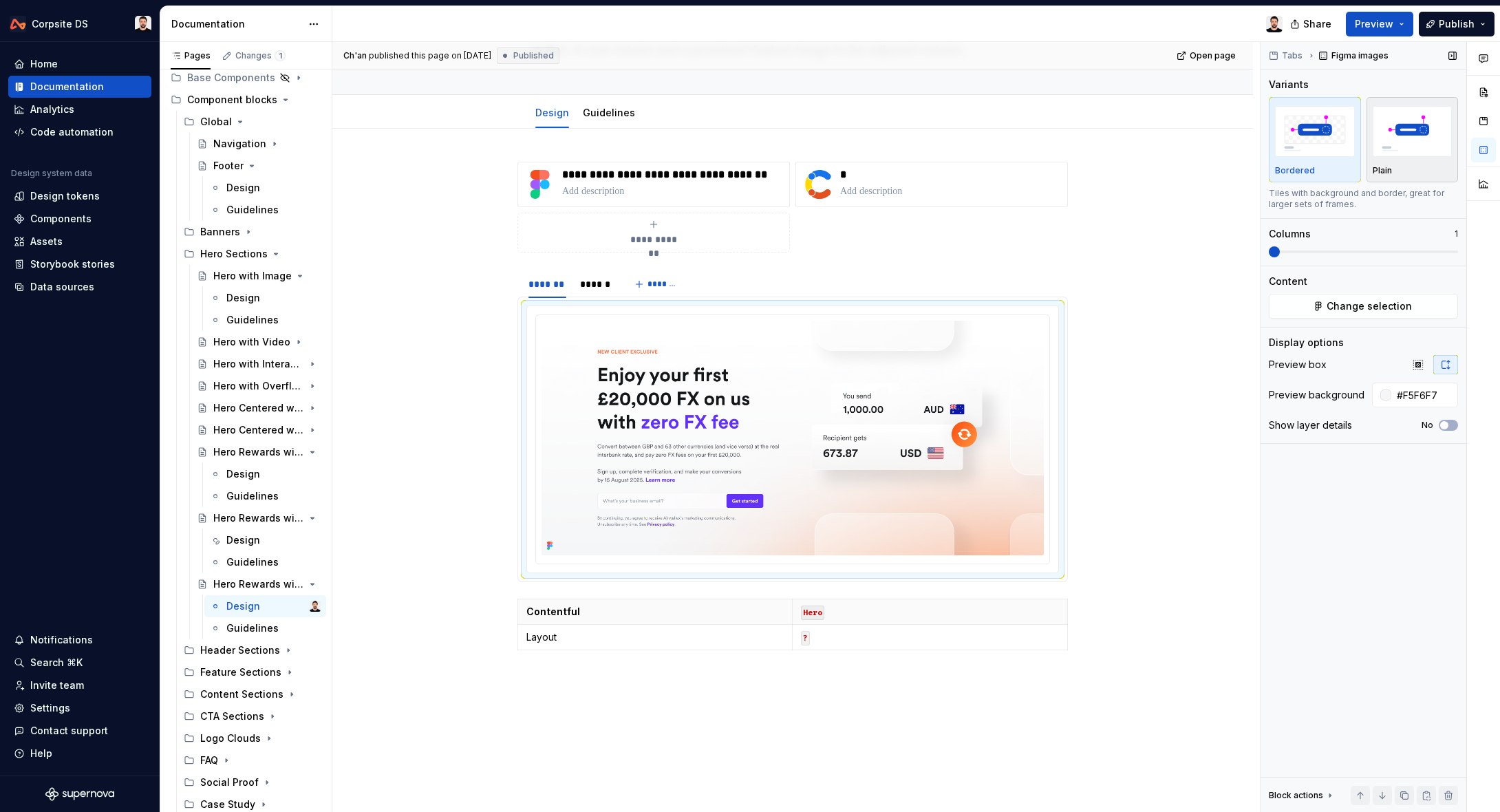
click at [1439, 144] on img "button" at bounding box center [1413, 131] width 80 height 50
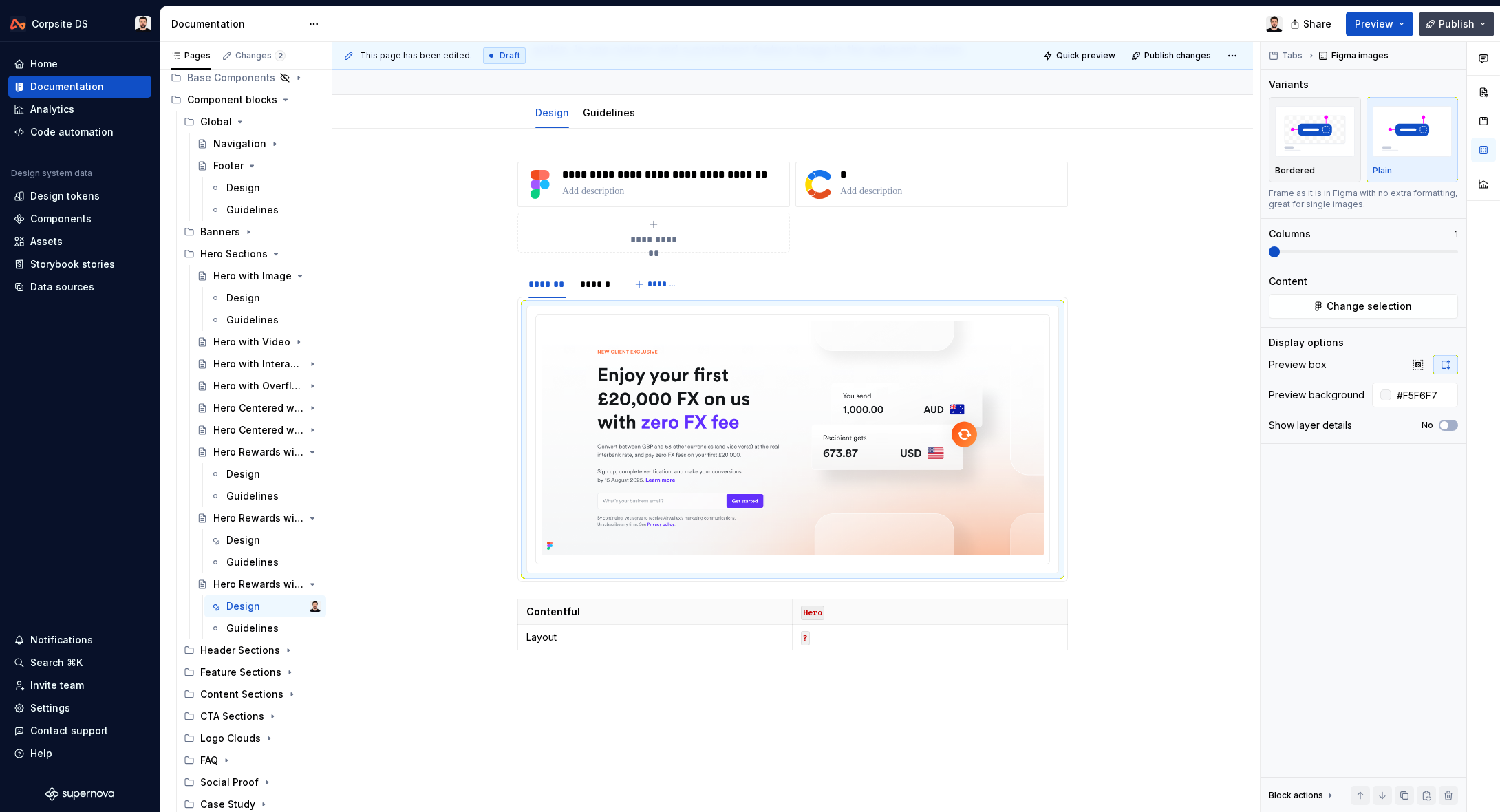
click at [1442, 25] on span "Publish" at bounding box center [1456, 24] width 36 height 14
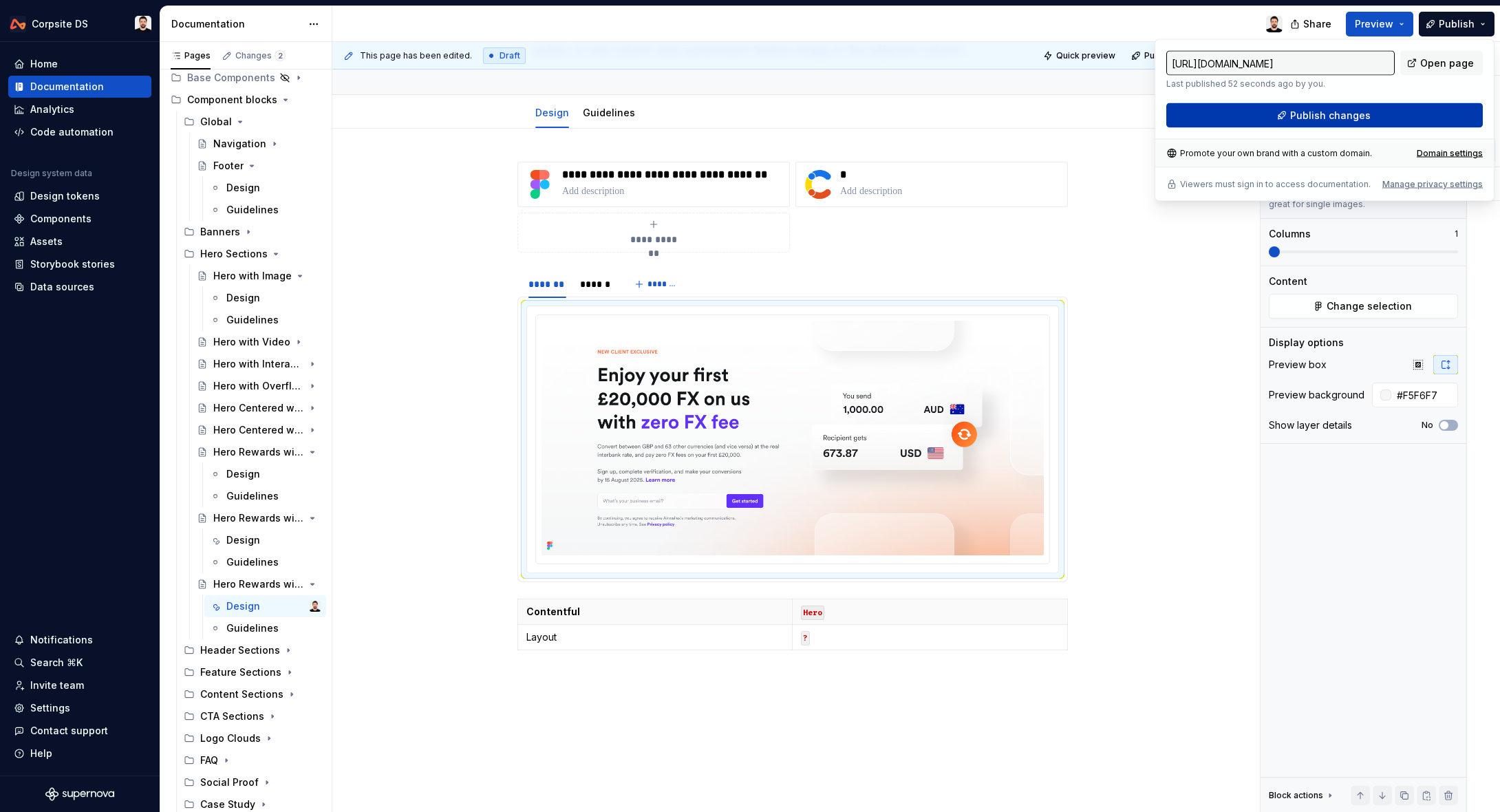
click at [1376, 113] on button "Publish changes" at bounding box center [1325, 116] width 317 height 25
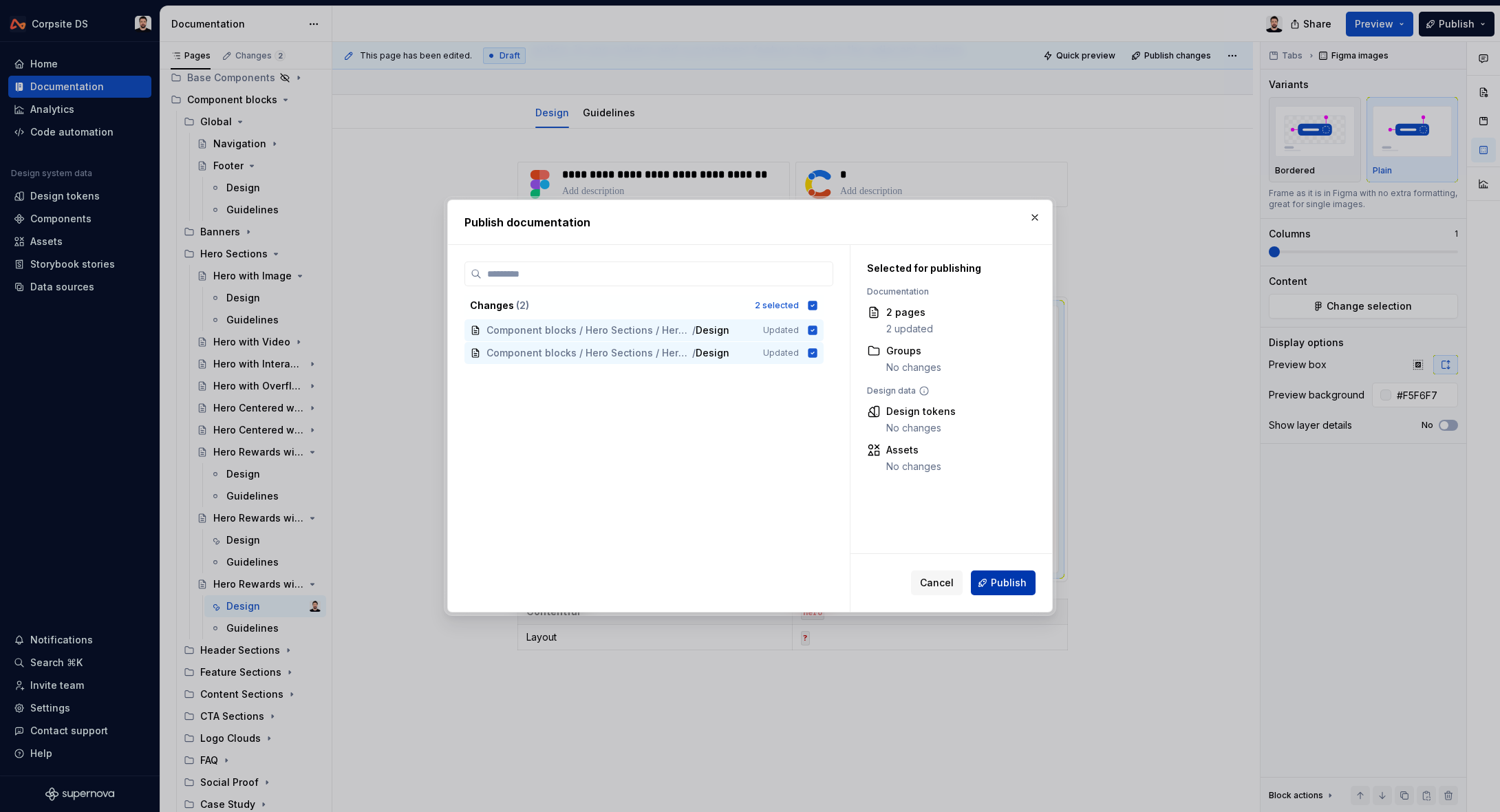
click at [997, 587] on span "Publish" at bounding box center [1009, 582] width 36 height 14
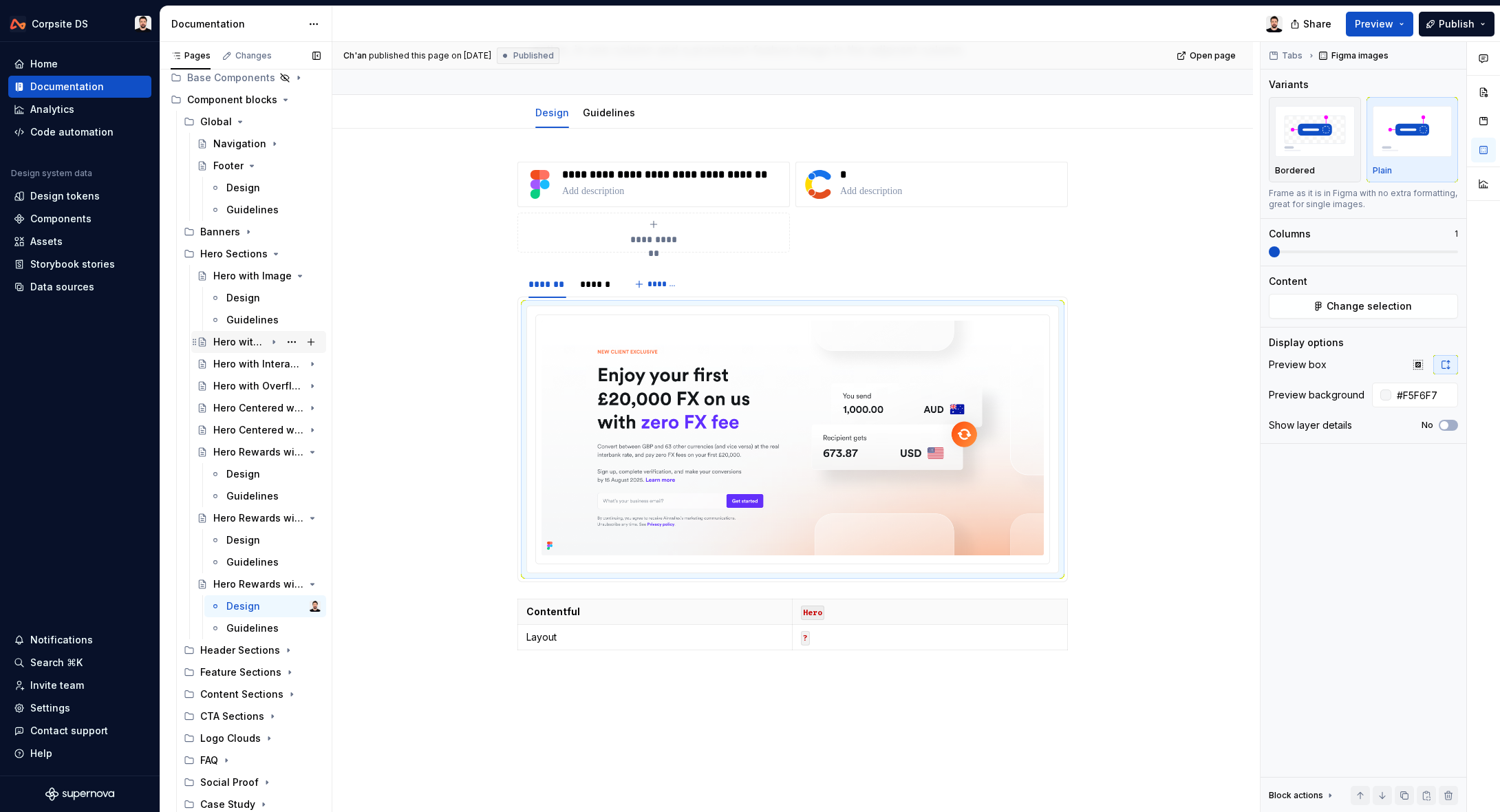
click at [246, 347] on div "Hero with Video" at bounding box center [239, 341] width 52 height 14
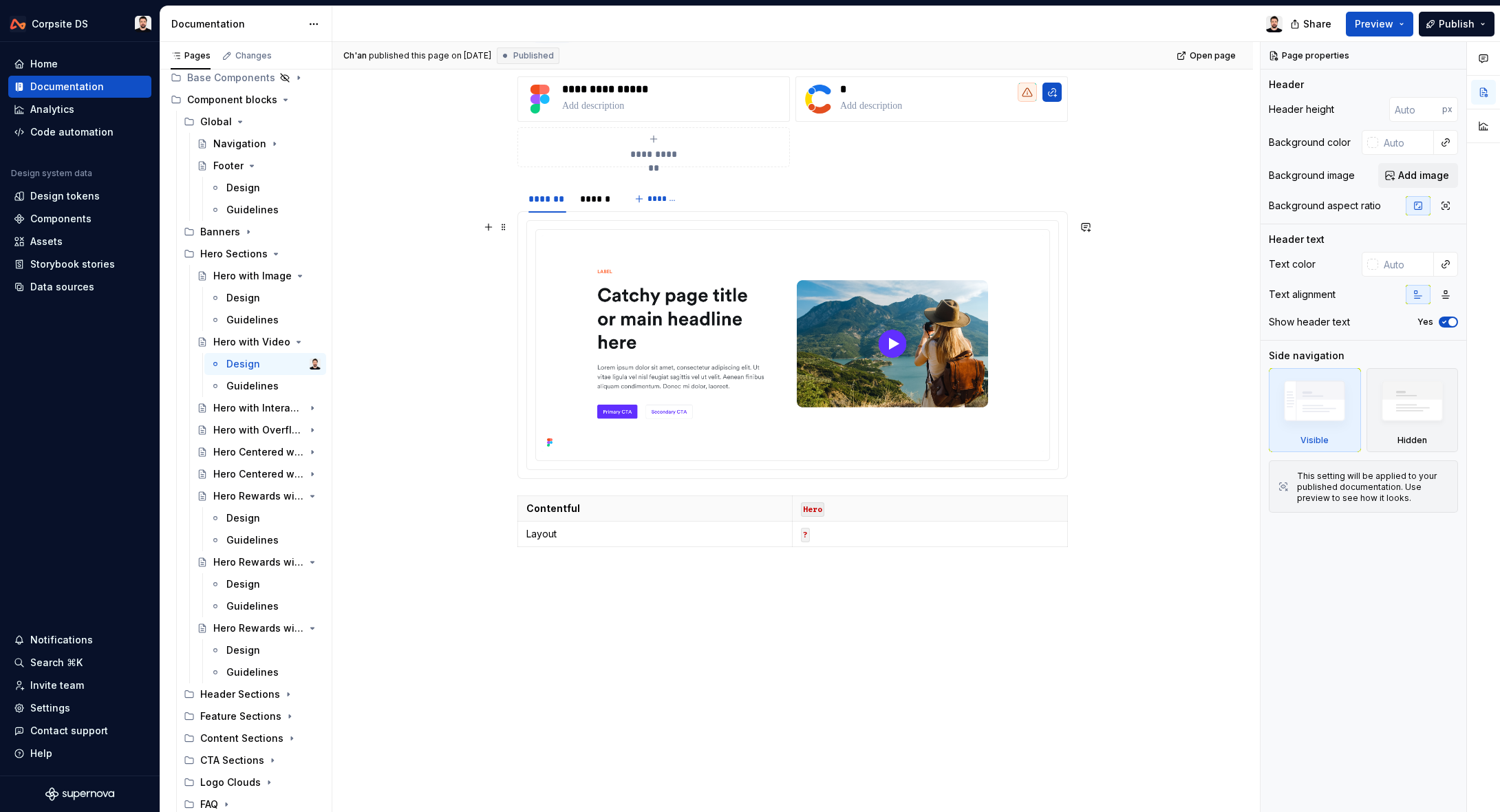
scroll to position [210, 0]
click at [771, 359] on img at bounding box center [793, 345] width 502 height 217
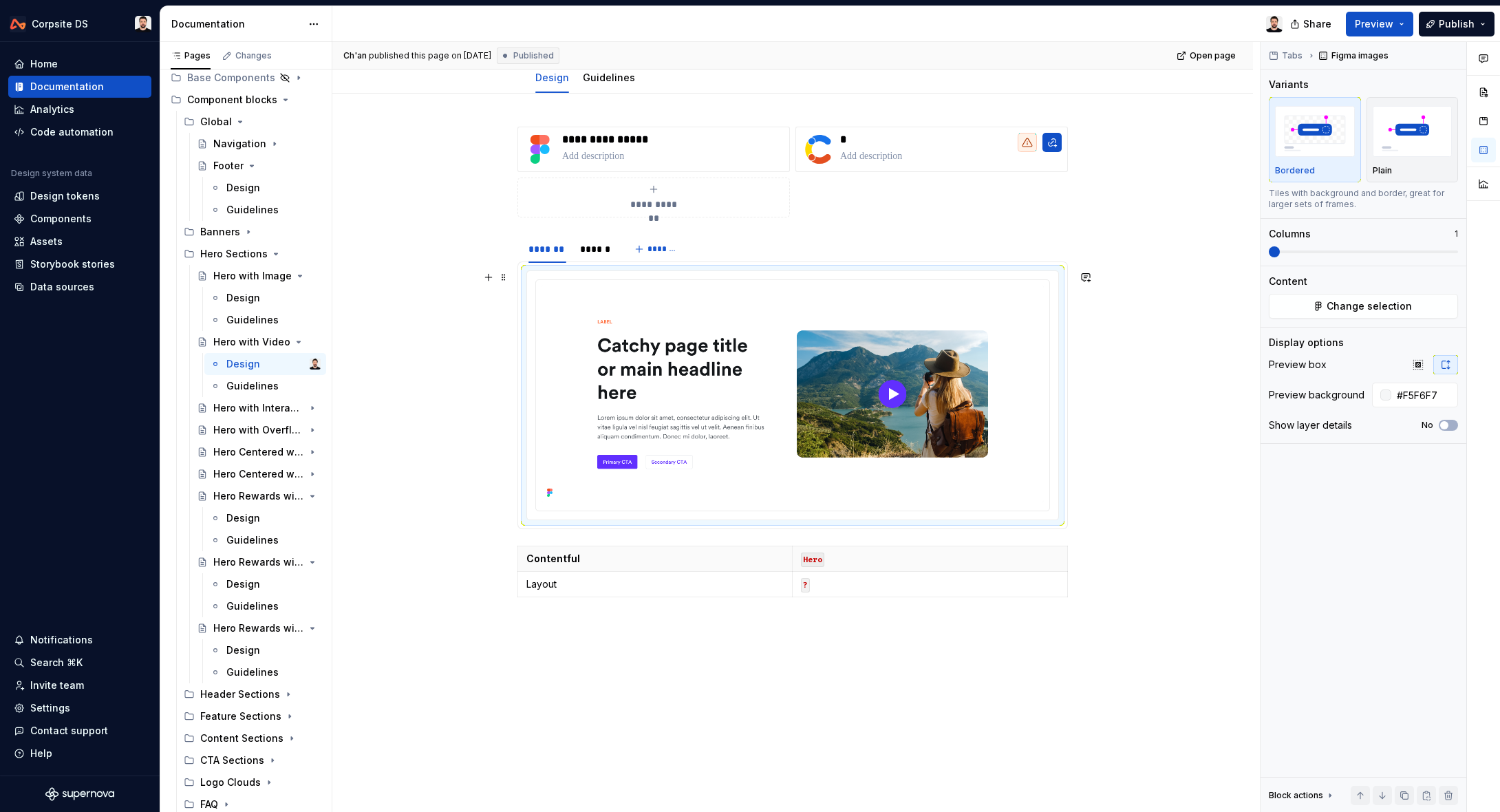
scroll to position [158, 0]
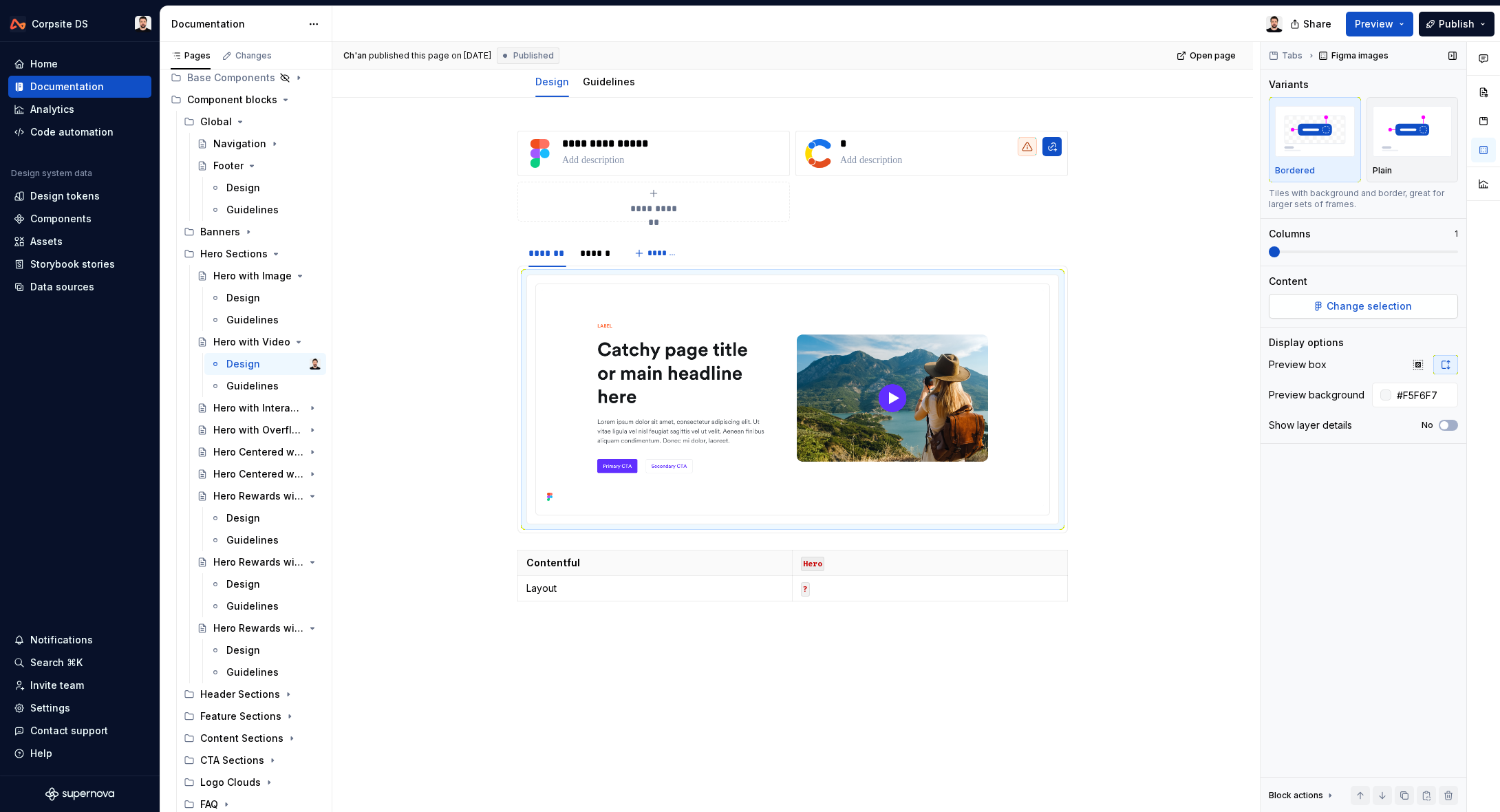
click at [1341, 298] on button "Change selection" at bounding box center [1363, 306] width 189 height 25
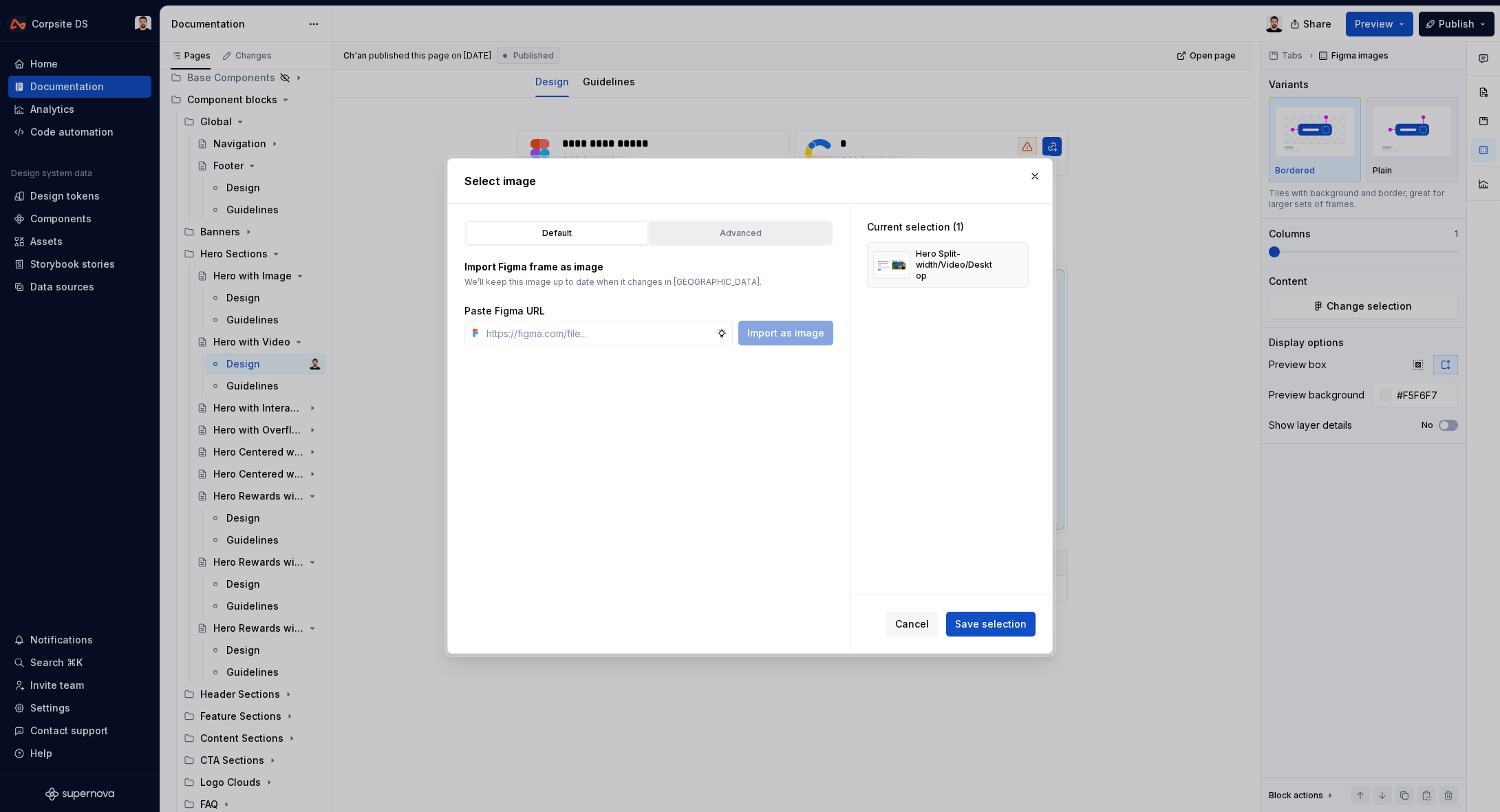
click at [700, 236] on div "Advanced" at bounding box center [740, 233] width 172 height 14
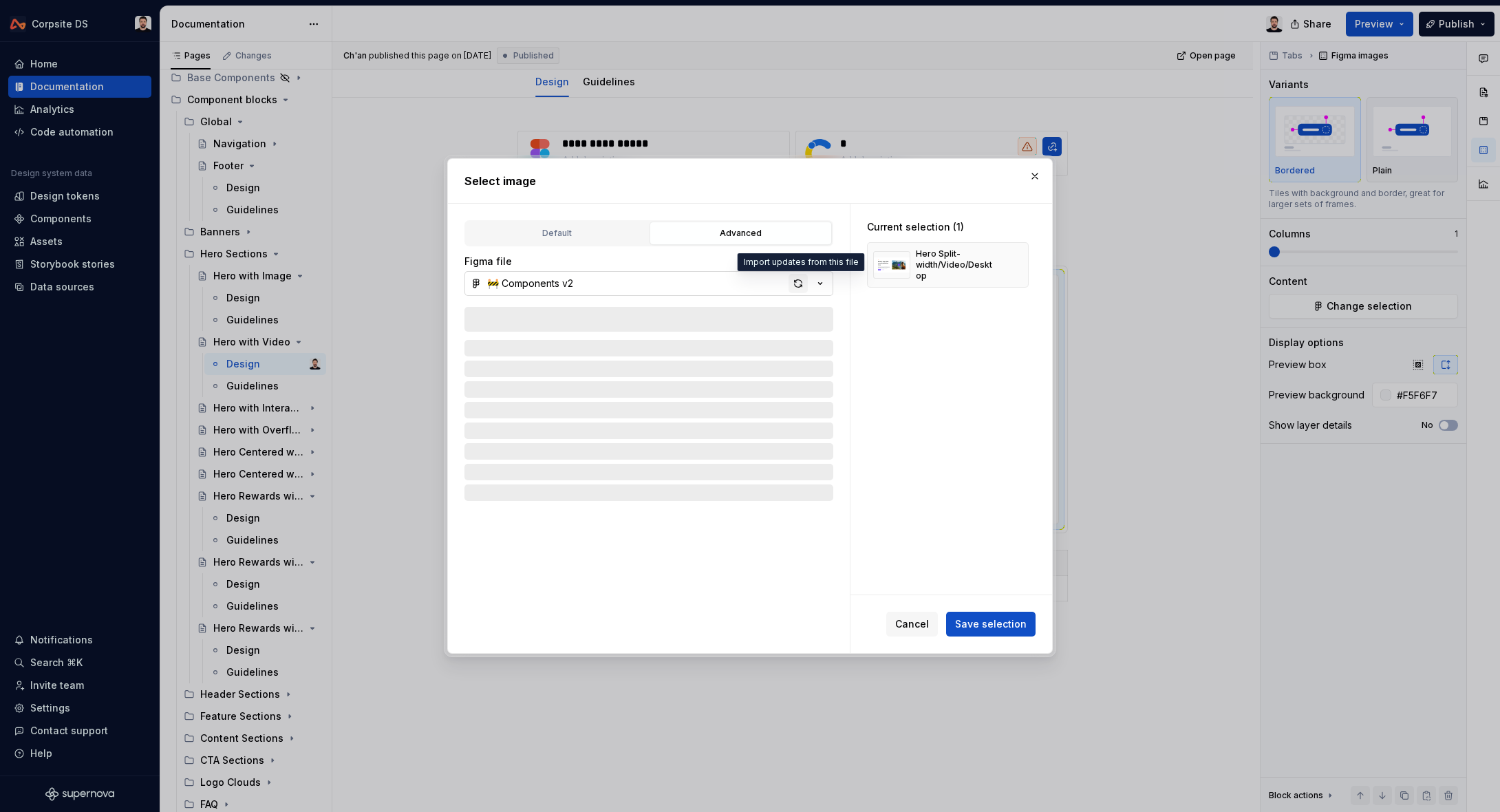
click at [801, 282] on div "button" at bounding box center [798, 283] width 19 height 19
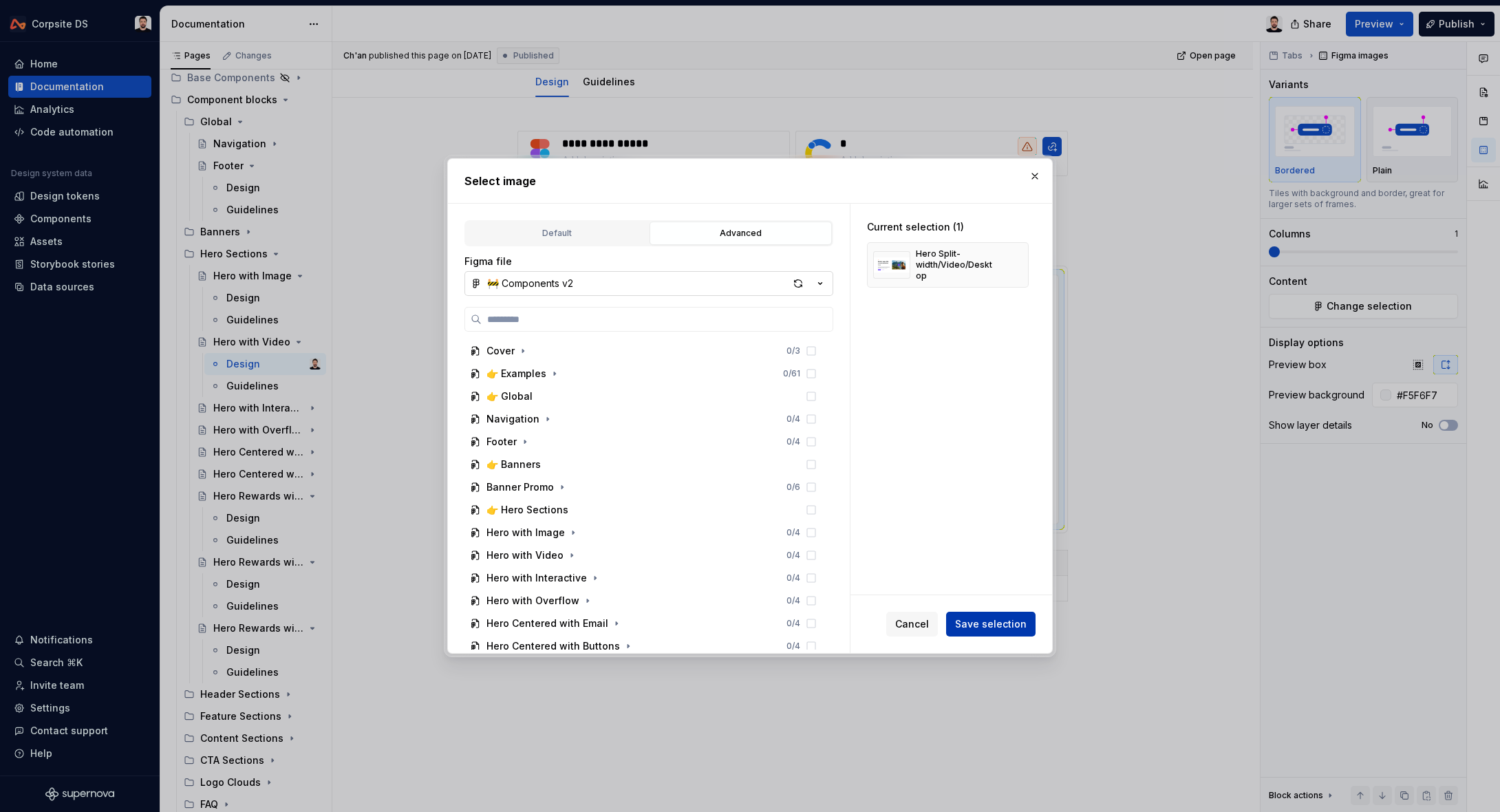
click at [1014, 624] on span "Save selection" at bounding box center [991, 624] width 71 height 14
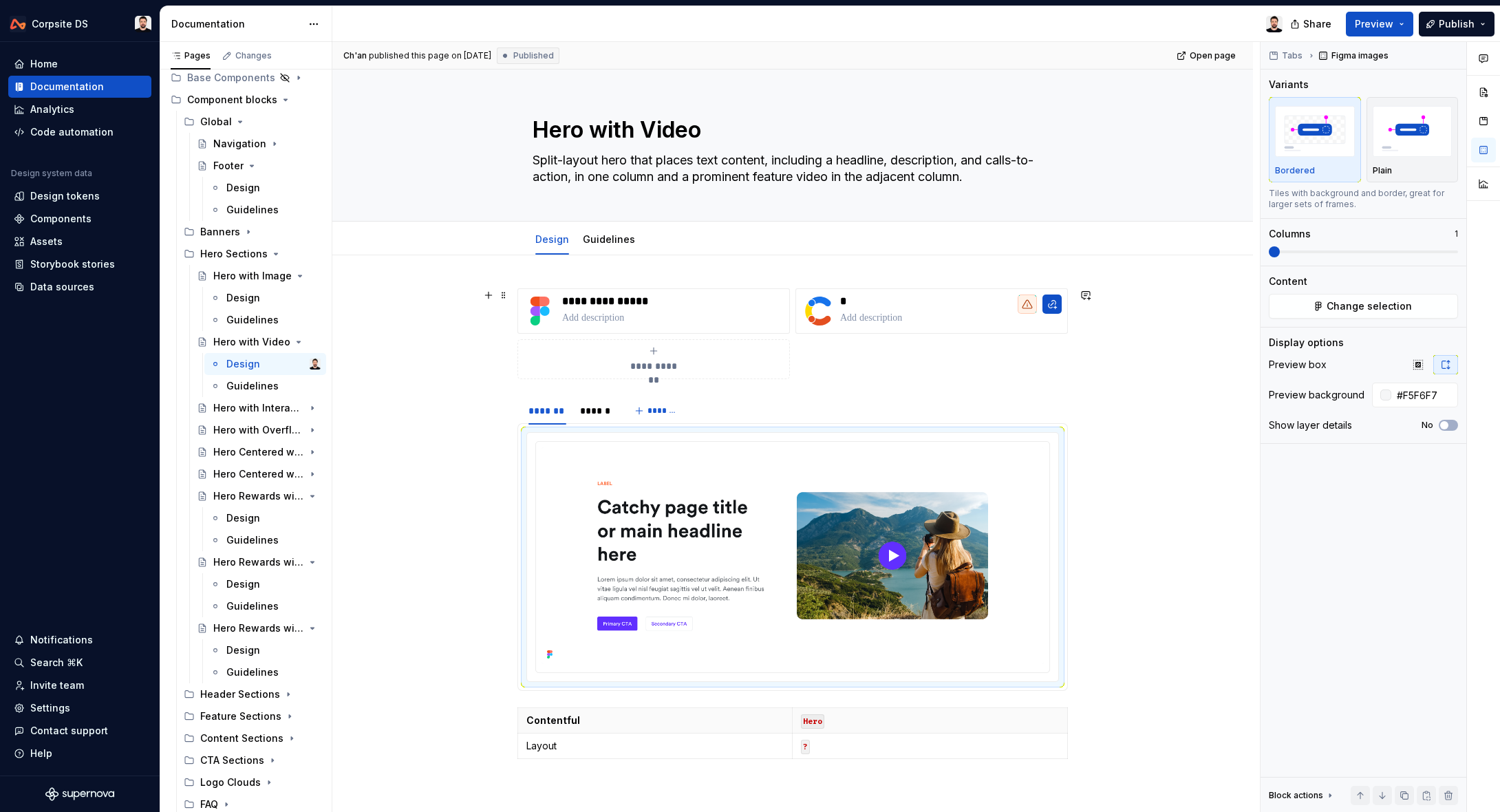
scroll to position [212, 0]
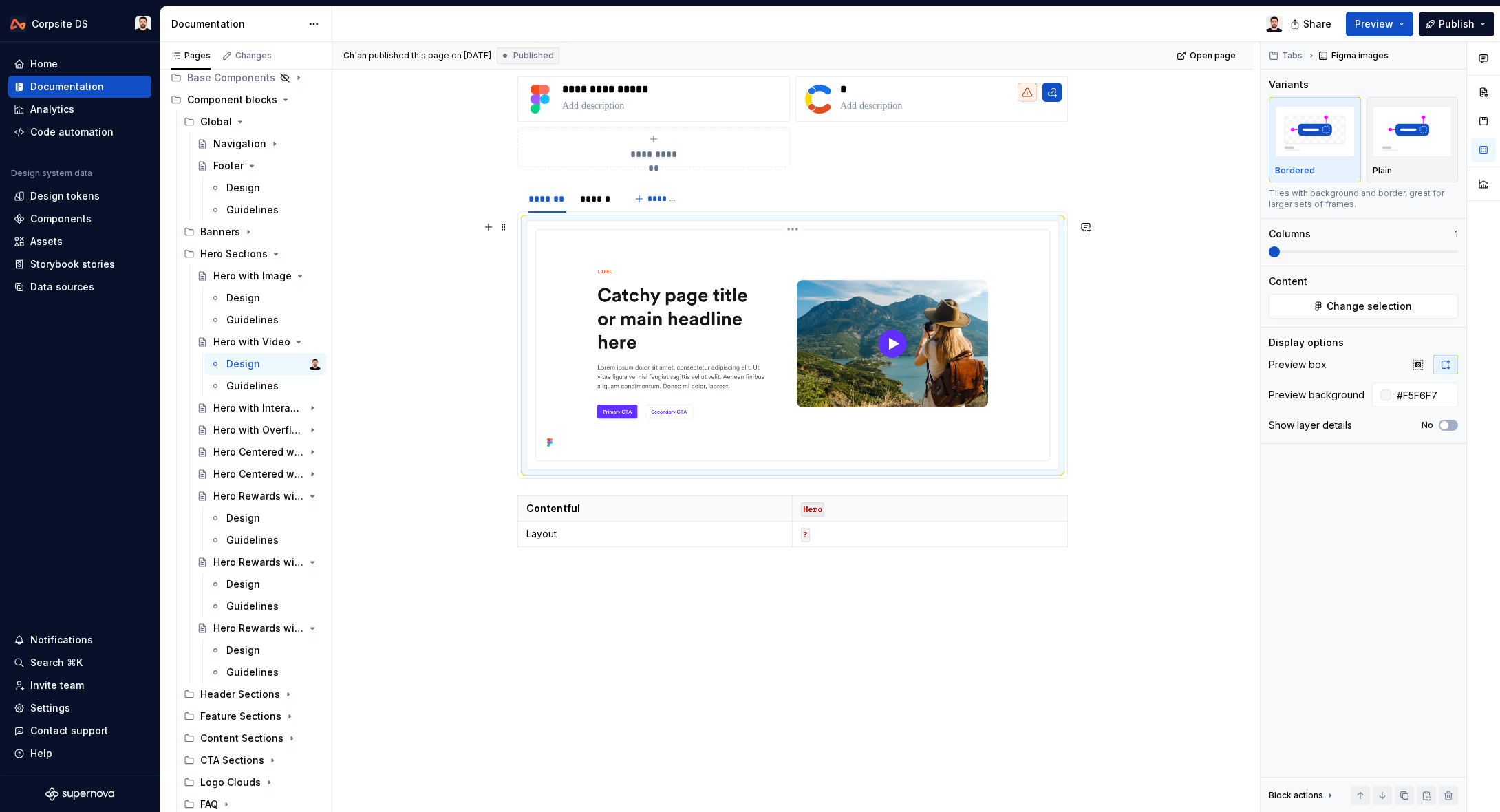
click at [640, 284] on img at bounding box center [793, 343] width 502 height 217
click at [1324, 303] on button "Change selection" at bounding box center [1363, 306] width 189 height 25
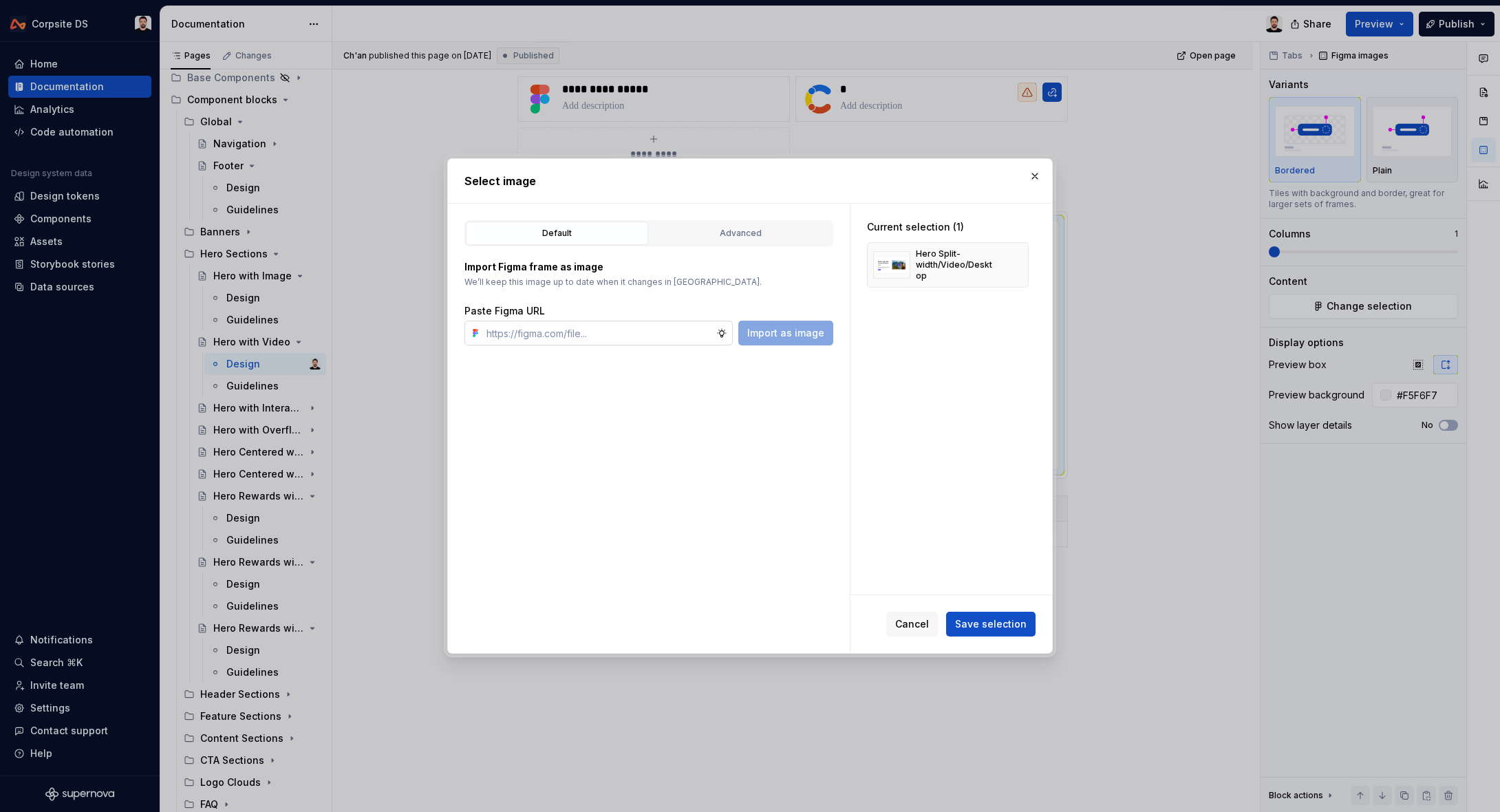
type textarea "*"
click at [1023, 258] on button "button" at bounding box center [1013, 265] width 19 height 19
click at [624, 330] on input "text" at bounding box center [598, 333] width 235 height 25
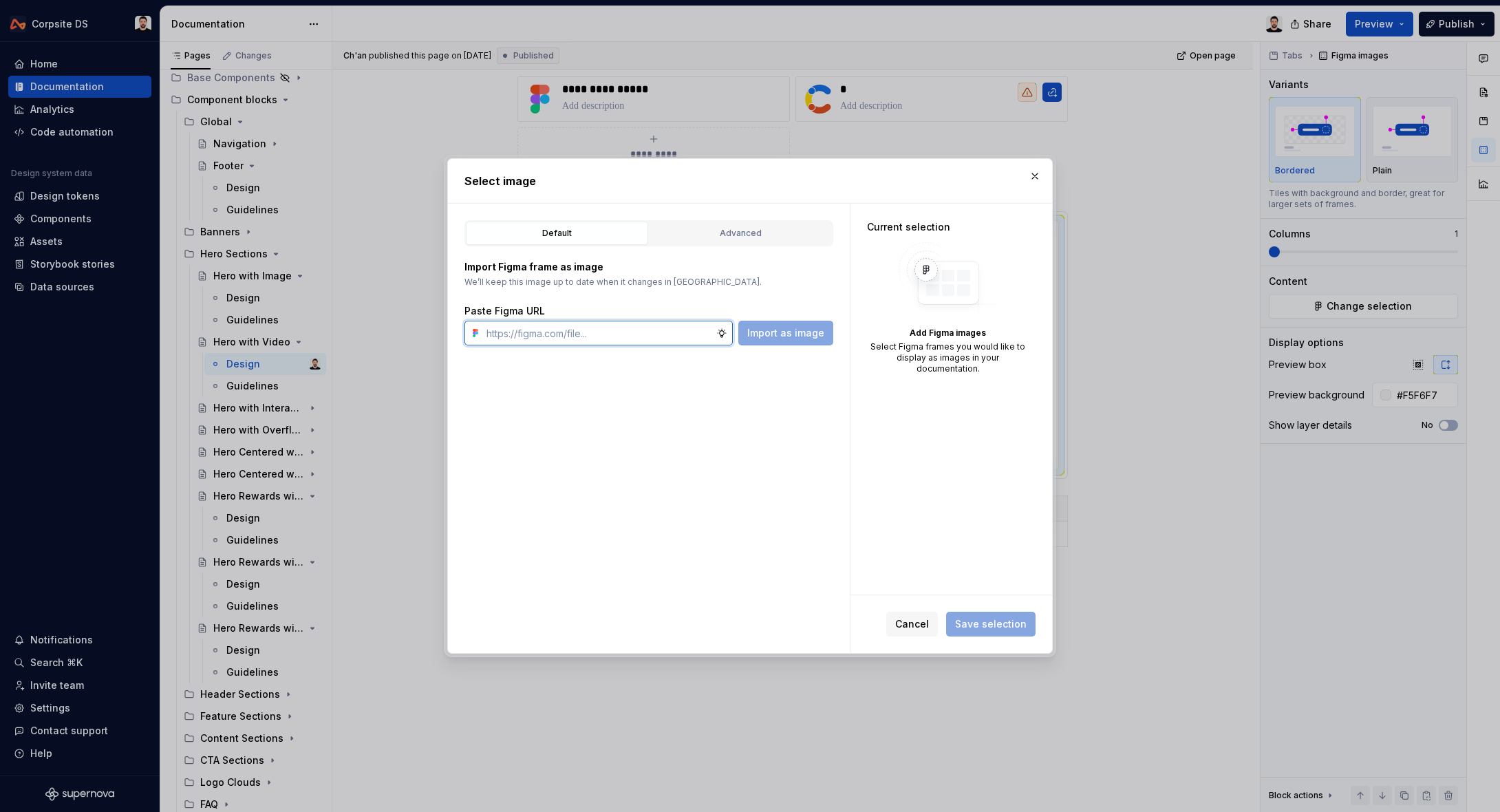
paste input "[URL][DOMAIN_NAME]"
type input "[URL][DOMAIN_NAME]"
click at [781, 341] on button "Import as image" at bounding box center [786, 333] width 95 height 25
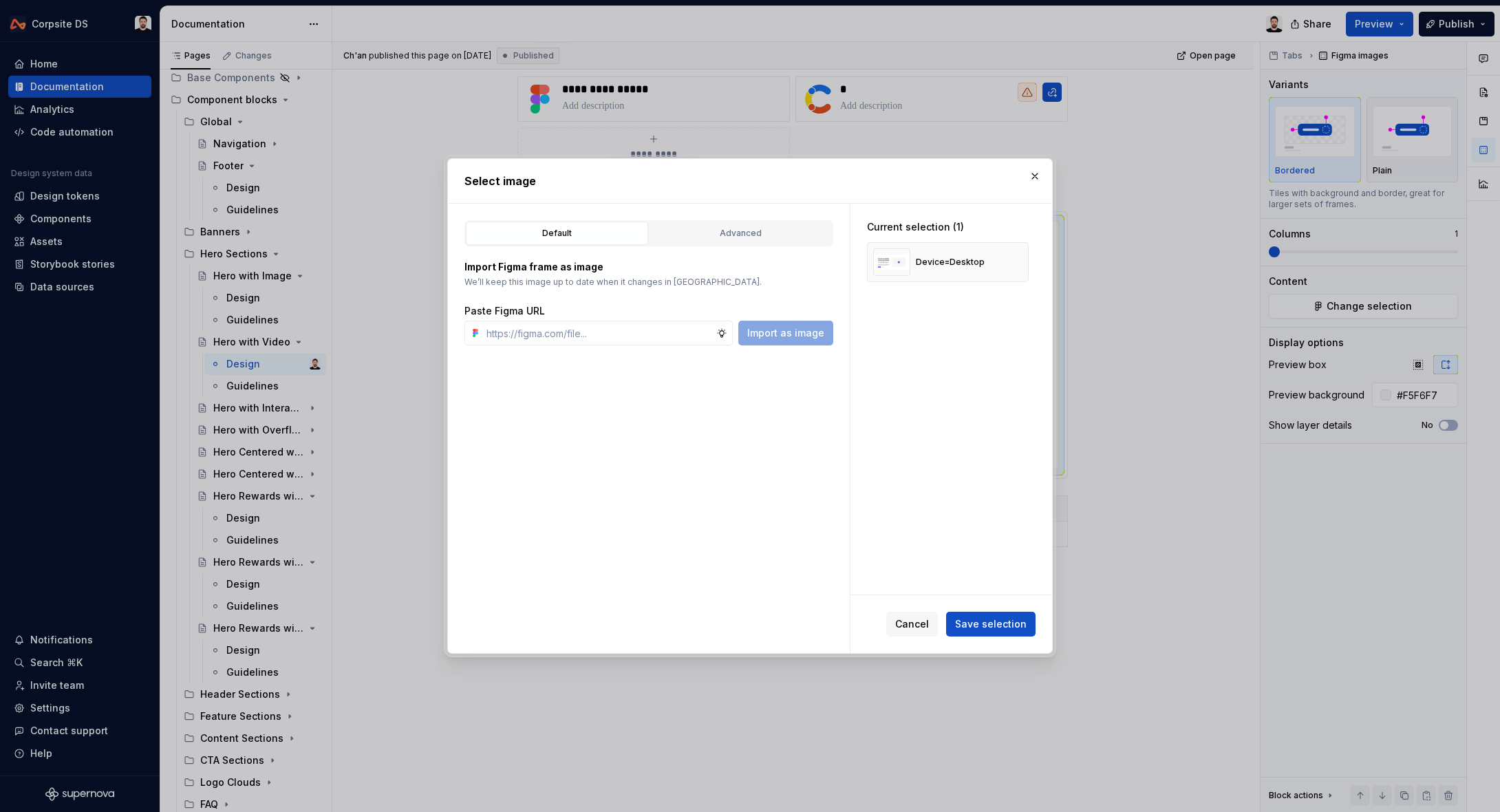
type textarea "*"
click at [985, 618] on span "Save selection" at bounding box center [991, 624] width 71 height 14
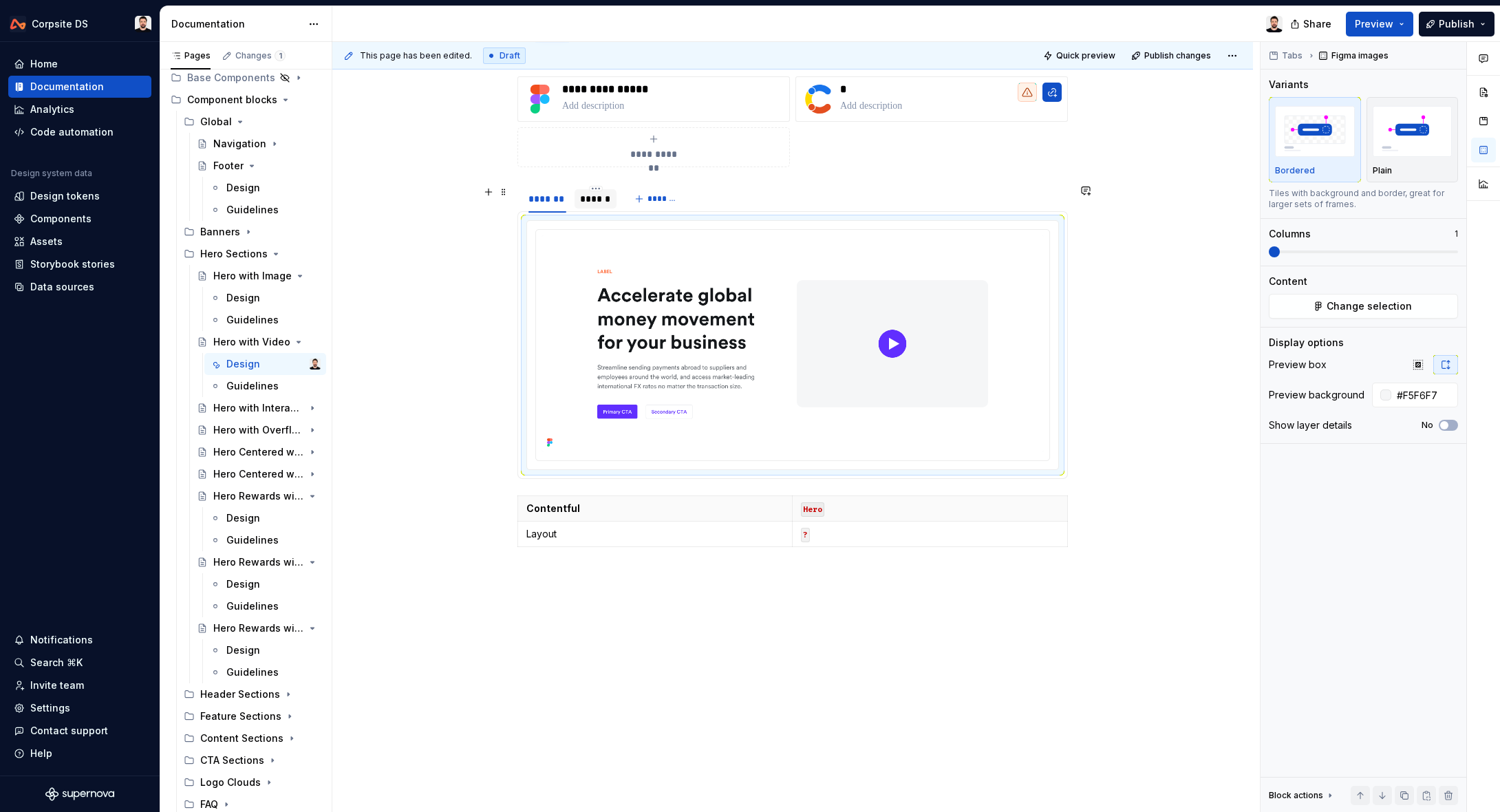
click at [600, 200] on div "******" at bounding box center [595, 199] width 31 height 14
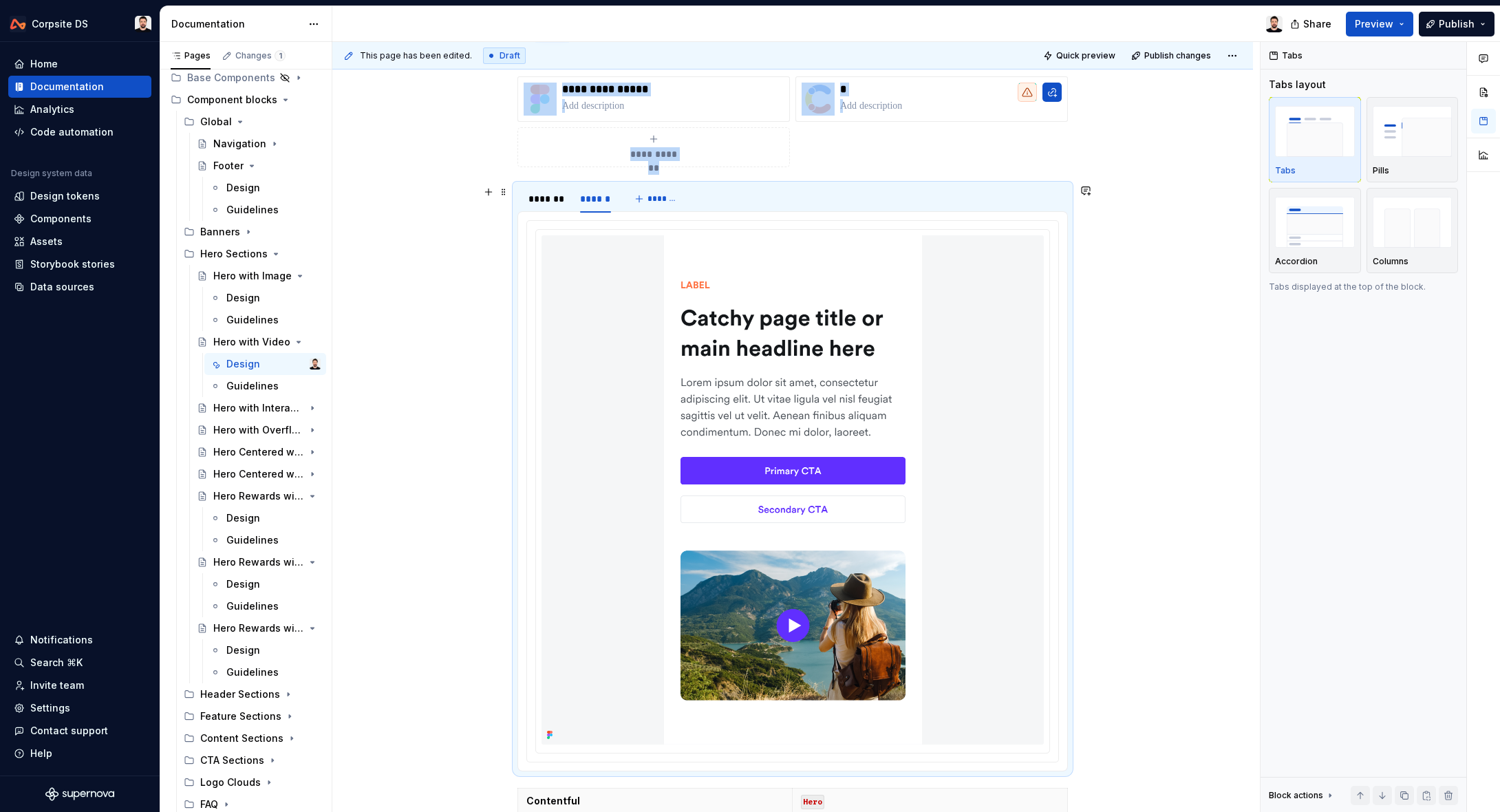
scroll to position [211, 0]
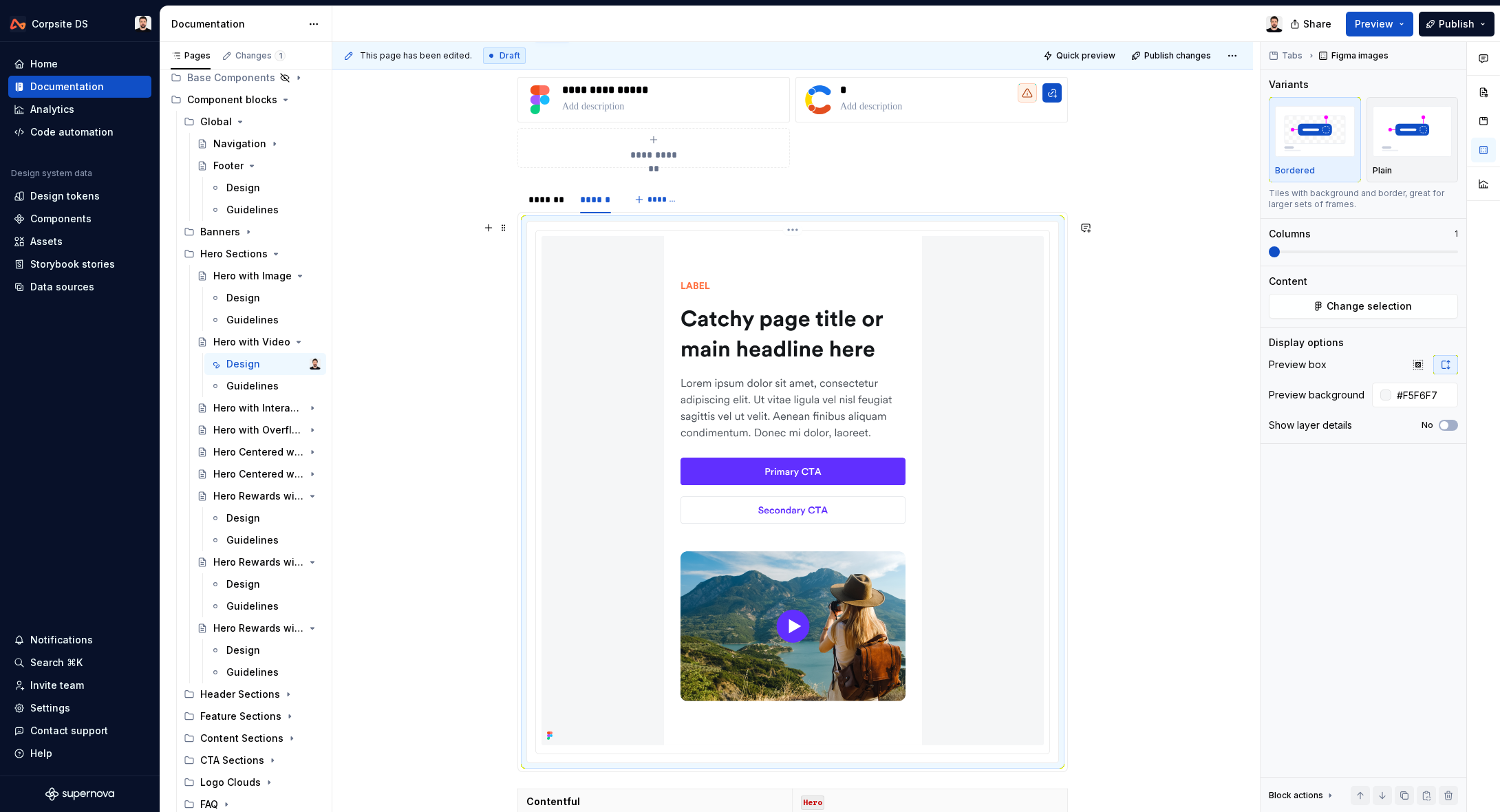
click at [777, 355] on img at bounding box center [793, 490] width 258 height 509
click at [1299, 309] on button "Change selection" at bounding box center [1363, 306] width 189 height 25
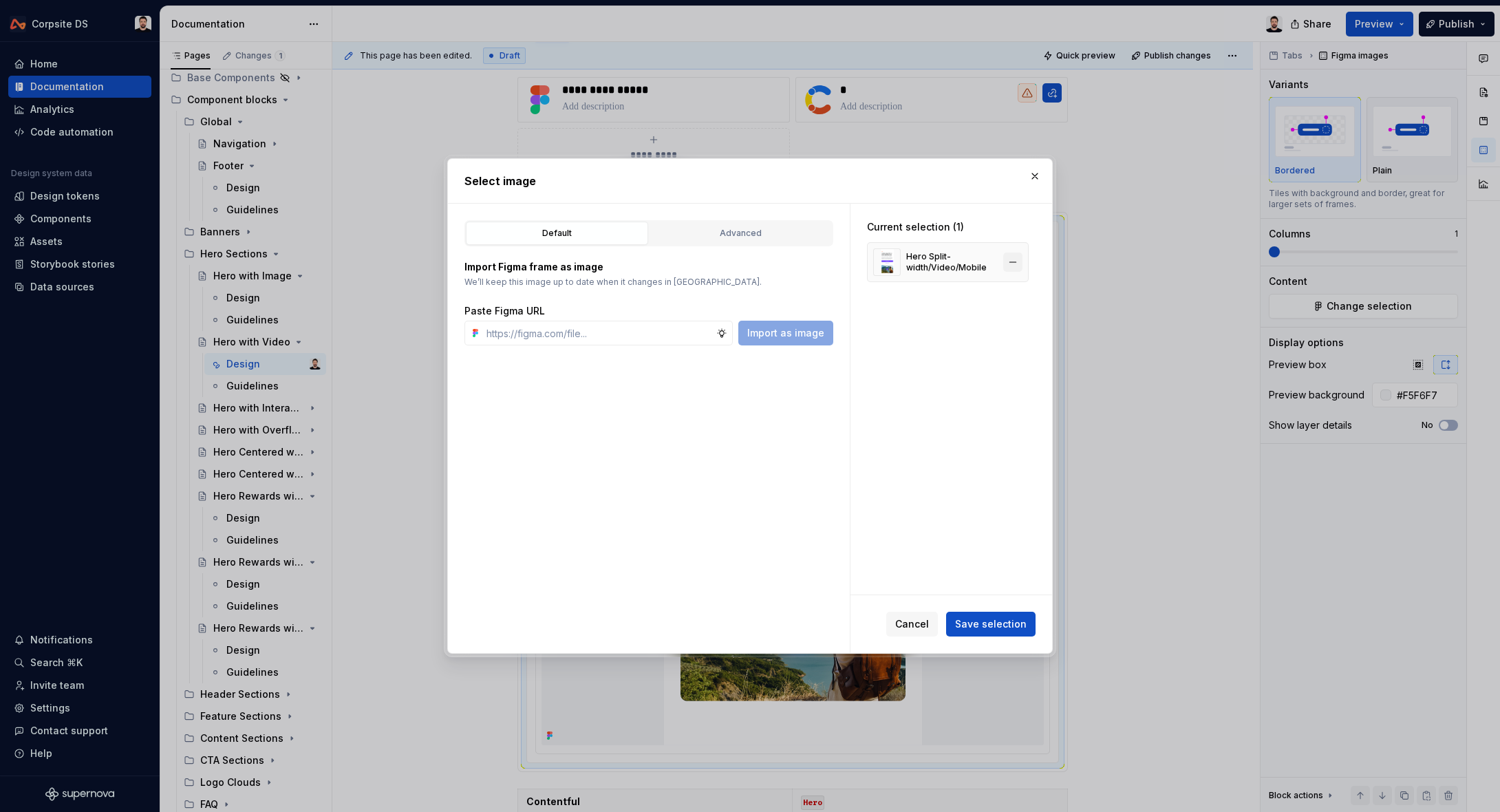
click at [1020, 261] on button "button" at bounding box center [1013, 262] width 19 height 19
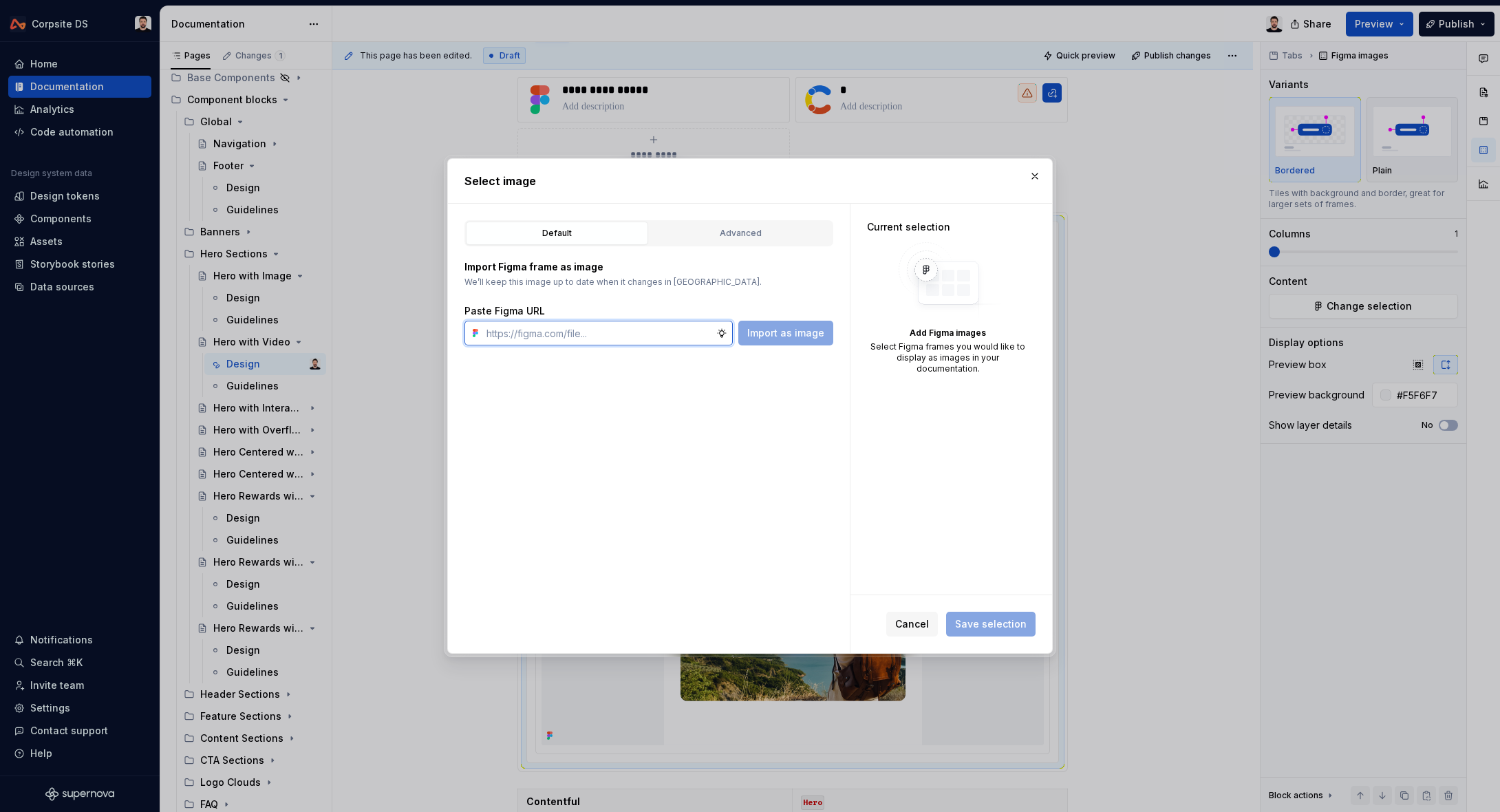
click at [623, 331] on input "text" at bounding box center [598, 333] width 235 height 25
paste input "[URL][DOMAIN_NAME]"
type input "[URL][DOMAIN_NAME]"
click at [775, 341] on button "Import as image" at bounding box center [786, 333] width 95 height 25
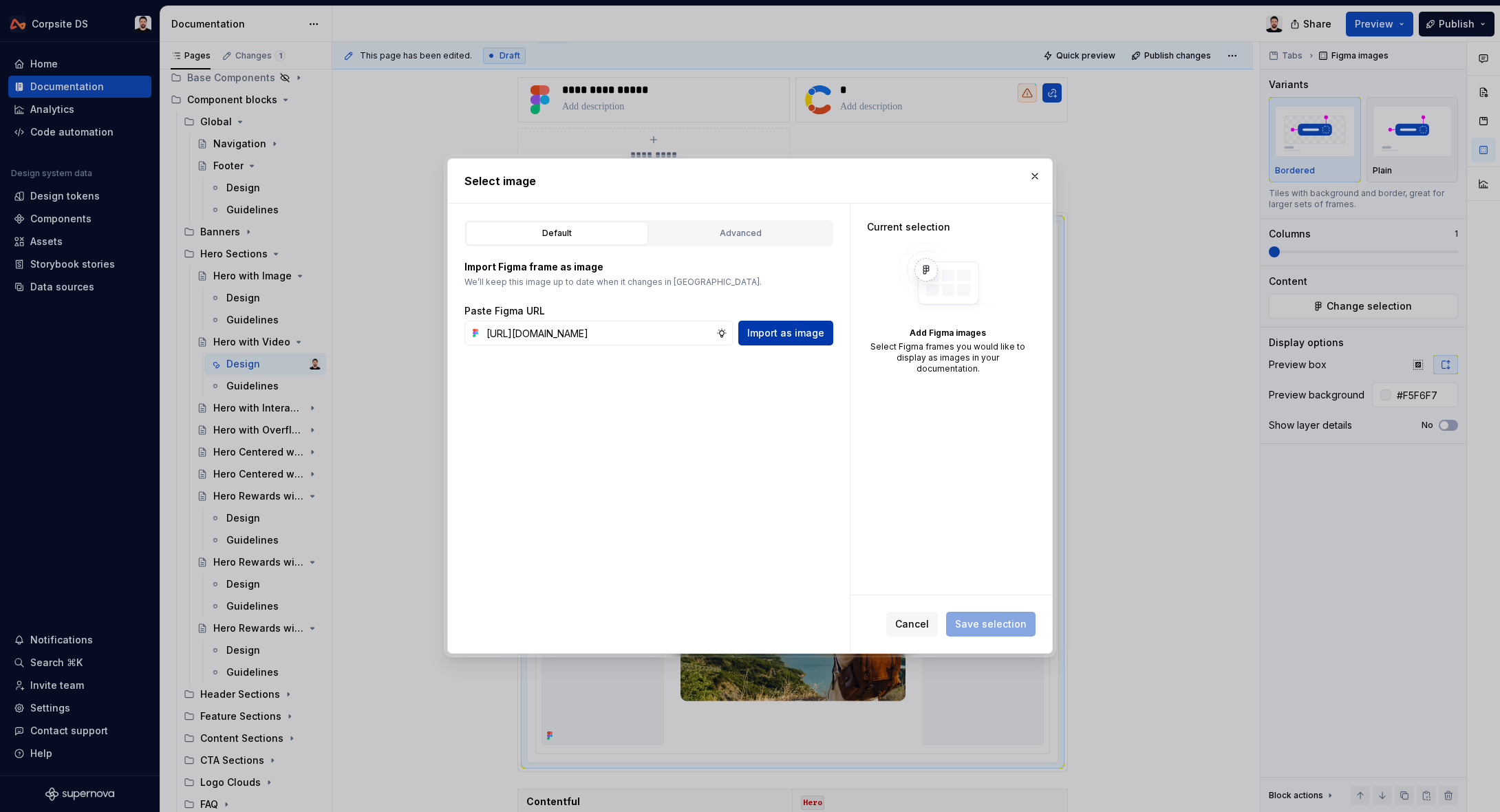
scroll to position [0, 0]
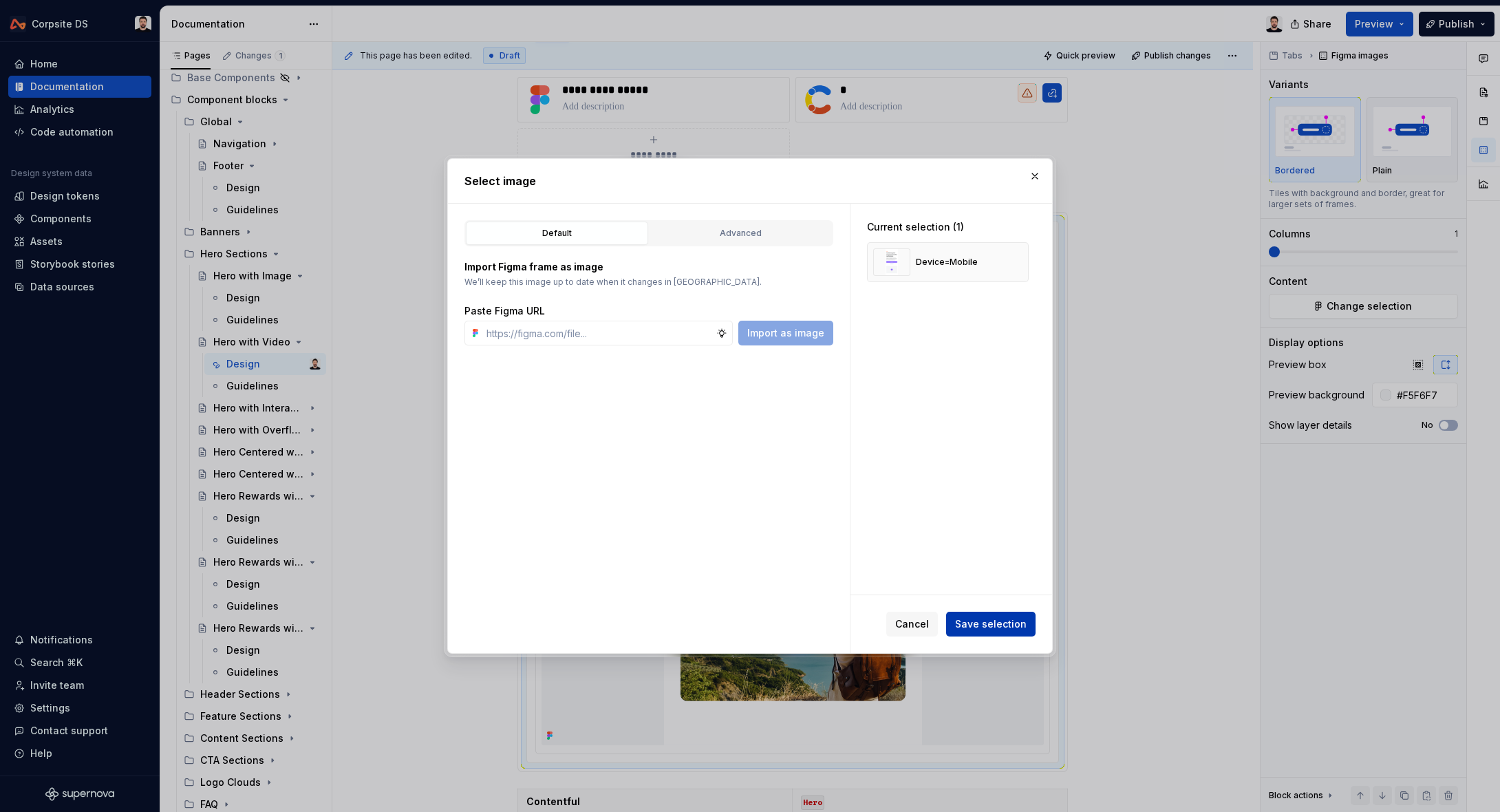
click at [990, 621] on span "Save selection" at bounding box center [991, 624] width 71 height 14
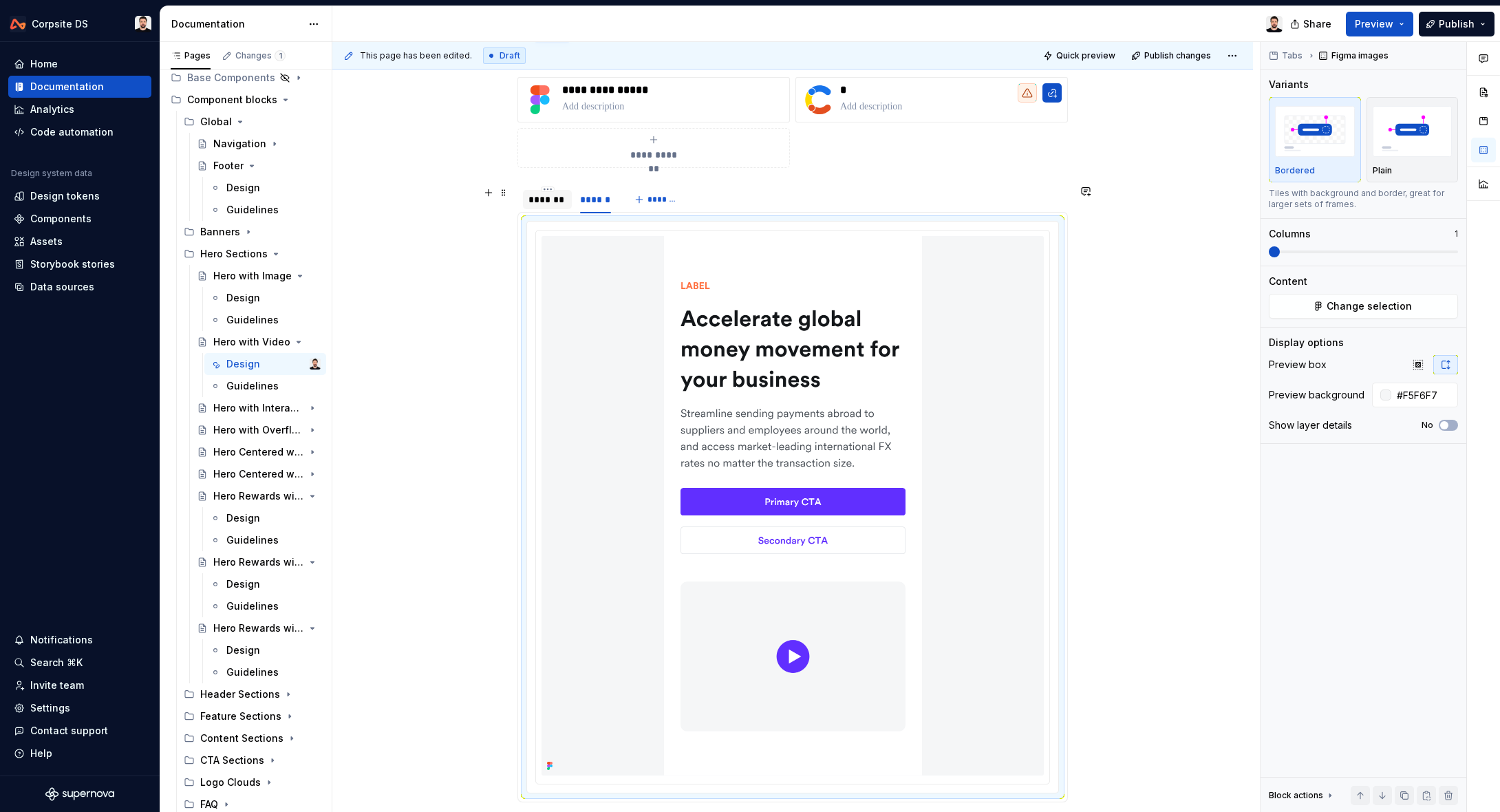
click at [563, 197] on div "*******" at bounding box center [547, 199] width 38 height 14
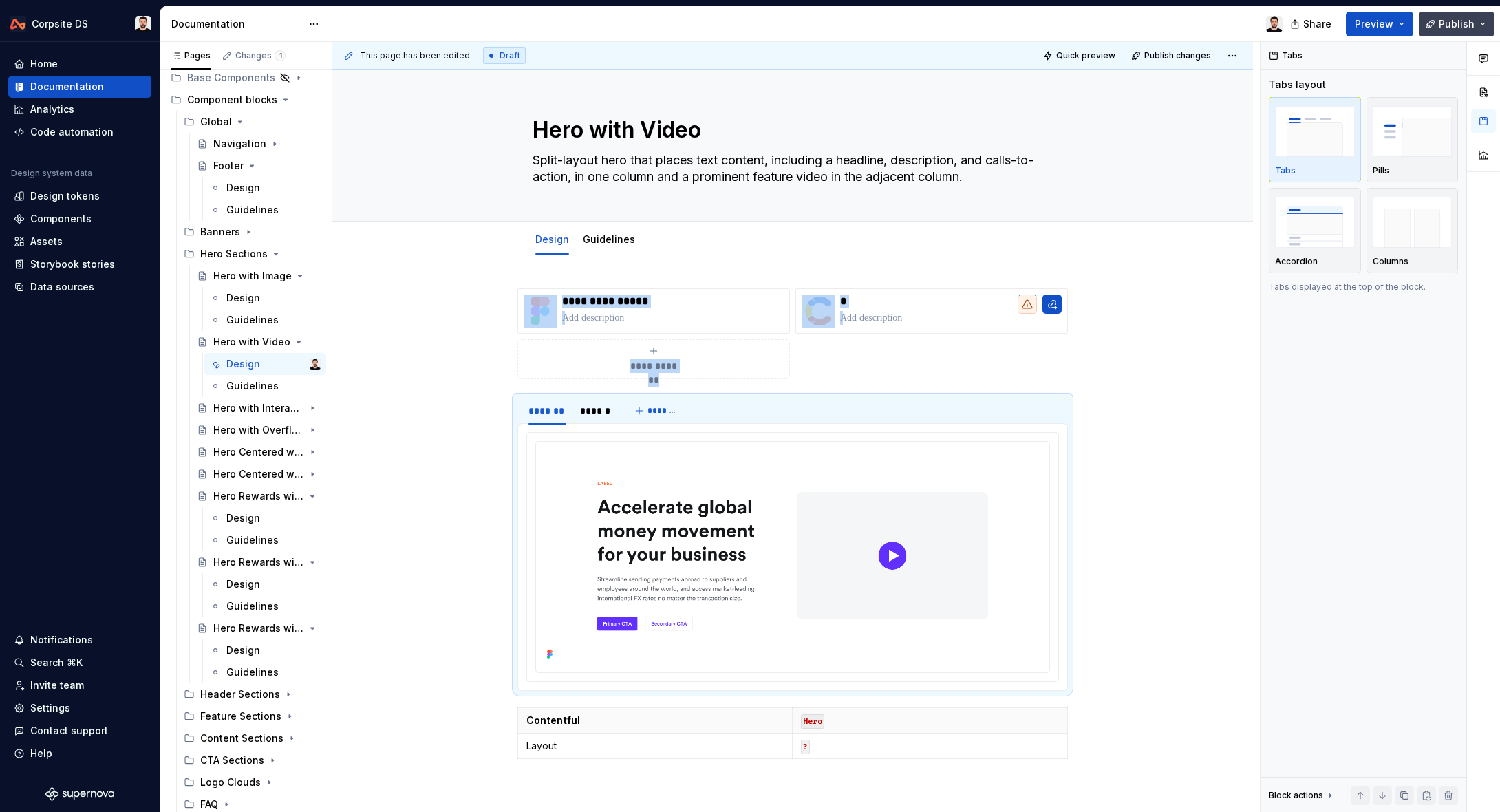
click at [1453, 23] on span "Publish" at bounding box center [1456, 24] width 36 height 14
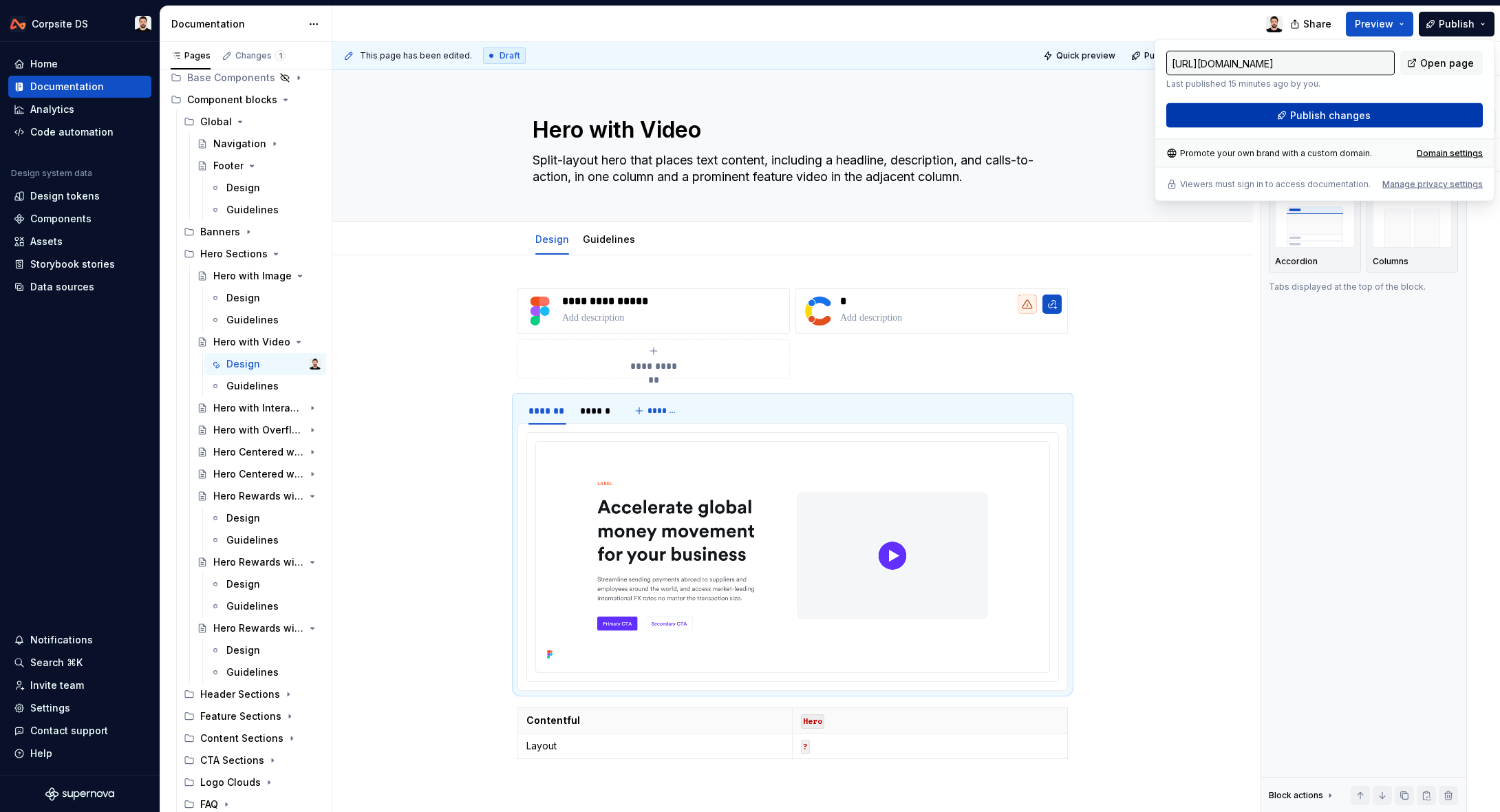
click at [1312, 121] on span "Publish changes" at bounding box center [1330, 115] width 81 height 14
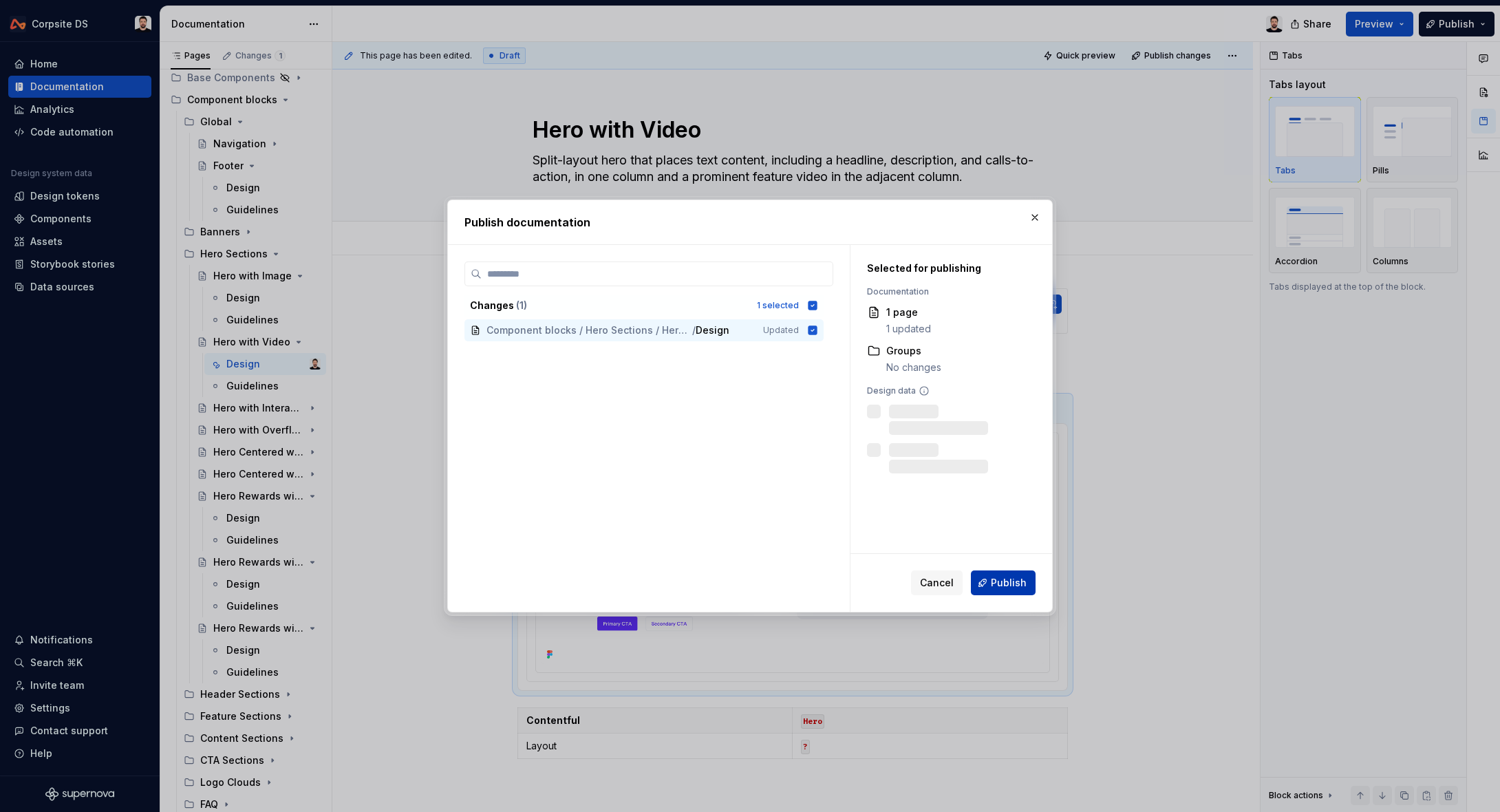
click at [982, 581] on button "Publish" at bounding box center [1003, 583] width 65 height 25
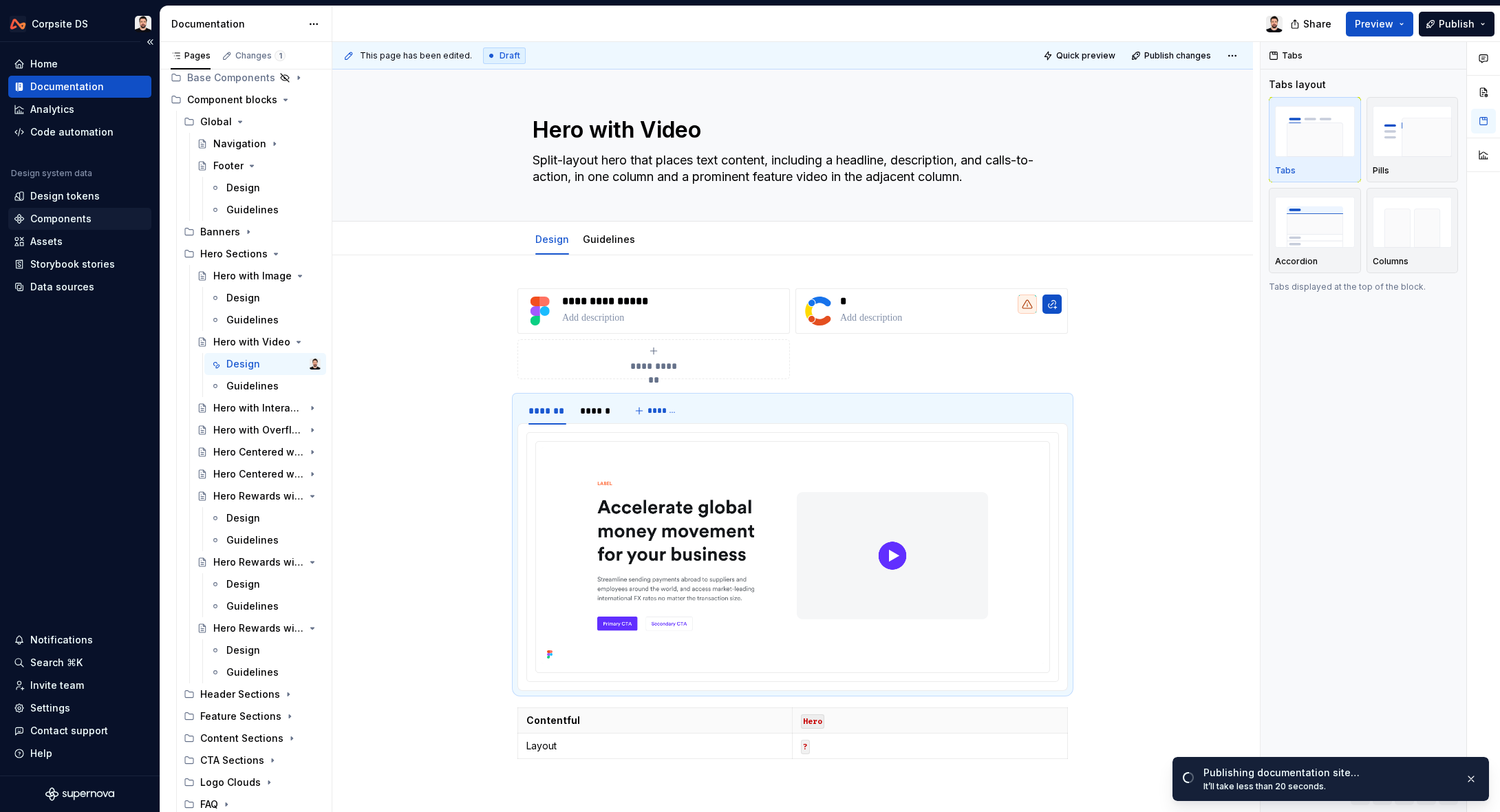
type textarea "*"
click at [64, 66] on div "Home" at bounding box center [80, 63] width 132 height 14
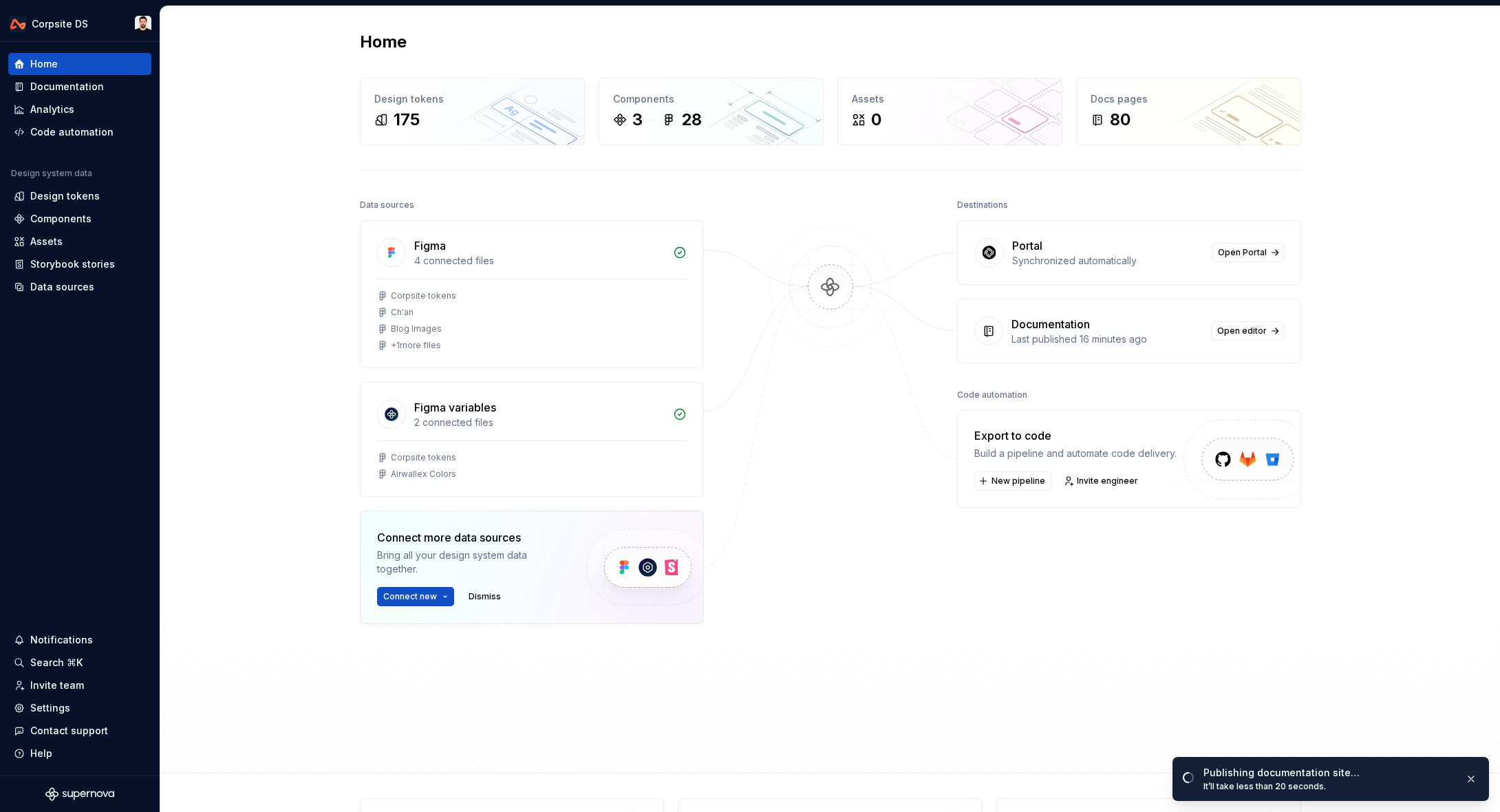
click at [1482, 401] on div "Home Design tokens 175 Components 3 28 Assets 0 Docs pages 80 Data sources Figm…" at bounding box center [830, 390] width 1340 height 767
drag, startPoint x: 958, startPoint y: 392, endPoint x: 1053, endPoint y: 389, distance: 95.0
click at [1053, 389] on div "Code automation" at bounding box center [1129, 394] width 344 height 19
drag, startPoint x: 1053, startPoint y: 389, endPoint x: 937, endPoint y: 392, distance: 116.0
click at [1044, 390] on div "Code automation" at bounding box center [1129, 394] width 344 height 19
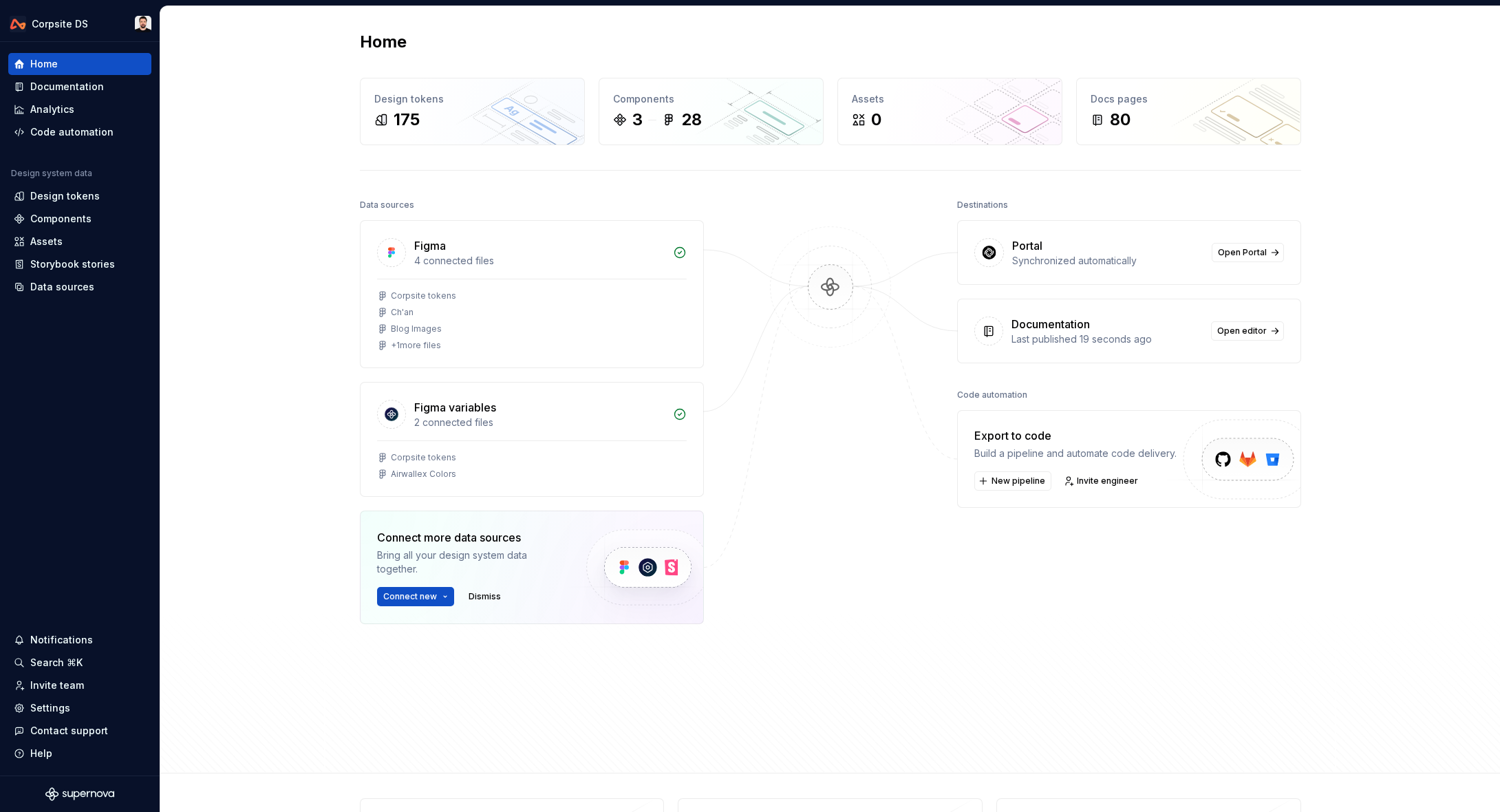
click at [946, 388] on div "Data sources Figma 4 connected files Corpsite tokens Ch'an Blog Images + 1 more…" at bounding box center [830, 471] width 941 height 552
drag, startPoint x: 1071, startPoint y: 393, endPoint x: 985, endPoint y: 386, distance: 86.3
click at [1071, 393] on div "Code automation" at bounding box center [1129, 394] width 344 height 19
click at [951, 379] on div "Data sources Figma 4 connected files Corpsite tokens Ch'an Blog Images + 1 more…" at bounding box center [830, 471] width 941 height 552
click at [1335, 391] on div "Home Design tokens 175 Components 3 28 Assets 0 Docs pages 80 Data sources Figm…" at bounding box center [830, 389] width 1340 height 767
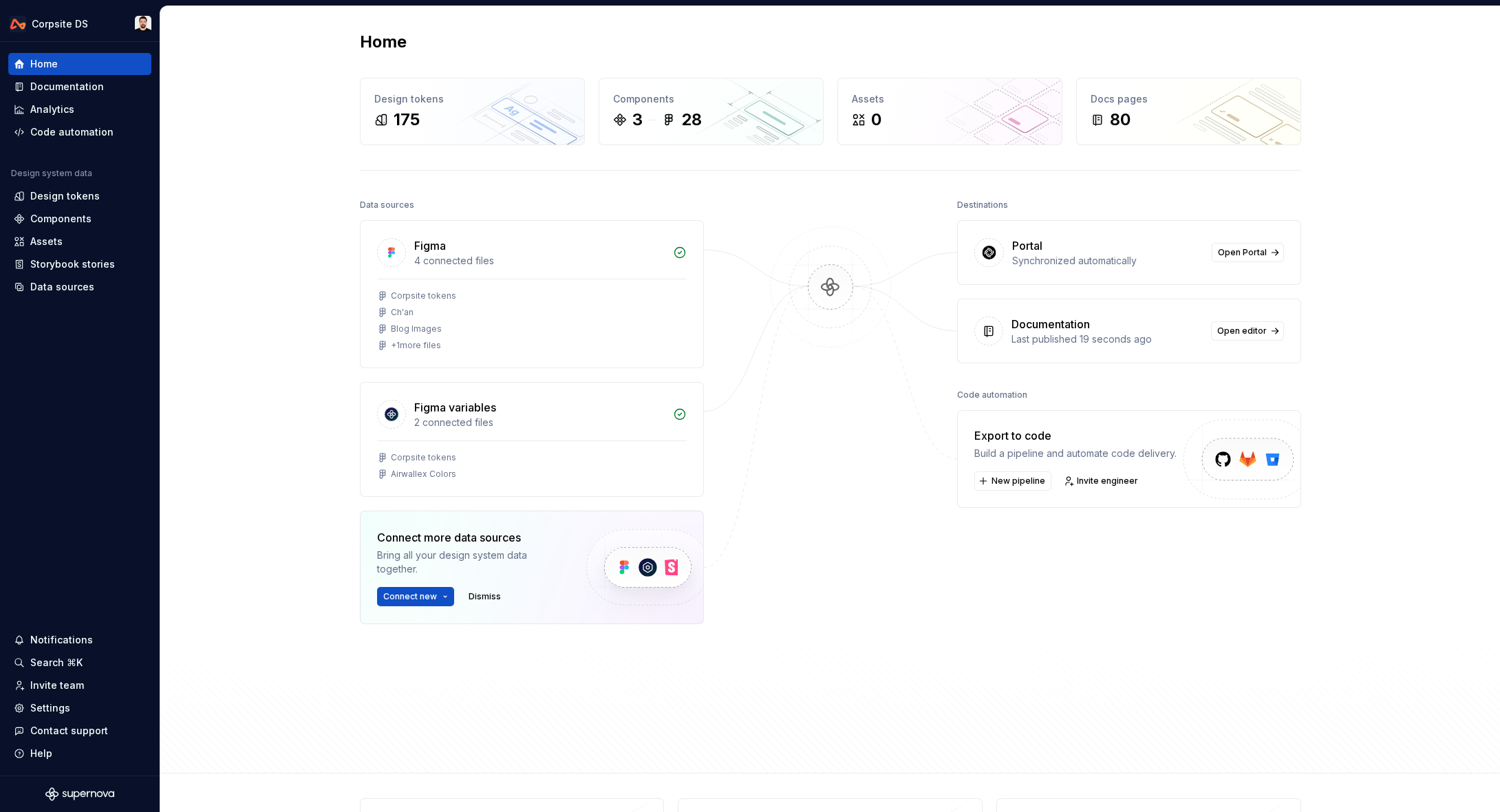
scroll to position [4, 0]
click at [1443, 368] on div "Home Design tokens 175 Components 3 28 Assets 0 Docs pages 80 Data sources Figm…" at bounding box center [830, 386] width 1340 height 767
click at [1455, 350] on div "Home Design tokens 175 Components 3 28 Assets 0 Docs pages 80 Data sources Figm…" at bounding box center [830, 390] width 1340 height 767
click at [1423, 190] on div "Home Design tokens 175 Components 3 28 Assets 0 Docs pages 80 Data sources Figm…" at bounding box center [830, 390] width 1340 height 767
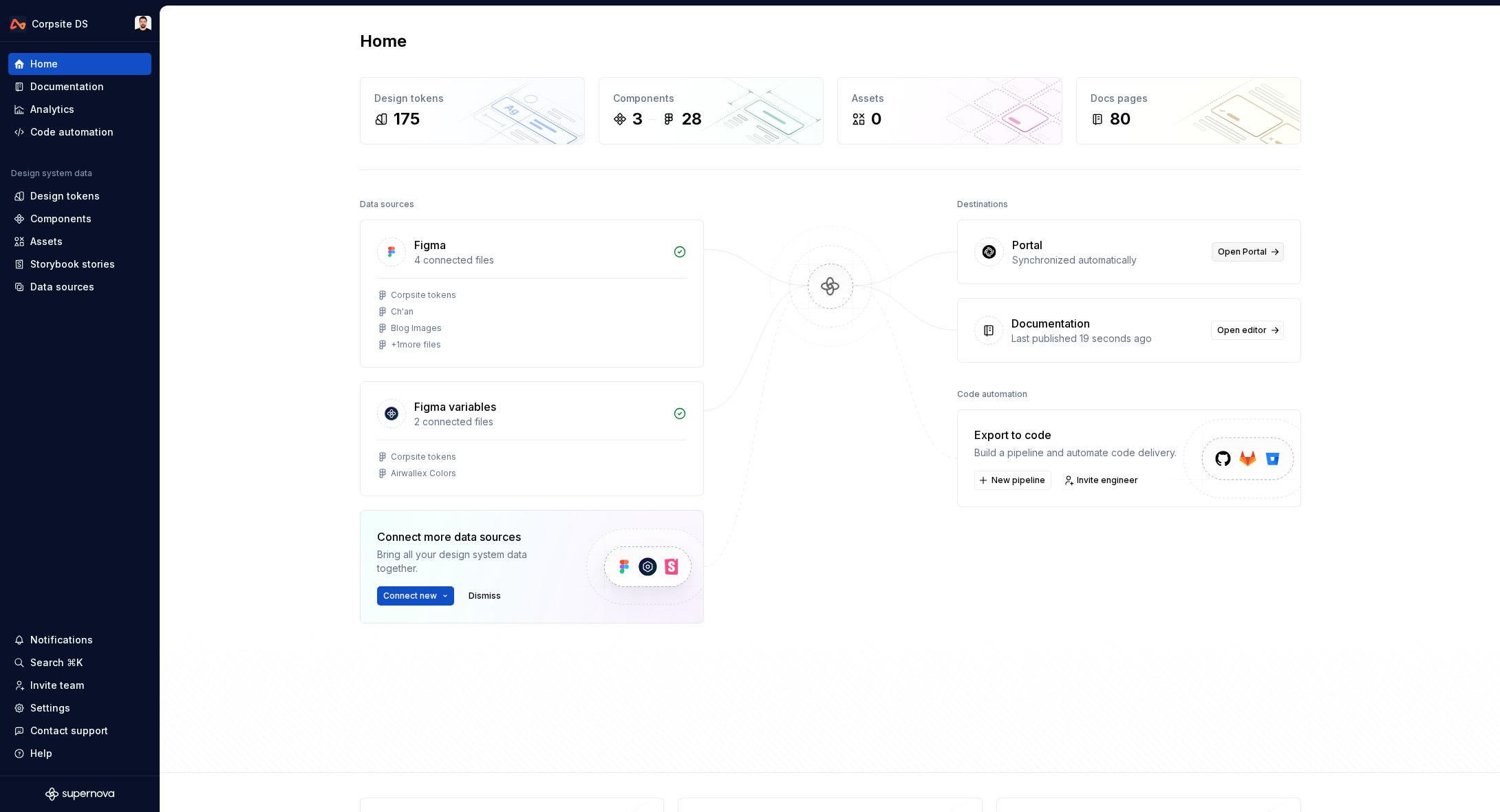
scroll to position [5, 0]
click at [1261, 253] on link "Open Portal" at bounding box center [1247, 247] width 72 height 19
drag, startPoint x: 429, startPoint y: 37, endPoint x: 409, endPoint y: 38, distance: 20.0
click at [428, 37] on div "Home" at bounding box center [830, 39] width 941 height 22
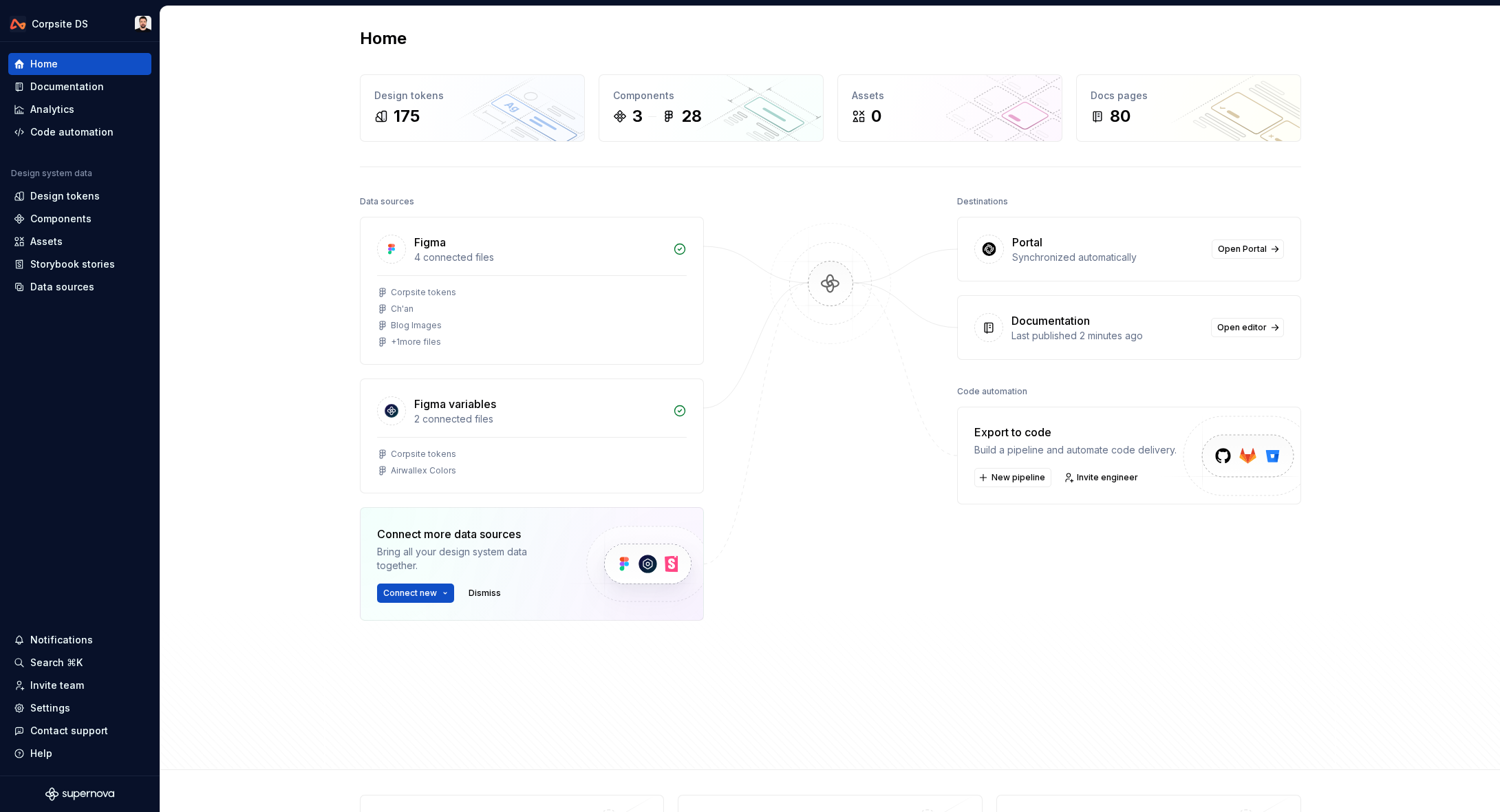
click at [320, 45] on div "Home Design tokens 175 Components 3 28 Assets 0 Docs pages 80 Data sources Figm…" at bounding box center [830, 386] width 1340 height 767
click at [423, 33] on div "Home" at bounding box center [830, 42] width 941 height 22
click at [315, 87] on div "Home Design tokens 175 Components 3 28 Assets 0 Docs pages 80 Data sources Figm…" at bounding box center [830, 386] width 1340 height 767
